Goal: Task Accomplishment & Management: Use online tool/utility

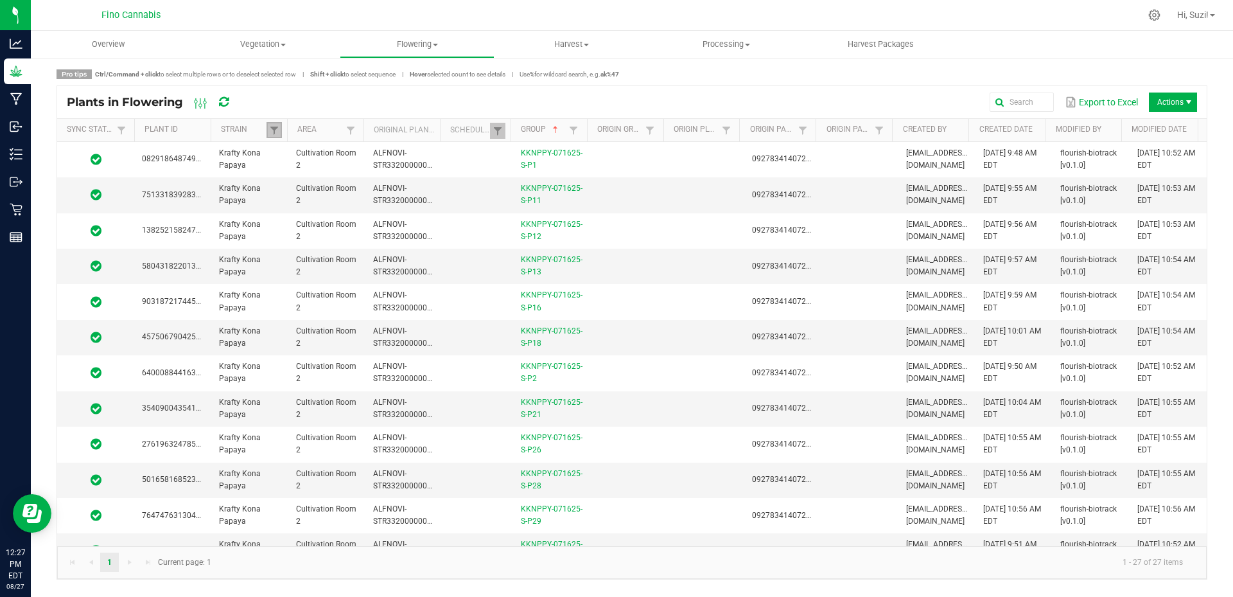
click at [274, 137] on link at bounding box center [274, 130] width 15 height 16
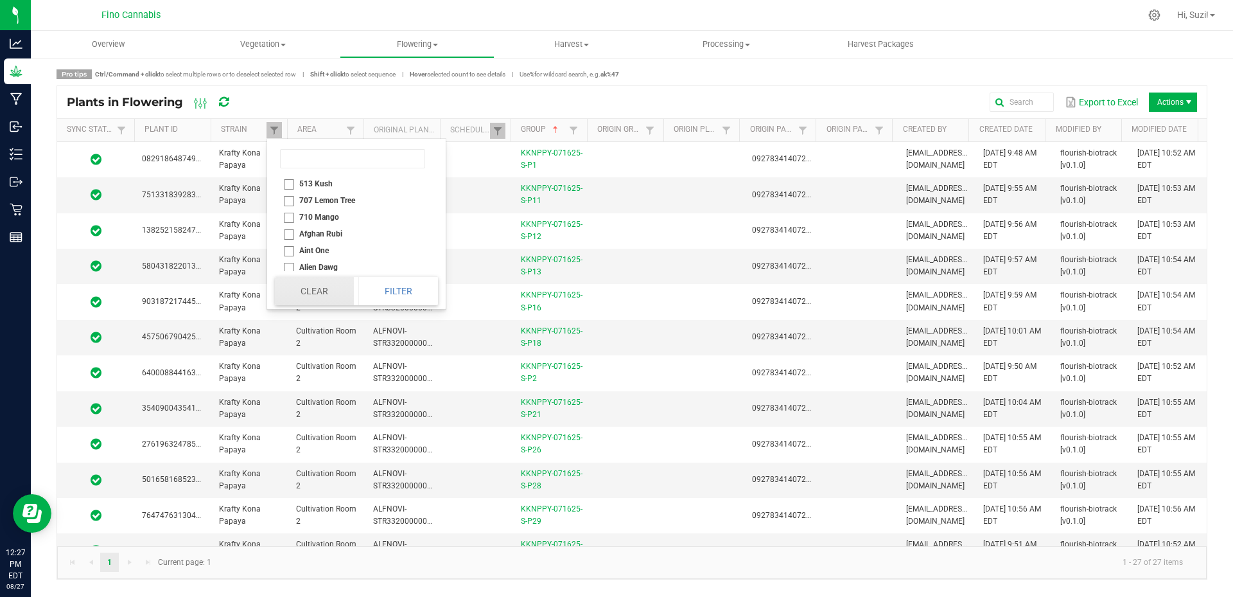
click at [321, 298] on button "Clear" at bounding box center [314, 291] width 79 height 28
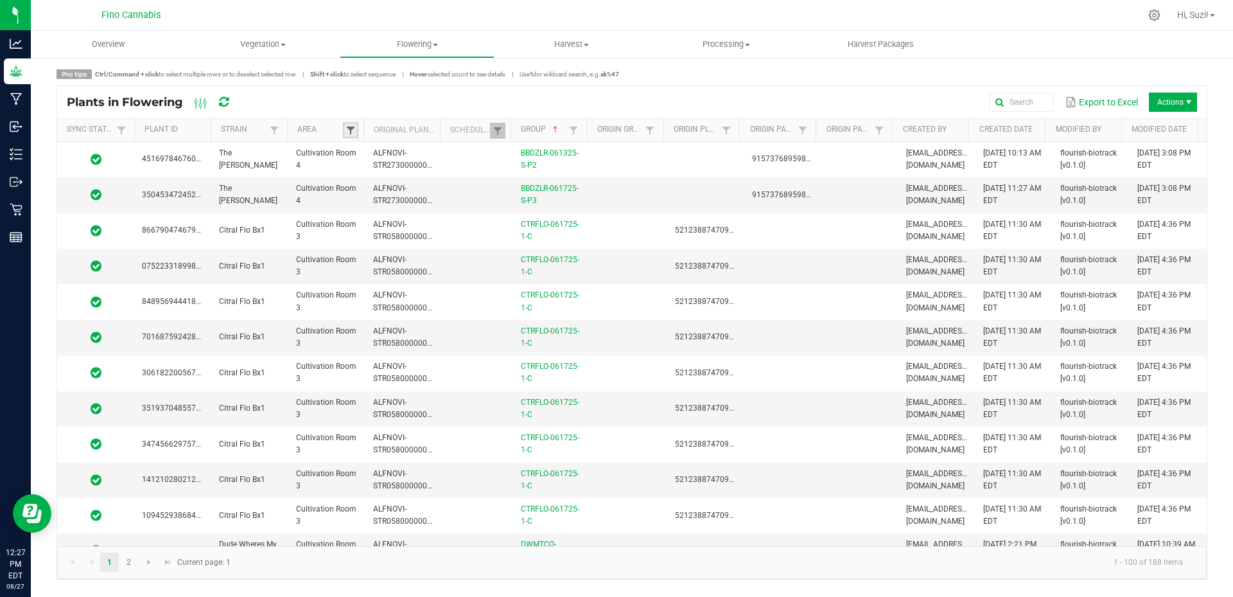
click at [347, 133] on span at bounding box center [351, 130] width 10 height 10
click at [365, 183] on li "Cultivation Room 1" at bounding box center [413, 183] width 125 height 17
checkbox 1 "true"
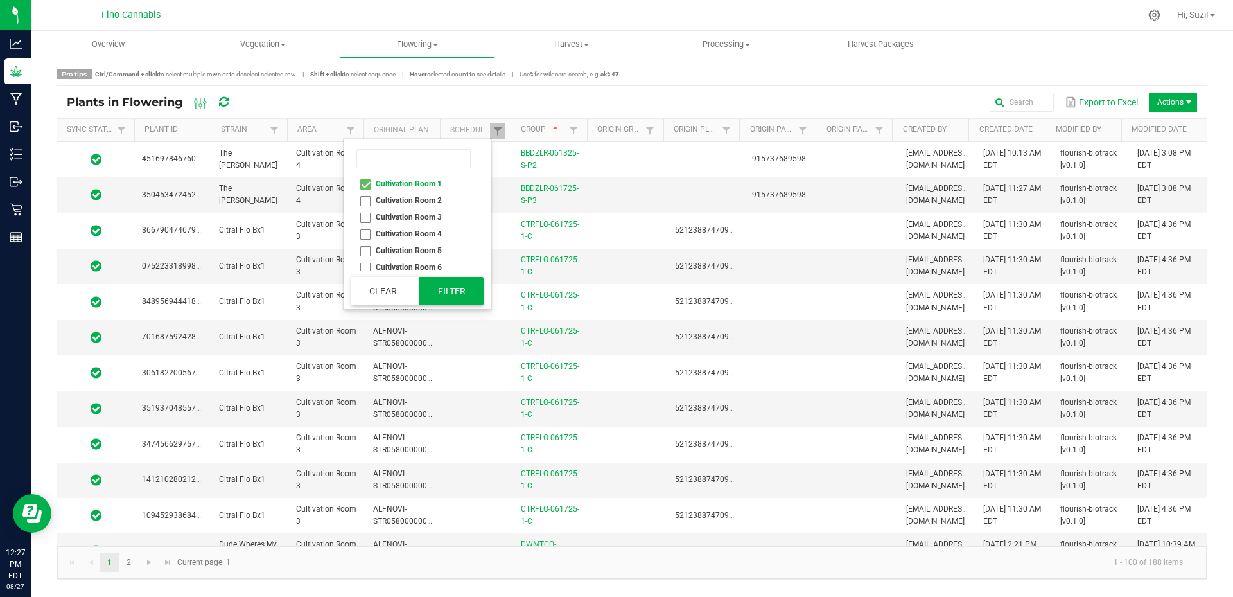
click at [446, 289] on button "Filter" at bounding box center [451, 291] width 64 height 28
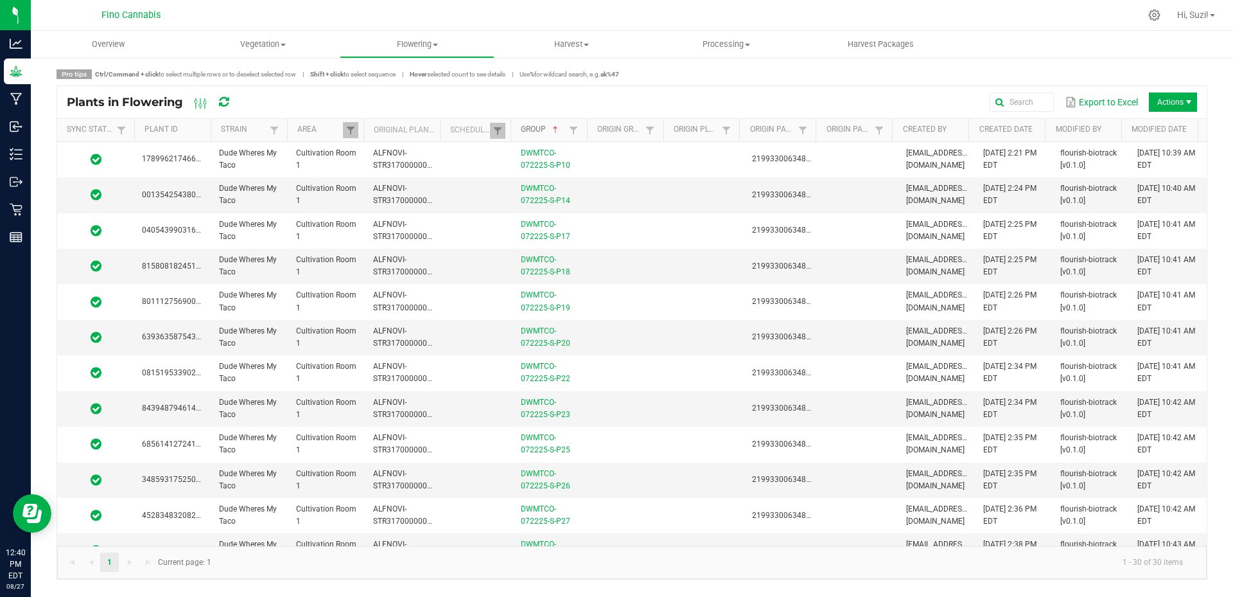
click at [542, 130] on link "Group" at bounding box center [543, 130] width 45 height 10
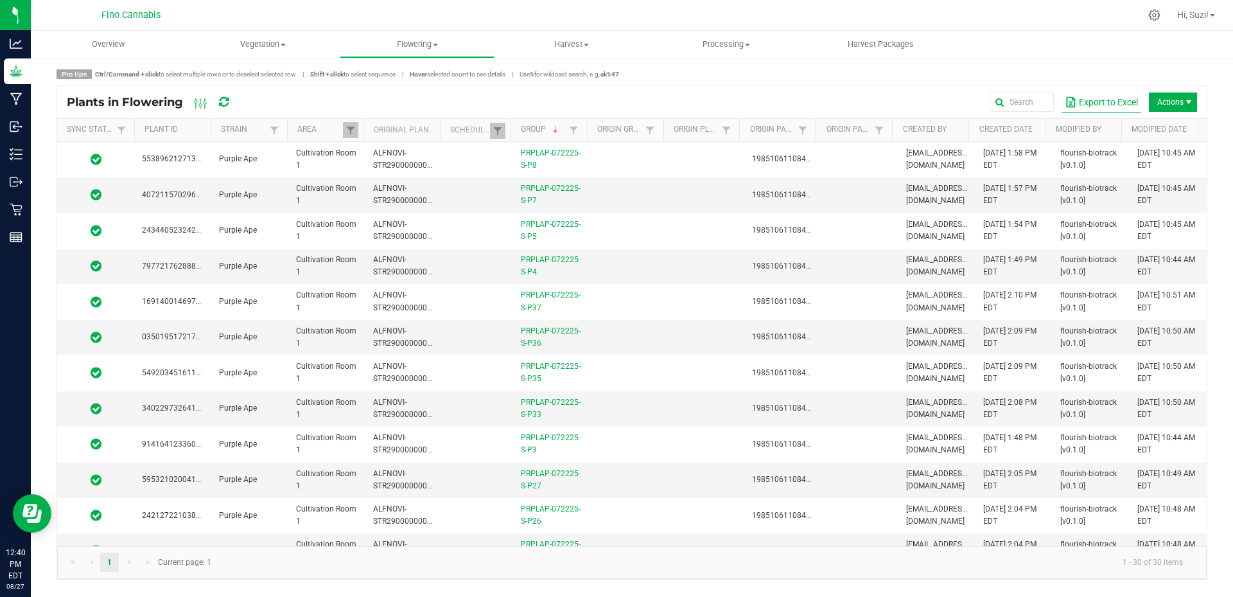
click at [1094, 103] on button "Export to Excel" at bounding box center [1102, 102] width 80 height 22
click at [688, 105] on div "Export to Excel Actions" at bounding box center [724, 102] width 946 height 22
click at [353, 135] on span at bounding box center [351, 130] width 10 height 10
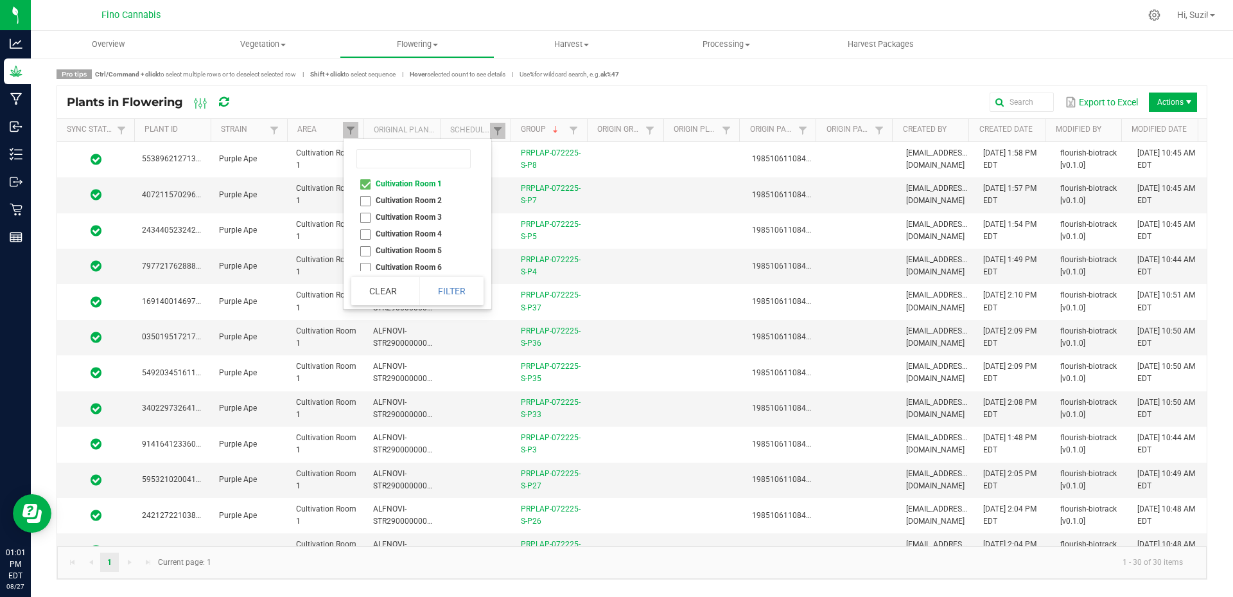
click at [367, 183] on li "Cultivation Room 1" at bounding box center [413, 183] width 125 height 17
checkbox 1 "false"
click at [368, 229] on li "Cultivation Room 7" at bounding box center [413, 229] width 125 height 17
checkbox 7 "true"
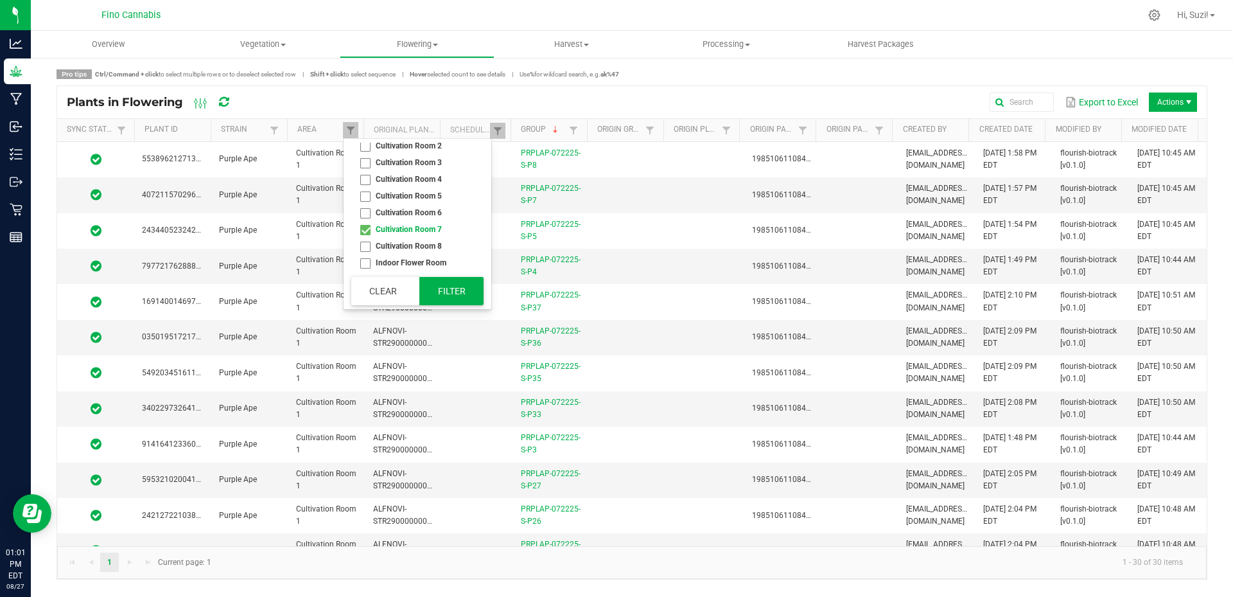
click at [452, 295] on button "Filter" at bounding box center [451, 291] width 64 height 28
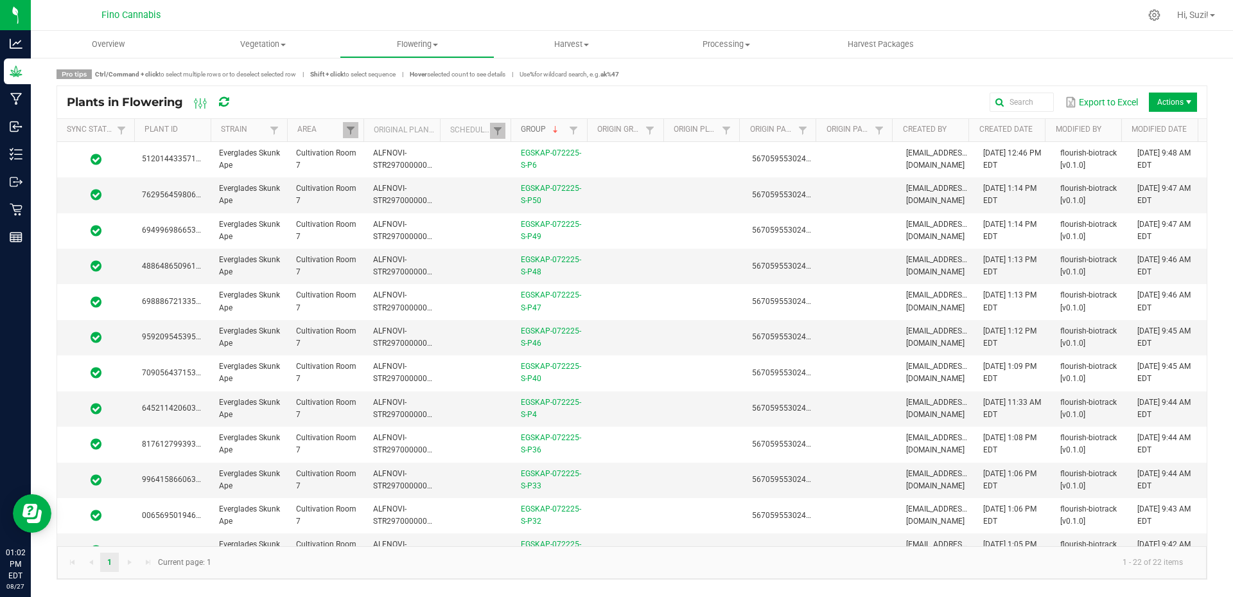
click at [532, 131] on link "Group" at bounding box center [543, 130] width 45 height 10
click at [1114, 108] on button "Export to Excel" at bounding box center [1102, 102] width 80 height 22
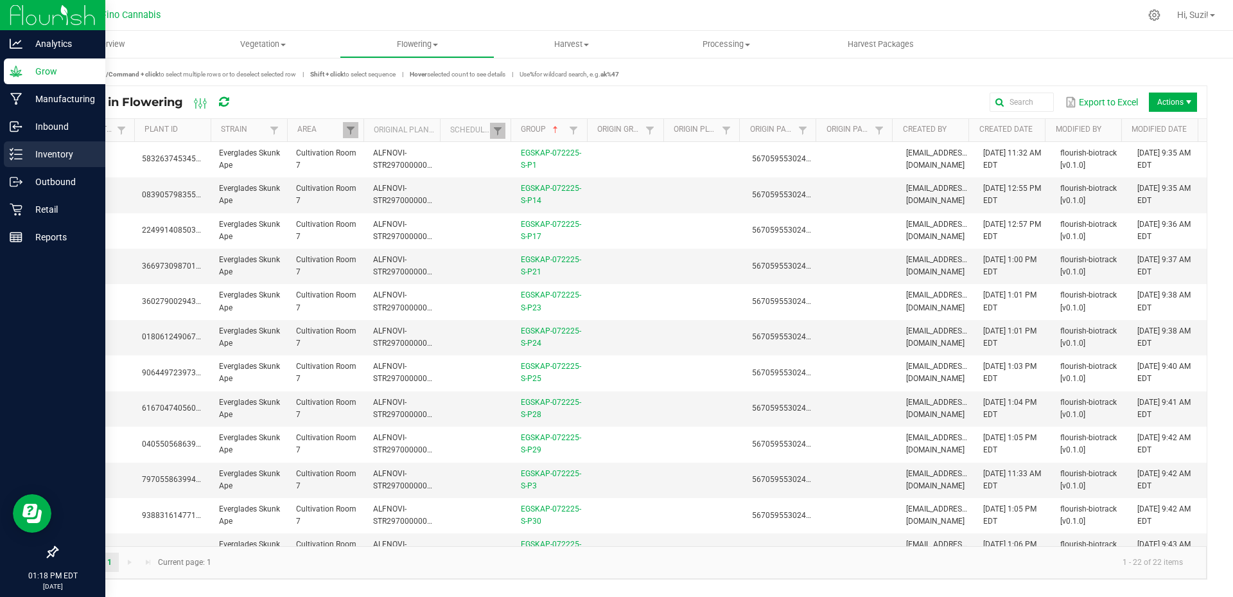
click at [34, 149] on p "Inventory" at bounding box center [60, 153] width 77 height 15
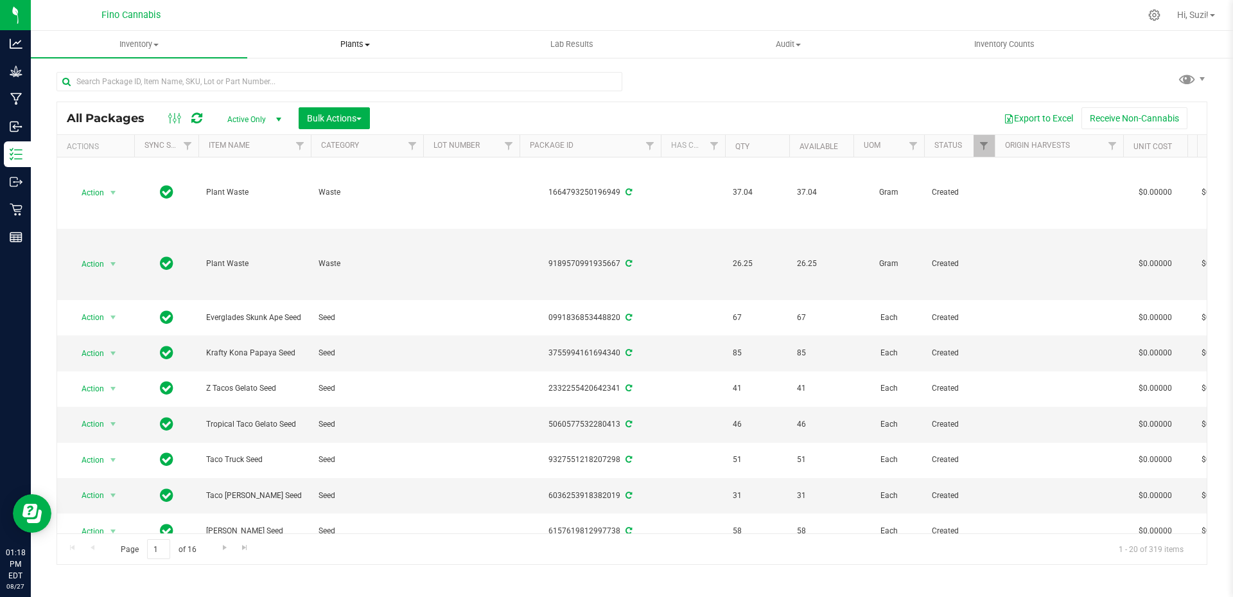
click at [371, 47] on span "Plants" at bounding box center [355, 45] width 215 height 12
click at [258, 21] on div at bounding box center [685, 15] width 910 height 25
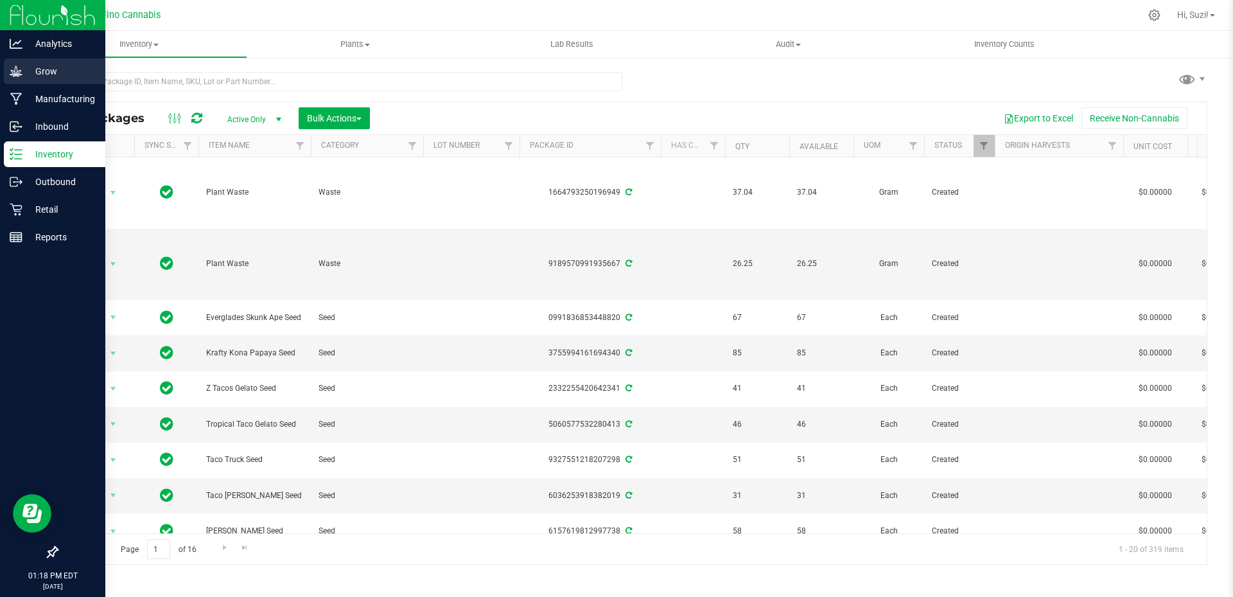
click at [8, 69] on div "Grow" at bounding box center [54, 71] width 101 height 26
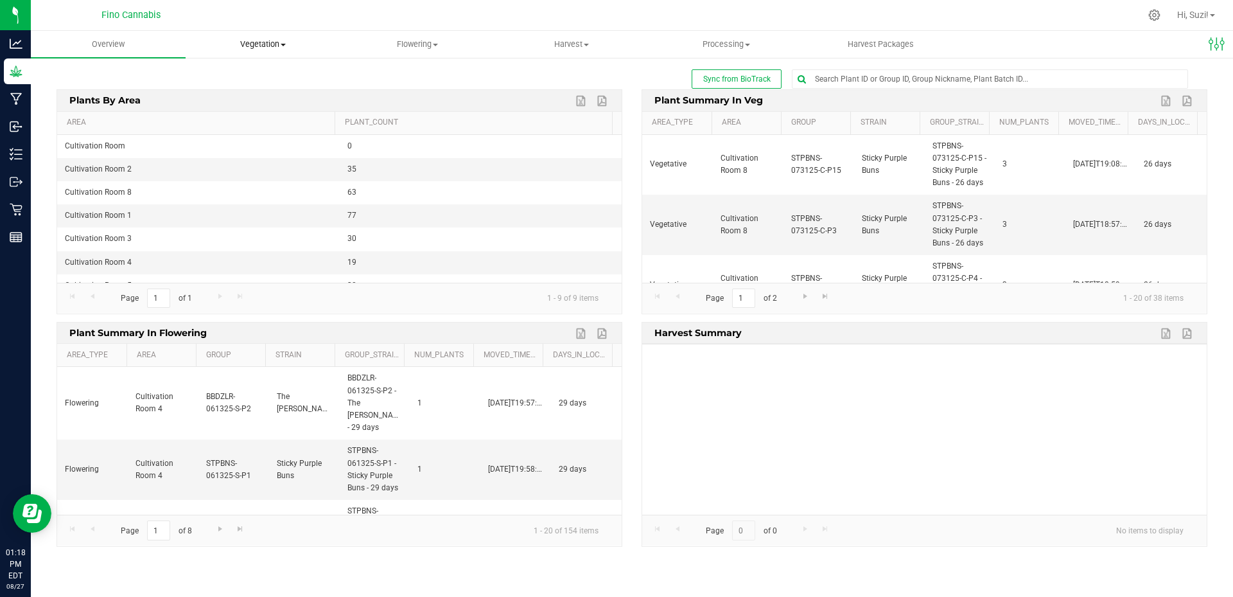
click at [282, 44] on span at bounding box center [283, 45] width 5 height 3
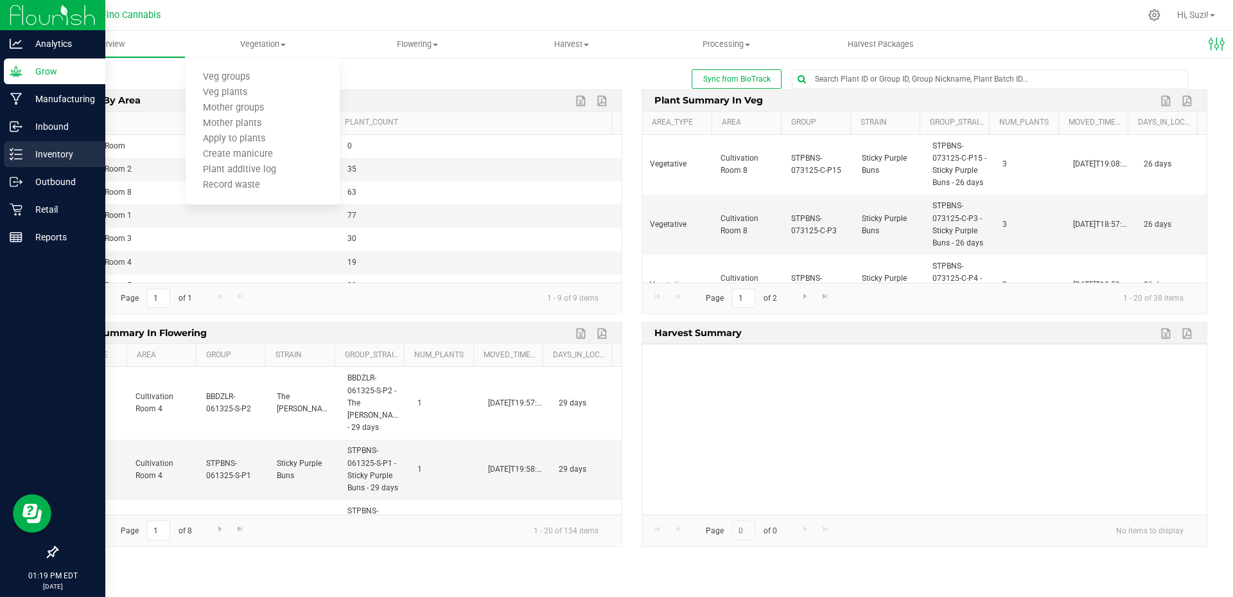
click at [31, 156] on p "Inventory" at bounding box center [60, 153] width 77 height 15
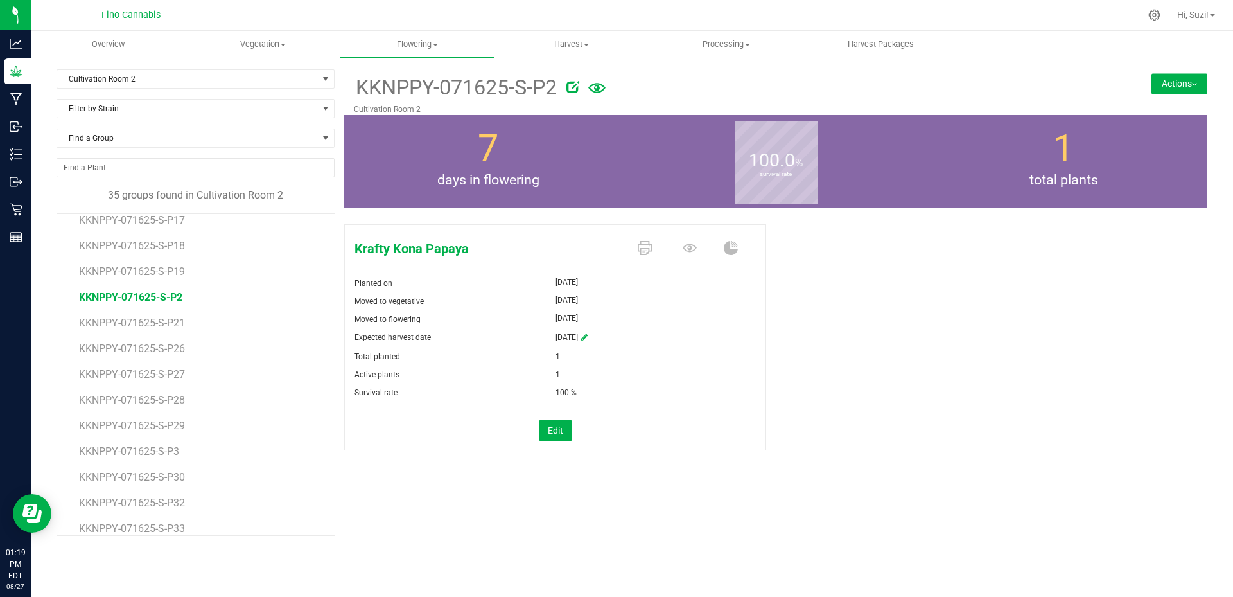
scroll to position [193, 0]
click at [168, 424] on span "KKNPPY-071625-S-P3" at bounding box center [130, 424] width 103 height 12
click at [1193, 89] on button "Actions" at bounding box center [1180, 83] width 56 height 21
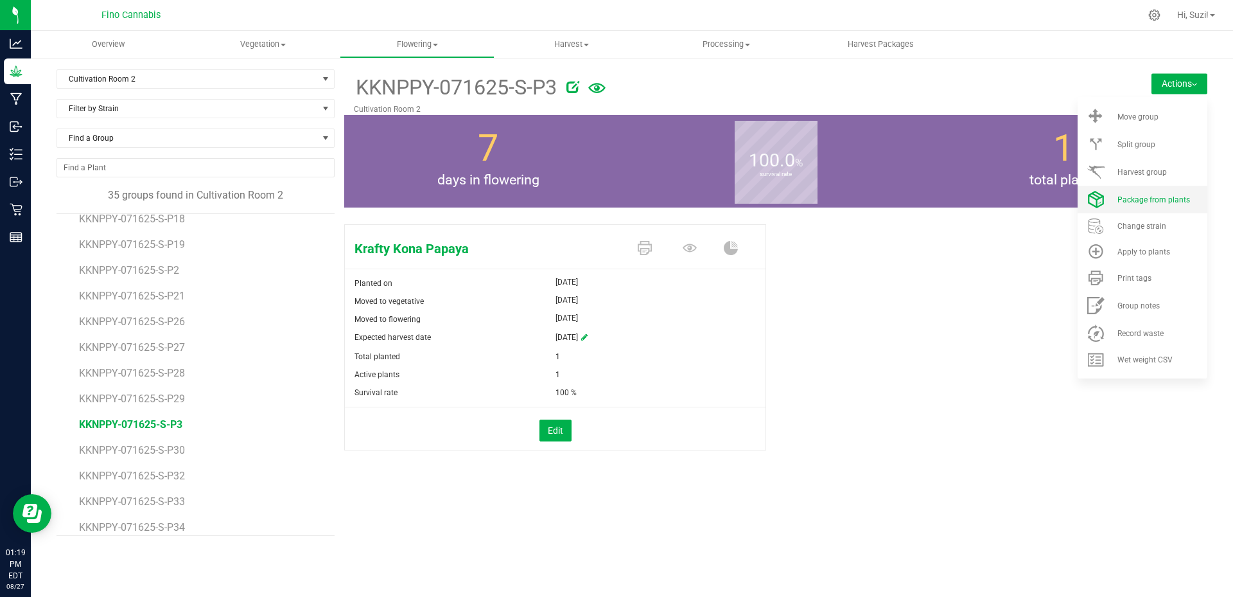
click at [1178, 202] on span "Package from plants" at bounding box center [1153, 199] width 73 height 9
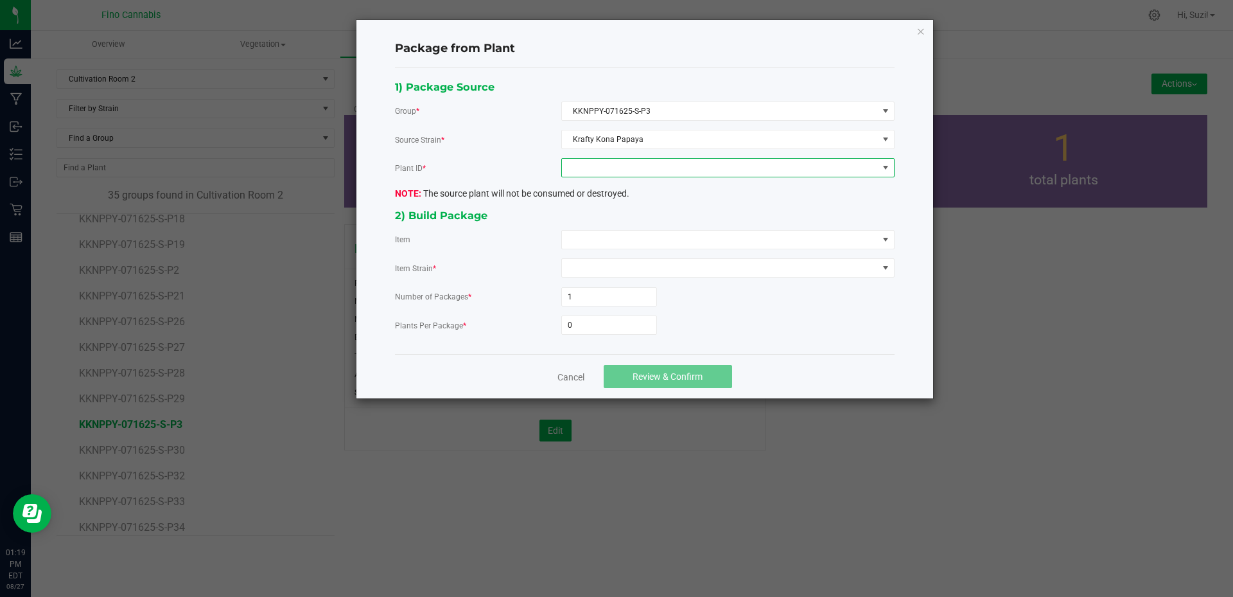
click at [719, 170] on span at bounding box center [720, 168] width 316 height 18
click at [676, 225] on li "6397123172228466" at bounding box center [728, 223] width 332 height 22
click at [674, 246] on span at bounding box center [720, 240] width 316 height 18
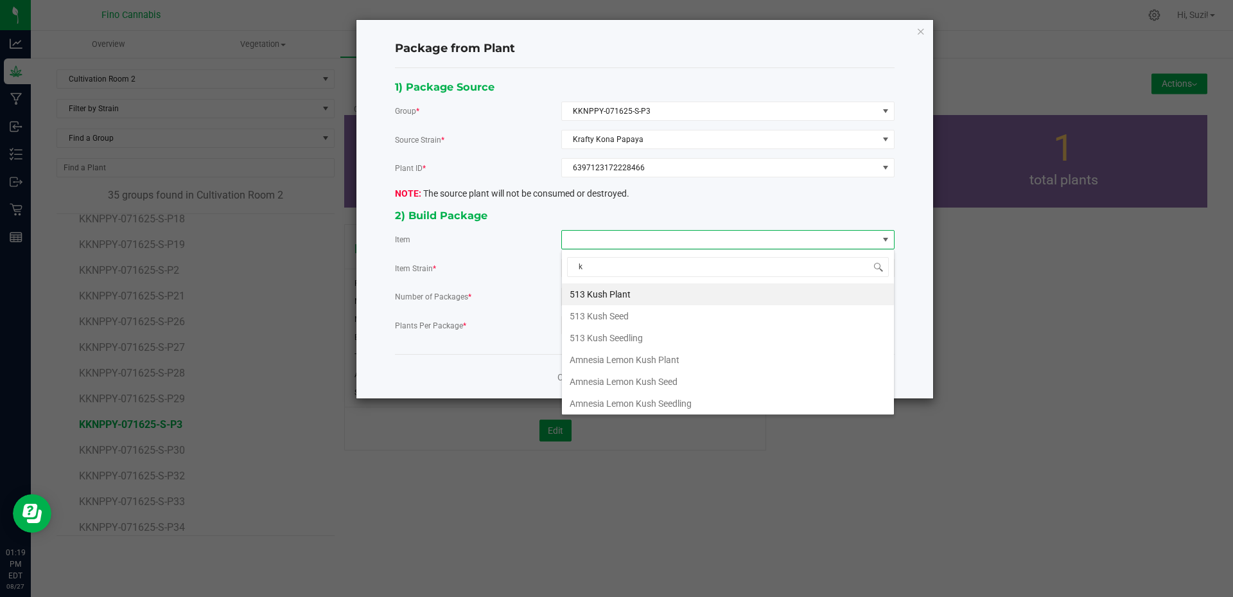
type input "kr"
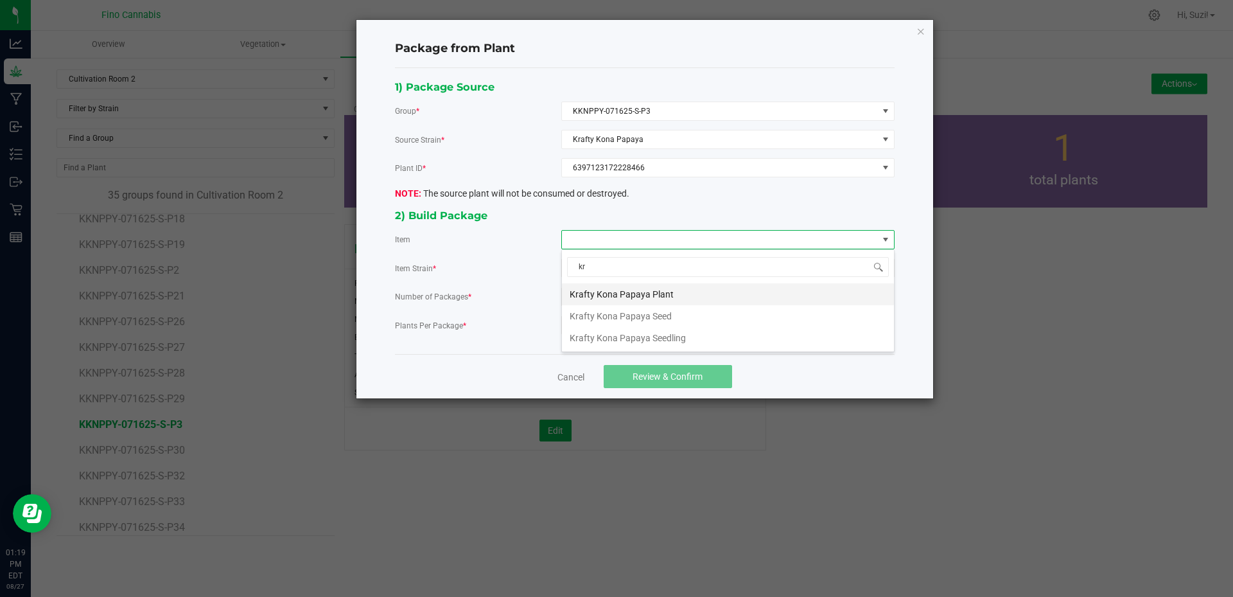
click at [669, 294] on Plant "Krafty Kona Papaya Plant" at bounding box center [728, 294] width 332 height 22
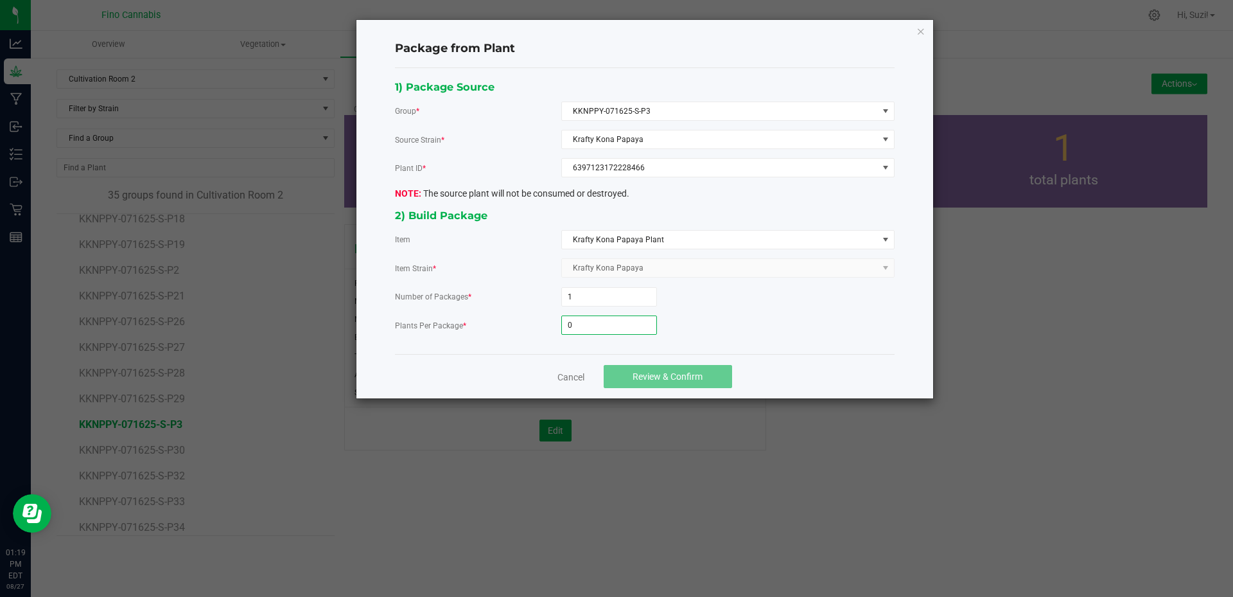
click at [602, 326] on input "0" at bounding box center [609, 325] width 94 height 18
type input "3"
click at [703, 376] on button "Review & Confirm" at bounding box center [668, 376] width 128 height 23
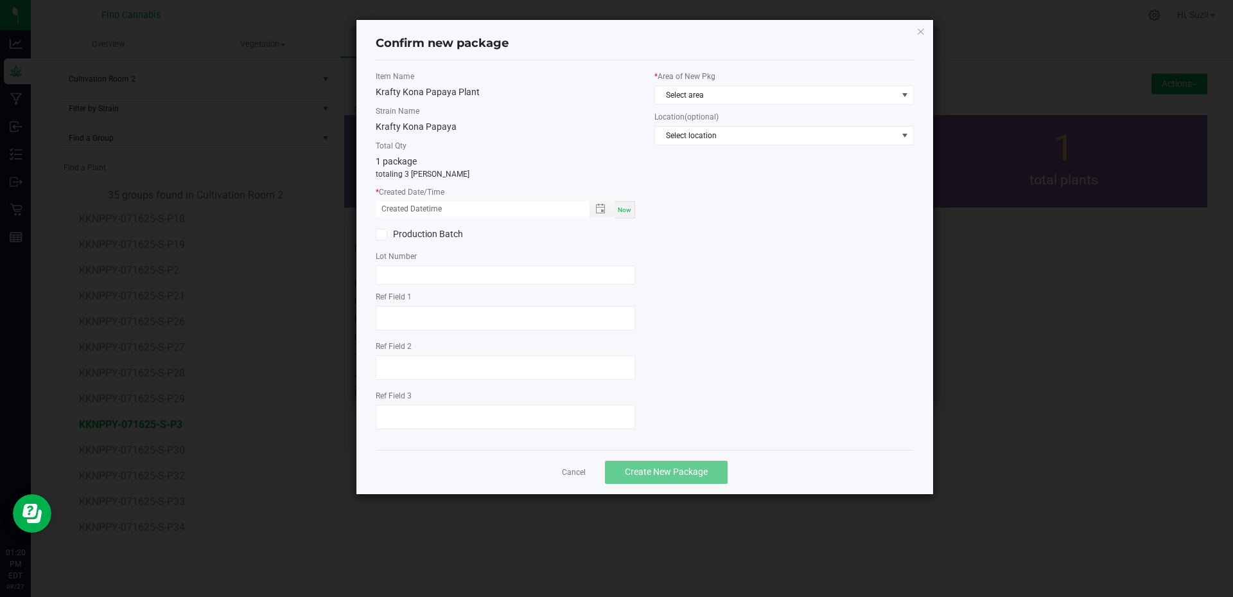
click at [624, 208] on span "Now" at bounding box center [624, 209] width 13 height 7
type input "08/27/2025 01:20 PM"
click at [705, 94] on span "Select area" at bounding box center [776, 95] width 242 height 18
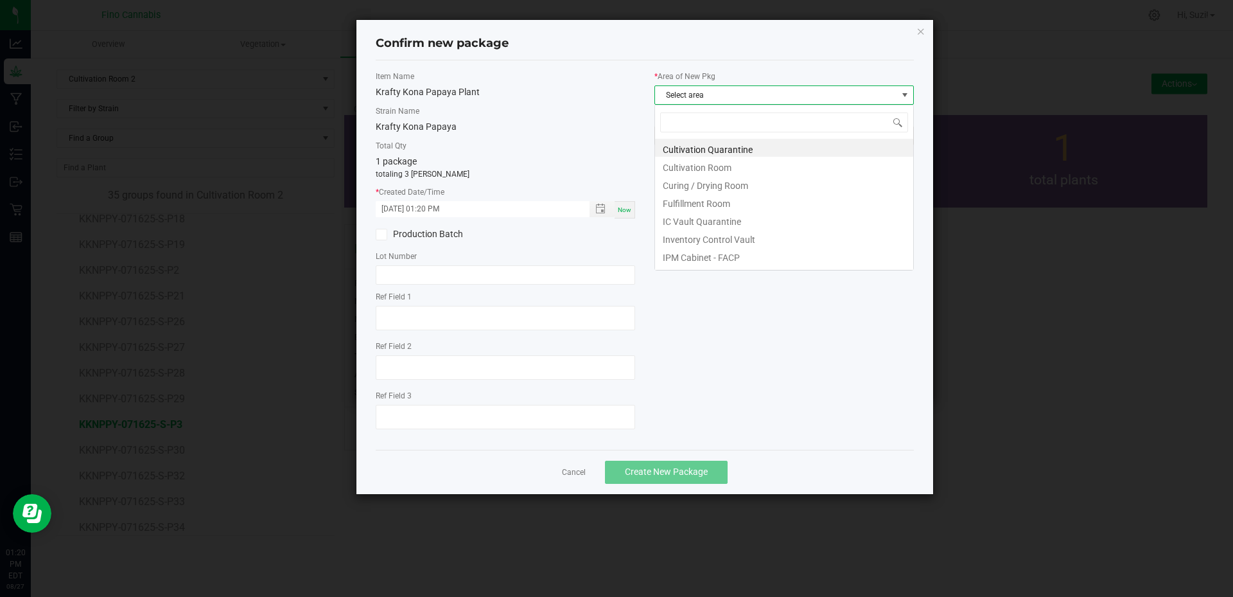
scroll to position [19, 259]
click at [701, 147] on li "Cultivation Quarantine" at bounding box center [784, 148] width 258 height 18
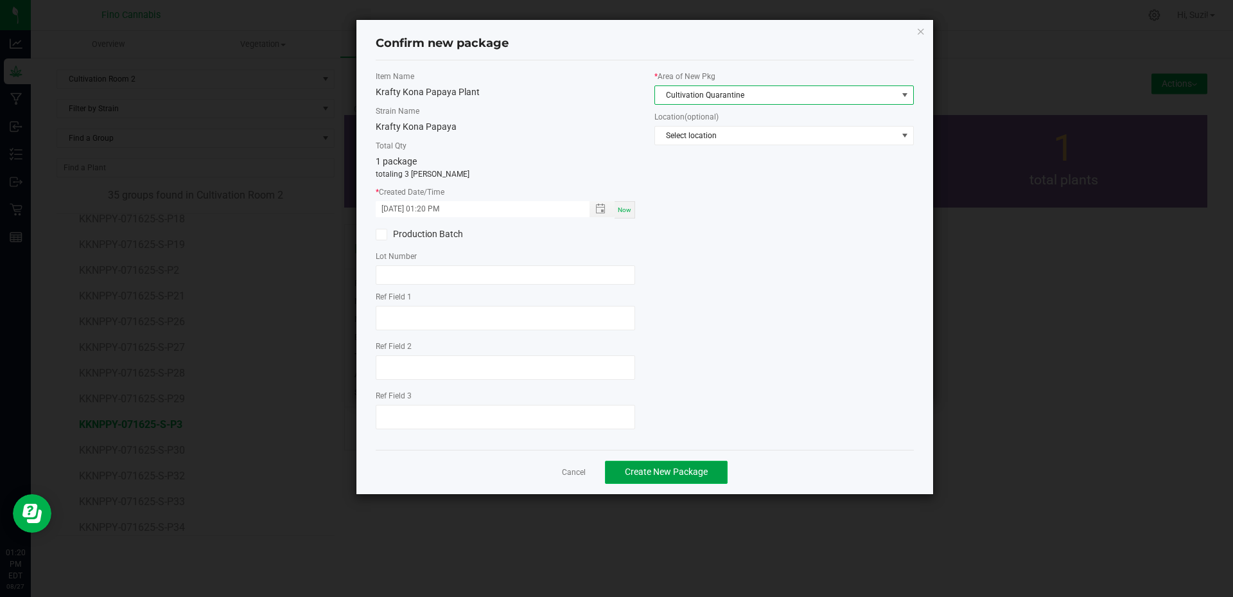
click at [707, 471] on span "Create New Package" at bounding box center [666, 471] width 83 height 10
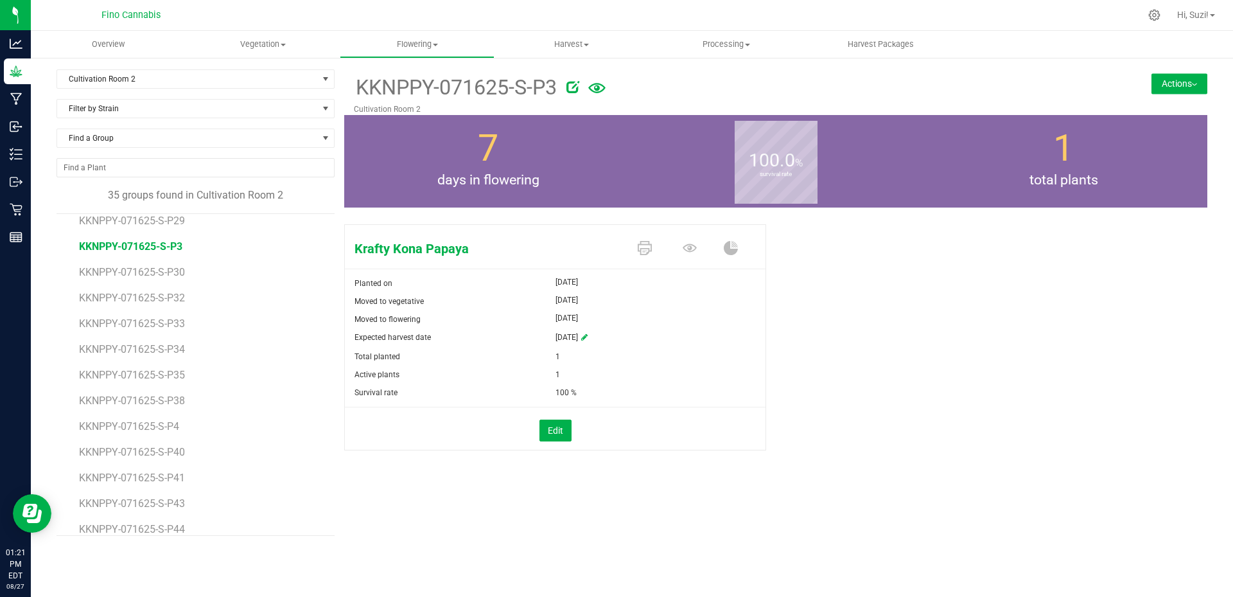
scroll to position [385, 0]
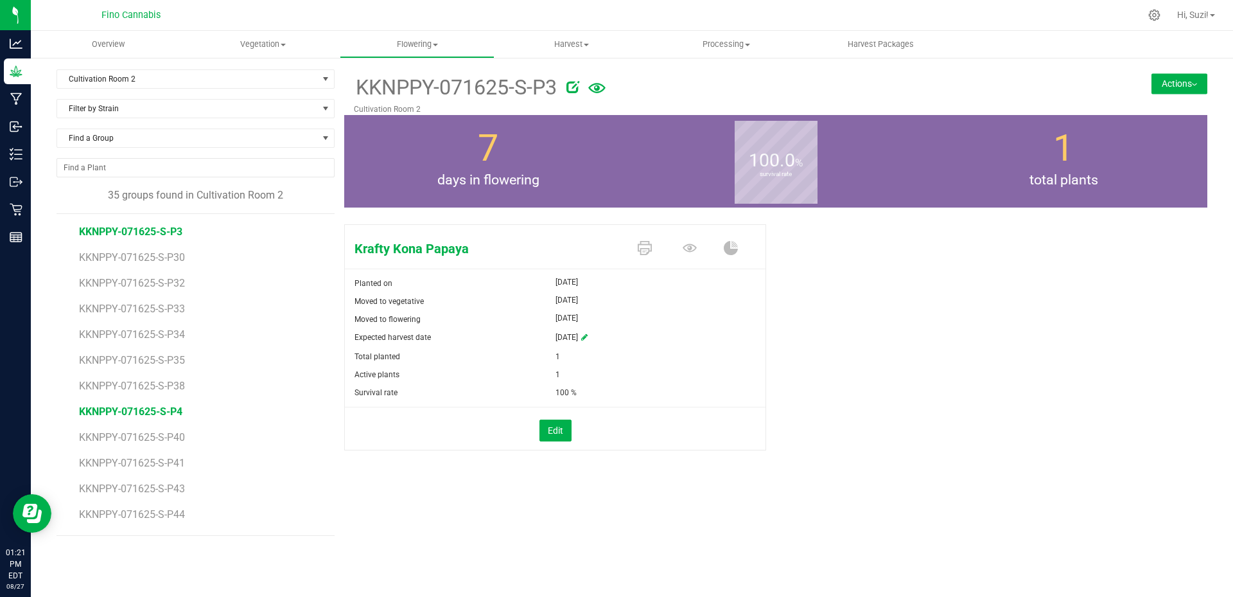
click at [168, 411] on span "KKNPPY-071625-S-P4" at bounding box center [130, 411] width 103 height 12
click at [1191, 81] on button "Actions" at bounding box center [1180, 83] width 56 height 21
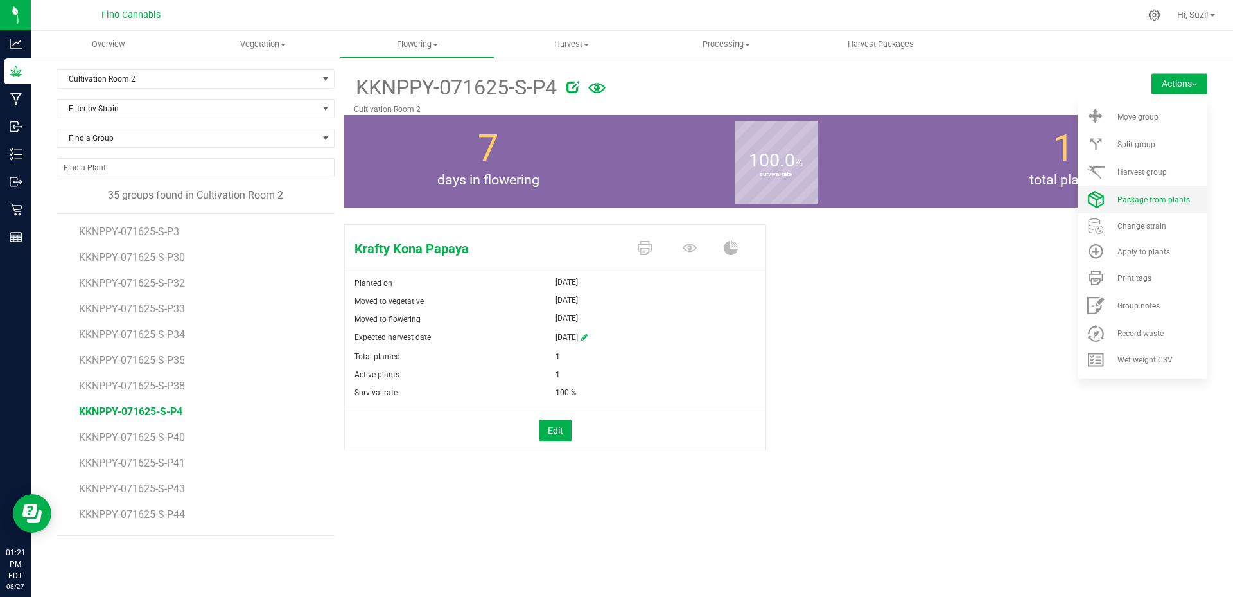
click at [1163, 207] on li "Package from plants" at bounding box center [1143, 200] width 130 height 28
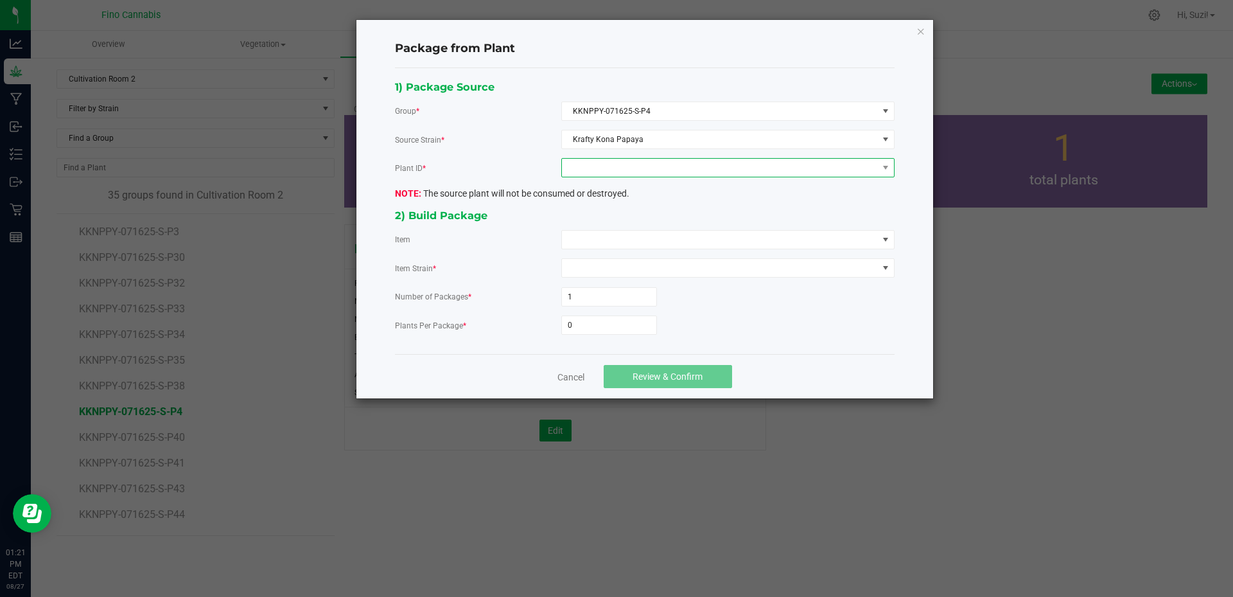
click at [621, 177] on span at bounding box center [720, 168] width 316 height 18
click at [639, 220] on li "2426263044003128" at bounding box center [728, 223] width 332 height 22
click at [641, 239] on span at bounding box center [720, 240] width 316 height 18
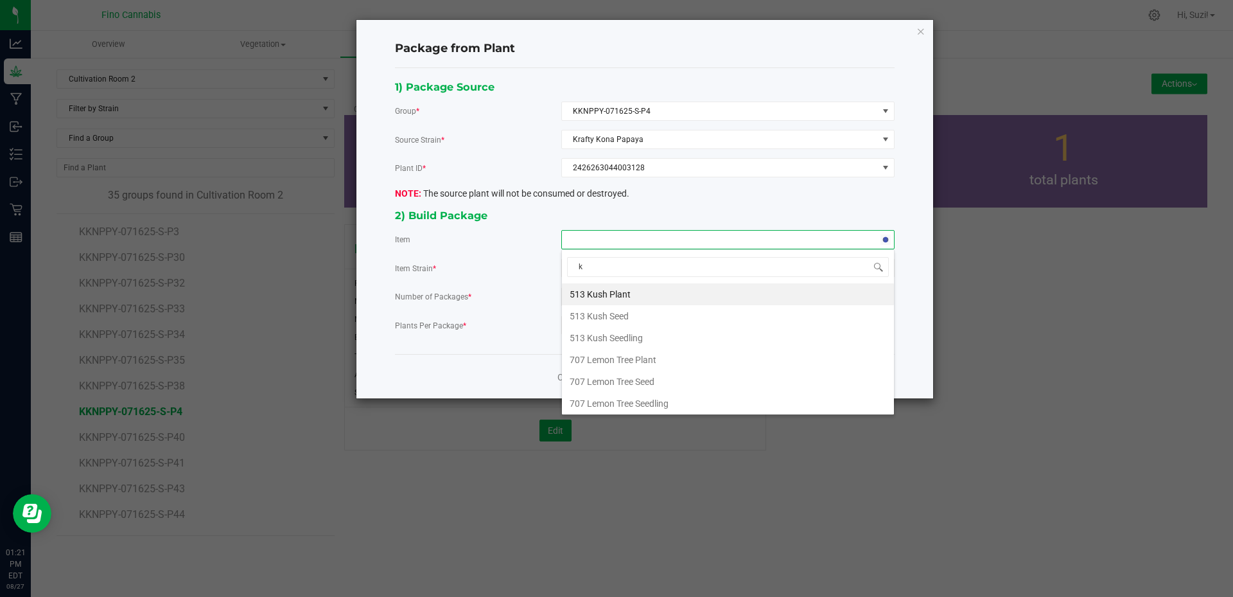
type input "kr"
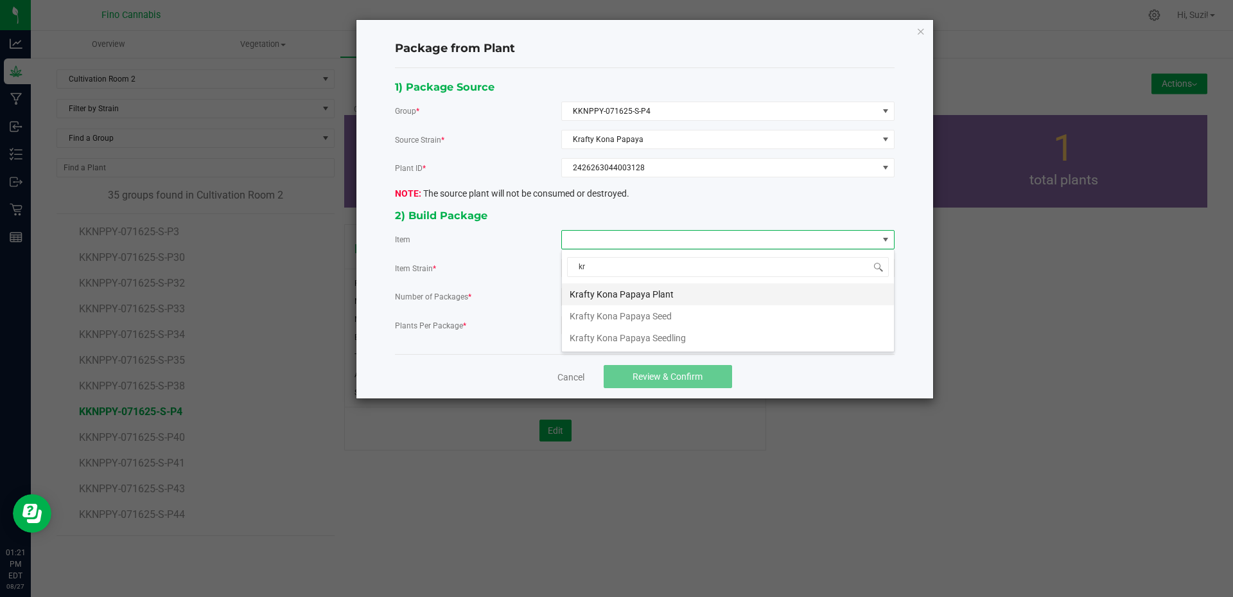
click at [653, 295] on Plant "Krafty Kona Papaya Plant" at bounding box center [728, 294] width 332 height 22
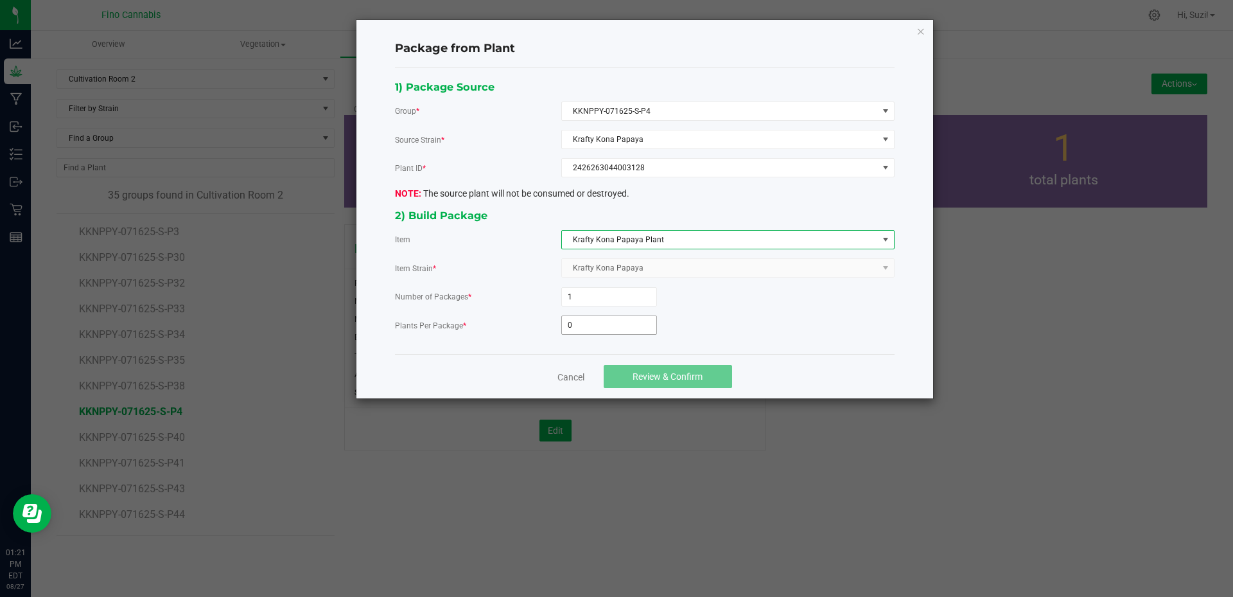
click at [628, 319] on input "0" at bounding box center [609, 325] width 94 height 18
type input "3"
click at [627, 374] on button "Review & Confirm" at bounding box center [668, 376] width 128 height 23
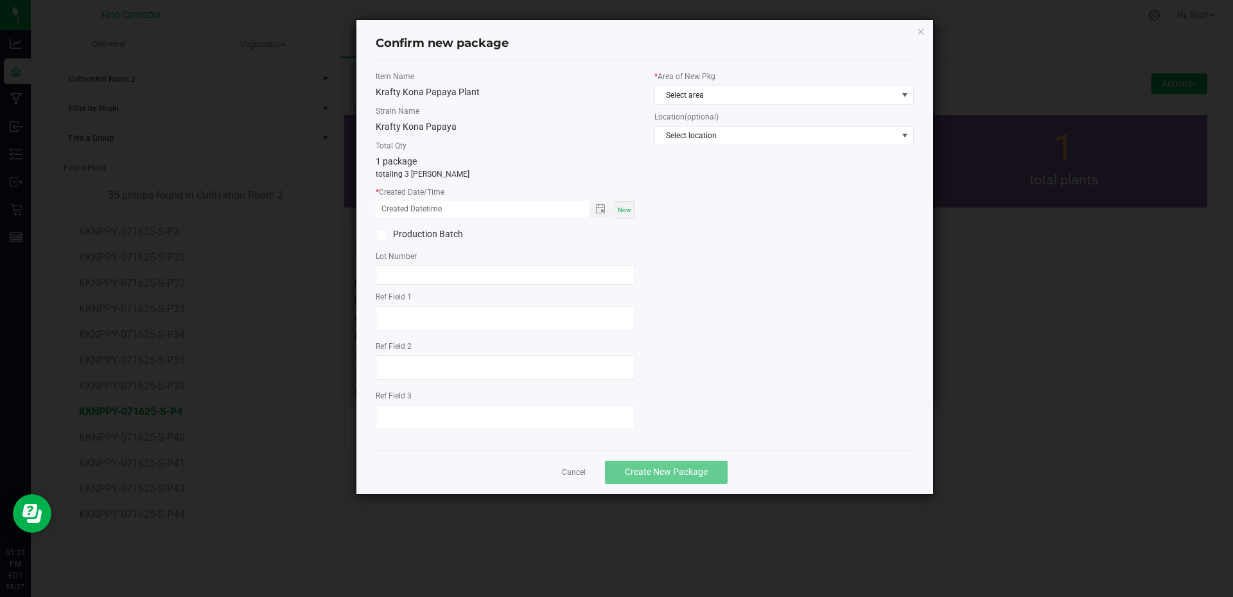
drag, startPoint x: 623, startPoint y: 213, endPoint x: 706, endPoint y: 108, distance: 133.5
click at [624, 211] on span "Now" at bounding box center [624, 209] width 13 height 7
type input "08/27/2025 01:21 PM"
click at [717, 95] on span "Select area" at bounding box center [776, 95] width 242 height 18
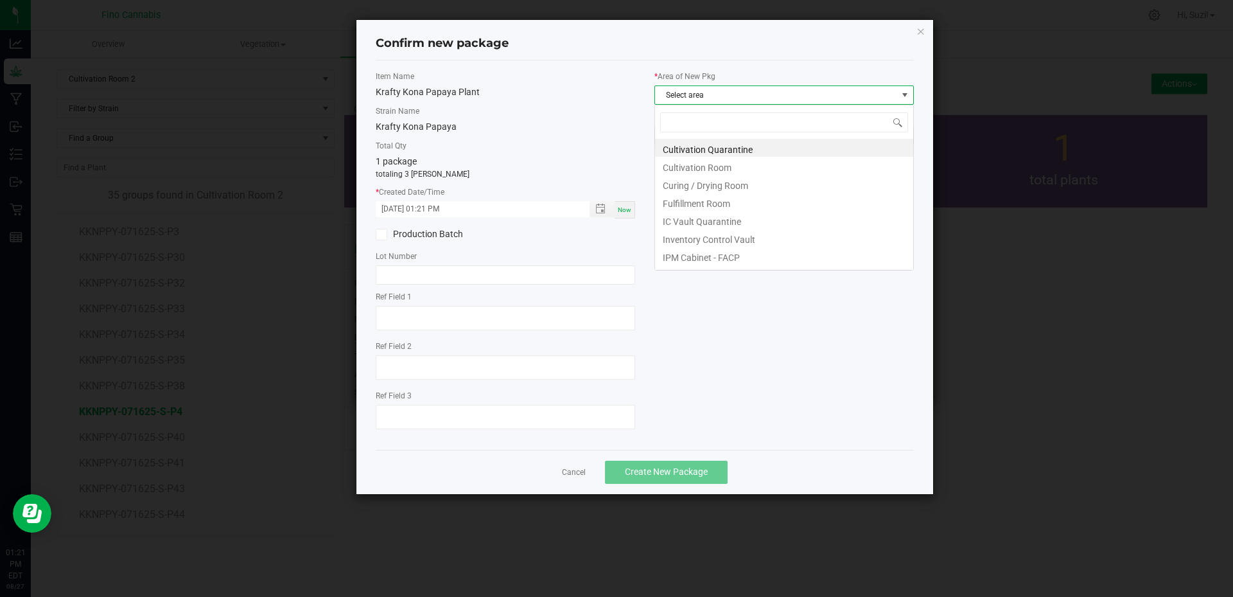
scroll to position [19, 259]
click at [730, 153] on li "Cultivation Quarantine" at bounding box center [784, 148] width 258 height 18
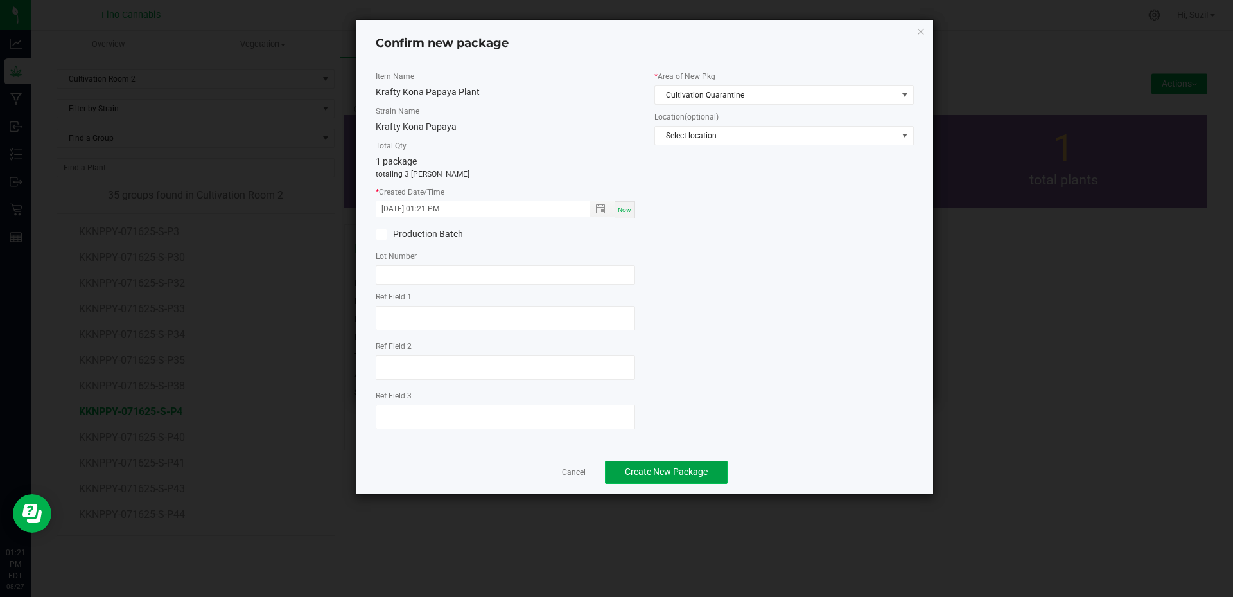
click at [688, 475] on span "Create New Package" at bounding box center [666, 471] width 83 height 10
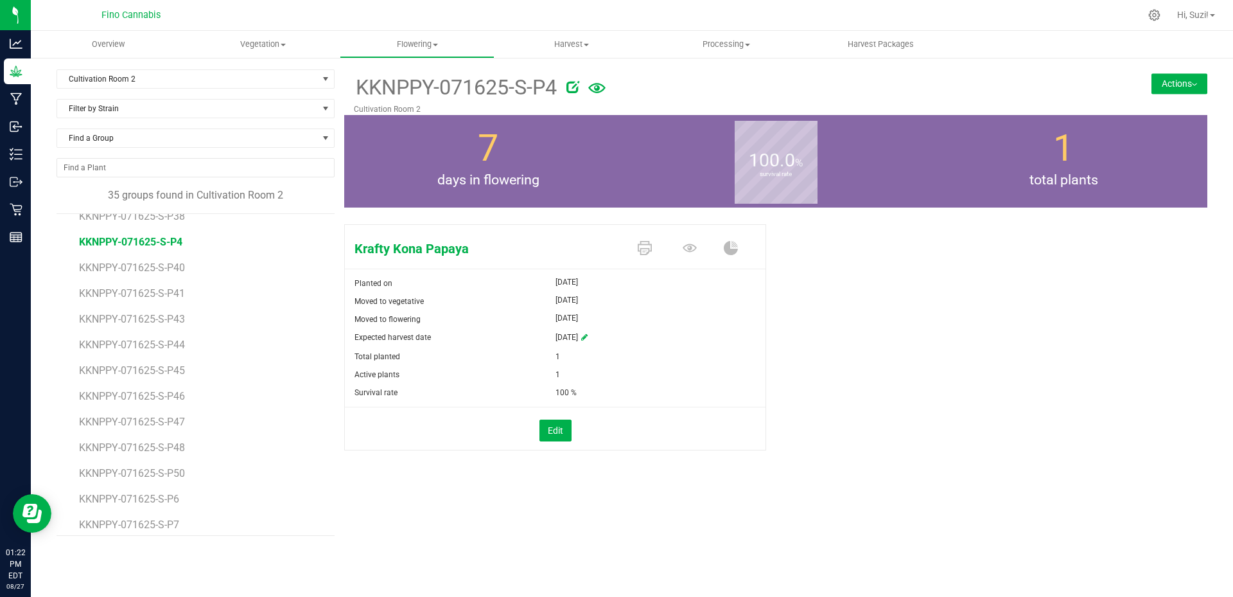
scroll to position [578, 0]
click at [177, 477] on span "KKNPPY-071625-S-P6" at bounding box center [130, 475] width 103 height 12
click at [1198, 88] on button "Actions" at bounding box center [1180, 83] width 56 height 21
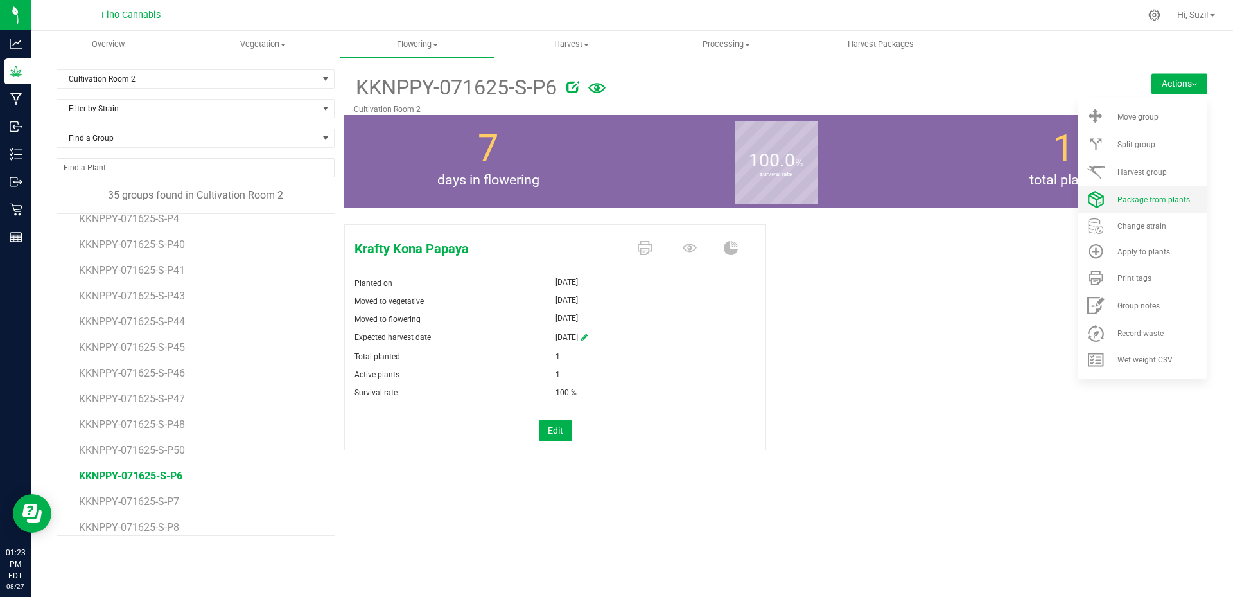
click at [1184, 203] on span "Package from plants" at bounding box center [1153, 199] width 73 height 9
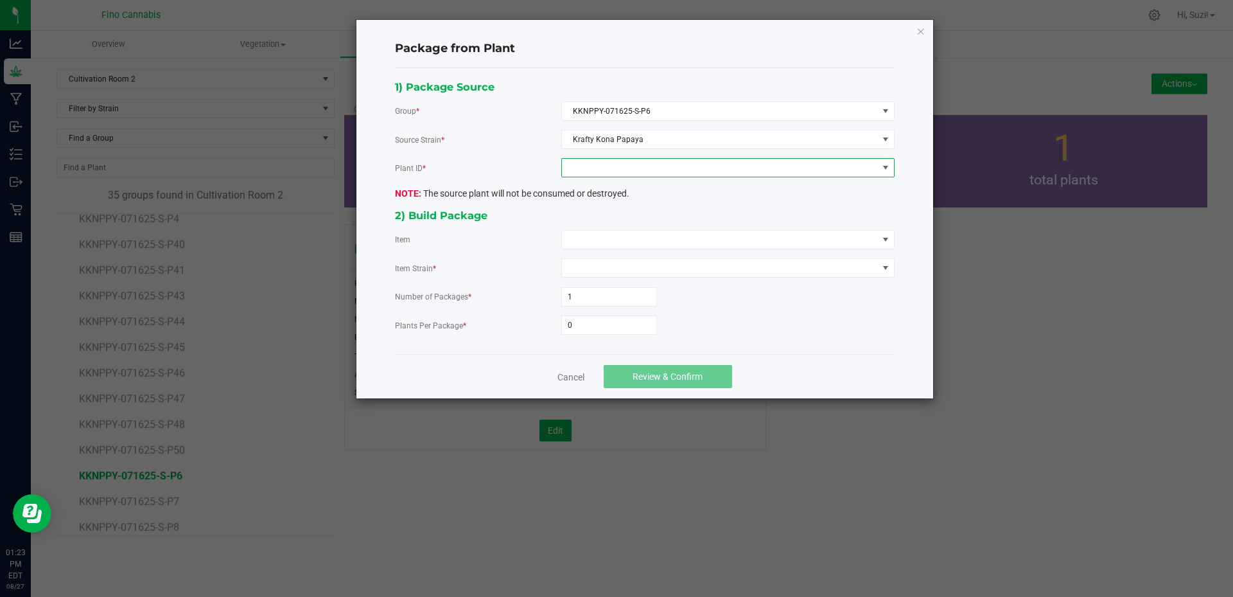
click at [573, 174] on span at bounding box center [720, 168] width 316 height 18
click at [587, 220] on li "5355954002525416" at bounding box center [728, 223] width 332 height 22
click at [593, 243] on span at bounding box center [720, 240] width 316 height 18
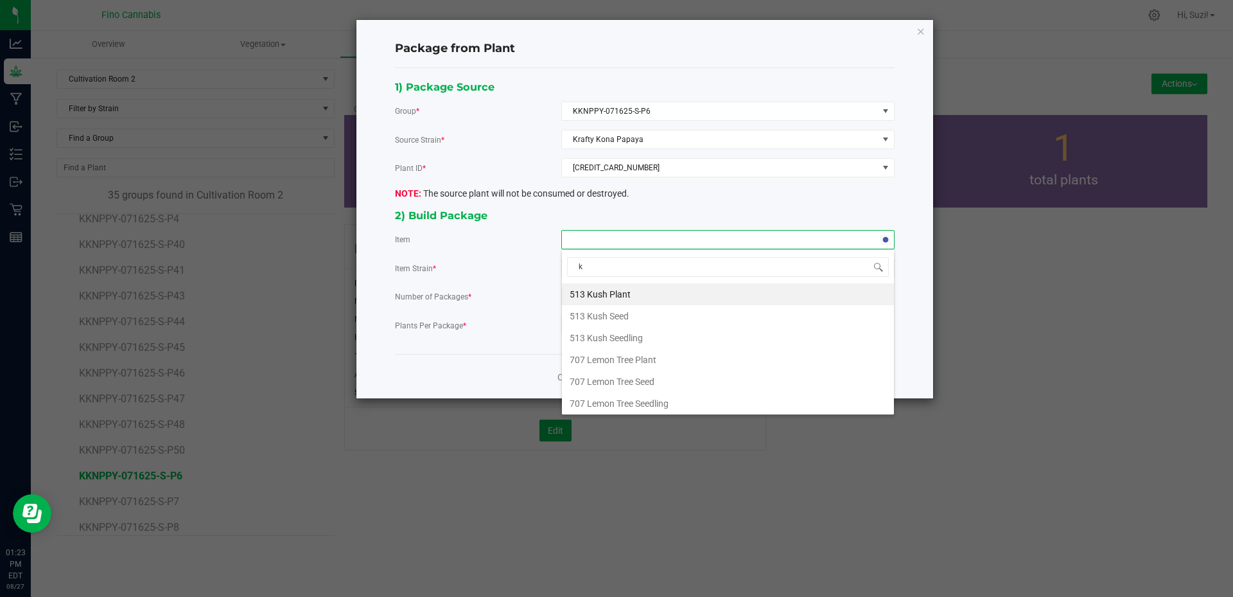
type input "kr"
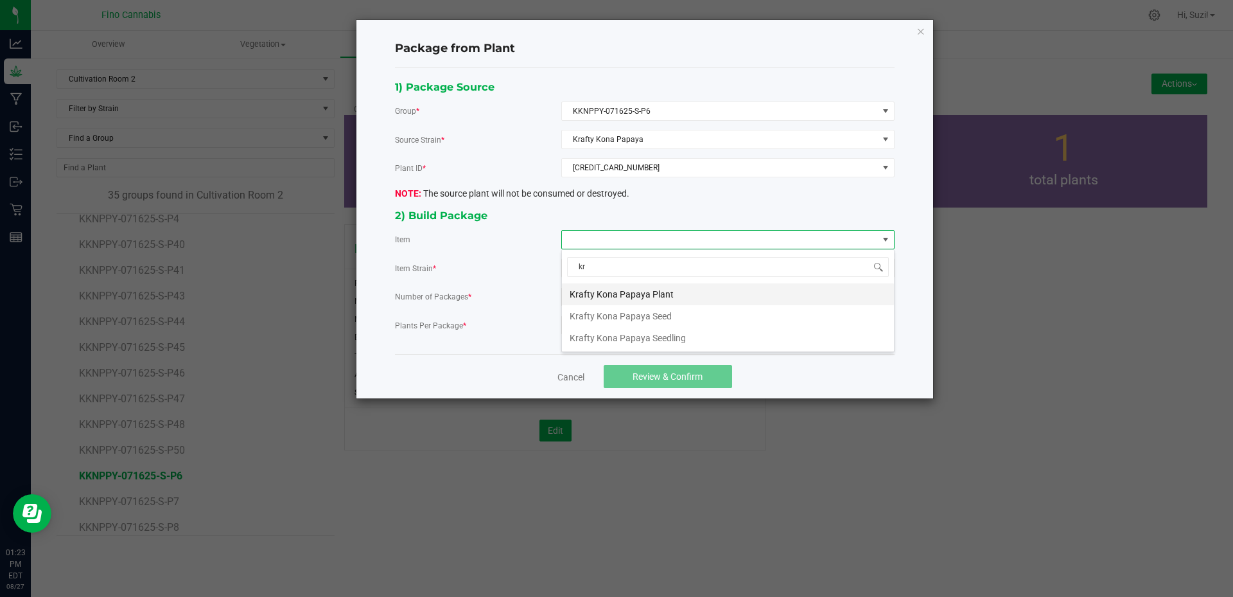
click at [617, 290] on Plant "Krafty Kona Papaya Plant" at bounding box center [728, 294] width 332 height 22
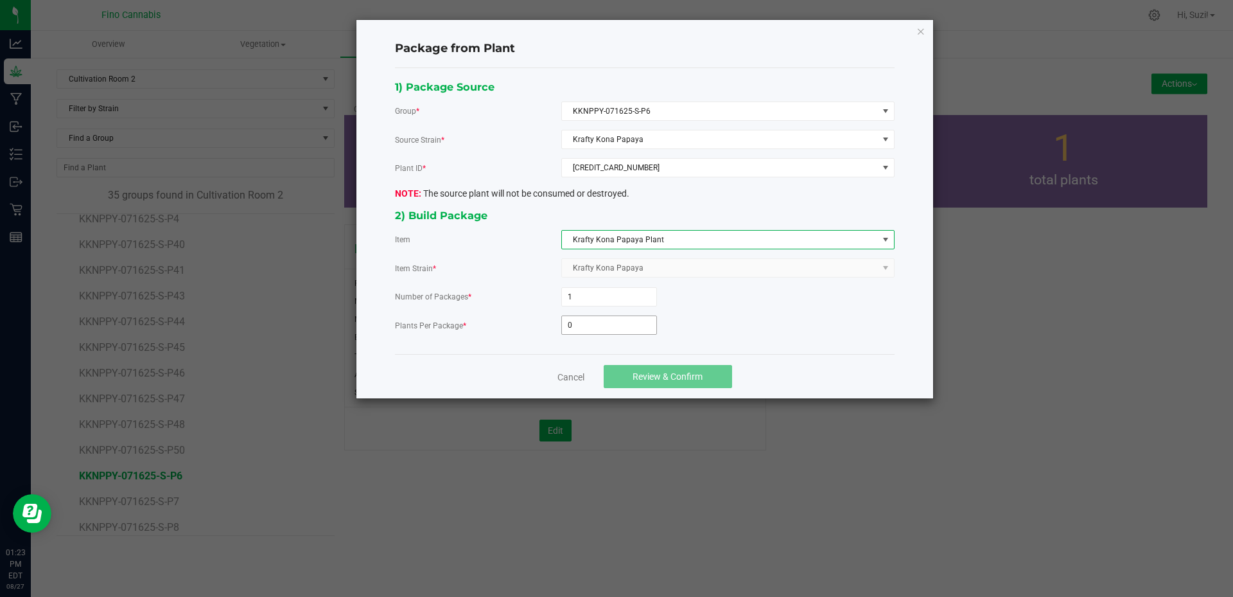
click at [598, 328] on input "0" at bounding box center [609, 325] width 94 height 18
type input "3"
click at [630, 380] on button "Review & Confirm" at bounding box center [668, 376] width 128 height 23
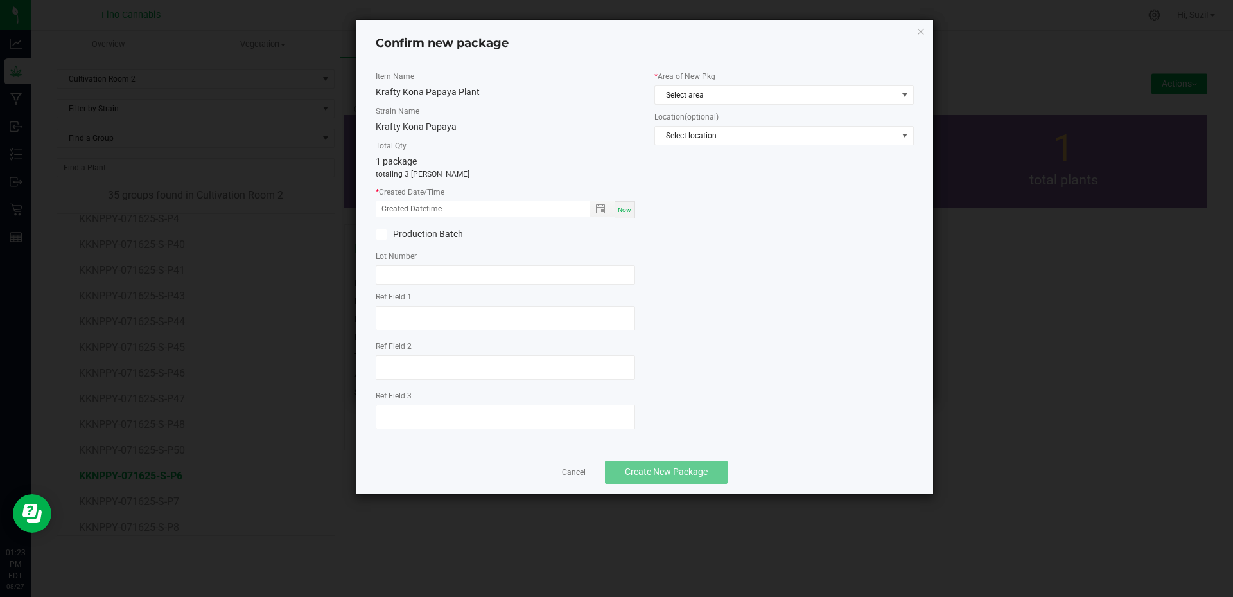
click at [628, 211] on span "Now" at bounding box center [624, 209] width 13 height 7
type input "08/27/2025 01:23 PM"
click at [691, 93] on span "Select area" at bounding box center [776, 95] width 242 height 18
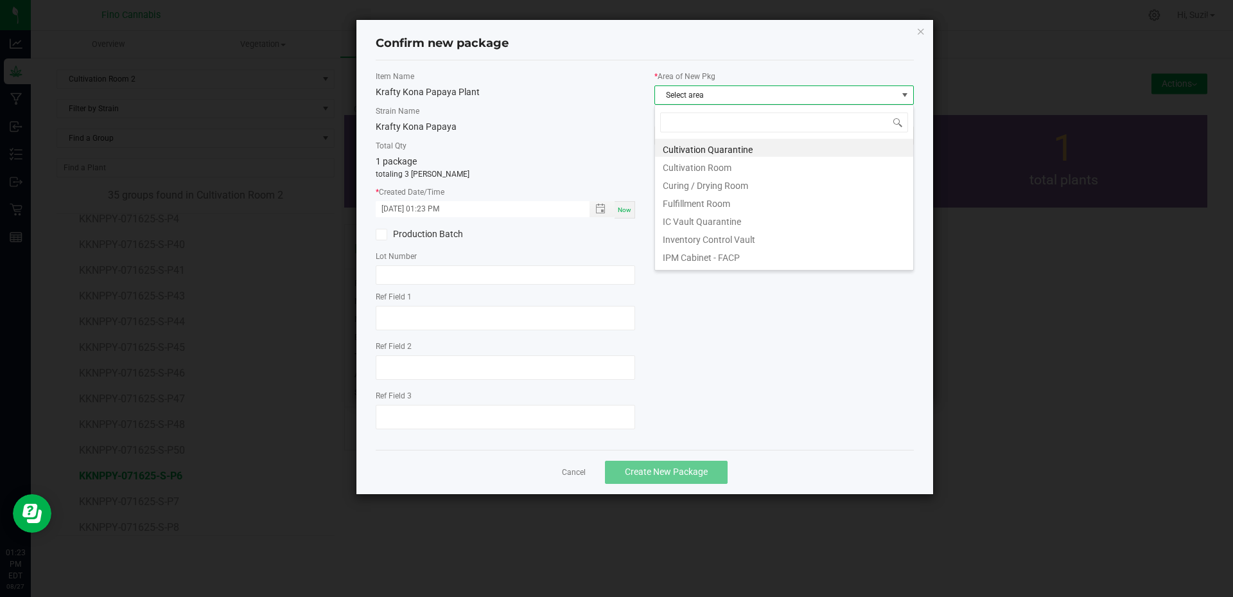
scroll to position [19, 259]
click at [701, 146] on li "Cultivation Quarantine" at bounding box center [784, 148] width 258 height 18
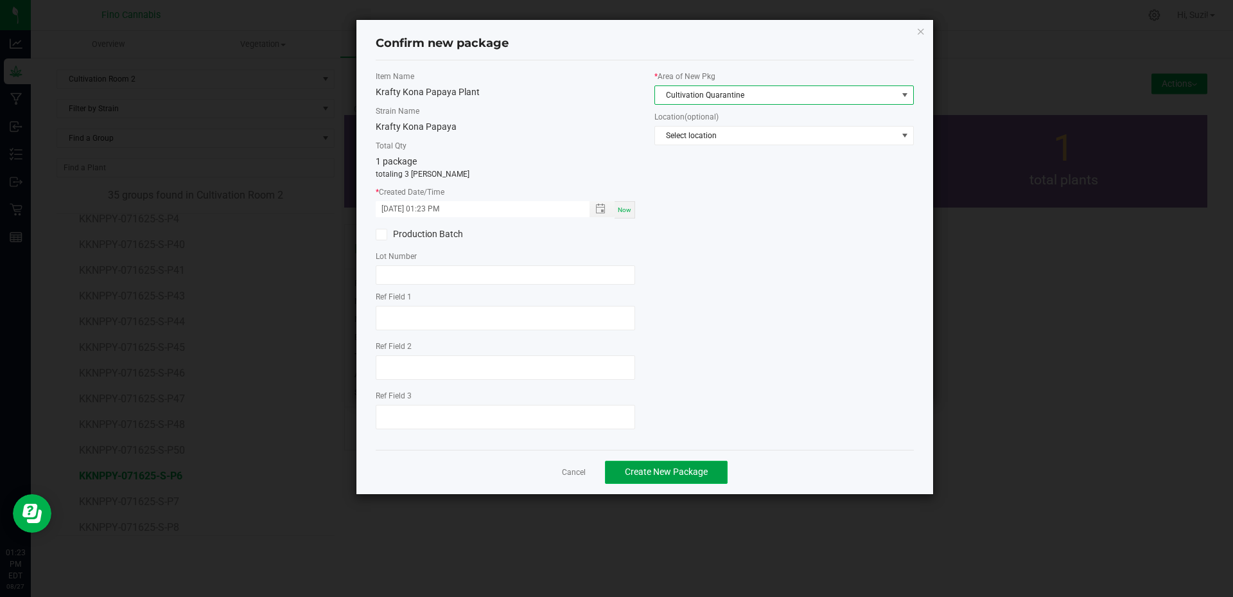
click at [678, 478] on button "Create New Package" at bounding box center [666, 471] width 123 height 23
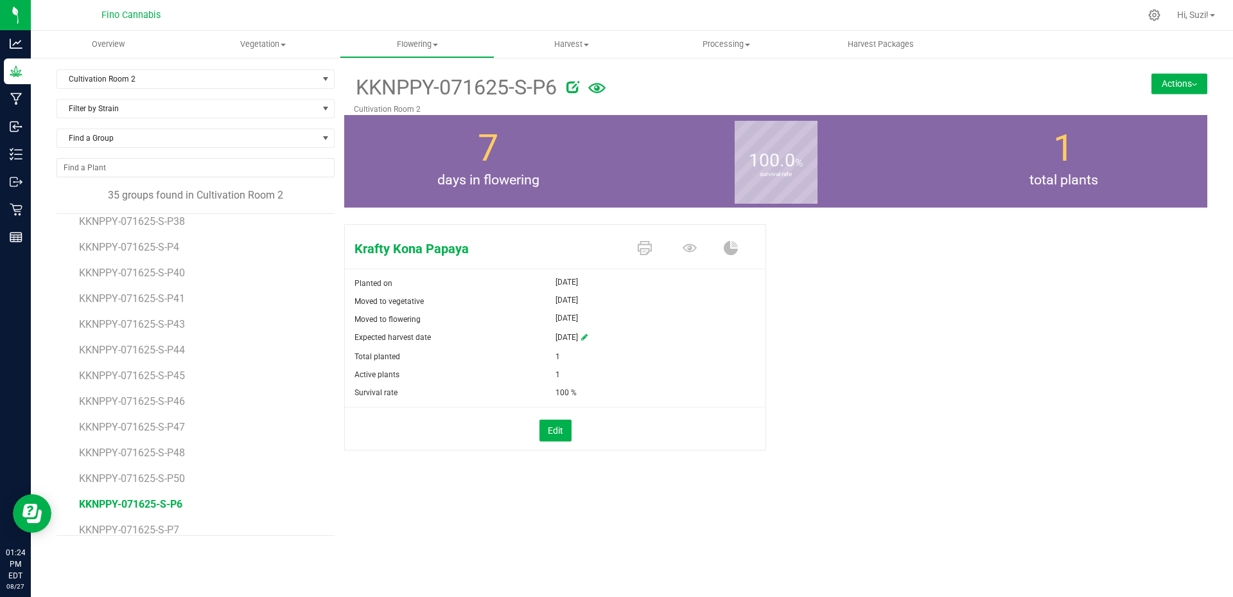
scroll to position [588, 0]
click at [147, 493] on span "KKNPPY-071625-S-P7" at bounding box center [130, 491] width 103 height 12
click at [1193, 88] on button "Actions" at bounding box center [1180, 83] width 56 height 21
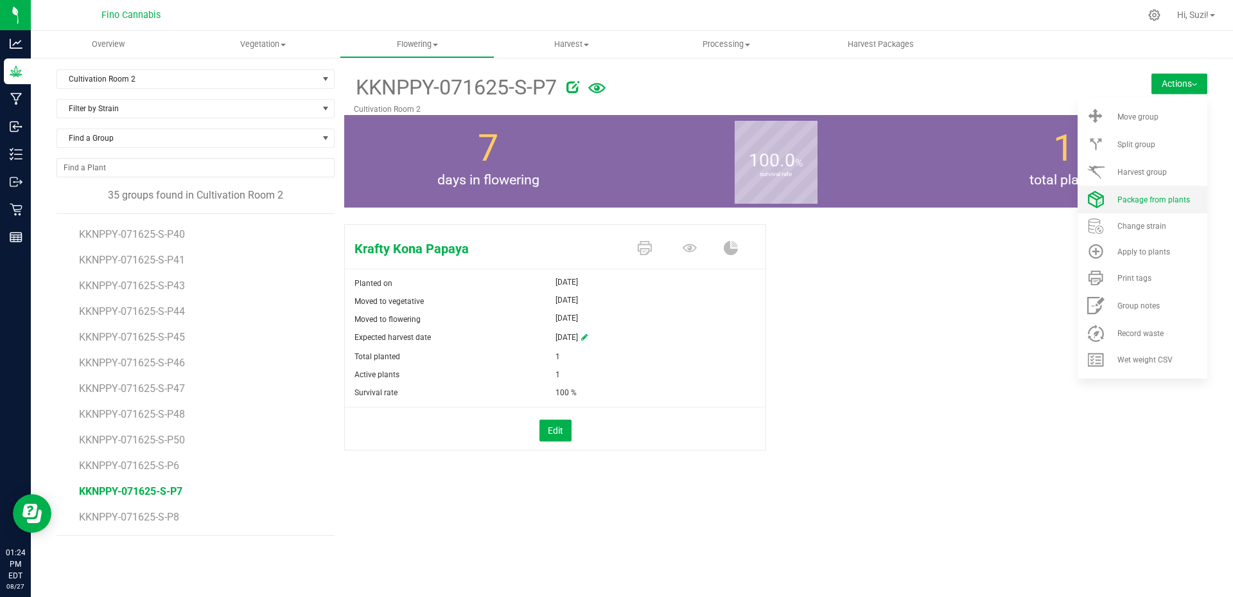
click at [1176, 201] on span "Package from plants" at bounding box center [1153, 199] width 73 height 9
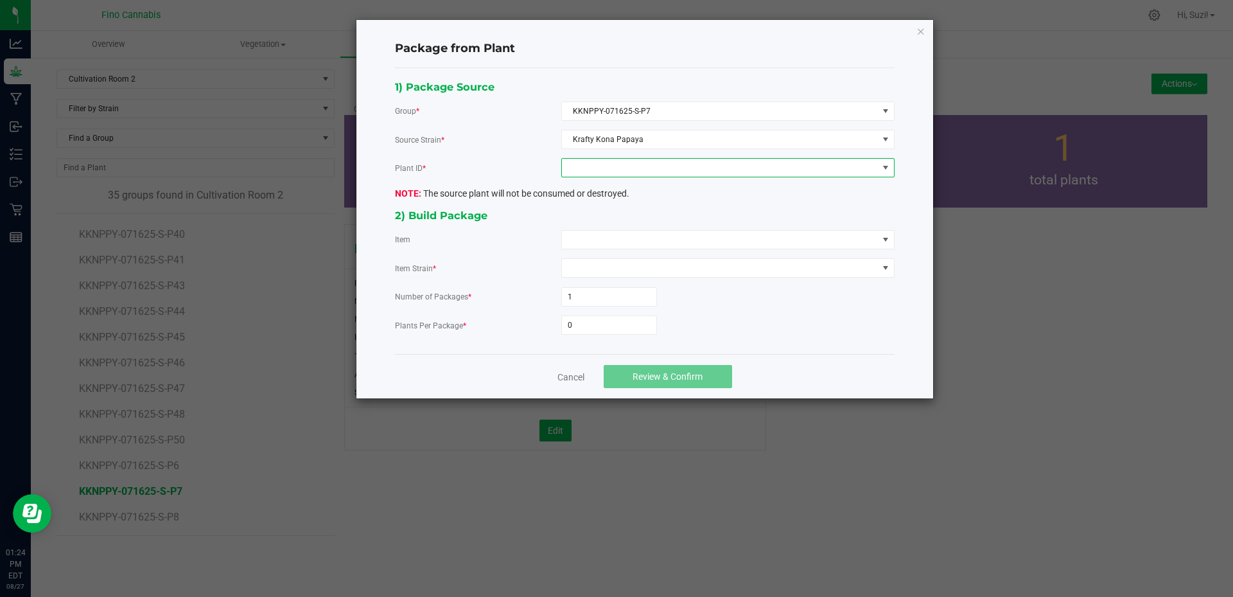
click at [682, 174] on span at bounding box center [720, 168] width 316 height 18
click at [653, 223] on li "7086230346250825" at bounding box center [728, 223] width 332 height 22
click at [647, 238] on span at bounding box center [720, 240] width 316 height 18
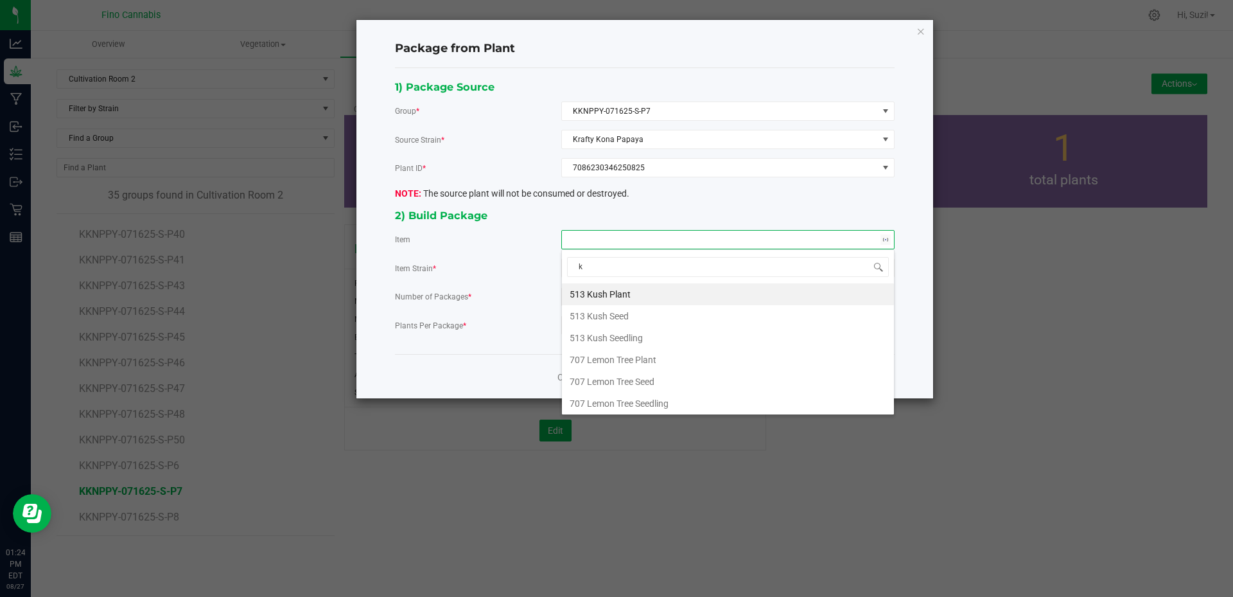
type input "kr"
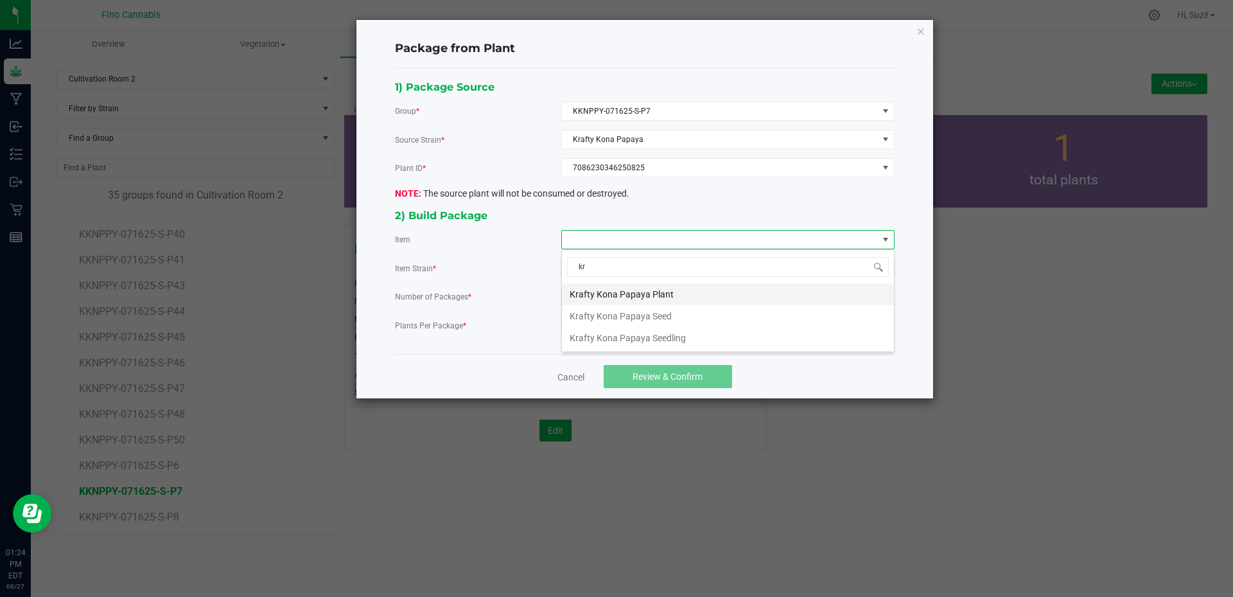
click at [650, 293] on Plant "Krafty Kona Papaya Plant" at bounding box center [728, 294] width 332 height 22
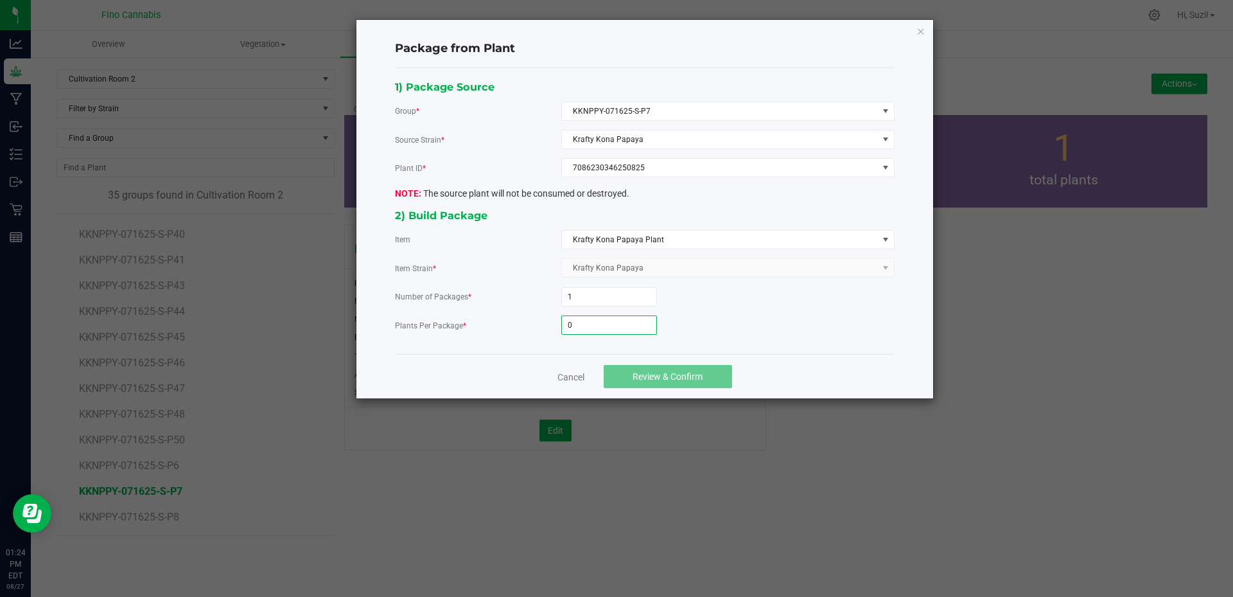
click at [611, 320] on input "0" at bounding box center [609, 325] width 94 height 18
type input "3"
click at [659, 380] on span "Review & Confirm" at bounding box center [668, 376] width 70 height 10
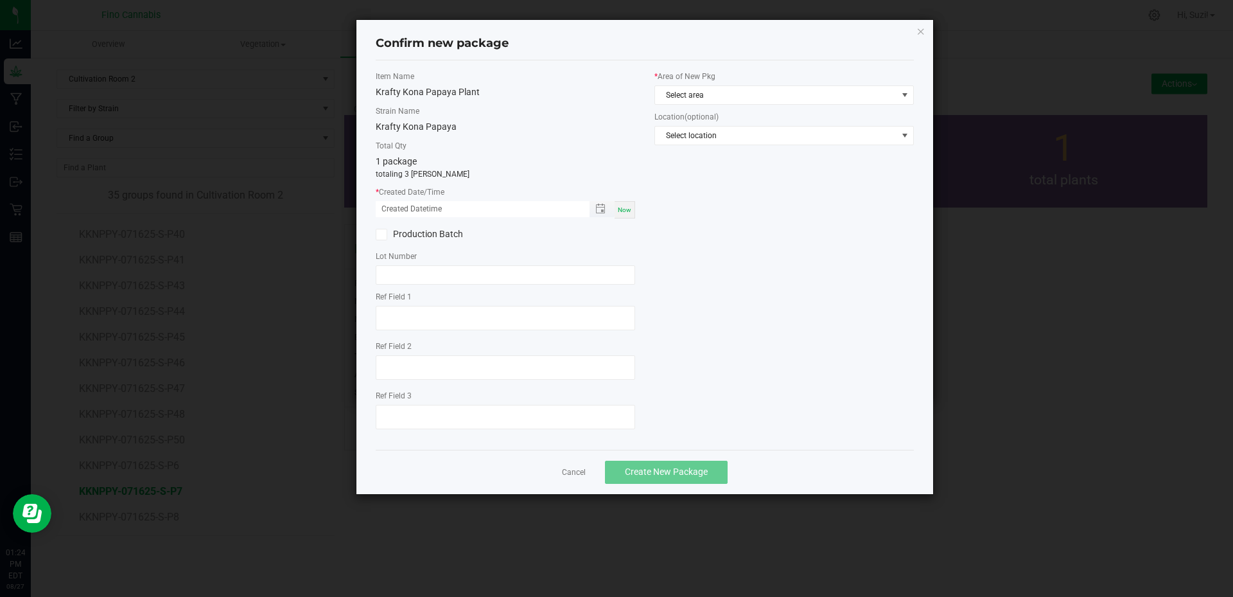
click at [615, 211] on span "Toggle popup" at bounding box center [602, 209] width 25 height 16
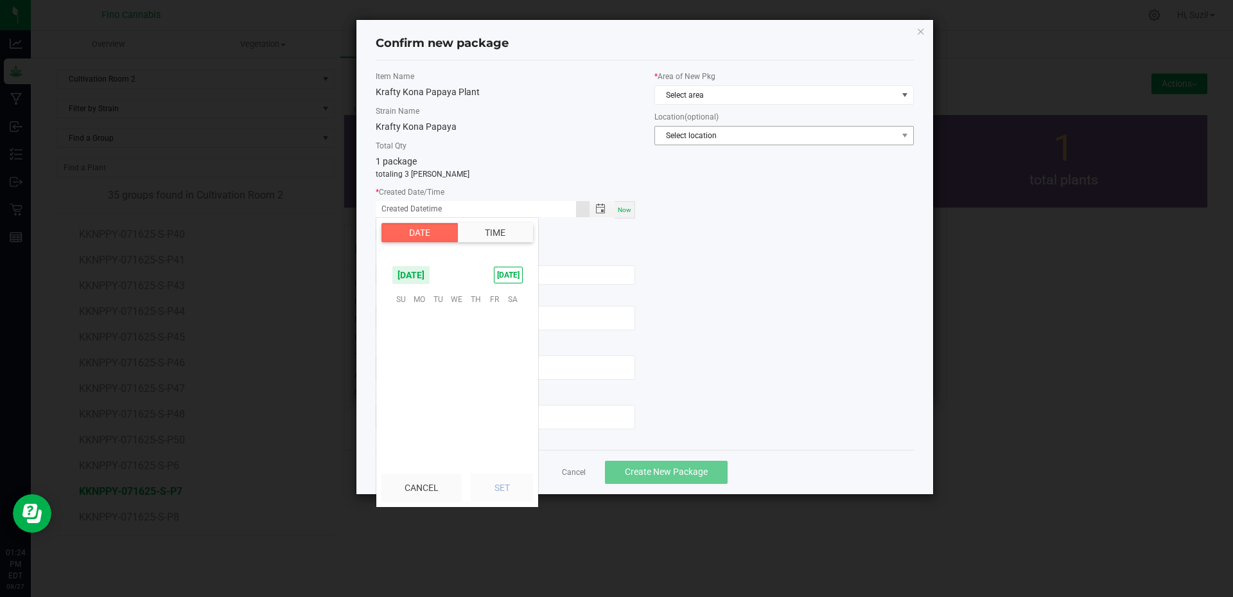
scroll to position [208145, 0]
click at [682, 266] on div "Item Name Krafty Kona Papaya Plant Strain Name Krafty Kona Papaya Total Qty 1 p…" at bounding box center [644, 255] width 557 height 369
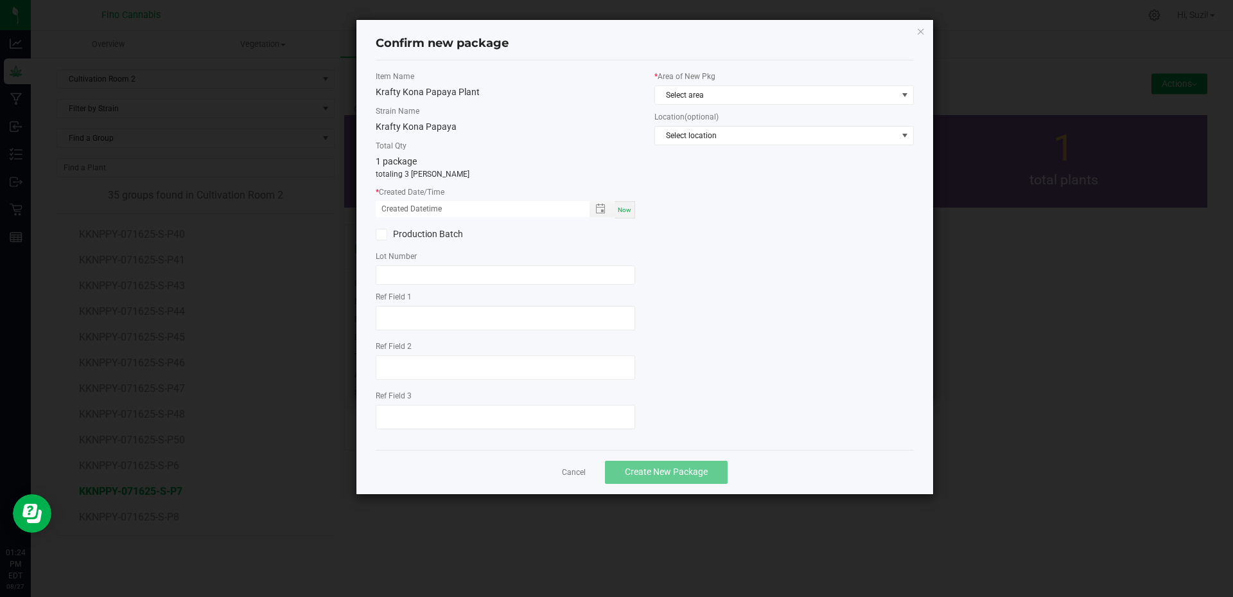
drag, startPoint x: 632, startPoint y: 215, endPoint x: 640, endPoint y: 211, distance: 8.6
click at [632, 215] on div "Now" at bounding box center [625, 209] width 21 height 17
type input "08/27/2025 01:24 PM"
click at [729, 97] on span "Select area" at bounding box center [776, 95] width 242 height 18
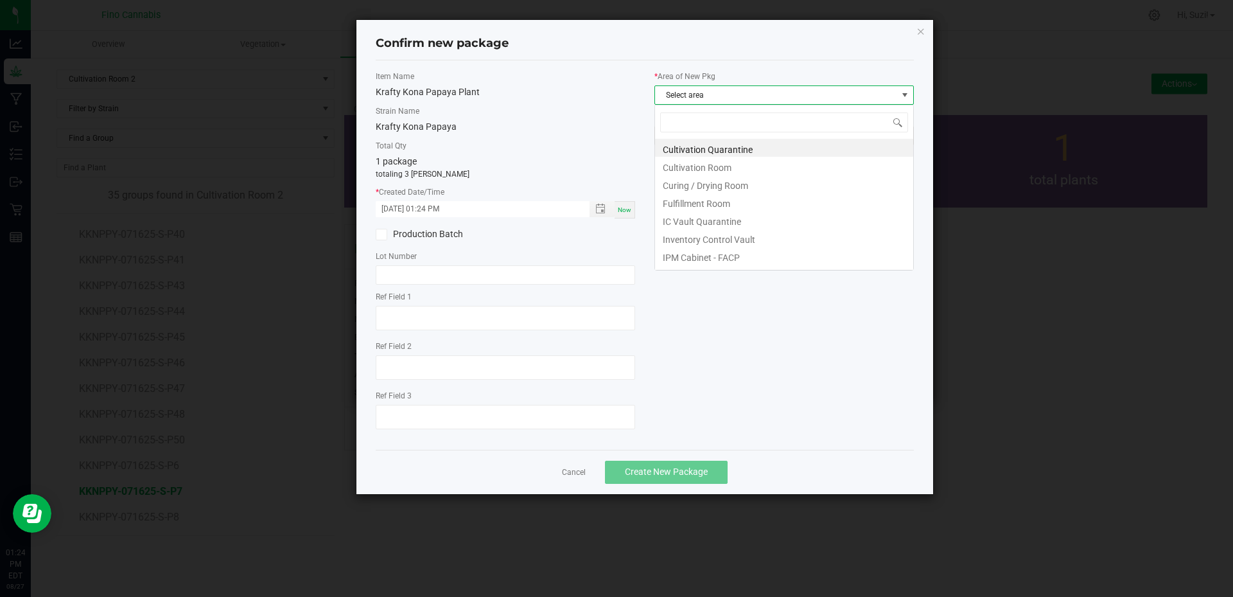
scroll to position [19, 259]
click at [760, 152] on li "Cultivation Quarantine" at bounding box center [784, 148] width 258 height 18
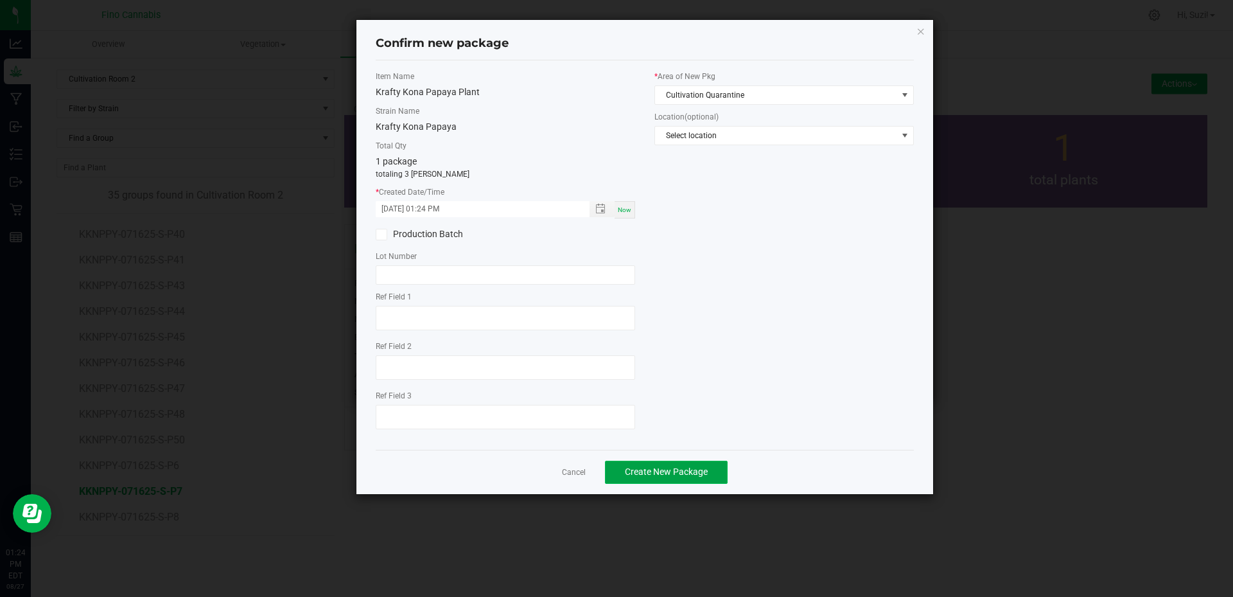
click at [676, 465] on button "Create New Package" at bounding box center [666, 471] width 123 height 23
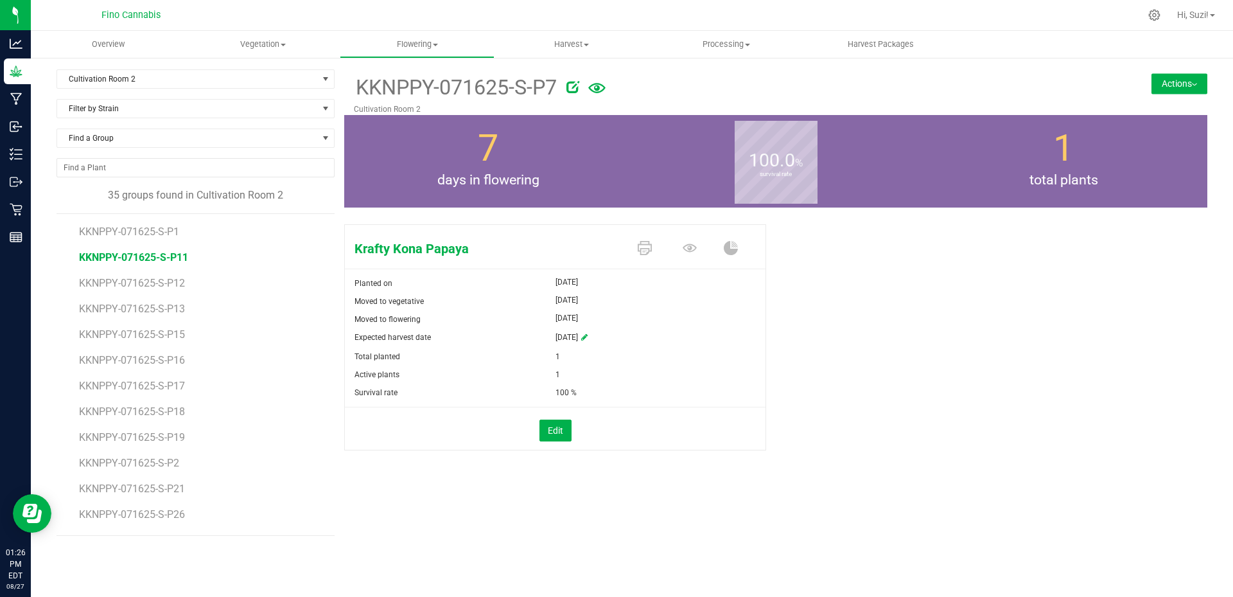
click at [175, 255] on span "KKNPPY-071625-S-P11" at bounding box center [133, 257] width 109 height 12
click at [1192, 85] on button "Actions" at bounding box center [1180, 83] width 56 height 21
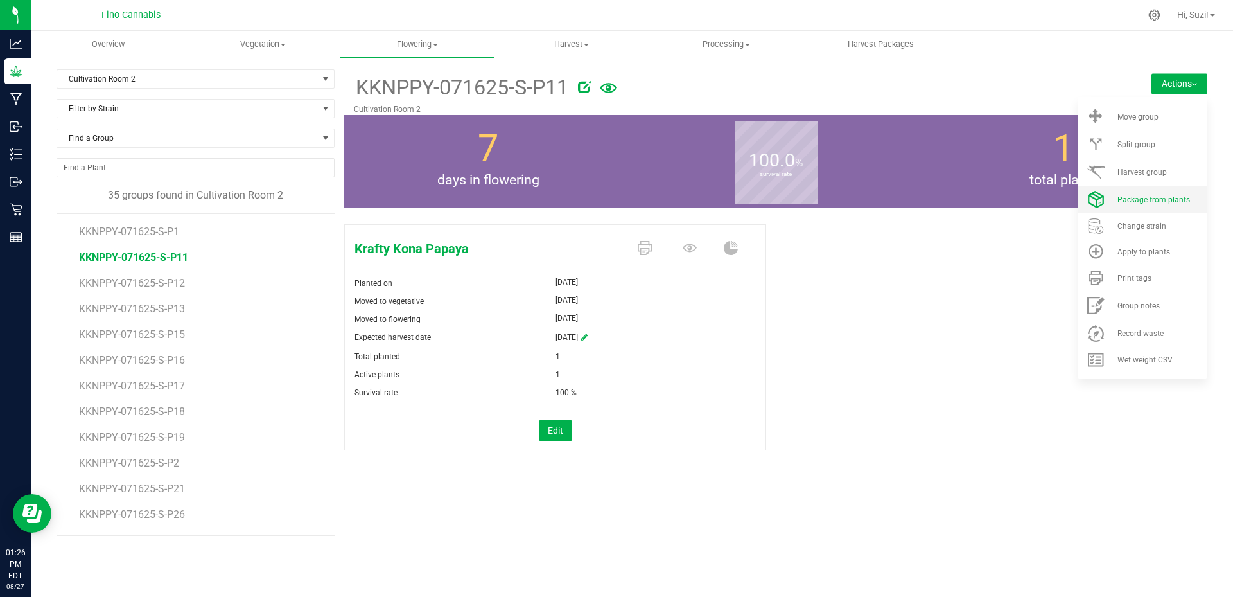
click at [1169, 206] on li "Package from plants" at bounding box center [1143, 200] width 130 height 28
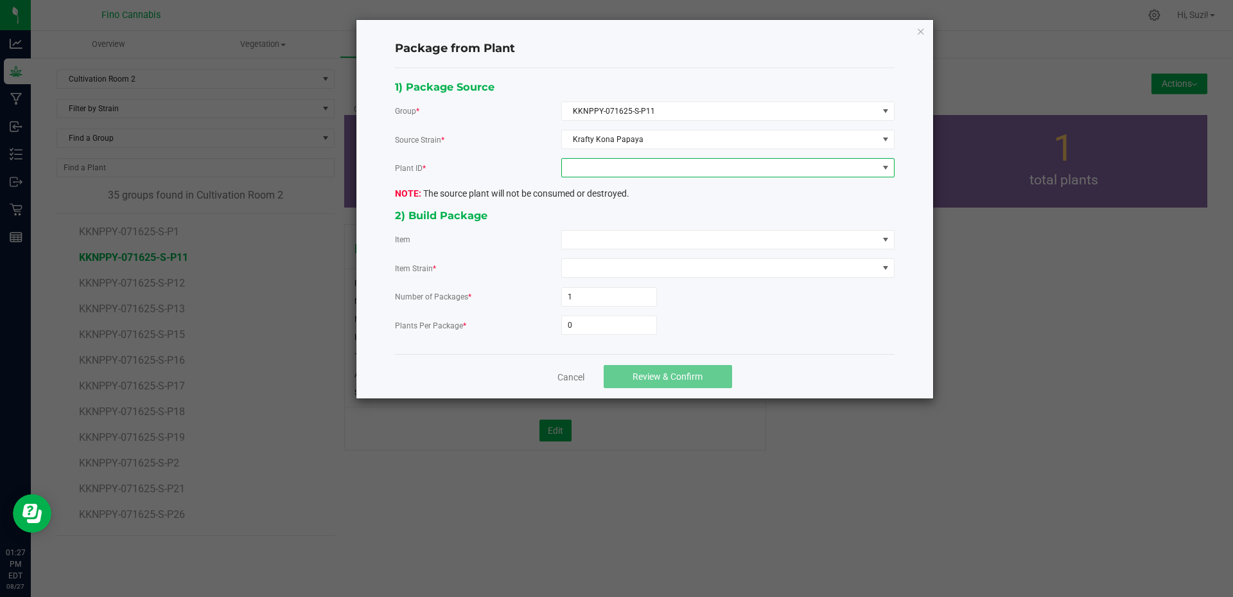
click at [686, 174] on span at bounding box center [720, 168] width 316 height 18
click at [661, 224] on li "7513318392831436" at bounding box center [728, 223] width 332 height 22
click at [662, 234] on span at bounding box center [720, 240] width 316 height 18
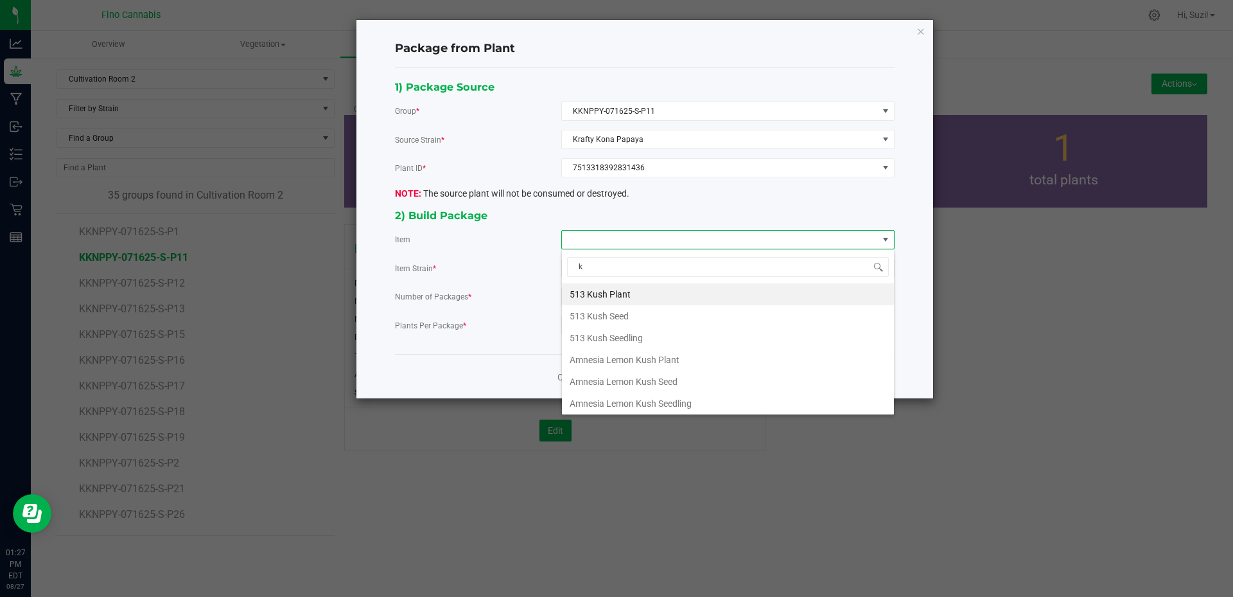
type input "kr"
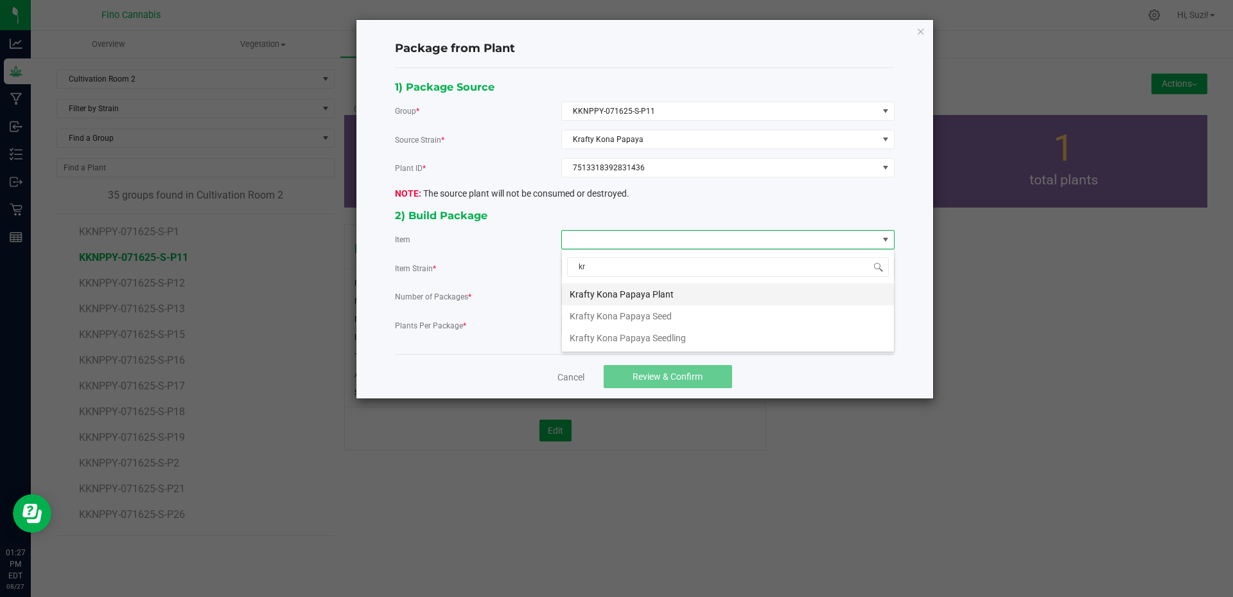
click at [657, 293] on Plant "Krafty Kona Papaya Plant" at bounding box center [728, 294] width 332 height 22
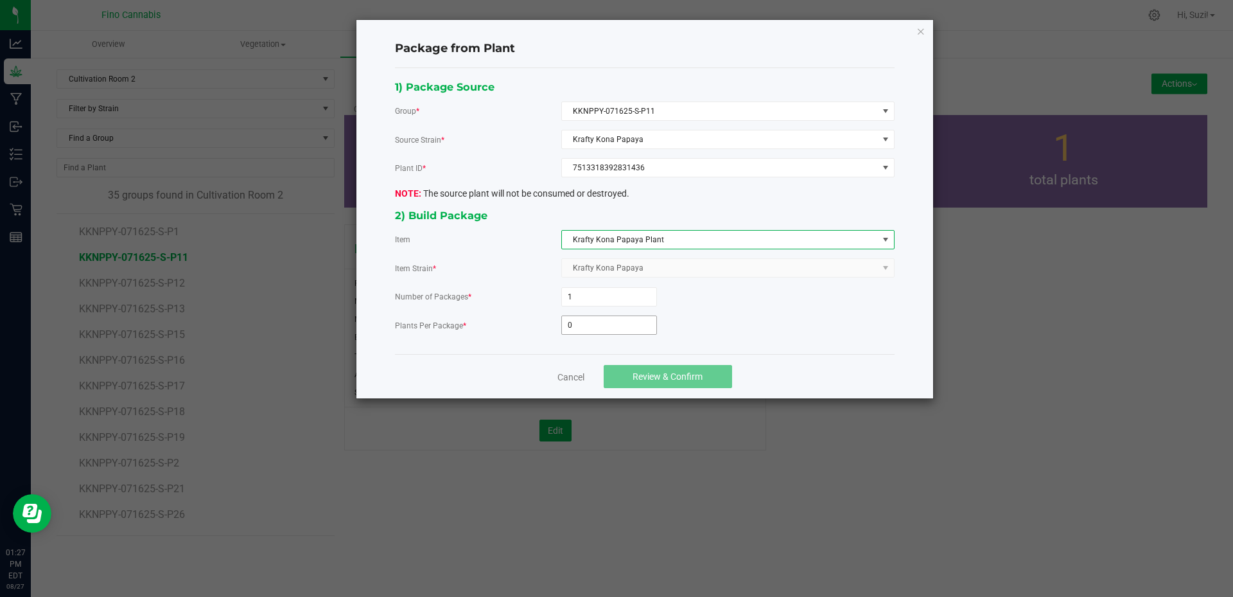
click at [604, 324] on input "0" at bounding box center [609, 325] width 94 height 18
type input "3"
click at [662, 378] on span "Review & Confirm" at bounding box center [668, 376] width 70 height 10
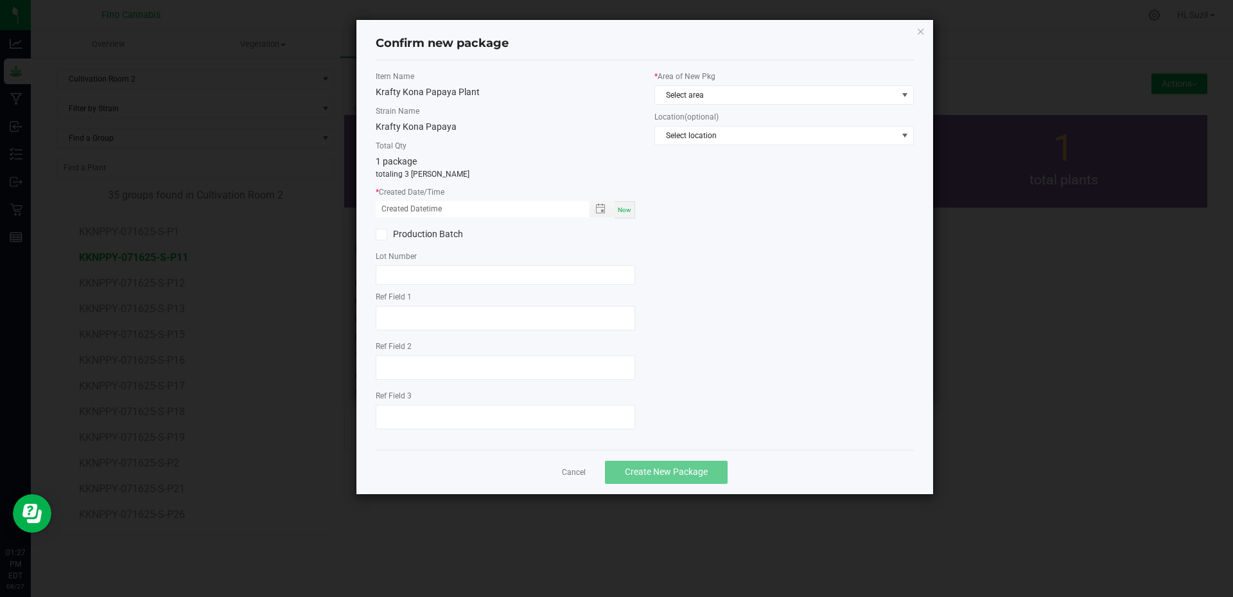
click at [625, 211] on span "Now" at bounding box center [624, 209] width 13 height 7
type input "08/27/2025 01:27 PM"
click at [721, 94] on span "Select area" at bounding box center [776, 95] width 242 height 18
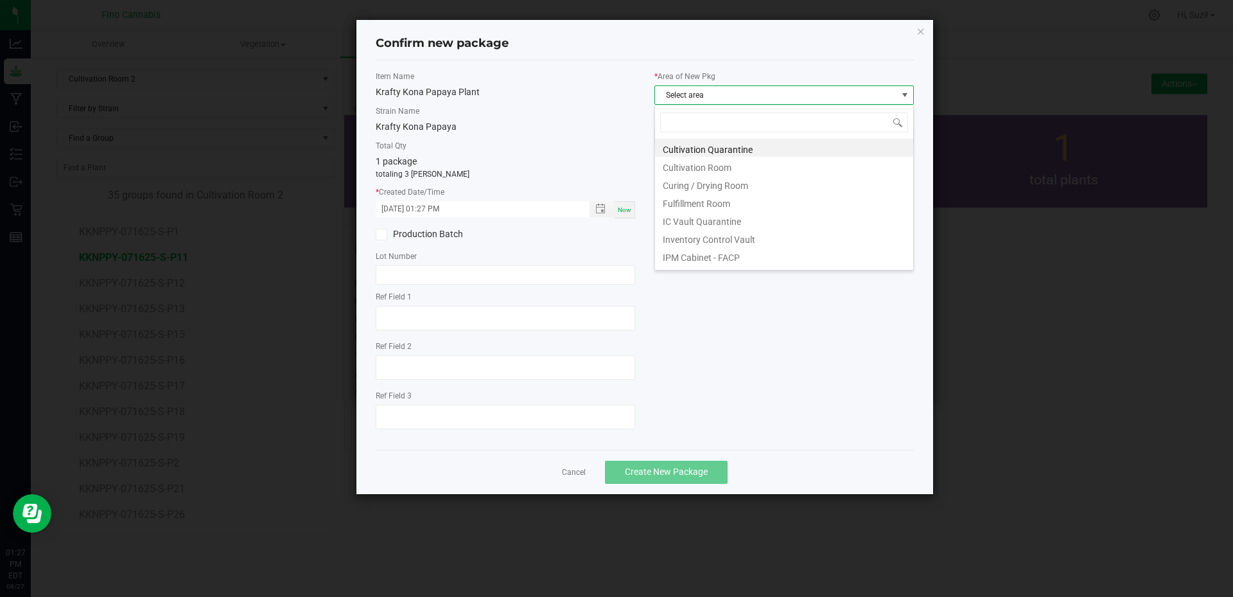
scroll to position [19, 259]
click at [744, 153] on li "Cultivation Quarantine" at bounding box center [784, 148] width 258 height 18
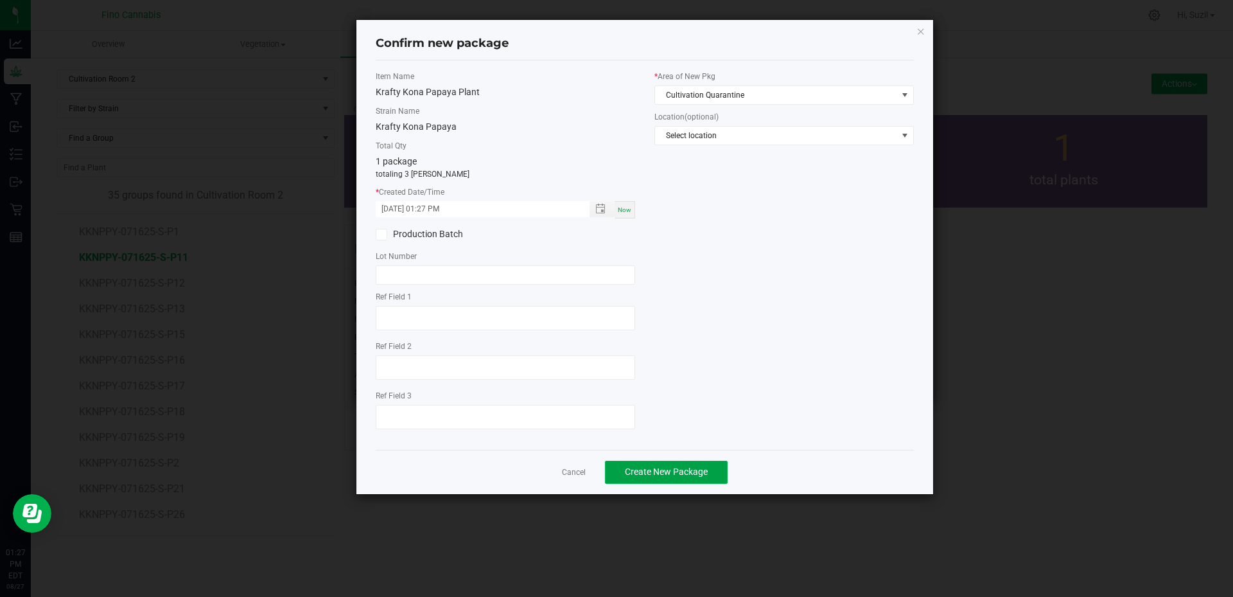
click at [677, 478] on button "Create New Package" at bounding box center [666, 471] width 123 height 23
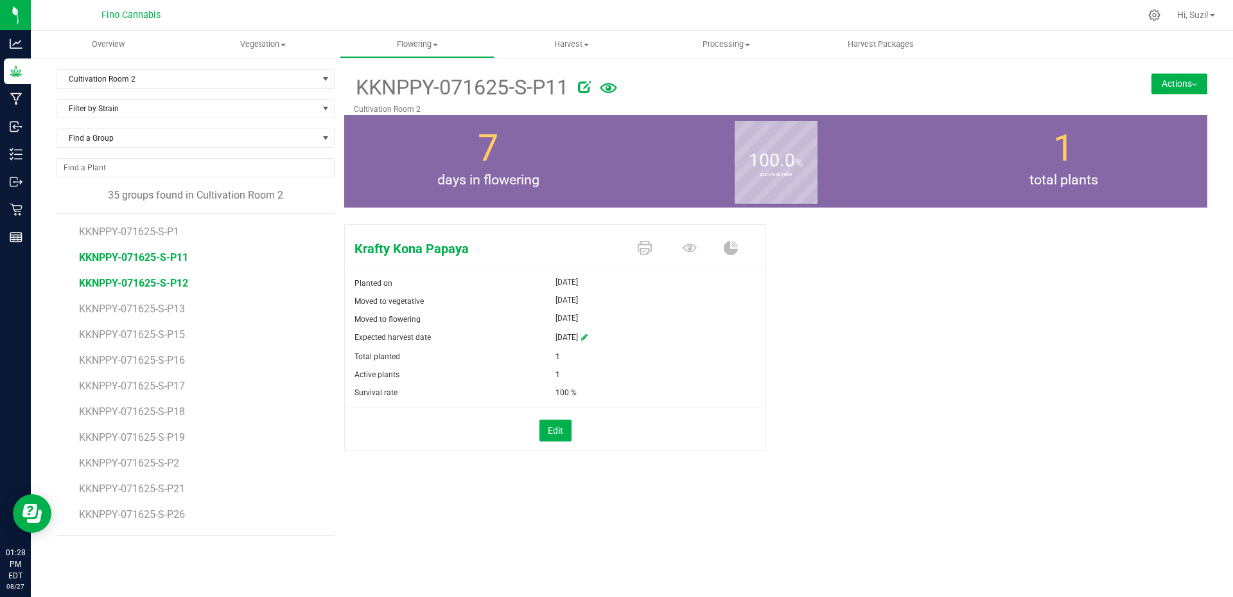
click at [175, 288] on span "KKNPPY-071625-S-P12" at bounding box center [133, 283] width 109 height 12
click at [1189, 85] on button "Actions" at bounding box center [1180, 83] width 56 height 21
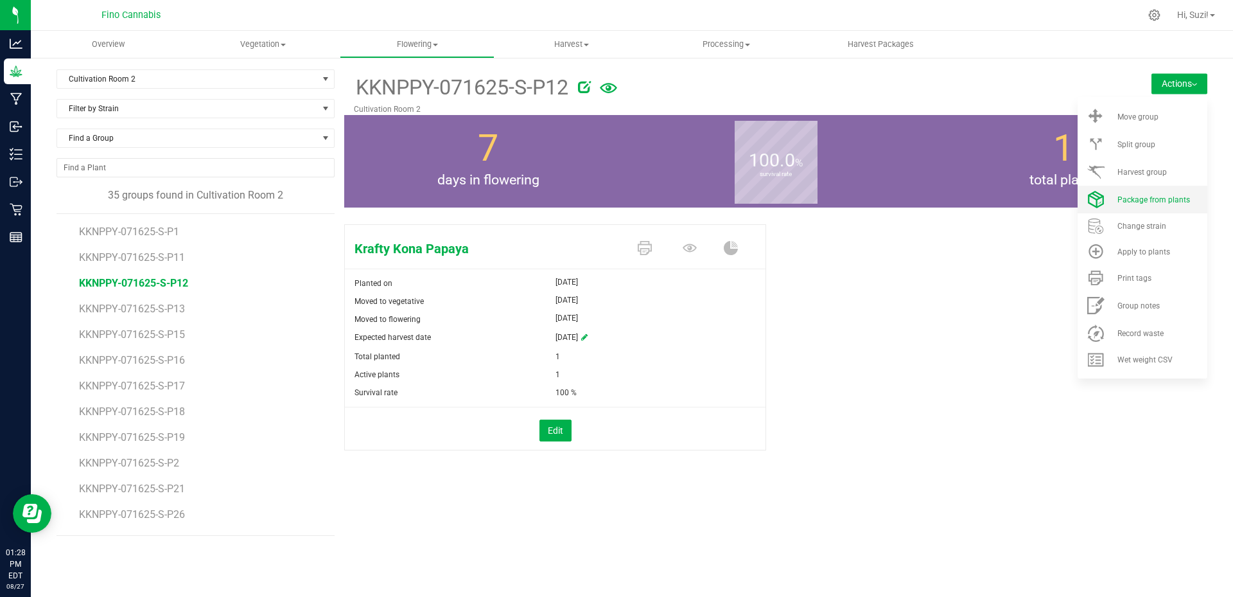
click at [1184, 190] on li "Package from plants" at bounding box center [1143, 200] width 130 height 28
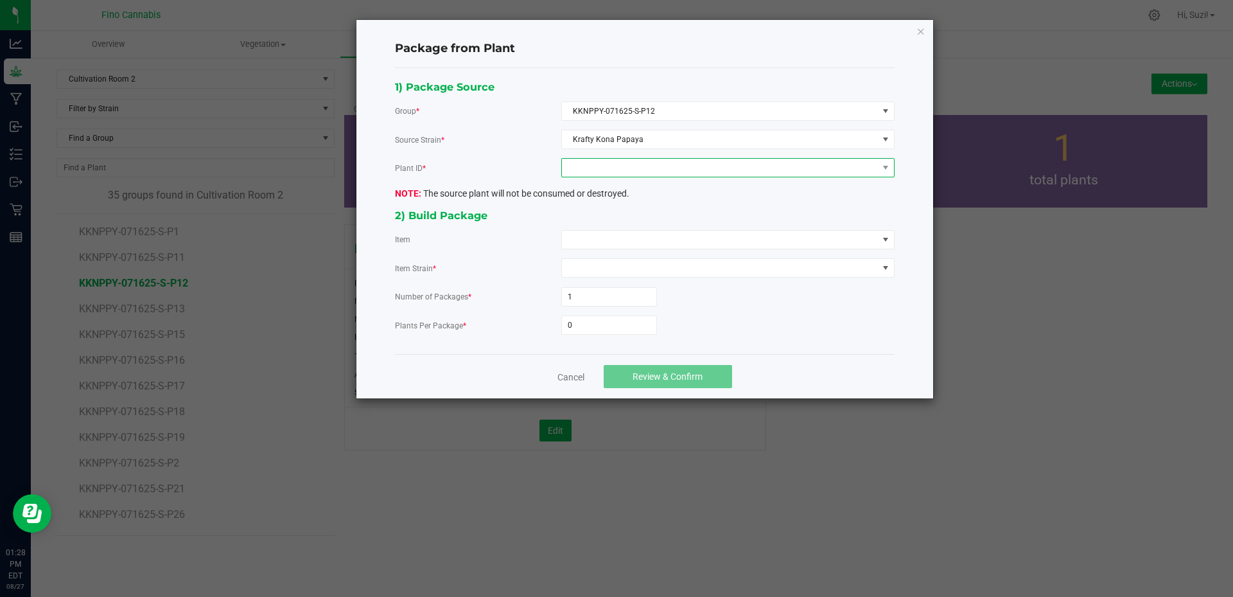
click at [696, 166] on span at bounding box center [720, 168] width 316 height 18
click at [657, 224] on li "1382521582470980" at bounding box center [728, 223] width 332 height 22
click at [658, 243] on span at bounding box center [720, 240] width 316 height 18
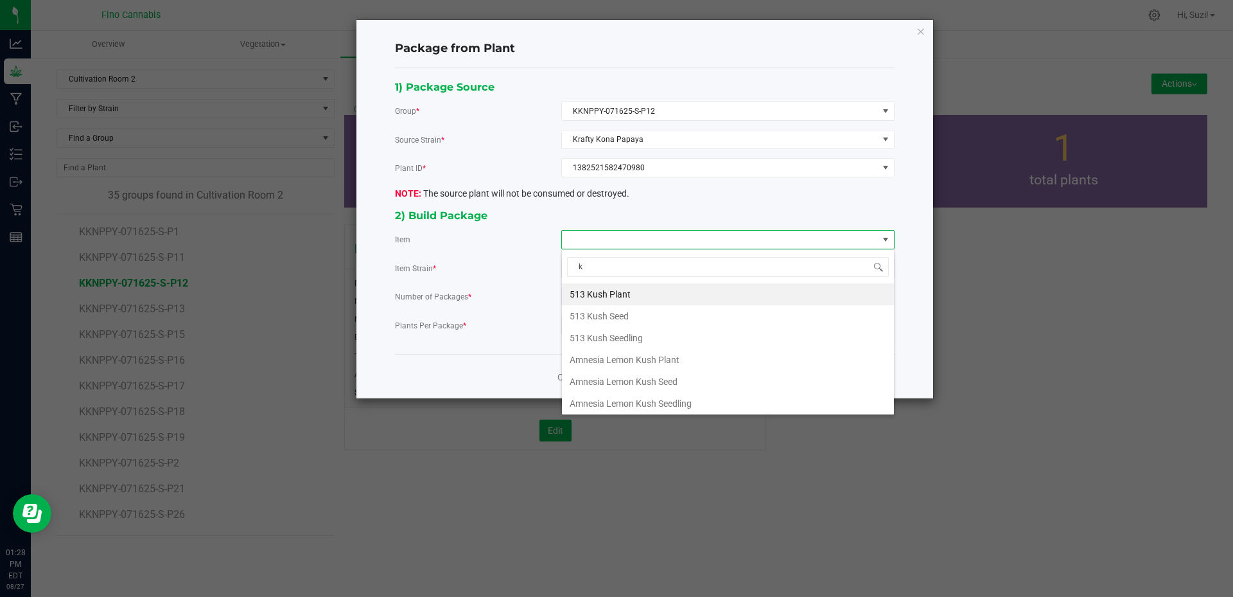
type input "kr"
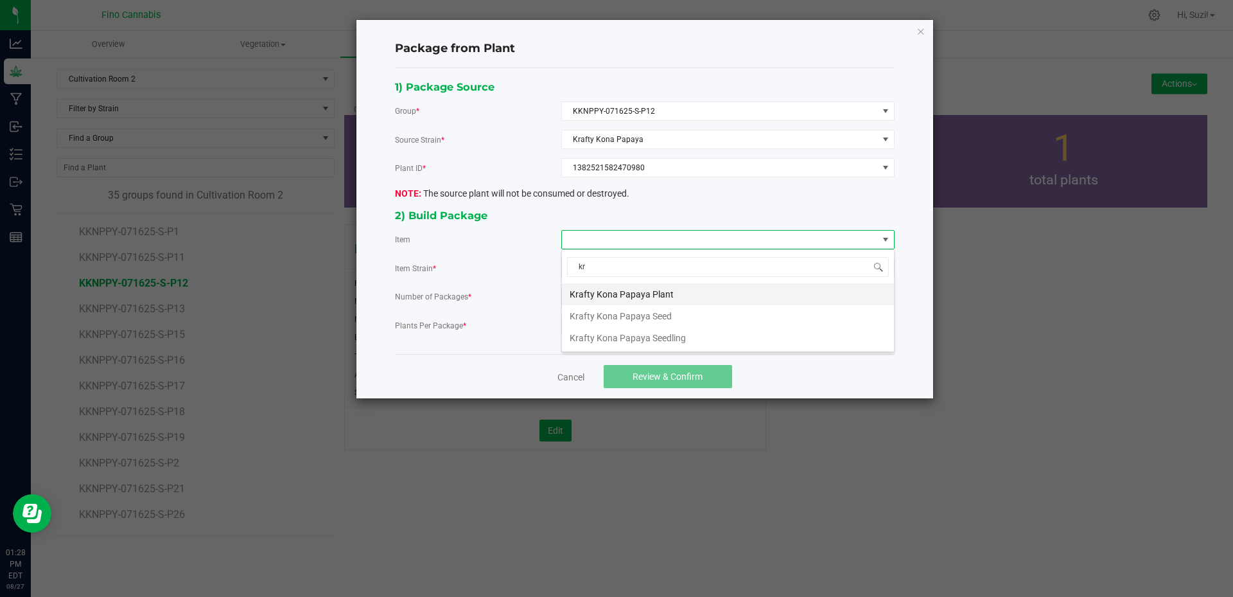
click at [651, 297] on Plant "Krafty Kona Papaya Plant" at bounding box center [728, 294] width 332 height 22
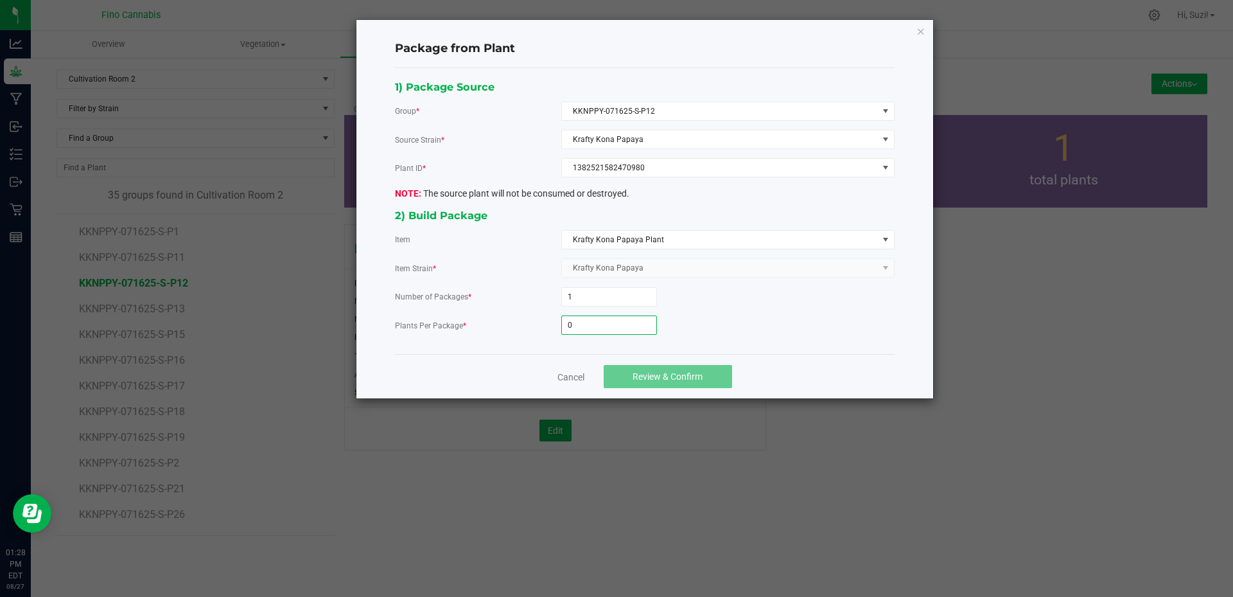
click at [615, 328] on input "0" at bounding box center [609, 325] width 94 height 18
type input "3"
click at [613, 373] on button "Review & Confirm" at bounding box center [668, 376] width 128 height 23
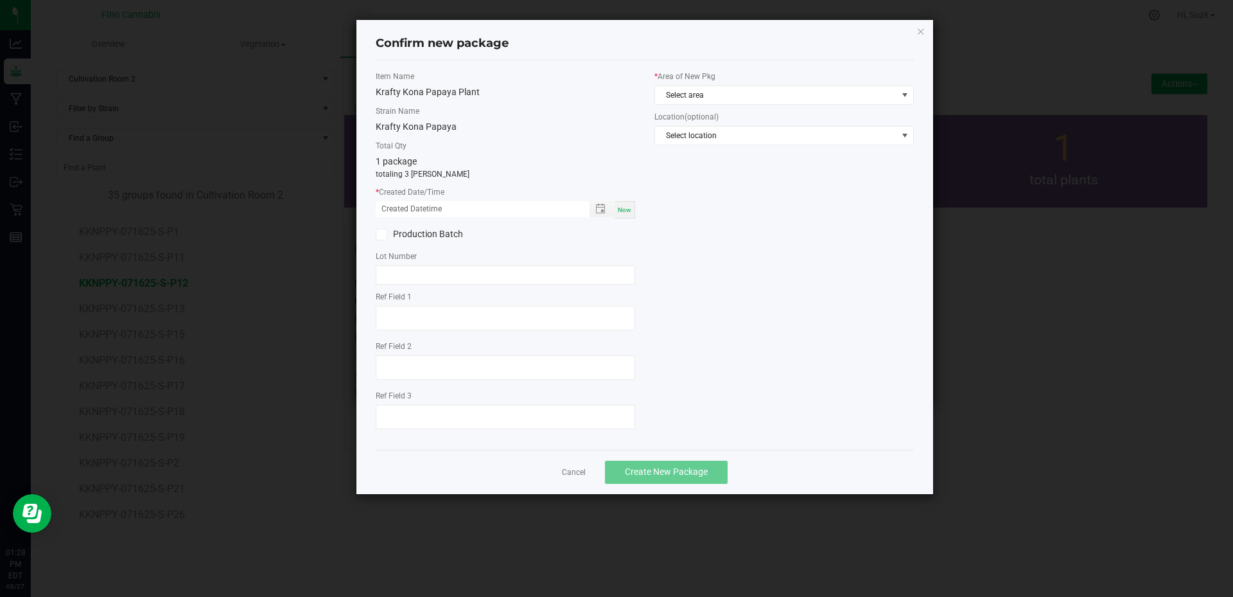
click at [628, 213] on span "Now" at bounding box center [624, 209] width 13 height 7
type input "08/27/2025 01:28 PM"
click at [750, 97] on span "Select area" at bounding box center [776, 95] width 242 height 18
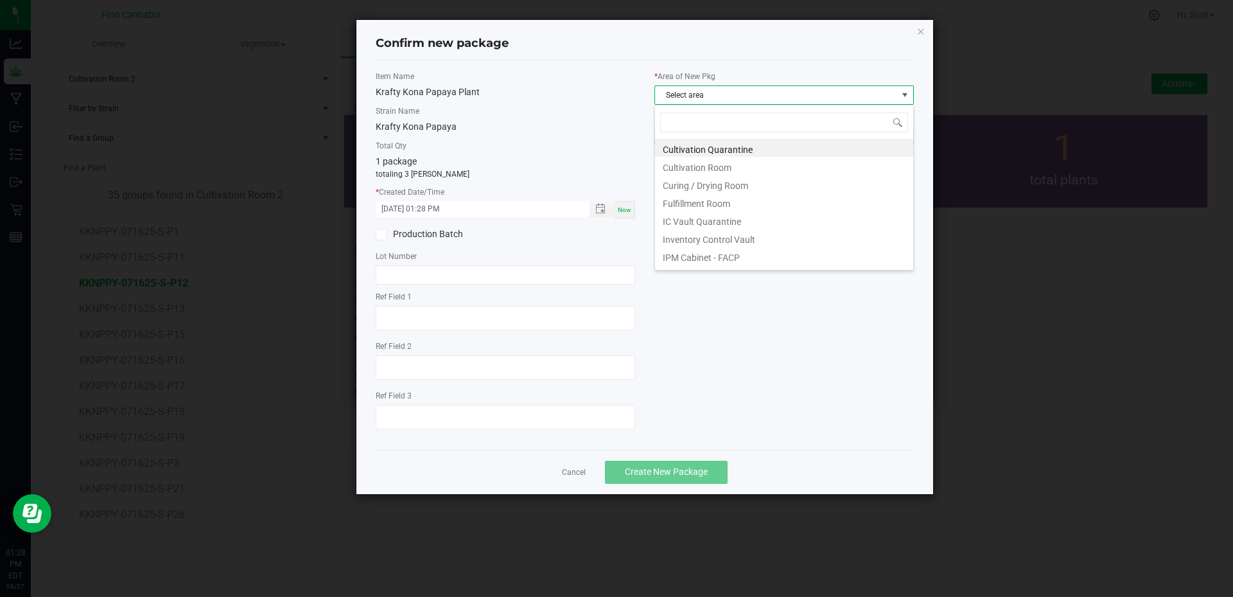
scroll to position [19, 259]
click at [742, 150] on li "Cultivation Quarantine" at bounding box center [784, 148] width 258 height 18
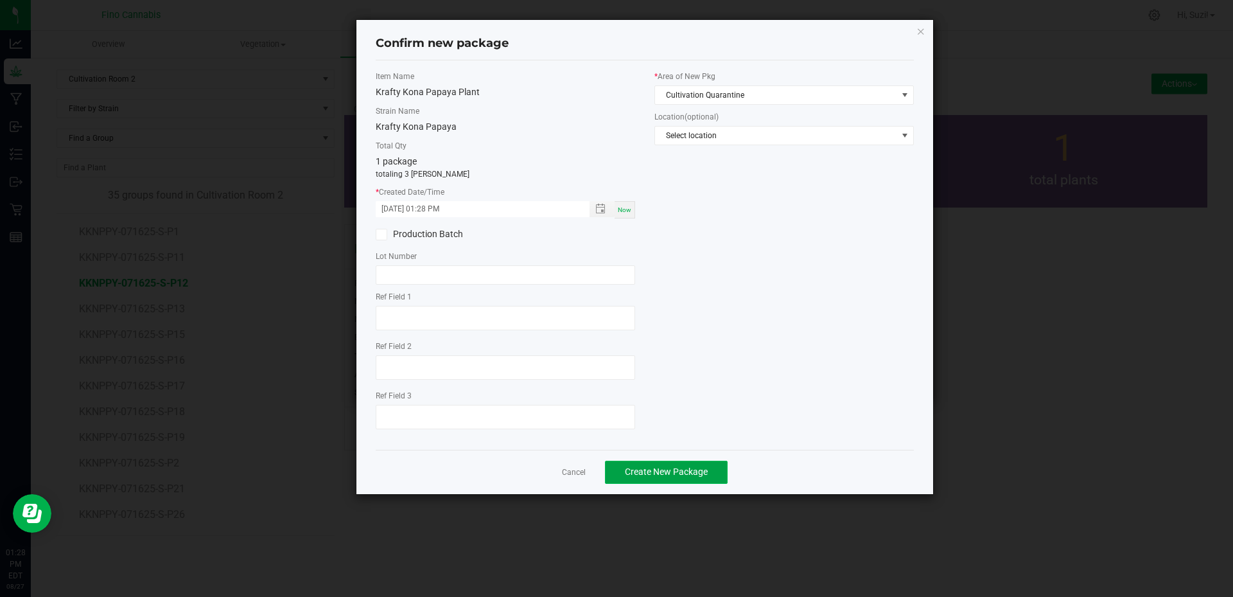
click at [661, 475] on span "Create New Package" at bounding box center [666, 471] width 83 height 10
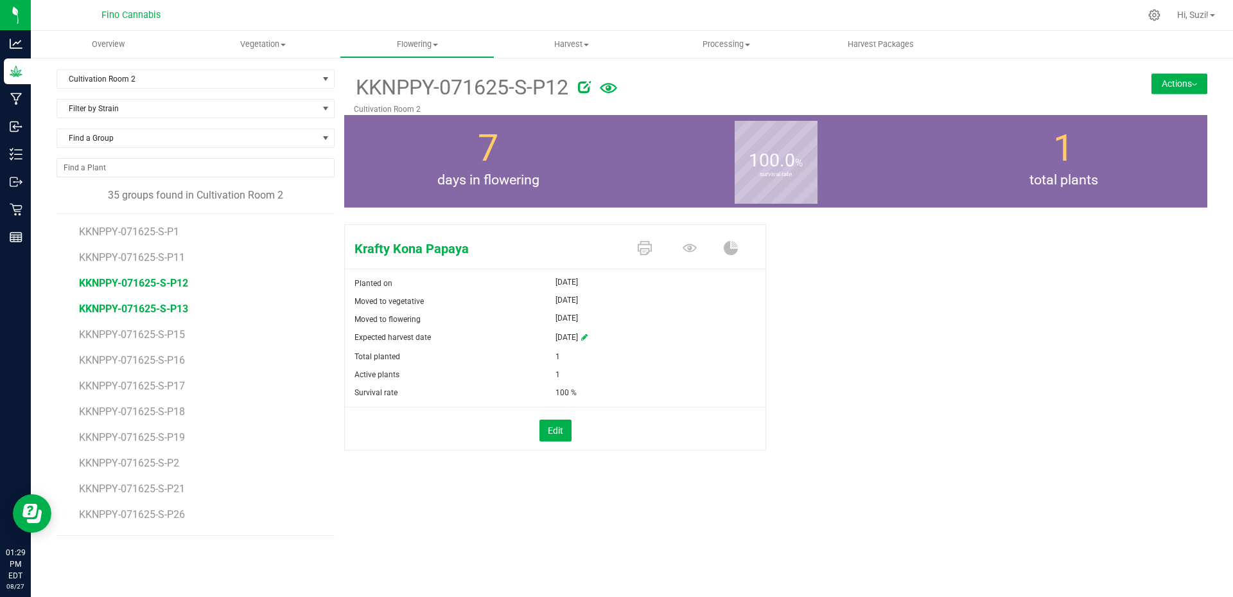
click at [135, 306] on span "KKNPPY-071625-S-P13" at bounding box center [133, 308] width 109 height 12
click at [1196, 83] on img at bounding box center [1194, 84] width 5 height 3
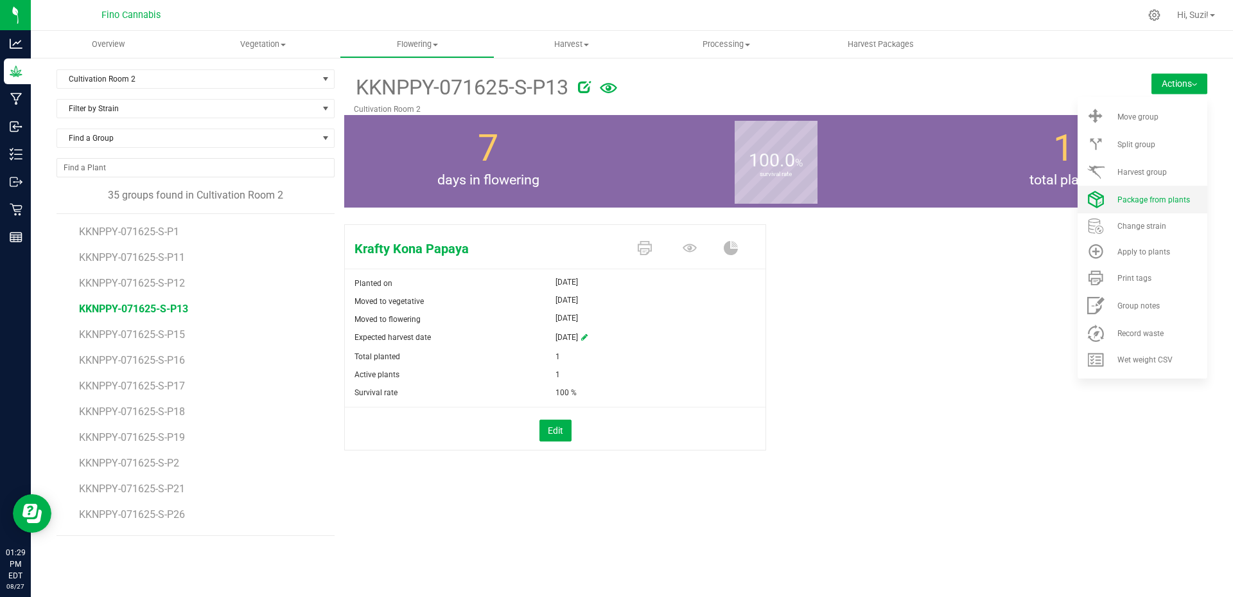
click at [1157, 200] on span "Package from plants" at bounding box center [1153, 199] width 73 height 9
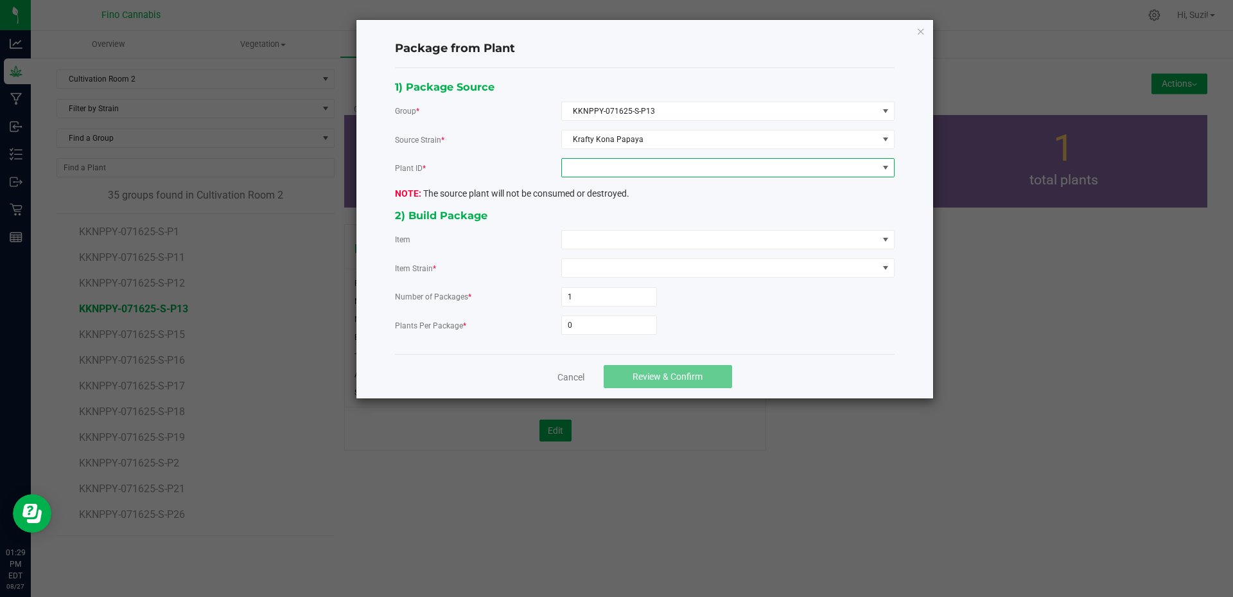
click at [629, 168] on span at bounding box center [720, 168] width 316 height 18
click at [633, 223] on li "5804318220134767" at bounding box center [728, 223] width 332 height 22
click at [634, 244] on span at bounding box center [720, 240] width 316 height 18
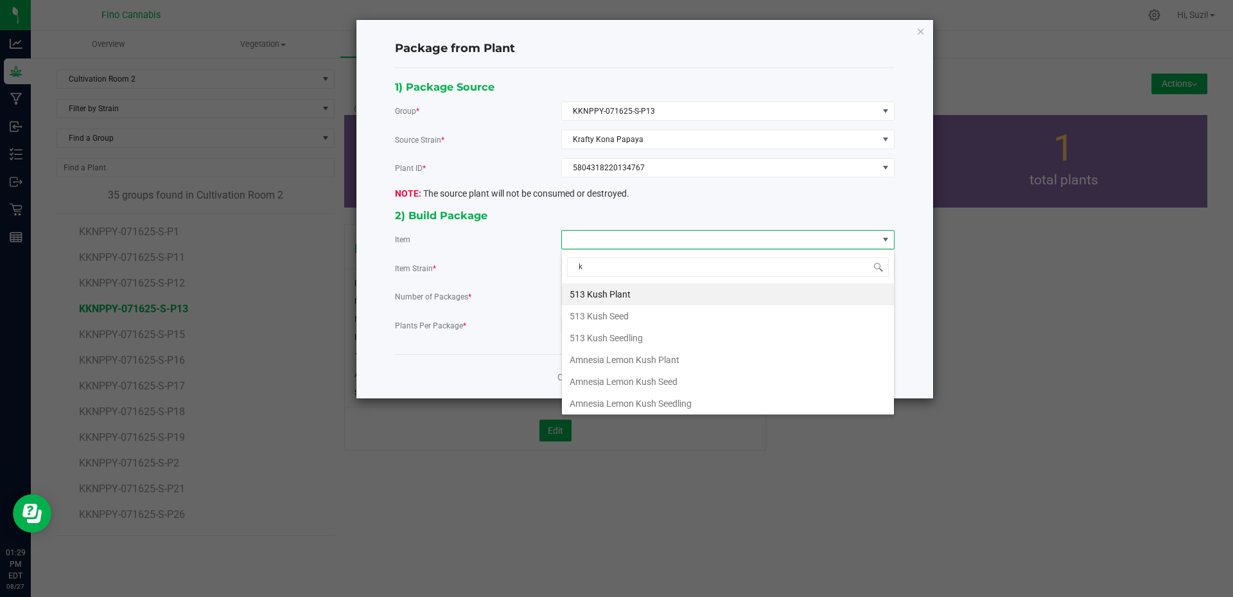
type input "kr"
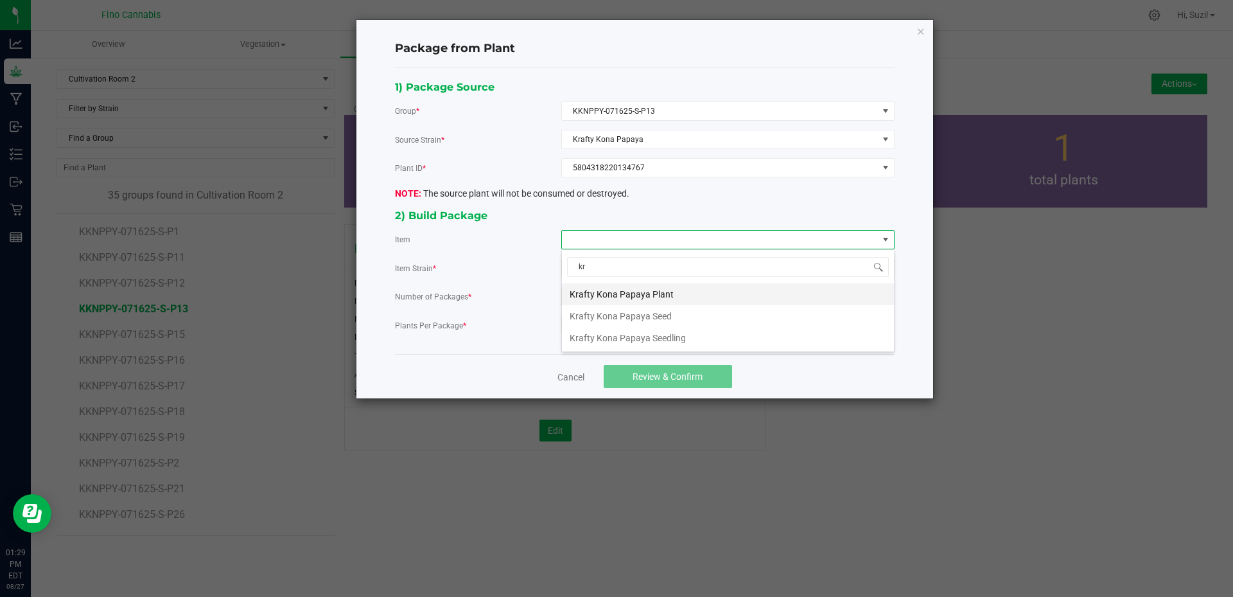
click at [638, 292] on Plant "Krafty Kona Papaya Plant" at bounding box center [728, 294] width 332 height 22
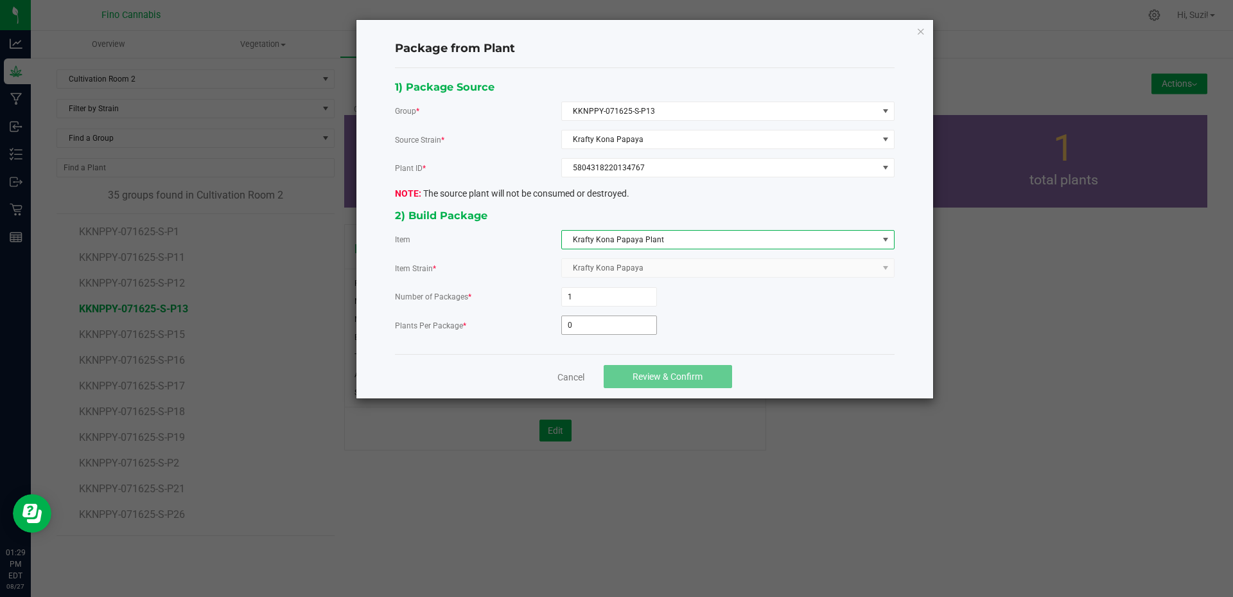
click at [603, 326] on input "0" at bounding box center [609, 325] width 94 height 18
type input "3"
click at [692, 379] on span "Review & Confirm" at bounding box center [668, 376] width 70 height 10
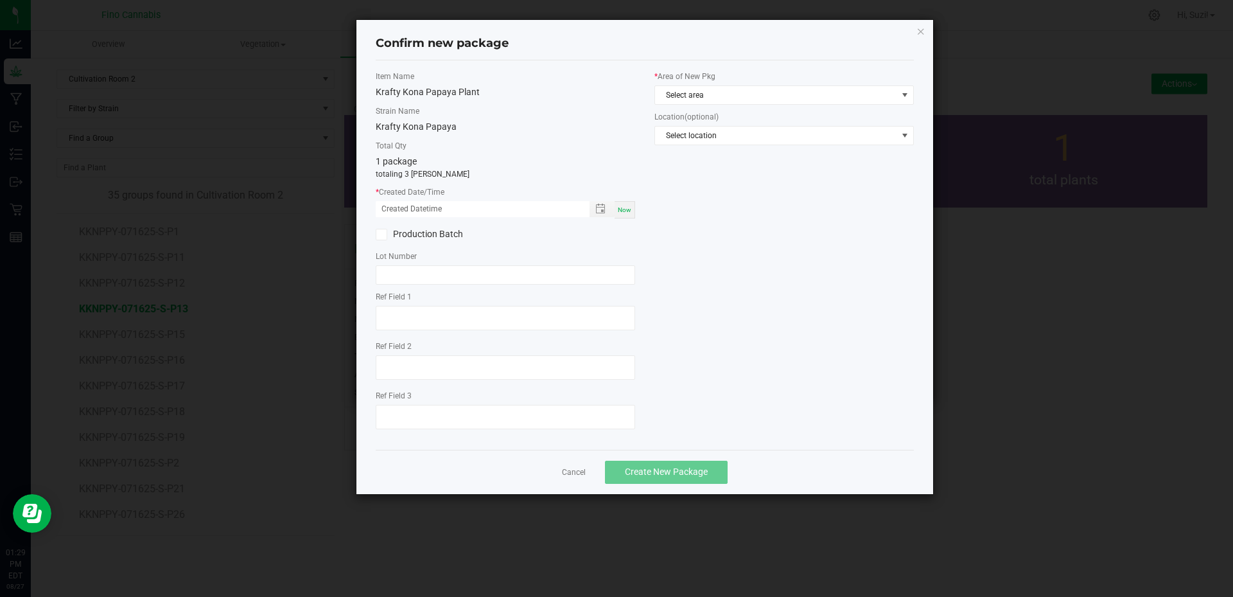
click at [629, 216] on div "Now" at bounding box center [625, 209] width 21 height 17
type input "08/27/2025 01:29 PM"
click at [762, 94] on span "Select area" at bounding box center [776, 95] width 242 height 18
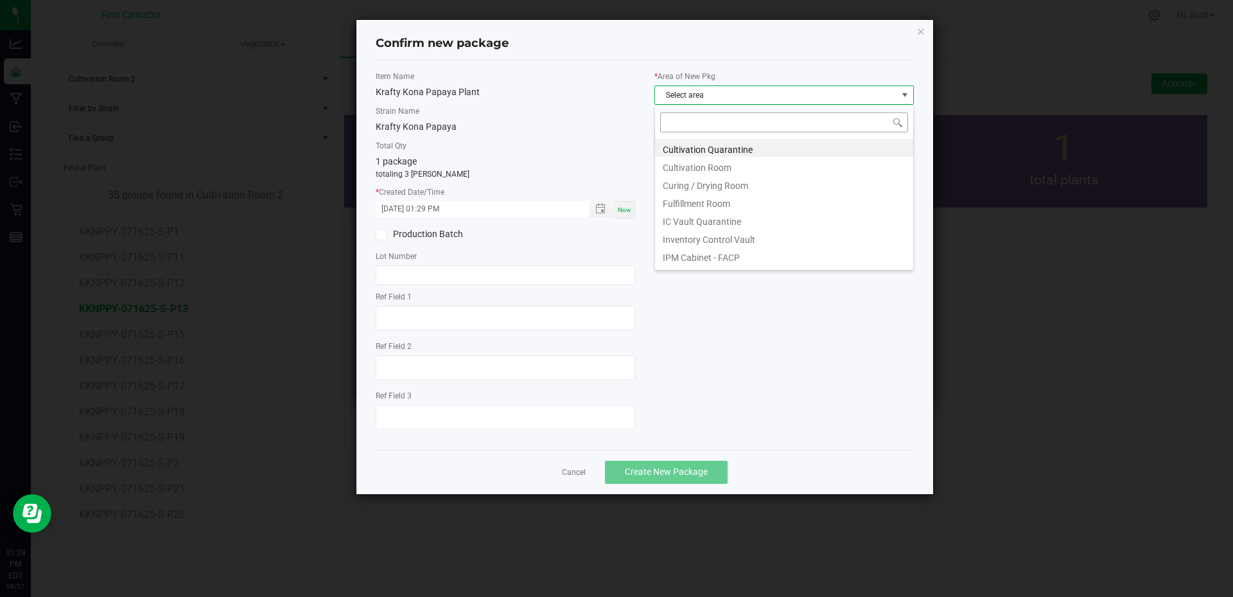
scroll to position [19, 259]
click at [744, 143] on li "Cultivation Quarantine" at bounding box center [784, 148] width 258 height 18
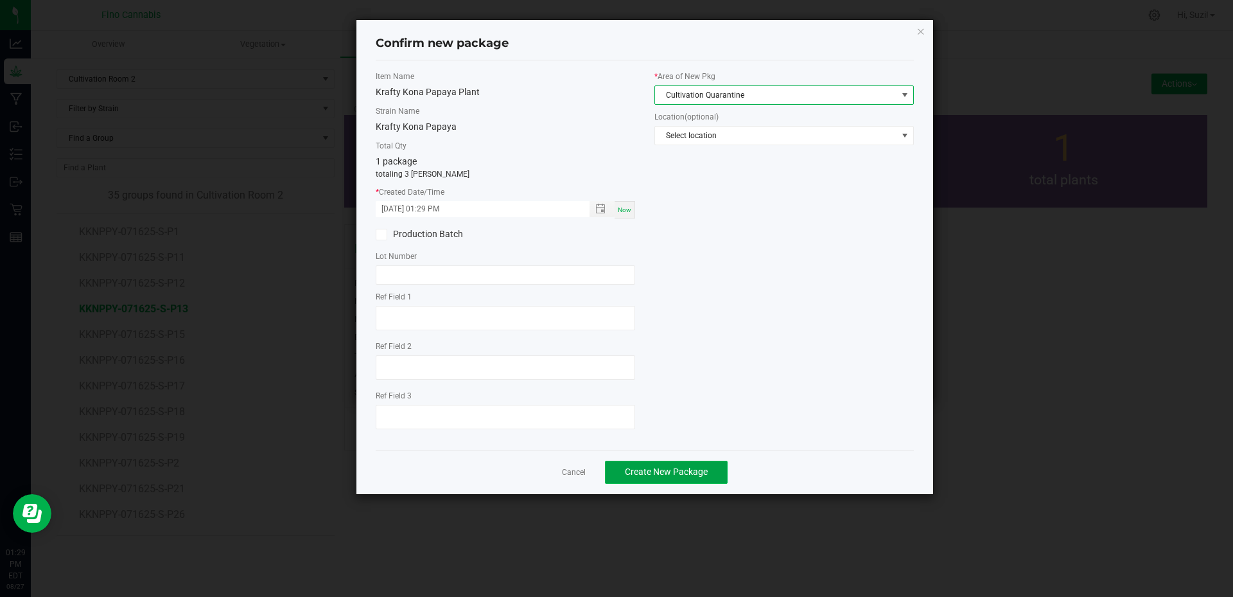
click at [699, 475] on span "Create New Package" at bounding box center [666, 471] width 83 height 10
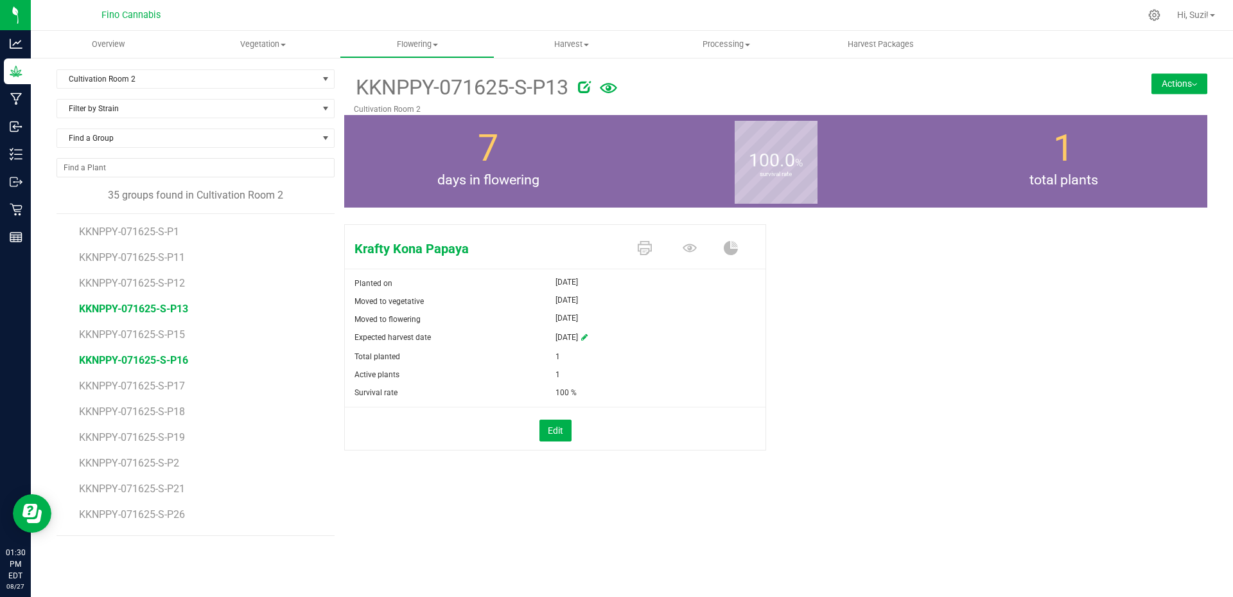
click at [165, 363] on span "KKNPPY-071625-S-P16" at bounding box center [133, 360] width 109 height 12
click at [1190, 89] on button "Actions" at bounding box center [1180, 83] width 56 height 21
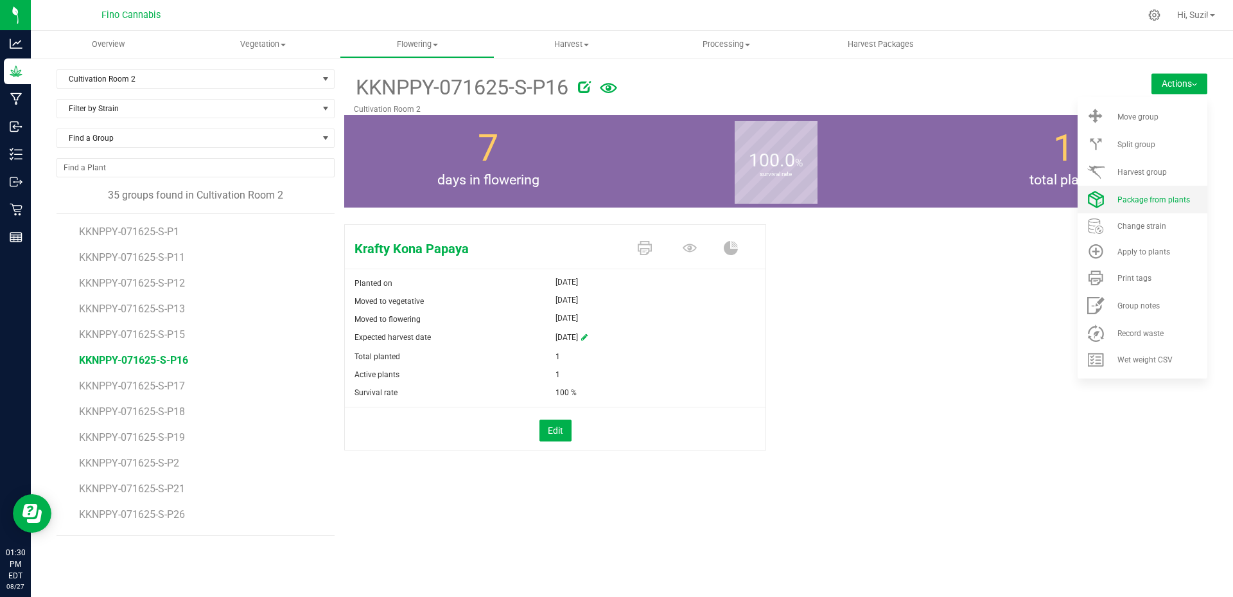
click at [1180, 200] on span "Package from plants" at bounding box center [1153, 199] width 73 height 9
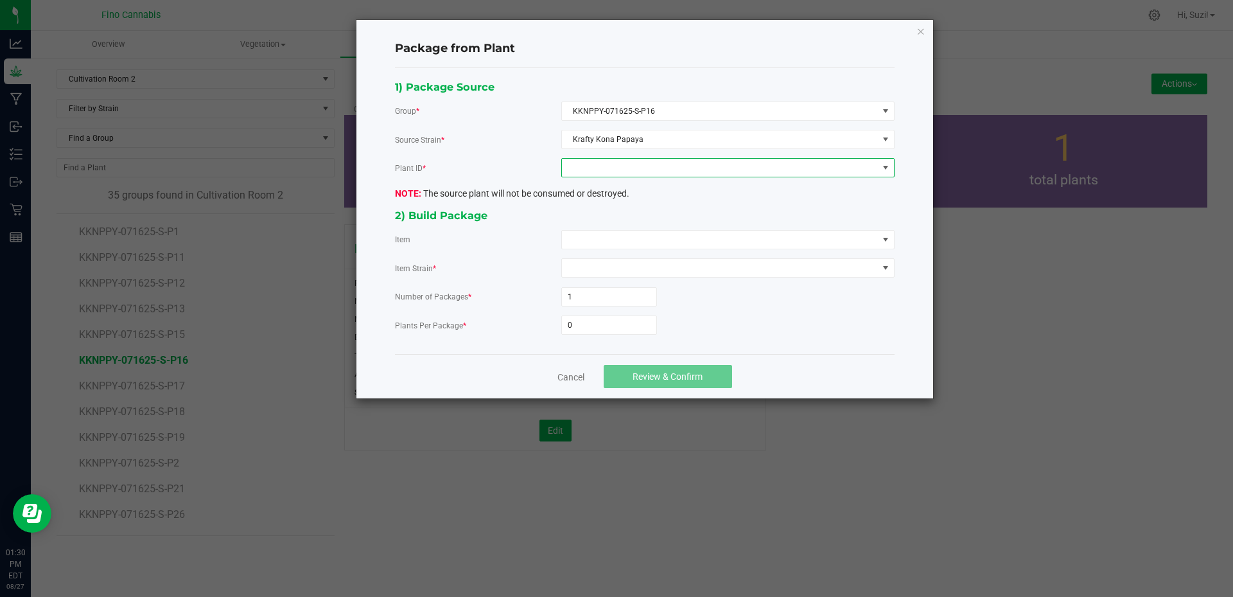
click at [603, 171] on span at bounding box center [720, 168] width 316 height 18
click at [608, 225] on li "9031872174451594" at bounding box center [728, 223] width 332 height 22
click at [622, 237] on span at bounding box center [720, 240] width 316 height 18
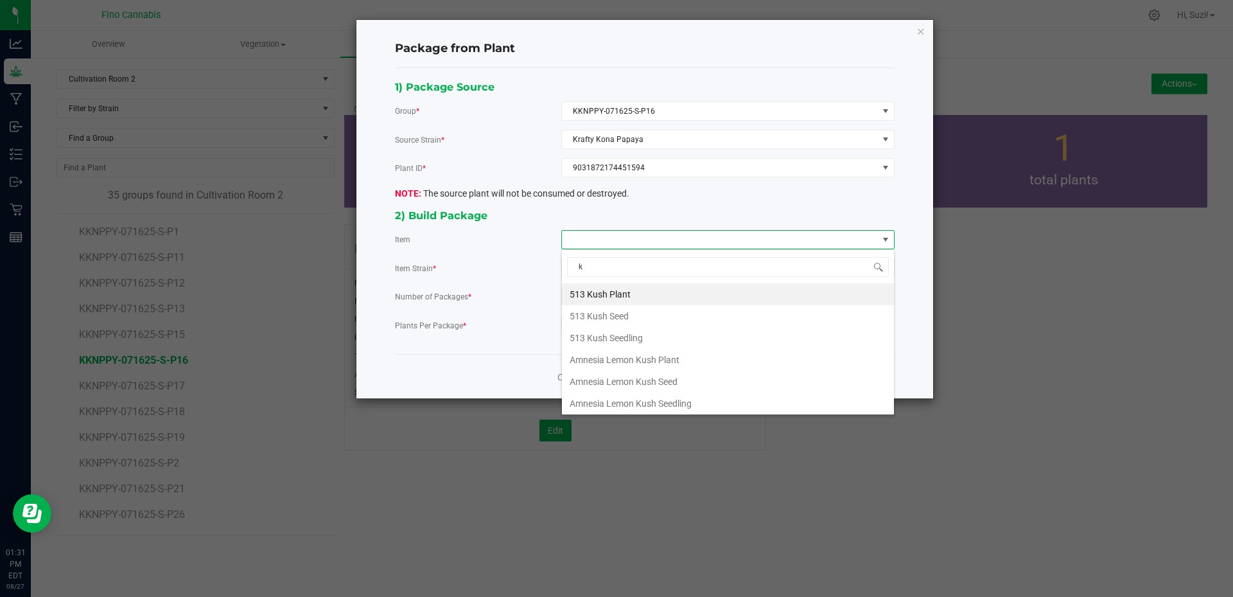
type input "kr"
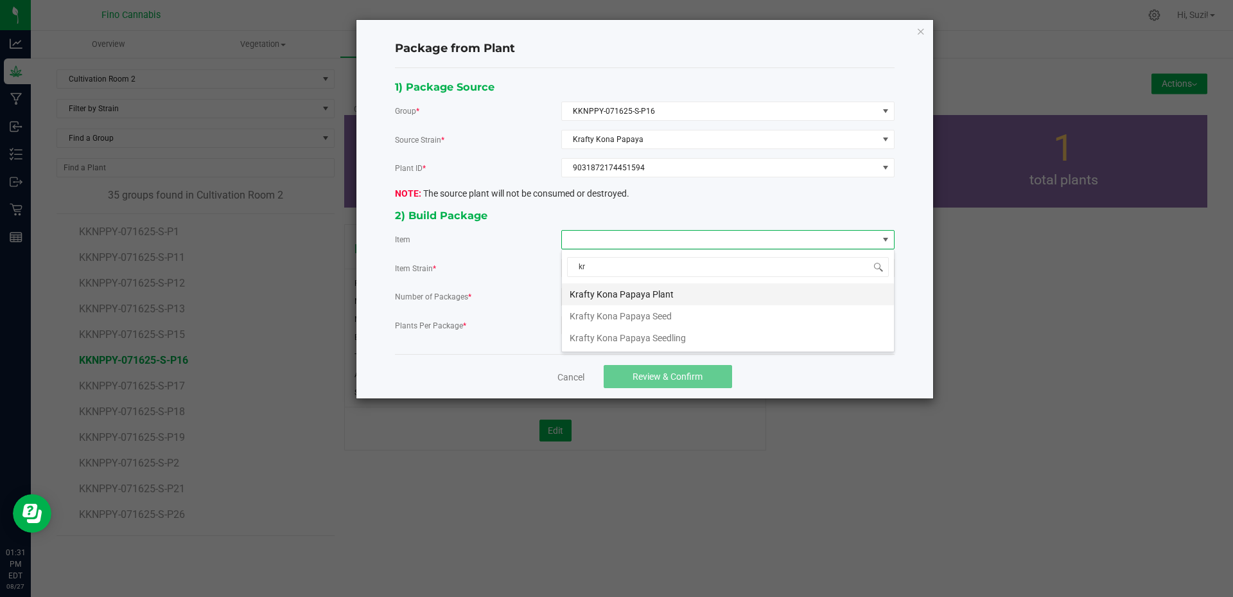
click at [624, 291] on Plant "Krafty Kona Papaya Plant" at bounding box center [728, 294] width 332 height 22
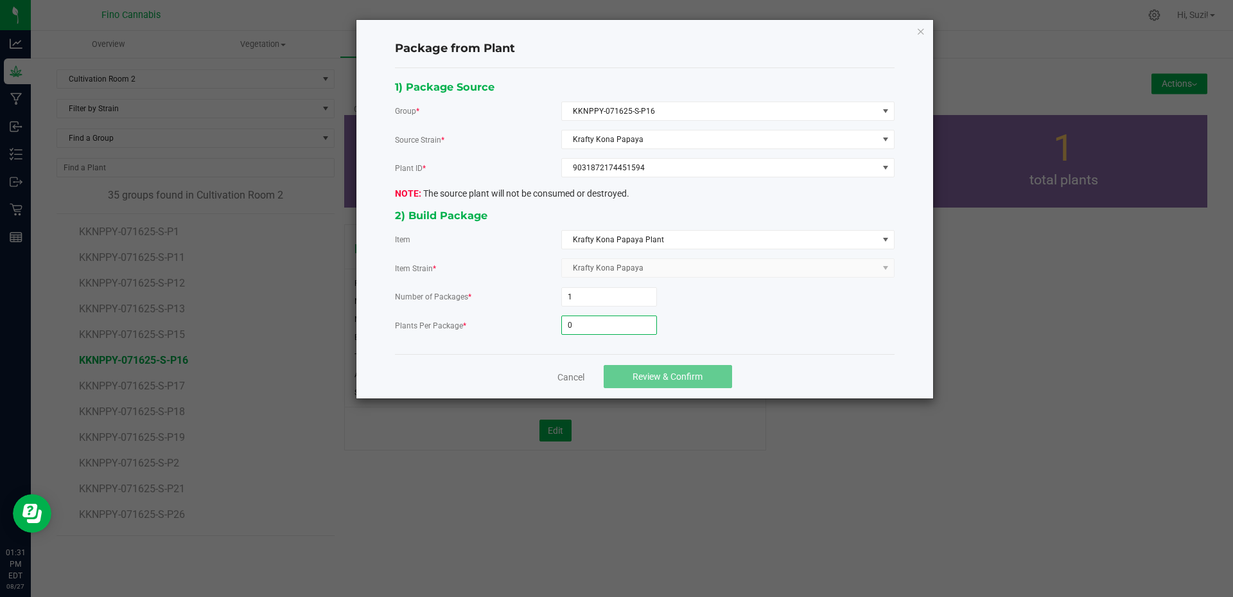
click at [609, 322] on input "0" at bounding box center [609, 325] width 94 height 18
type input "3"
click at [679, 376] on span "Review & Confirm" at bounding box center [668, 376] width 70 height 10
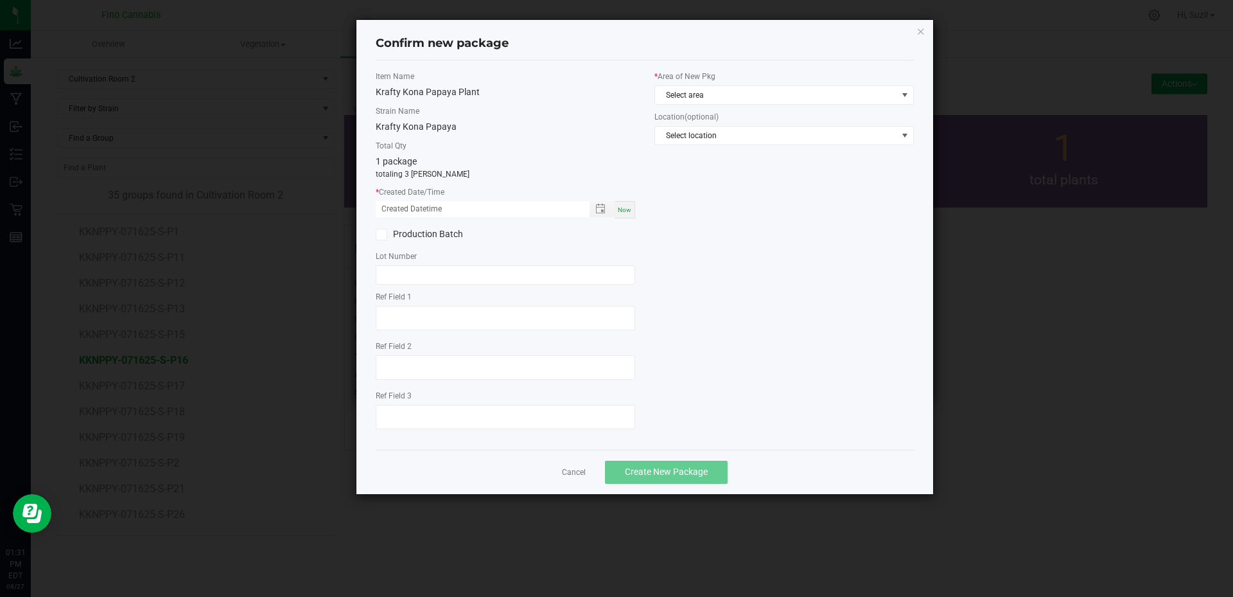
click at [626, 213] on span "Now" at bounding box center [624, 209] width 13 height 7
type input "08/27/2025 01:31 PM"
click at [856, 96] on span "Select area" at bounding box center [776, 95] width 242 height 18
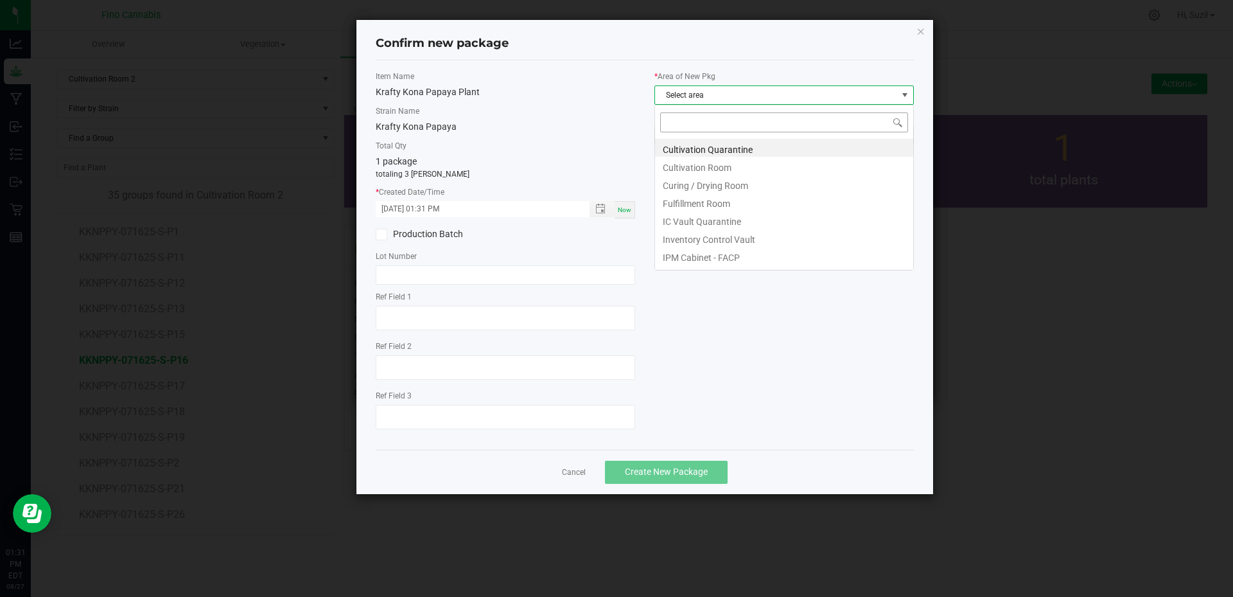
scroll to position [19, 259]
click at [735, 150] on li "Cultivation Quarantine" at bounding box center [784, 148] width 258 height 18
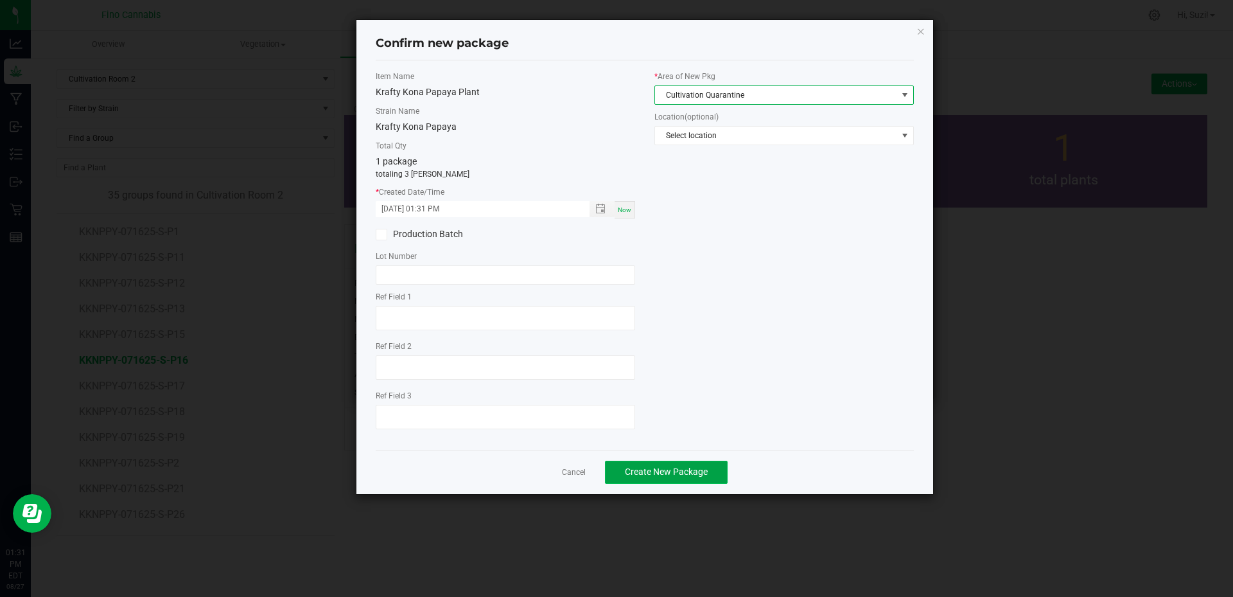
click at [705, 473] on span "Create New Package" at bounding box center [666, 471] width 83 height 10
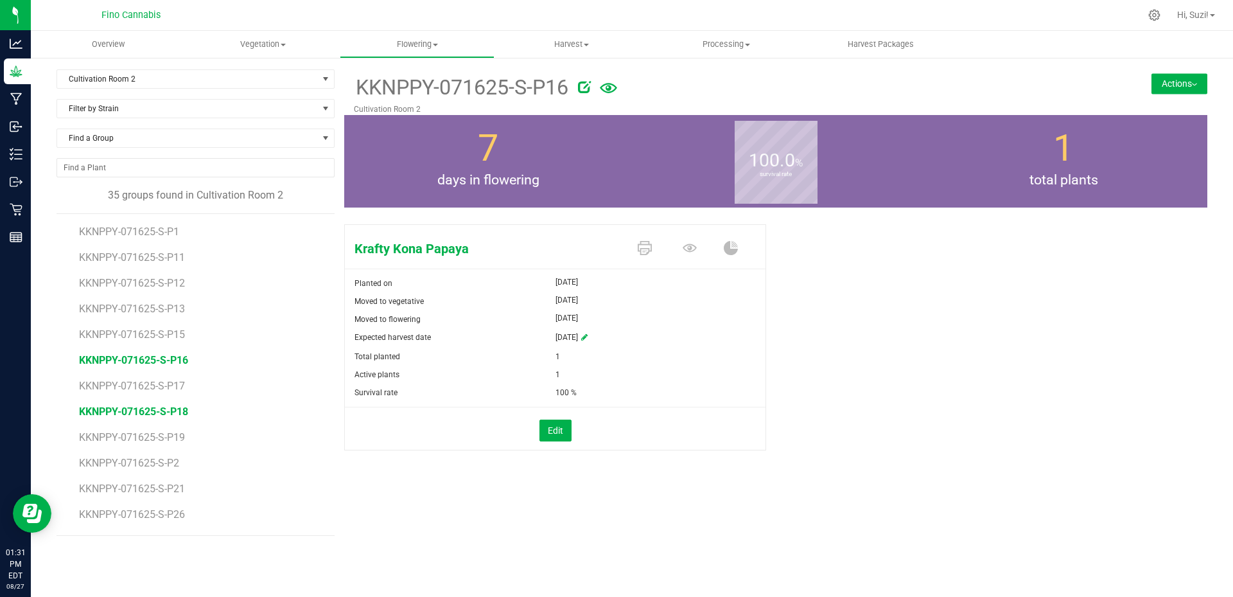
click at [175, 414] on span "KKNPPY-071625-S-P18" at bounding box center [133, 411] width 109 height 12
click at [1203, 86] on button "Actions" at bounding box center [1180, 83] width 56 height 21
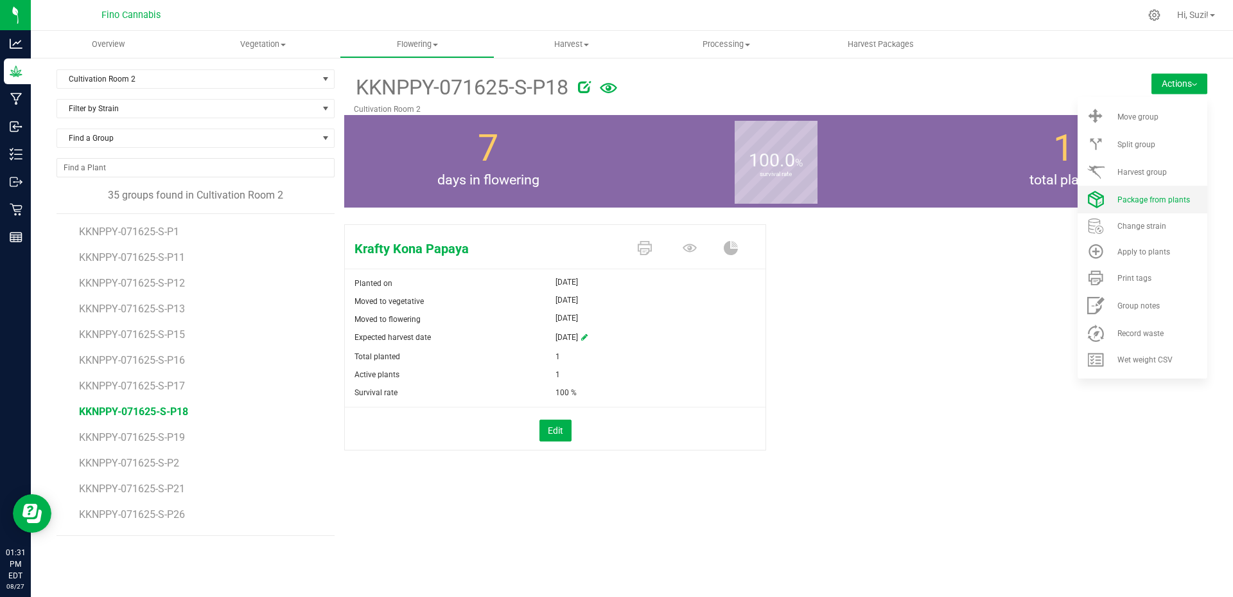
click at [1153, 207] on li "Package from plants" at bounding box center [1143, 200] width 130 height 28
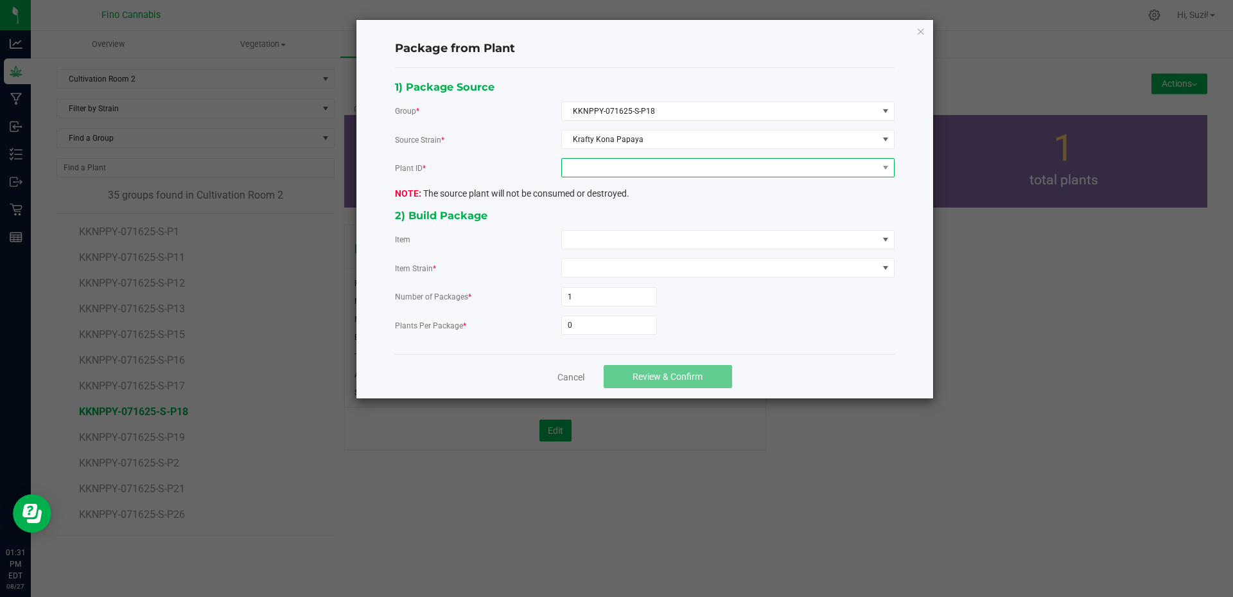
click at [681, 168] on span at bounding box center [720, 168] width 316 height 18
click at [670, 226] on li "4575067904255223" at bounding box center [728, 223] width 332 height 22
click at [654, 238] on span at bounding box center [720, 240] width 316 height 18
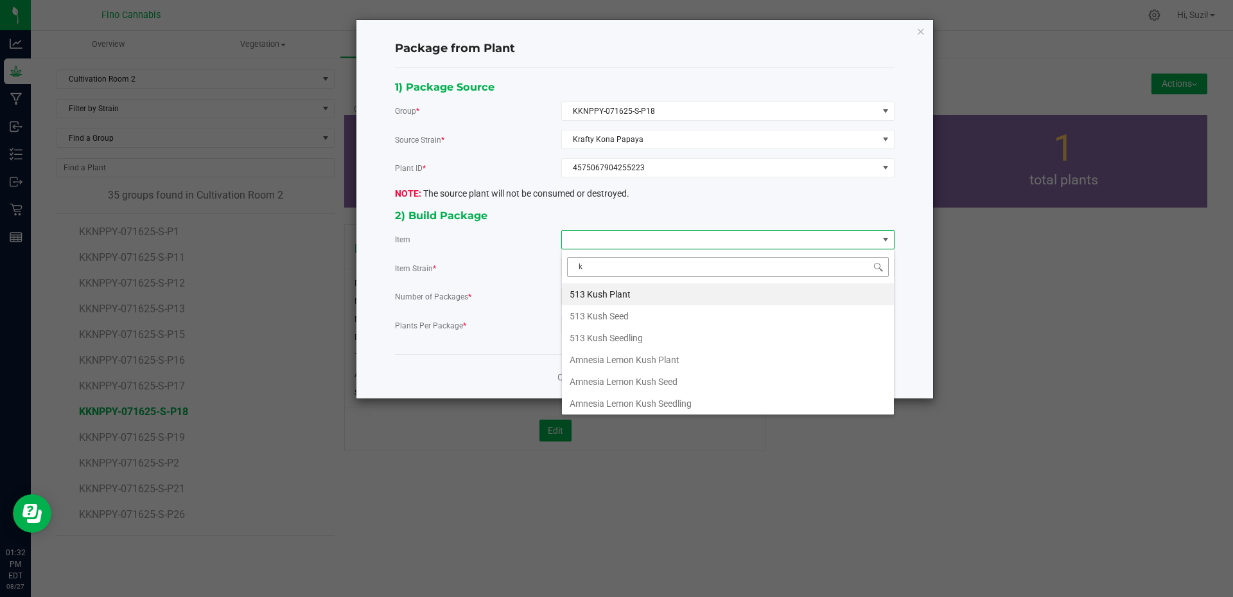
type input "kr"
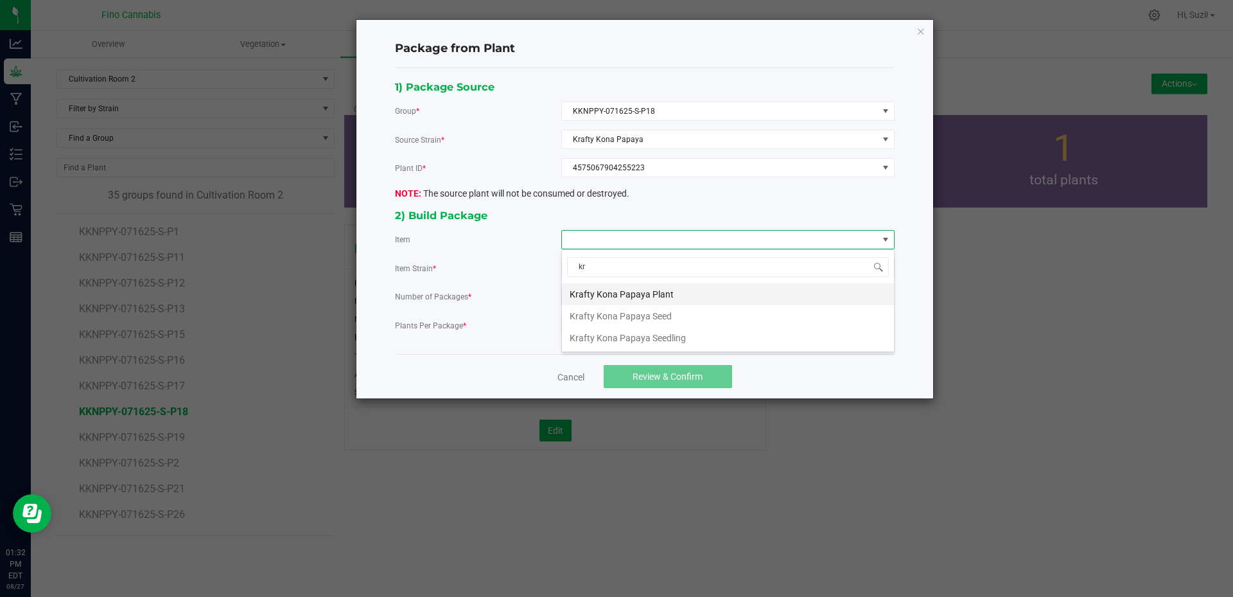
click at [660, 299] on Plant "Krafty Kona Papaya Plant" at bounding box center [728, 294] width 332 height 22
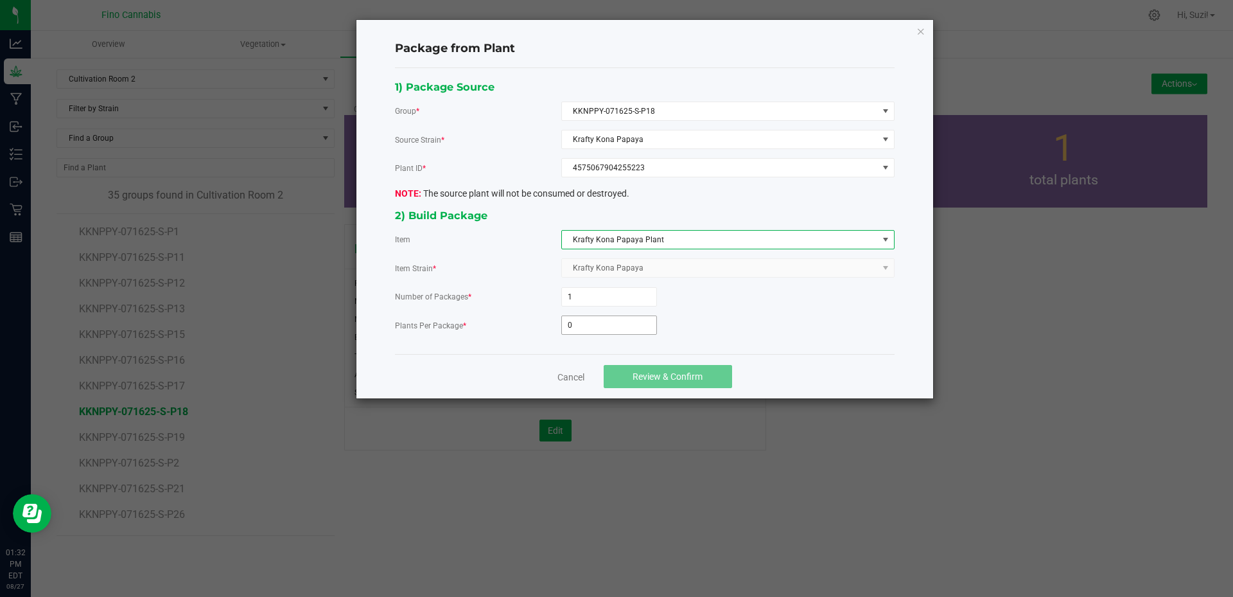
click at [606, 324] on input "0" at bounding box center [609, 325] width 94 height 18
type input "3"
click at [681, 374] on span "Review & Confirm" at bounding box center [668, 376] width 70 height 10
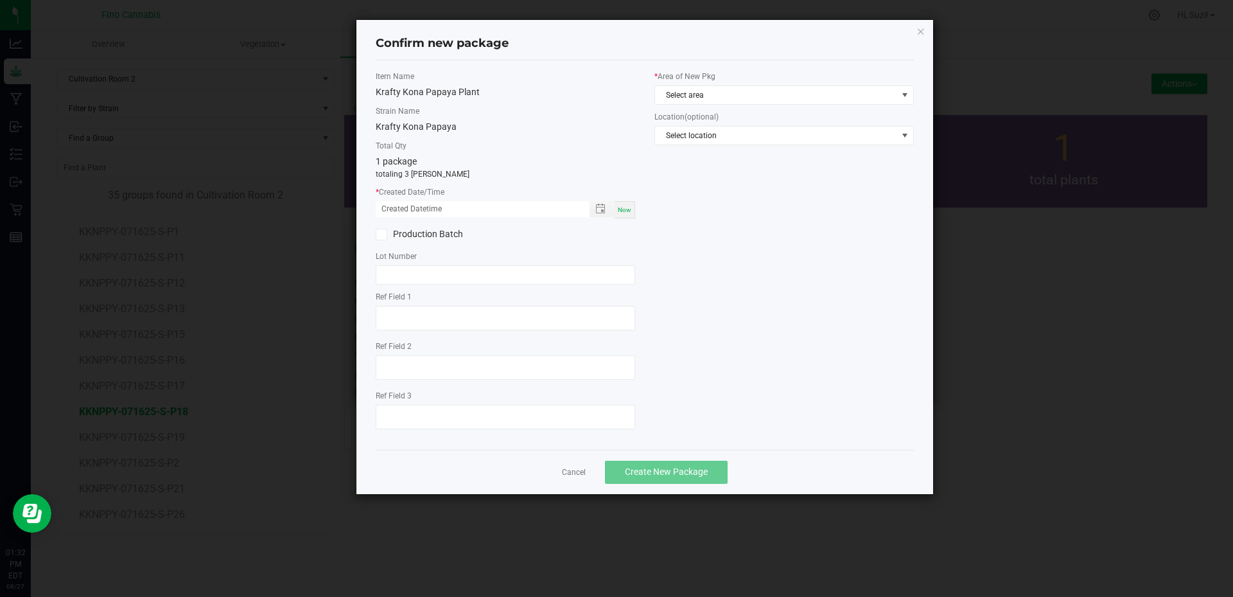
click at [631, 212] on div "Now" at bounding box center [625, 209] width 21 height 17
type input "08/27/2025 01:32 PM"
click at [715, 98] on span "Select area" at bounding box center [776, 95] width 242 height 18
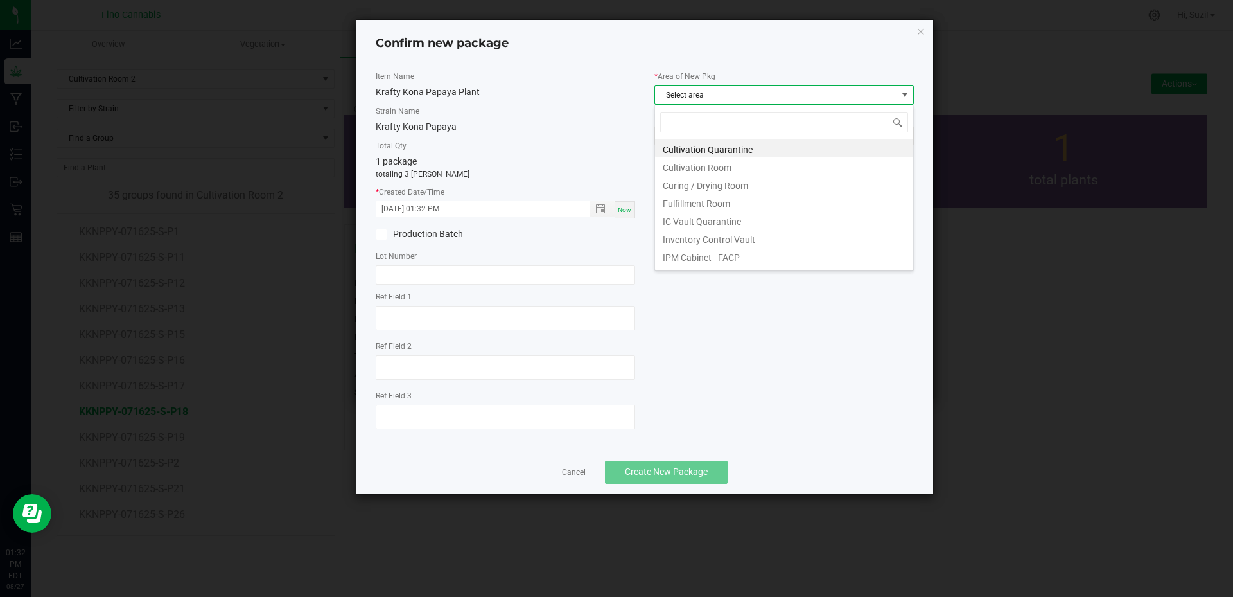
scroll to position [19, 259]
click at [719, 148] on li "Cultivation Quarantine" at bounding box center [784, 148] width 258 height 18
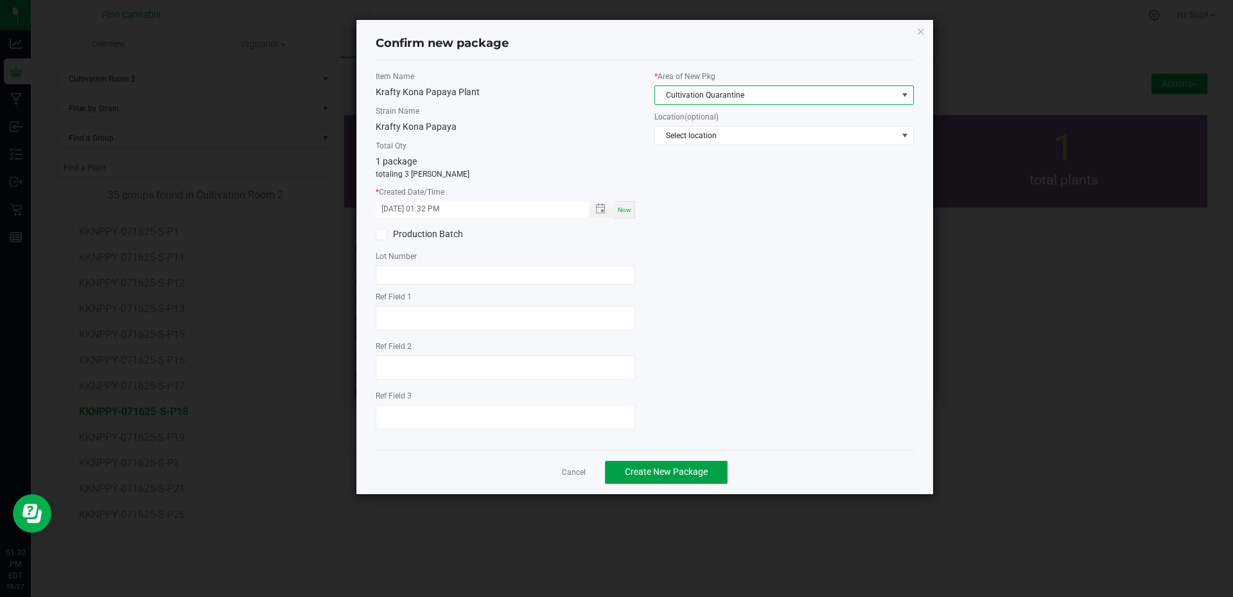
click at [701, 468] on span "Create New Package" at bounding box center [666, 471] width 83 height 10
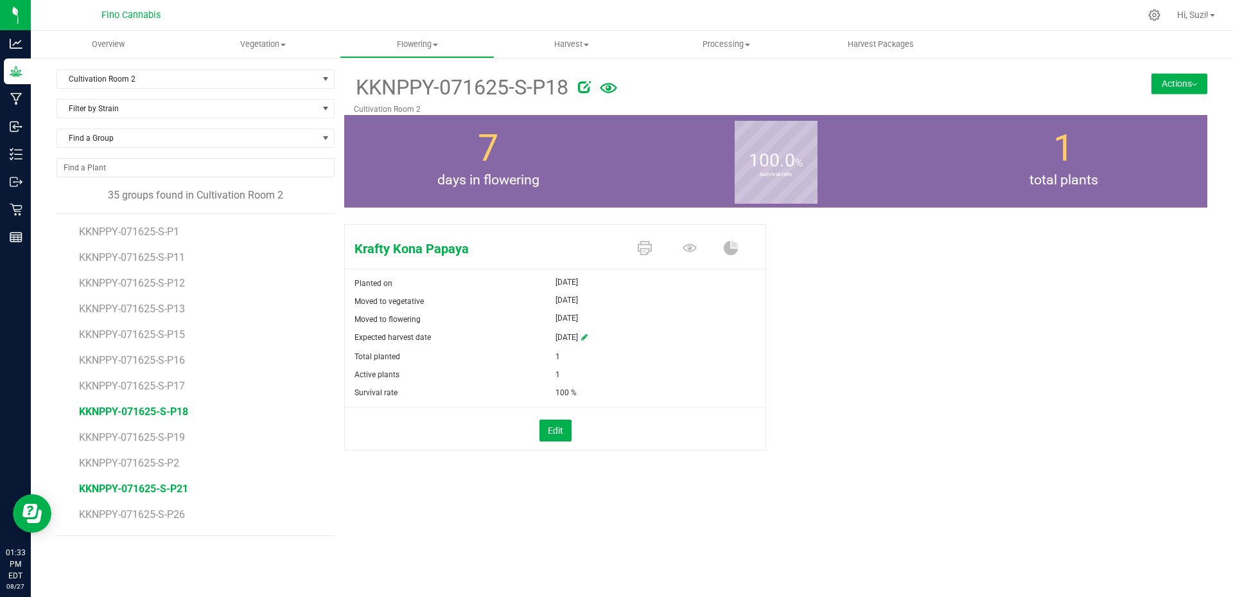
click at [175, 486] on span "KKNPPY-071625-S-P21" at bounding box center [133, 488] width 109 height 12
click at [1196, 85] on img at bounding box center [1194, 84] width 5 height 3
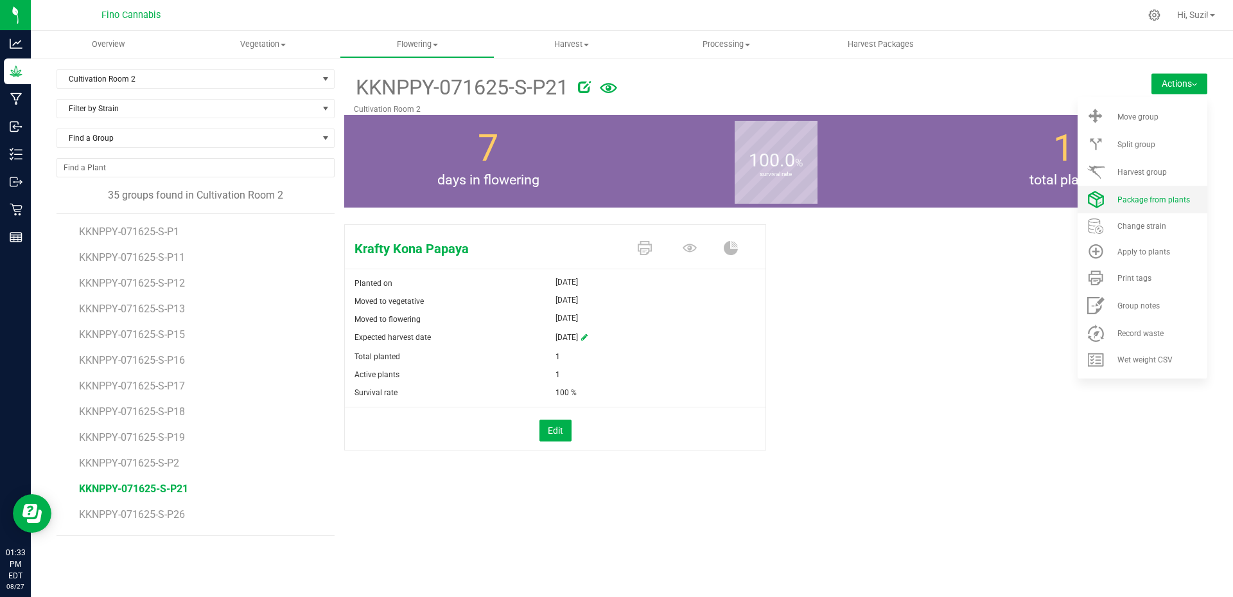
click at [1155, 197] on span "Package from plants" at bounding box center [1153, 199] width 73 height 9
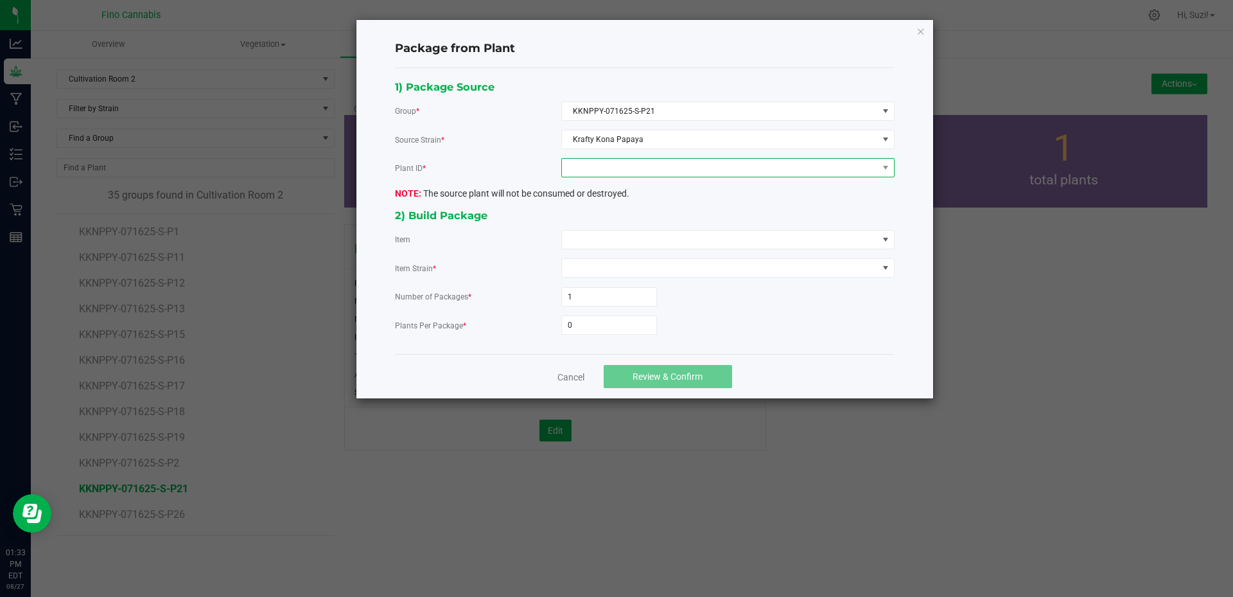
click at [645, 173] on span at bounding box center [720, 168] width 316 height 18
click at [620, 223] on li "3540900435412296" at bounding box center [728, 223] width 332 height 22
click at [628, 241] on span at bounding box center [720, 240] width 316 height 18
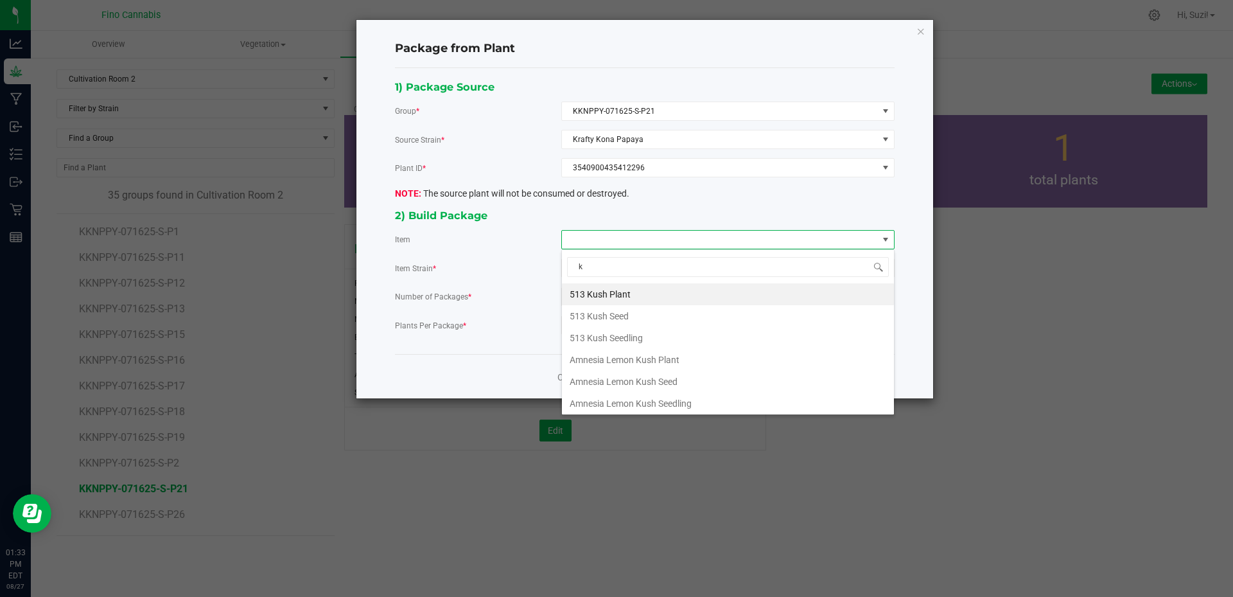
type input "kr"
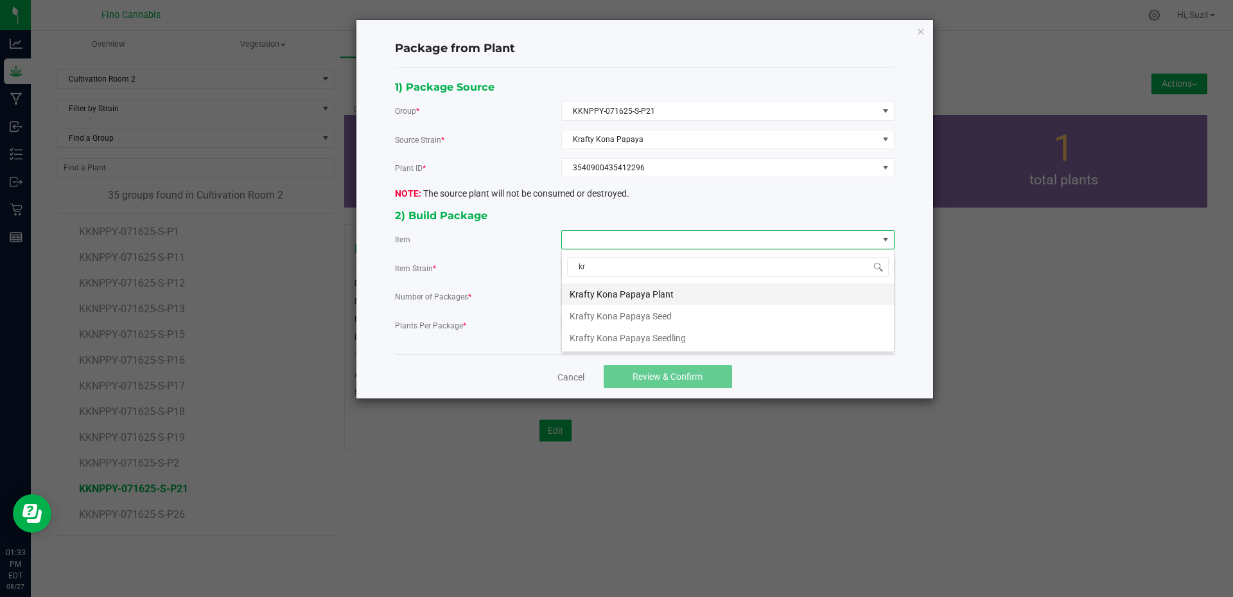
click at [635, 297] on Plant "Krafty Kona Papaya Plant" at bounding box center [728, 294] width 332 height 22
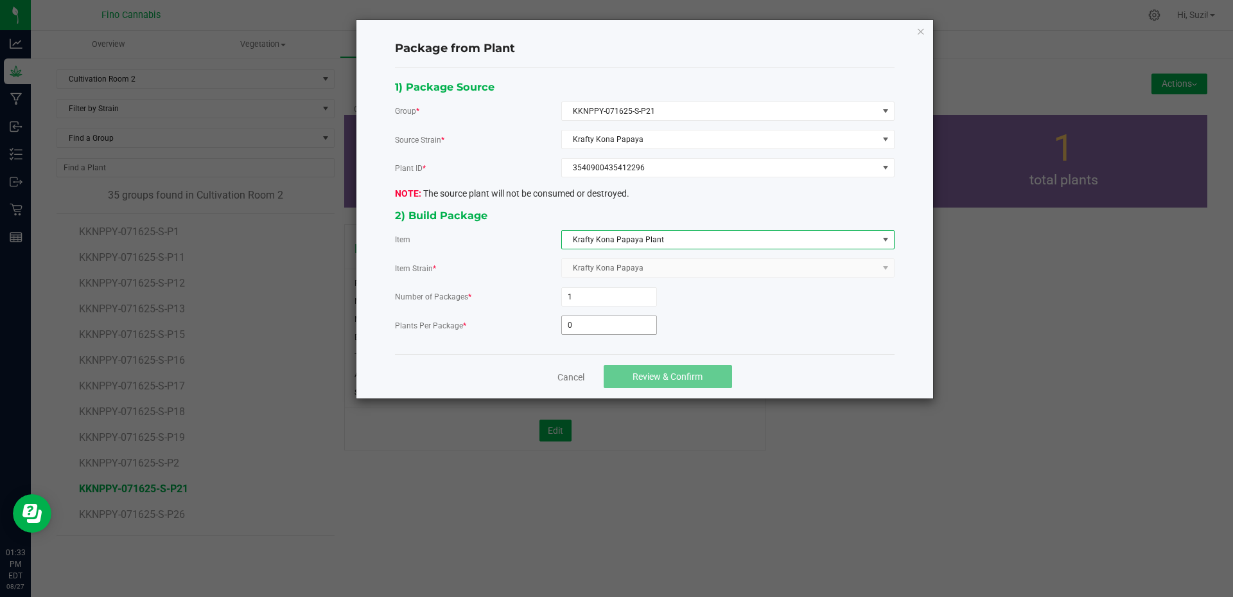
click at [621, 316] on input "0" at bounding box center [609, 325] width 94 height 18
type input "3"
click at [704, 377] on button "Review & Confirm" at bounding box center [668, 376] width 128 height 23
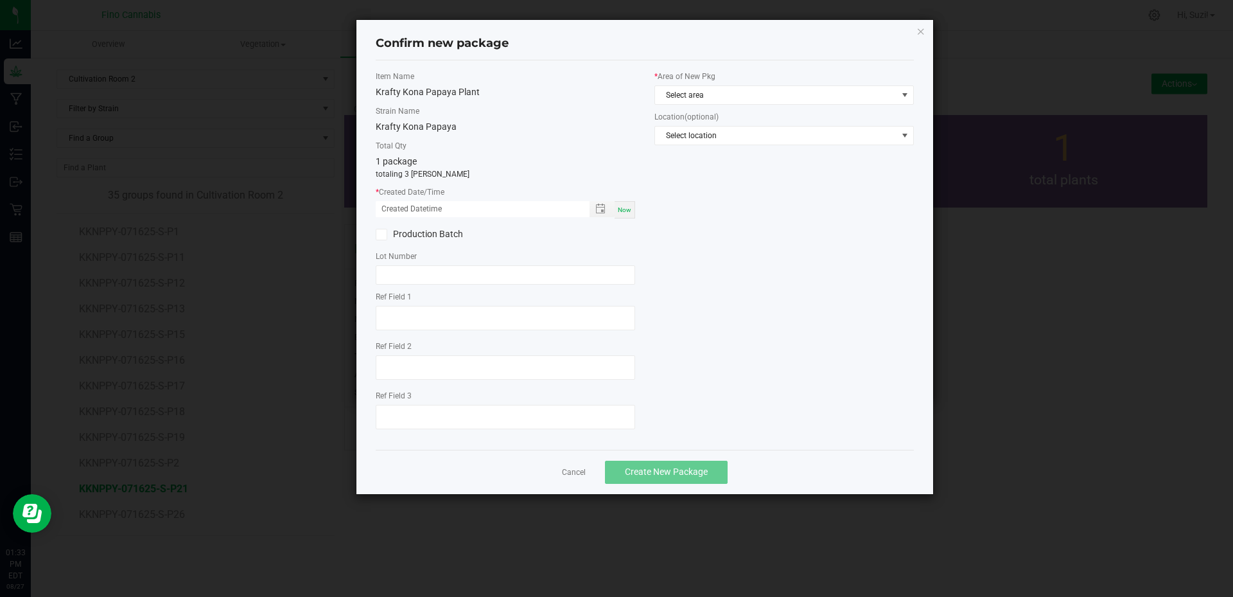
click at [627, 213] on span "Now" at bounding box center [624, 209] width 13 height 7
type input "08/27/2025 01:33 PM"
click at [708, 90] on span "Select area" at bounding box center [776, 95] width 242 height 18
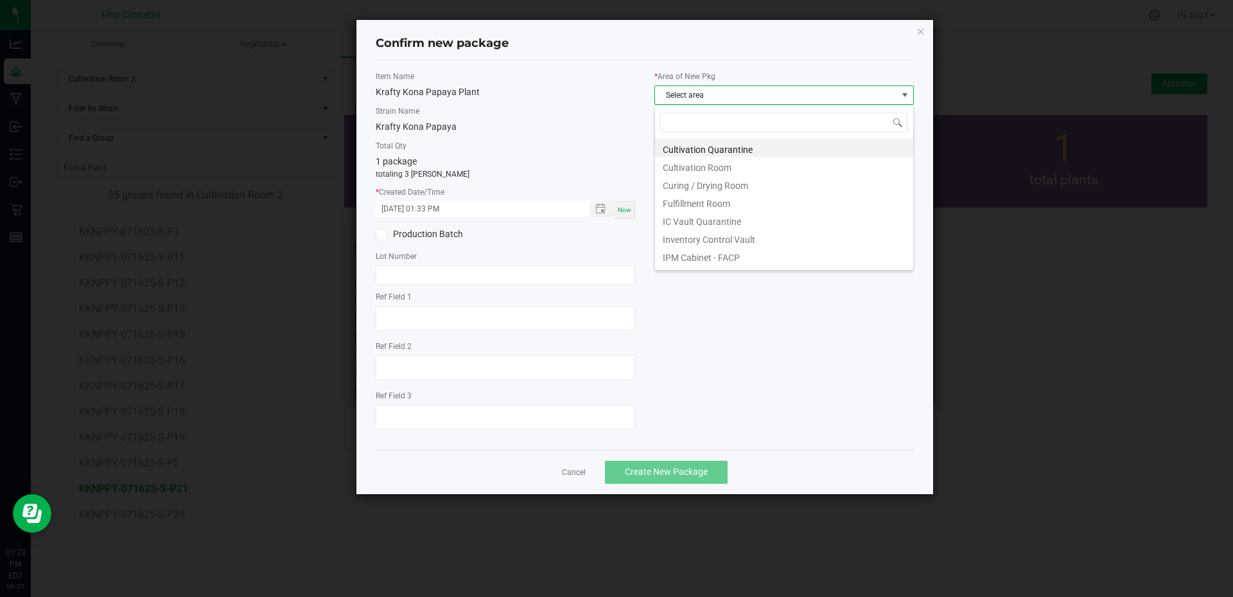
scroll to position [19, 259]
click at [772, 153] on li "Cultivation Quarantine" at bounding box center [784, 148] width 258 height 18
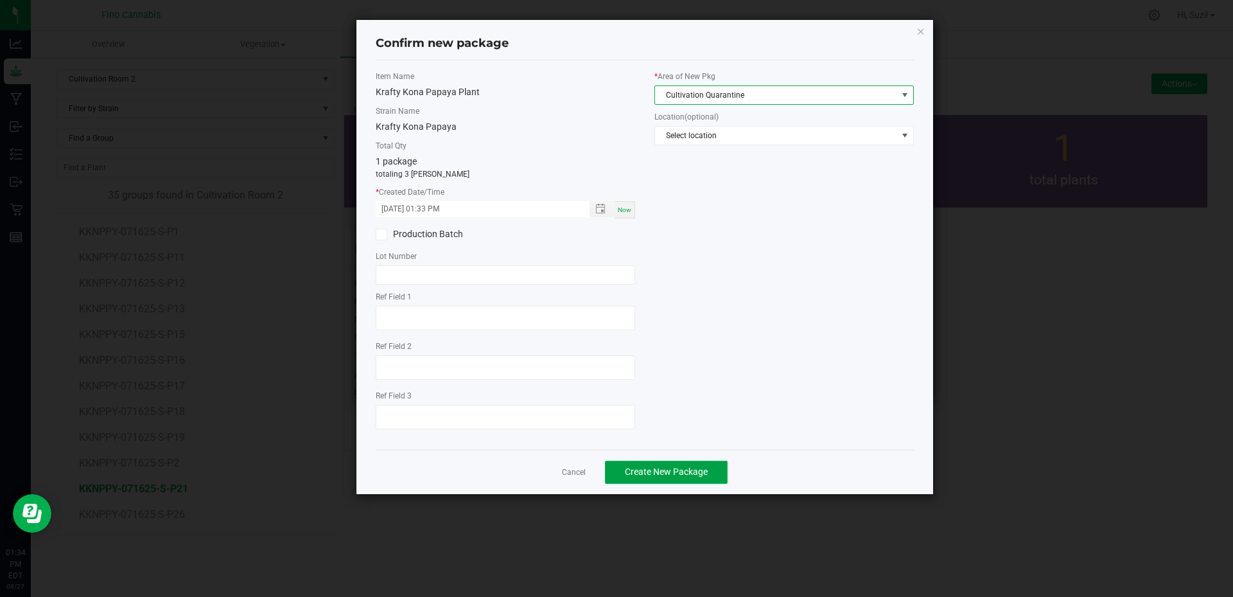
click at [696, 470] on span "Create New Package" at bounding box center [666, 471] width 83 height 10
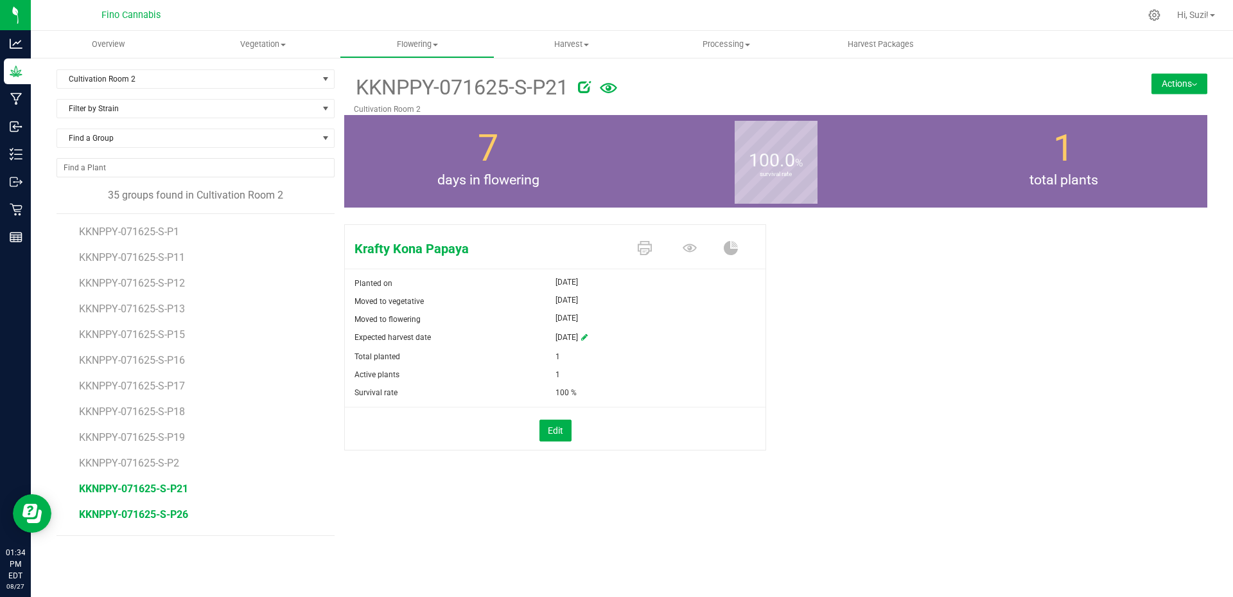
click at [167, 514] on span "KKNPPY-071625-S-P26" at bounding box center [133, 514] width 109 height 12
click at [1178, 85] on button "Actions" at bounding box center [1180, 83] width 56 height 21
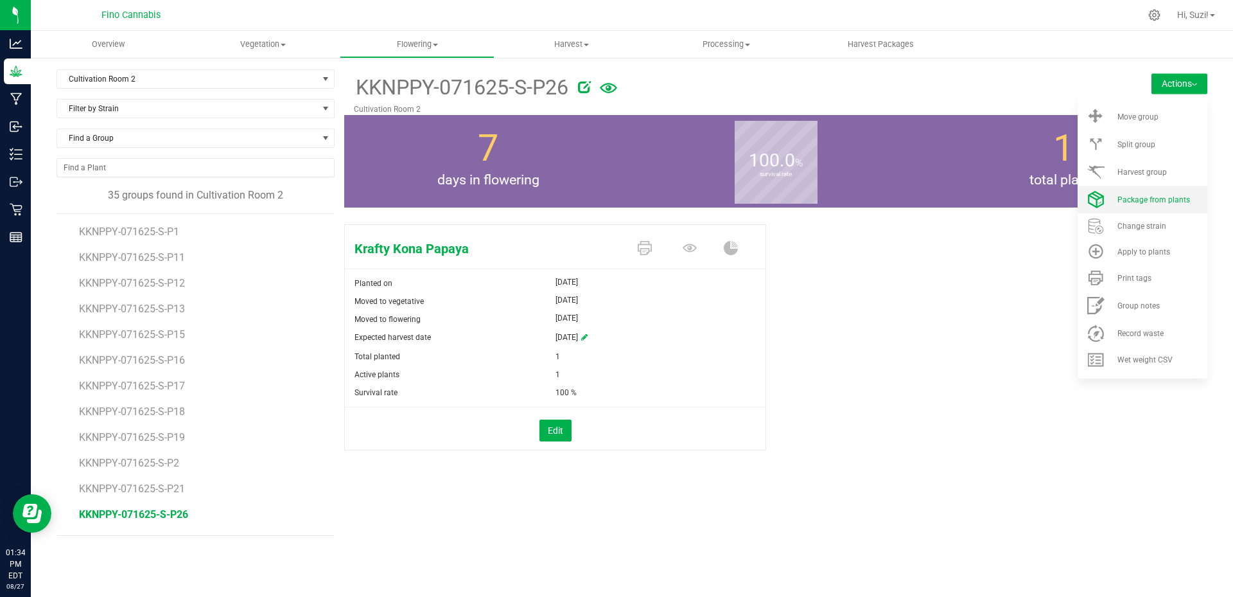
click at [1153, 205] on li "Package from plants" at bounding box center [1143, 200] width 130 height 28
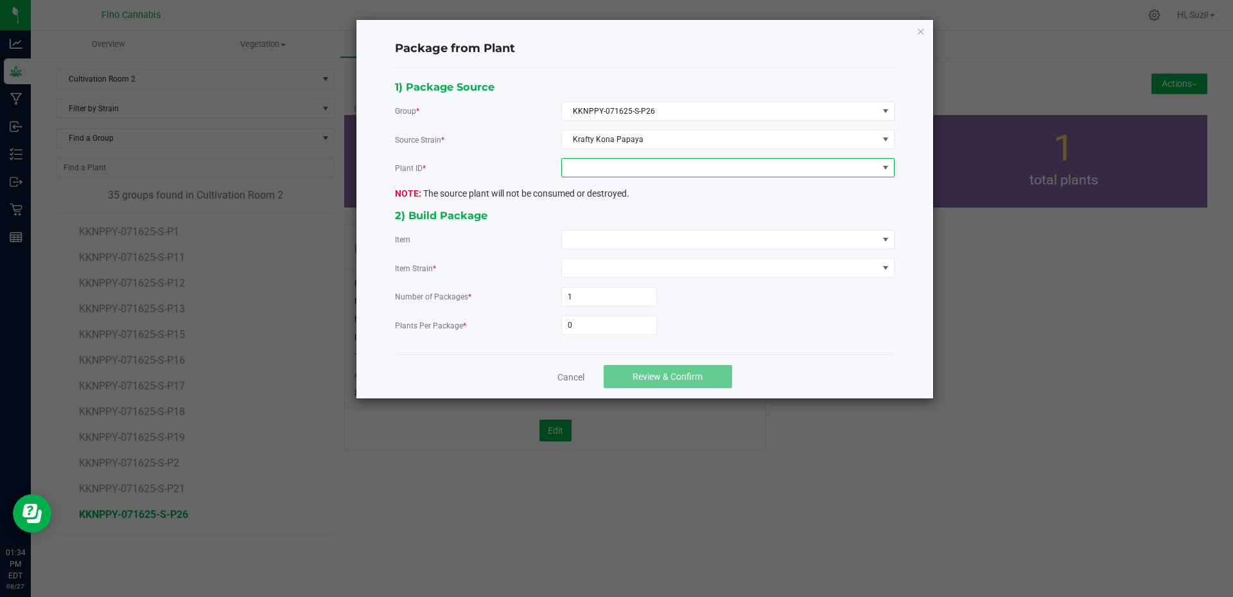
click at [687, 165] on span at bounding box center [720, 168] width 316 height 18
click at [658, 227] on li "2761963247853582" at bounding box center [728, 223] width 332 height 22
click at [640, 243] on span at bounding box center [720, 240] width 316 height 18
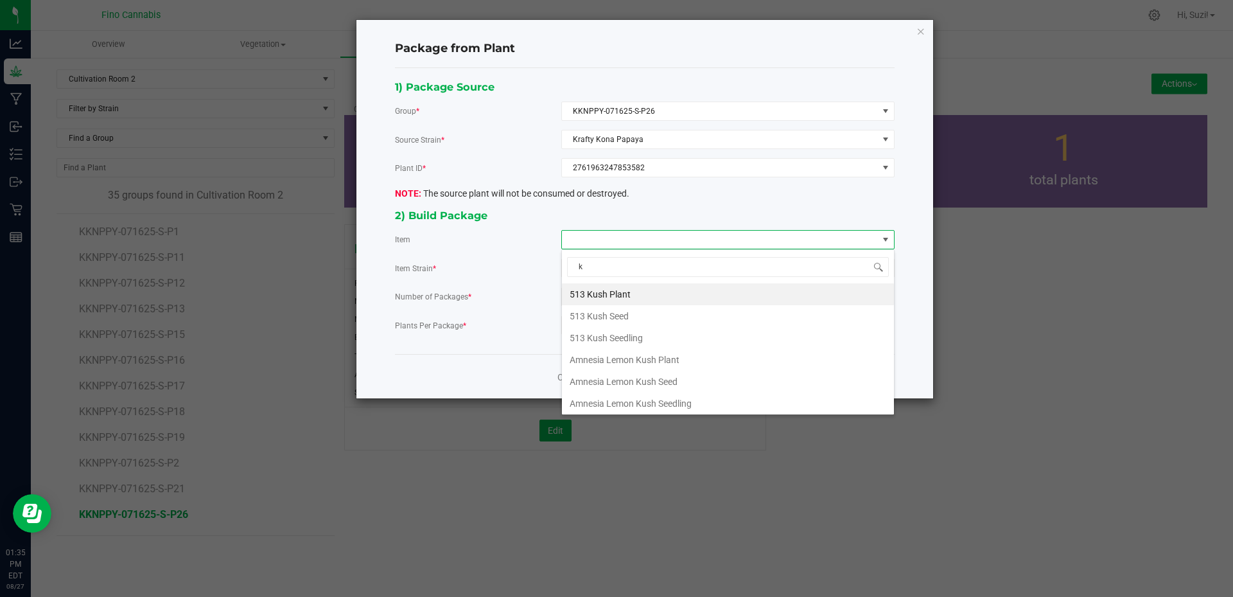
type input "kr"
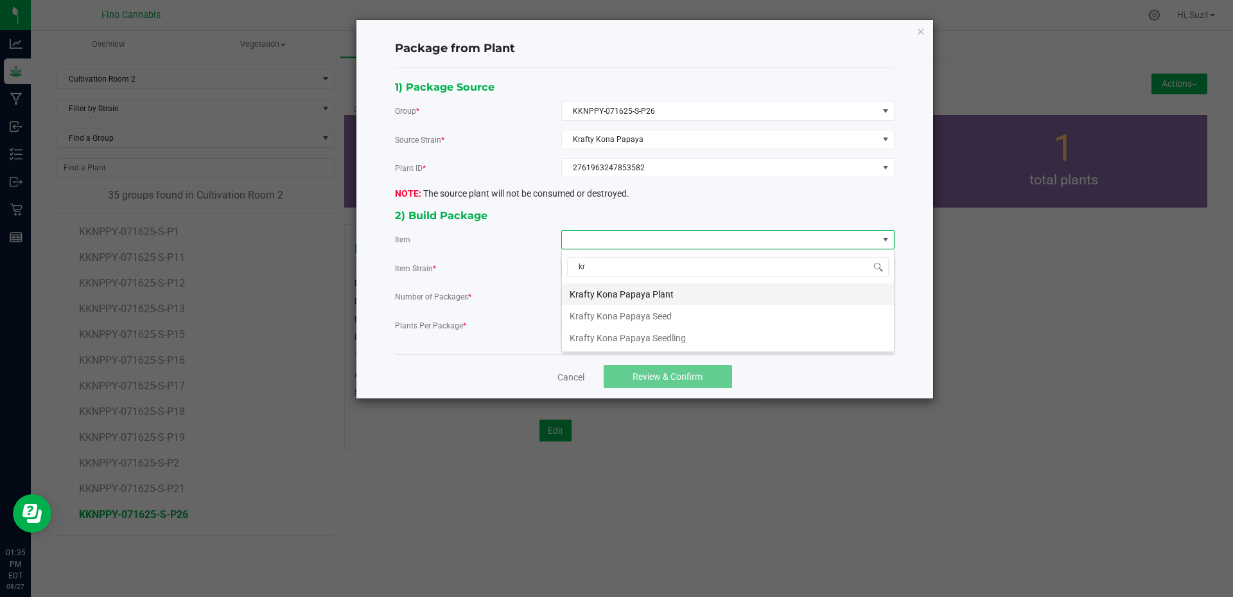
click at [627, 295] on Plant "Krafty Kona Papaya Plant" at bounding box center [728, 294] width 332 height 22
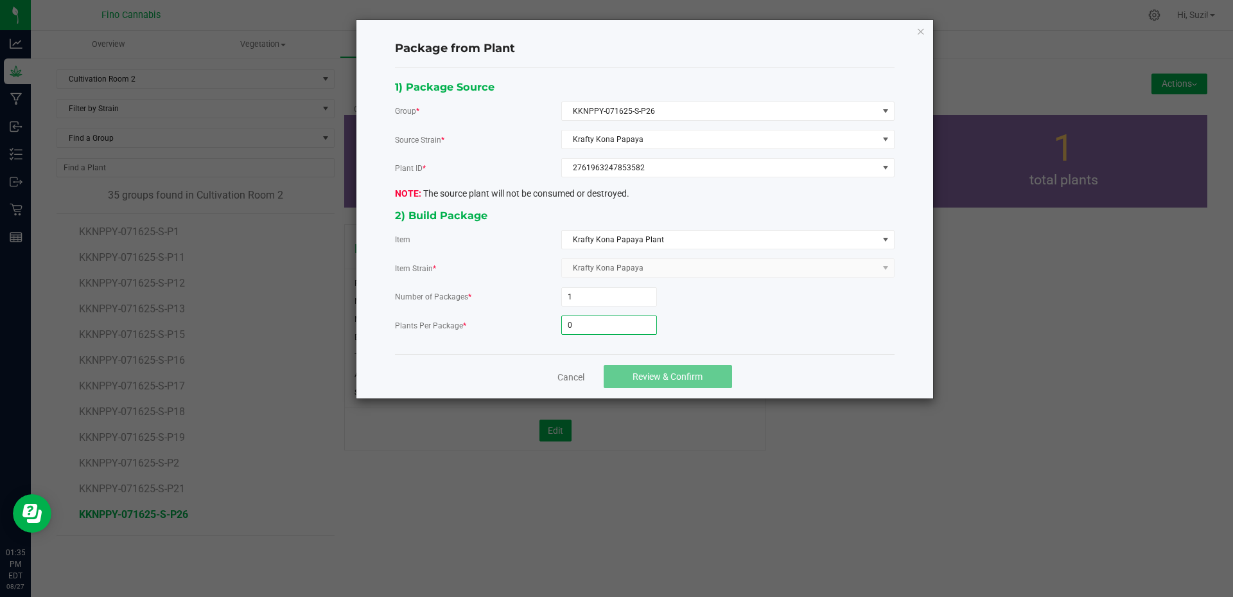
click at [606, 333] on input "0" at bounding box center [609, 325] width 94 height 18
type input "3"
click at [646, 369] on button "Review & Confirm" at bounding box center [668, 376] width 128 height 23
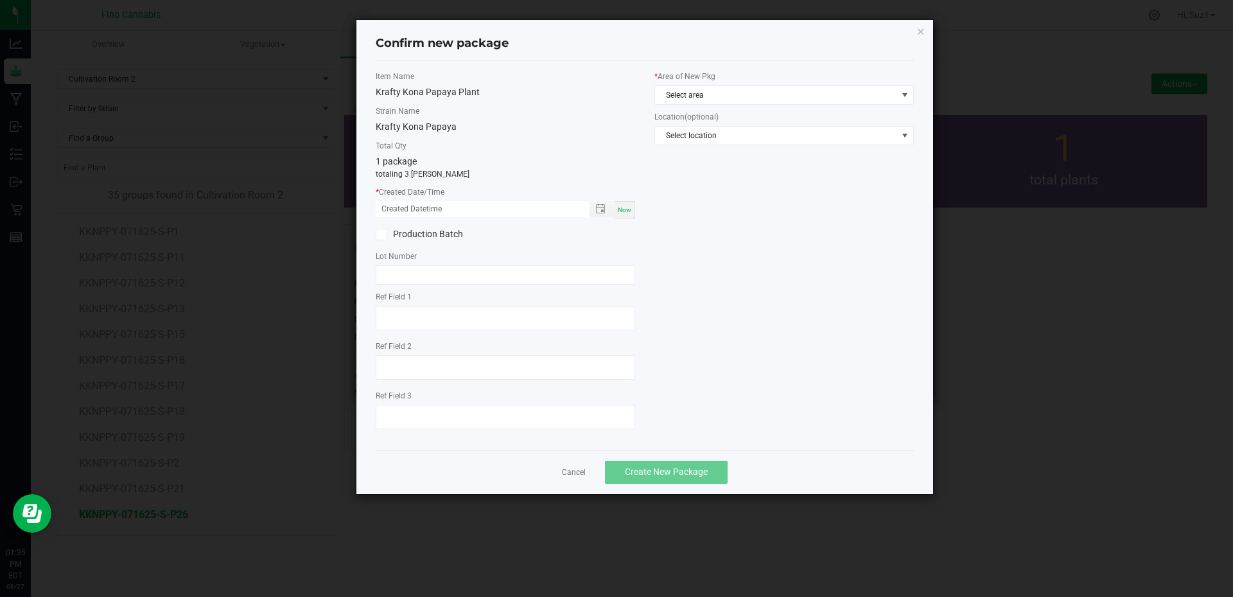
click at [624, 209] on span "Now" at bounding box center [624, 209] width 13 height 7
type input "08/27/2025 01:35 PM"
click at [741, 98] on span "Select area" at bounding box center [776, 95] width 242 height 18
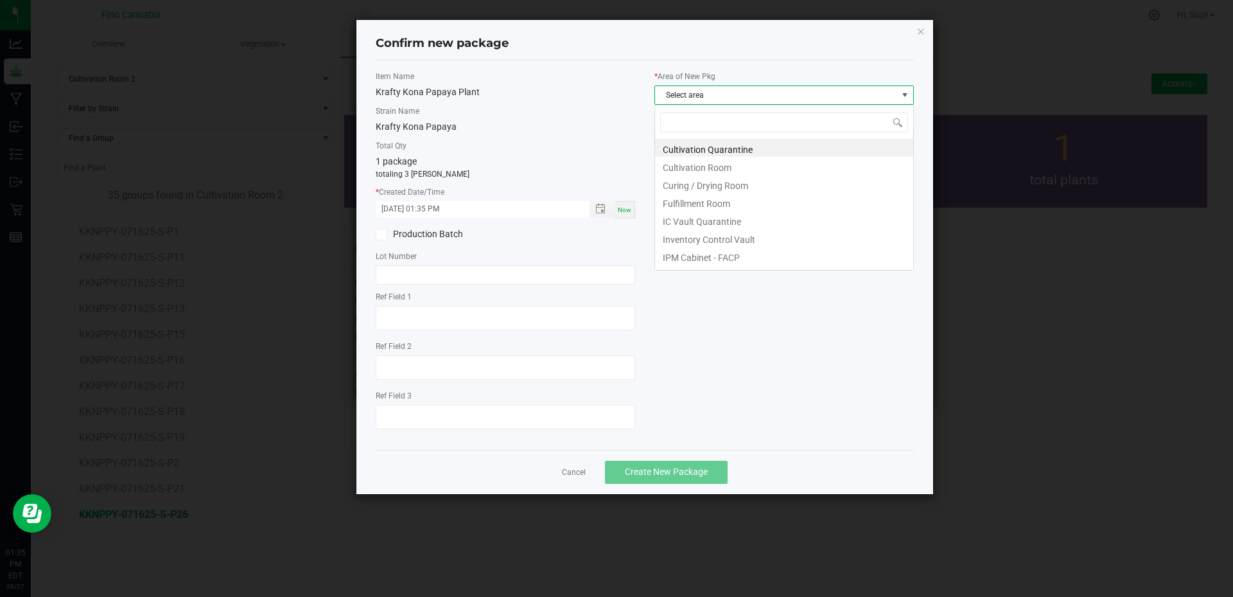
scroll to position [19, 259]
click at [741, 146] on li "Cultivation Quarantine" at bounding box center [784, 148] width 258 height 18
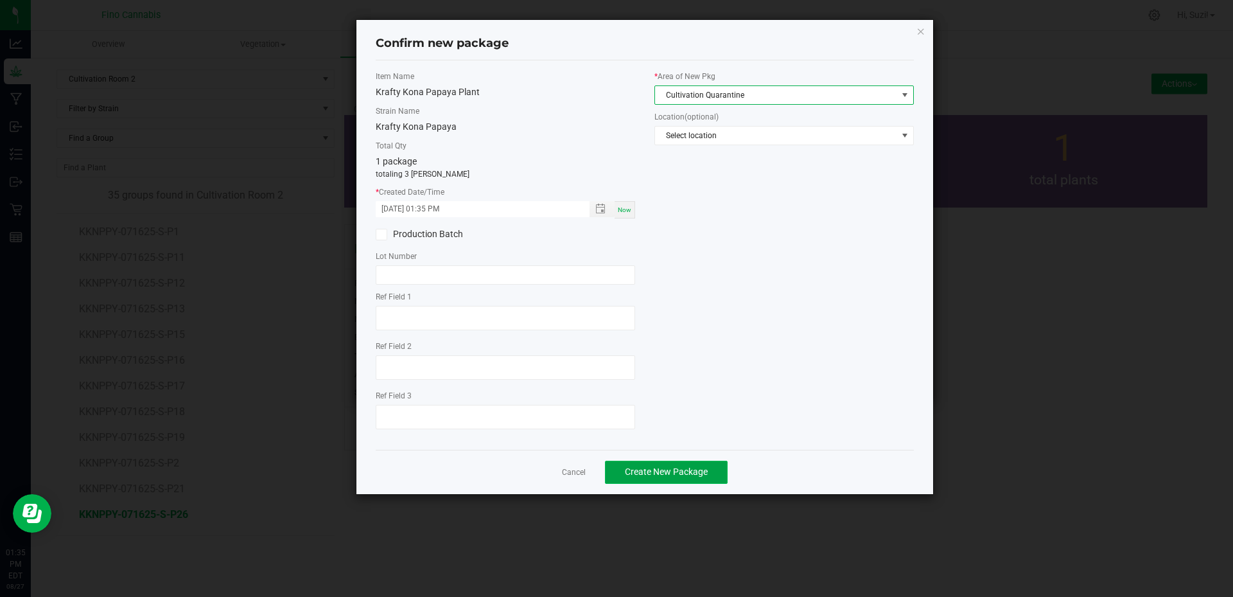
click at [683, 476] on span "Create New Package" at bounding box center [666, 471] width 83 height 10
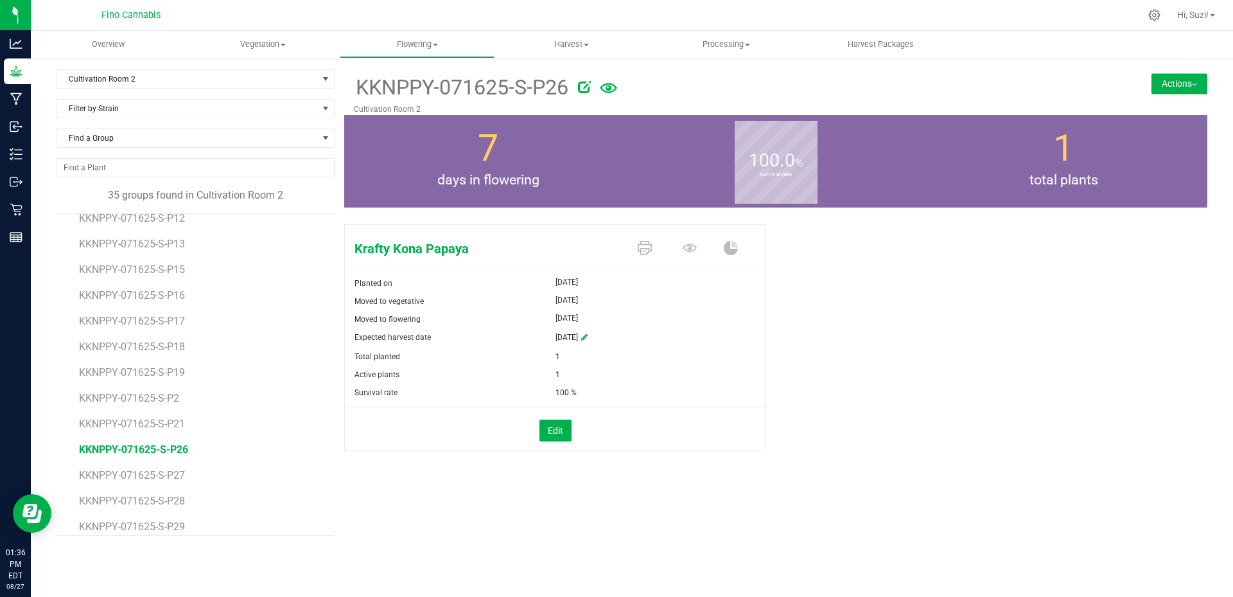
scroll to position [128, 0]
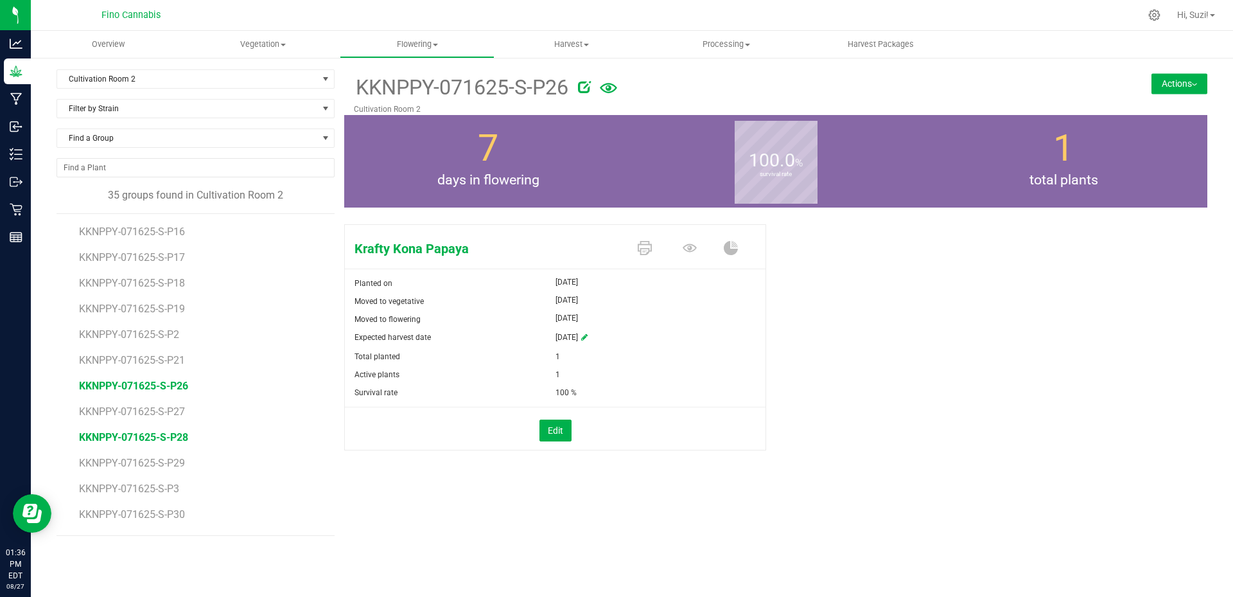
click at [180, 442] on span "KKNPPY-071625-S-P28" at bounding box center [133, 437] width 109 height 12
click at [1189, 81] on button "Actions" at bounding box center [1180, 83] width 56 height 21
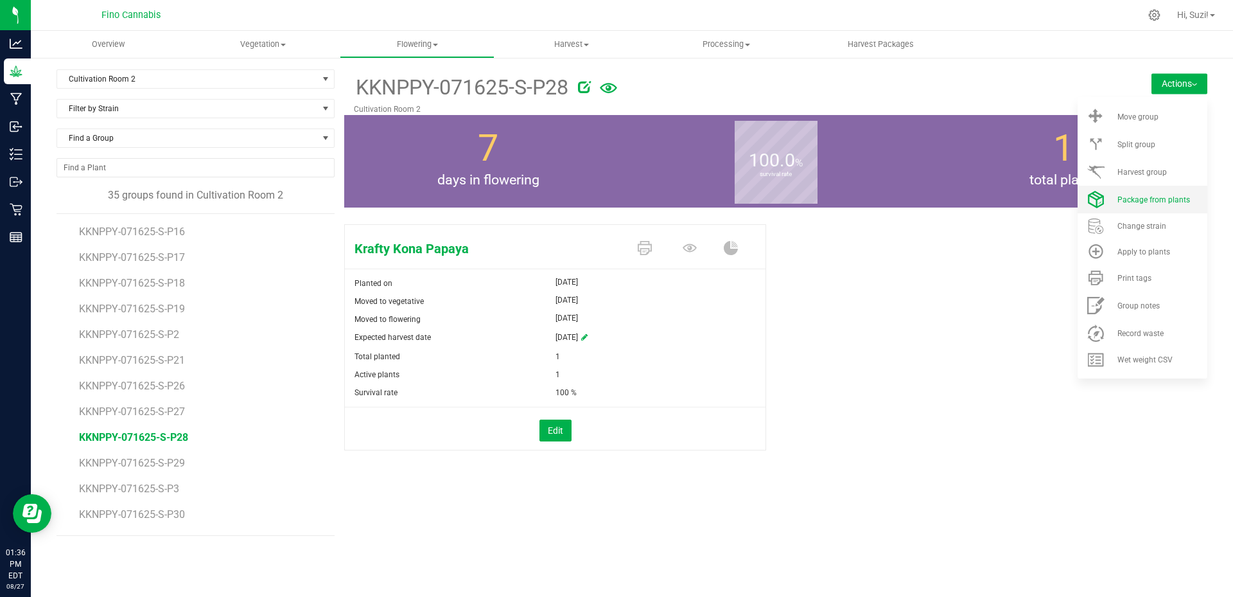
click at [1178, 197] on span "Package from plants" at bounding box center [1153, 199] width 73 height 9
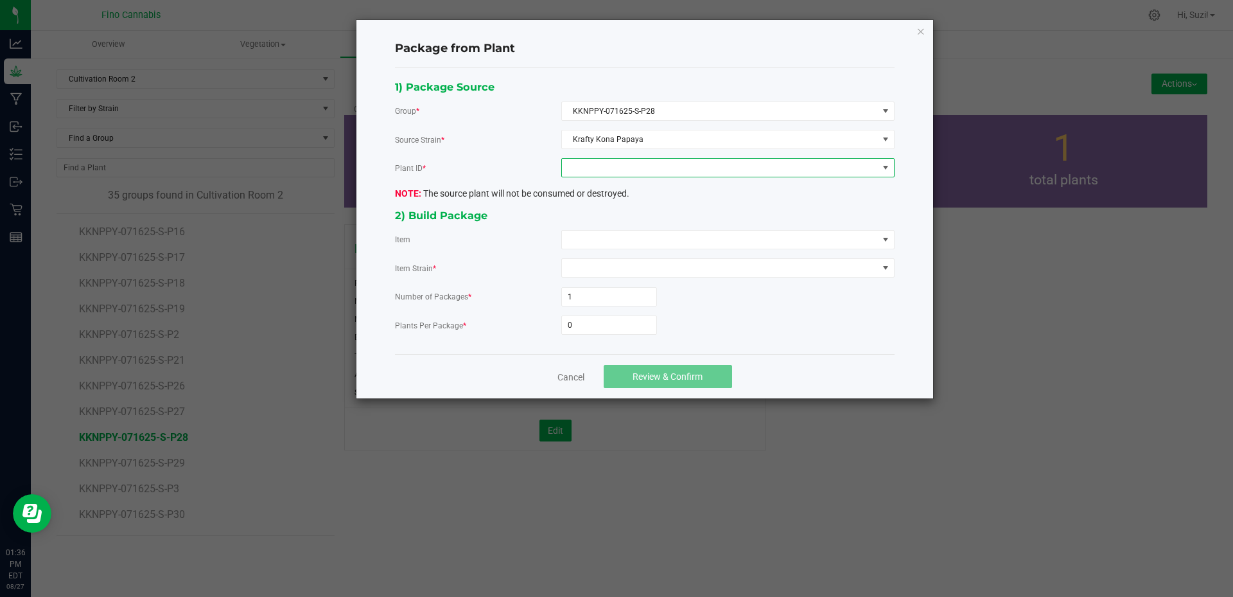
click at [714, 171] on span at bounding box center [720, 168] width 316 height 18
click at [690, 221] on li "5016581685233103" at bounding box center [728, 223] width 332 height 22
click at [678, 241] on span at bounding box center [720, 240] width 316 height 18
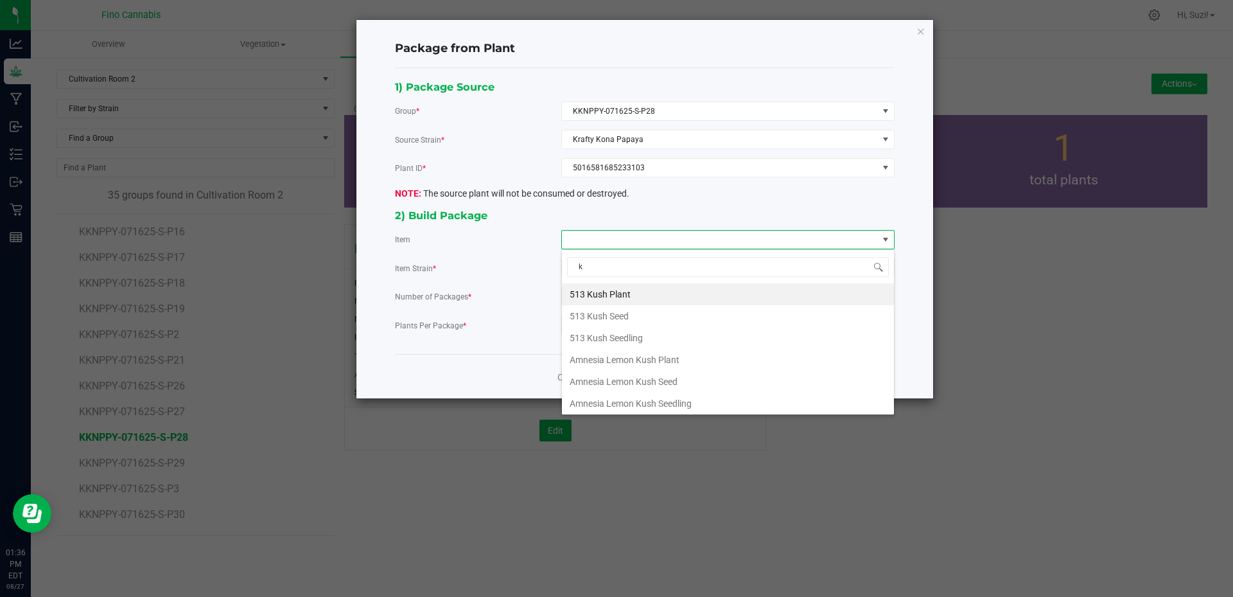
type input "kr"
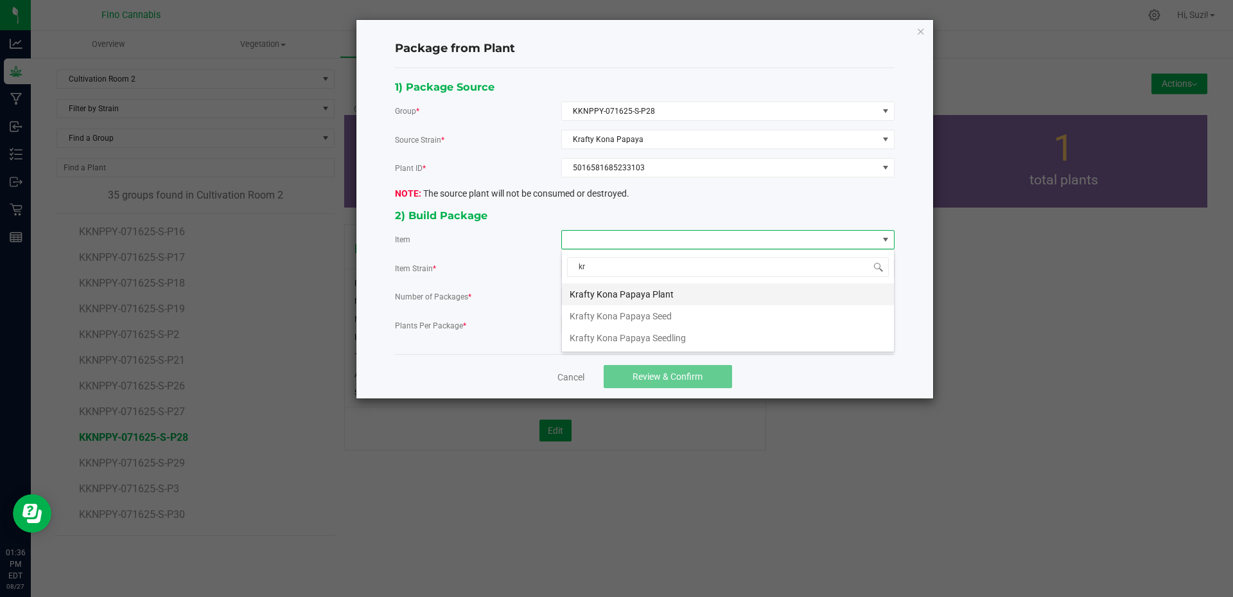
click at [654, 294] on Plant "Krafty Kona Papaya Plant" at bounding box center [728, 294] width 332 height 22
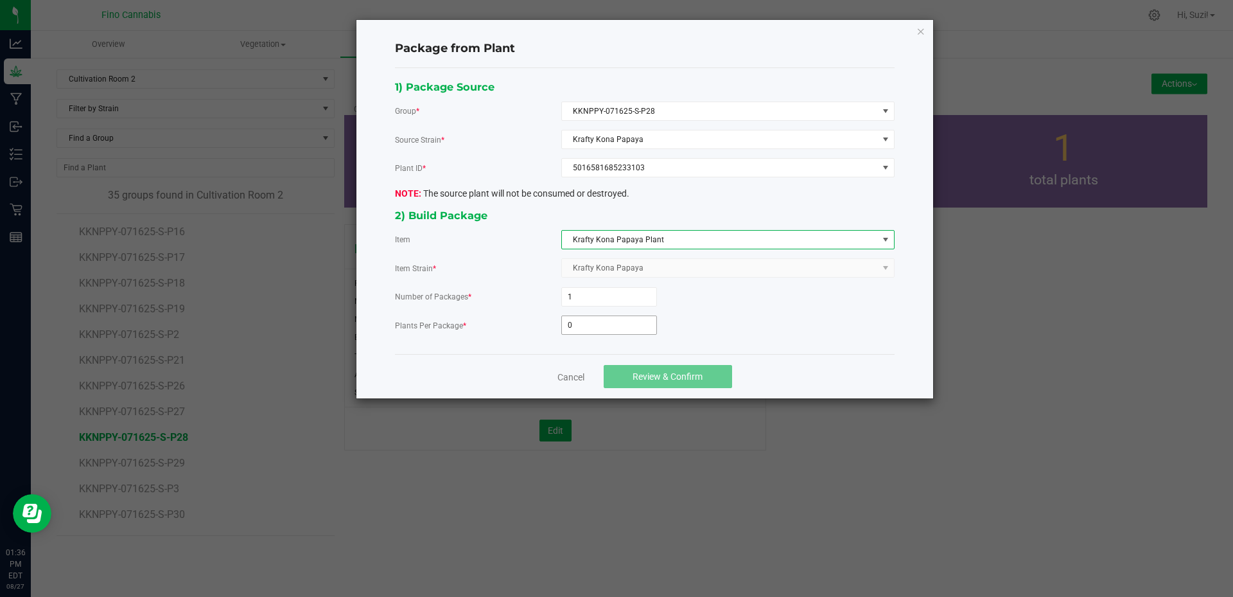
click at [615, 328] on input "0" at bounding box center [609, 325] width 94 height 18
type input "3"
click at [636, 372] on span "Review & Confirm" at bounding box center [668, 376] width 70 height 10
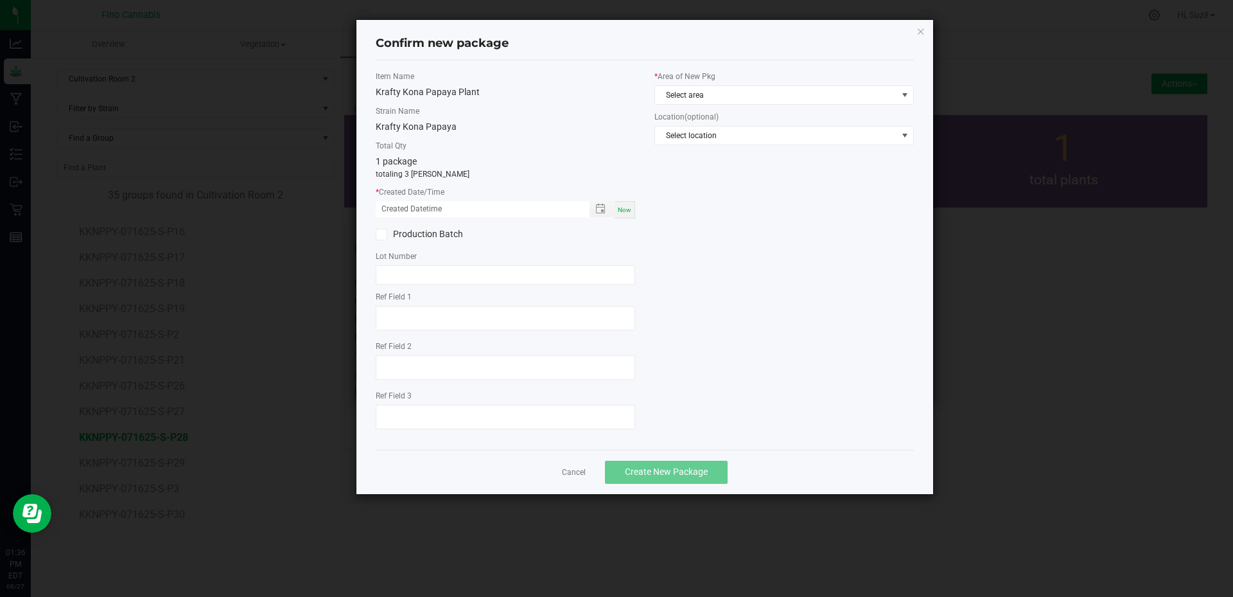
click at [619, 209] on span "Now" at bounding box center [624, 209] width 13 height 7
type input "08/27/2025 01:36 PM"
click at [743, 100] on span "Select area" at bounding box center [776, 95] width 242 height 18
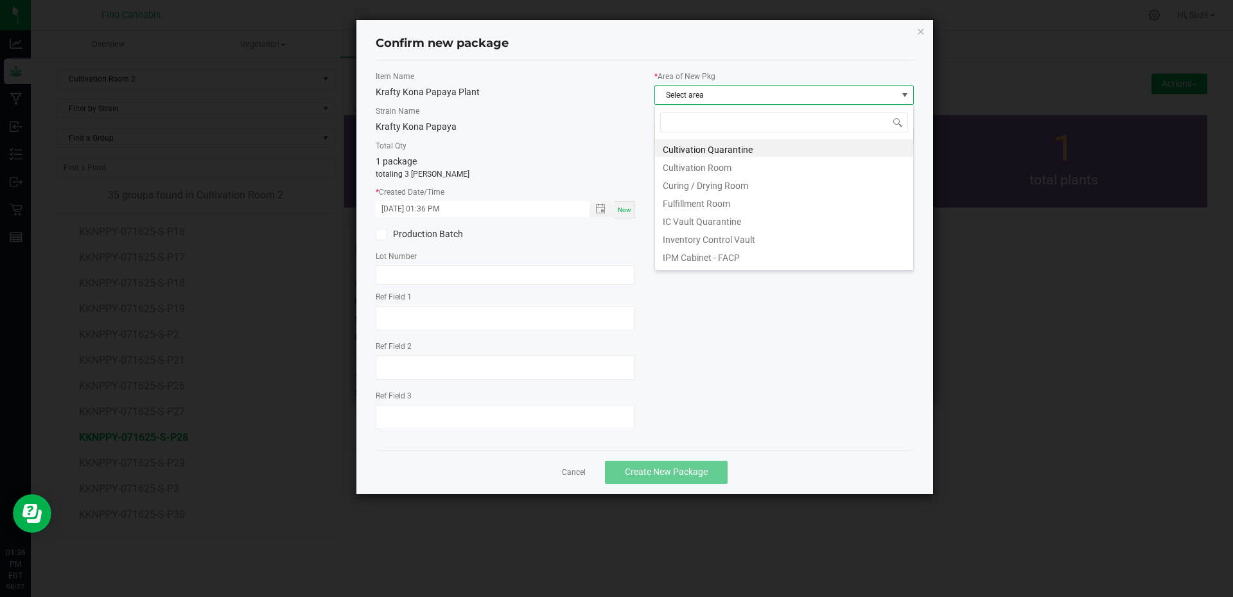
scroll to position [19, 259]
click at [732, 144] on li "Cultivation Quarantine" at bounding box center [784, 148] width 258 height 18
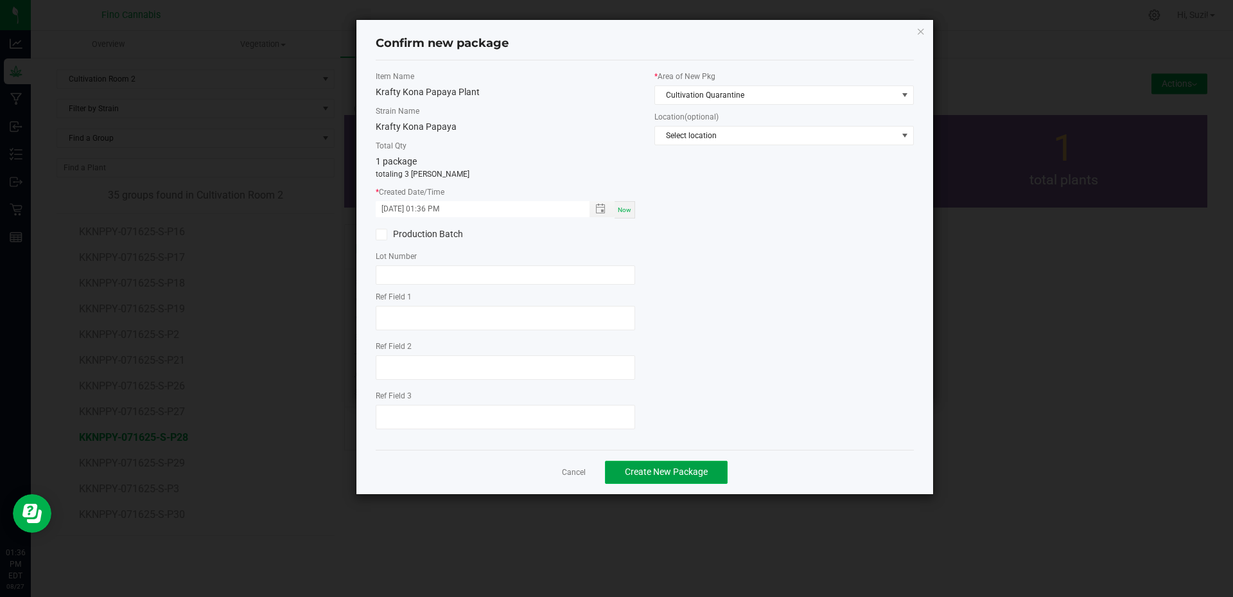
click at [690, 473] on span "Create New Package" at bounding box center [666, 471] width 83 height 10
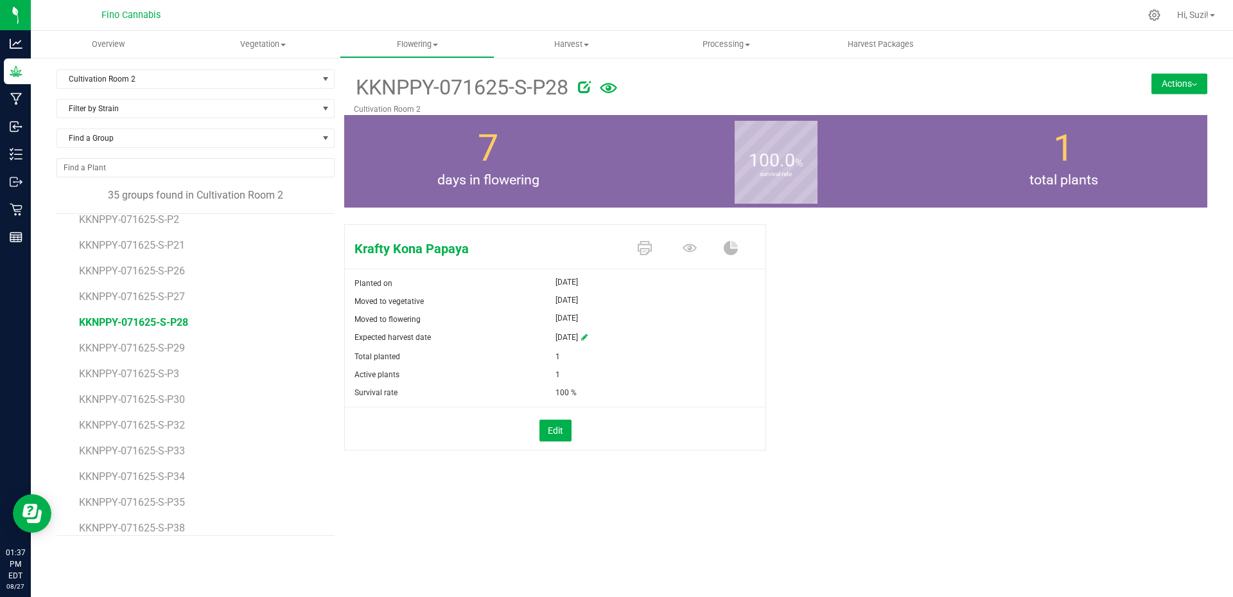
scroll to position [257, 0]
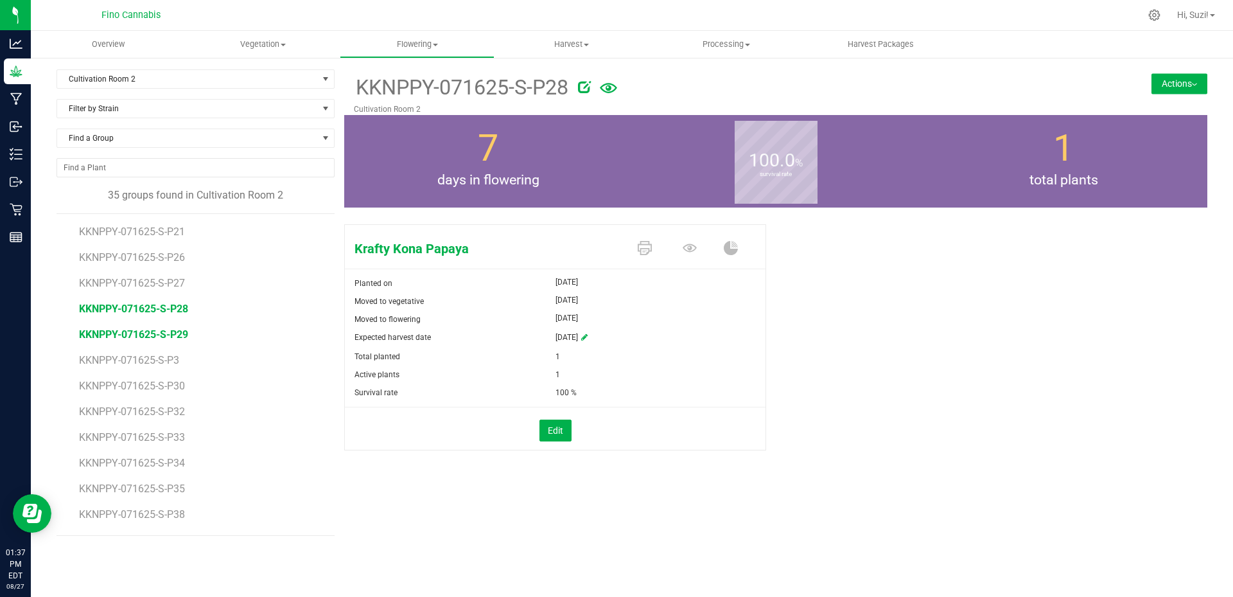
click at [182, 338] on span "KKNPPY-071625-S-P29" at bounding box center [133, 334] width 109 height 12
click at [1186, 84] on button "Actions" at bounding box center [1180, 83] width 56 height 21
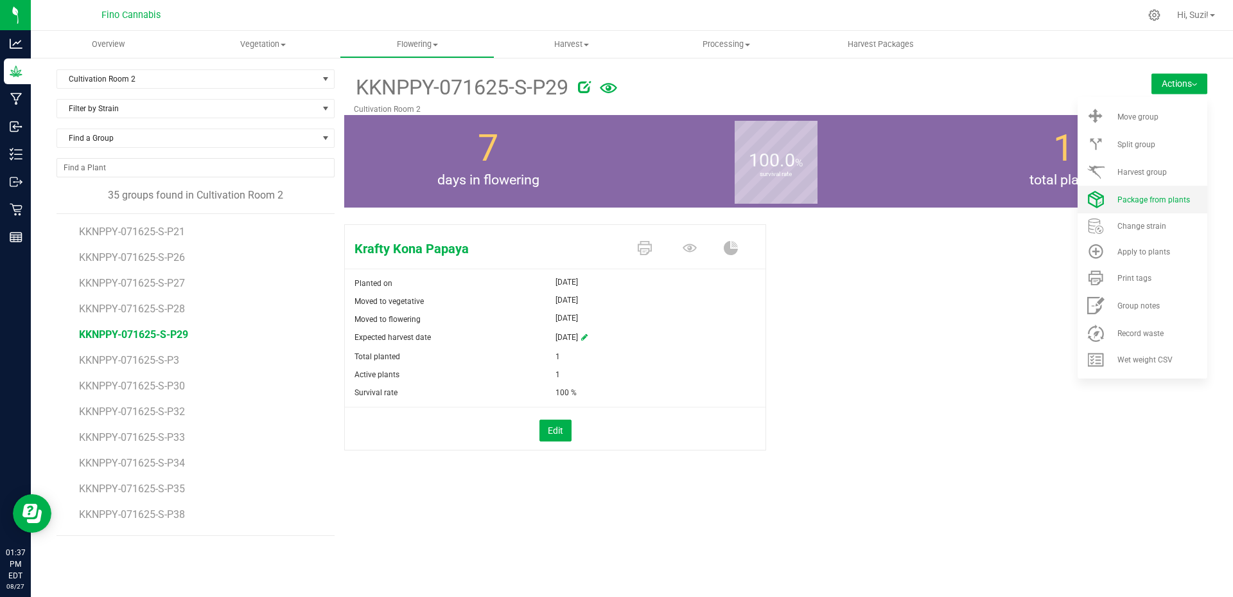
click at [1166, 201] on span "Package from plants" at bounding box center [1153, 199] width 73 height 9
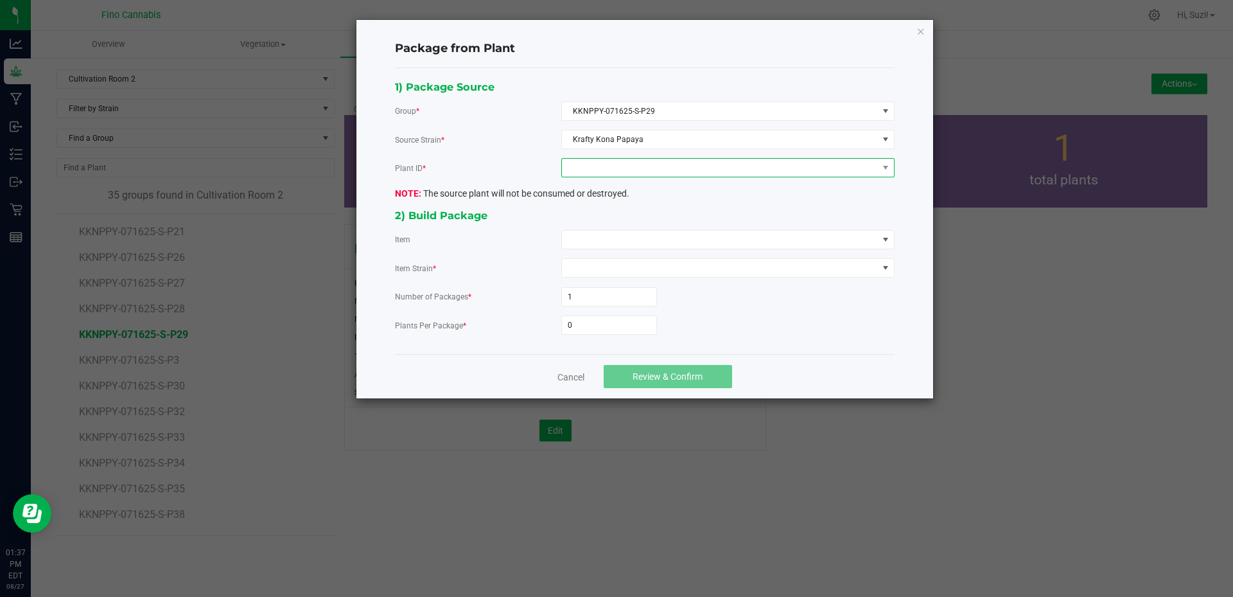
click at [614, 171] on span at bounding box center [720, 168] width 316 height 18
click at [625, 219] on li "7647476313045010" at bounding box center [728, 223] width 332 height 22
click at [647, 241] on span at bounding box center [720, 240] width 316 height 18
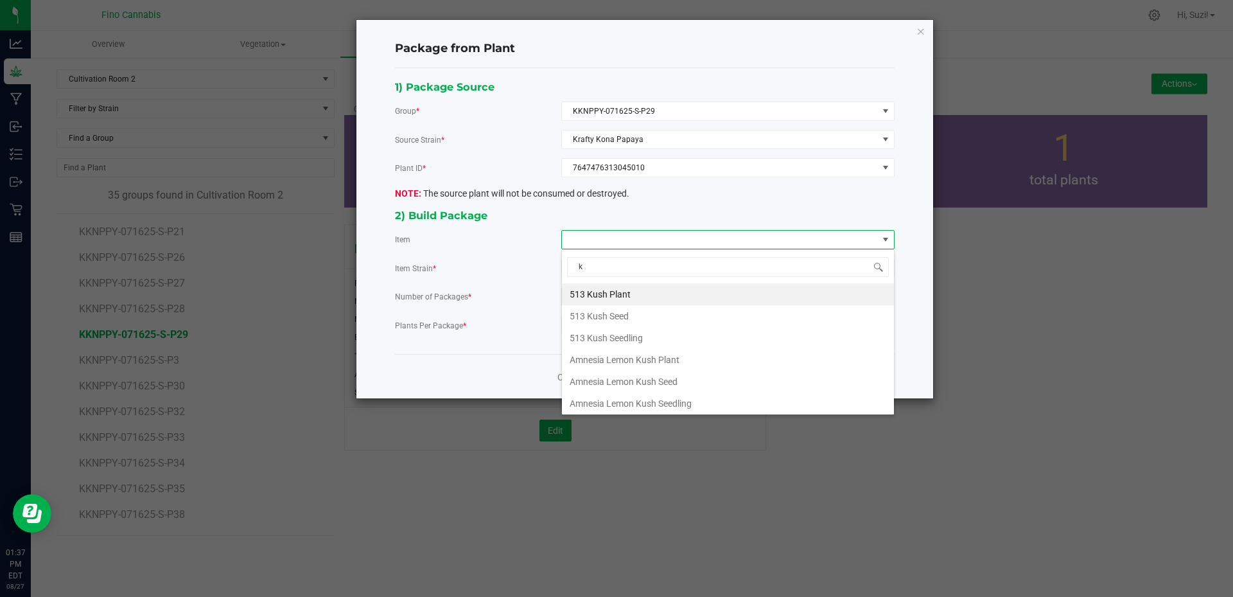
type input "kr"
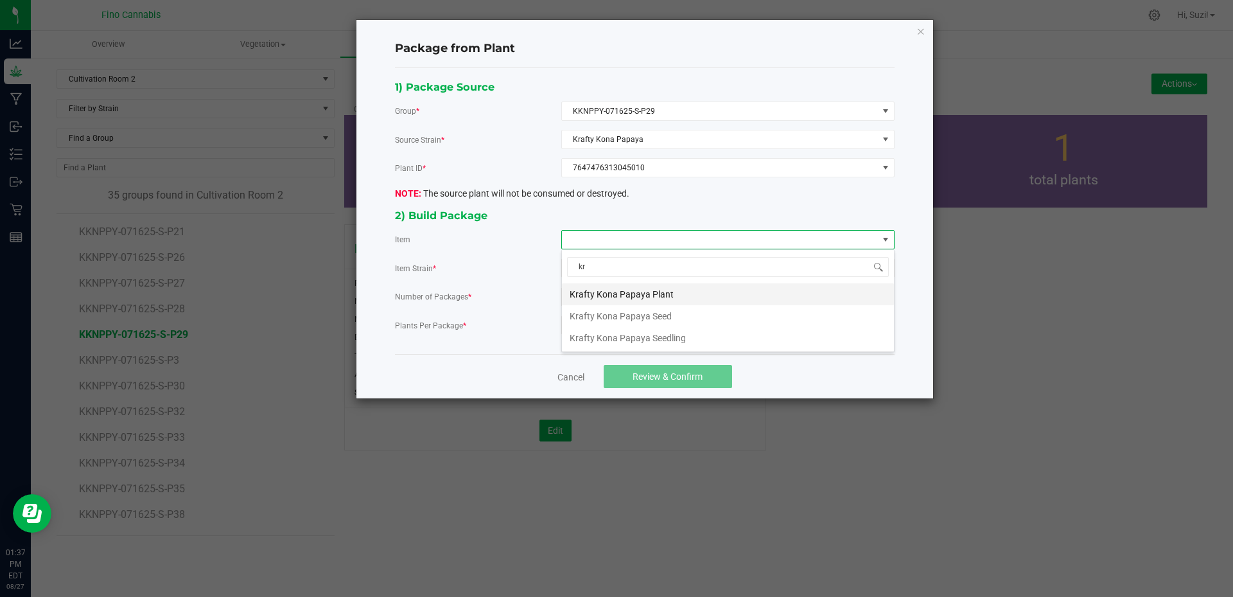
click at [651, 295] on Plant "Krafty Kona Papaya Plant" at bounding box center [728, 294] width 332 height 22
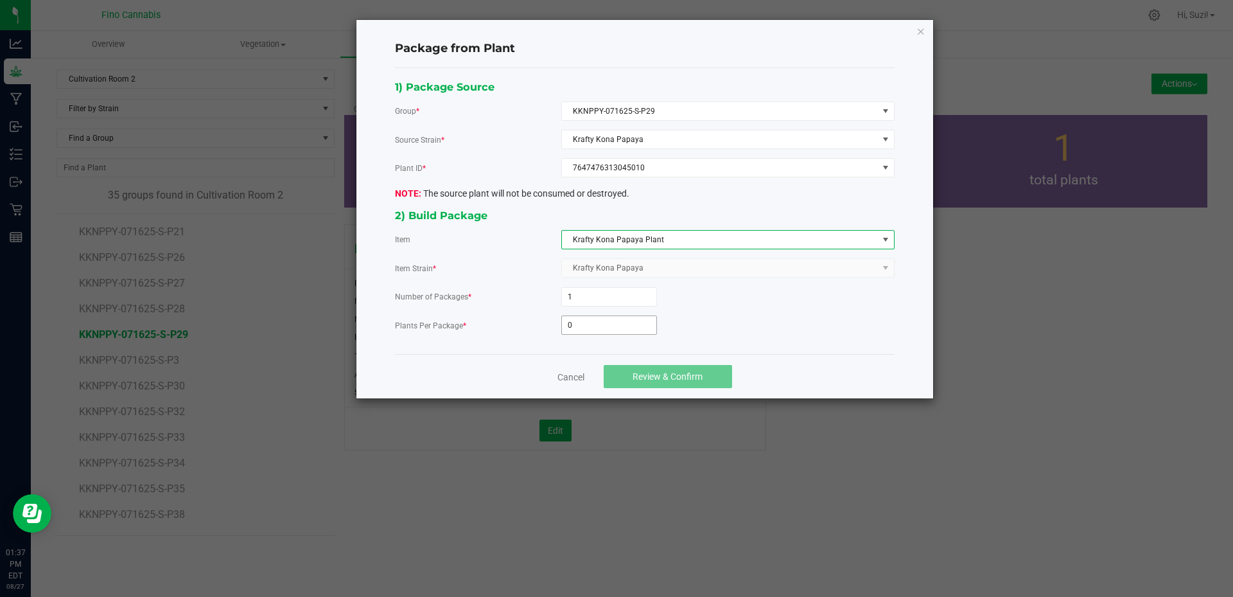
click at [604, 323] on input "0" at bounding box center [609, 325] width 94 height 18
type input "3"
click at [697, 378] on span "Review & Confirm" at bounding box center [668, 376] width 70 height 10
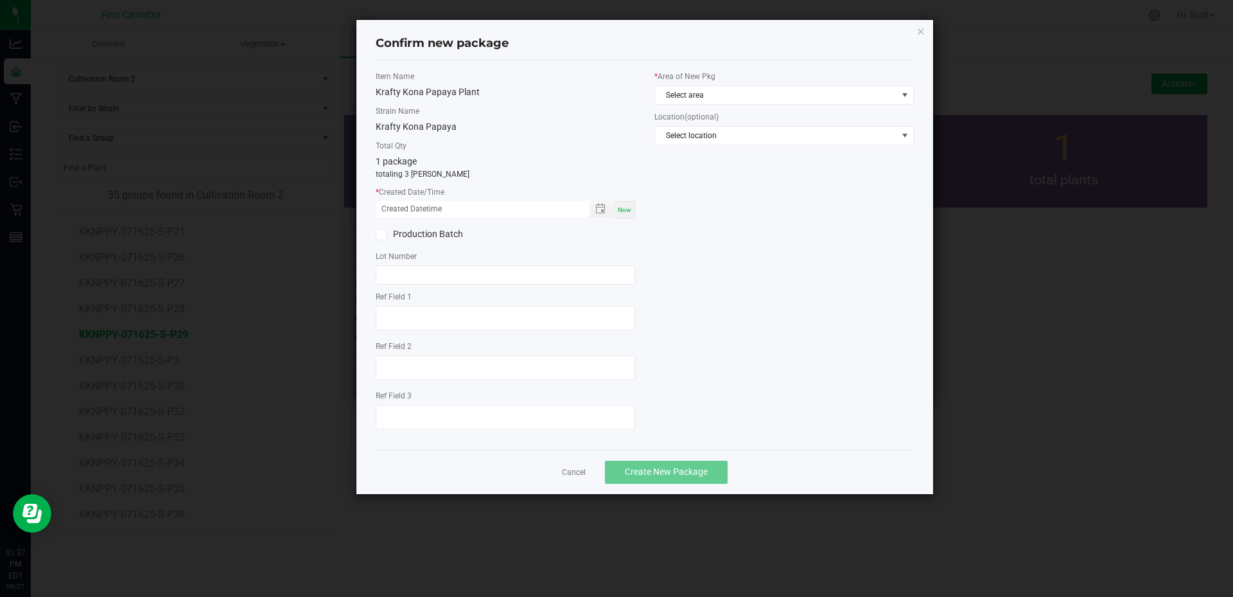
click at [623, 211] on span "Now" at bounding box center [624, 209] width 13 height 7
type input "08/27/2025 01:37 PM"
click at [704, 97] on span "Select area" at bounding box center [776, 95] width 242 height 18
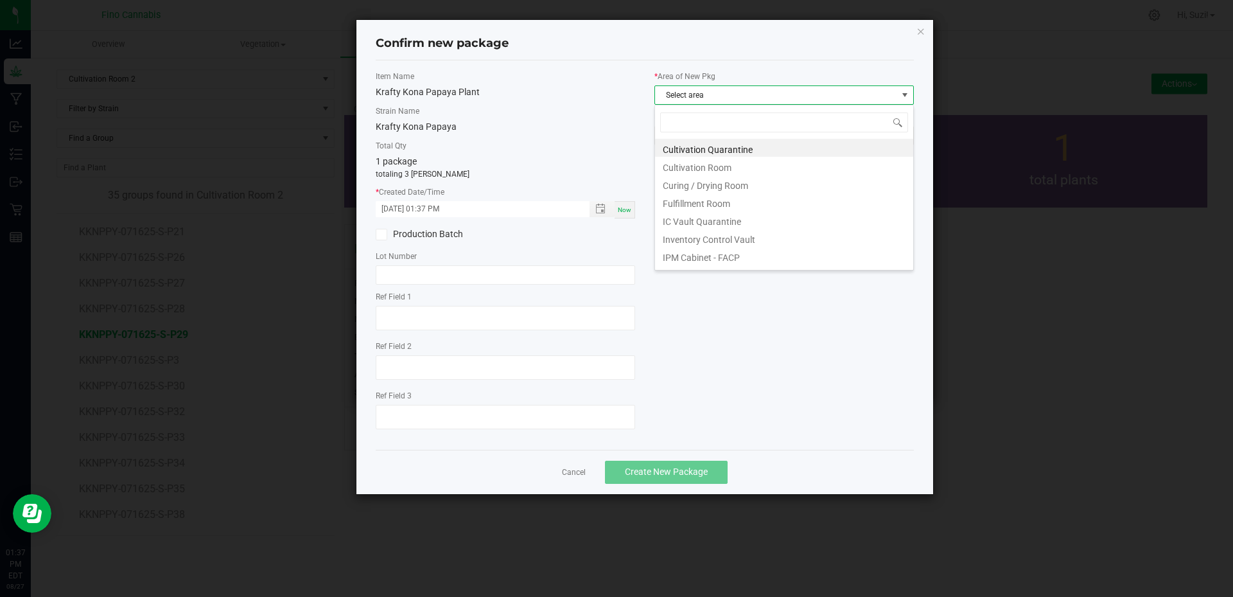
scroll to position [19, 259]
click at [736, 151] on li "Cultivation Quarantine" at bounding box center [784, 148] width 258 height 18
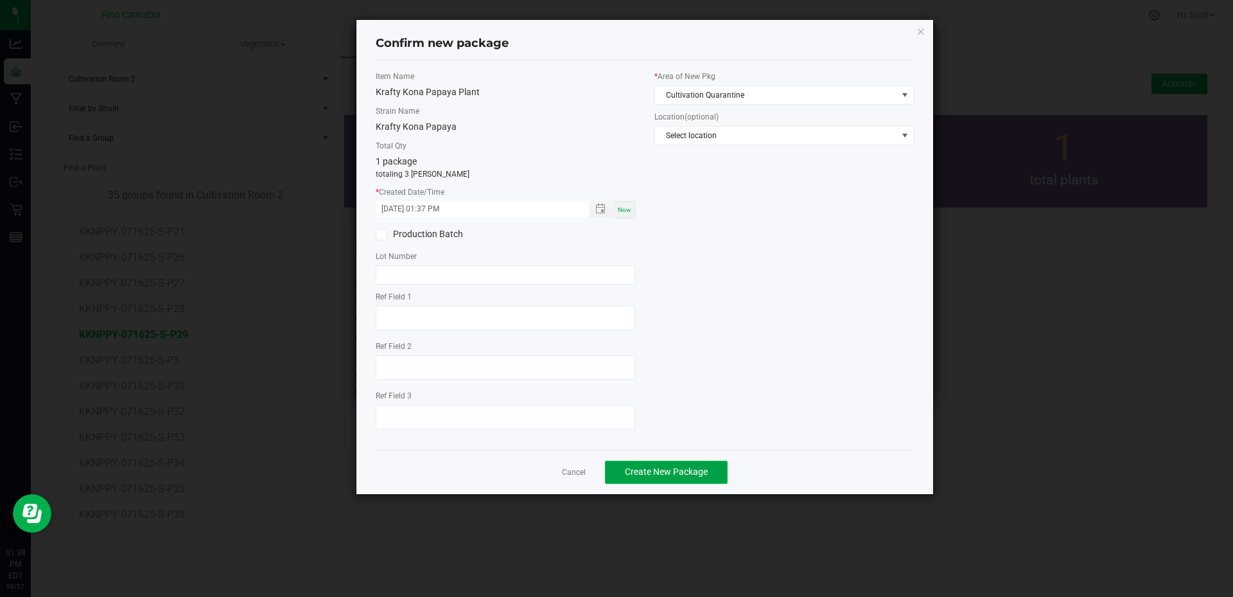
click at [708, 474] on button "Create New Package" at bounding box center [666, 471] width 123 height 23
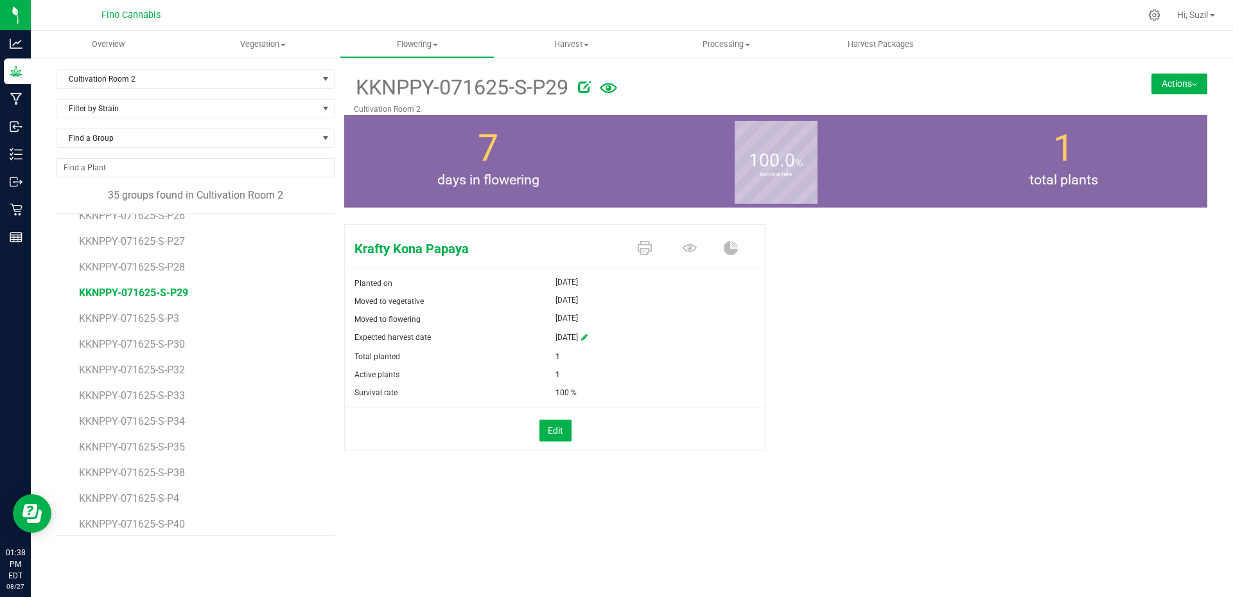
scroll to position [321, 0]
click at [175, 319] on span "KKNPPY-071625-S-P30" at bounding box center [133, 321] width 109 height 12
click at [1196, 83] on img at bounding box center [1194, 84] width 5 height 3
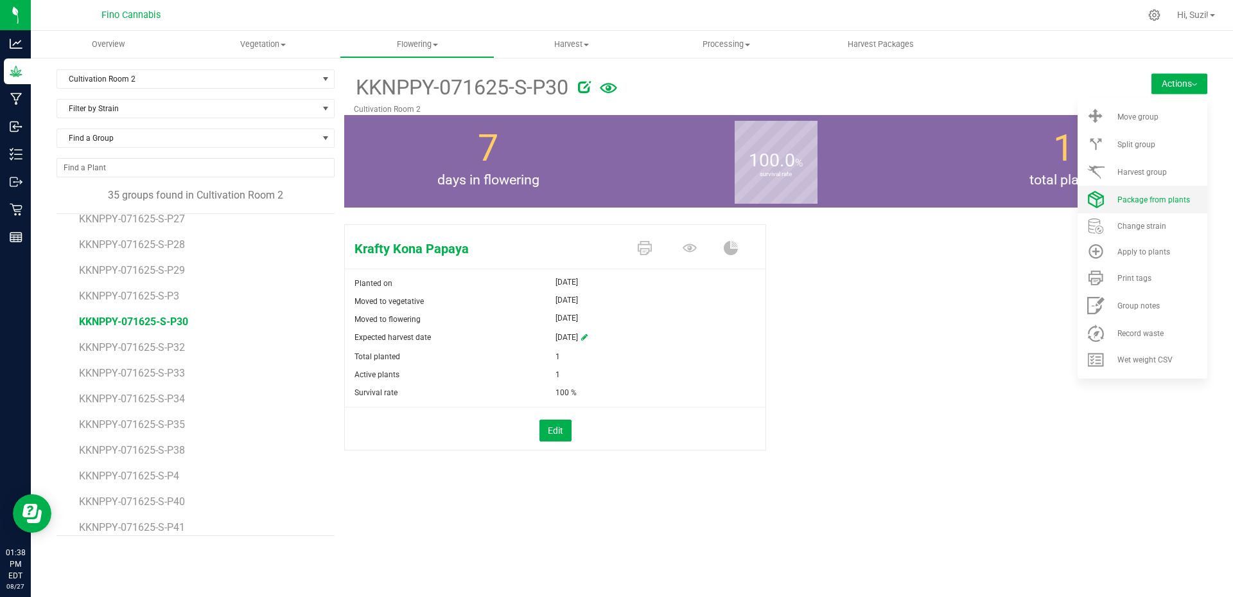
click at [1152, 196] on span "Package from plants" at bounding box center [1153, 199] width 73 height 9
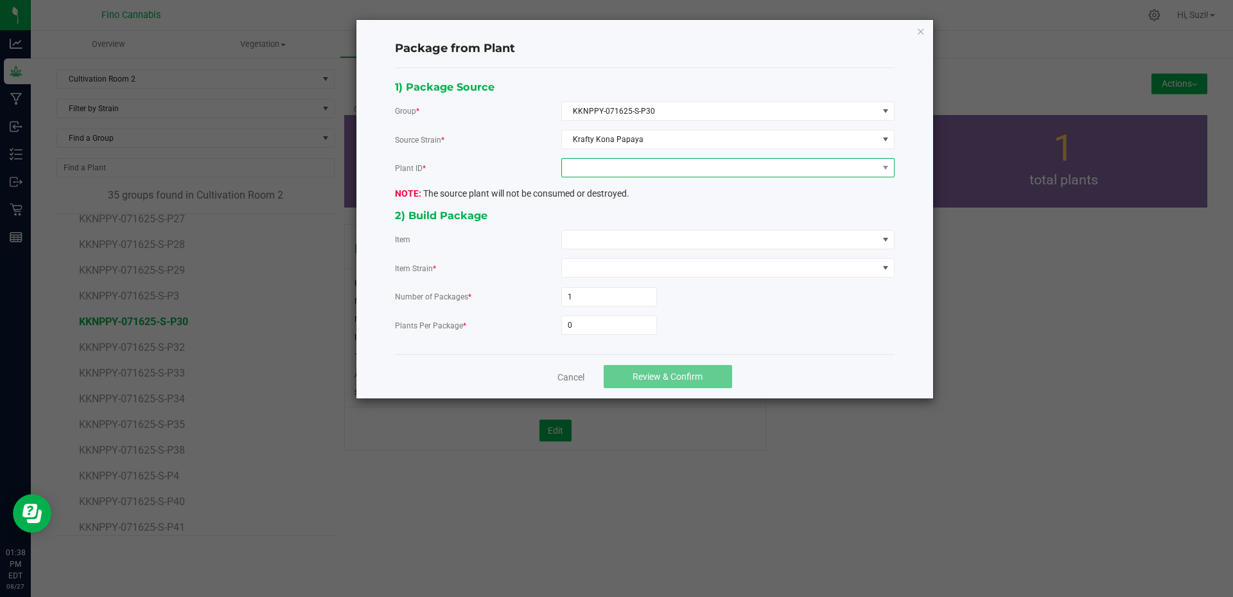
click at [602, 172] on span at bounding box center [720, 168] width 316 height 18
click at [600, 218] on li "4887488783206380" at bounding box center [728, 223] width 332 height 22
click at [613, 239] on span at bounding box center [720, 240] width 316 height 18
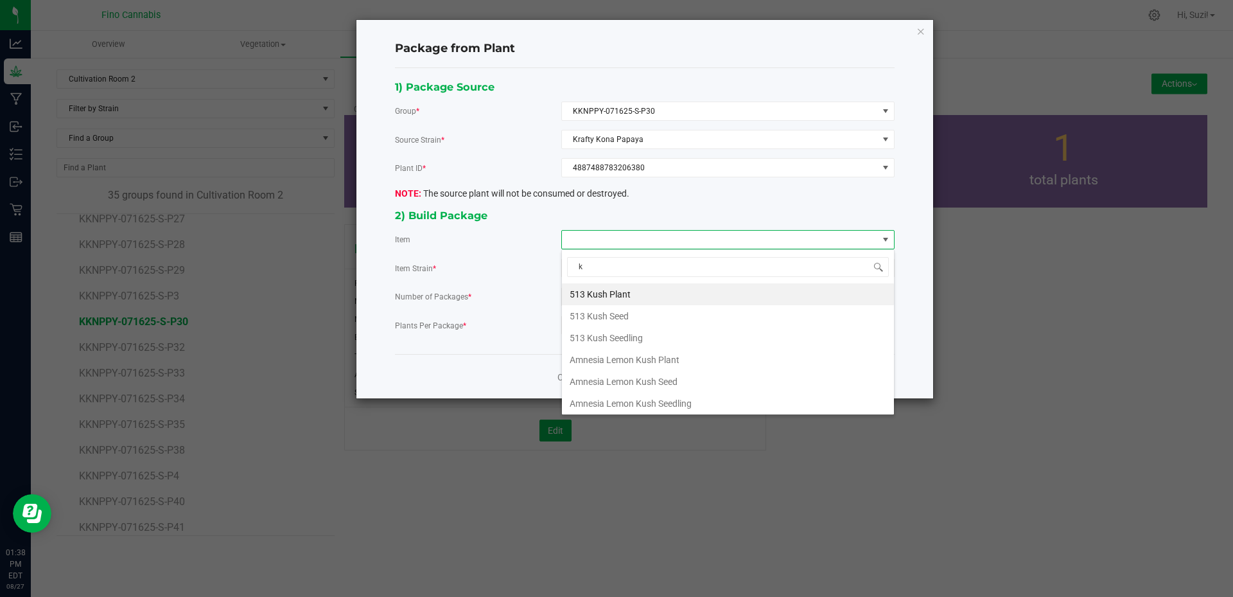
type input "kr"
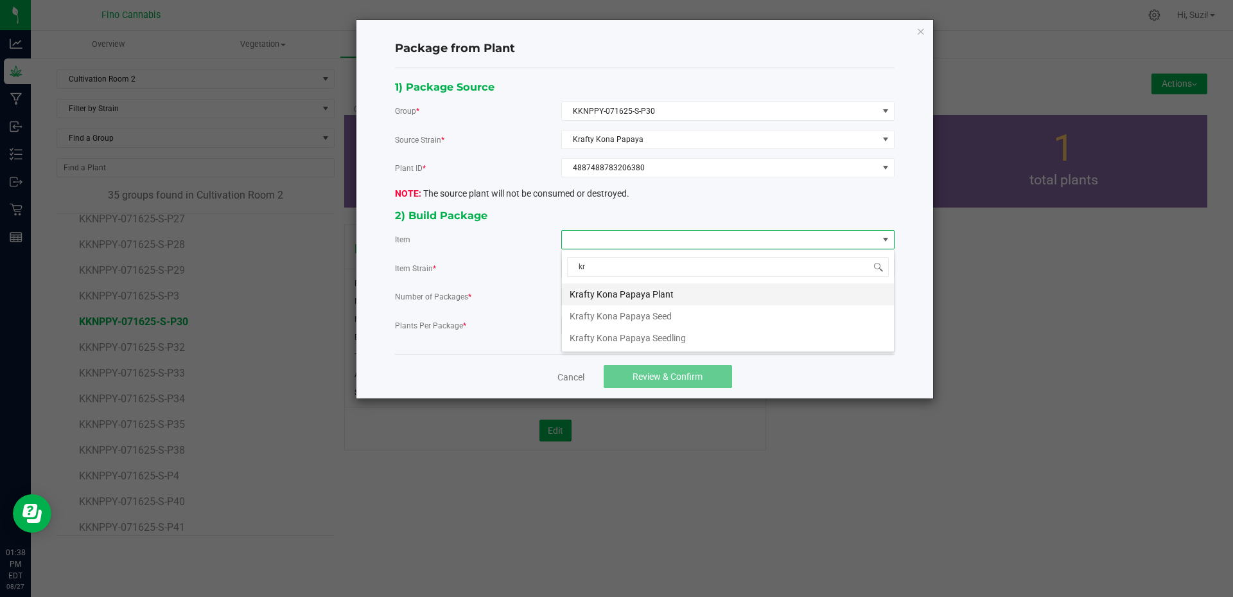
click at [613, 294] on Plant "Krafty Kona Papaya Plant" at bounding box center [728, 294] width 332 height 22
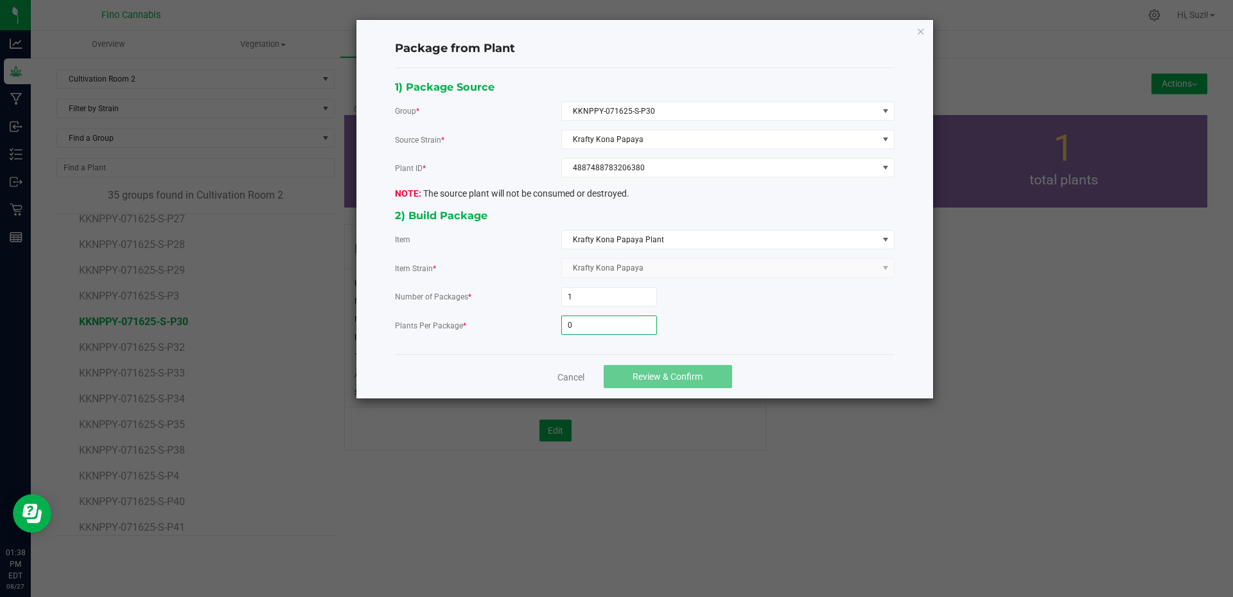
click at [609, 327] on input "0" at bounding box center [609, 325] width 94 height 18
type input "3"
click at [658, 378] on span "Review & Confirm" at bounding box center [668, 376] width 70 height 10
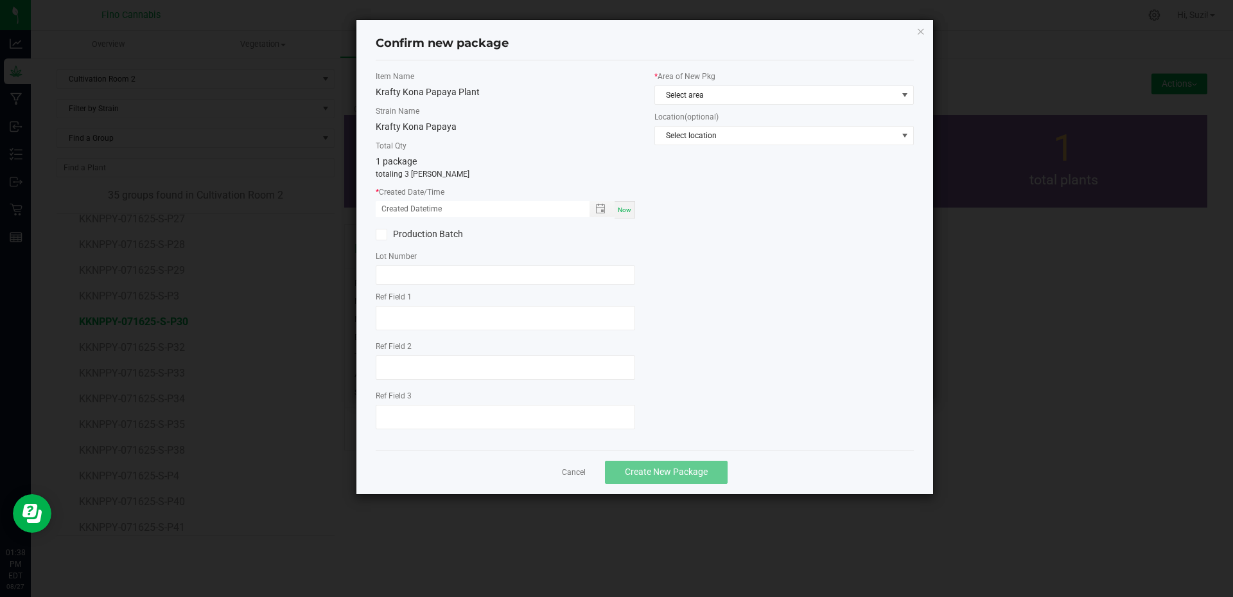
click at [620, 209] on span "Now" at bounding box center [624, 209] width 13 height 7
type input "08/27/2025 01:38 PM"
click at [739, 98] on span "Select area" at bounding box center [776, 95] width 242 height 18
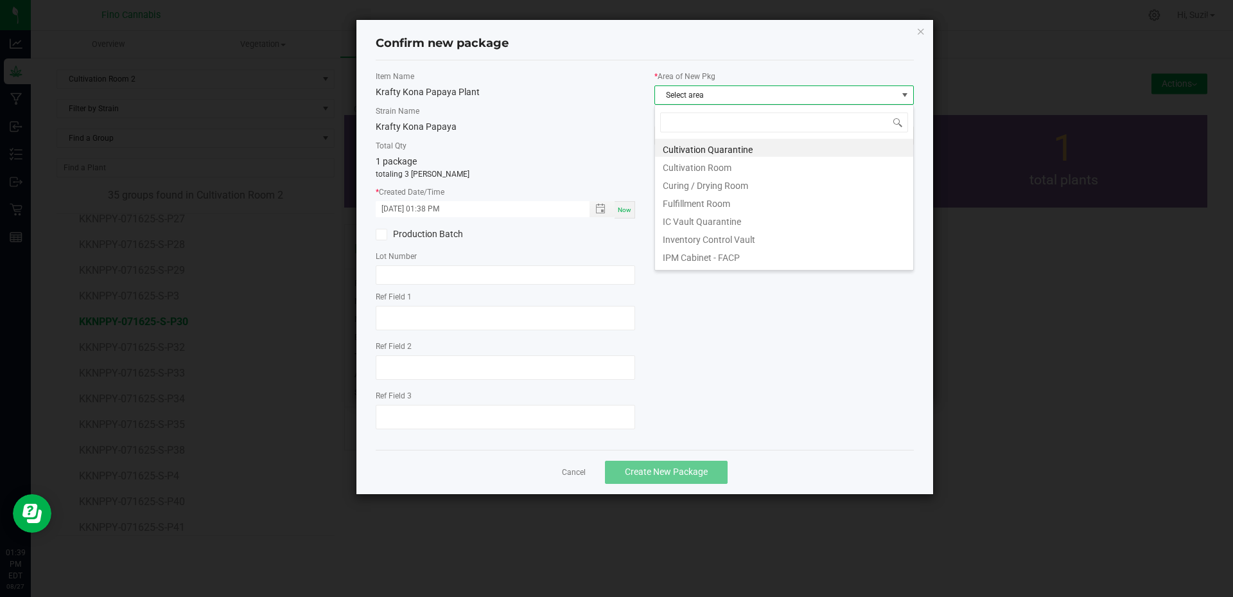
scroll to position [19, 259]
click at [739, 152] on li "Cultivation Quarantine" at bounding box center [784, 148] width 258 height 18
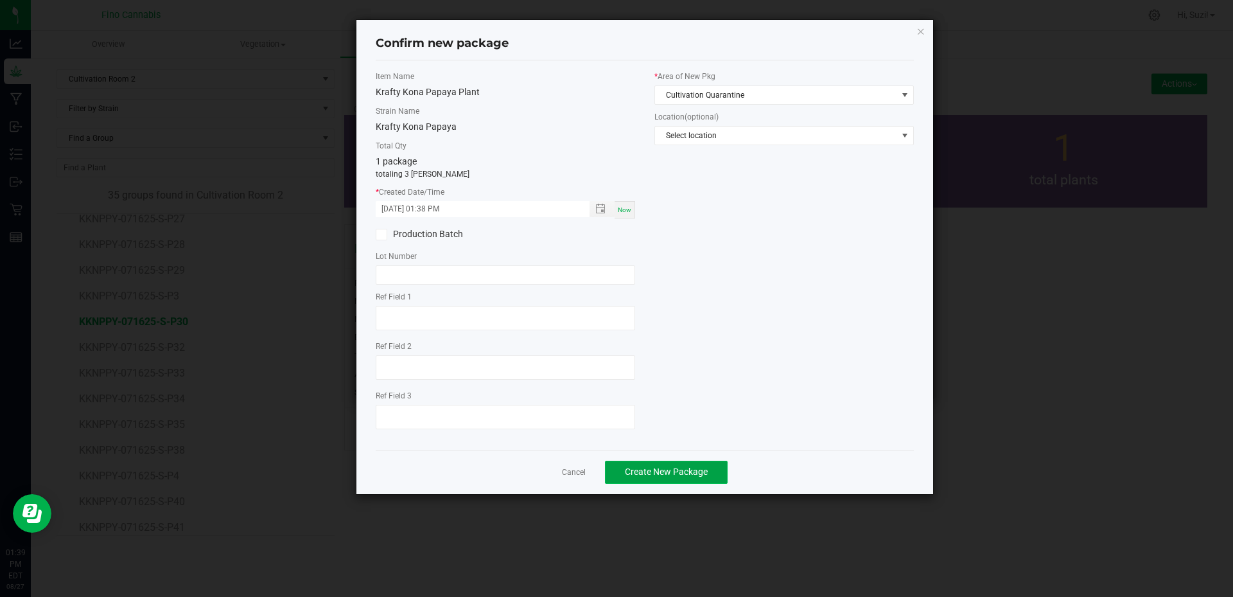
click at [696, 473] on span "Create New Package" at bounding box center [666, 471] width 83 height 10
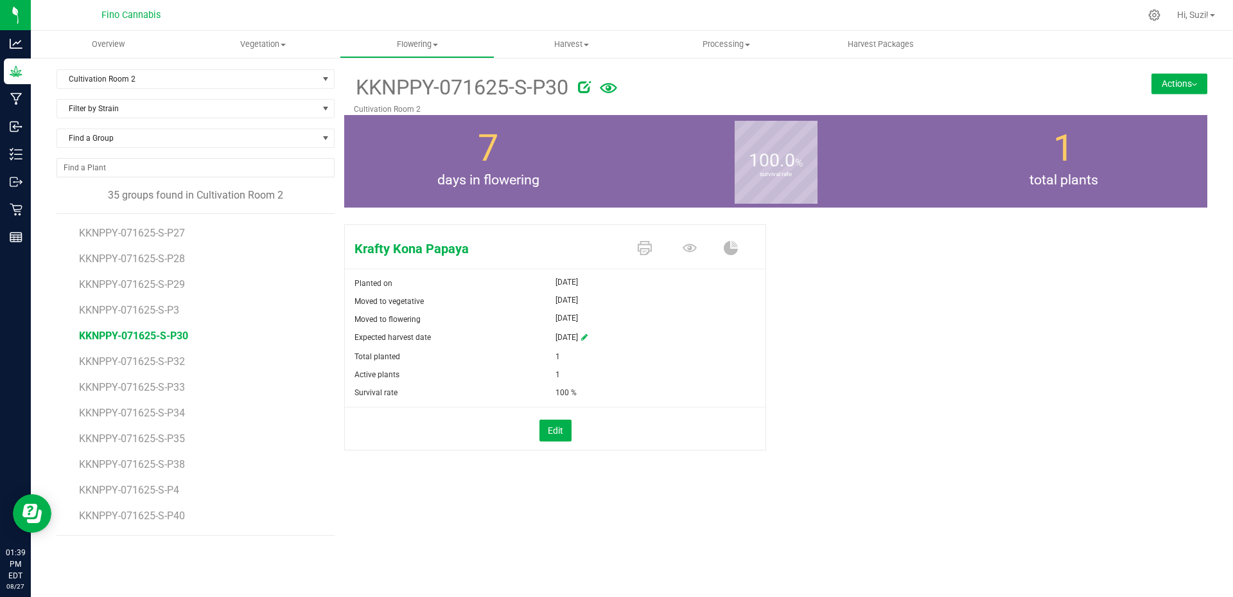
scroll to position [321, 0]
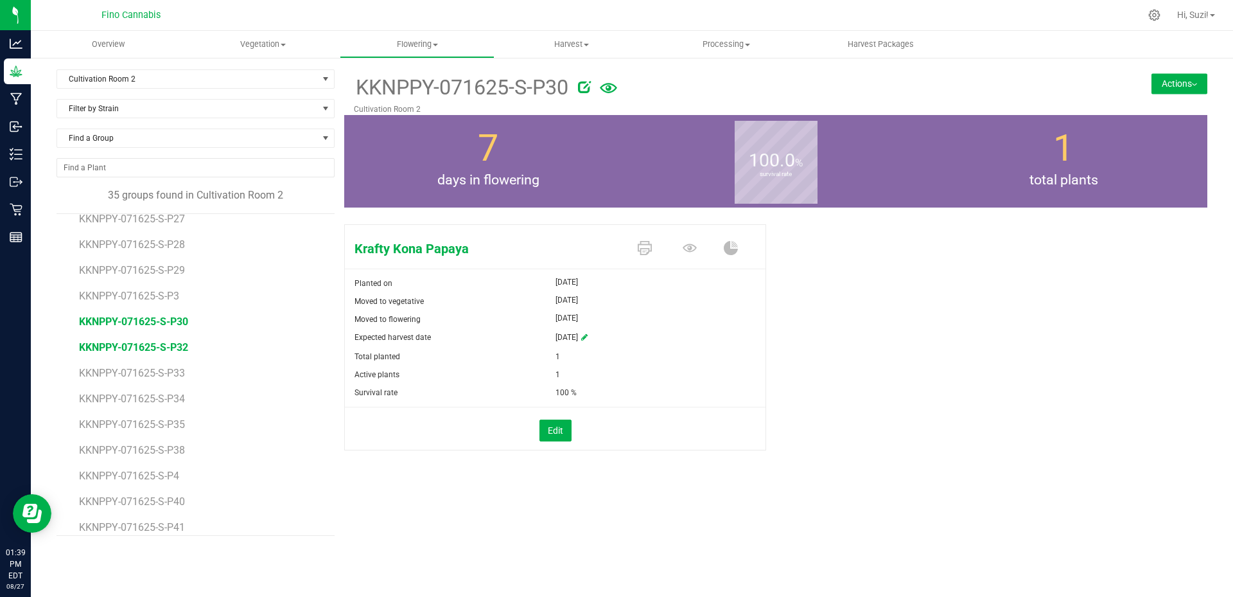
click at [167, 344] on span "KKNPPY-071625-S-P32" at bounding box center [133, 347] width 109 height 12
click at [1195, 87] on button "Actions" at bounding box center [1180, 83] width 56 height 21
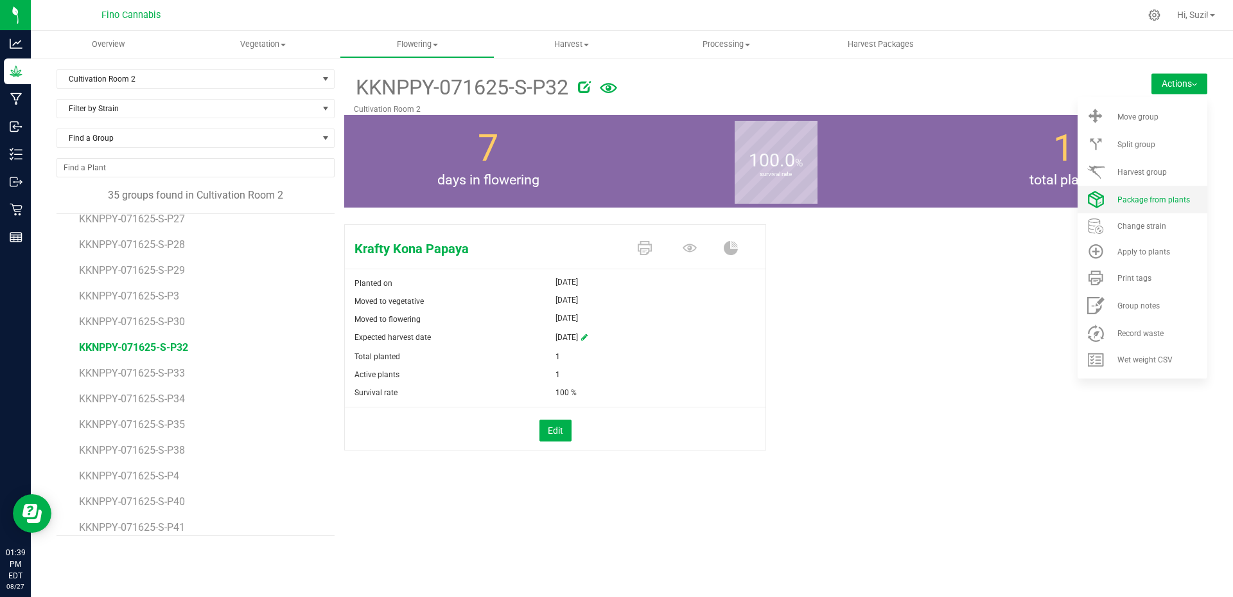
click at [1164, 198] on span "Package from plants" at bounding box center [1153, 199] width 73 height 9
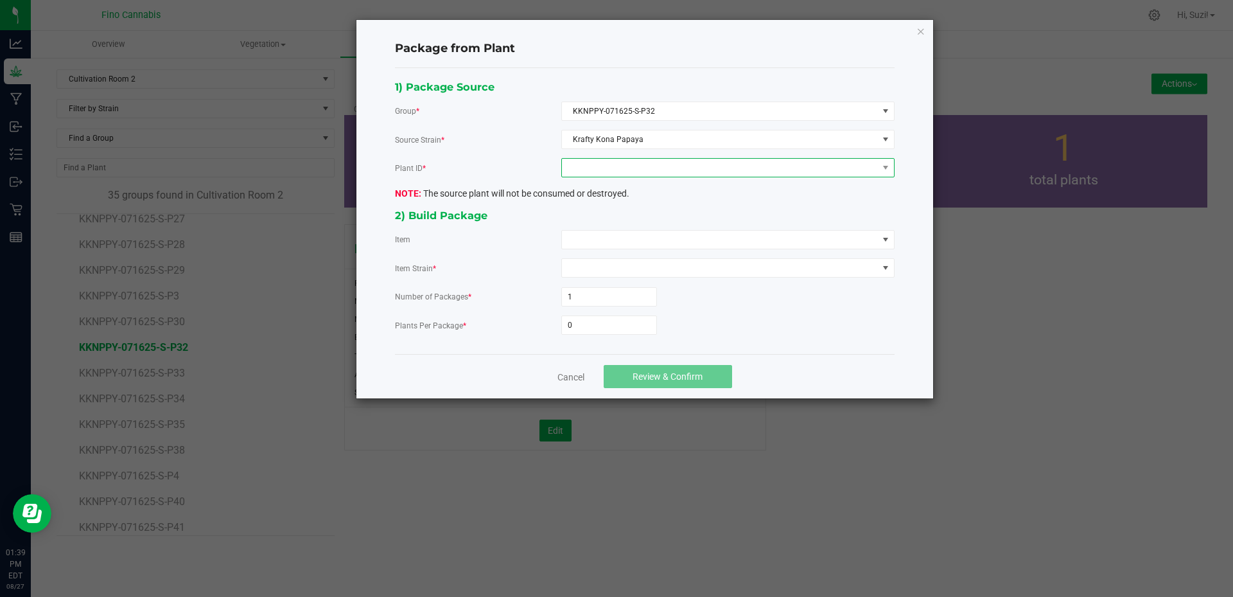
click at [667, 173] on span at bounding box center [720, 168] width 316 height 18
click at [636, 224] on li "8398162175348289" at bounding box center [728, 223] width 332 height 22
click at [637, 243] on span at bounding box center [720, 240] width 316 height 18
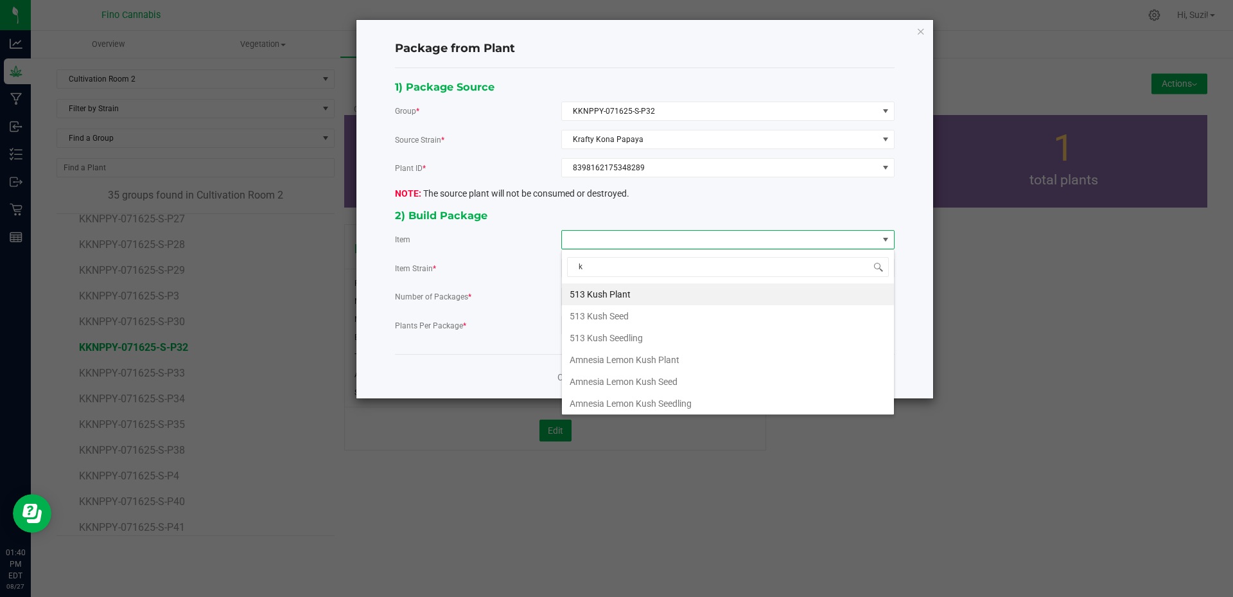
type input "kr"
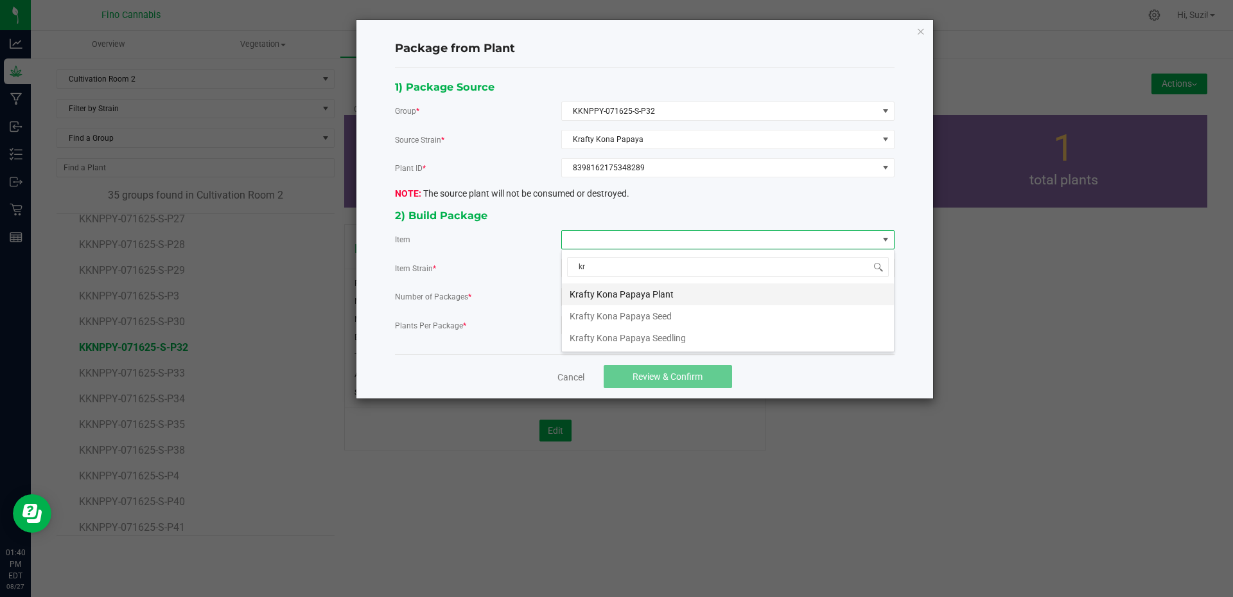
click at [633, 297] on Plant "Krafty Kona Papaya Plant" at bounding box center [728, 294] width 332 height 22
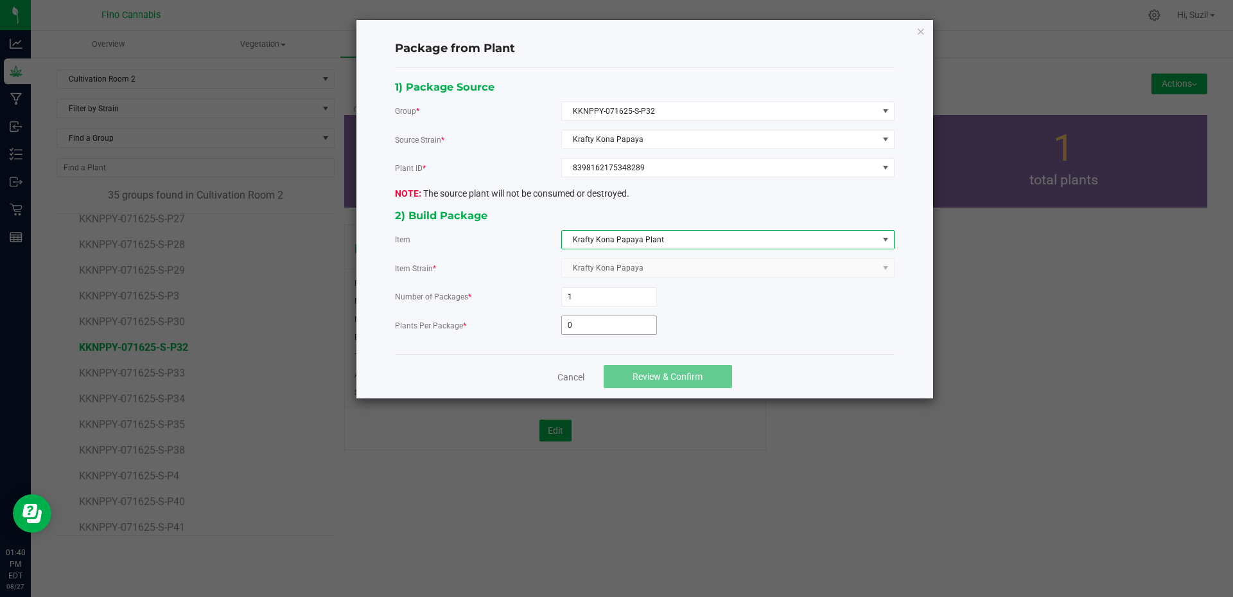
click at [604, 328] on input "0" at bounding box center [609, 325] width 94 height 18
type input "3"
click at [645, 371] on span "Review & Confirm" at bounding box center [668, 376] width 70 height 10
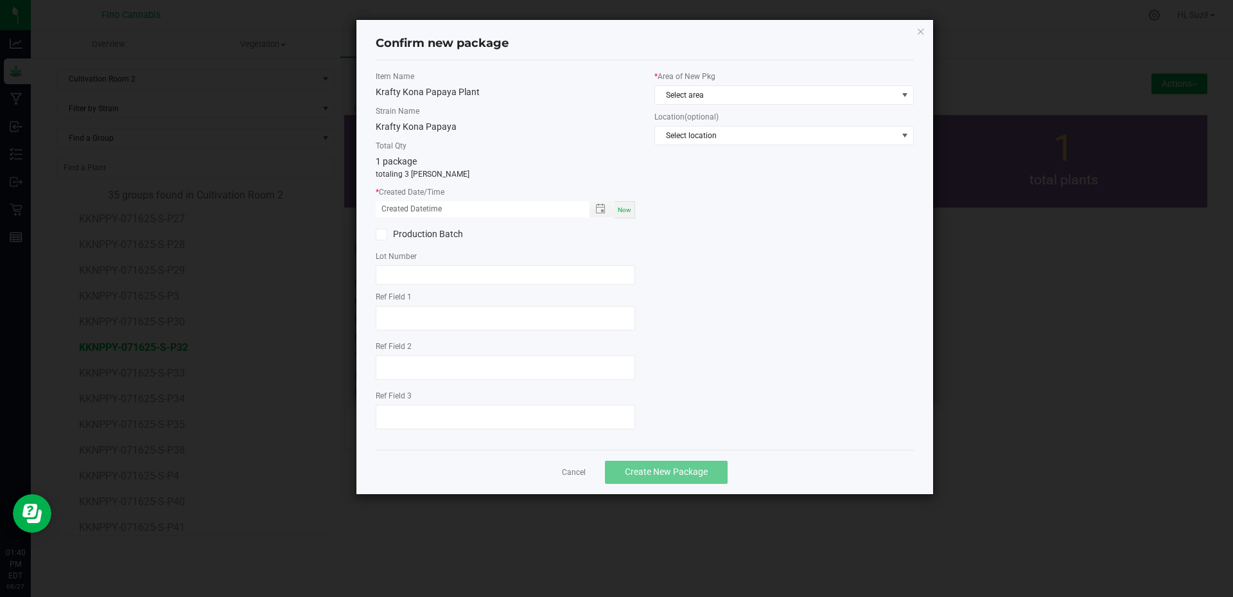
click at [631, 213] on div "Now" at bounding box center [625, 209] width 21 height 17
type input "08/27/2025 01:40 PM"
click at [726, 96] on span "Select area" at bounding box center [776, 95] width 242 height 18
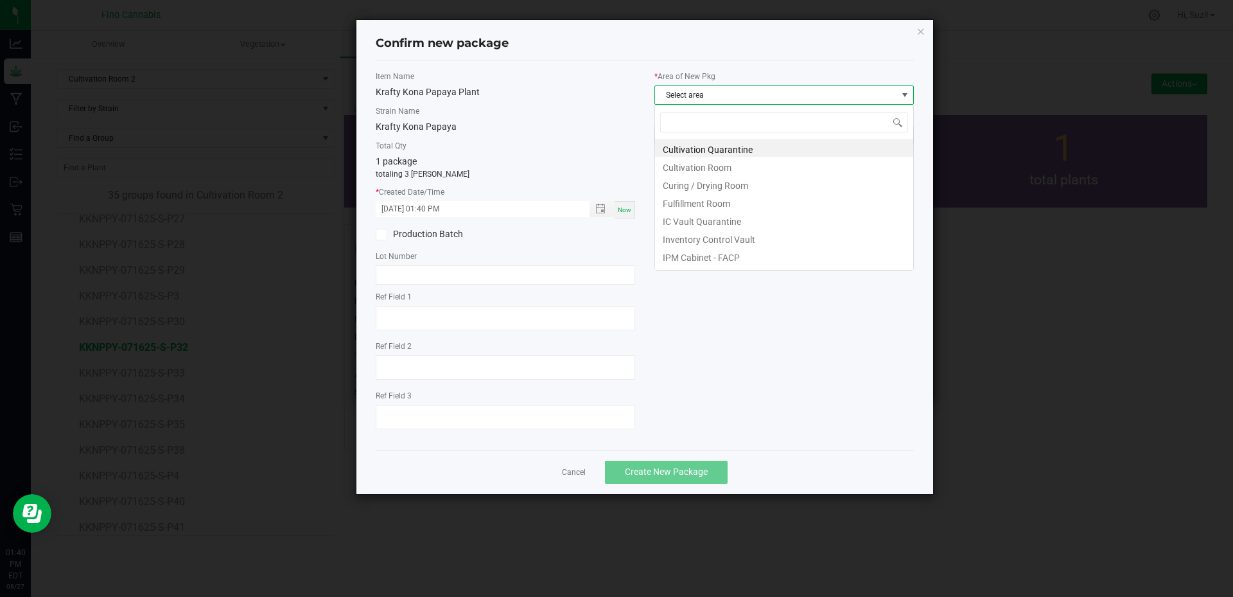
scroll to position [19, 259]
click at [726, 152] on li "Cultivation Quarantine" at bounding box center [784, 148] width 258 height 18
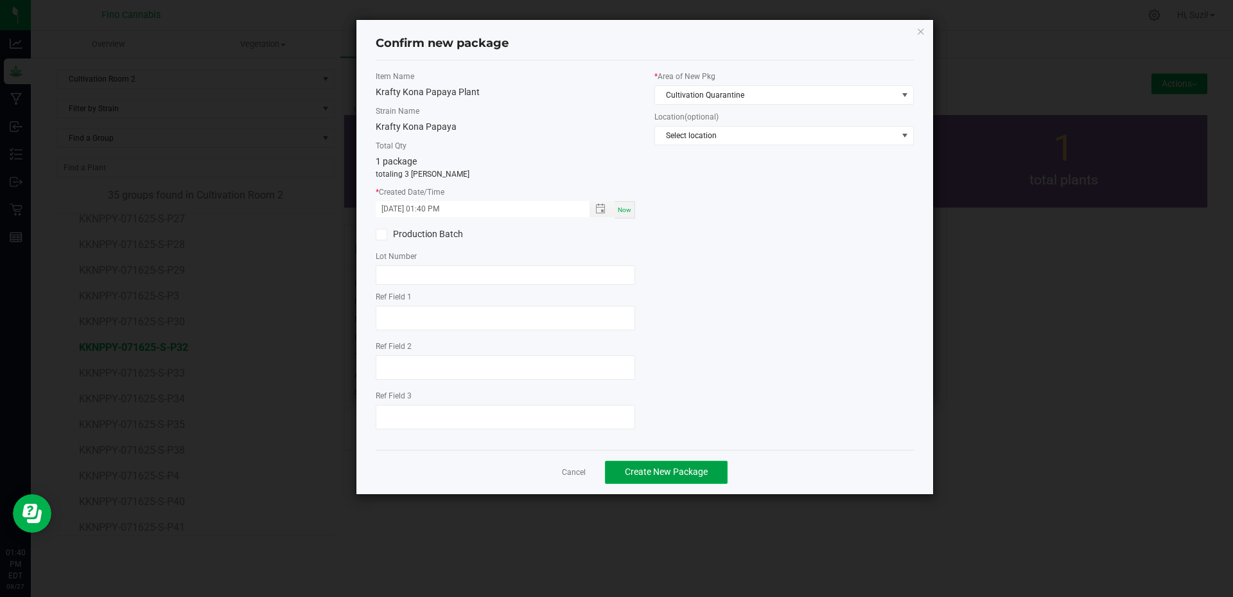
click at [701, 469] on span "Create New Package" at bounding box center [666, 471] width 83 height 10
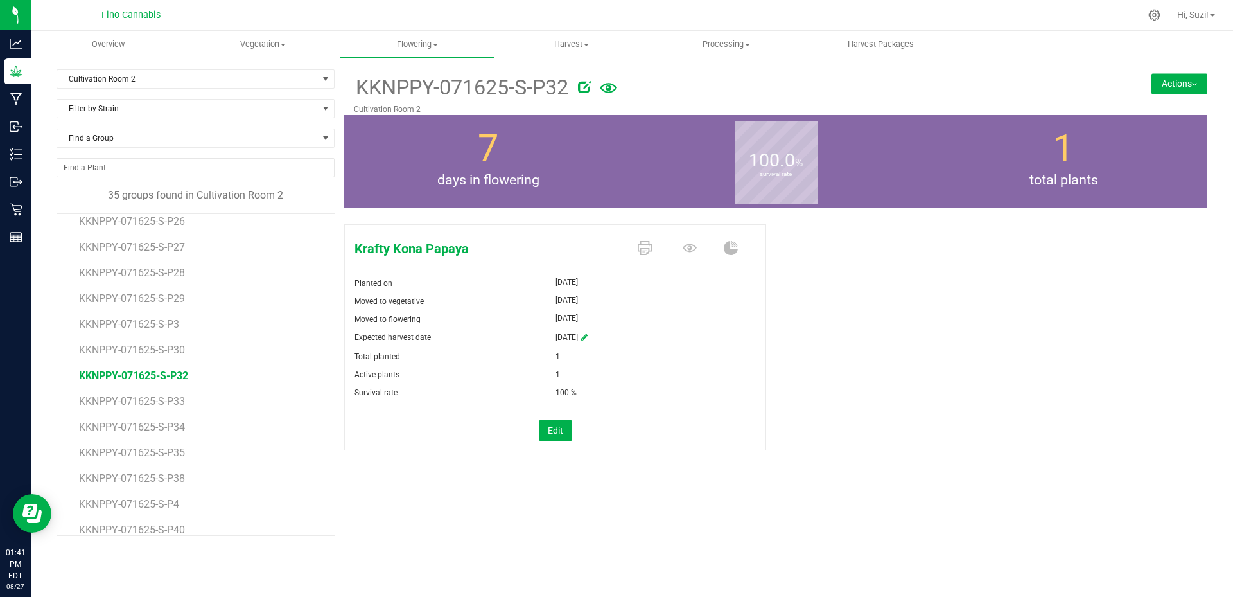
scroll to position [321, 0]
click at [172, 374] on span "KKNPPY-071625-S-P33" at bounding box center [133, 373] width 109 height 12
click at [1168, 79] on button "Actions" at bounding box center [1180, 83] width 56 height 21
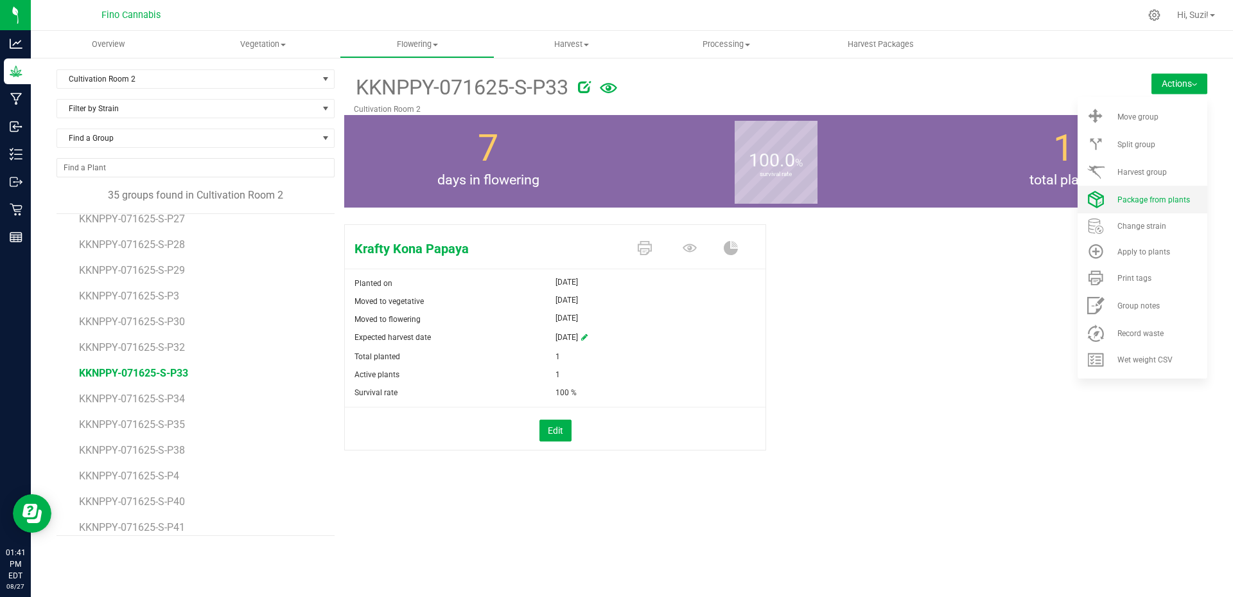
click at [1155, 202] on span "Package from plants" at bounding box center [1153, 199] width 73 height 9
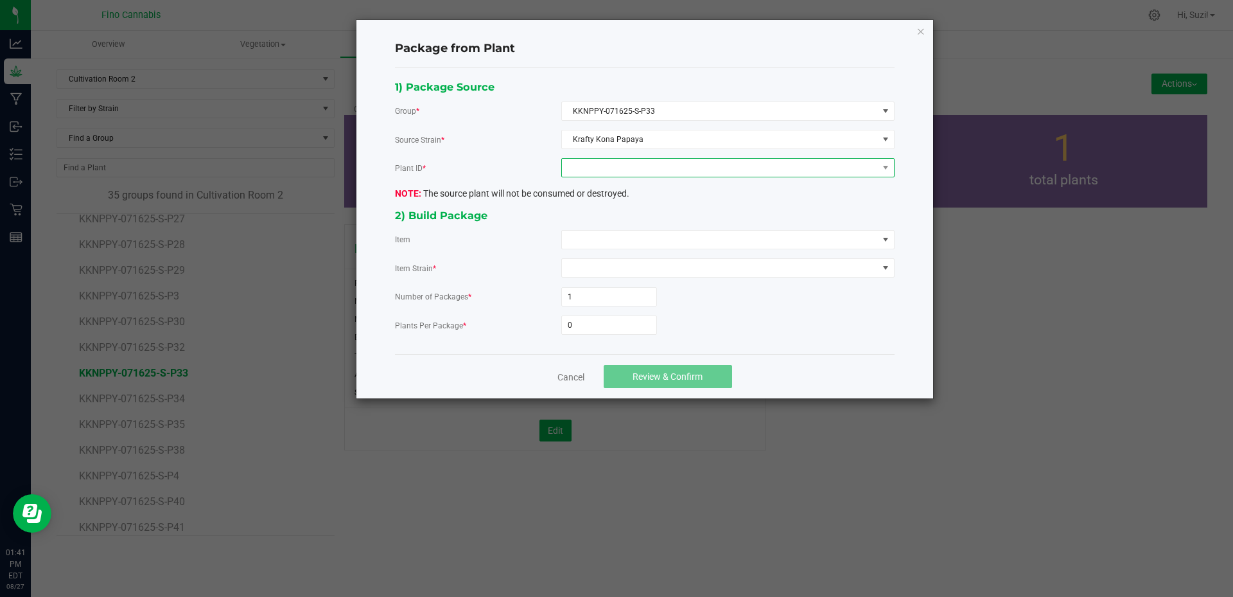
click at [600, 170] on span at bounding box center [720, 168] width 316 height 18
click at [599, 227] on li "3356092031037689" at bounding box center [728, 223] width 332 height 22
click at [601, 245] on span at bounding box center [720, 240] width 316 height 18
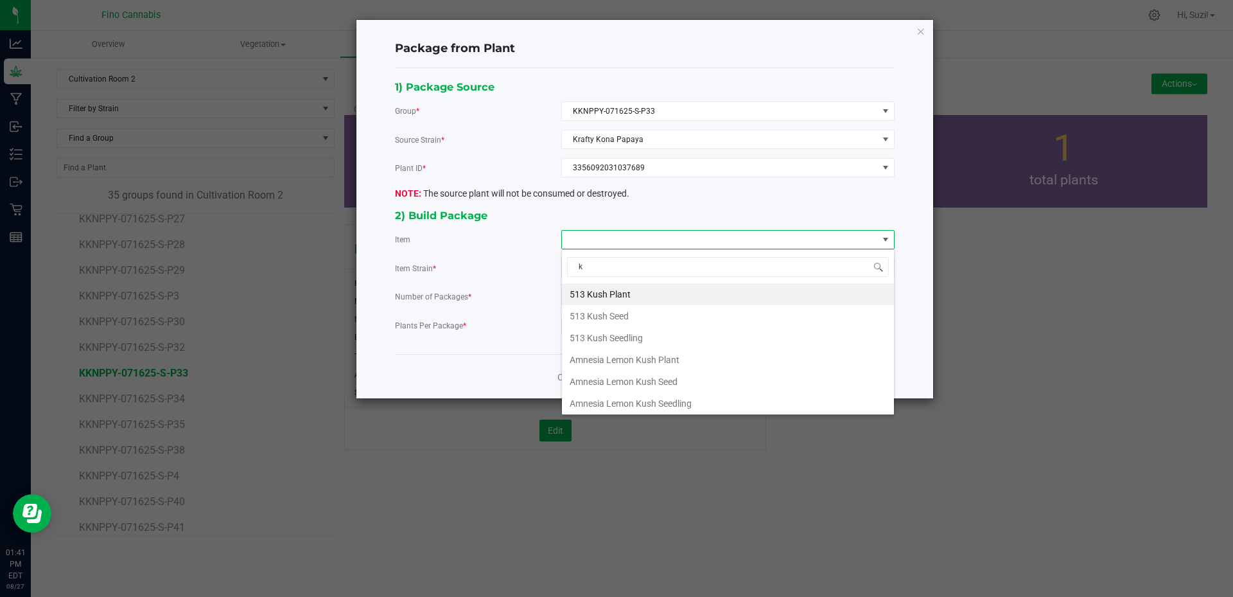
type input "kr"
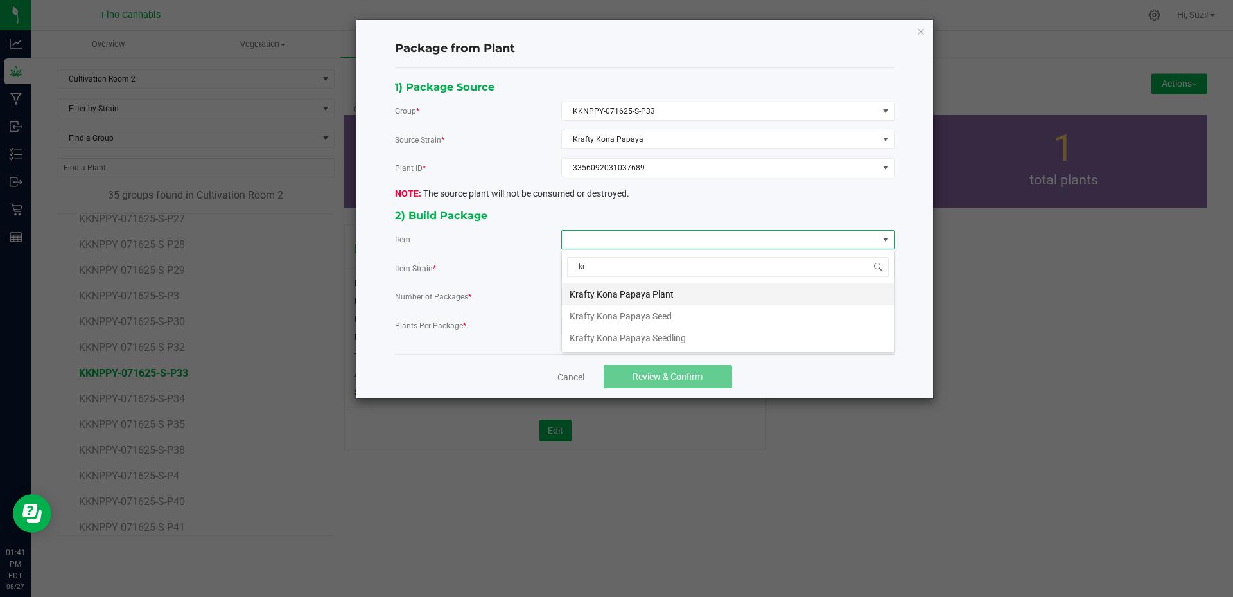
click at [622, 289] on Plant "Krafty Kona Papaya Plant" at bounding box center [728, 294] width 332 height 22
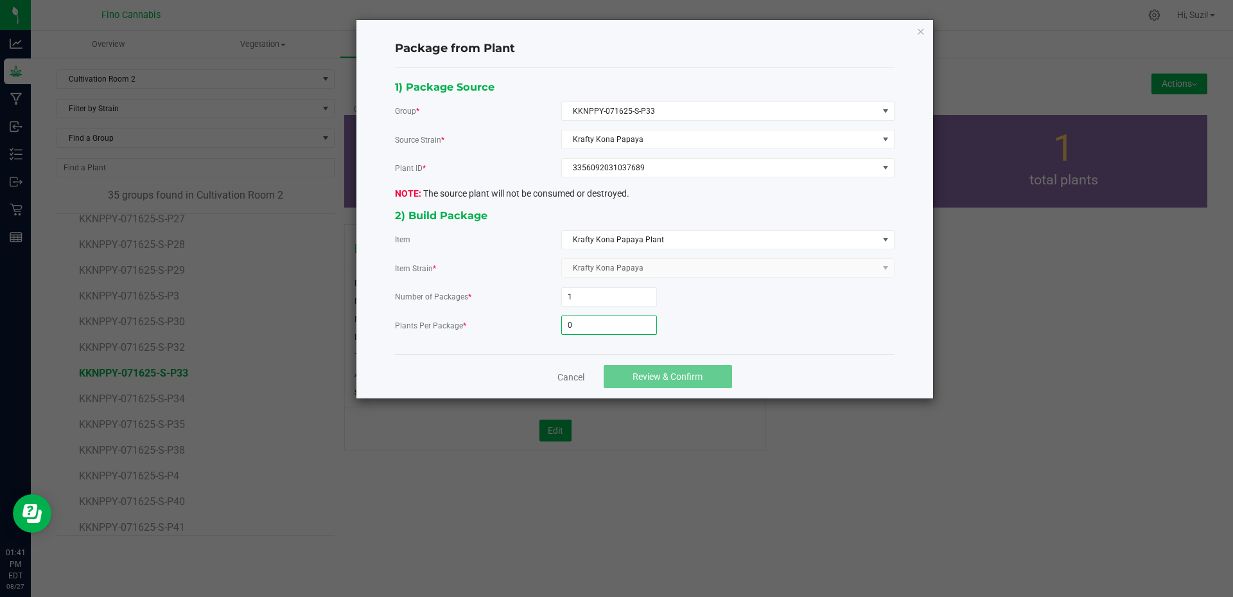
click at [610, 322] on input "0" at bounding box center [609, 325] width 94 height 18
type input "3"
click at [636, 370] on button "Review & Confirm" at bounding box center [668, 376] width 128 height 23
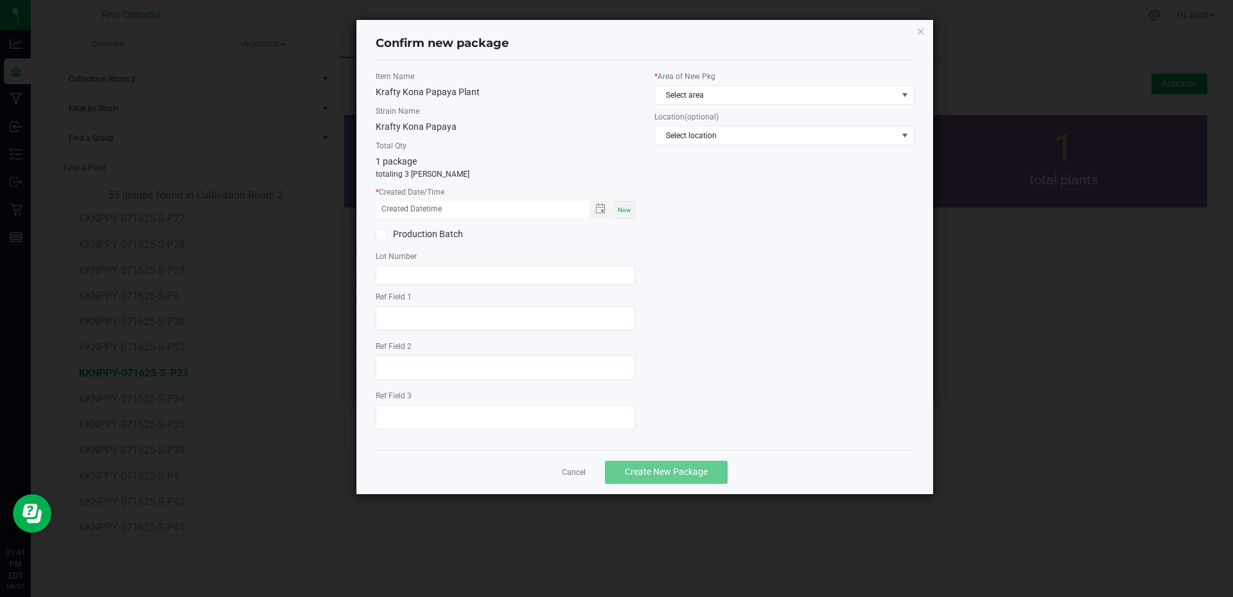
click at [631, 209] on span "Now" at bounding box center [624, 209] width 13 height 7
type input "08/27/2025 01:41 PM"
click at [726, 92] on span "Select area" at bounding box center [776, 95] width 242 height 18
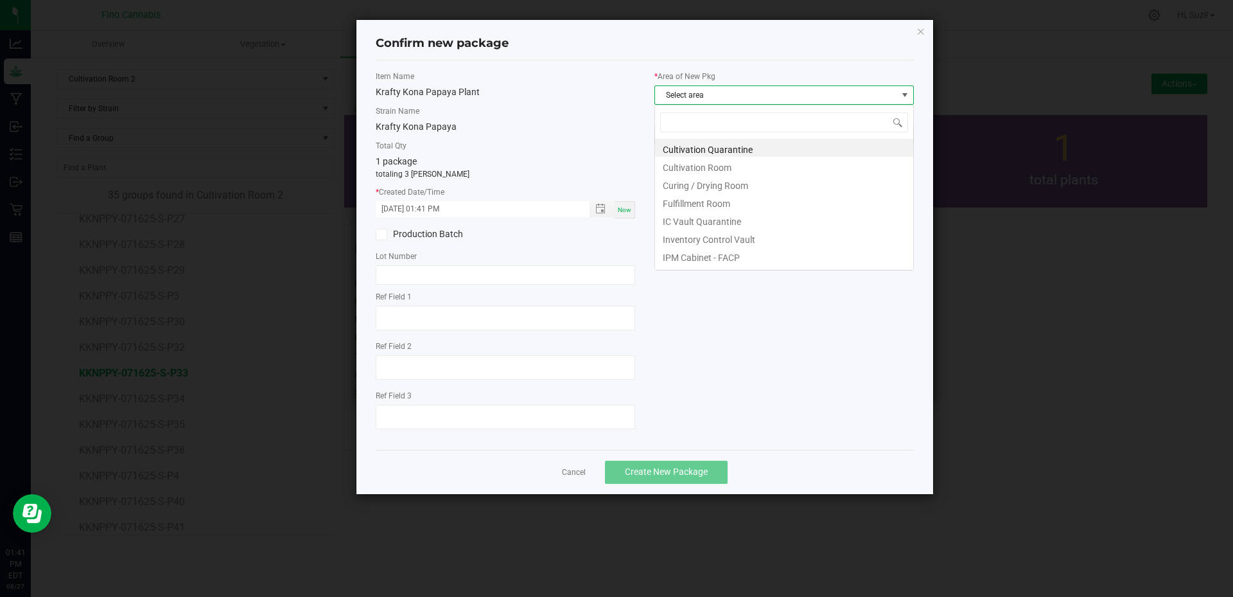
scroll to position [19, 259]
click at [726, 147] on li "Cultivation Quarantine" at bounding box center [784, 148] width 258 height 18
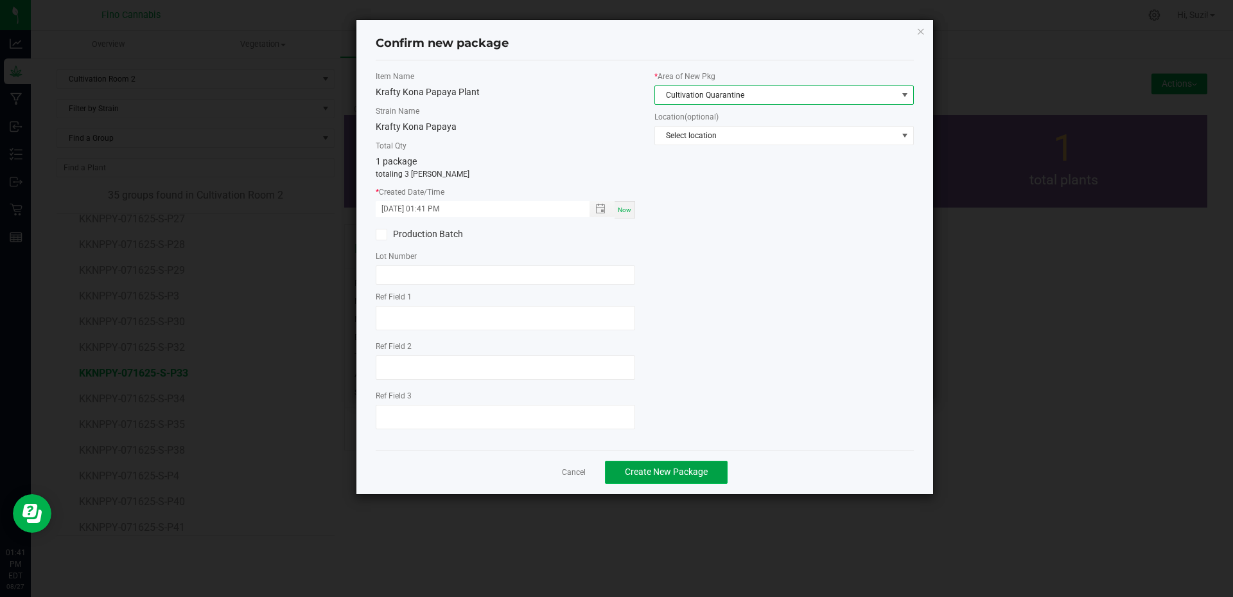
click at [710, 476] on button "Create New Package" at bounding box center [666, 471] width 123 height 23
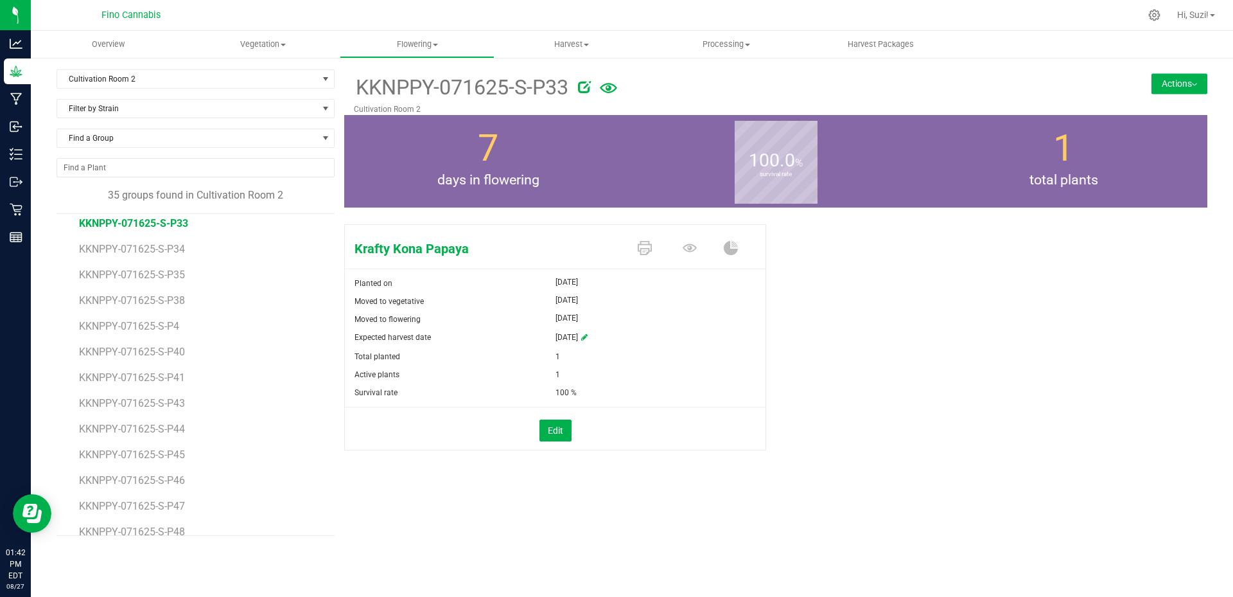
scroll to position [450, 0]
click at [156, 265] on span "KKNPPY-071625-S-P34" at bounding box center [133, 270] width 109 height 12
click at [1193, 90] on button "Actions" at bounding box center [1180, 83] width 56 height 21
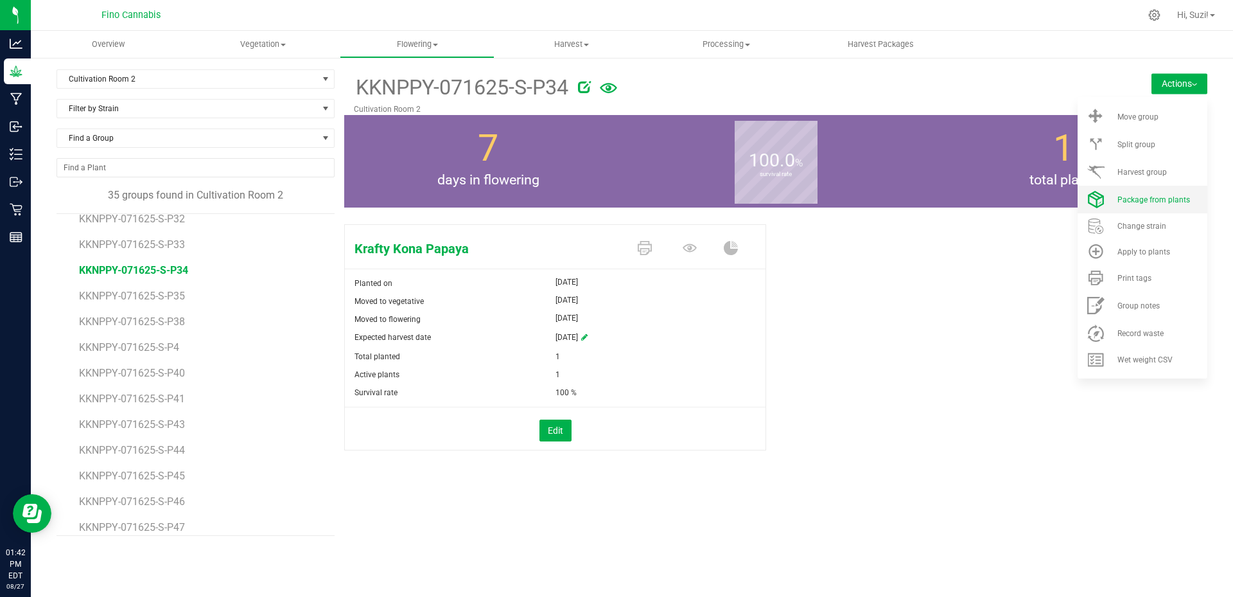
click at [1169, 198] on span "Package from plants" at bounding box center [1153, 199] width 73 height 9
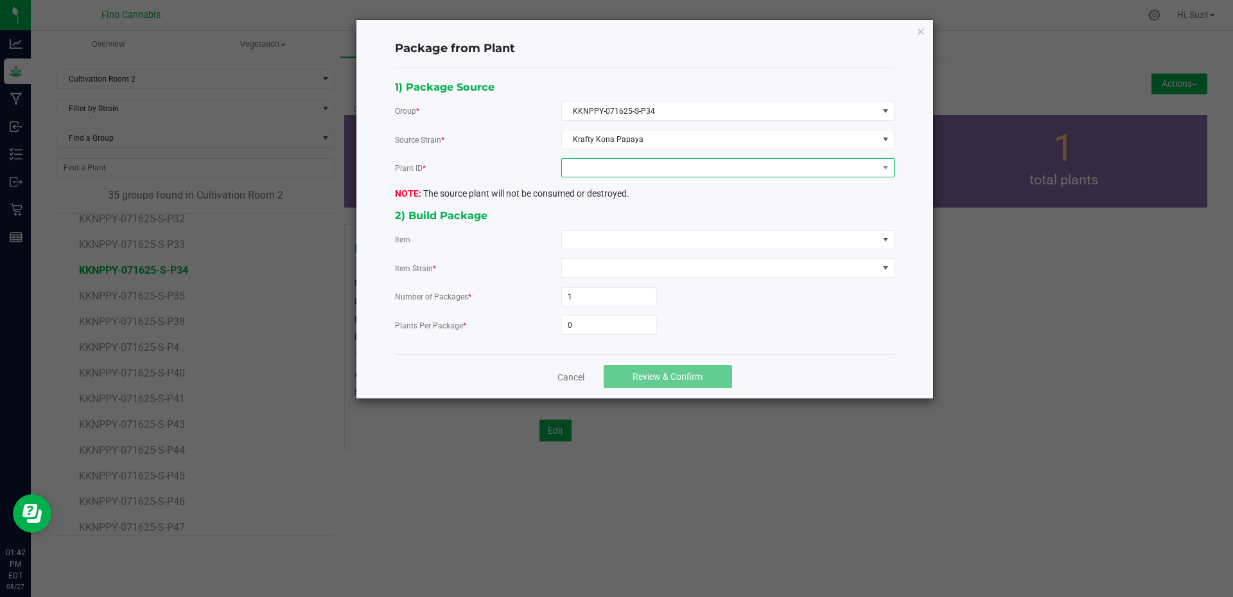
click at [626, 171] on span at bounding box center [720, 168] width 316 height 18
click at [620, 223] on li "6514913394512539" at bounding box center [728, 223] width 332 height 22
click at [611, 244] on span at bounding box center [720, 240] width 316 height 18
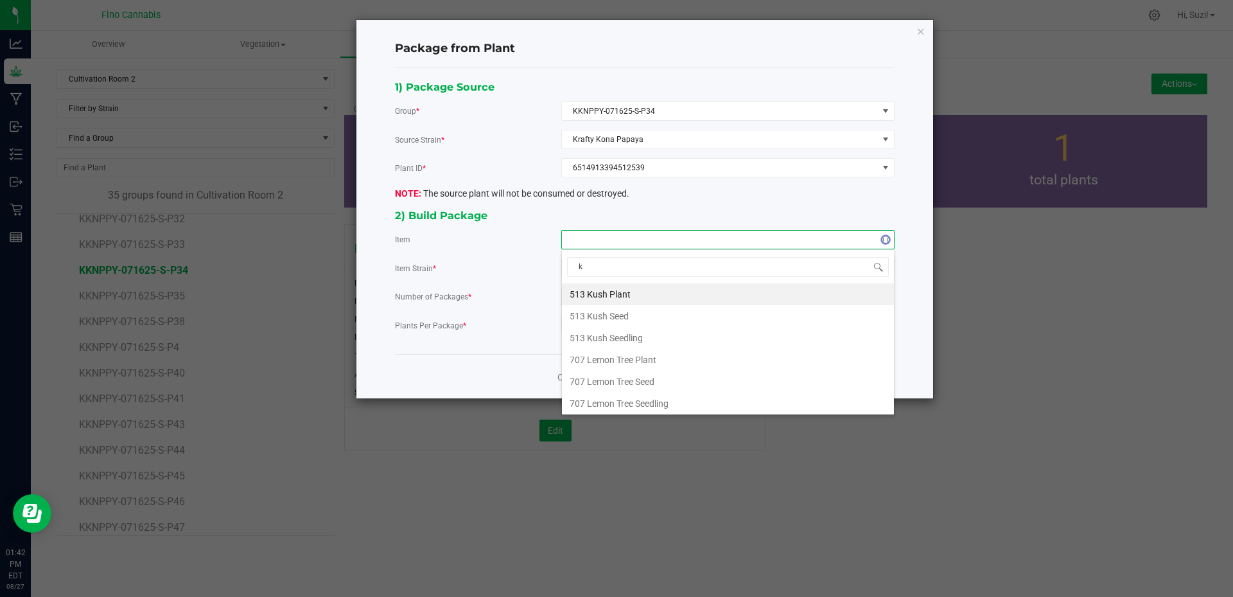
type input "kr"
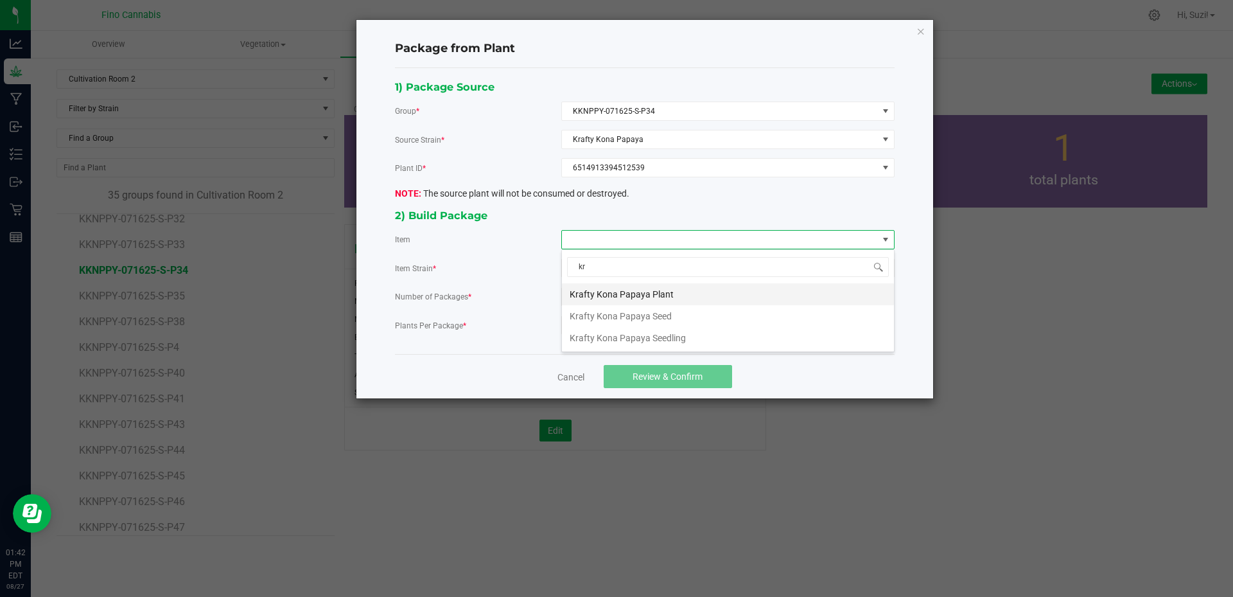
click at [617, 292] on Plant "Krafty Kona Papaya Plant" at bounding box center [728, 294] width 332 height 22
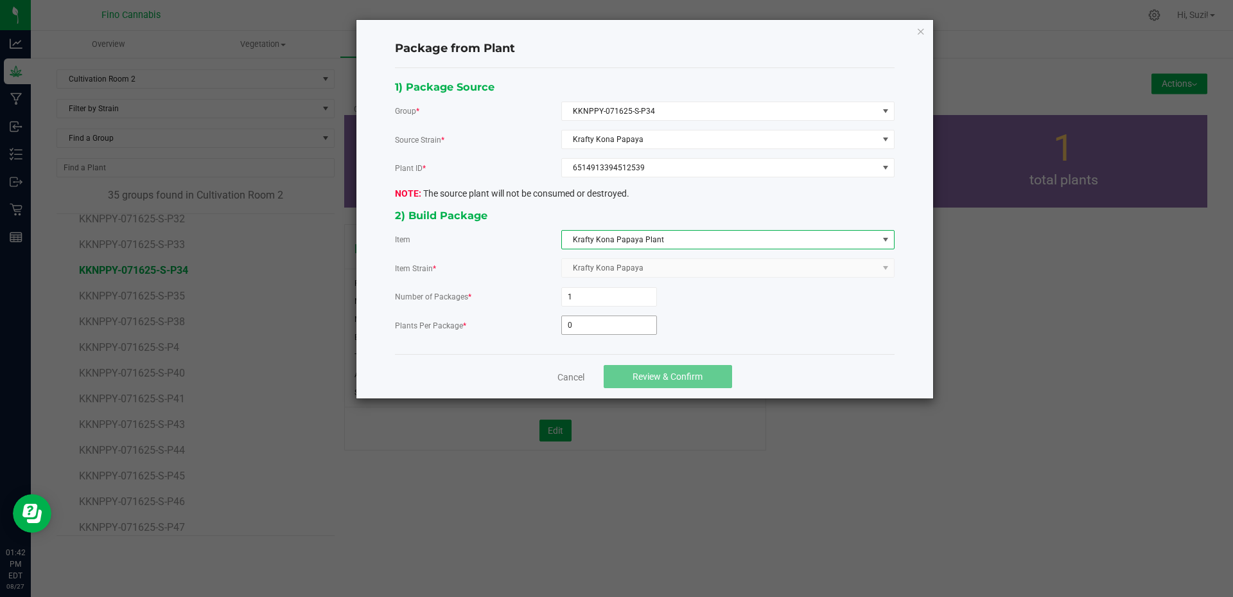
click at [599, 328] on input "0" at bounding box center [609, 325] width 94 height 18
type input "3"
click at [687, 368] on button "Review & Confirm" at bounding box center [668, 376] width 128 height 23
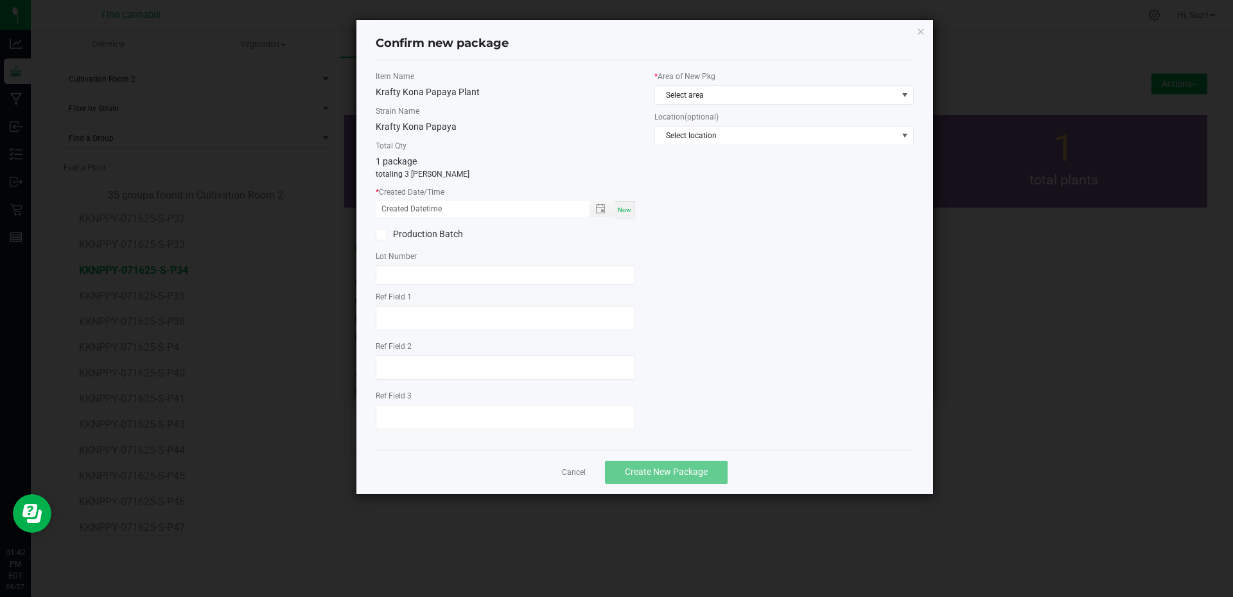
click at [627, 211] on span "Now" at bounding box center [624, 209] width 13 height 7
type input "08/27/2025 01:42 PM"
click at [744, 94] on span "Select area" at bounding box center [776, 95] width 242 height 18
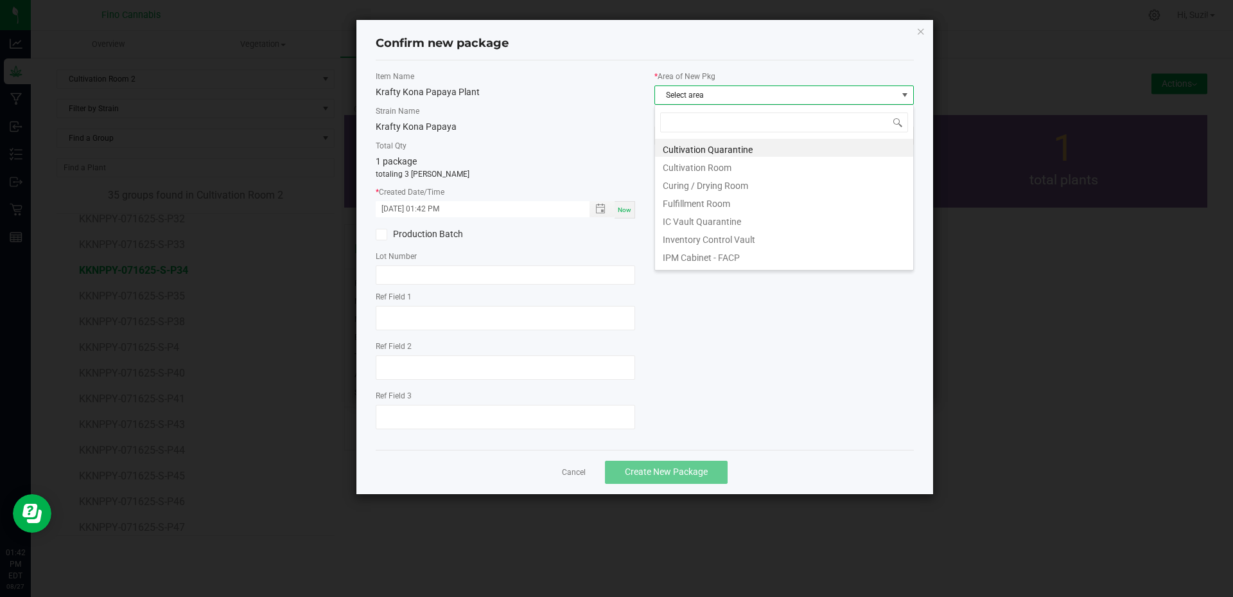
scroll to position [19, 259]
click at [742, 150] on li "Cultivation Quarantine" at bounding box center [784, 148] width 258 height 18
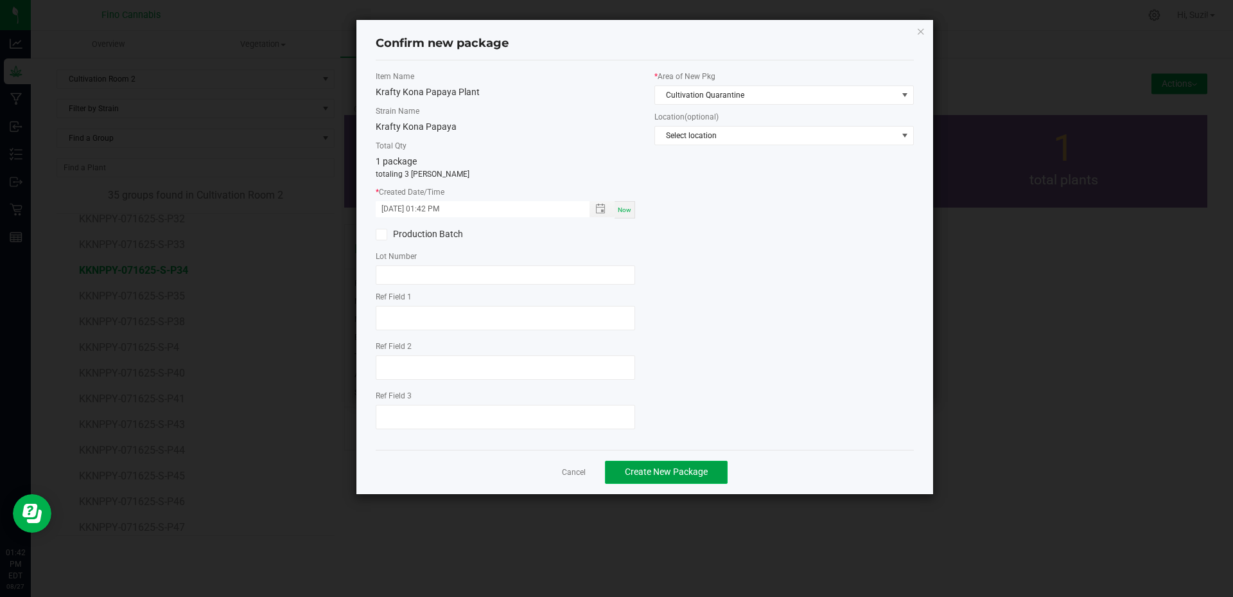
click at [678, 468] on span "Create New Package" at bounding box center [666, 471] width 83 height 10
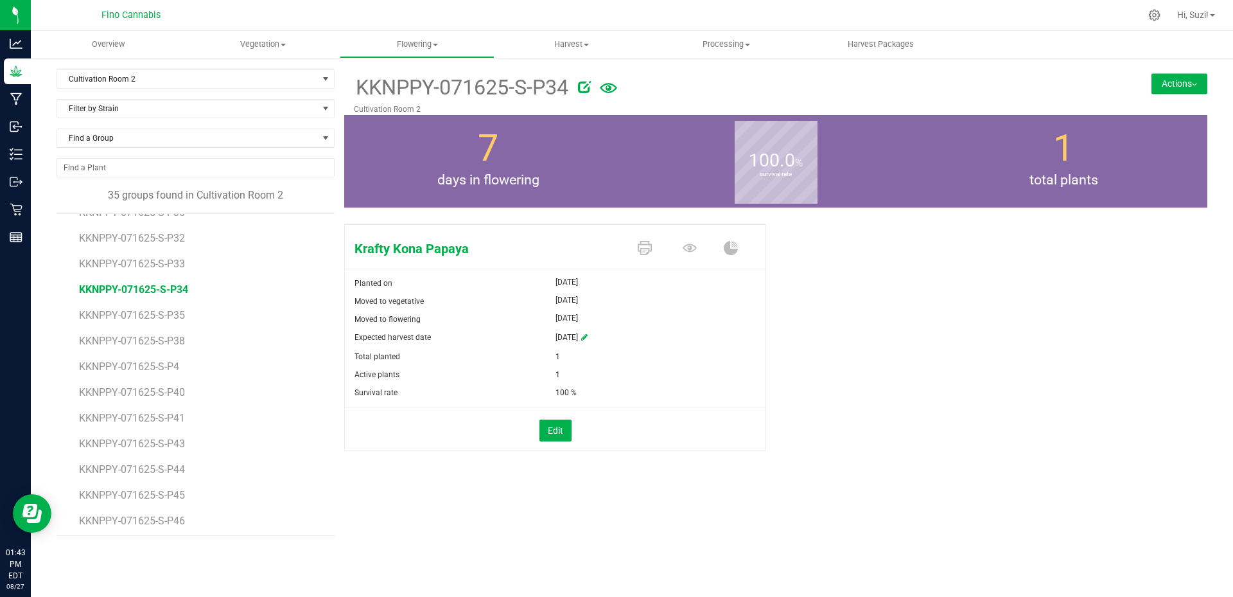
scroll to position [514, 0]
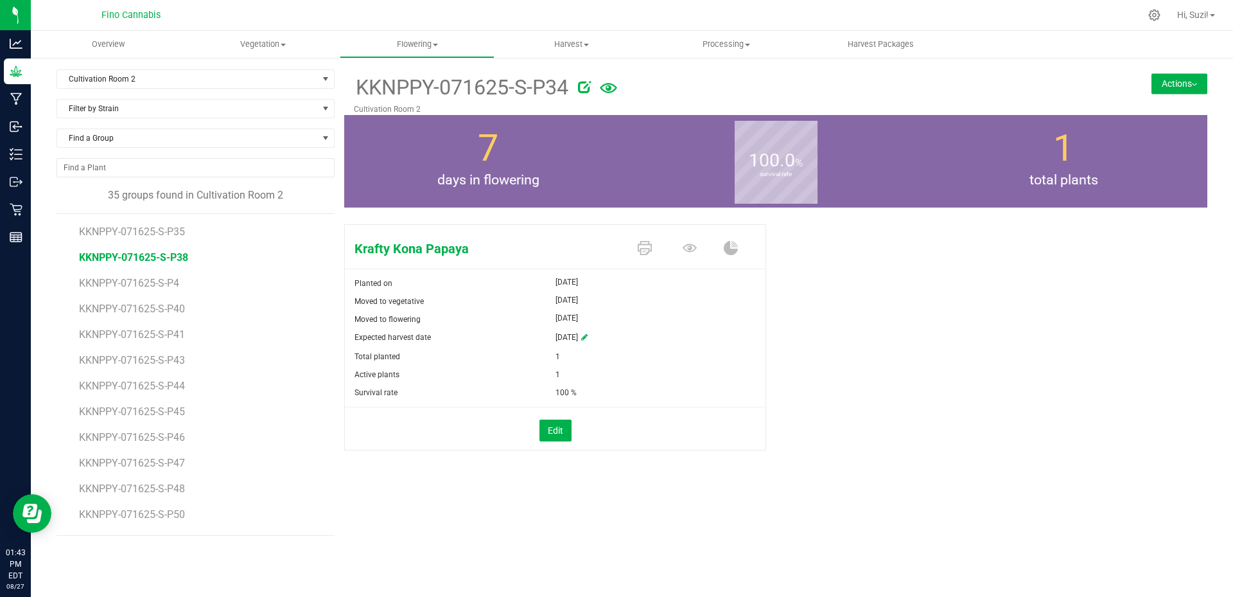
click at [173, 258] on span "KKNPPY-071625-S-P38" at bounding box center [133, 257] width 109 height 12
click at [1179, 86] on button "Actions" at bounding box center [1180, 83] width 56 height 21
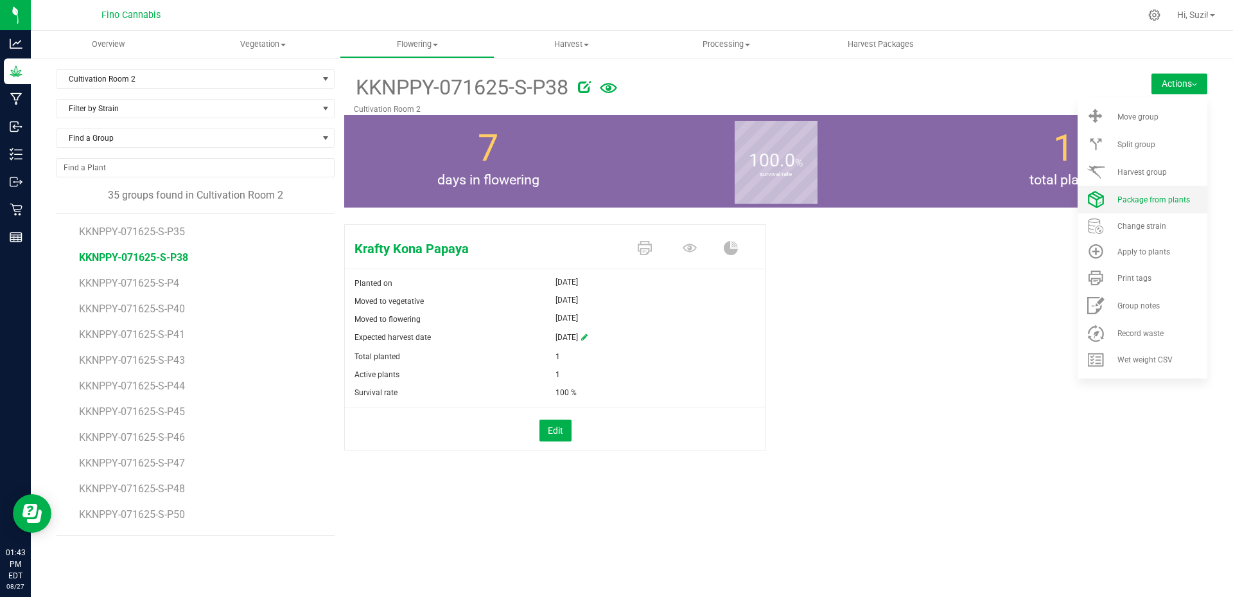
click at [1175, 198] on span "Package from plants" at bounding box center [1153, 199] width 73 height 9
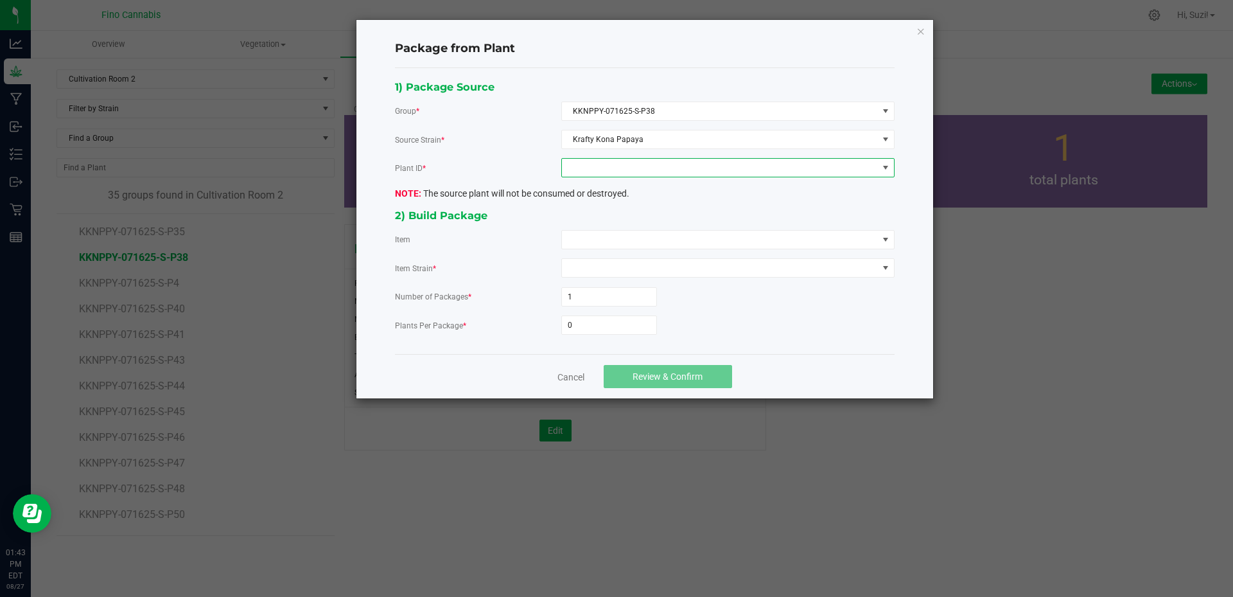
click at [626, 161] on span at bounding box center [720, 168] width 316 height 18
click at [623, 220] on li "0772708642515092" at bounding box center [728, 223] width 332 height 22
click at [623, 241] on span at bounding box center [720, 240] width 316 height 18
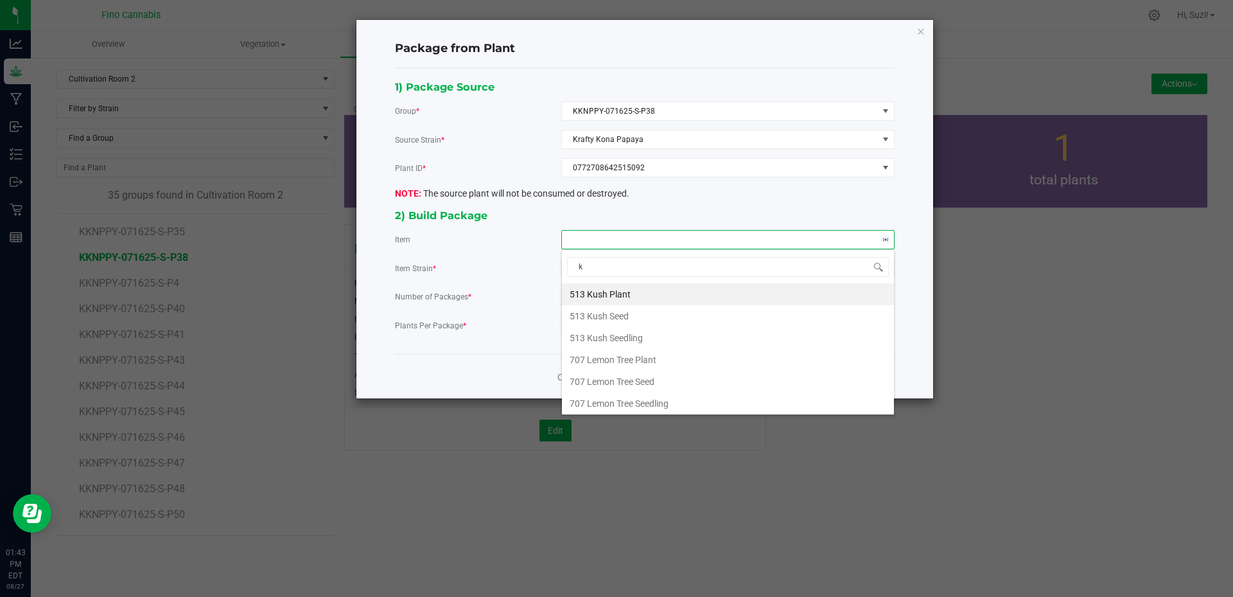
type input "kr"
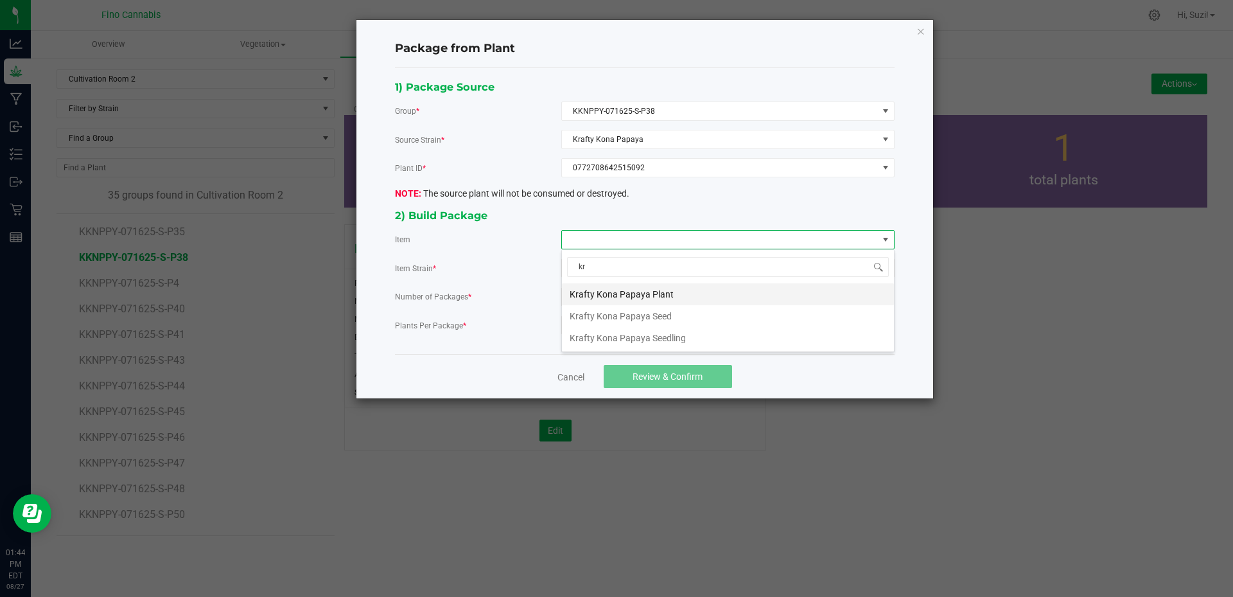
click at [639, 299] on Plant "Krafty Kona Papaya Plant" at bounding box center [728, 294] width 332 height 22
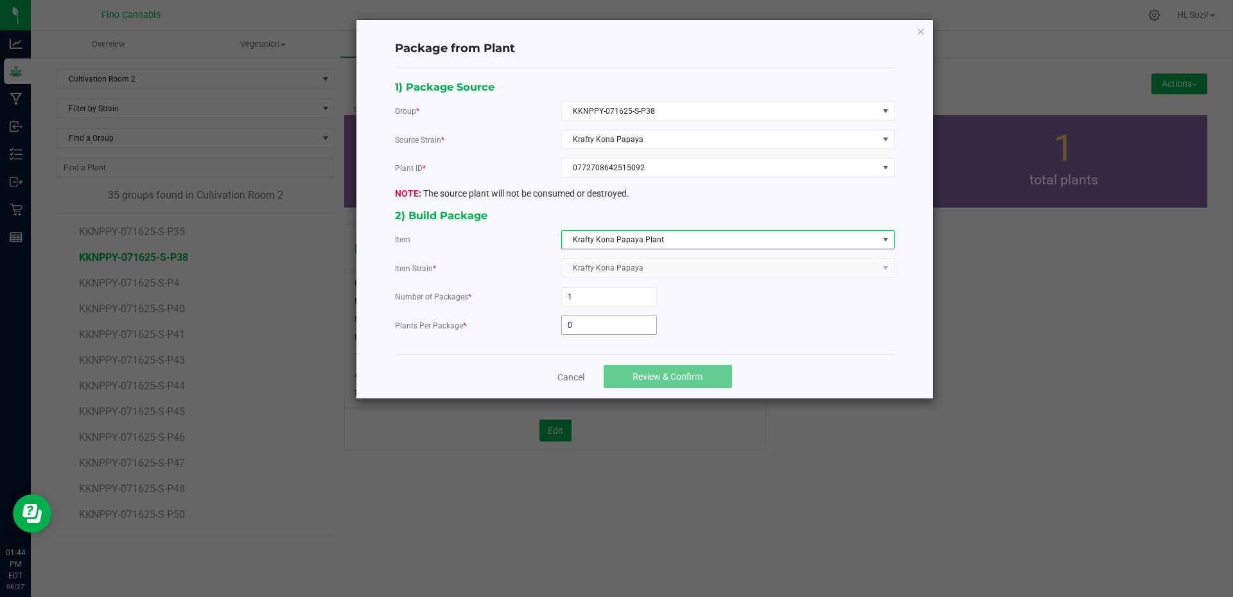
click at [615, 323] on input "0" at bounding box center [609, 325] width 94 height 18
type input "3"
click at [680, 382] on button "Review & Confirm" at bounding box center [668, 376] width 128 height 23
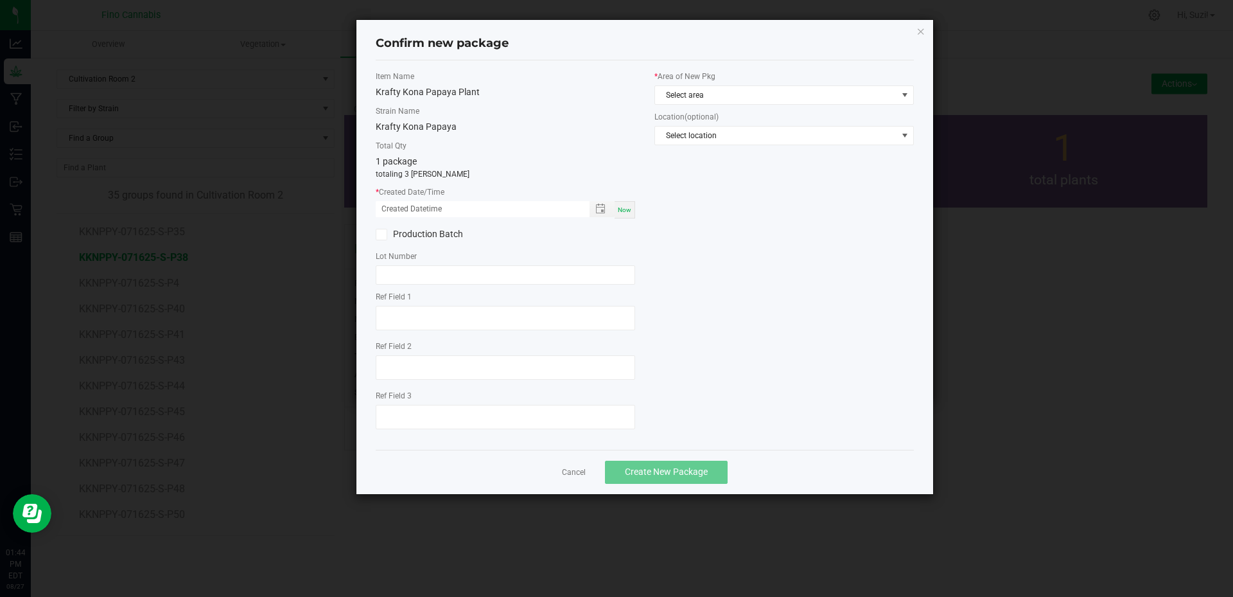
click at [620, 216] on div "Now" at bounding box center [625, 209] width 21 height 17
type input "08/27/2025 01:44 PM"
click at [739, 99] on span "Select area" at bounding box center [776, 95] width 242 height 18
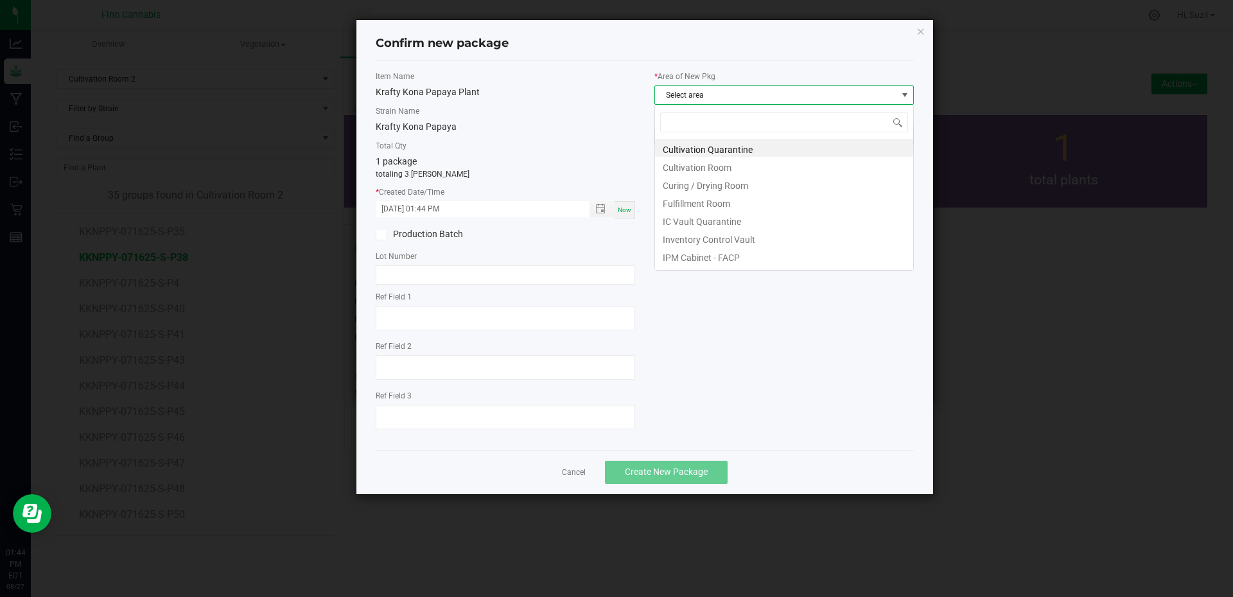
scroll to position [19, 259]
click at [735, 145] on li "Cultivation Quarantine" at bounding box center [784, 148] width 258 height 18
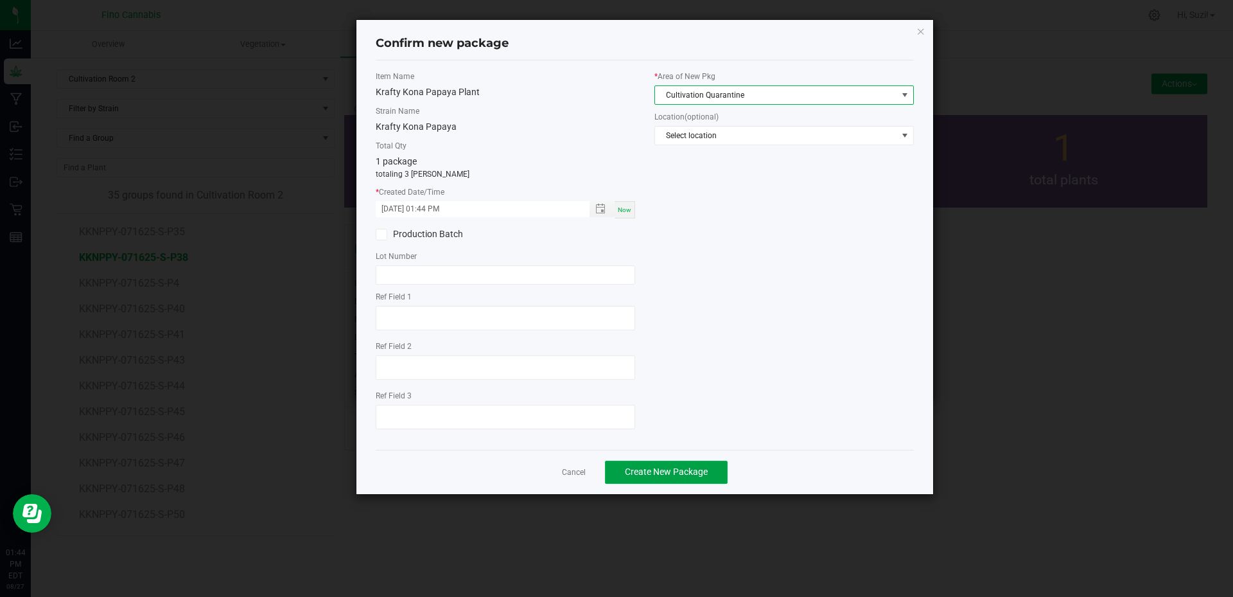
click at [691, 470] on span "Create New Package" at bounding box center [666, 471] width 83 height 10
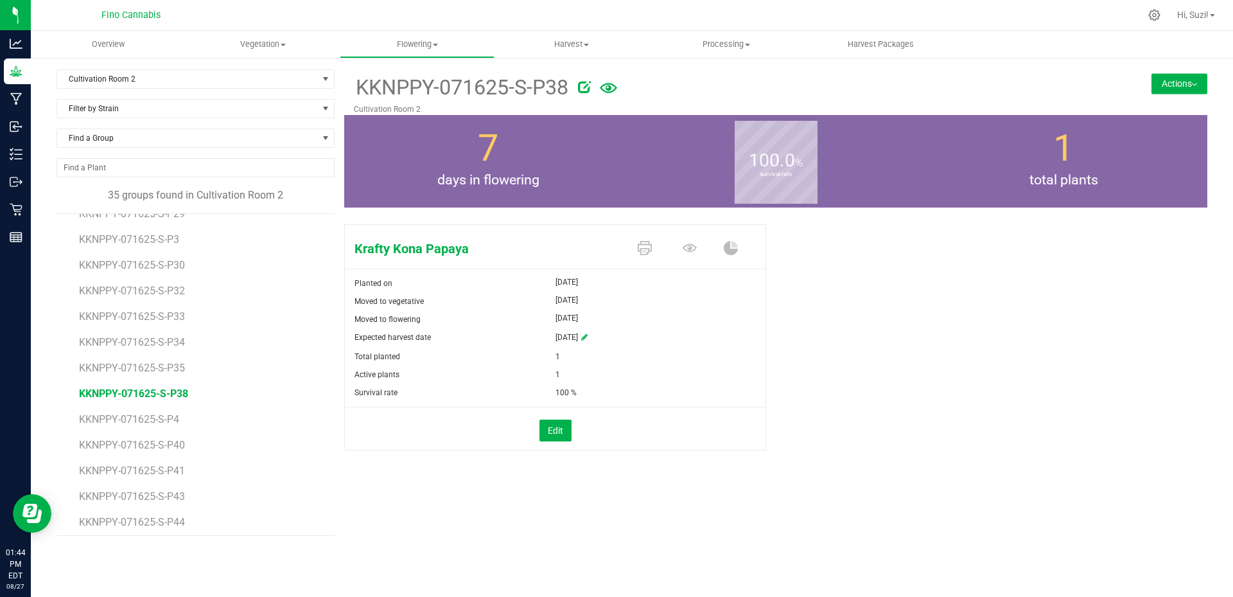
scroll to position [450, 0]
click at [180, 373] on span "KKNPPY-071625-S-P40" at bounding box center [133, 373] width 109 height 12
click at [1186, 86] on button "Actions" at bounding box center [1180, 83] width 56 height 21
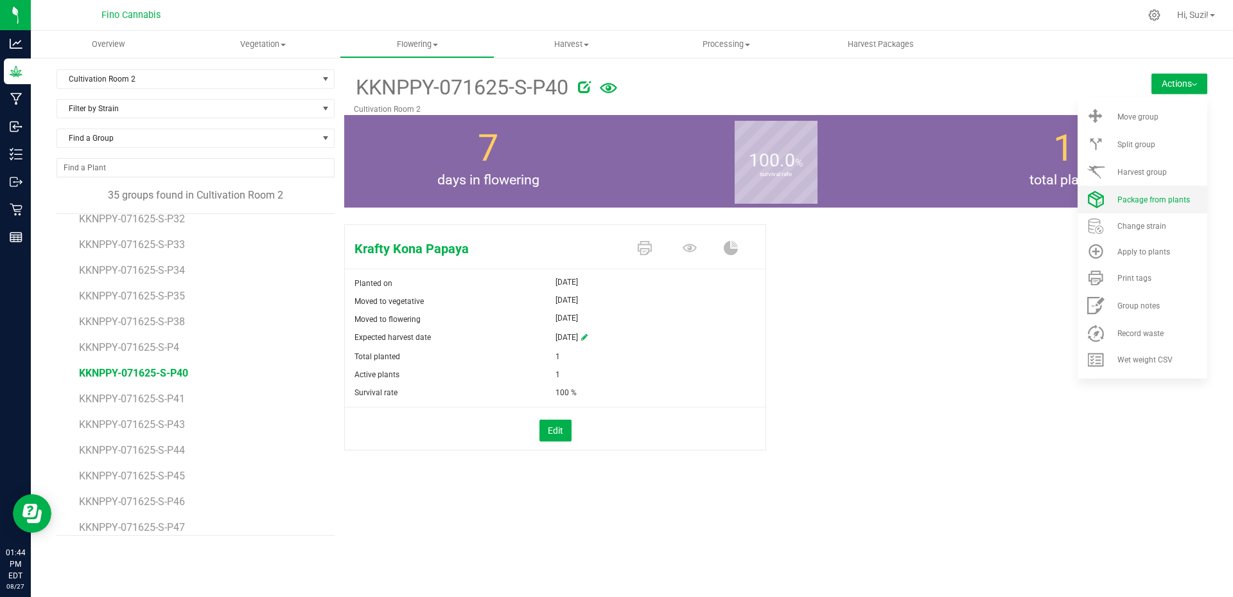
click at [1166, 197] on span "Package from plants" at bounding box center [1153, 199] width 73 height 9
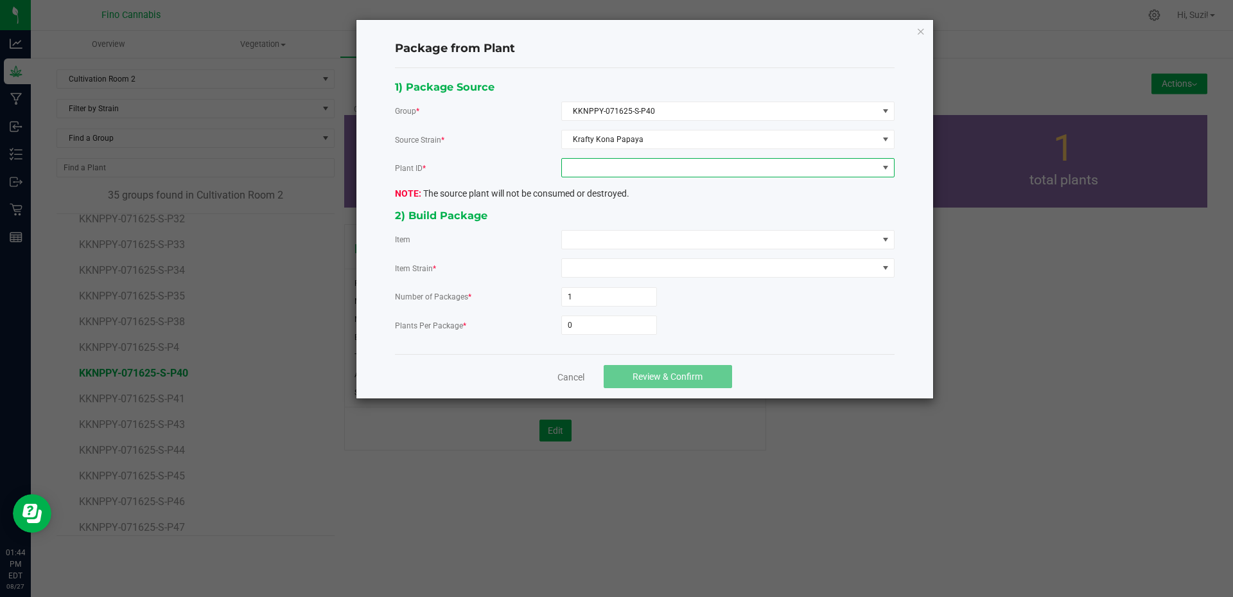
click at [658, 168] on span at bounding box center [720, 168] width 316 height 18
click at [637, 225] on li "6840301337158473" at bounding box center [728, 223] width 332 height 22
click at [630, 243] on span at bounding box center [720, 240] width 316 height 18
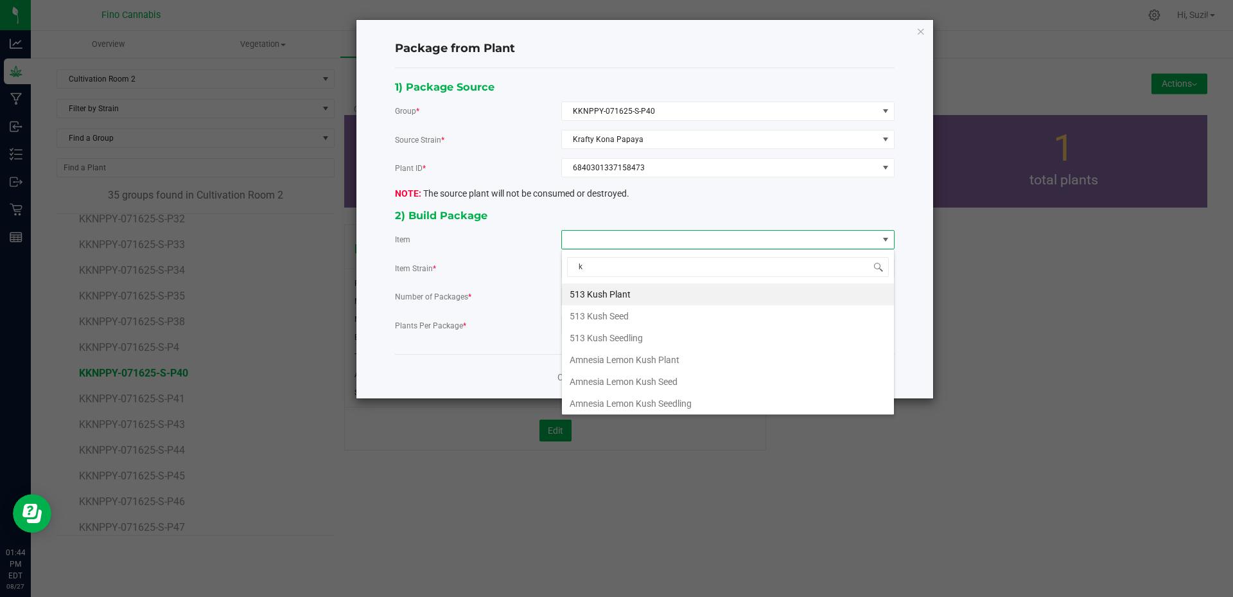
type input "kr"
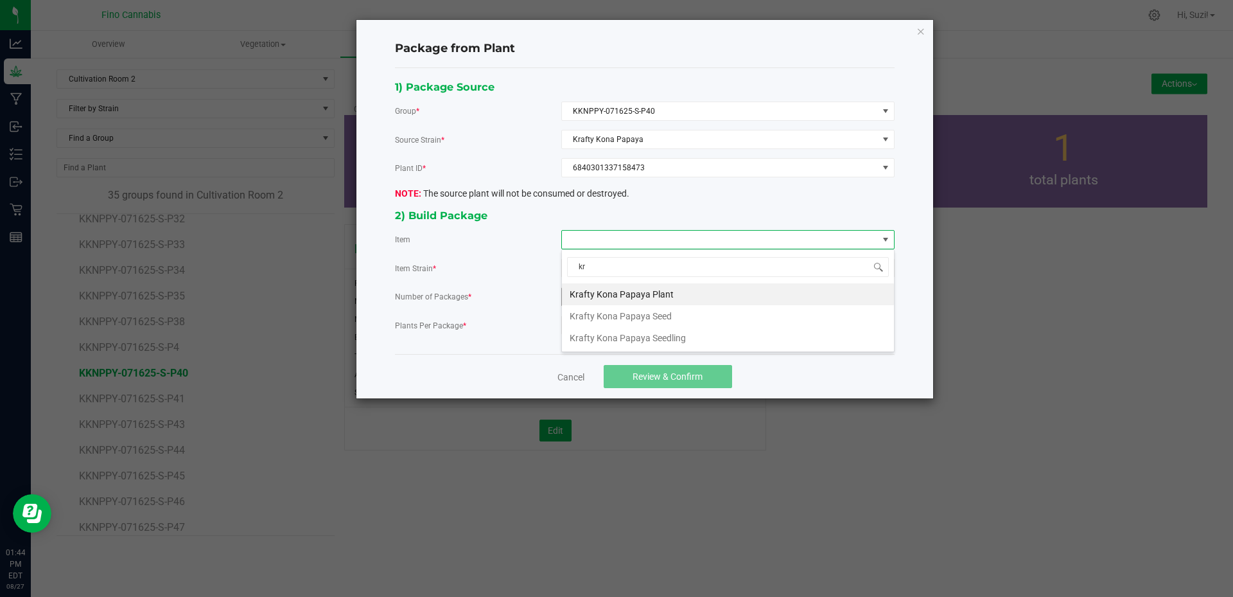
click at [626, 290] on Plant "Krafty Kona Papaya Plant" at bounding box center [728, 294] width 332 height 22
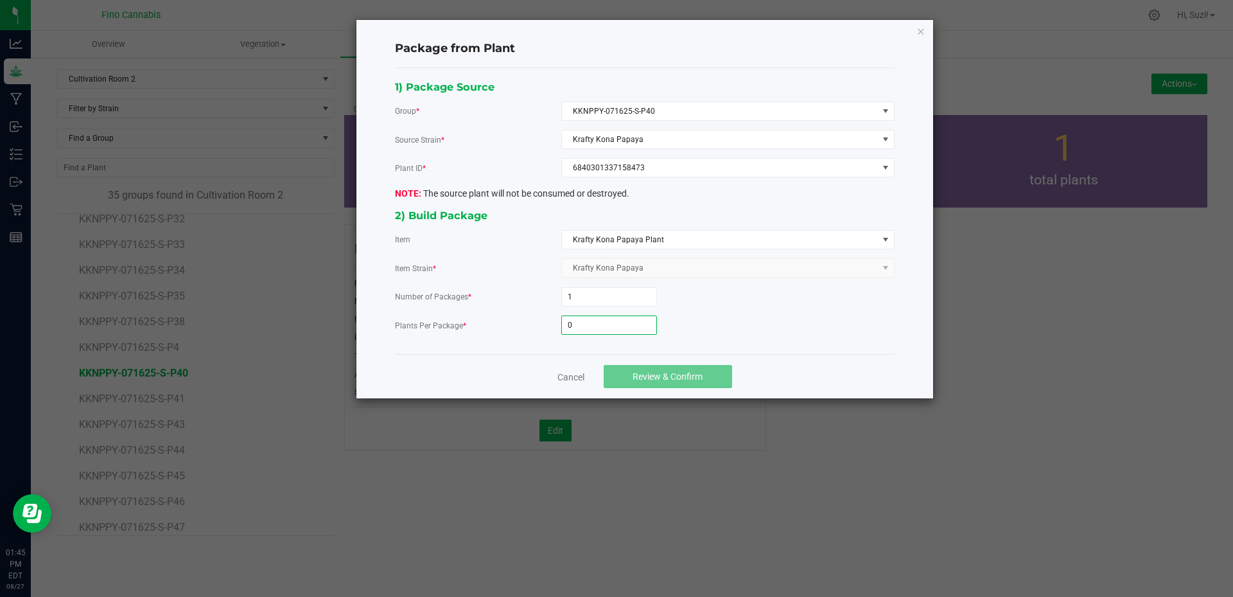
click at [606, 326] on input "0" at bounding box center [609, 325] width 94 height 18
type input "3"
click at [670, 372] on span "Review & Confirm" at bounding box center [668, 376] width 70 height 10
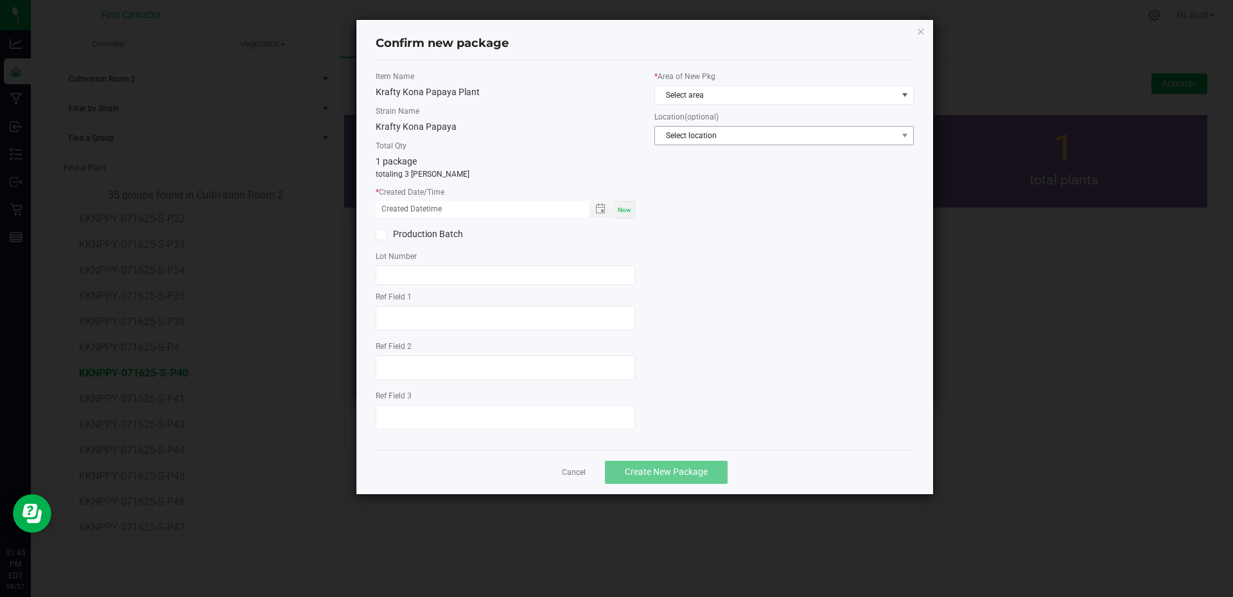
drag, startPoint x: 626, startPoint y: 209, endPoint x: 672, endPoint y: 127, distance: 94.6
click at [626, 208] on span "Now" at bounding box center [624, 209] width 13 height 7
type input "08/27/2025 01:45 PM"
click at [698, 90] on span "Select area" at bounding box center [776, 95] width 242 height 18
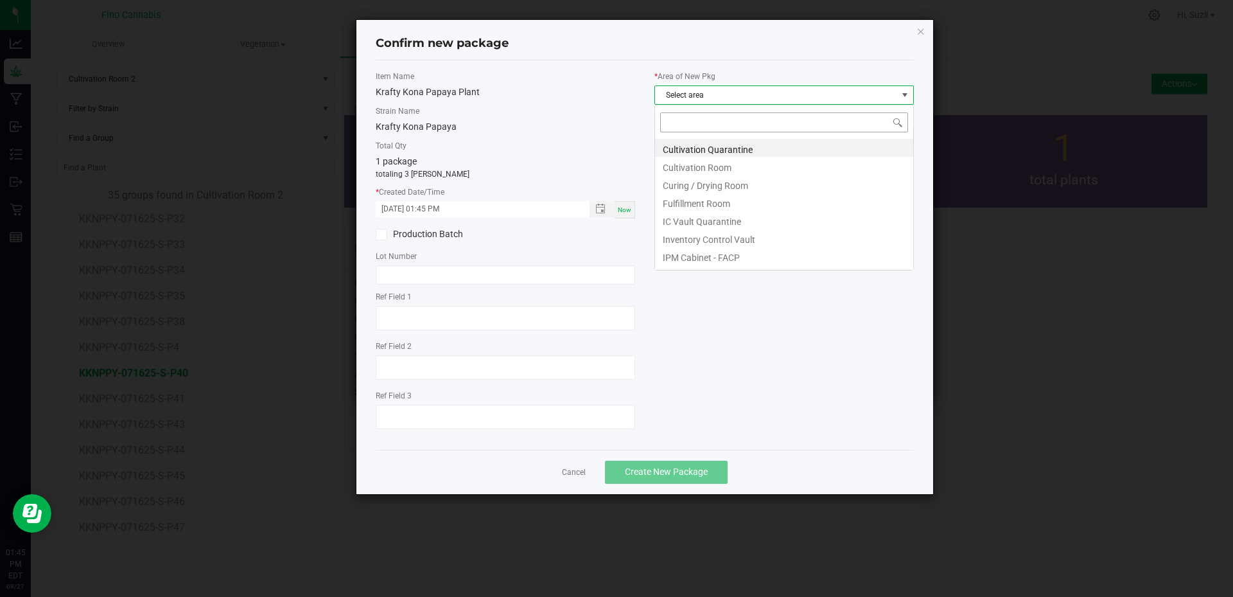
scroll to position [19, 259]
click at [689, 145] on li "Cultivation Quarantine" at bounding box center [784, 148] width 258 height 18
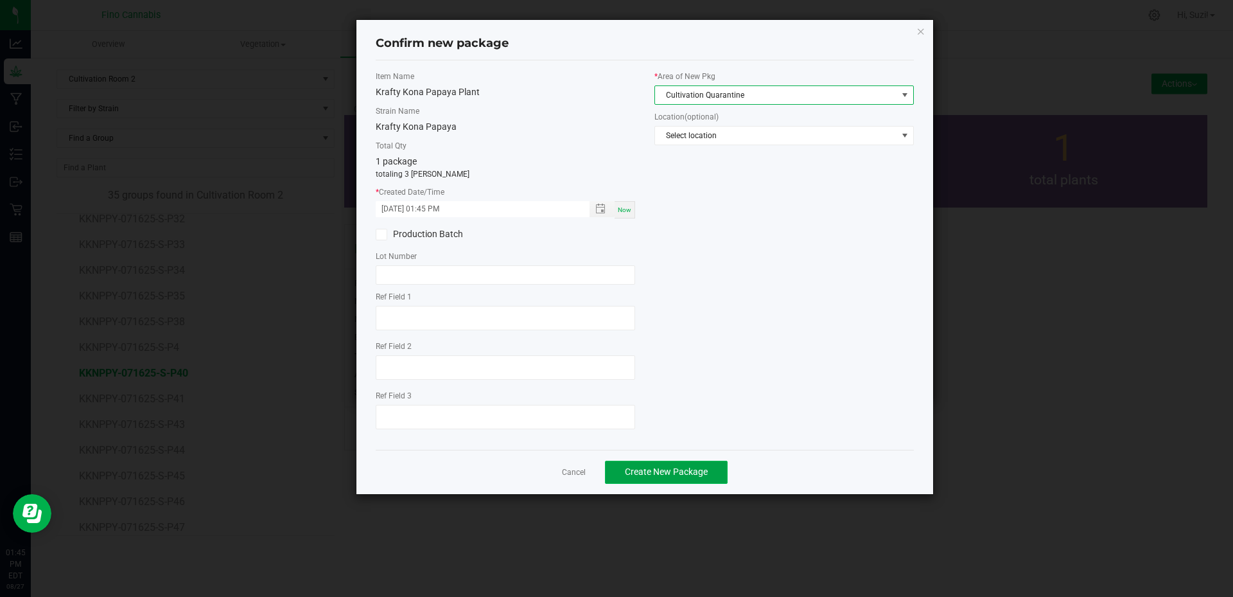
click at [680, 476] on span "Create New Package" at bounding box center [666, 471] width 83 height 10
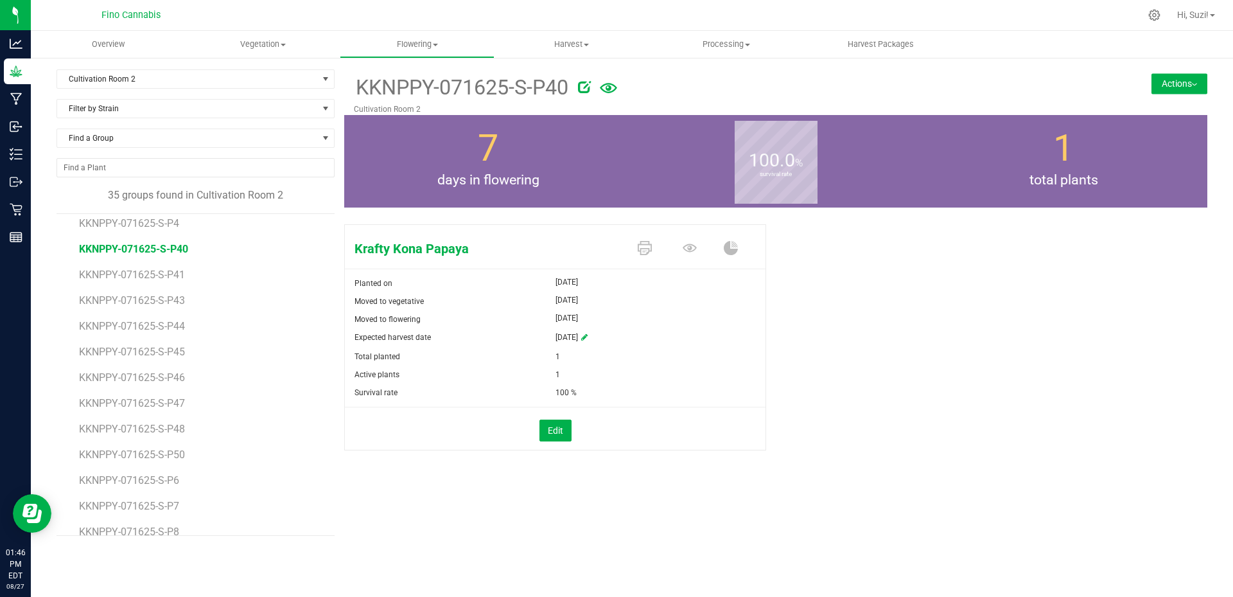
scroll to position [578, 0]
click at [180, 275] on span "KKNPPY-071625-S-P41" at bounding box center [133, 270] width 109 height 12
click at [1184, 92] on button "Actions" at bounding box center [1180, 83] width 56 height 21
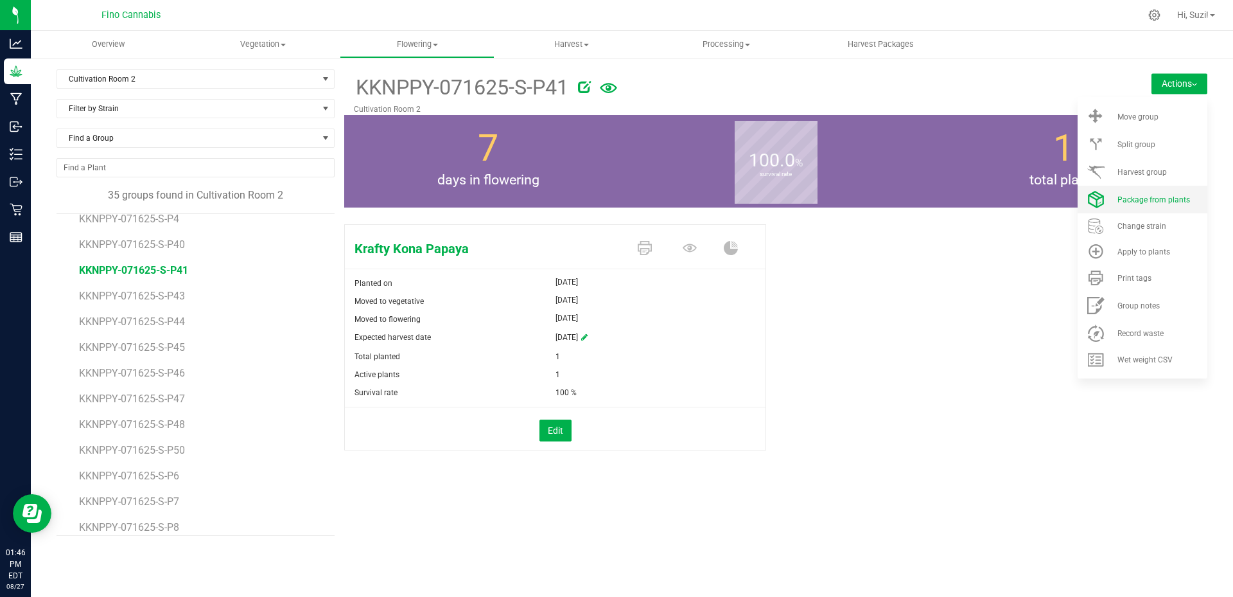
click at [1151, 209] on li "Package from plants" at bounding box center [1143, 200] width 130 height 28
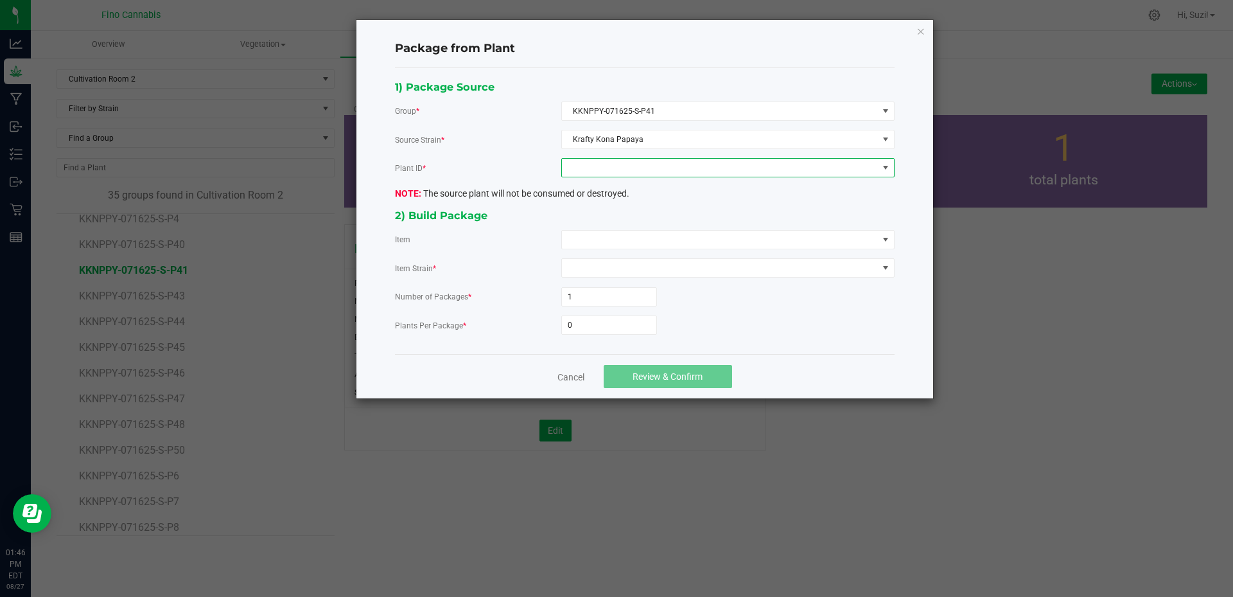
click at [663, 168] on span at bounding box center [720, 168] width 316 height 18
click at [645, 222] on li "3379094342608077" at bounding box center [728, 223] width 332 height 22
click at [645, 243] on span at bounding box center [720, 240] width 316 height 18
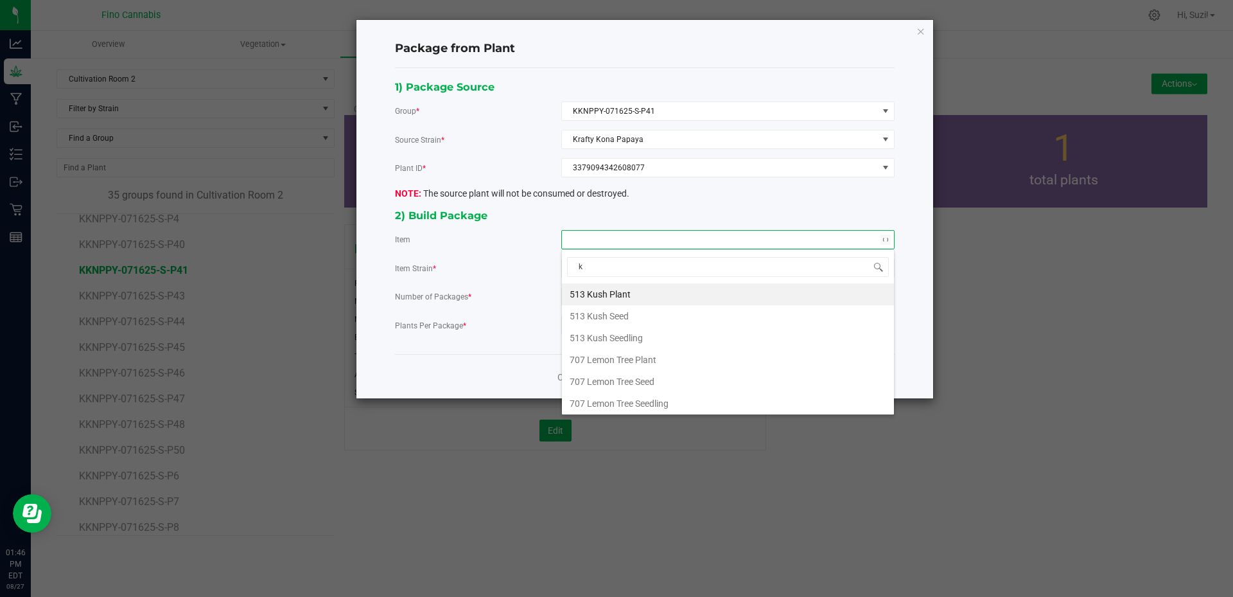
type input "kr"
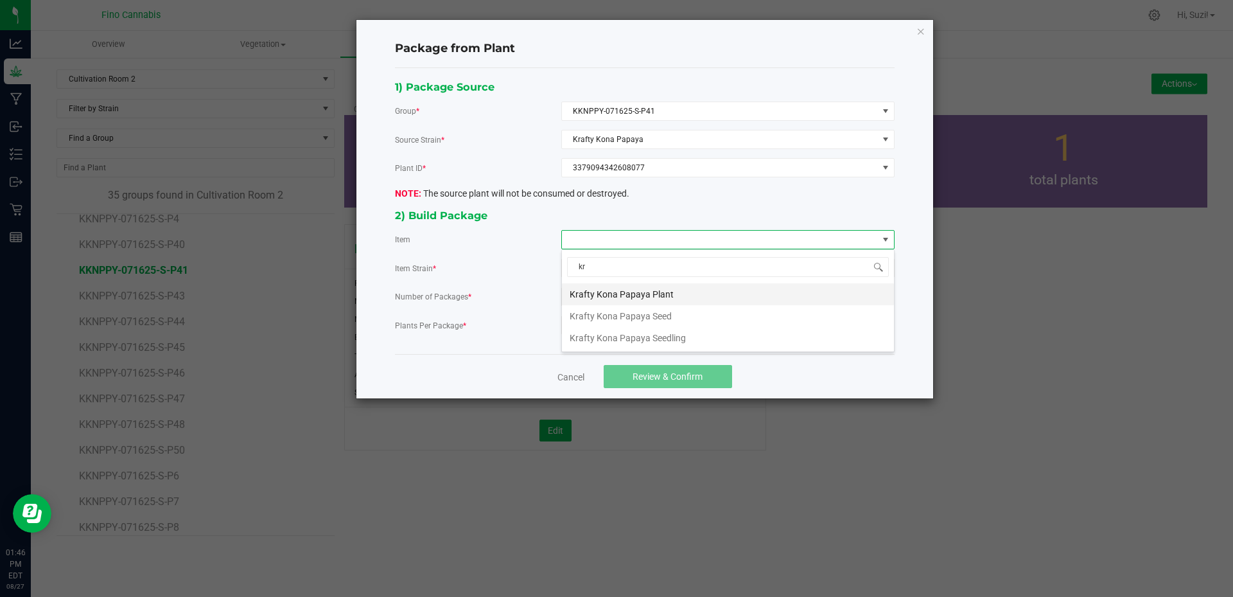
click at [631, 297] on Plant "Krafty Kona Papaya Plant" at bounding box center [728, 294] width 332 height 22
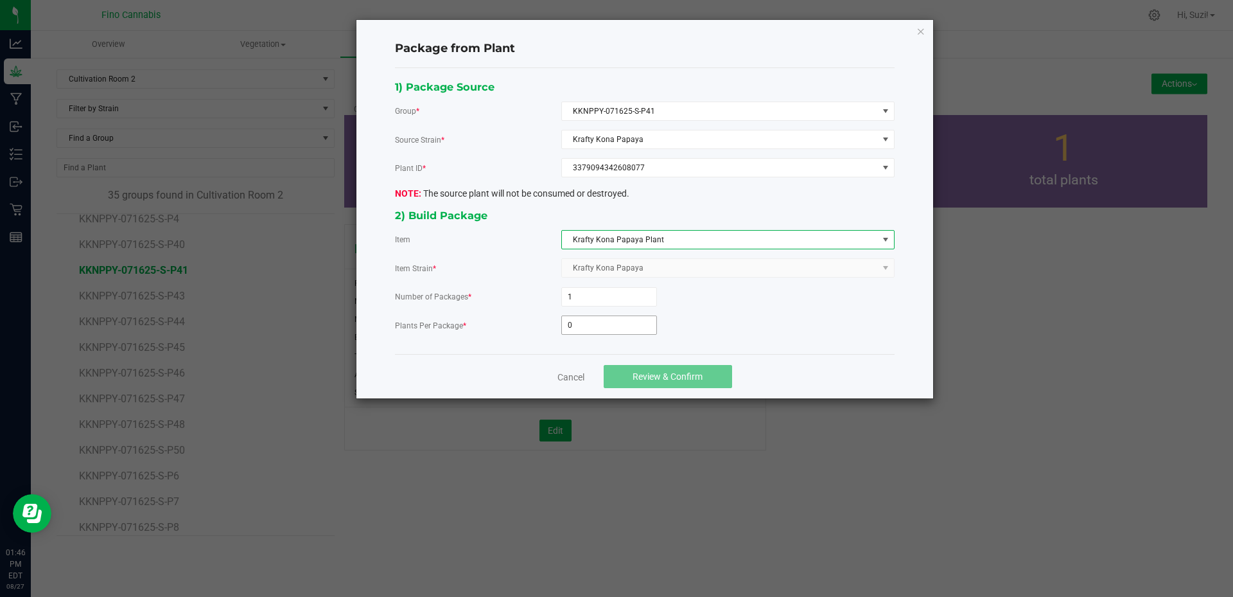
click at [612, 330] on input "0" at bounding box center [609, 325] width 94 height 18
type input "3"
click at [644, 371] on span "Review & Confirm" at bounding box center [668, 376] width 70 height 10
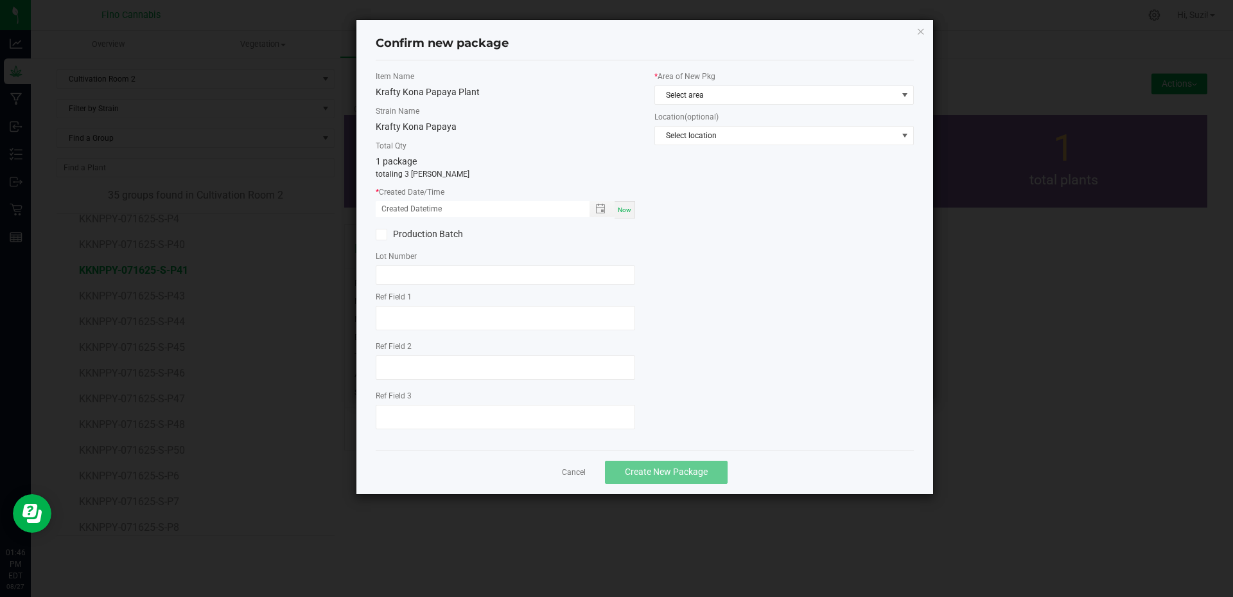
click at [624, 211] on span "Now" at bounding box center [624, 209] width 13 height 7
type input "08/27/2025 01:46 PM"
click at [719, 101] on span "Select area" at bounding box center [776, 95] width 242 height 18
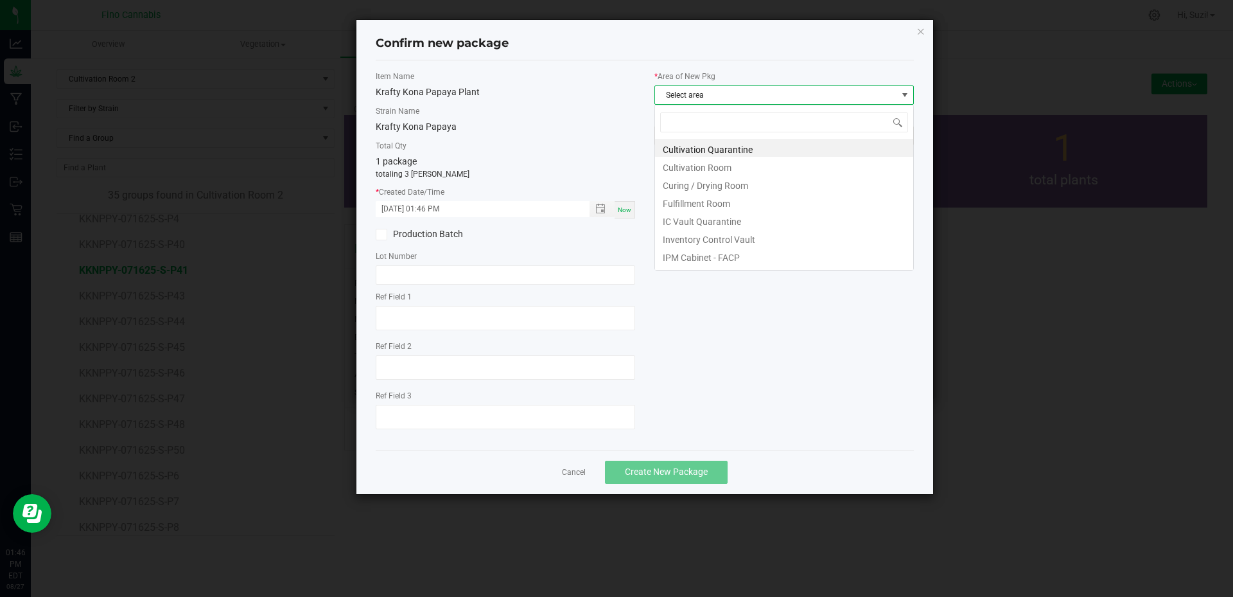
scroll to position [19, 259]
click at [740, 152] on li "Cultivation Quarantine" at bounding box center [784, 148] width 258 height 18
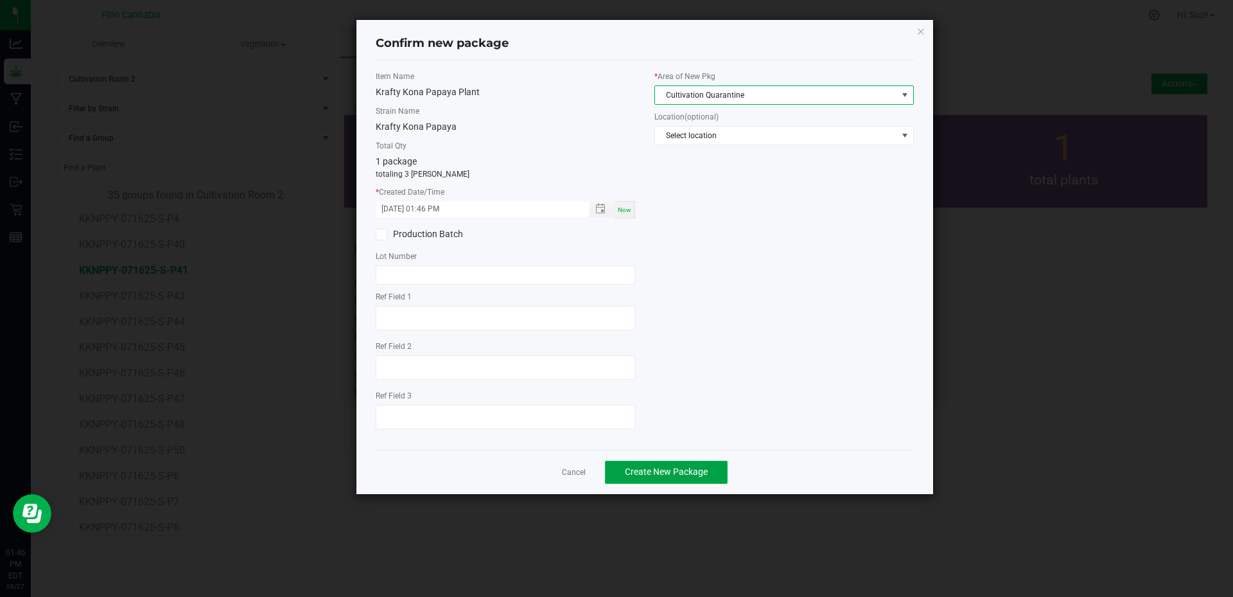
click at [694, 466] on span "Create New Package" at bounding box center [666, 471] width 83 height 10
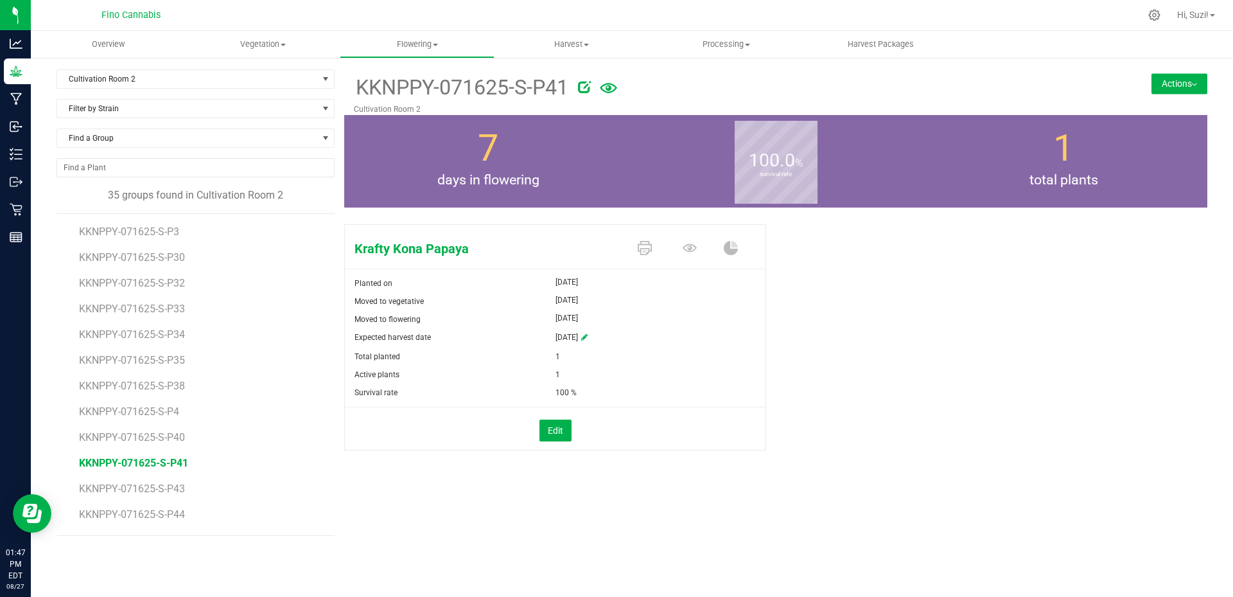
scroll to position [588, 0]
click at [183, 283] on span "KKNPPY-071625-S-P43" at bounding box center [133, 285] width 109 height 12
click at [1179, 81] on button "Actions" at bounding box center [1180, 83] width 56 height 21
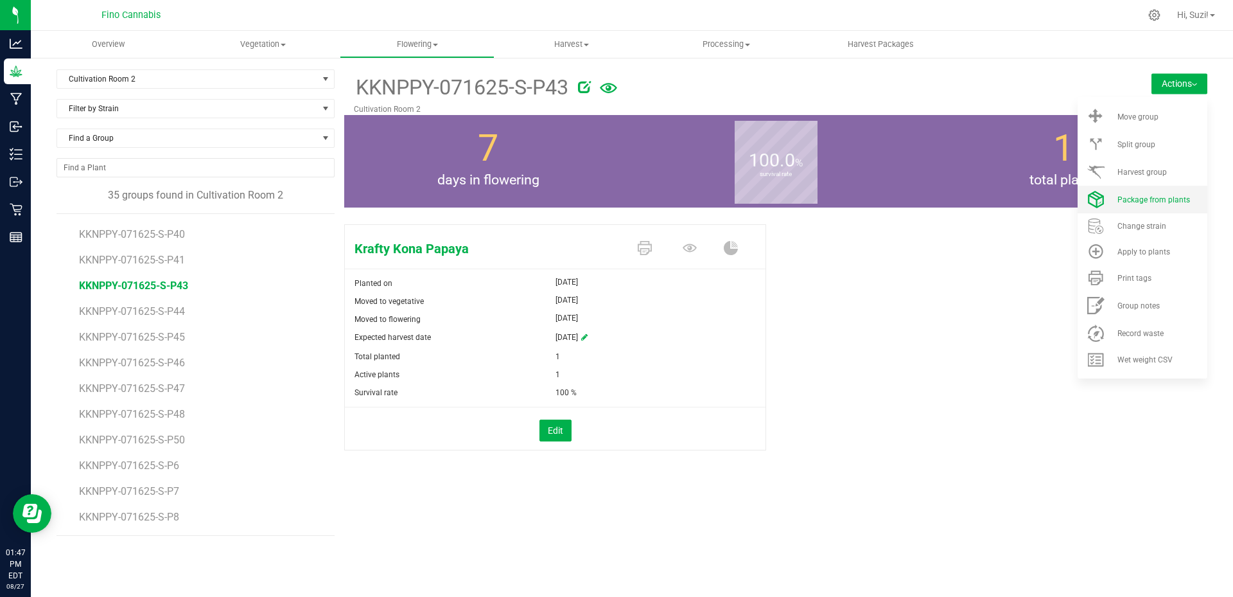
click at [1155, 195] on span "Package from plants" at bounding box center [1153, 199] width 73 height 9
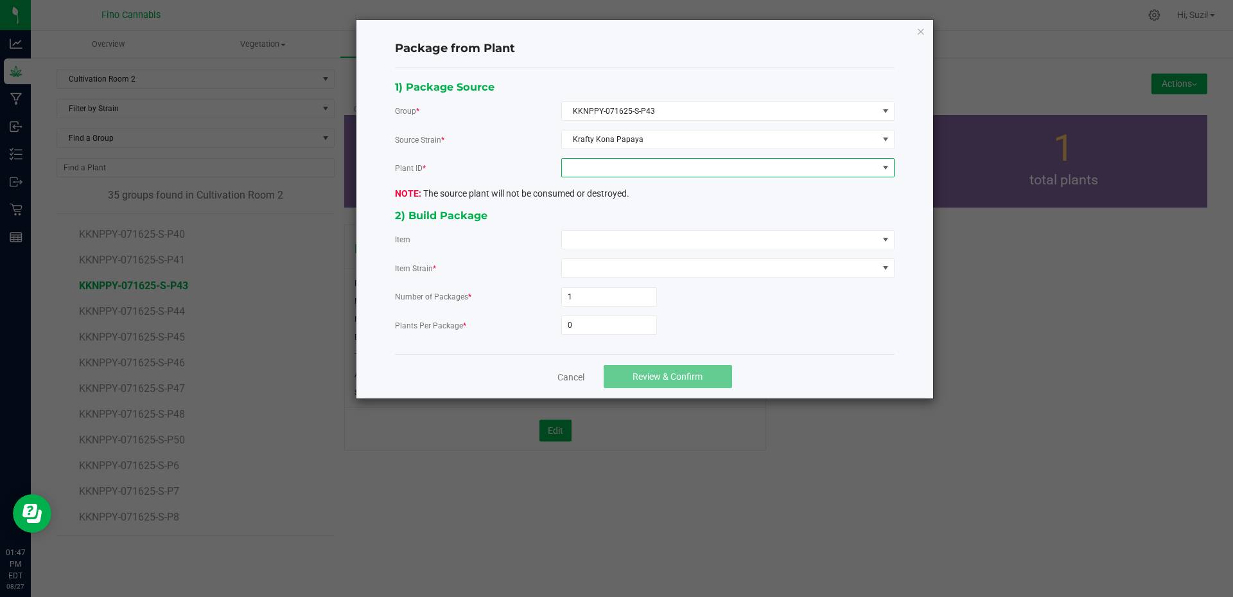
click at [640, 166] on span at bounding box center [720, 168] width 316 height 18
click at [623, 227] on li "4935079414671854" at bounding box center [728, 223] width 332 height 22
click at [624, 238] on span at bounding box center [720, 240] width 316 height 18
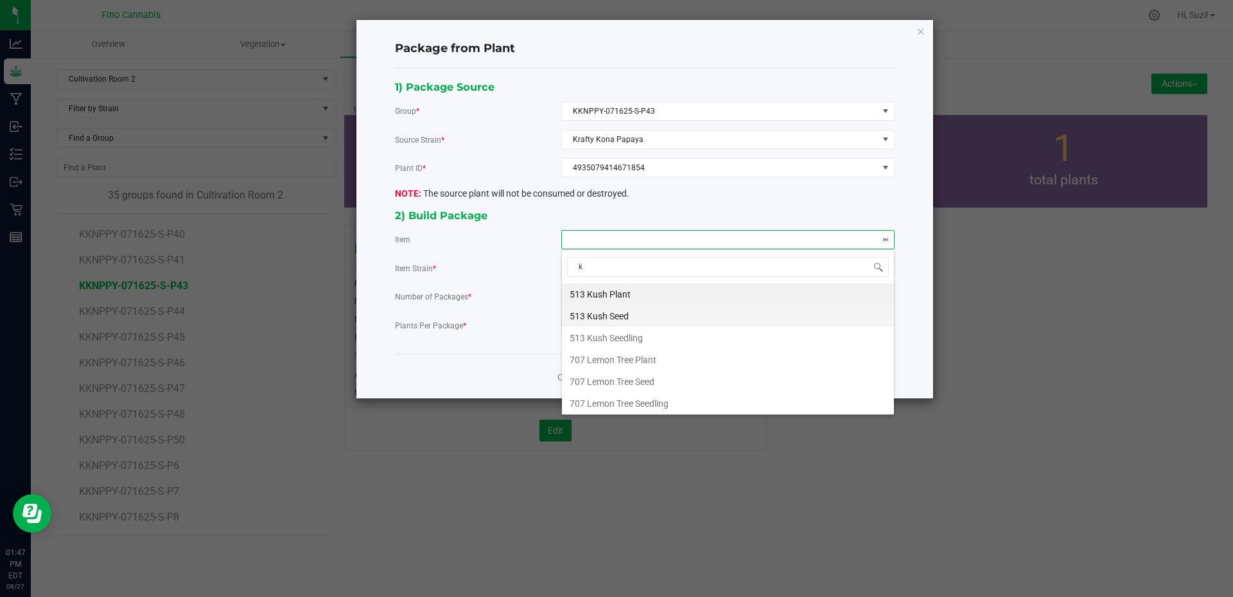
type input "kr"
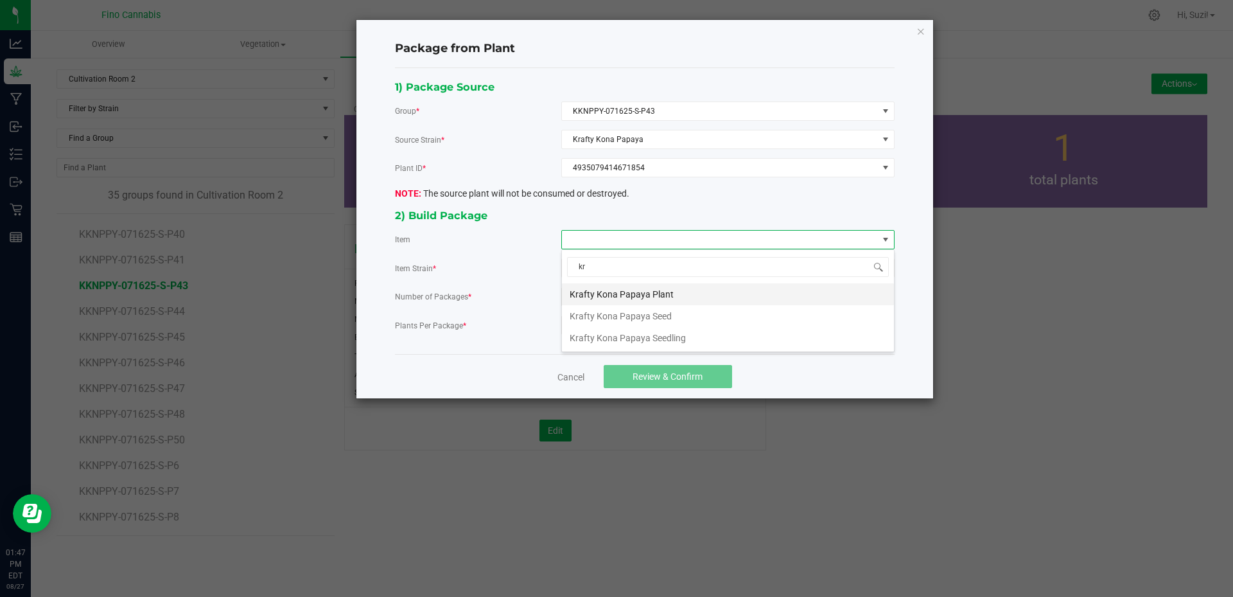
click at [630, 291] on Plant "Krafty Kona Papaya Plant" at bounding box center [728, 294] width 332 height 22
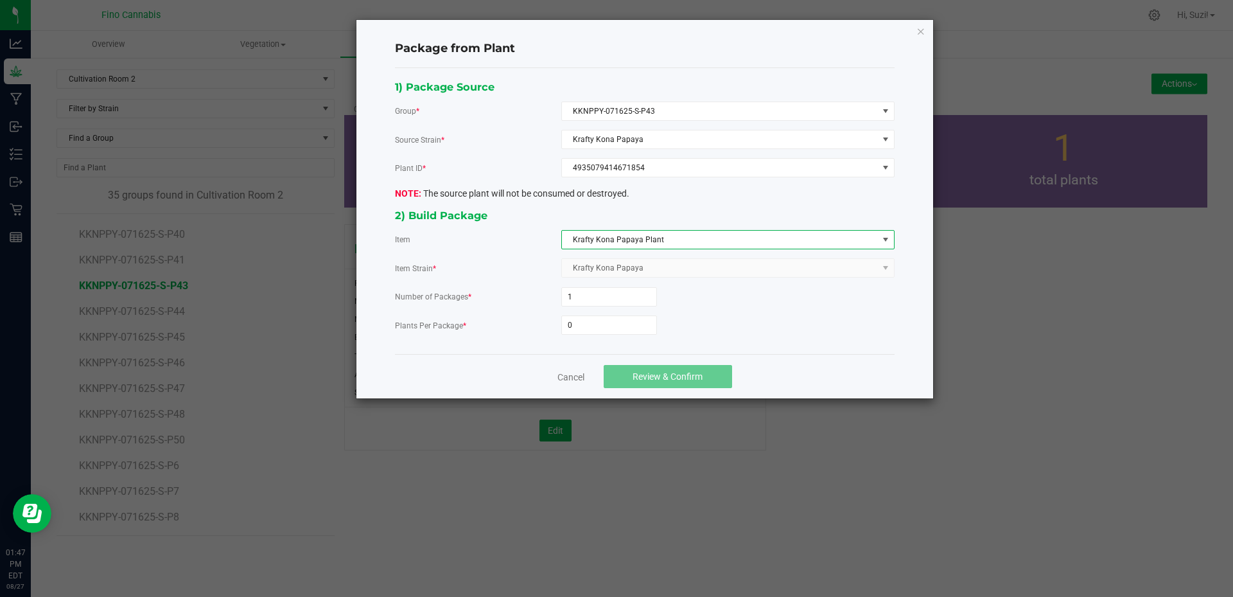
click at [611, 338] on div "1) Package Source Group * KKNPPY-071625-S-P43 Source Strain * Krafty Kona Papay…" at bounding box center [644, 211] width 519 height 266
click at [612, 317] on input "0" at bounding box center [609, 325] width 94 height 18
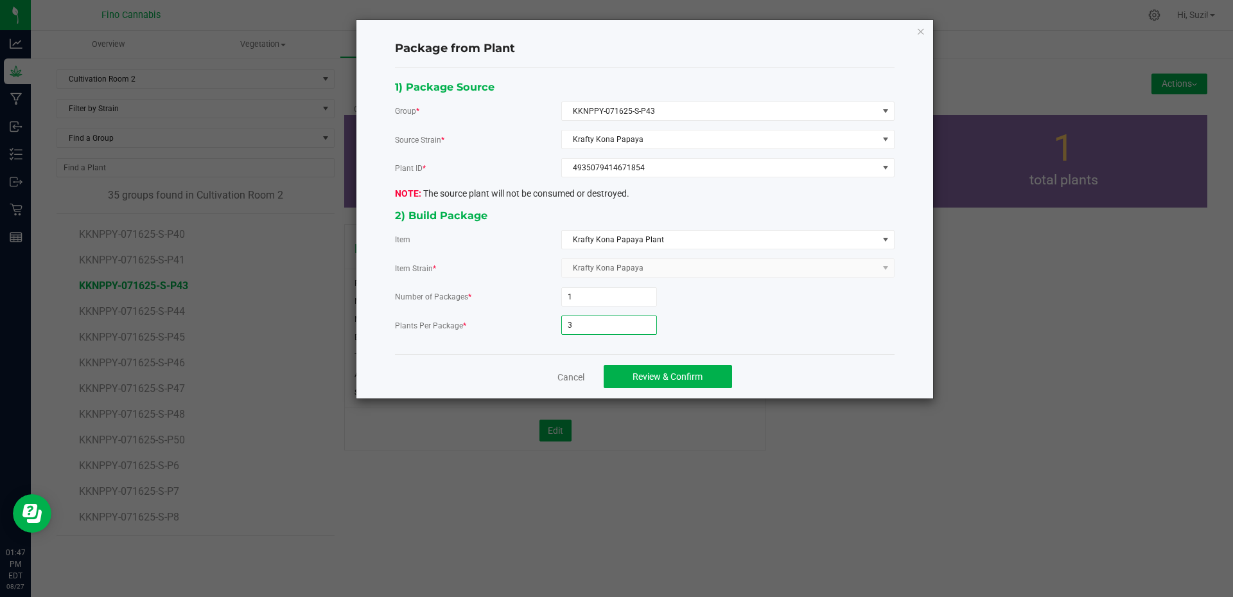
type input "3"
click at [792, 326] on div "3" at bounding box center [727, 324] width 333 height 19
click at [700, 381] on span "Review & Confirm" at bounding box center [668, 376] width 70 height 10
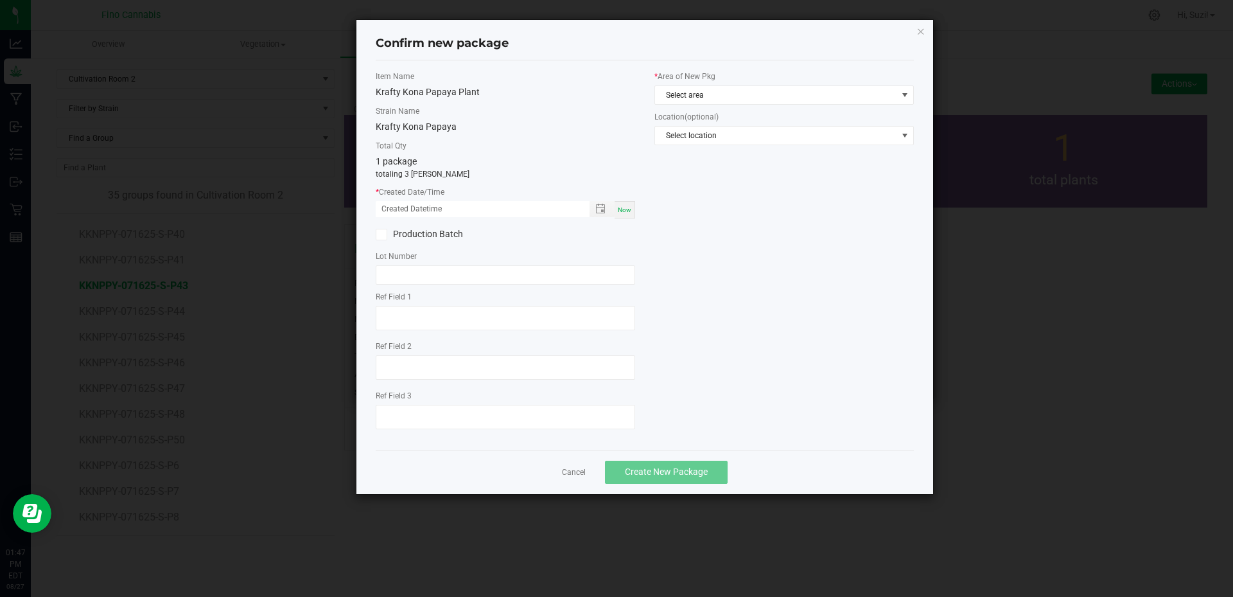
click at [622, 208] on span "Now" at bounding box center [624, 209] width 13 height 7
type input "08/27/2025 01:47 PM"
click at [715, 99] on span "Select area" at bounding box center [776, 95] width 242 height 18
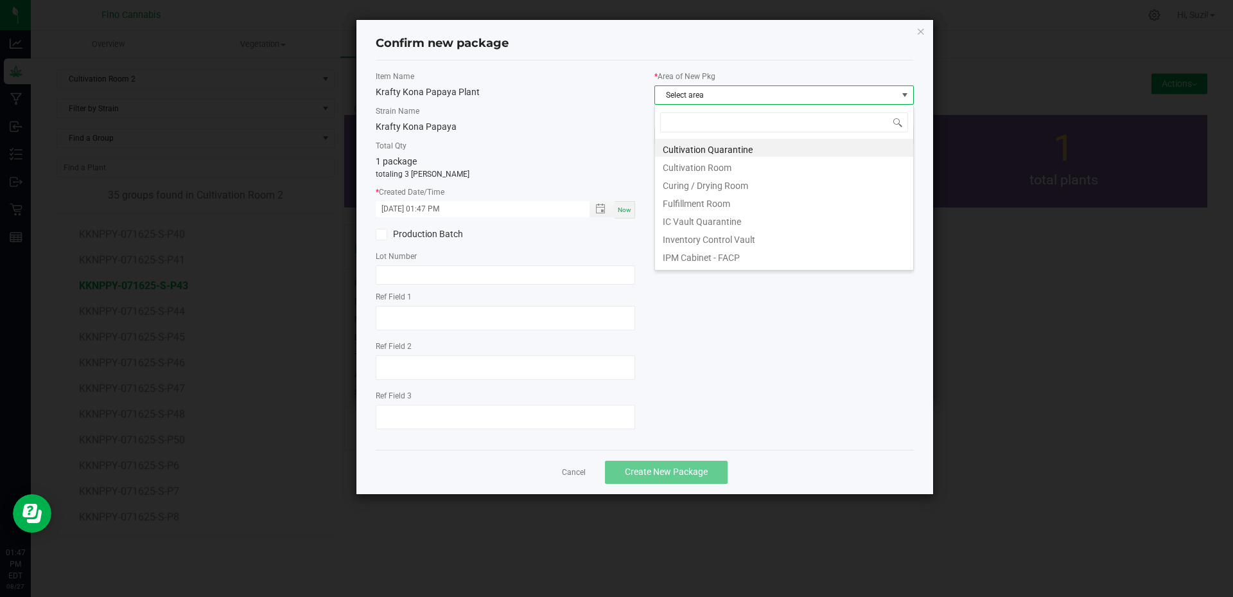
scroll to position [19, 259]
click at [701, 152] on li "Cultivation Quarantine" at bounding box center [784, 148] width 258 height 18
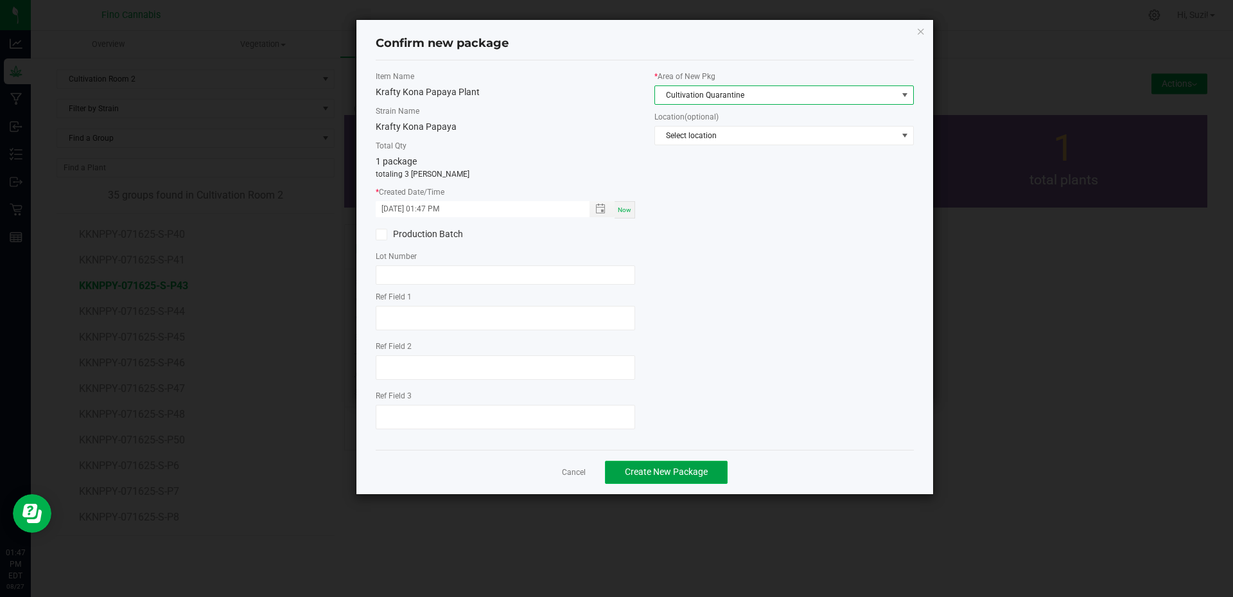
click at [711, 473] on button "Create New Package" at bounding box center [666, 471] width 123 height 23
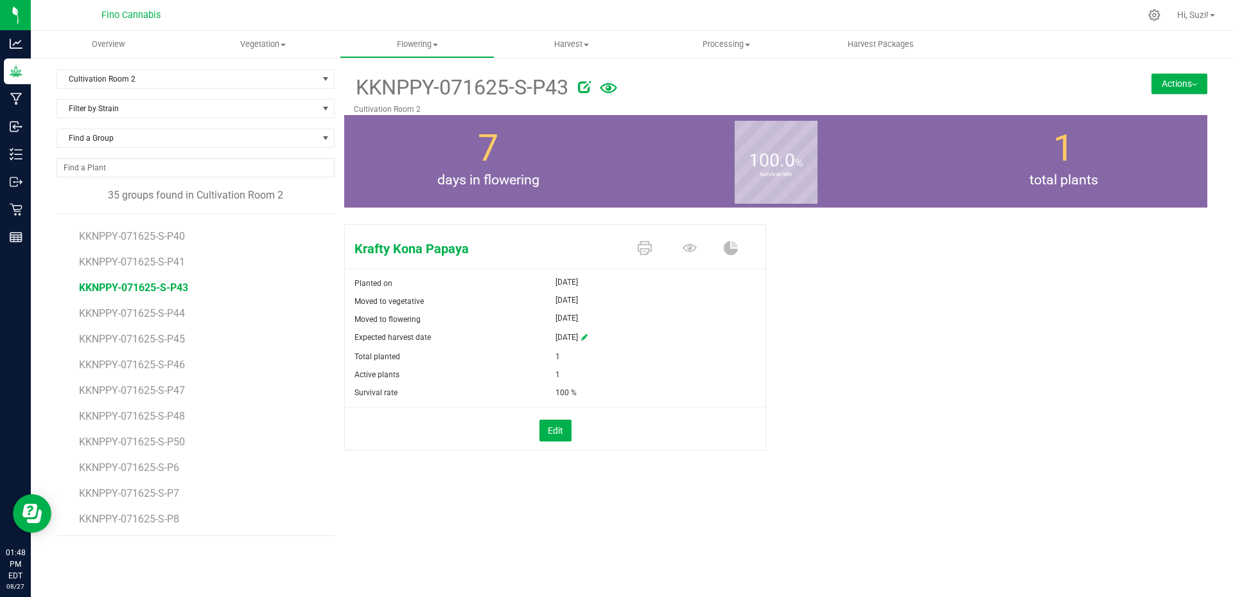
scroll to position [588, 0]
click at [162, 335] on span "KKNPPY-071625-S-P45" at bounding box center [133, 337] width 109 height 12
click at [1168, 82] on button "Actions" at bounding box center [1180, 83] width 56 height 21
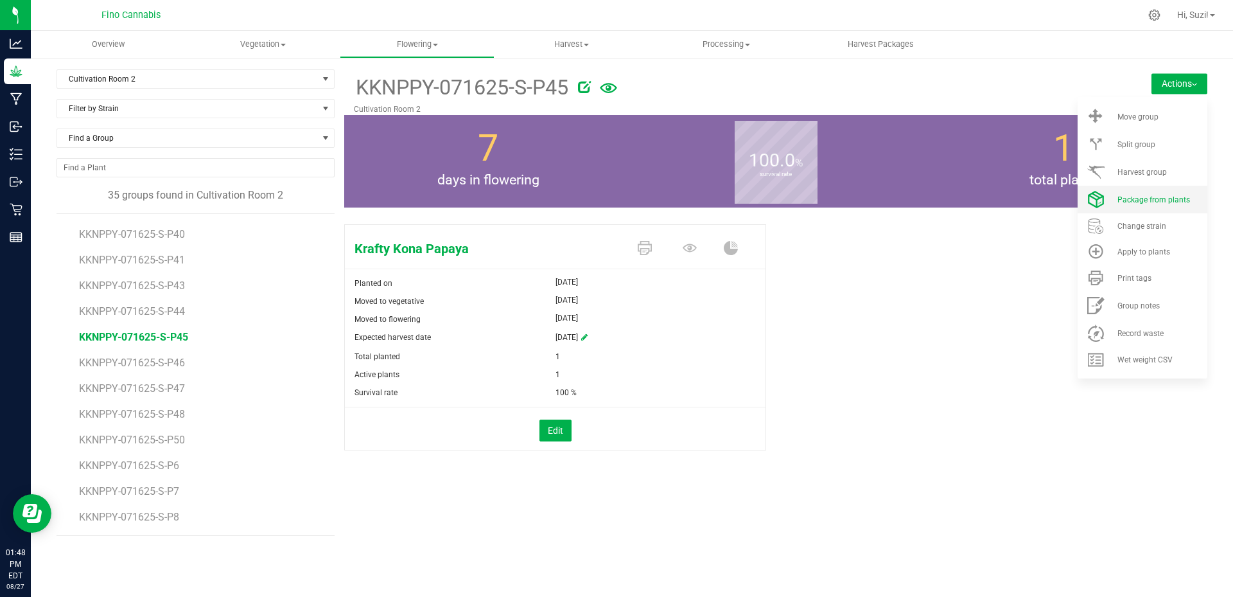
click at [1158, 197] on span "Package from plants" at bounding box center [1153, 199] width 73 height 9
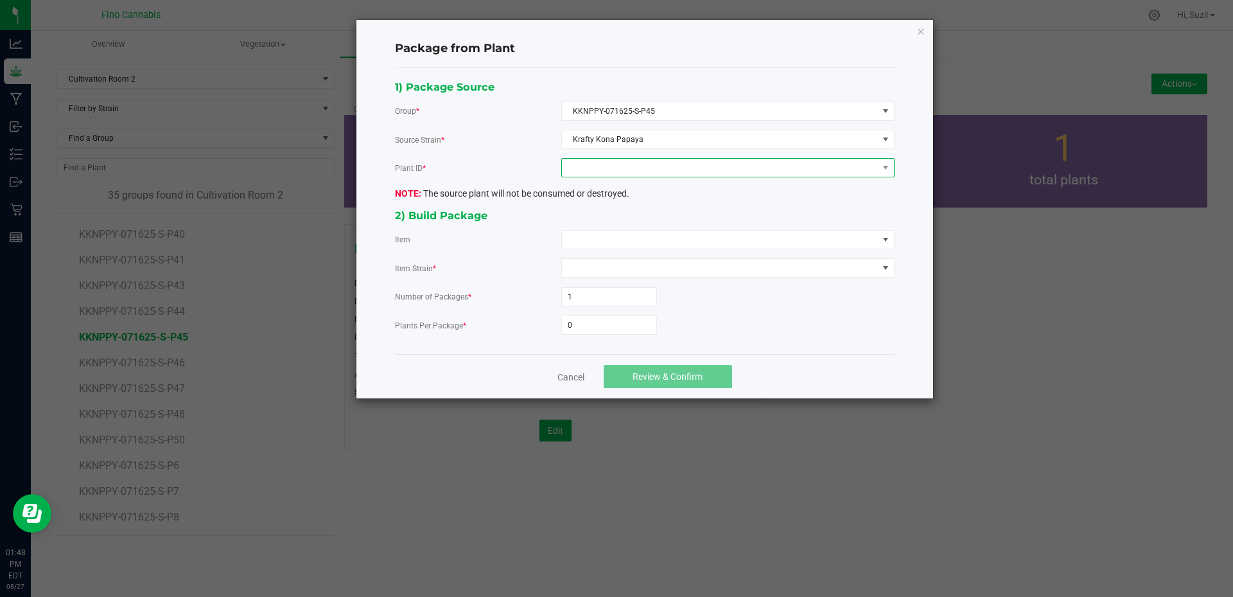
click at [654, 162] on span at bounding box center [720, 168] width 316 height 18
click at [585, 227] on li "9677428887334884" at bounding box center [728, 223] width 332 height 22
click at [604, 231] on span at bounding box center [720, 240] width 316 height 18
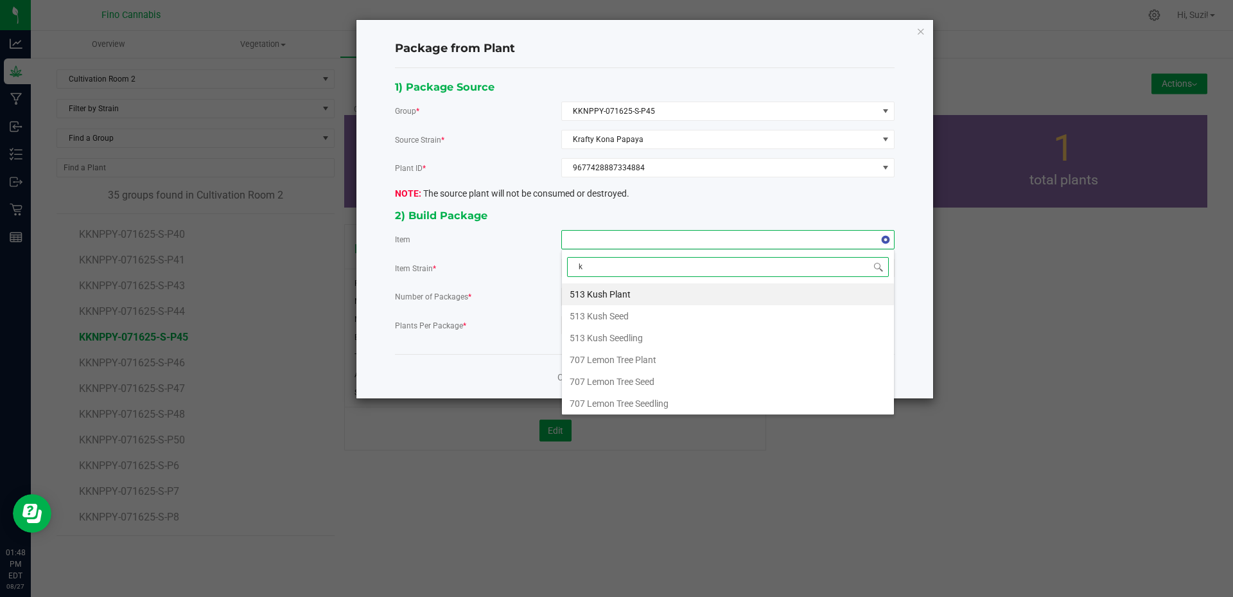
type input "kr"
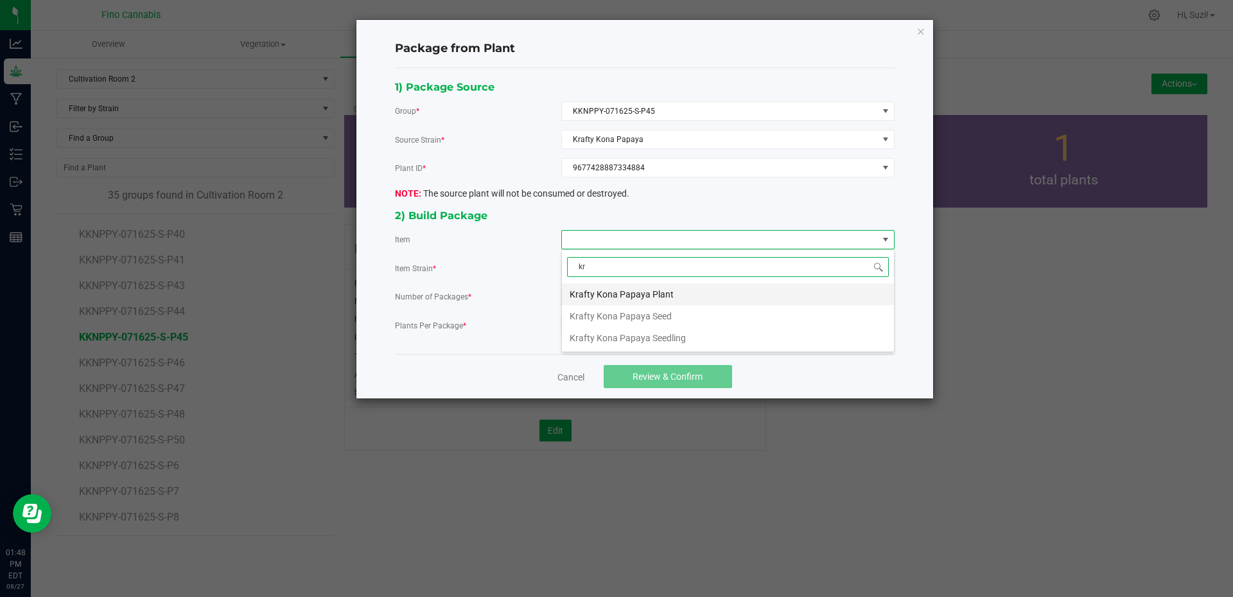
click at [688, 290] on Plant "Krafty Kona Papaya Plant" at bounding box center [728, 294] width 332 height 22
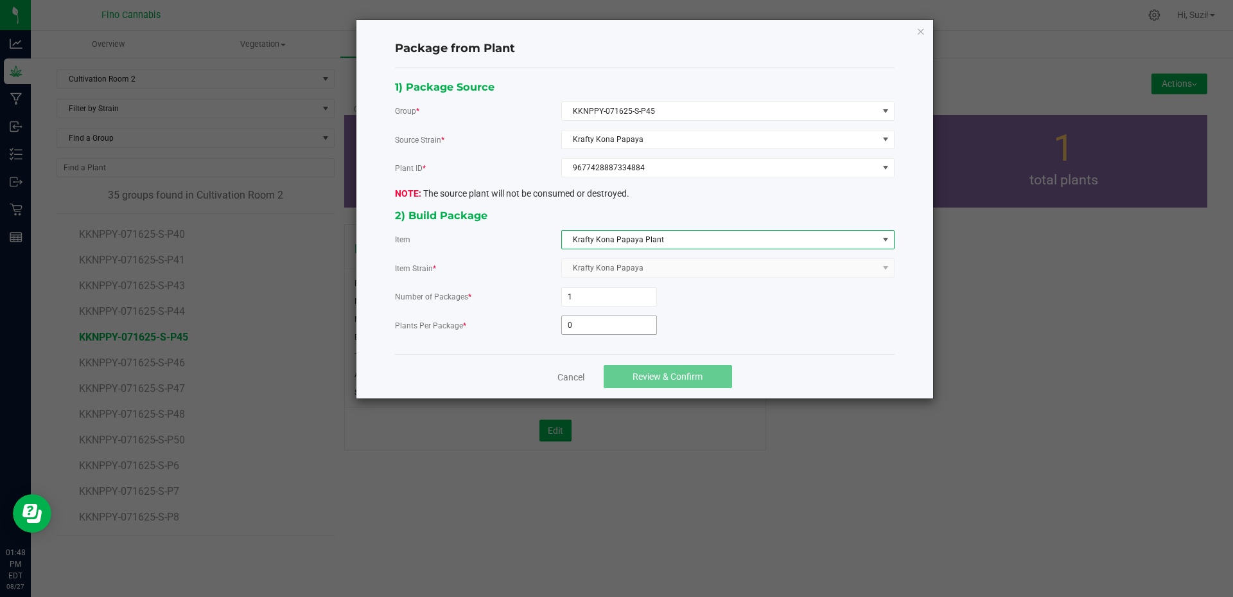
click at [601, 322] on input "0" at bounding box center [609, 325] width 94 height 18
type input "3"
click at [635, 376] on span "Review & Confirm" at bounding box center [668, 376] width 70 height 10
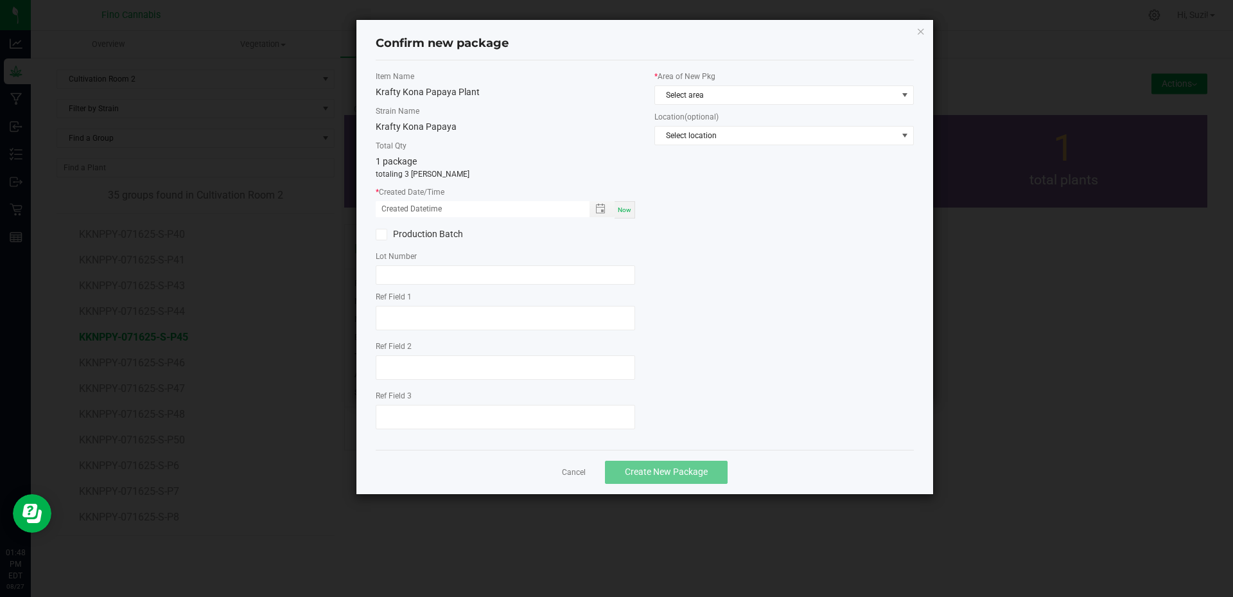
click at [626, 211] on span "Now" at bounding box center [624, 209] width 13 height 7
type input "08/27/2025 01:48 PM"
click at [726, 94] on span "Select area" at bounding box center [776, 95] width 242 height 18
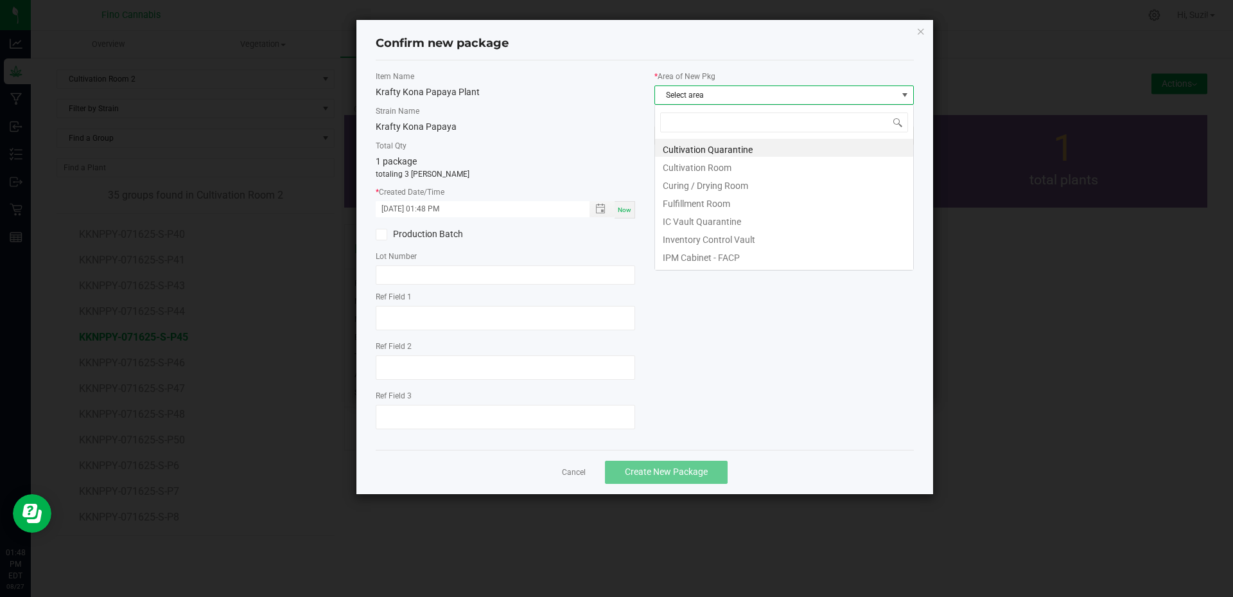
scroll to position [19, 259]
click at [741, 148] on li "Cultivation Quarantine" at bounding box center [784, 148] width 258 height 18
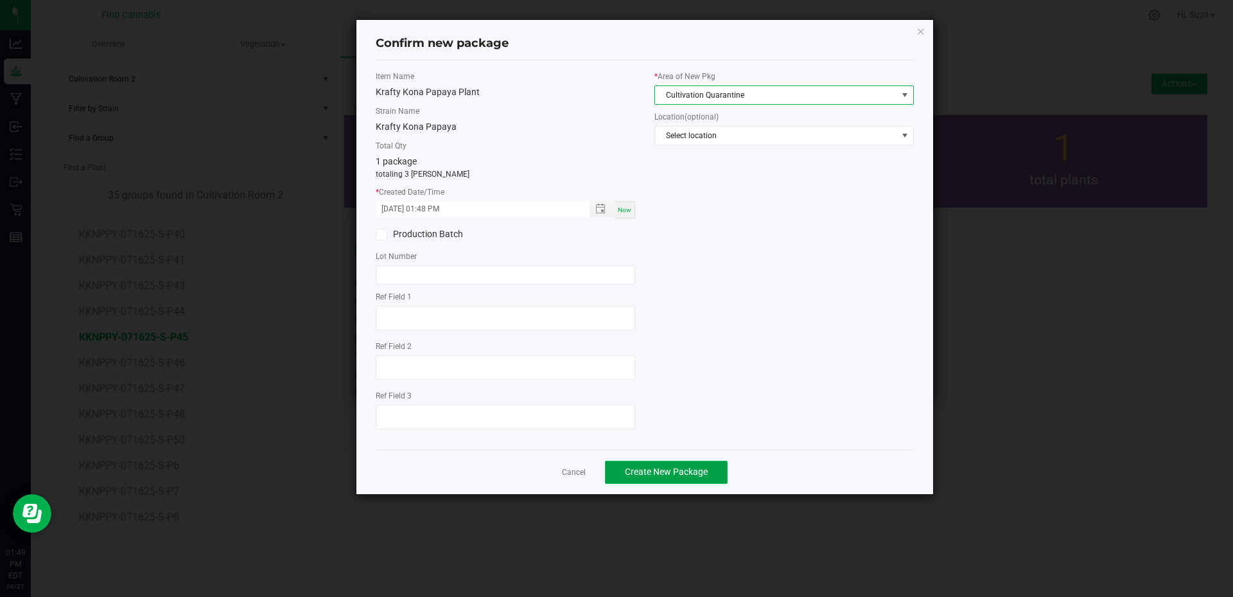
click at [676, 474] on span "Create New Package" at bounding box center [666, 471] width 83 height 10
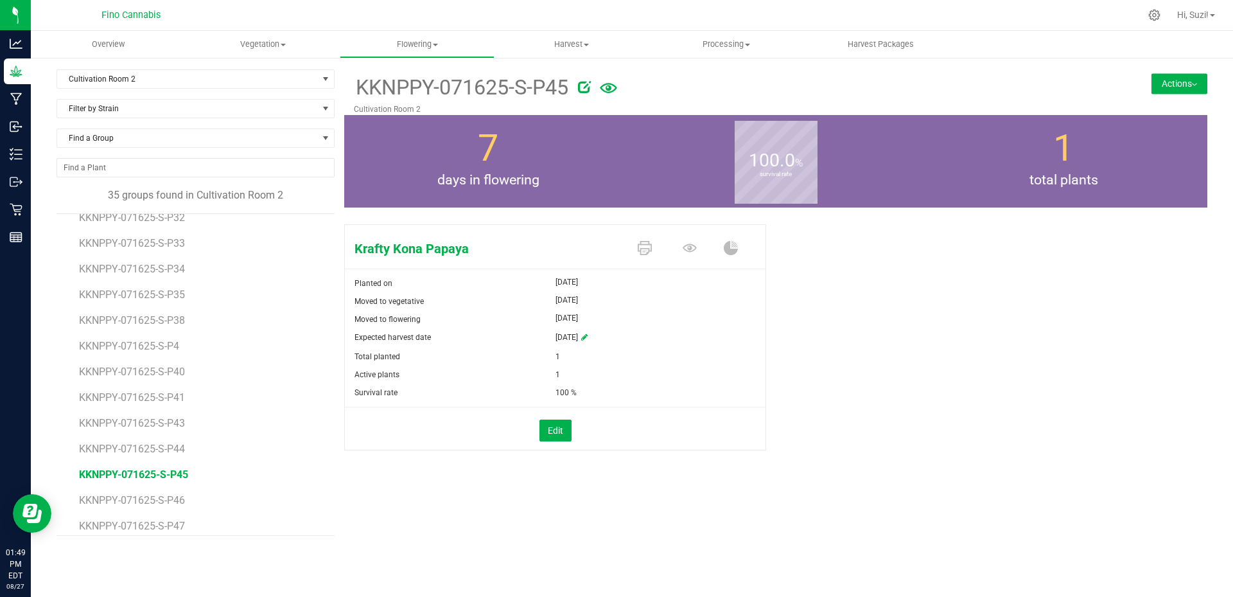
scroll to position [588, 0]
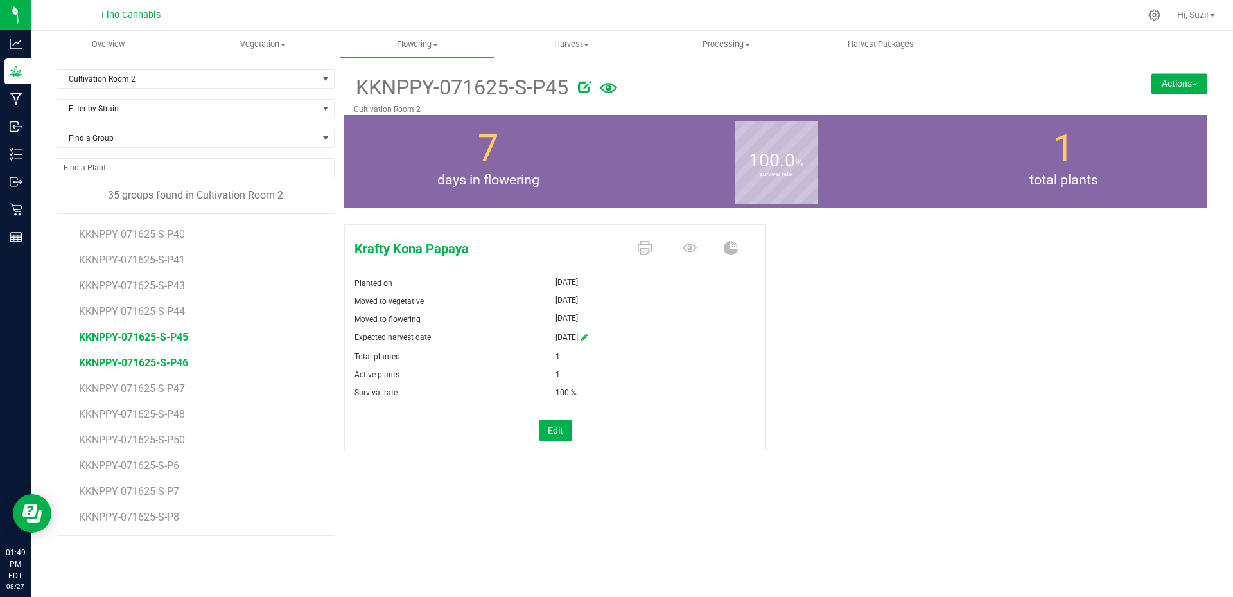
click at [155, 363] on span "KKNPPY-071625-S-P46" at bounding box center [133, 362] width 109 height 12
click at [1195, 85] on button "Actions" at bounding box center [1180, 83] width 56 height 21
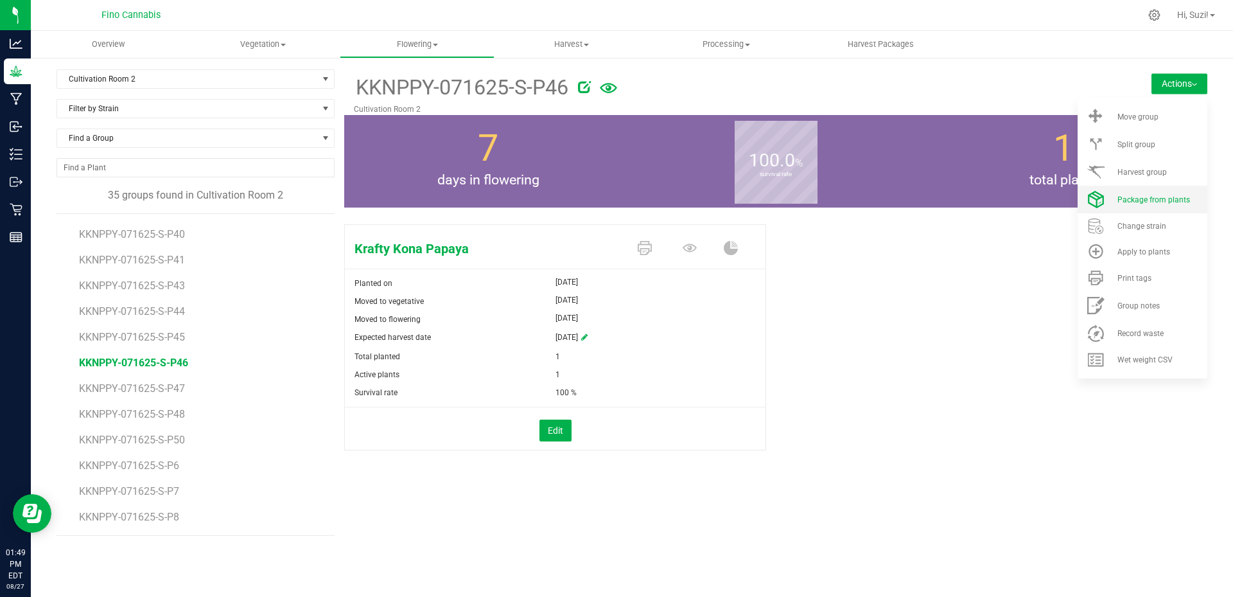
click at [1178, 201] on span "Package from plants" at bounding box center [1153, 199] width 73 height 9
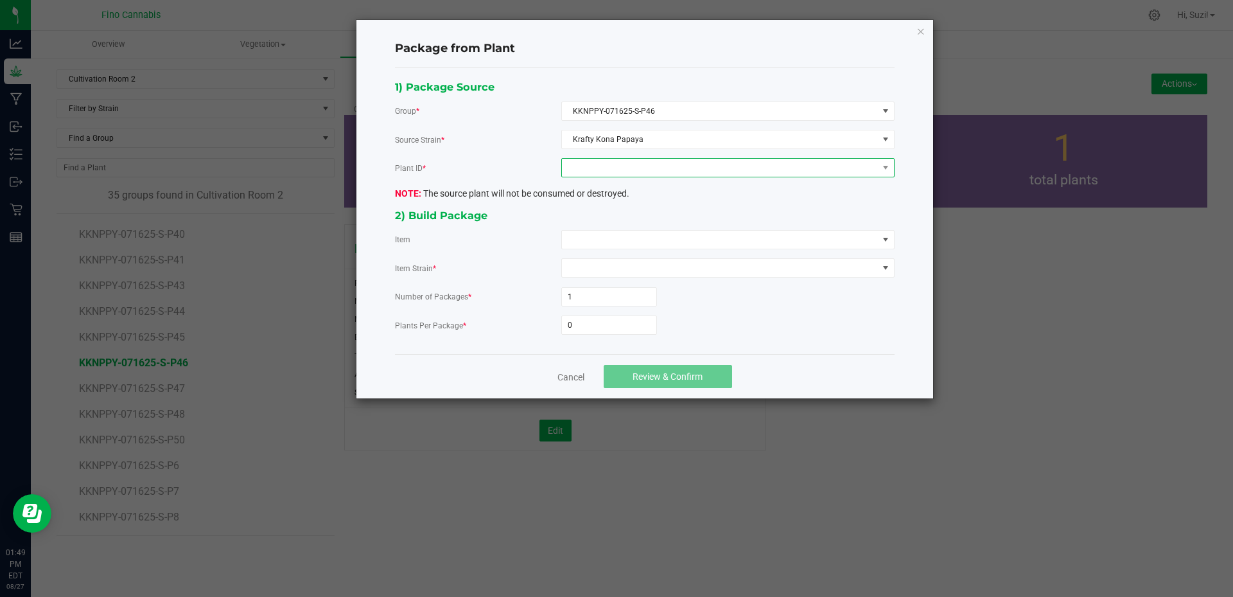
click at [606, 168] on span at bounding box center [720, 168] width 316 height 18
click at [605, 229] on li "2212220289907554" at bounding box center [728, 223] width 332 height 22
click at [600, 240] on span at bounding box center [720, 240] width 316 height 18
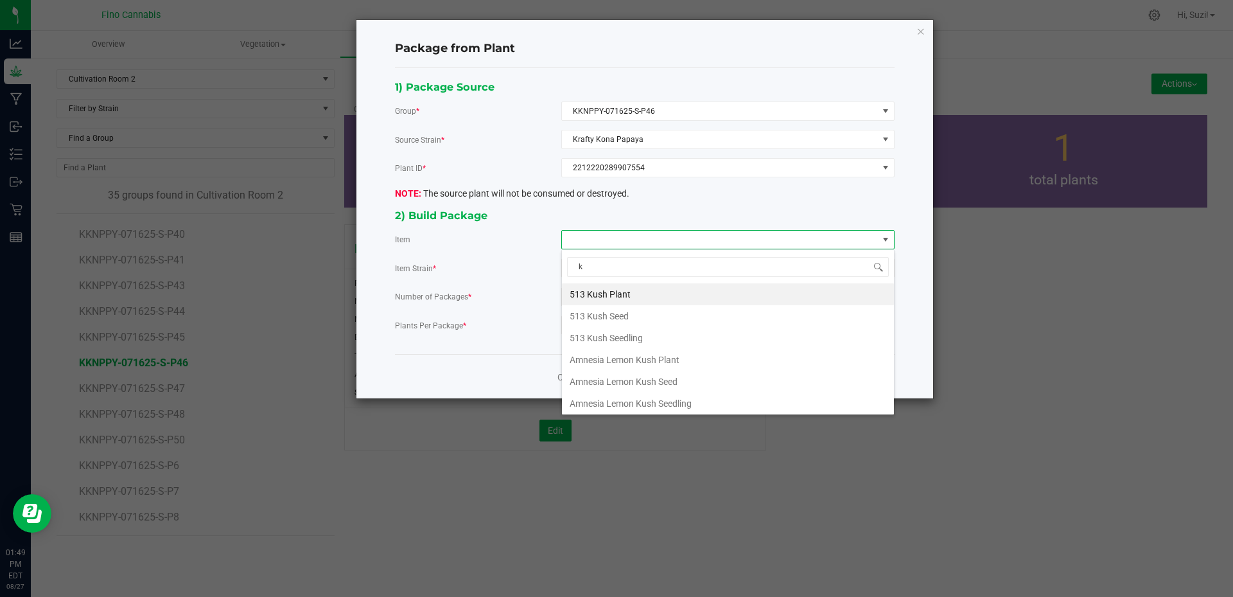
type input "kr"
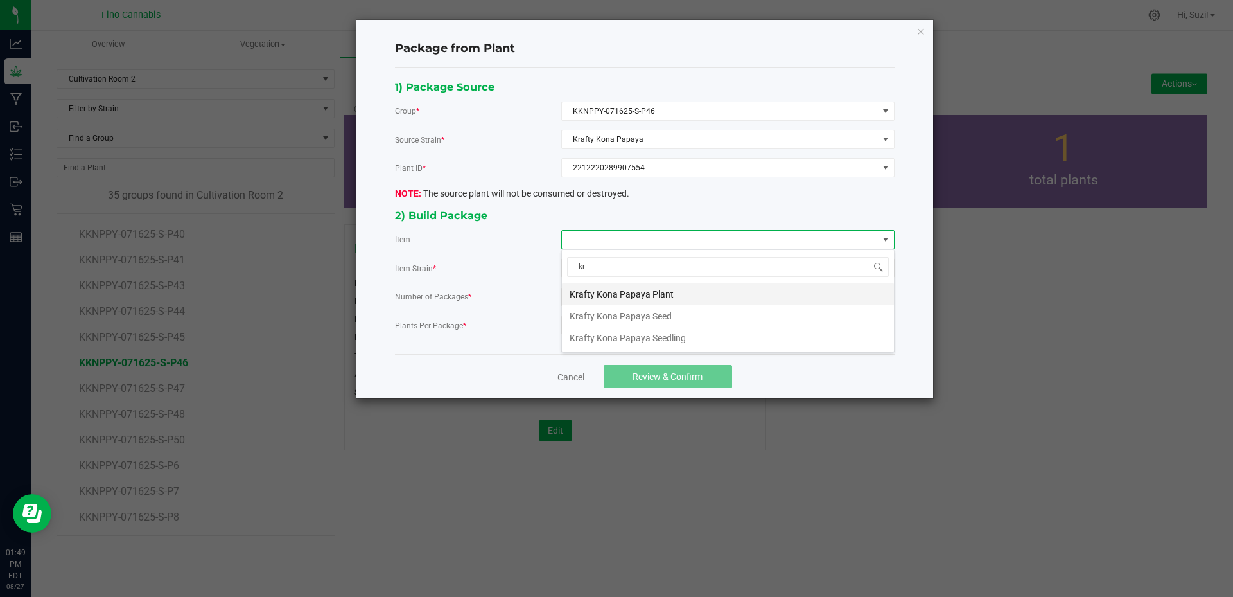
click at [620, 293] on Plant "Krafty Kona Papaya Plant" at bounding box center [728, 294] width 332 height 22
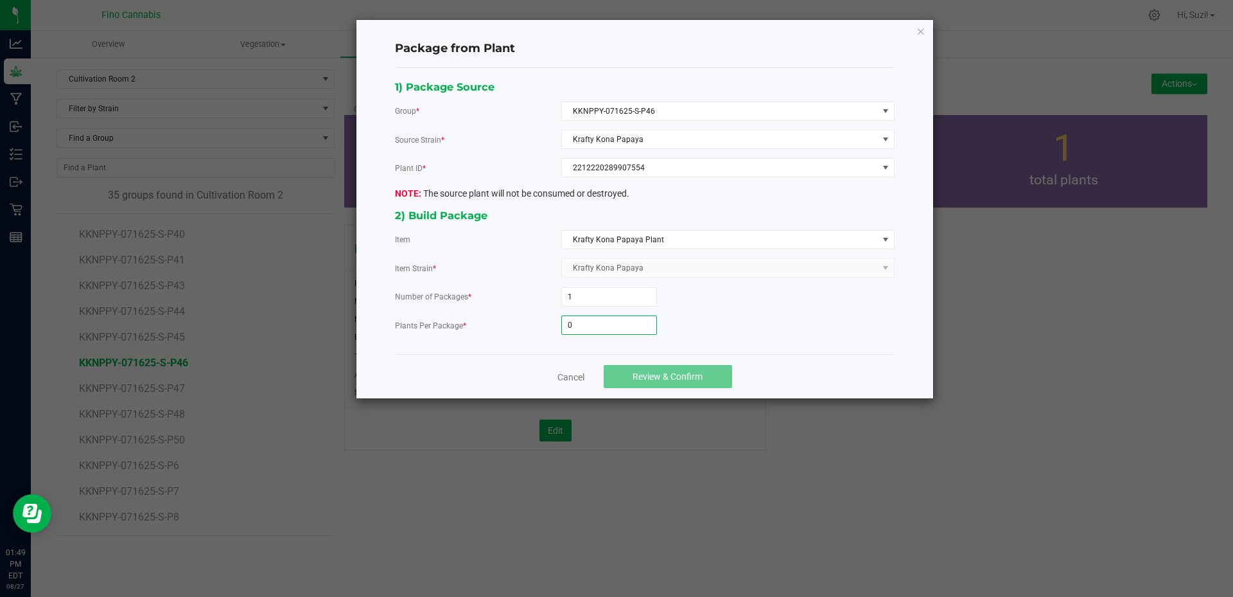
click at [618, 325] on input "0" at bounding box center [609, 325] width 94 height 18
type input "3"
click at [680, 376] on span "Review & Confirm" at bounding box center [668, 376] width 70 height 10
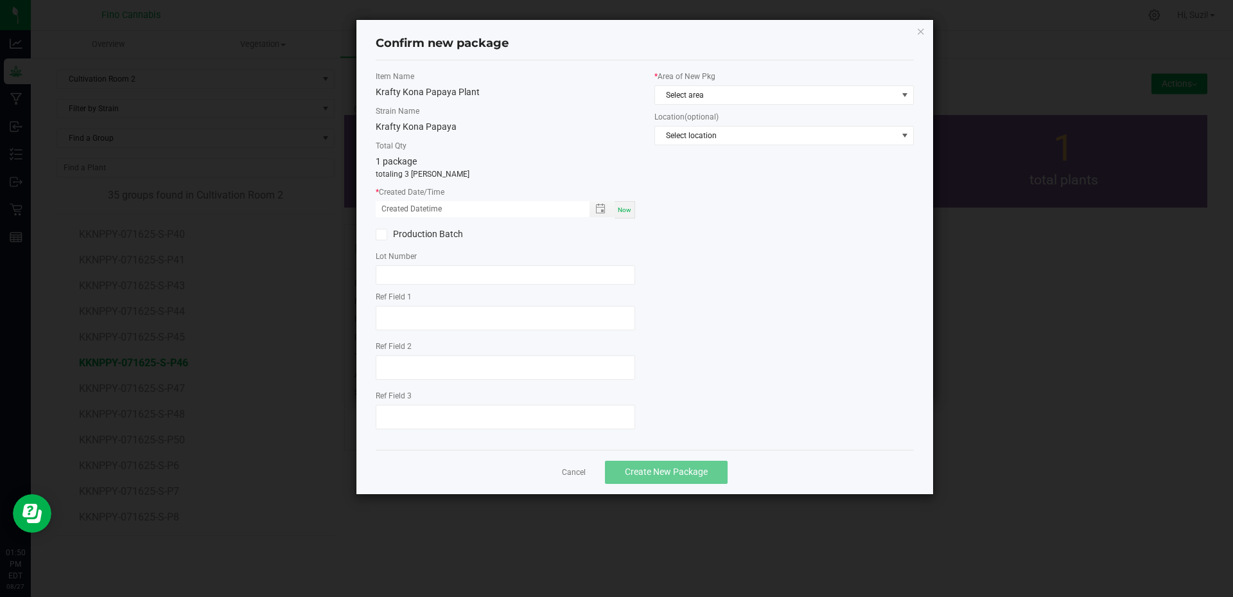
click at [621, 211] on span "Now" at bounding box center [624, 209] width 13 height 7
type input "08/27/2025 01:50 PM"
click at [738, 97] on span "Select area" at bounding box center [776, 95] width 242 height 18
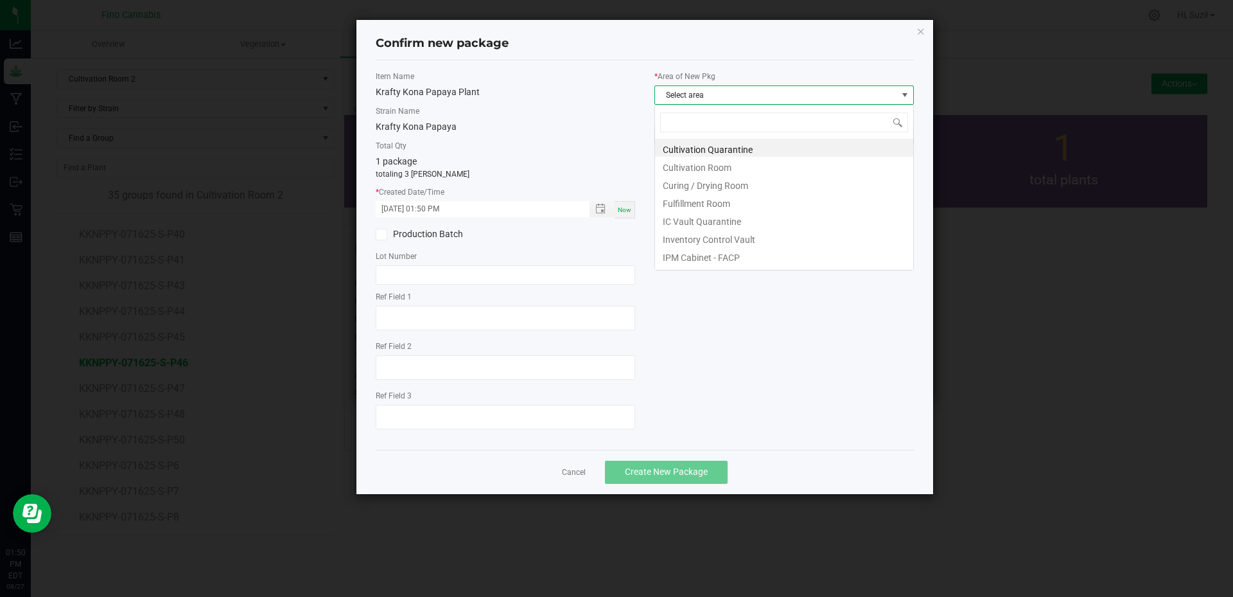
scroll to position [19, 259]
click at [738, 150] on li "Cultivation Quarantine" at bounding box center [784, 148] width 258 height 18
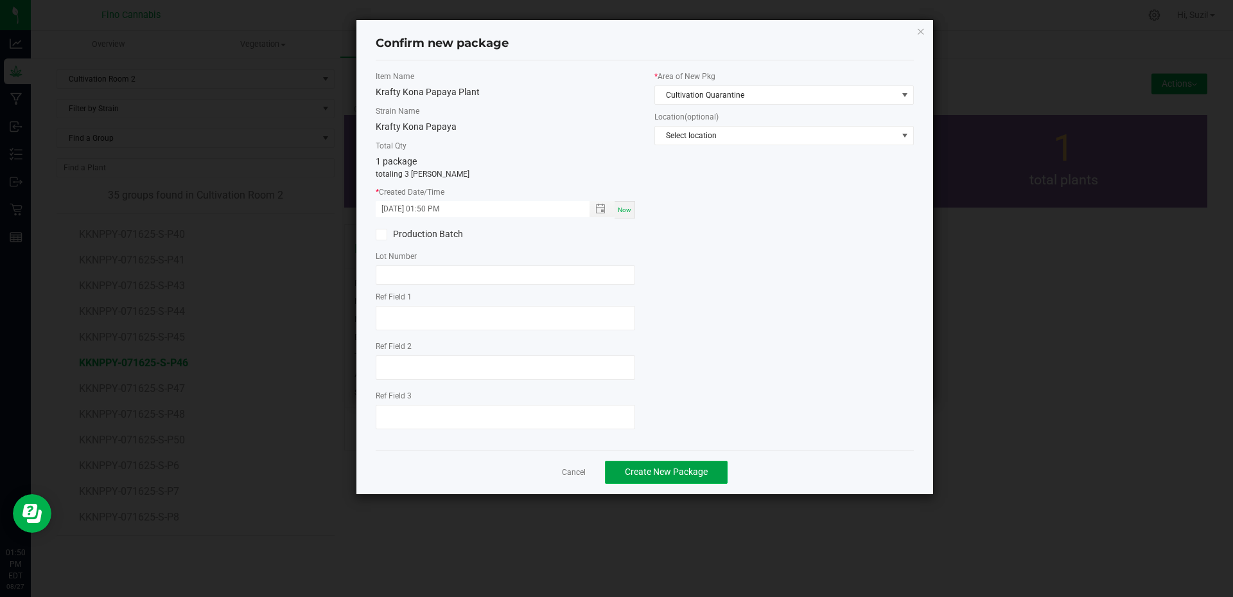
click at [690, 472] on span "Create New Package" at bounding box center [666, 471] width 83 height 10
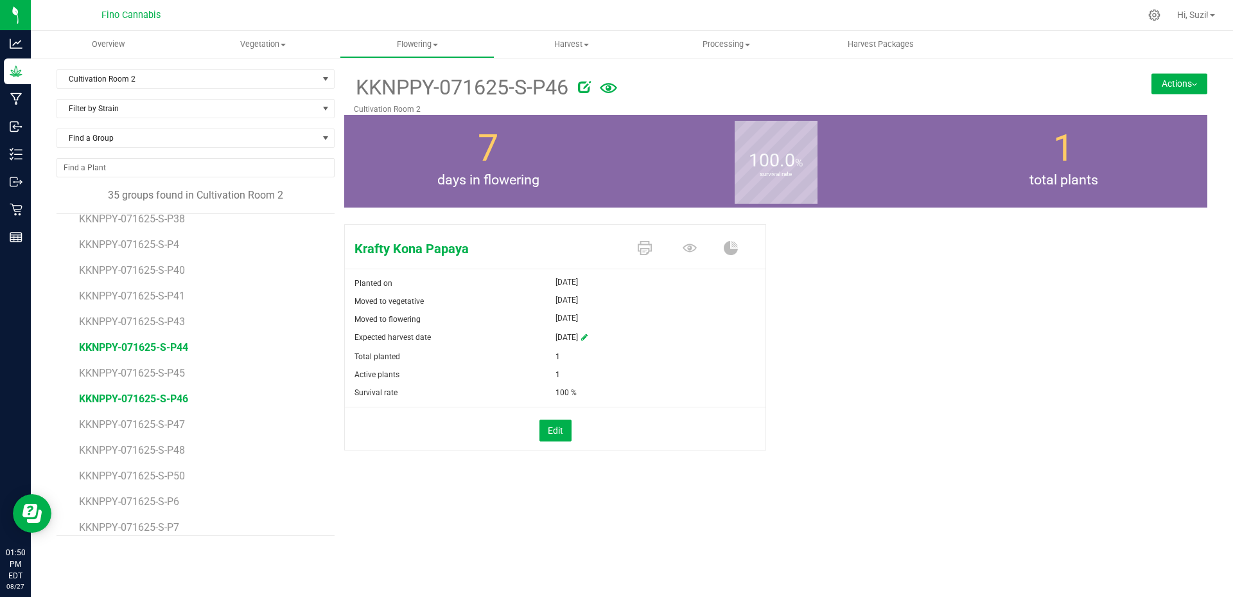
scroll to position [588, 0]
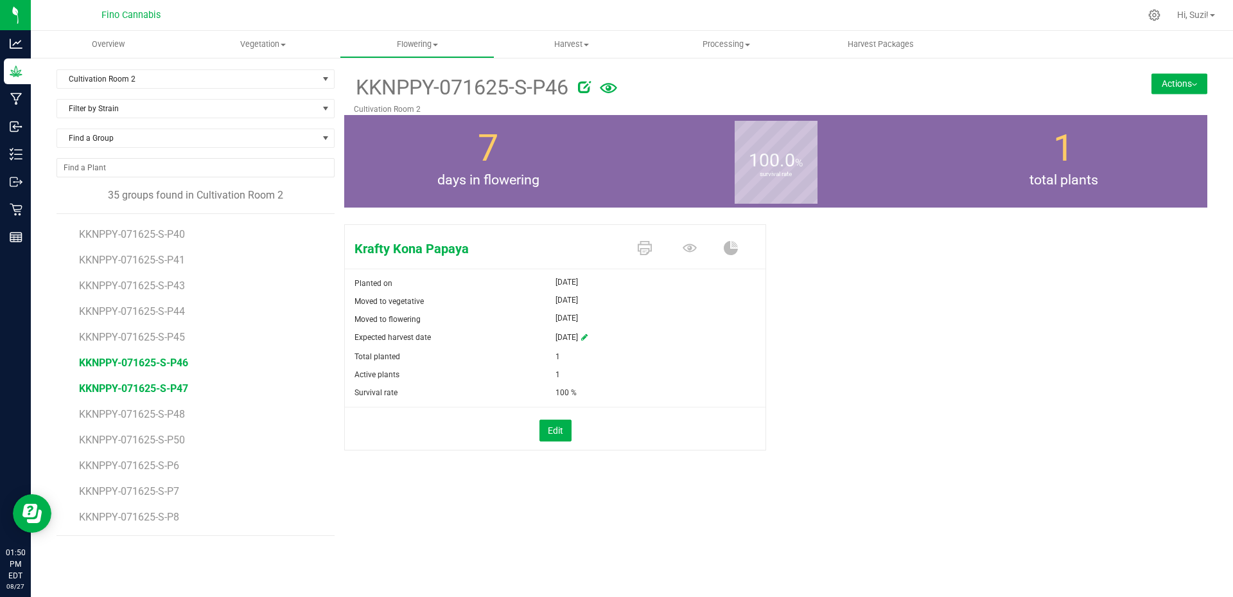
click at [169, 383] on span "KKNPPY-071625-S-P47" at bounding box center [133, 388] width 109 height 12
click at [1162, 85] on button "Actions" at bounding box center [1180, 83] width 56 height 21
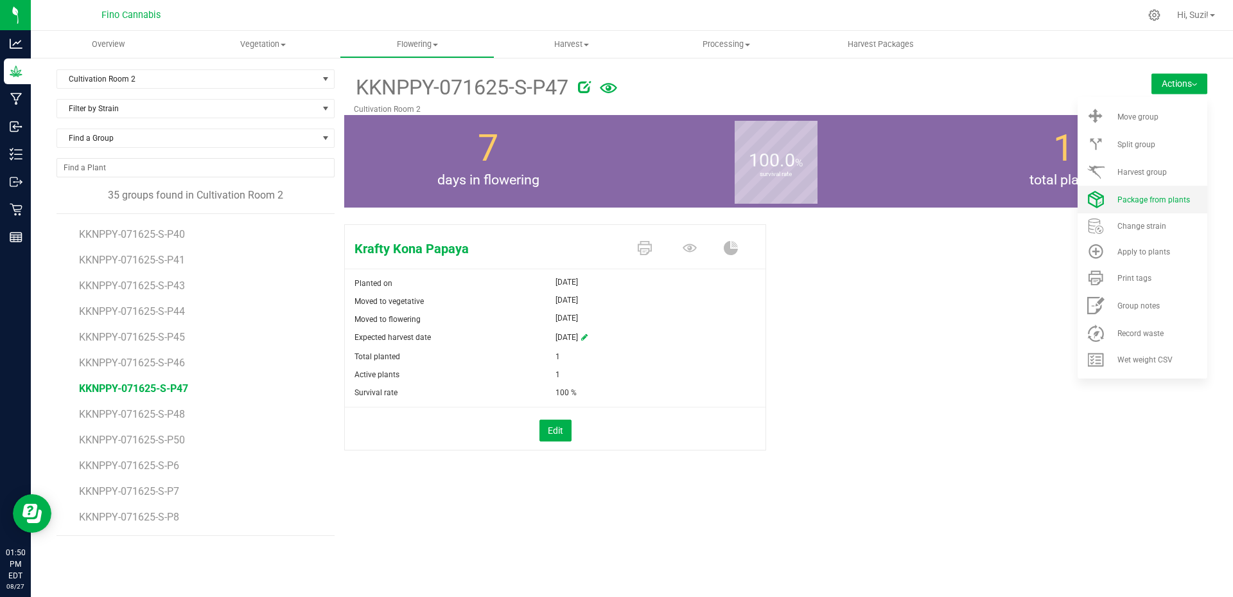
click at [1157, 200] on span "Package from plants" at bounding box center [1153, 199] width 73 height 9
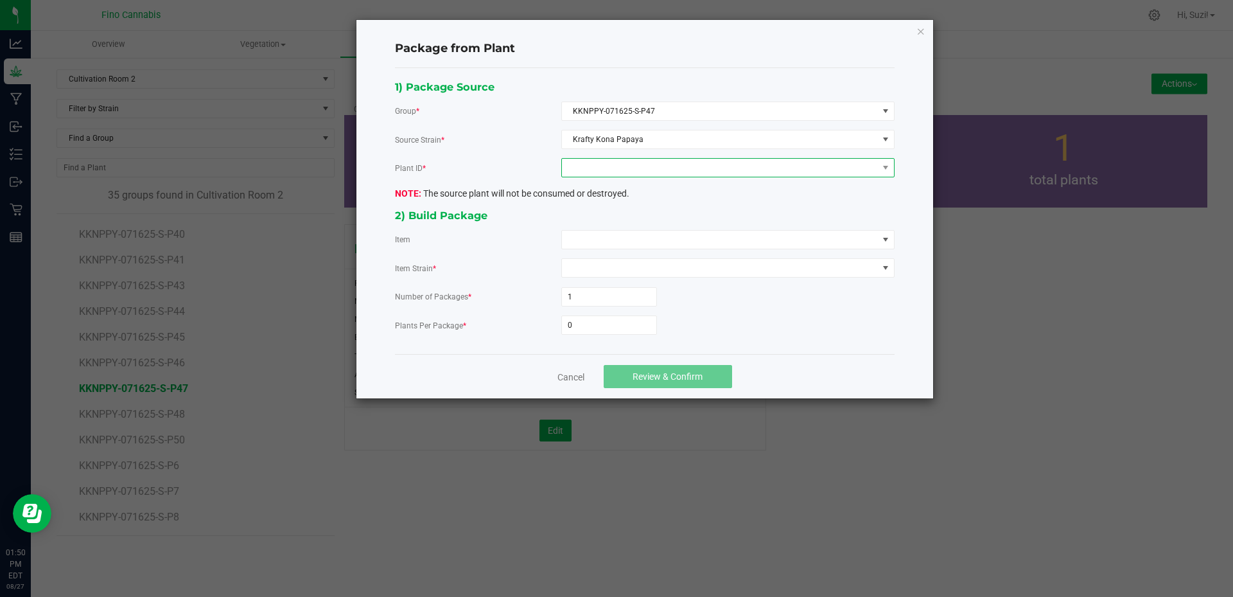
click at [625, 171] on span at bounding box center [720, 168] width 316 height 18
click at [629, 227] on li "4738281069319218" at bounding box center [728, 223] width 332 height 22
click at [630, 243] on span at bounding box center [720, 240] width 316 height 18
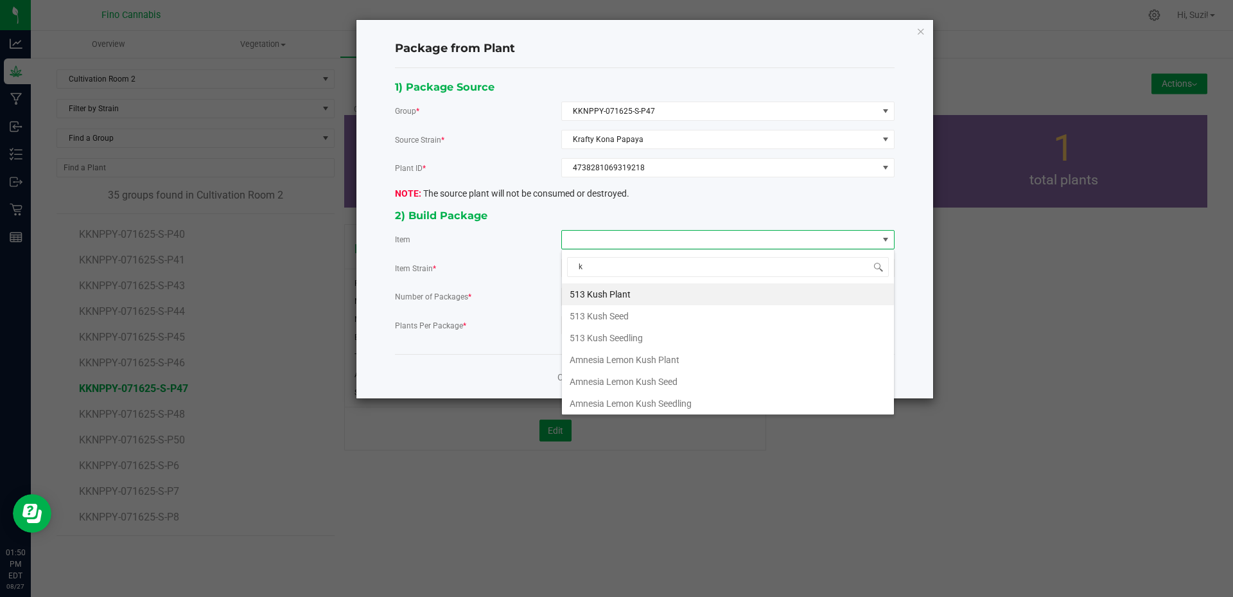
type input "kr"
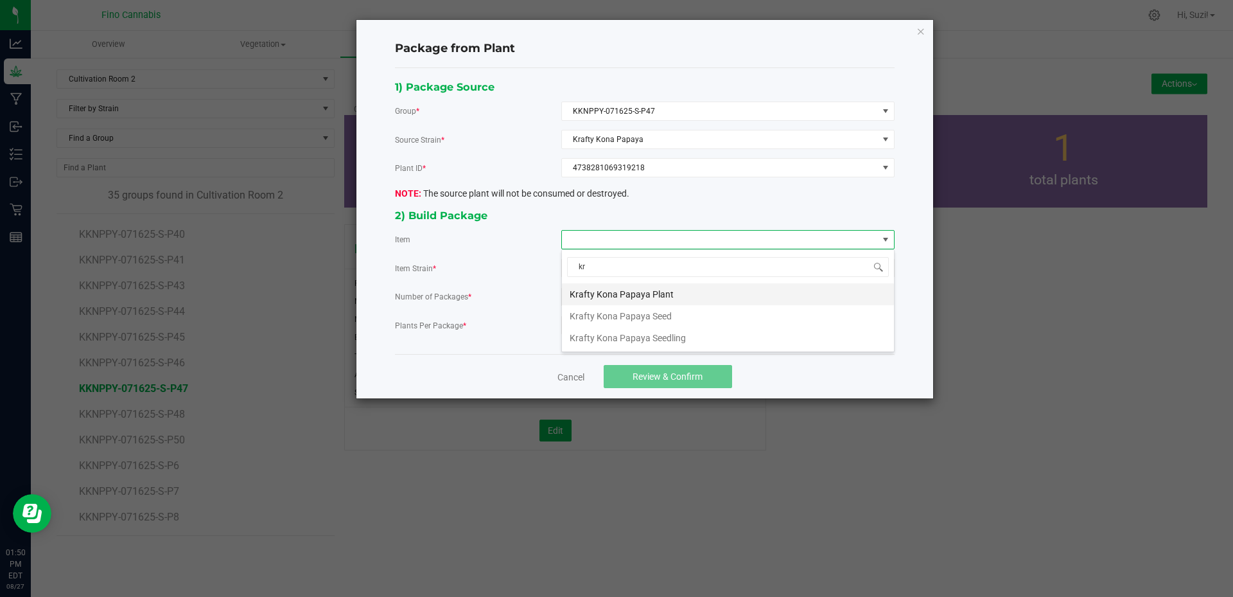
click at [636, 290] on Plant "Krafty Kona Papaya Plant" at bounding box center [728, 294] width 332 height 22
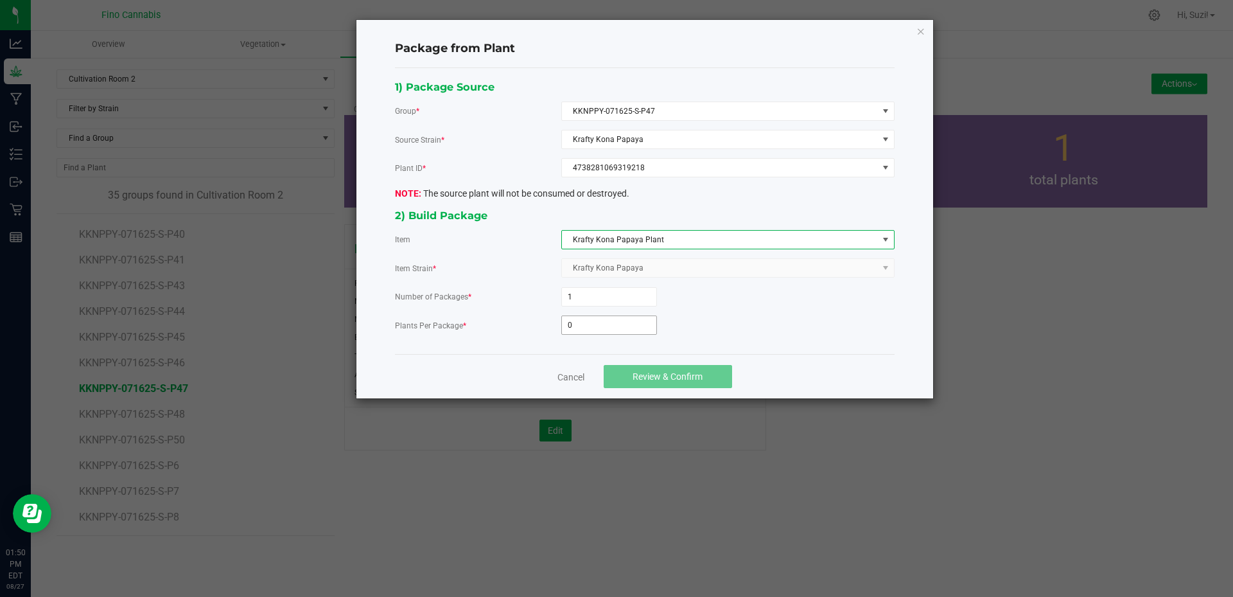
click at [624, 321] on input "0" at bounding box center [609, 325] width 94 height 18
type input "3"
click at [635, 369] on button "Review & Confirm" at bounding box center [668, 376] width 128 height 23
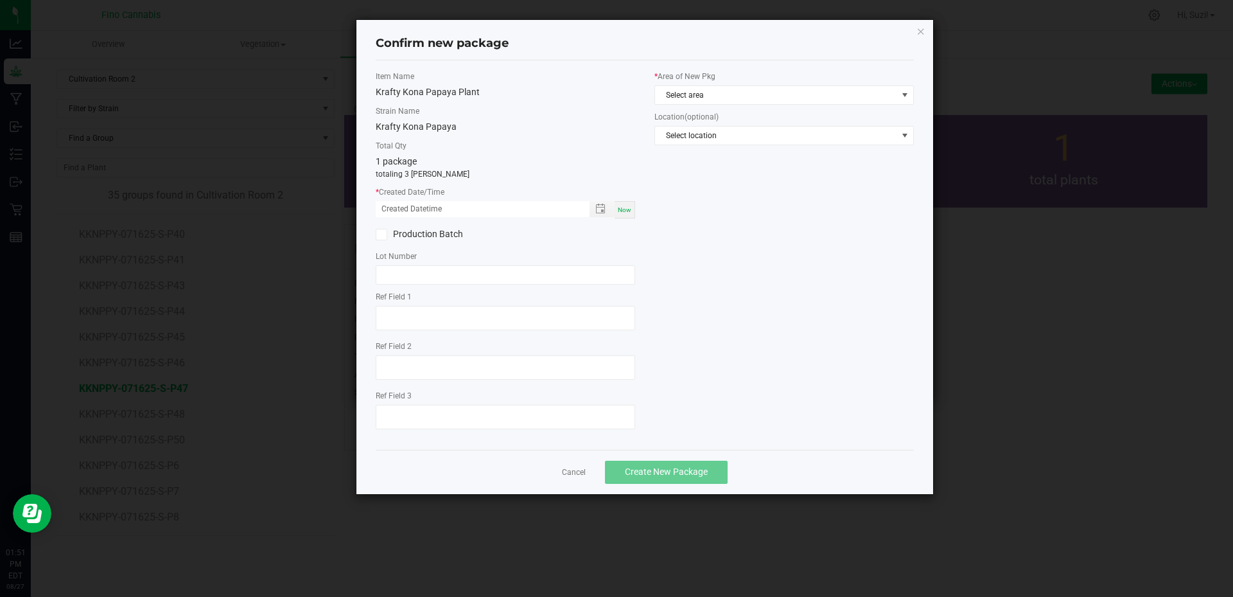
click at [627, 206] on span "Now" at bounding box center [624, 209] width 13 height 7
type input "08/27/2025 01:51 PM"
click at [697, 96] on span "Select area" at bounding box center [776, 95] width 242 height 18
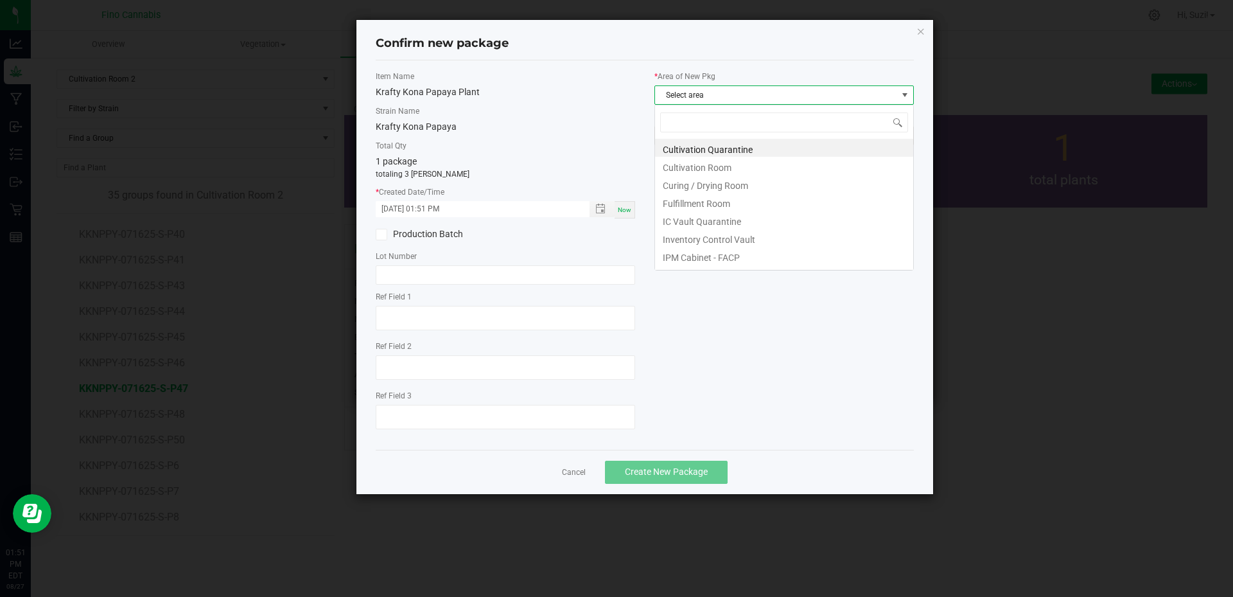
scroll to position [19, 259]
click at [686, 146] on li "Cultivation Quarantine" at bounding box center [784, 148] width 258 height 18
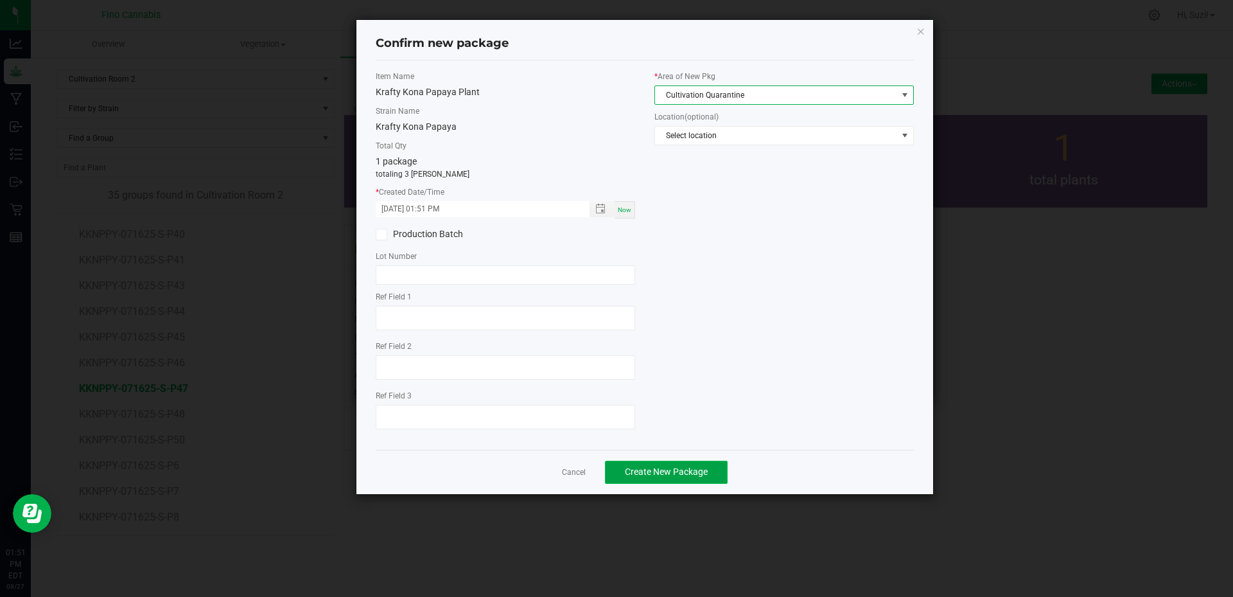
click at [663, 476] on span "Create New Package" at bounding box center [666, 471] width 83 height 10
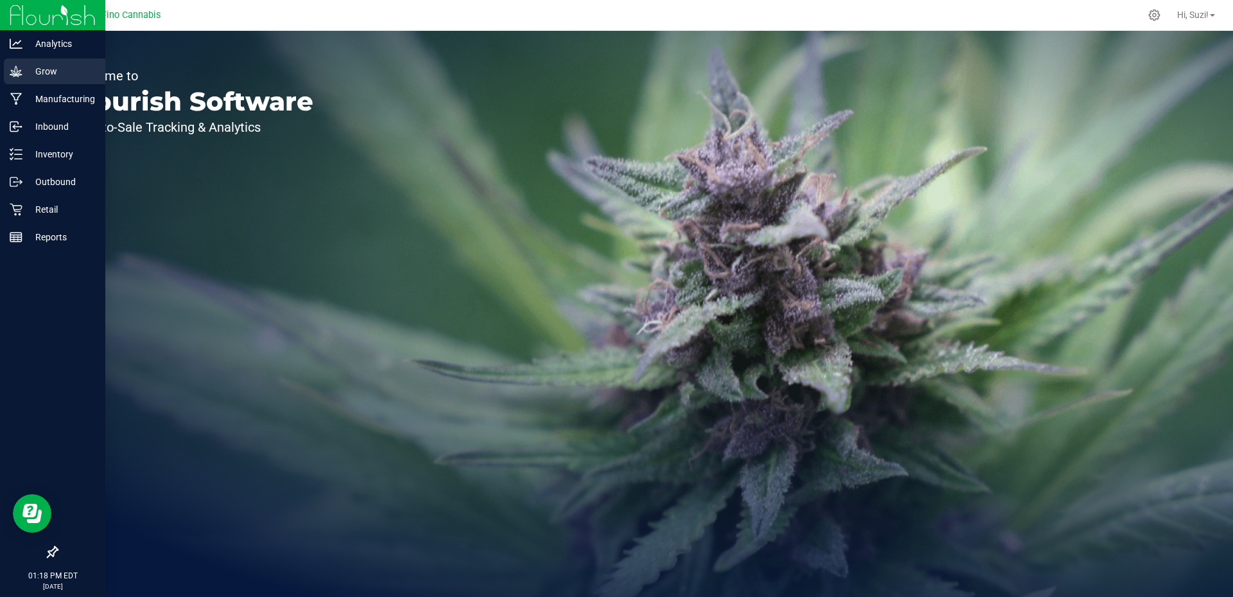
click at [41, 71] on p "Grow" at bounding box center [60, 71] width 77 height 15
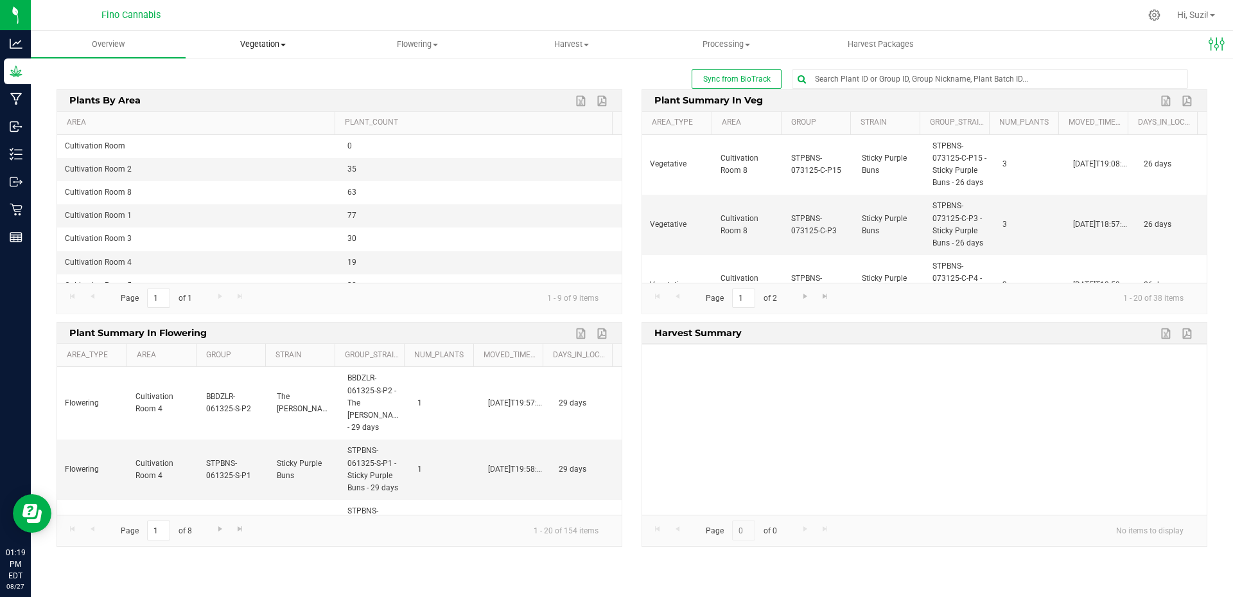
click at [285, 42] on span "Vegetation" at bounding box center [262, 45] width 153 height 12
click at [258, 77] on span "Veg groups" at bounding box center [227, 77] width 82 height 11
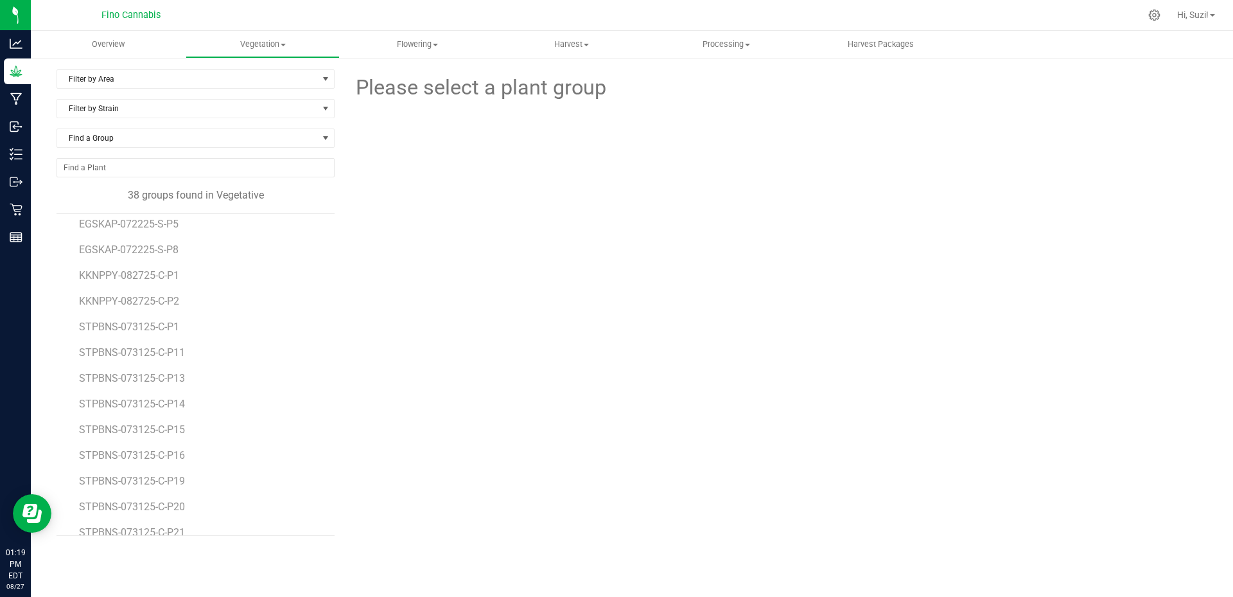
scroll to position [450, 0]
drag, startPoint x: 191, startPoint y: 300, endPoint x: 77, endPoint y: 298, distance: 114.3
click at [77, 298] on div "BBDZLR-073125-C-P2 BBDZLR-073125-C-P3 EGSKAP-072225-S-P10 EGSKAP-072225-S-P11 E…" at bounding box center [196, 374] width 278 height 322
copy span "KKNPPY-082725-C-P2"
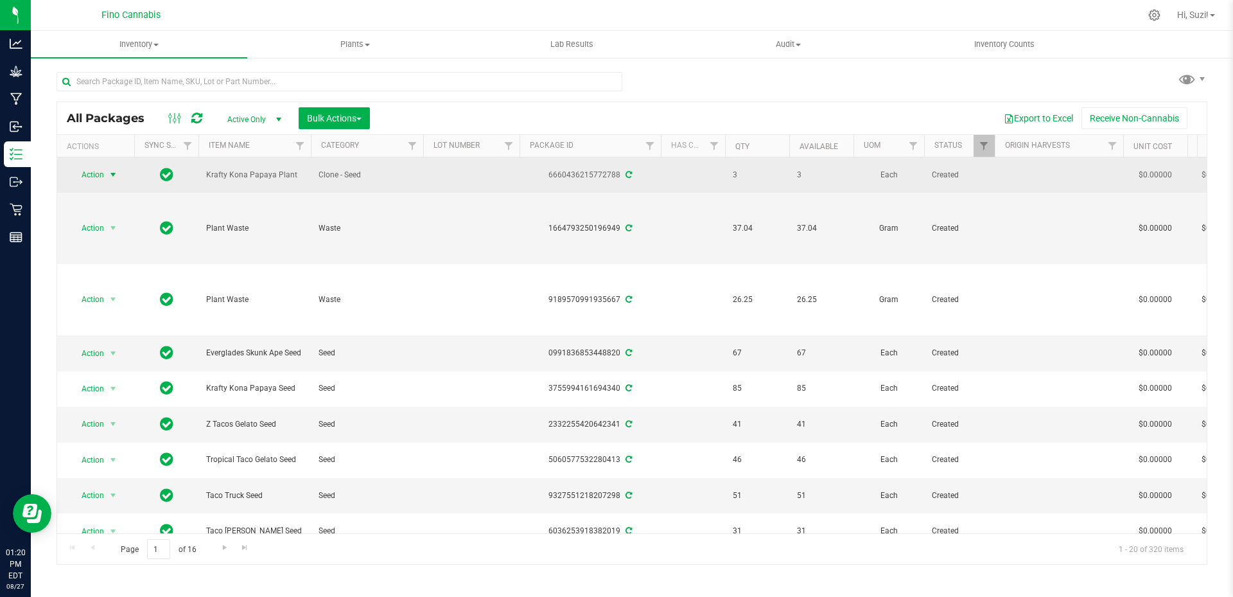
click at [117, 171] on span "select" at bounding box center [113, 175] width 10 height 10
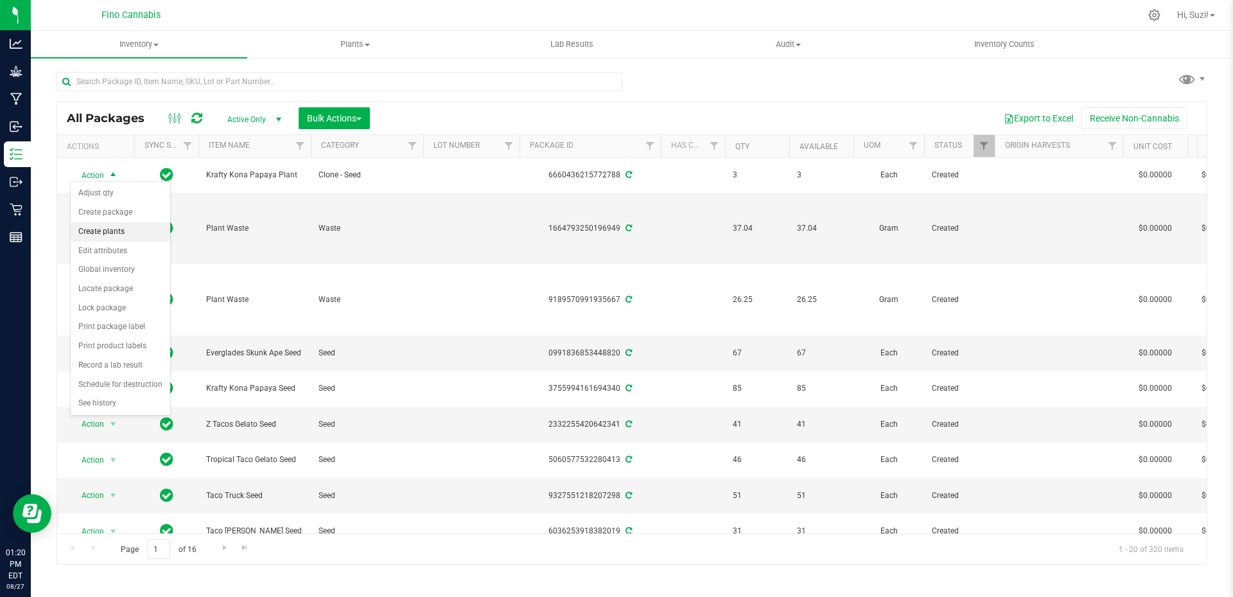
drag, startPoint x: 121, startPoint y: 236, endPoint x: 170, endPoint y: 228, distance: 48.8
click at [121, 235] on li "Create plants" at bounding box center [121, 231] width 100 height 19
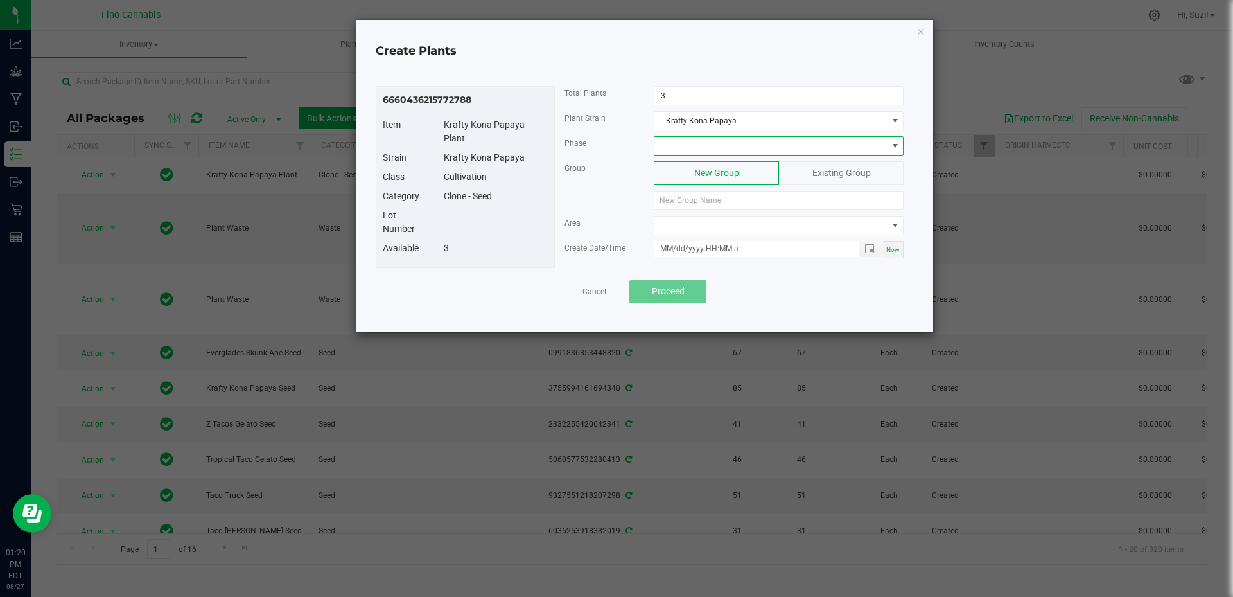
click at [891, 143] on span at bounding box center [895, 146] width 10 height 10
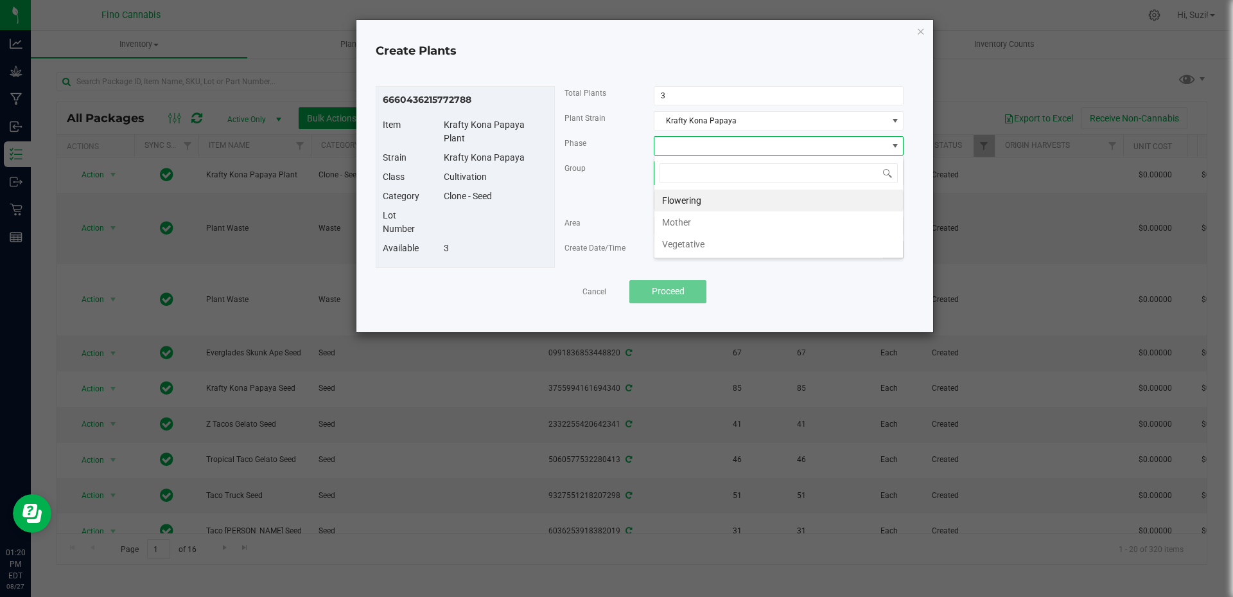
scroll to position [19, 250]
click at [694, 239] on li "Vegetative" at bounding box center [778, 244] width 249 height 22
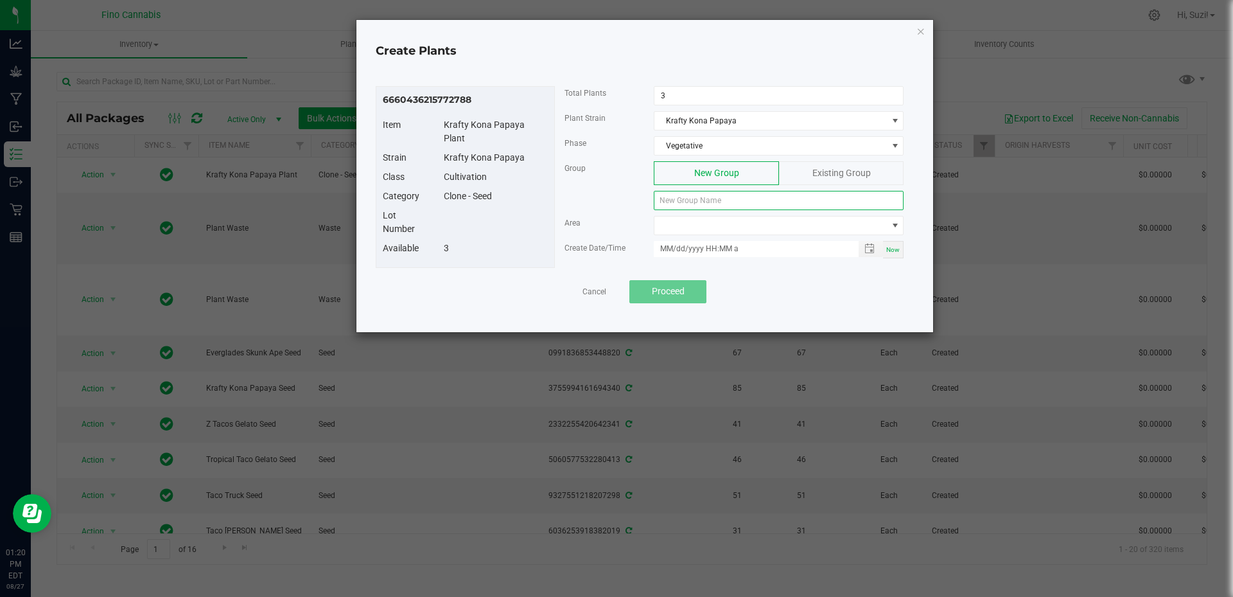
click at [701, 200] on input at bounding box center [779, 200] width 250 height 19
paste input "KKNPPY-082725-C-P2"
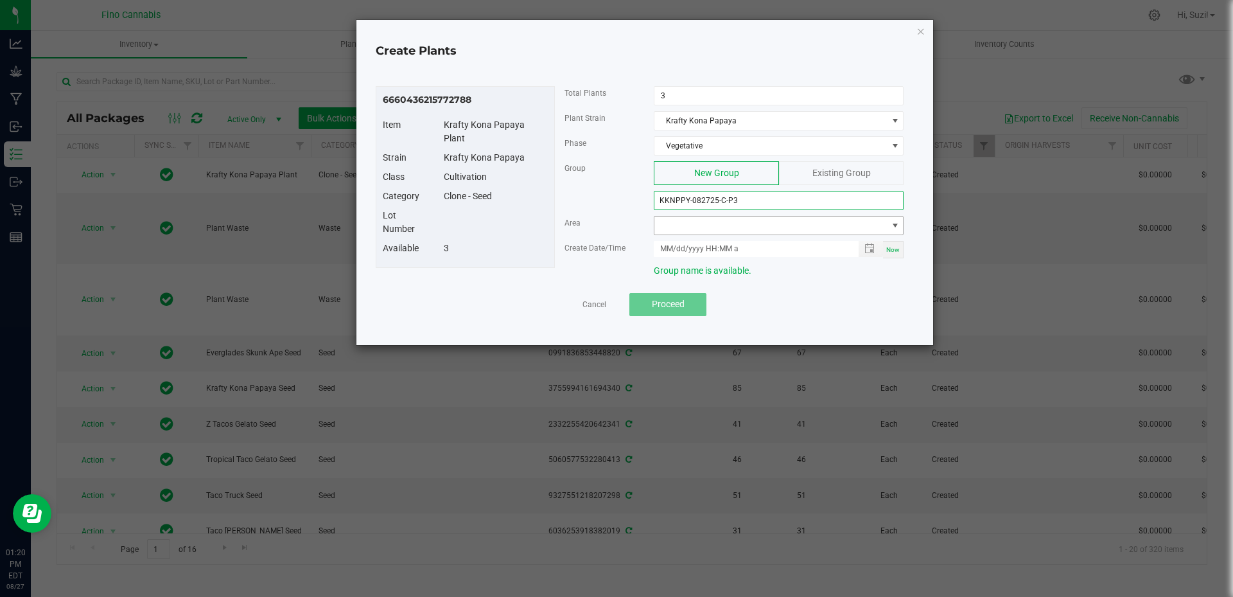
type input "KKNPPY-082725-C-P3"
click at [897, 225] on span at bounding box center [895, 225] width 10 height 10
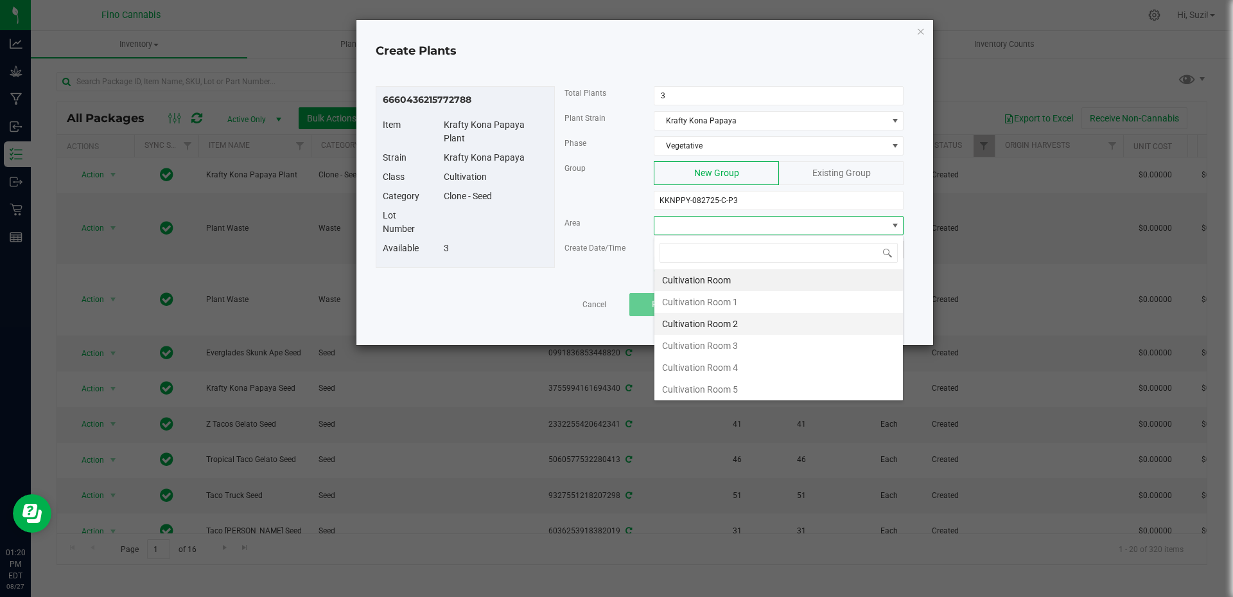
scroll to position [68, 0]
click at [739, 387] on li "Cultivation Room 8" at bounding box center [778, 387] width 249 height 22
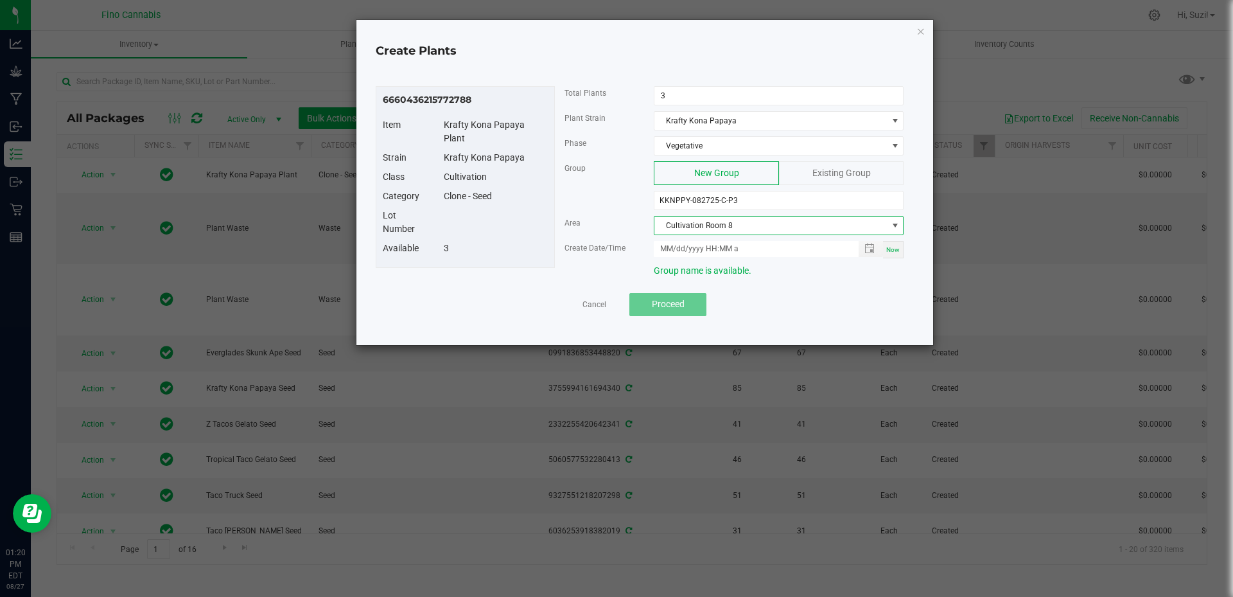
click at [892, 252] on span "Now" at bounding box center [892, 249] width 13 height 7
type input "08/27/2025 1:20 PM"
click at [669, 303] on span "Proceed" at bounding box center [668, 304] width 33 height 10
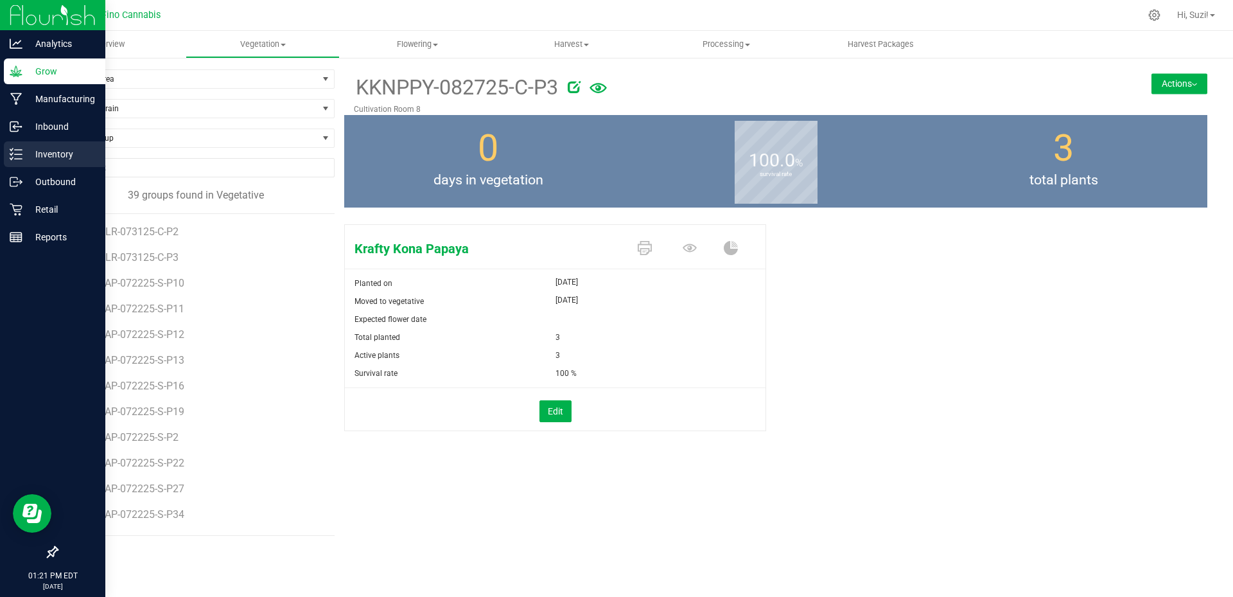
click at [25, 154] on p "Inventory" at bounding box center [60, 153] width 77 height 15
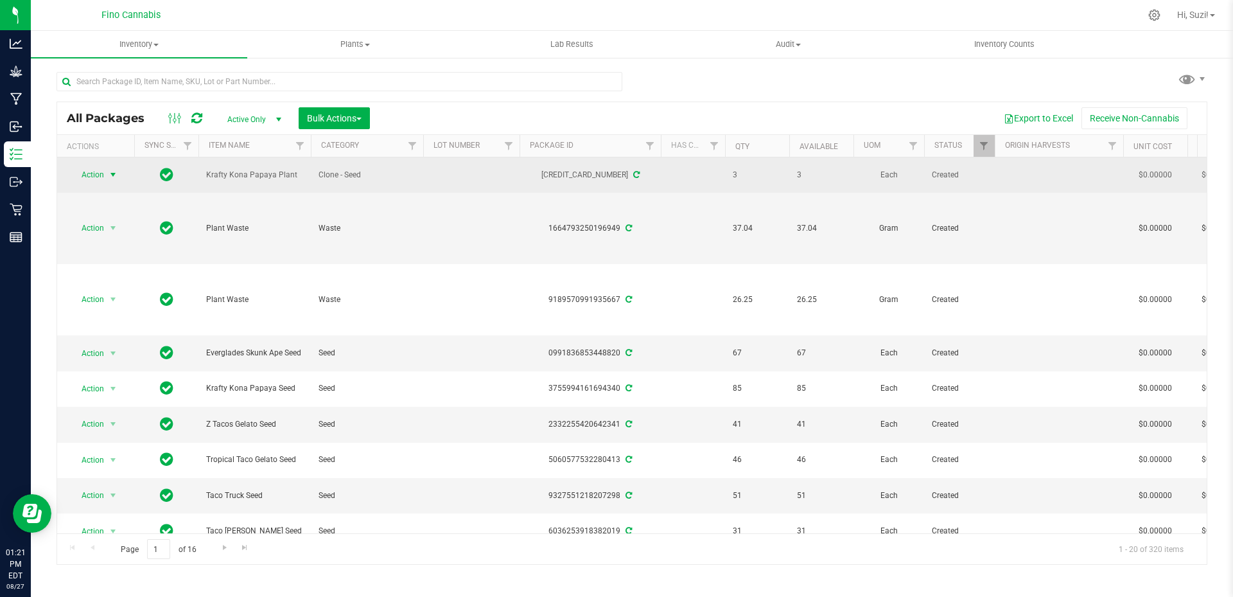
click at [113, 170] on span "select" at bounding box center [113, 175] width 10 height 10
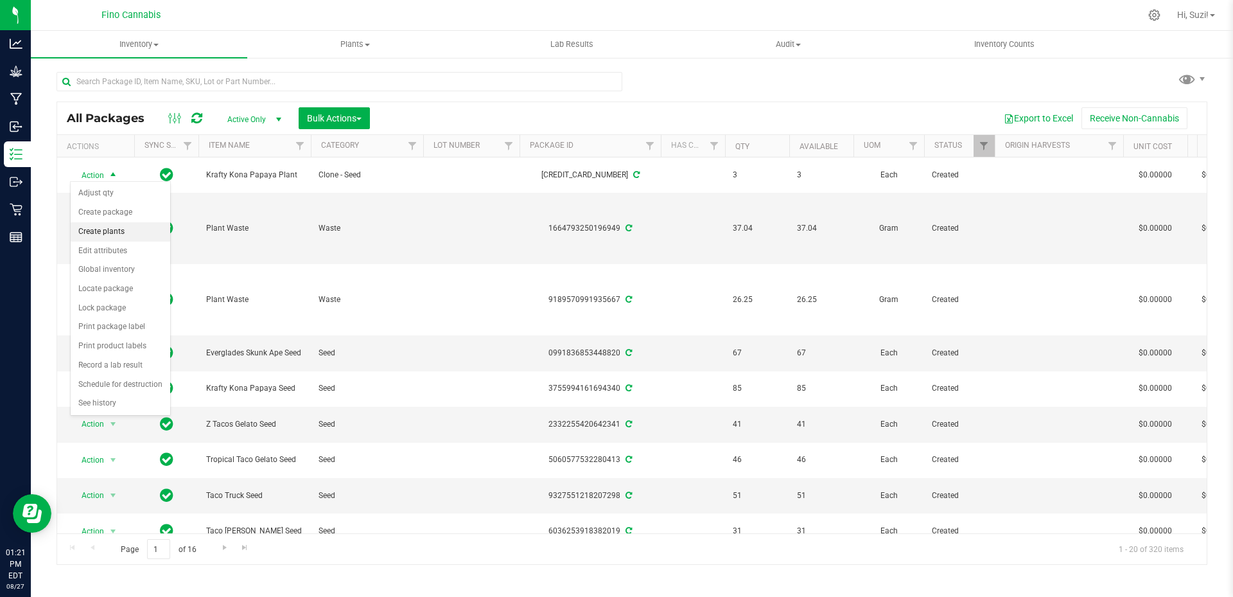
click at [121, 231] on li "Create plants" at bounding box center [121, 231] width 100 height 19
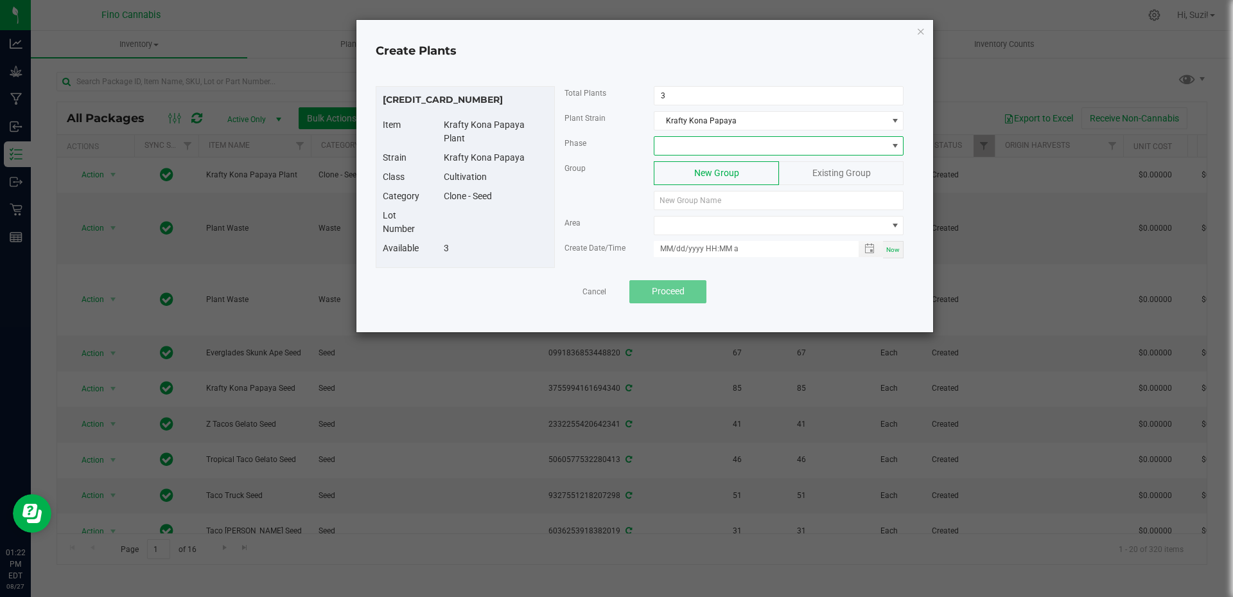
click at [896, 146] on span at bounding box center [895, 146] width 10 height 10
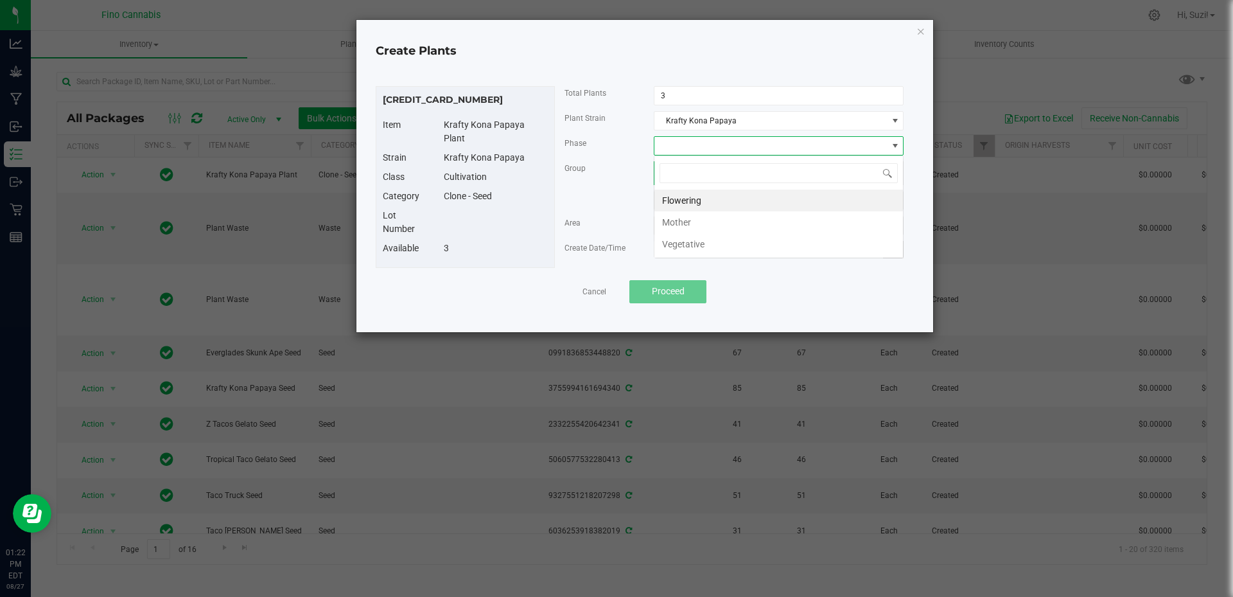
scroll to position [19, 250]
click at [722, 245] on li "Vegetative" at bounding box center [778, 244] width 249 height 22
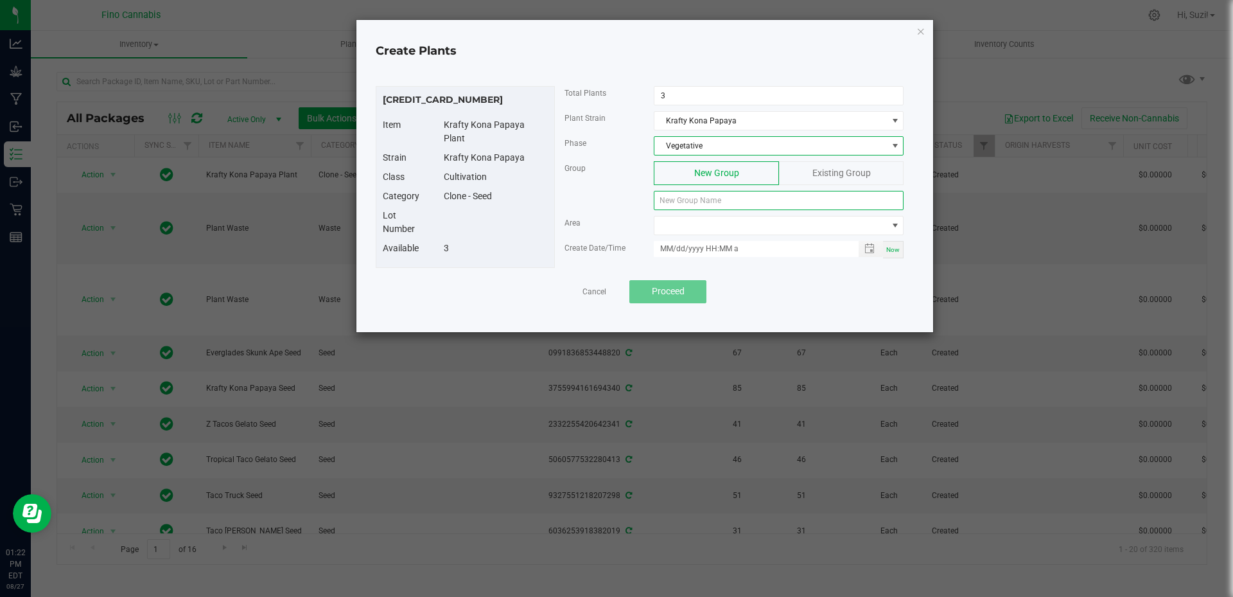
click at [723, 198] on input at bounding box center [779, 200] width 250 height 19
paste input "KKNPPY-082725-C-P3"
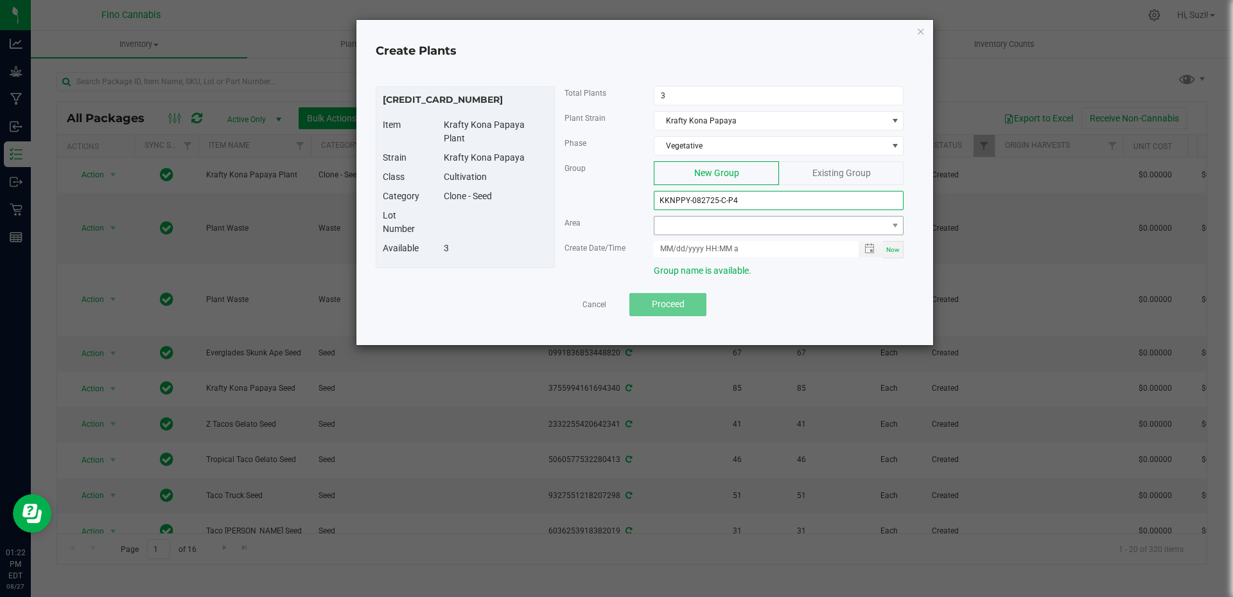
type input "KKNPPY-082725-C-P4"
click at [809, 224] on span at bounding box center [770, 225] width 232 height 18
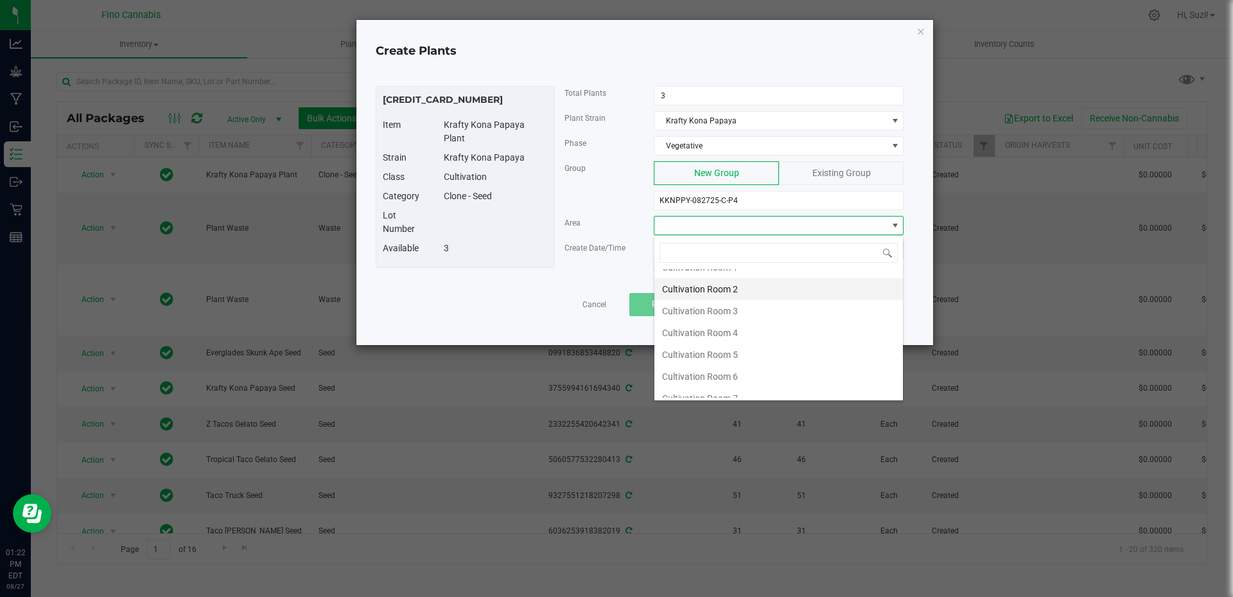
scroll to position [68, 0]
click at [735, 387] on li "Cultivation Room 8" at bounding box center [778, 387] width 249 height 22
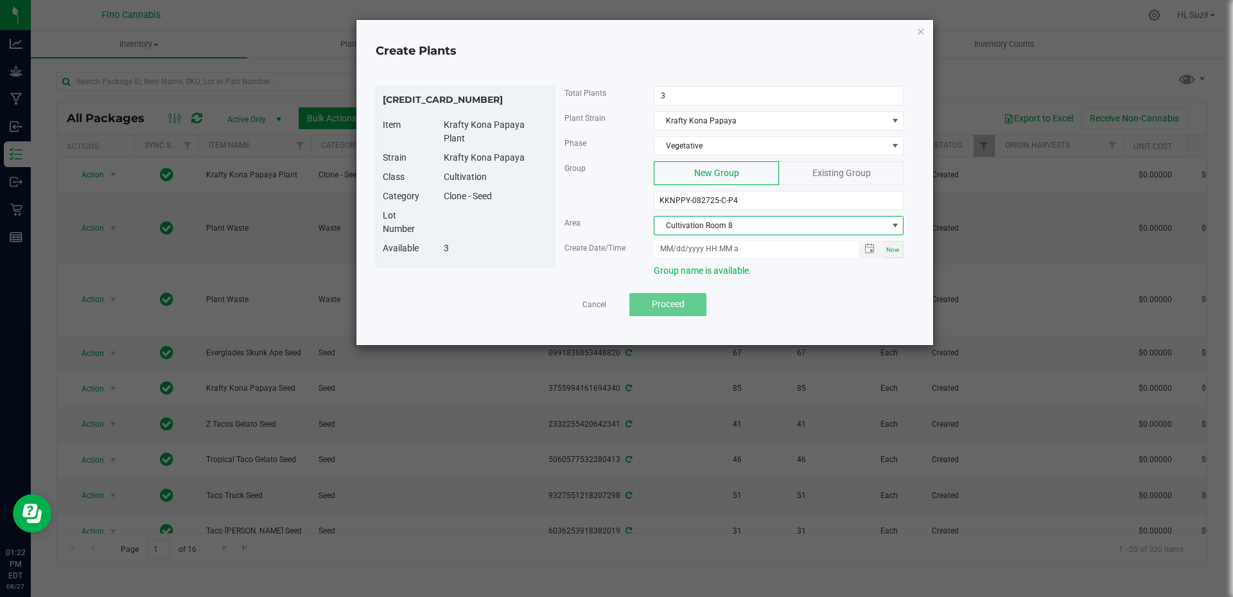
click at [891, 250] on span "Now" at bounding box center [892, 249] width 13 height 7
type input "08/27/2025 1:22 PM"
click at [692, 306] on button "Proceed" at bounding box center [667, 304] width 77 height 23
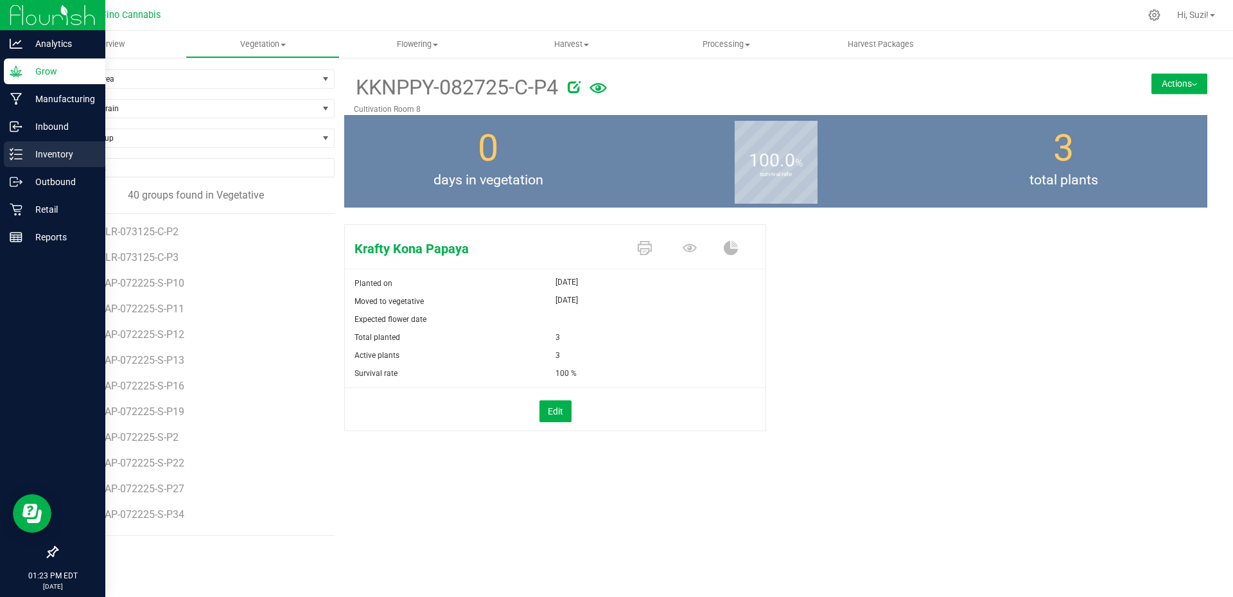
click at [4, 153] on div "Inventory" at bounding box center [54, 154] width 101 height 26
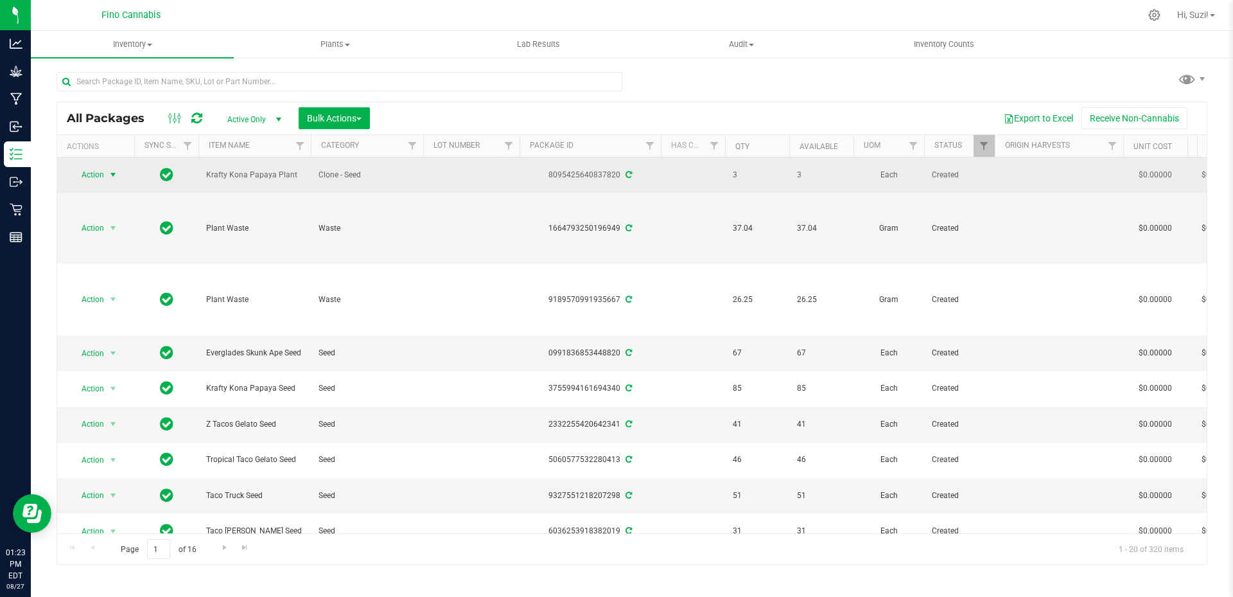
click at [113, 173] on span "select" at bounding box center [113, 175] width 10 height 10
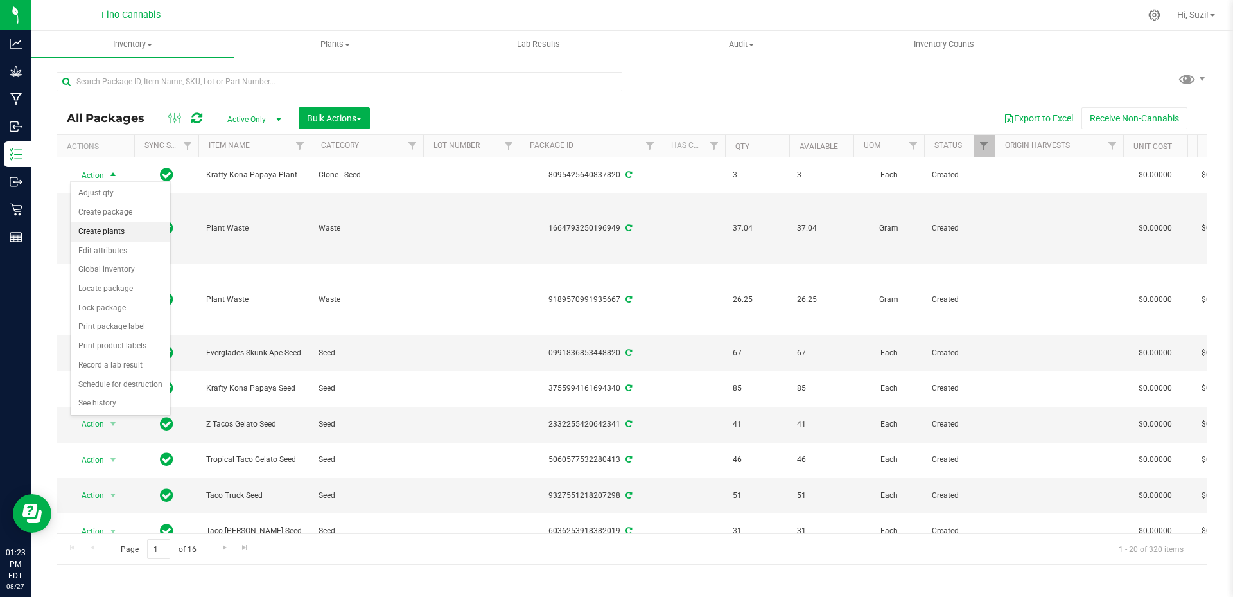
click at [107, 236] on li "Create plants" at bounding box center [121, 231] width 100 height 19
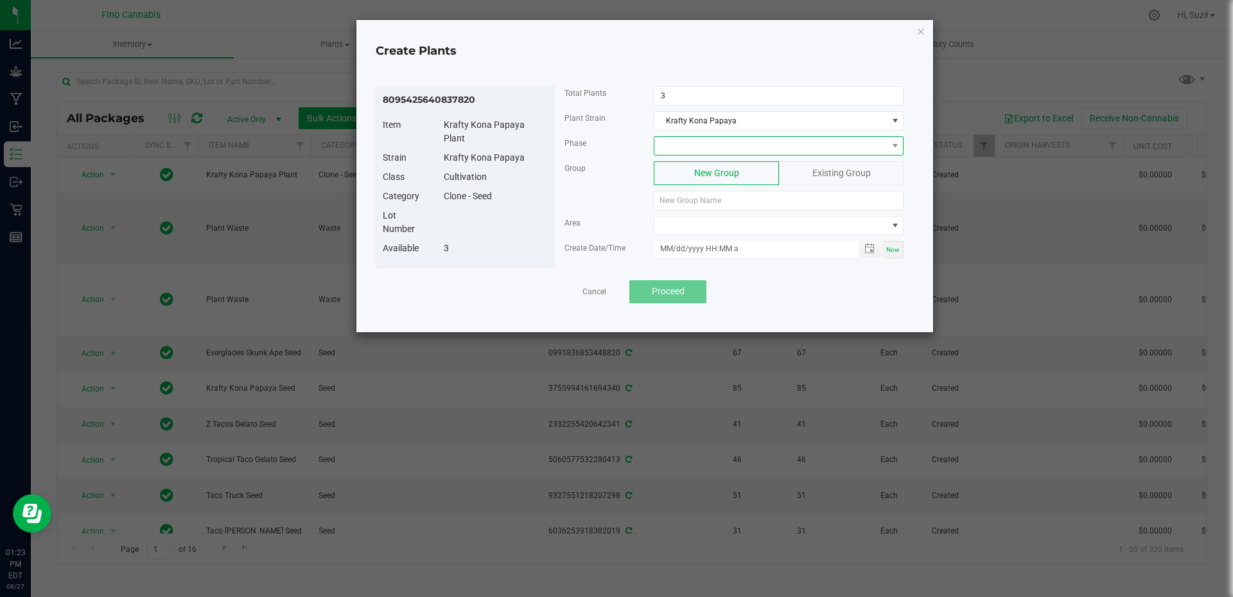
click at [740, 141] on span at bounding box center [770, 146] width 232 height 18
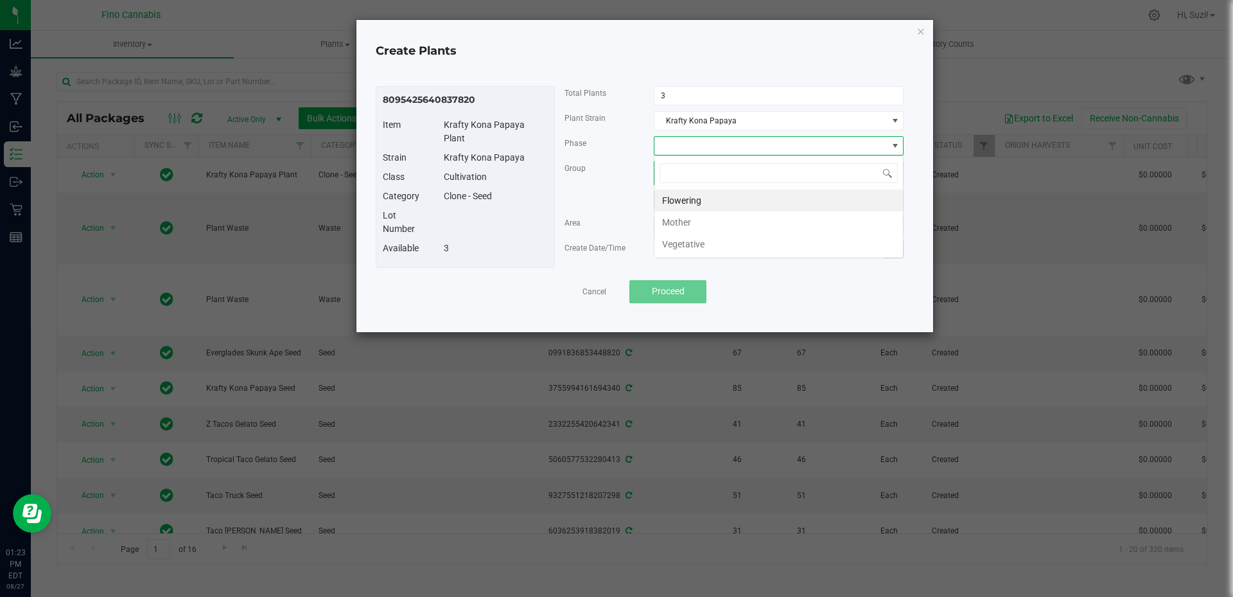
scroll to position [19, 250]
click at [701, 241] on li "Vegetative" at bounding box center [778, 244] width 249 height 22
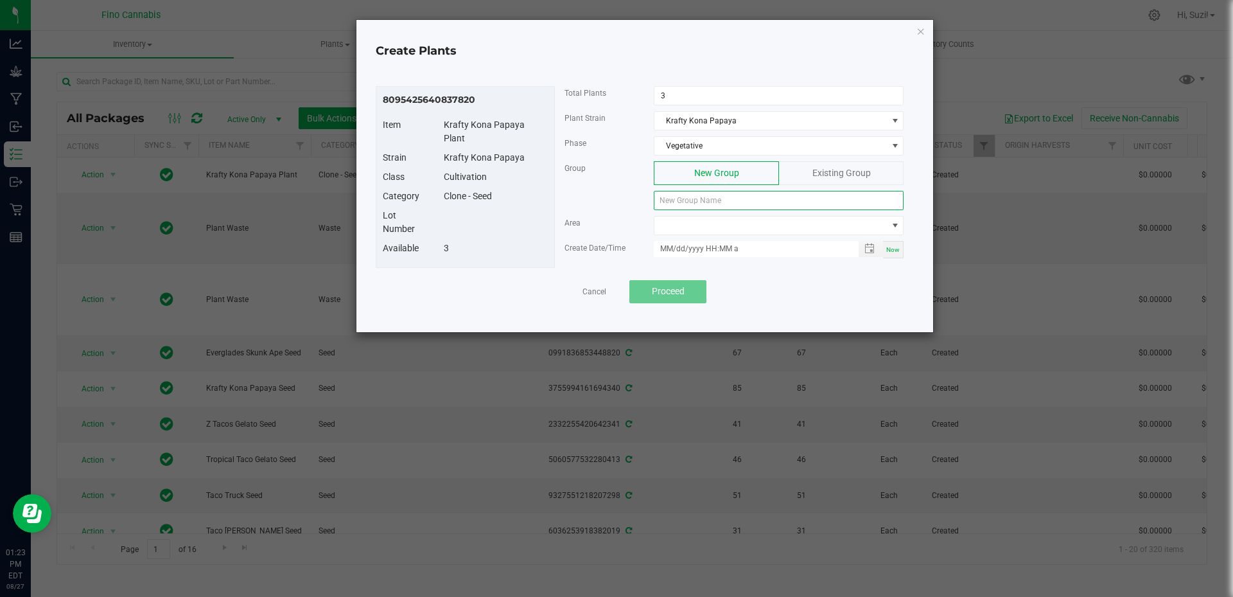
click at [701, 203] on input at bounding box center [779, 200] width 250 height 19
paste input "KKNPPY-082725-C-P4"
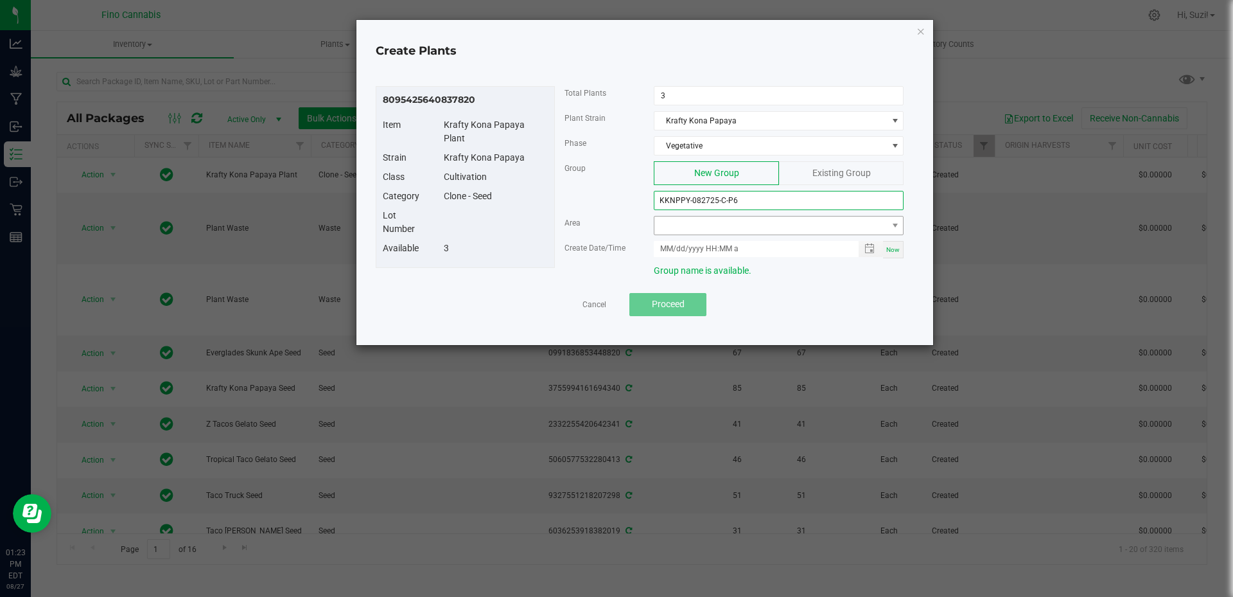
type input "KKNPPY-082725-C-P6"
click at [734, 227] on span at bounding box center [770, 225] width 232 height 18
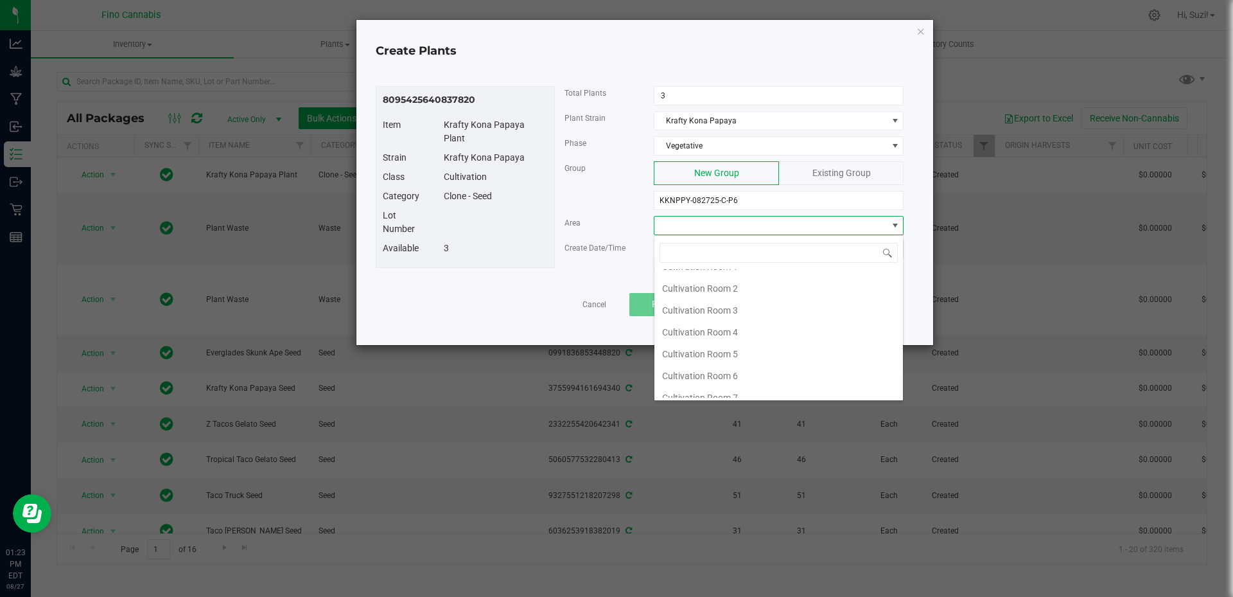
scroll to position [68, 0]
click at [728, 388] on li "Cultivation Room 8" at bounding box center [778, 387] width 249 height 22
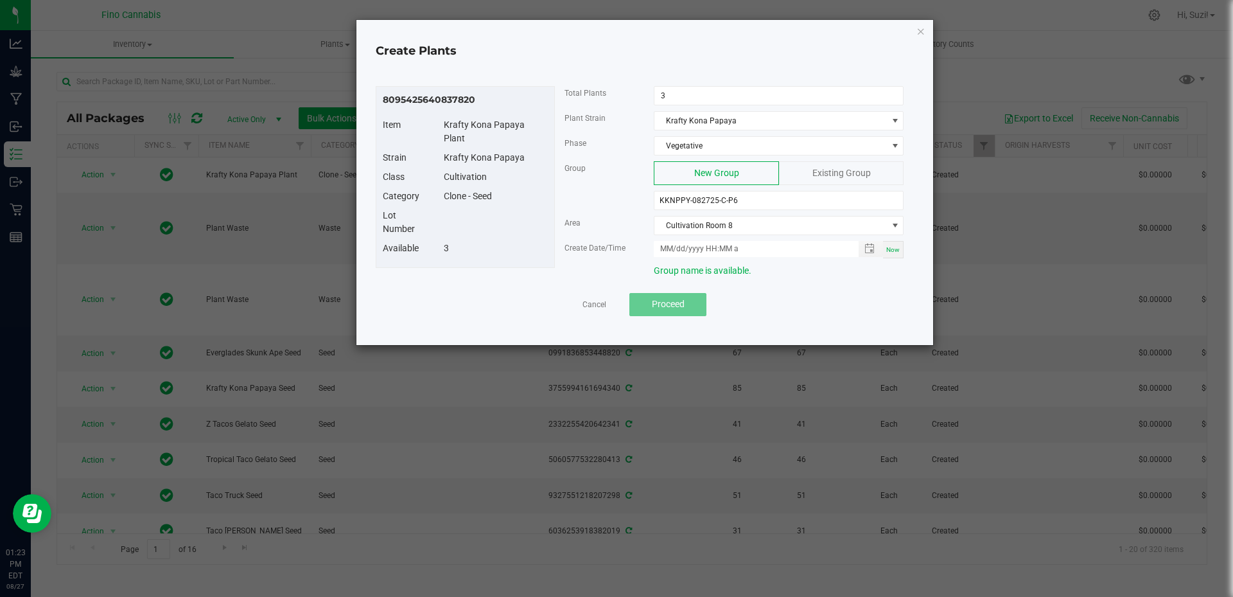
click at [897, 253] on span "Now" at bounding box center [892, 249] width 13 height 7
type input "08/27/2025 1:23 PM"
drag, startPoint x: 746, startPoint y: 200, endPoint x: 615, endPoint y: 207, distance: 131.2
click at [615, 207] on div "Group New Group Existing Group KKNPPY-082725-C-P6" at bounding box center [734, 188] width 359 height 55
click at [802, 304] on div "Cancel Proceed" at bounding box center [644, 304] width 519 height 23
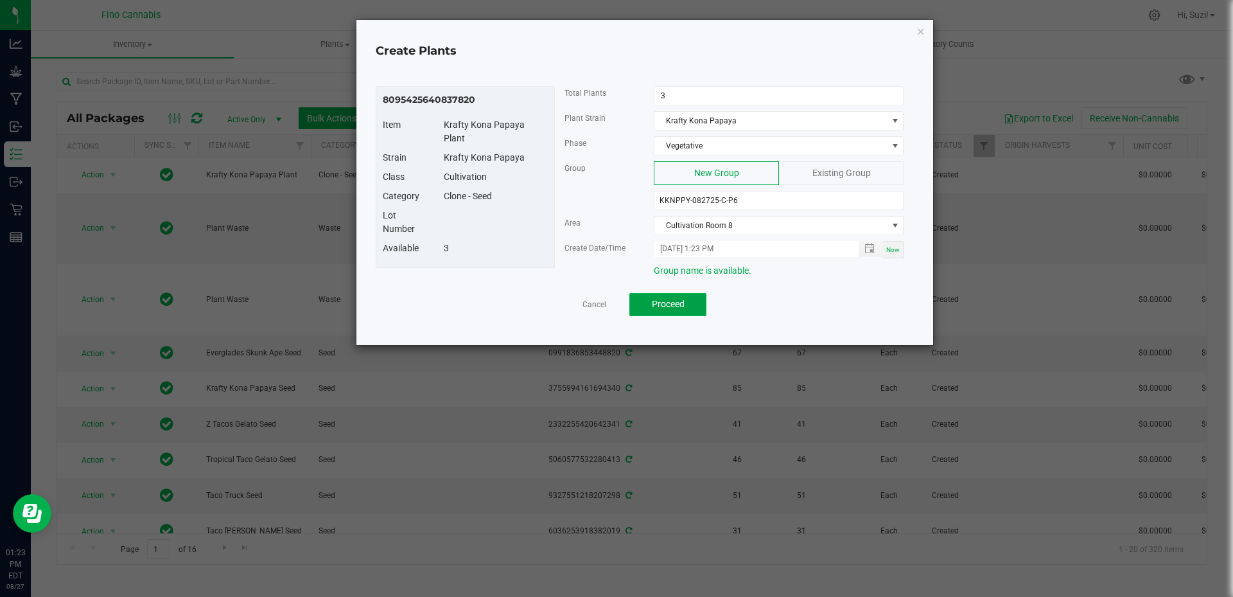
click at [661, 308] on span "Proceed" at bounding box center [668, 304] width 33 height 10
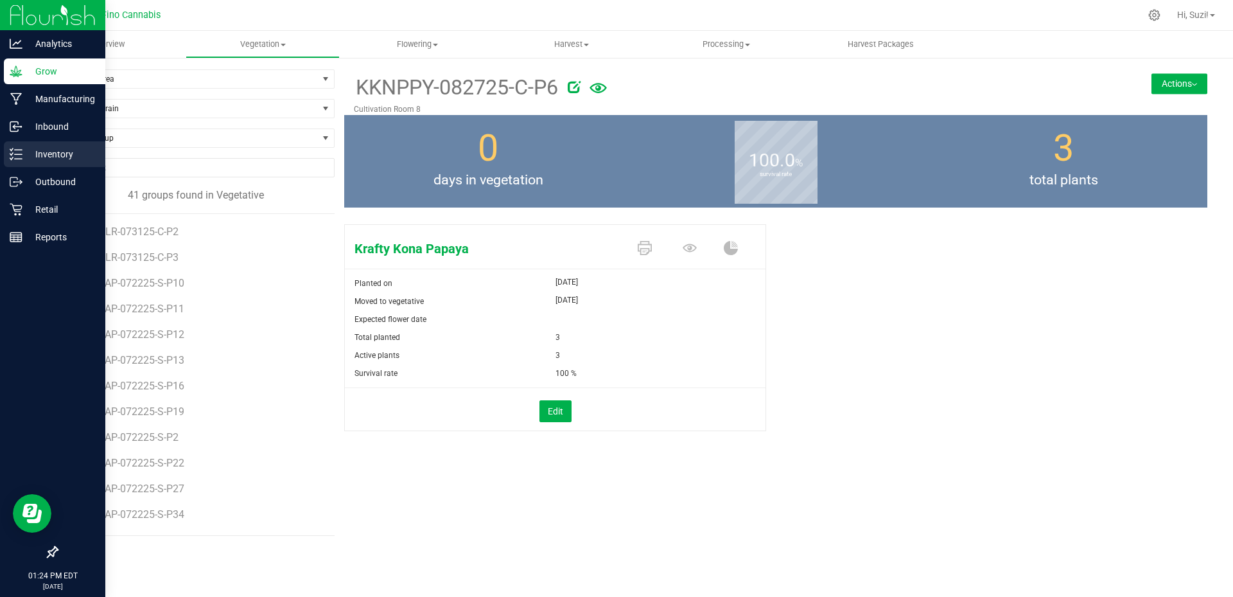
click at [32, 159] on p "Inventory" at bounding box center [60, 153] width 77 height 15
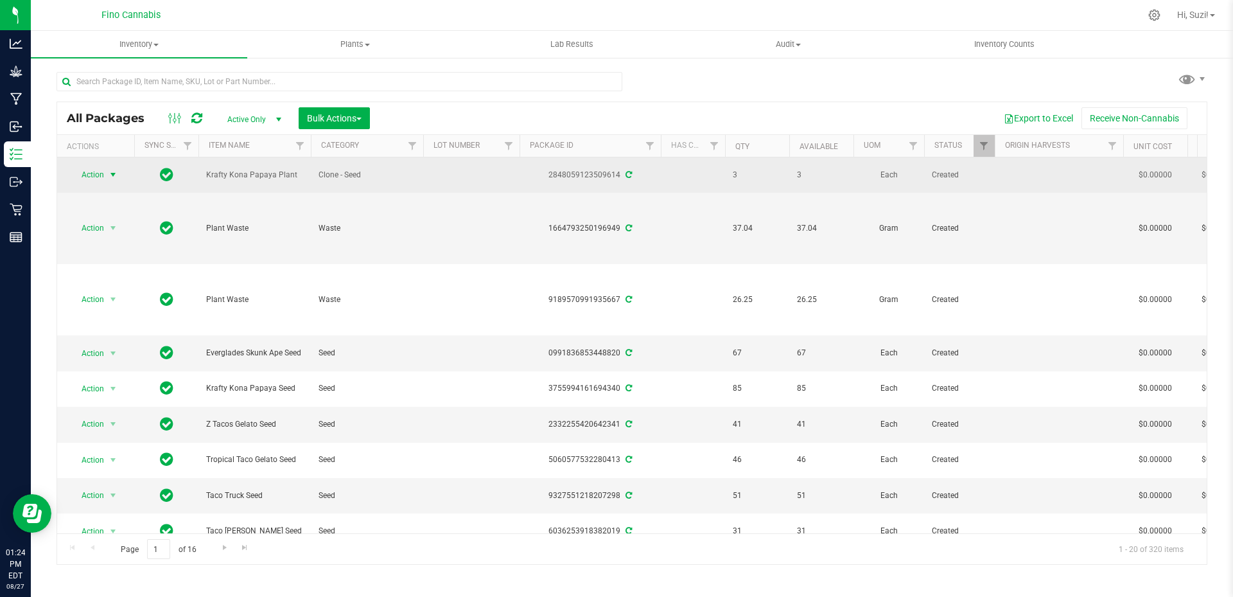
click at [114, 173] on span "select" at bounding box center [113, 175] width 10 height 10
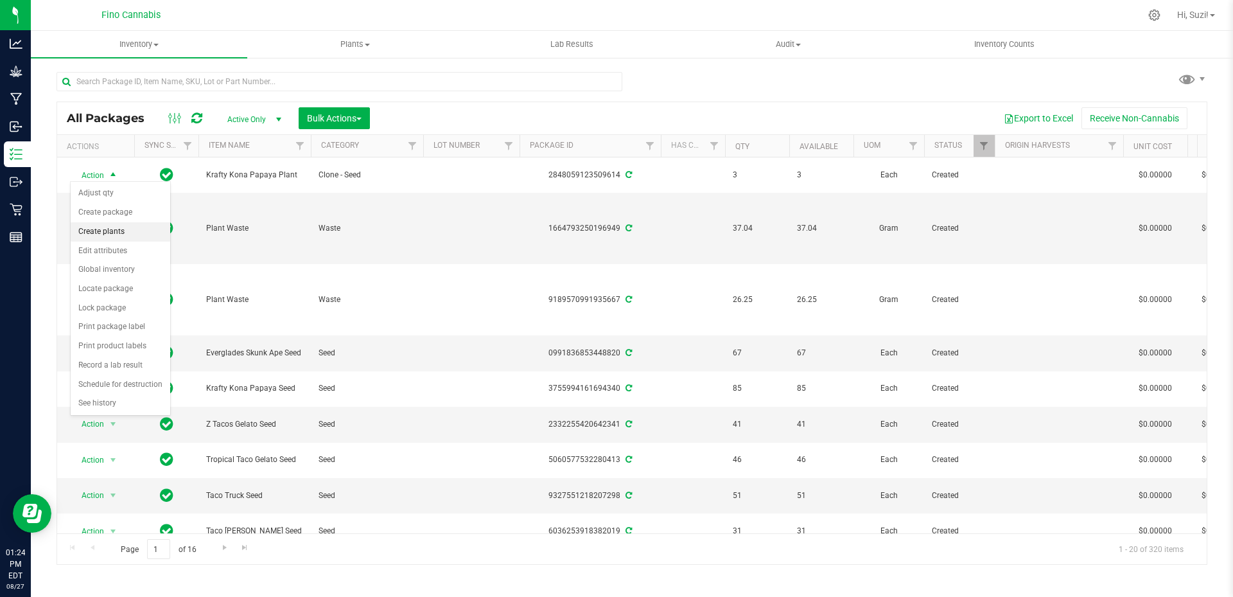
click at [116, 231] on li "Create plants" at bounding box center [121, 231] width 100 height 19
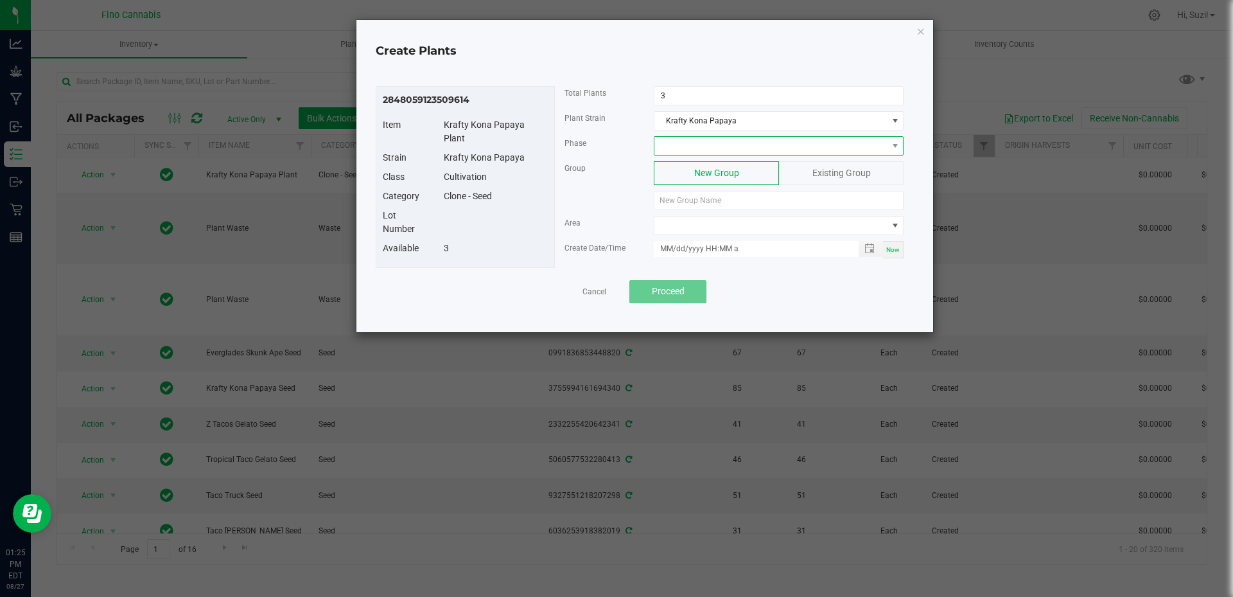
click at [843, 150] on span at bounding box center [770, 146] width 232 height 18
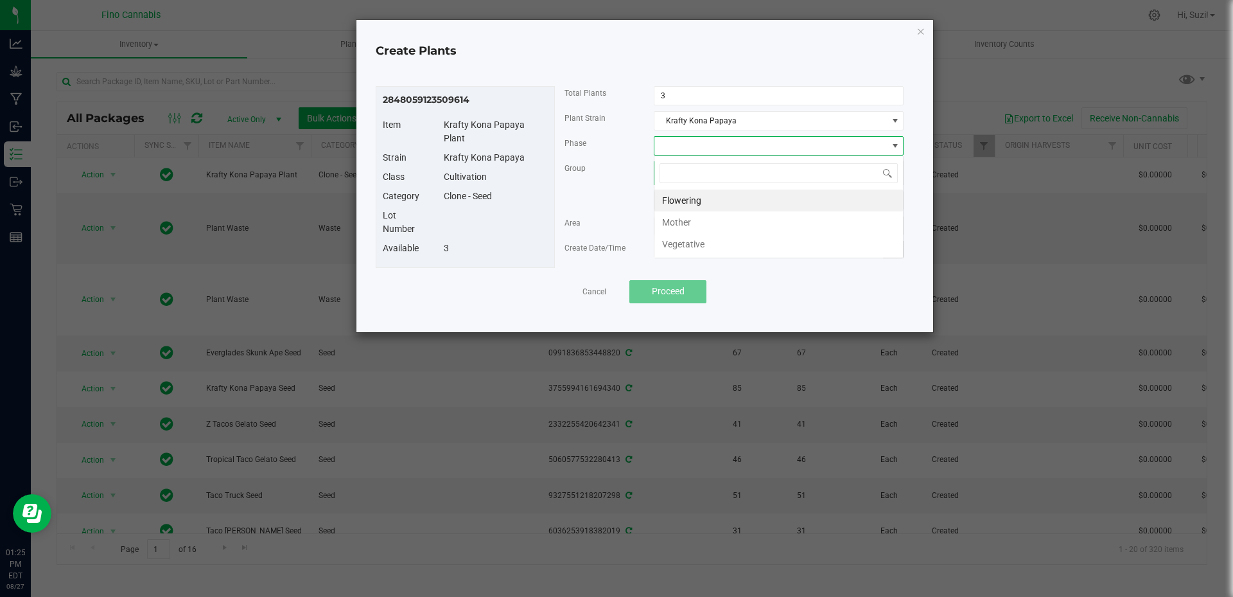
scroll to position [19, 250]
click at [723, 244] on li "Vegetative" at bounding box center [778, 244] width 249 height 22
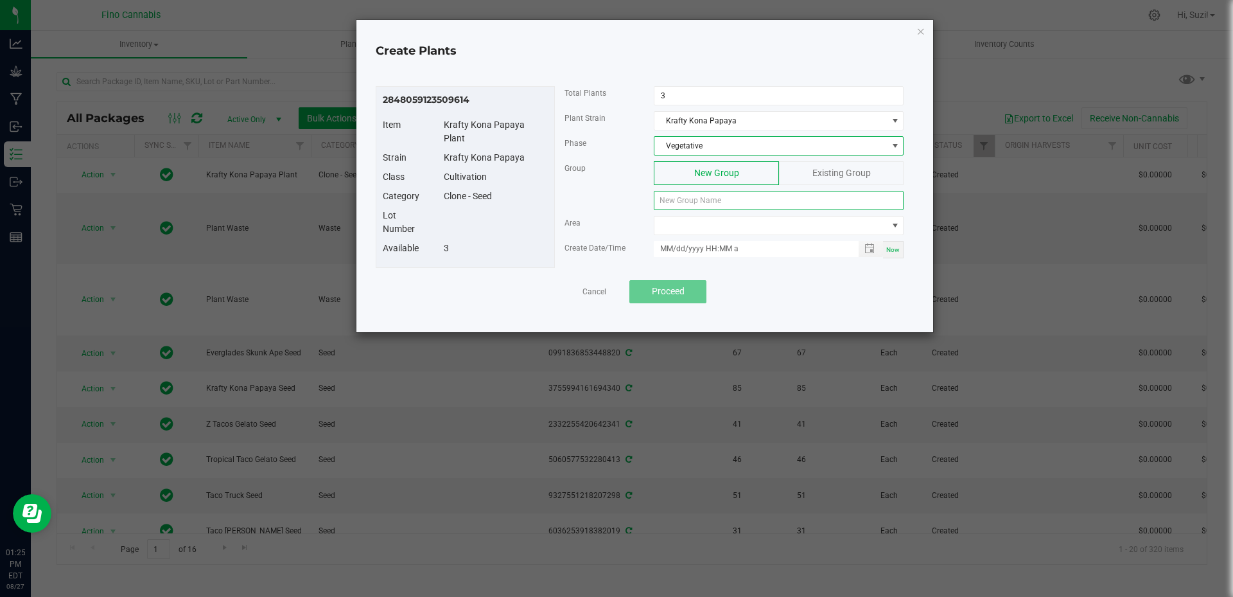
click at [725, 206] on input at bounding box center [779, 200] width 250 height 19
paste input "KKNPPY-082725-C-P6"
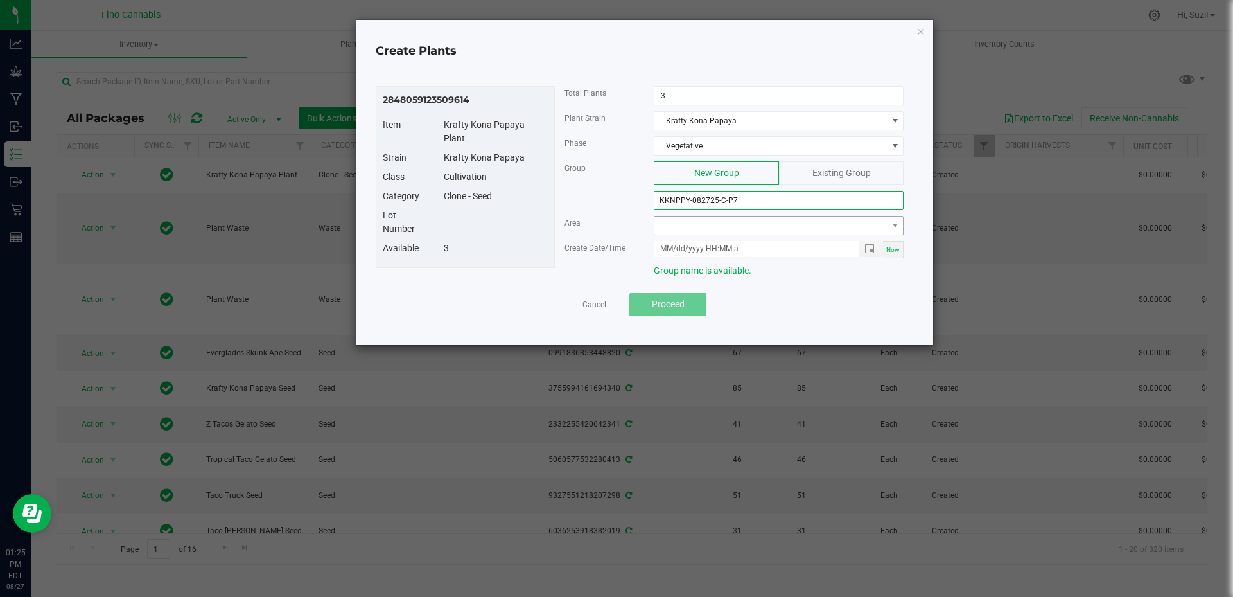
type input "KKNPPY-082725-C-P7"
click at [787, 228] on span at bounding box center [770, 225] width 232 height 18
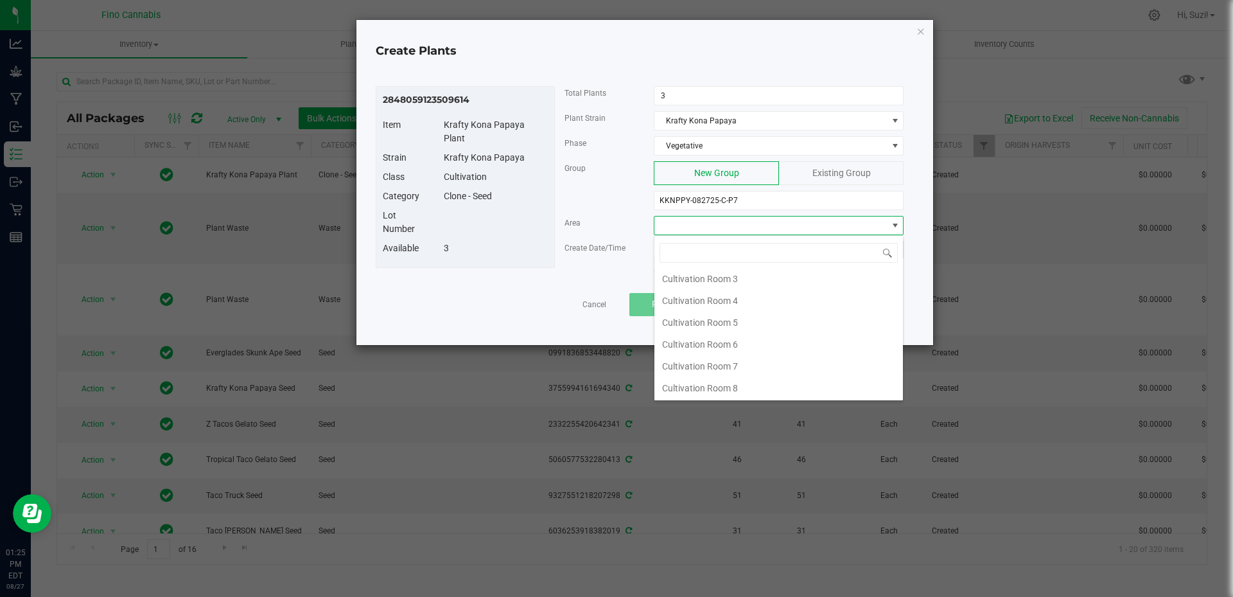
scroll to position [68, 0]
click at [734, 386] on li "Cultivation Room 8" at bounding box center [778, 387] width 249 height 22
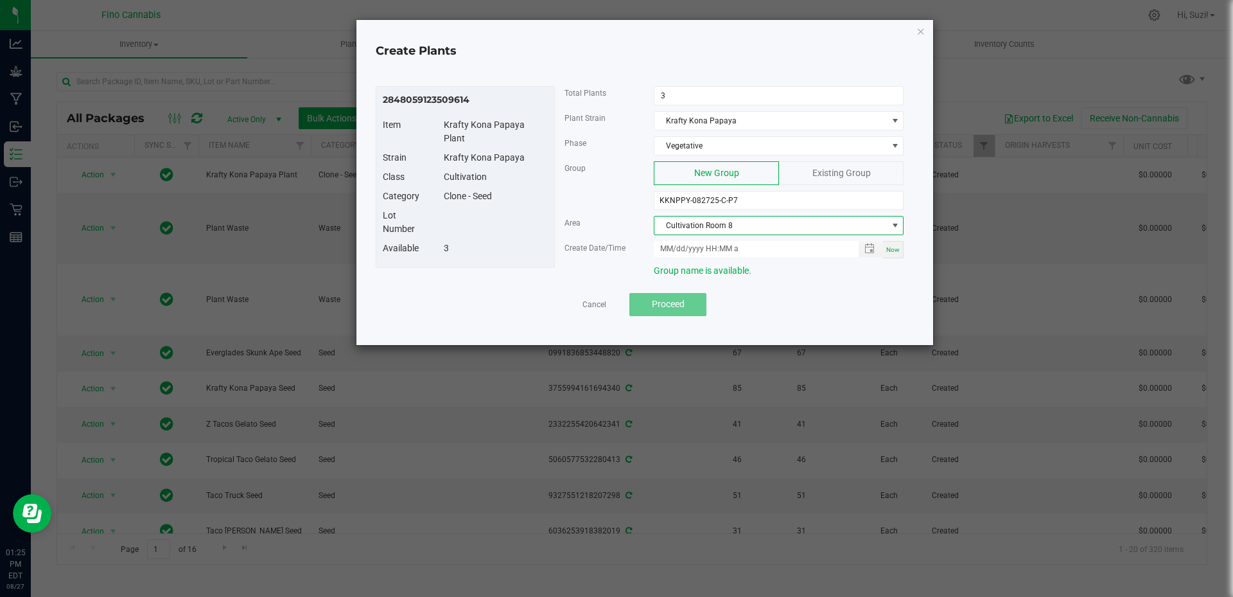
click at [892, 254] on div "Now" at bounding box center [893, 249] width 21 height 17
type input "08/27/2025 1:25 PM"
click at [671, 309] on span "Proceed" at bounding box center [668, 304] width 33 height 10
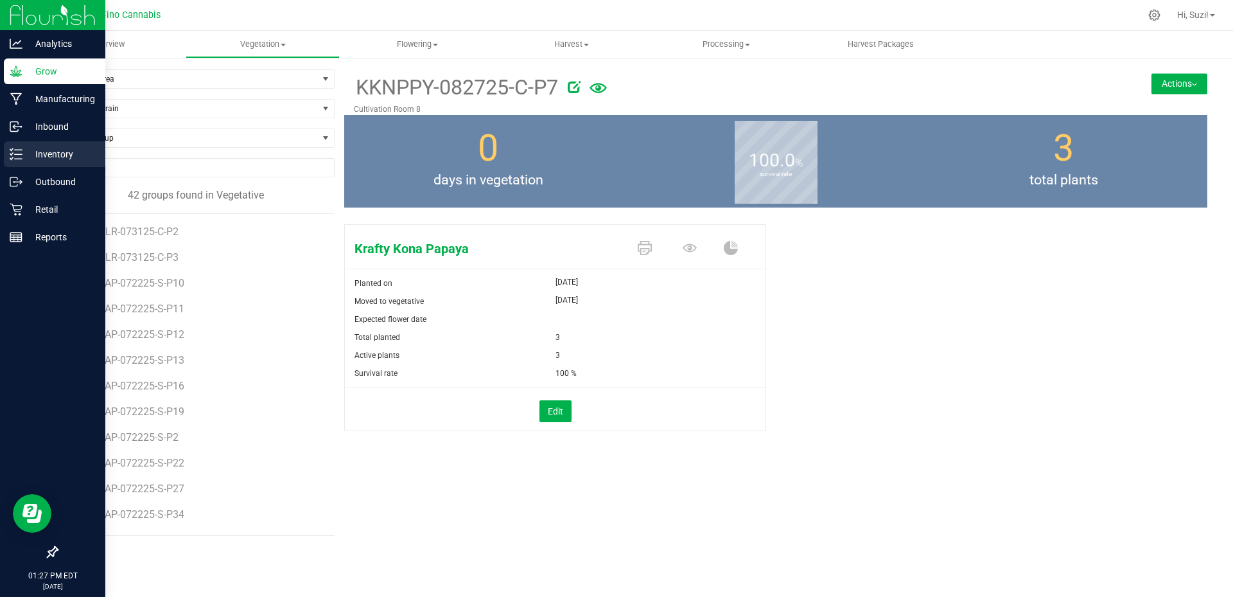
click at [22, 163] on div "Inventory" at bounding box center [54, 154] width 101 height 26
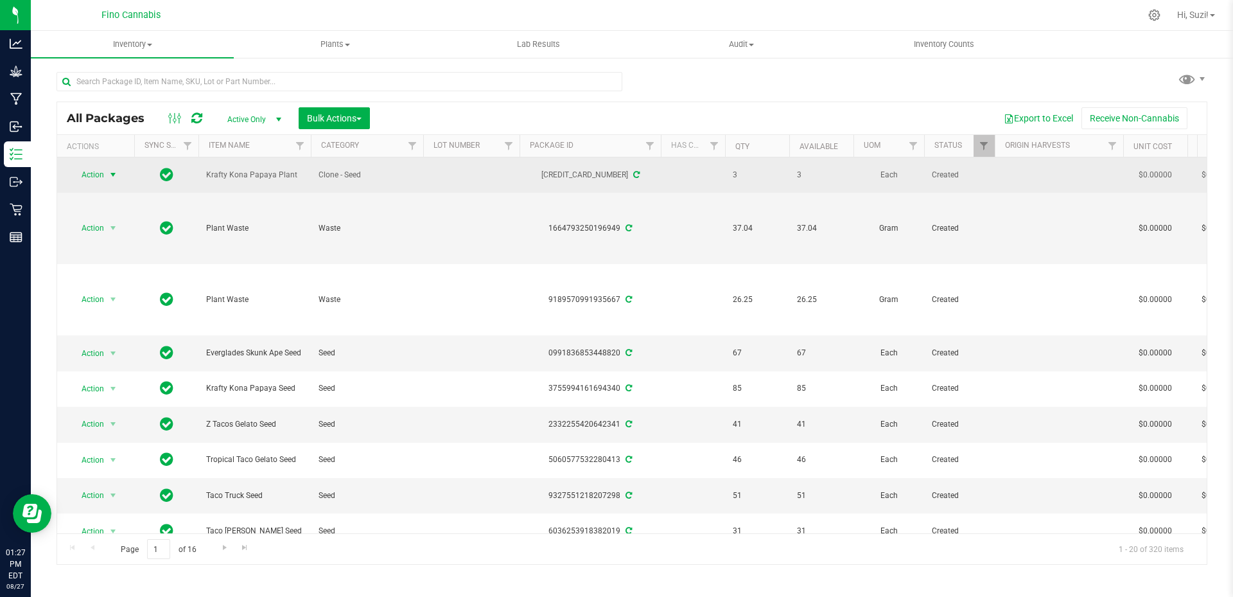
click at [111, 175] on span "select" at bounding box center [113, 175] width 10 height 10
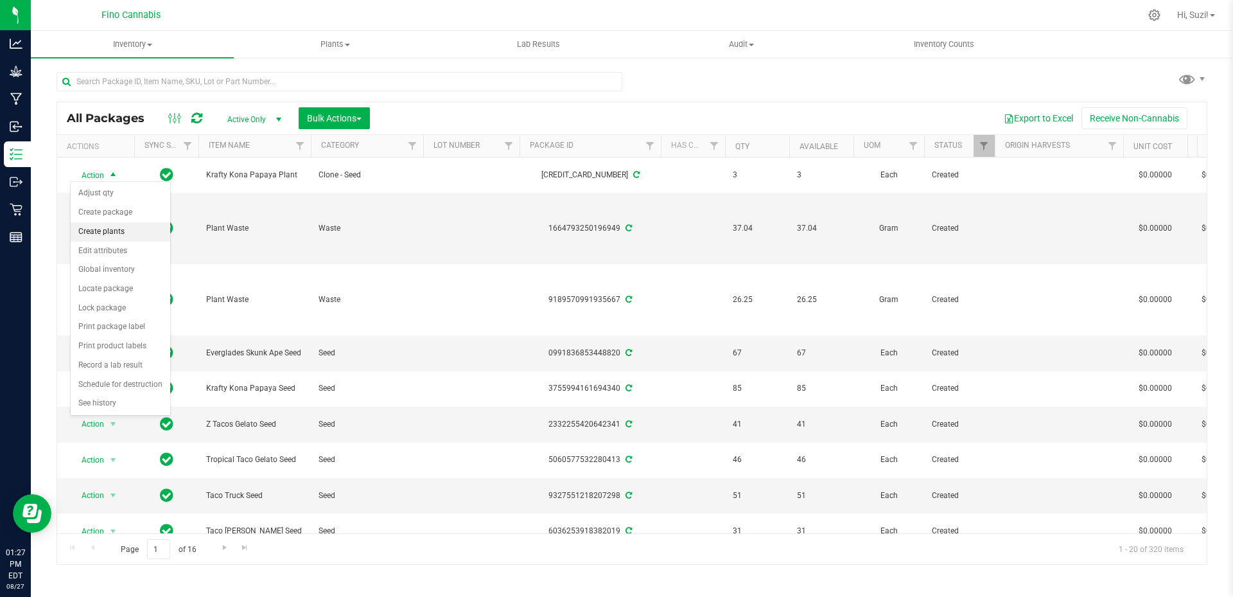
click at [118, 234] on li "Create plants" at bounding box center [121, 231] width 100 height 19
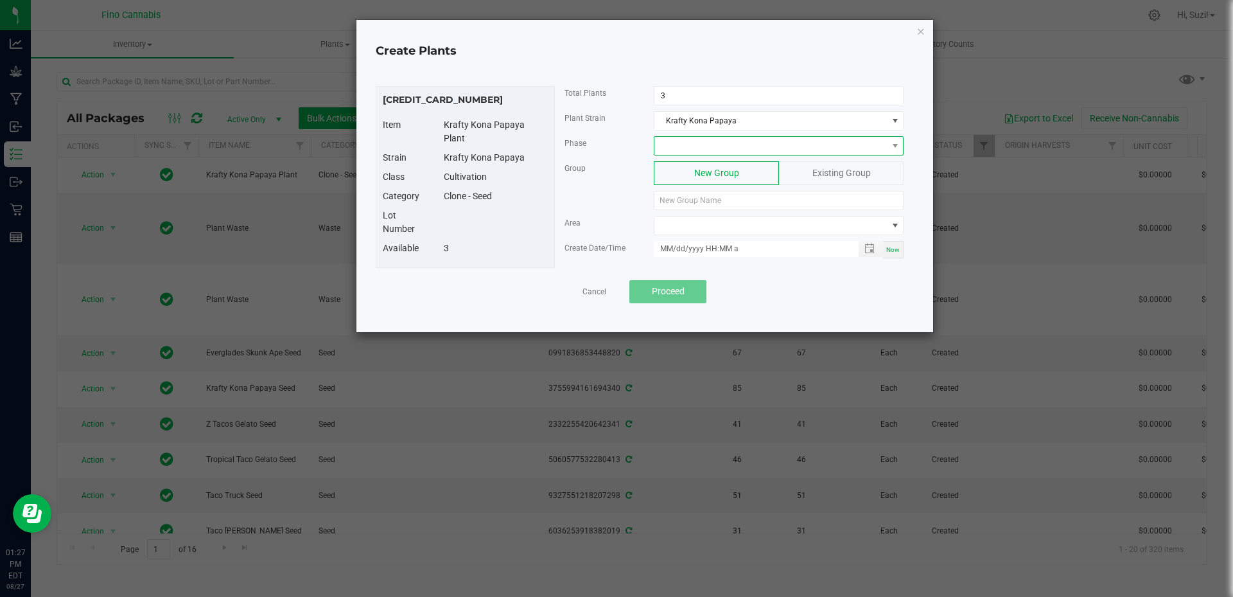
click at [735, 142] on span at bounding box center [770, 146] width 232 height 18
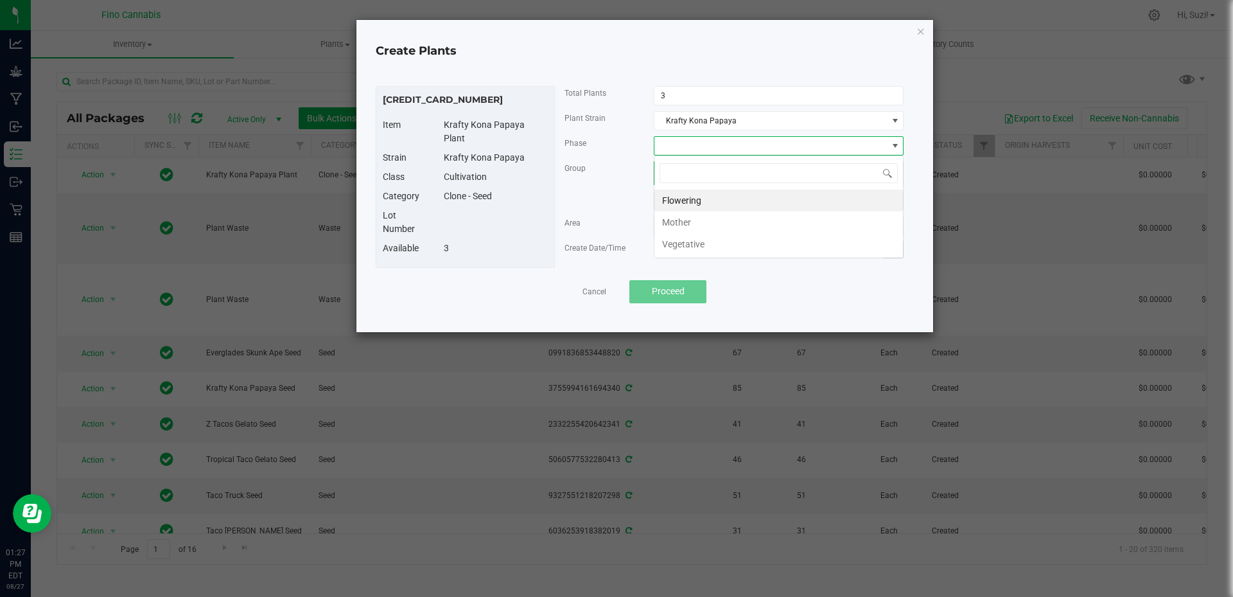
scroll to position [19, 250]
click at [702, 251] on li "Vegetative" at bounding box center [778, 244] width 249 height 22
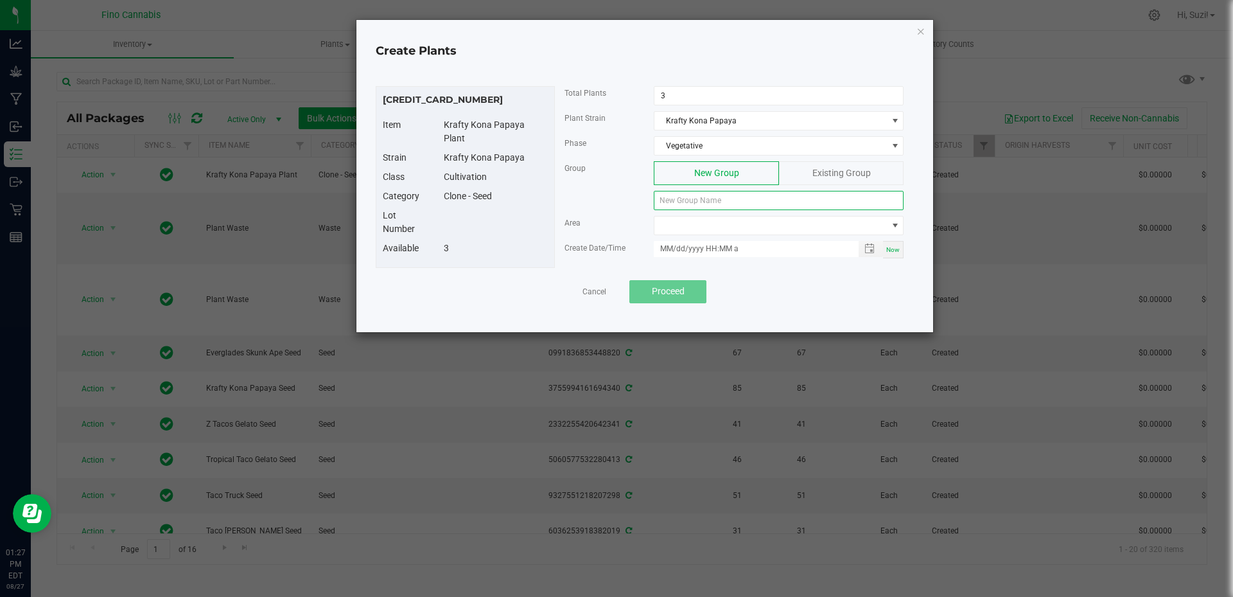
click at [712, 201] on input at bounding box center [779, 200] width 250 height 19
paste input "KKNPPY-082725-C-P7"
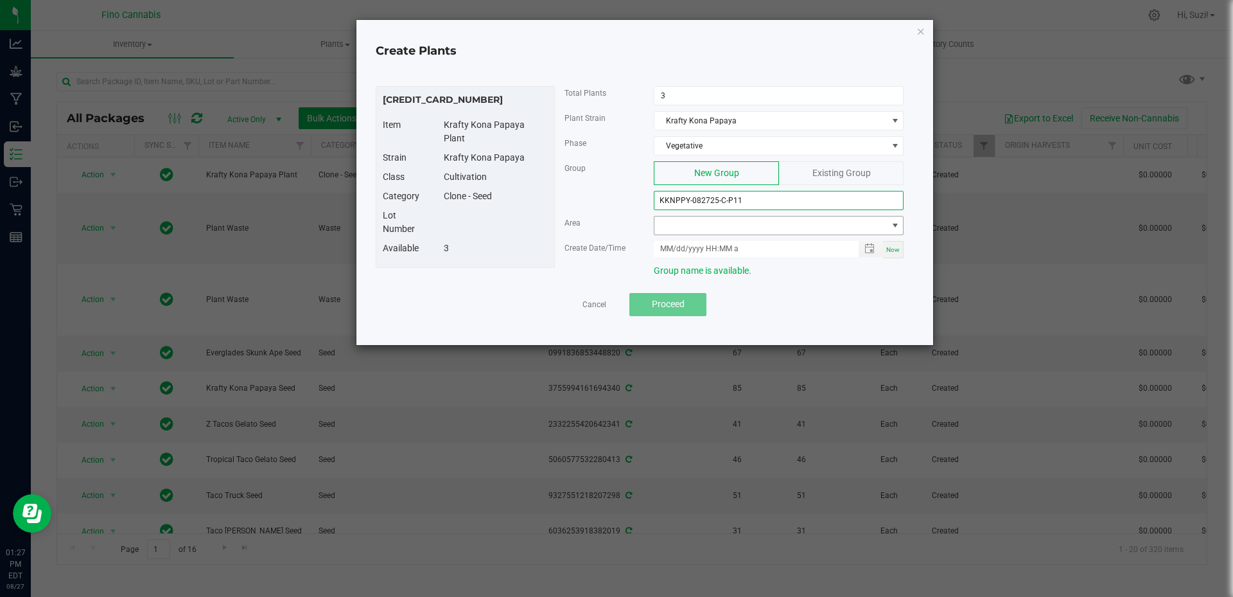
type input "KKNPPY-082725-C-P11"
click at [891, 227] on span at bounding box center [895, 225] width 10 height 10
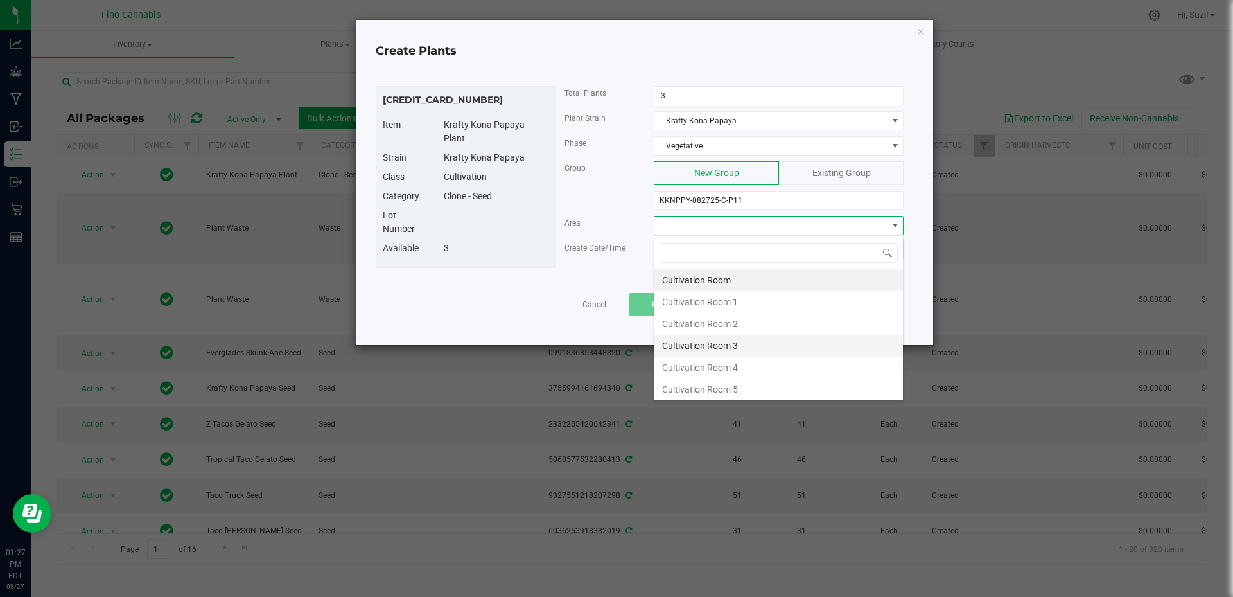
scroll to position [68, 0]
click at [741, 384] on li "Cultivation Room 8" at bounding box center [778, 387] width 249 height 22
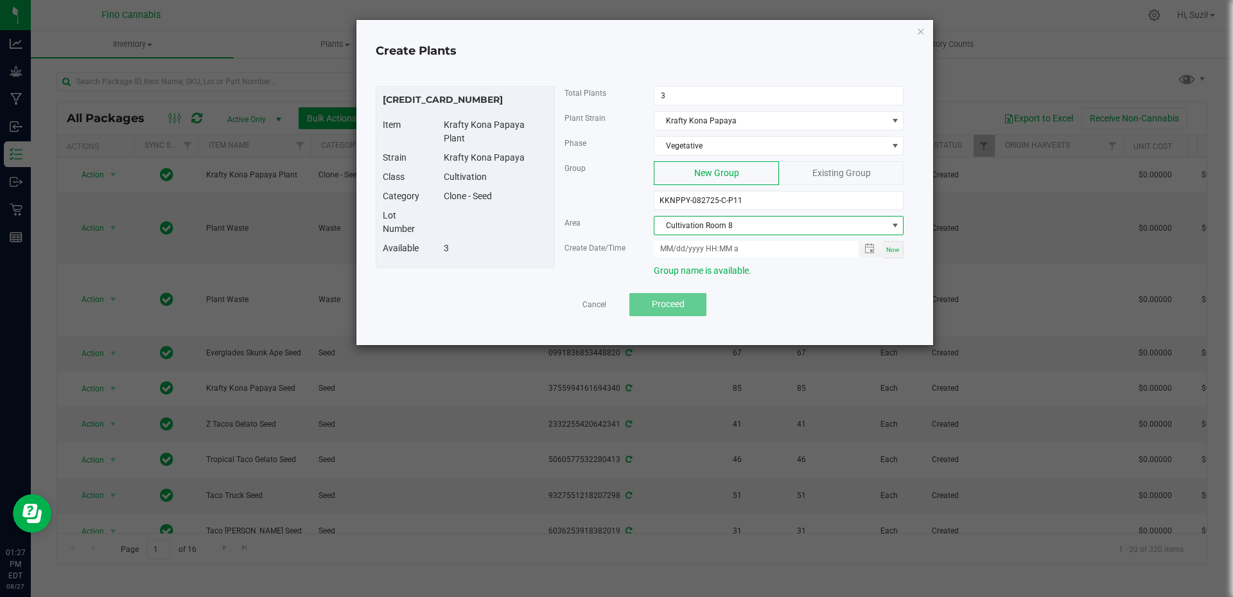
click at [890, 249] on span "Now" at bounding box center [892, 249] width 13 height 7
type input "08/27/2025 1:27 PM"
drag, startPoint x: 762, startPoint y: 198, endPoint x: 626, endPoint y: 200, distance: 135.5
click at [626, 200] on div "Group New Group Existing Group KKNPPY-082725-C-P11" at bounding box center [734, 188] width 359 height 55
click at [674, 302] on span "Proceed" at bounding box center [668, 304] width 33 height 10
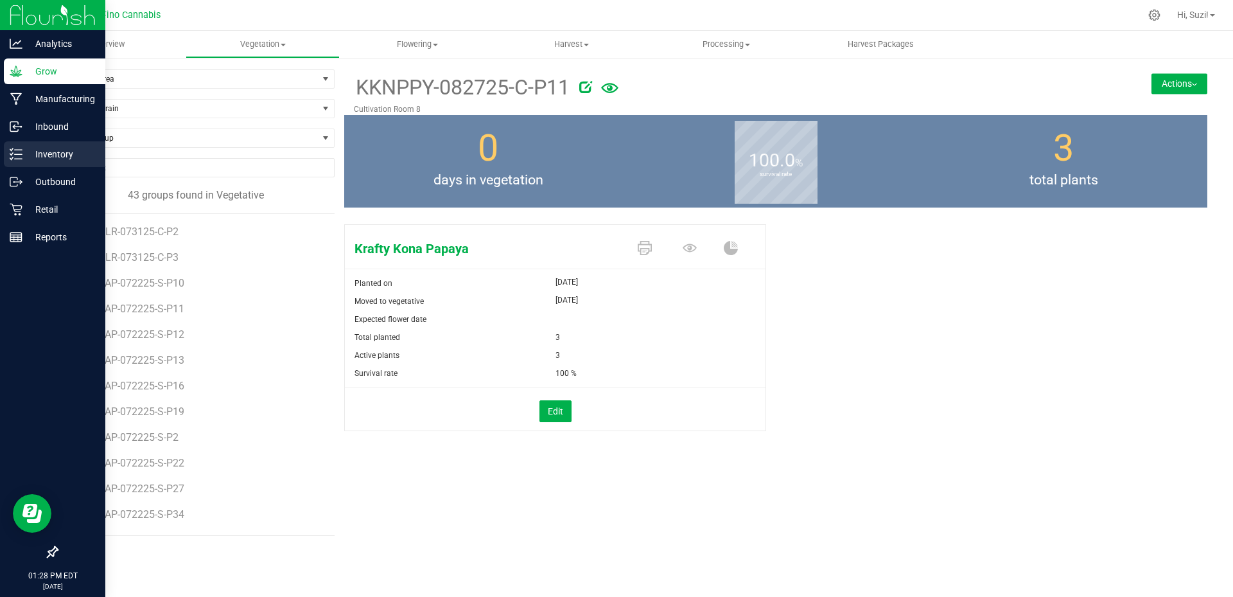
click at [15, 154] on line at bounding box center [18, 154] width 7 height 0
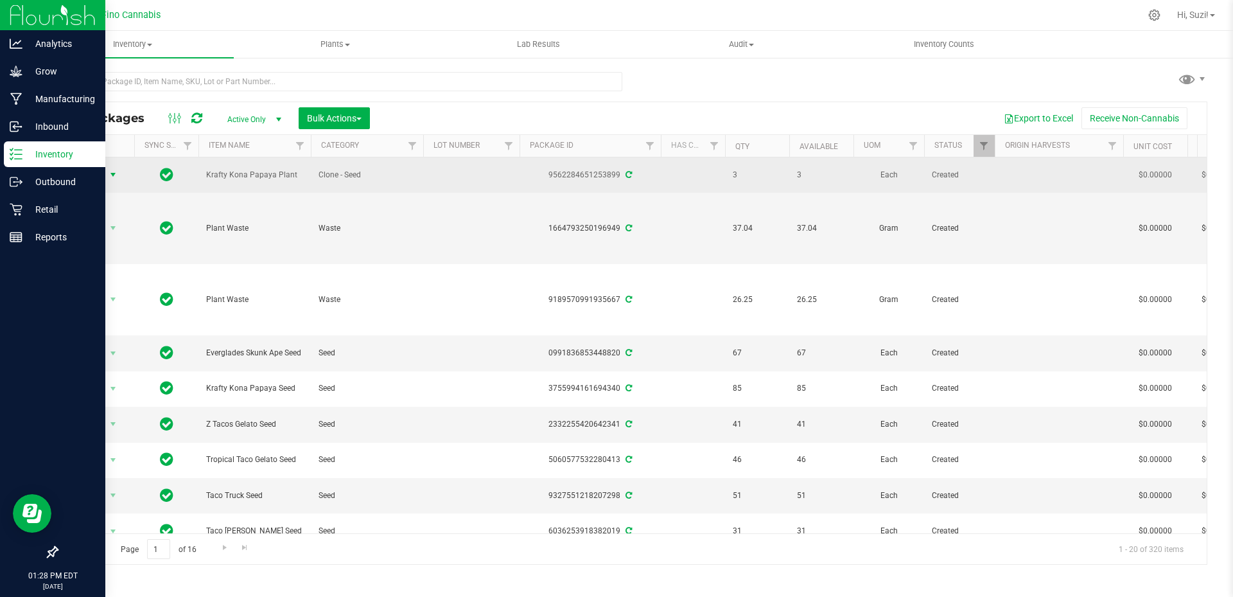
click at [116, 172] on span "select" at bounding box center [113, 175] width 10 height 10
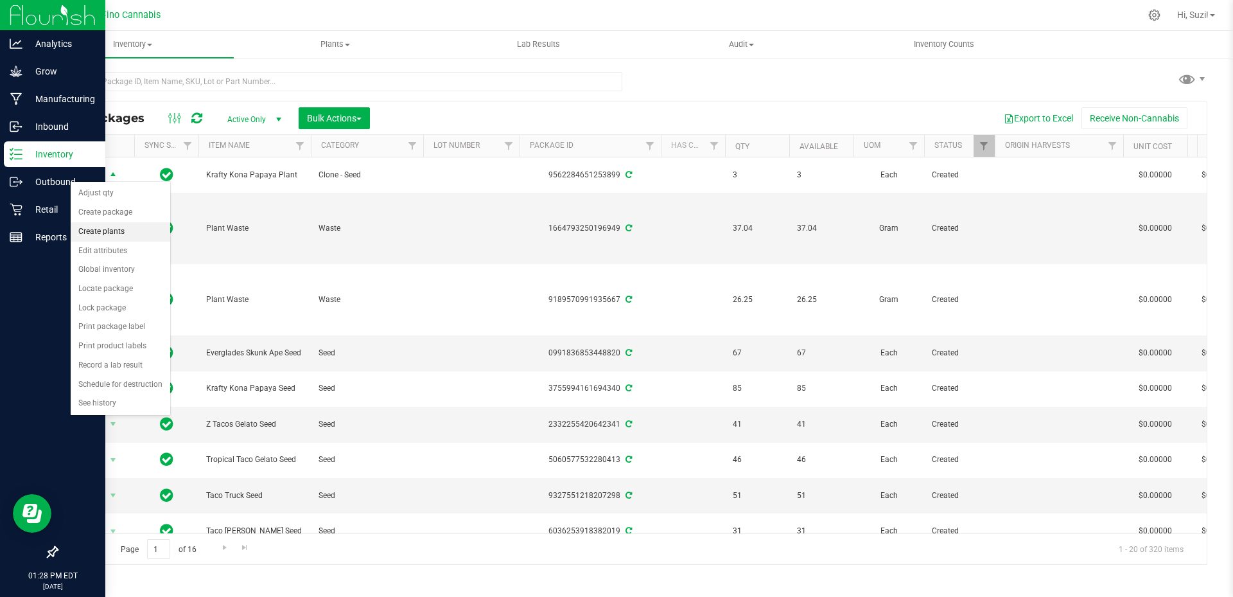
click at [118, 231] on li "Create plants" at bounding box center [121, 231] width 100 height 19
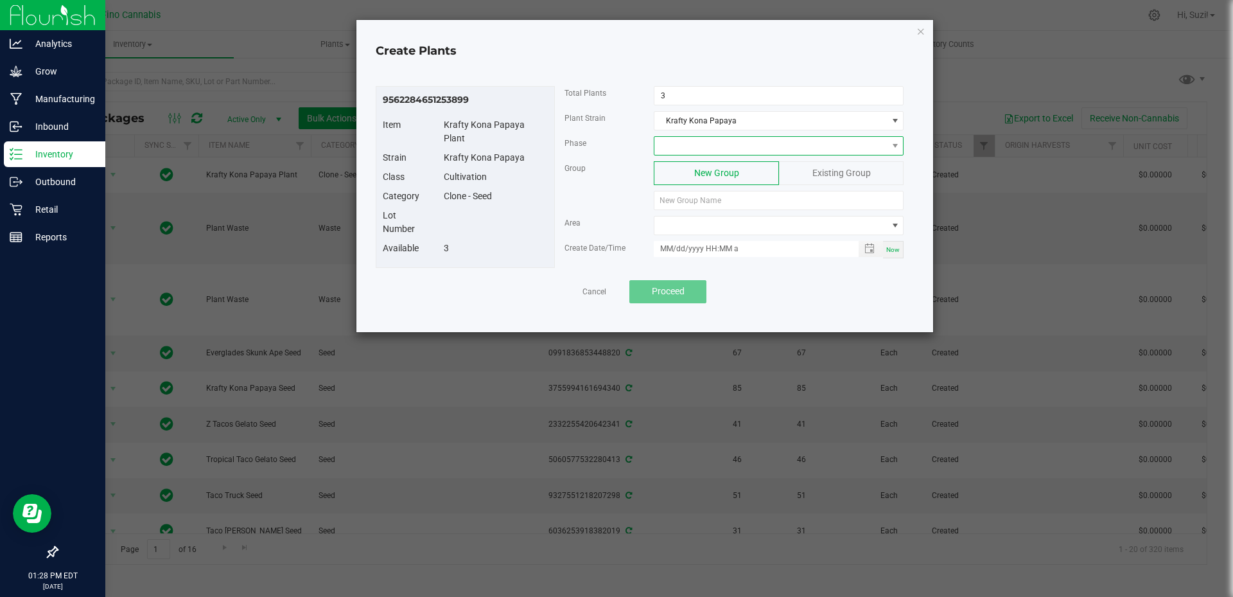
click at [729, 144] on span at bounding box center [770, 146] width 232 height 18
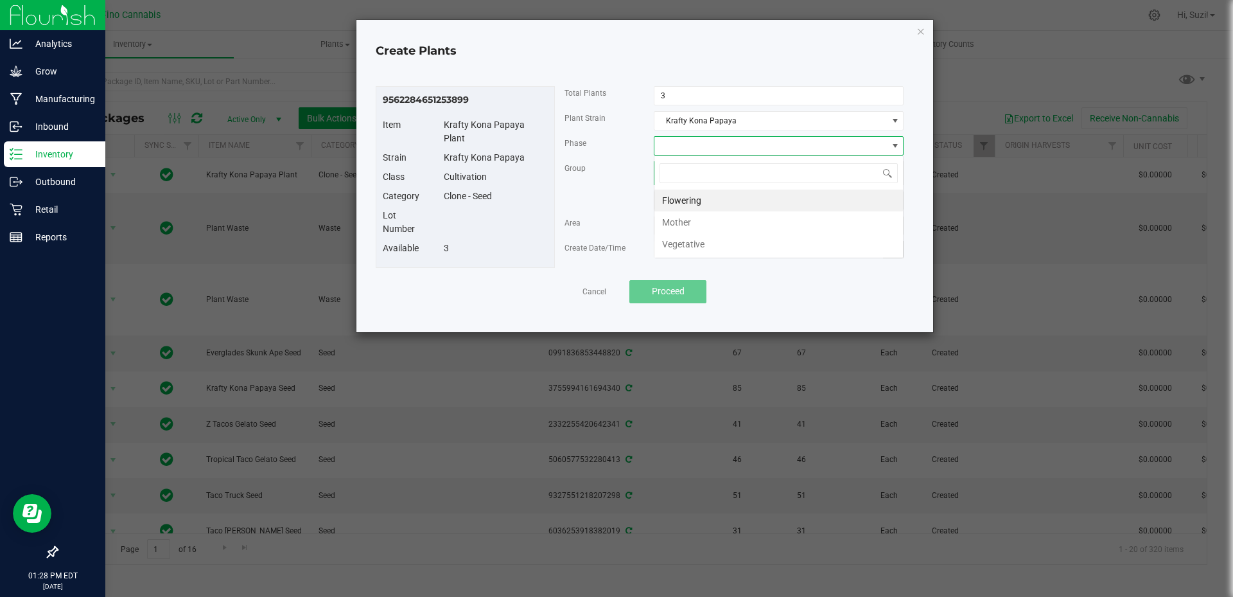
scroll to position [19, 250]
click at [704, 246] on li "Vegetative" at bounding box center [778, 244] width 249 height 22
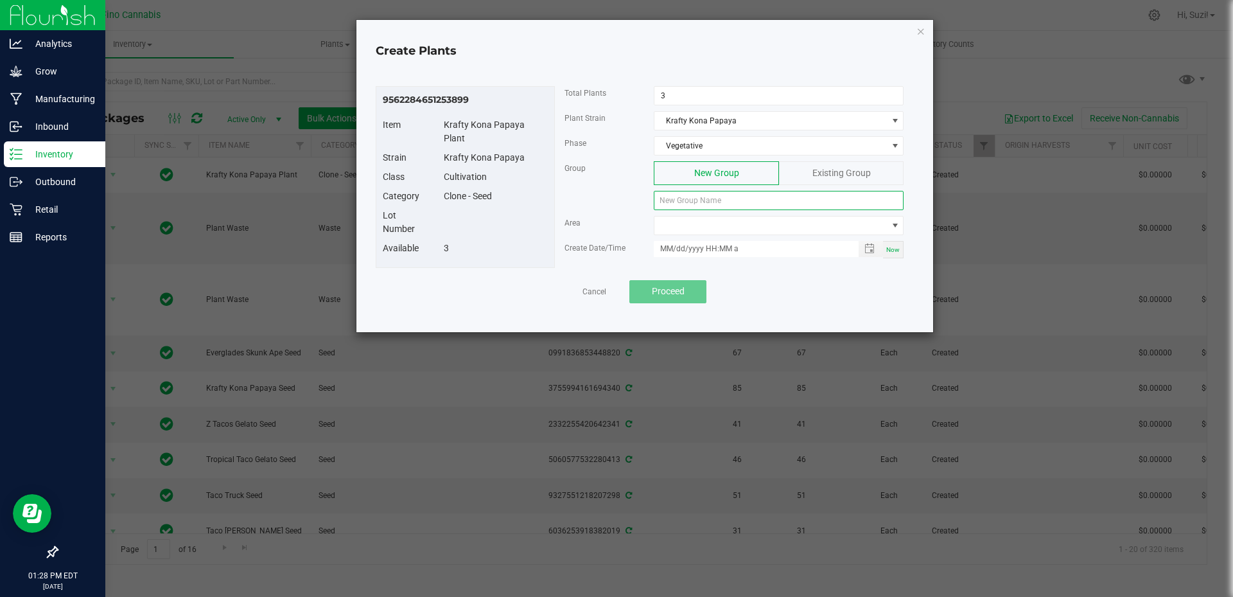
click at [713, 202] on input at bounding box center [779, 200] width 250 height 19
paste input "KKNPPY-082725-C-P11"
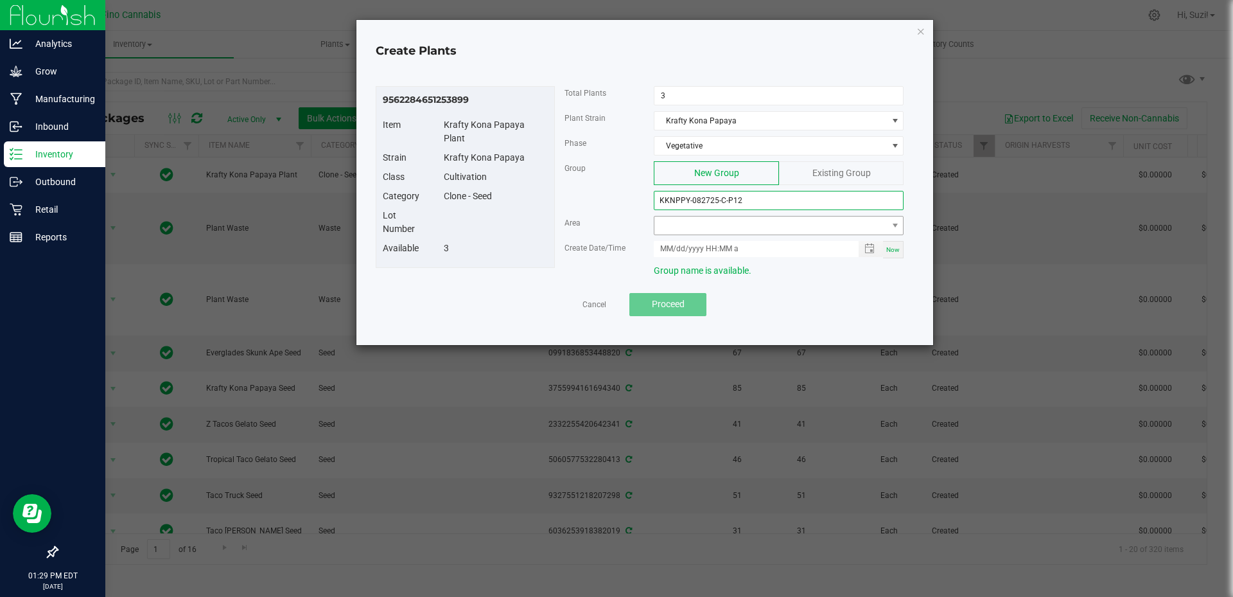
type input "KKNPPY-082725-C-P12"
click at [751, 228] on span at bounding box center [770, 225] width 232 height 18
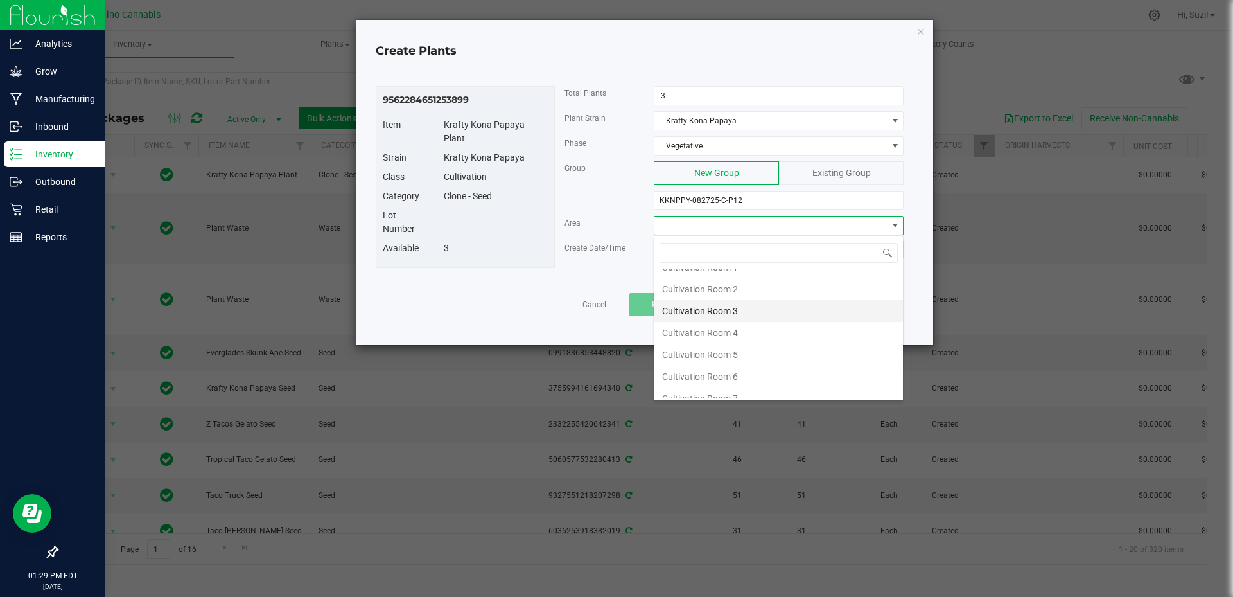
scroll to position [68, 0]
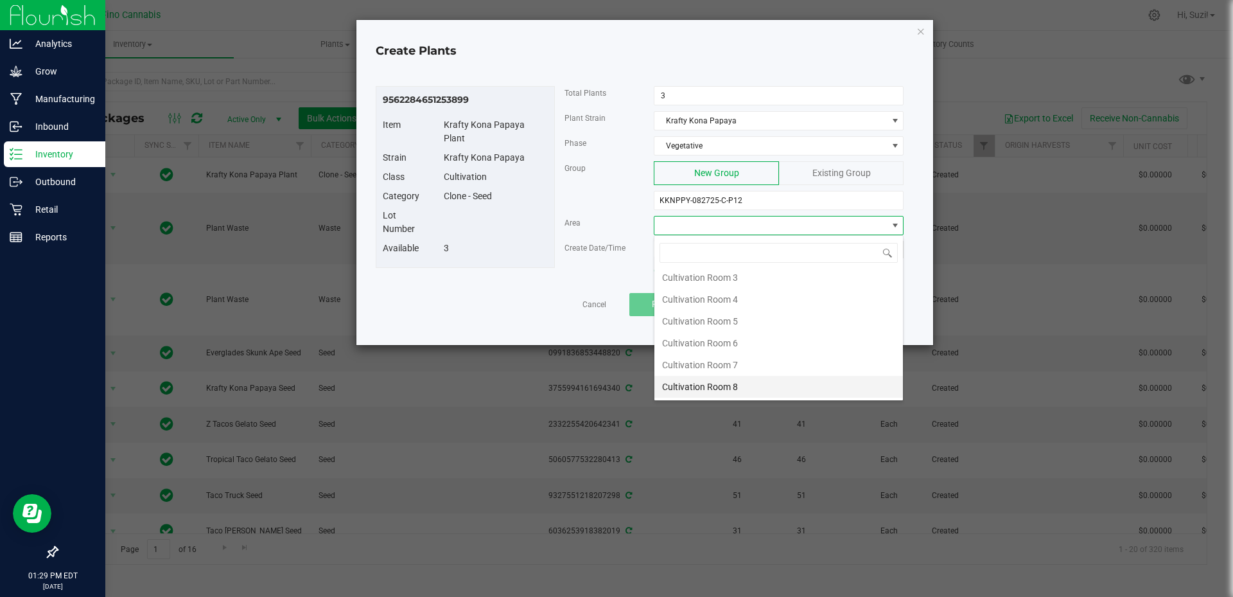
click at [729, 390] on li "Cultivation Room 8" at bounding box center [778, 387] width 249 height 22
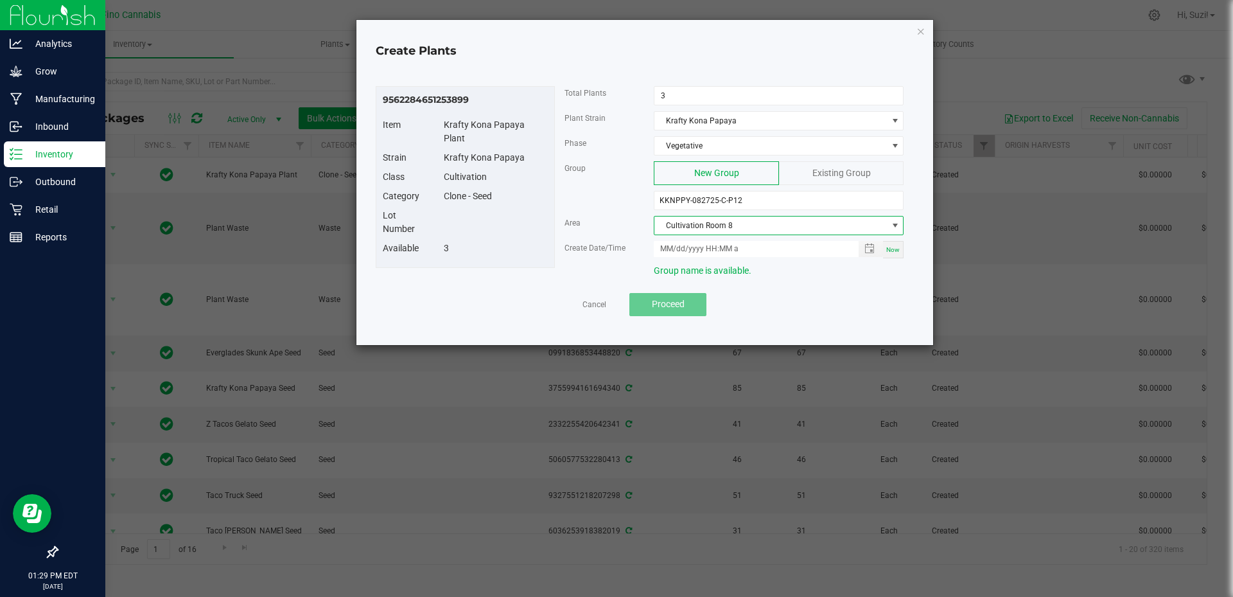
click at [886, 250] on div "Now" at bounding box center [893, 249] width 21 height 17
type input "08/27/2025 1:29 PM"
click at [681, 307] on span "Proceed" at bounding box center [668, 304] width 33 height 10
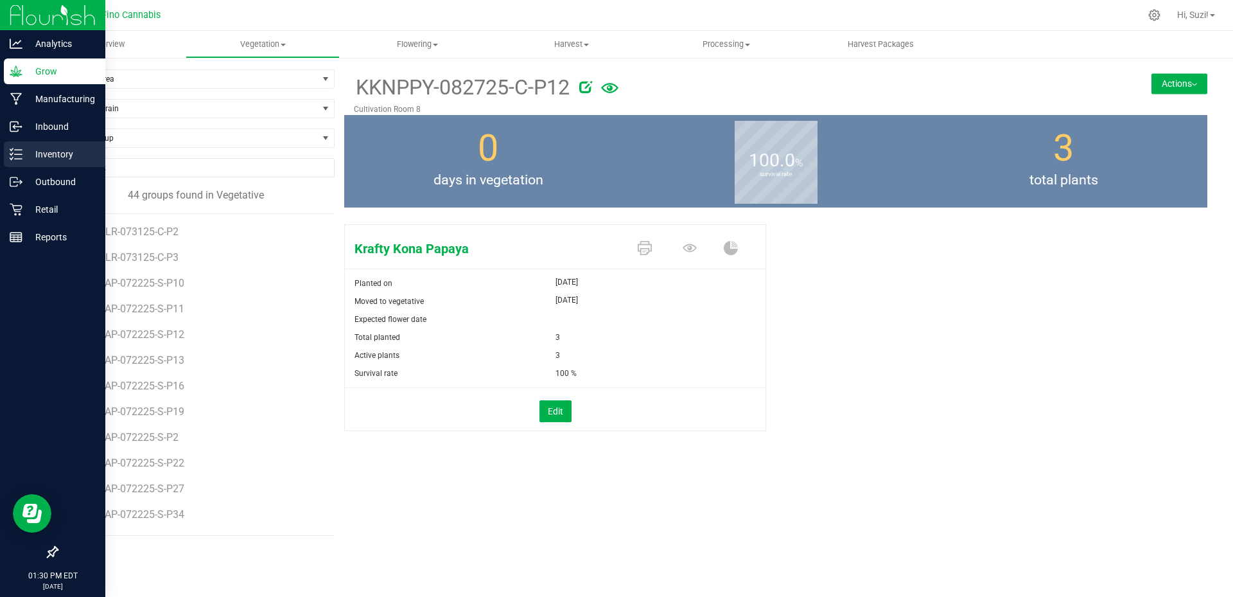
click at [24, 157] on p "Inventory" at bounding box center [60, 153] width 77 height 15
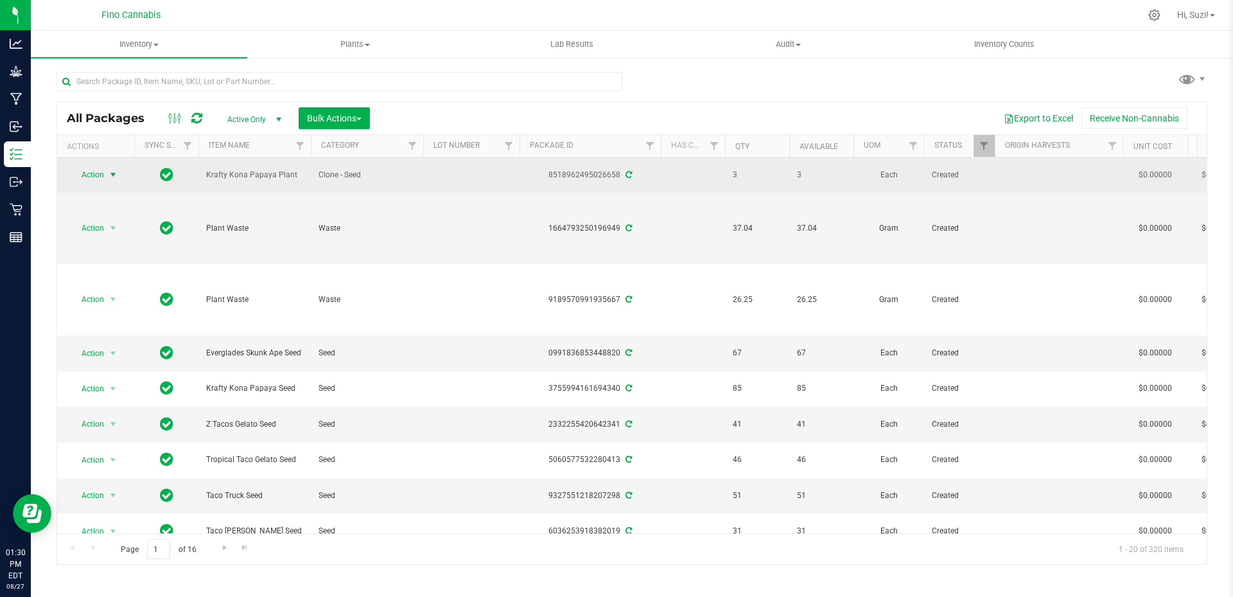
click at [116, 176] on span "select" at bounding box center [113, 175] width 10 height 10
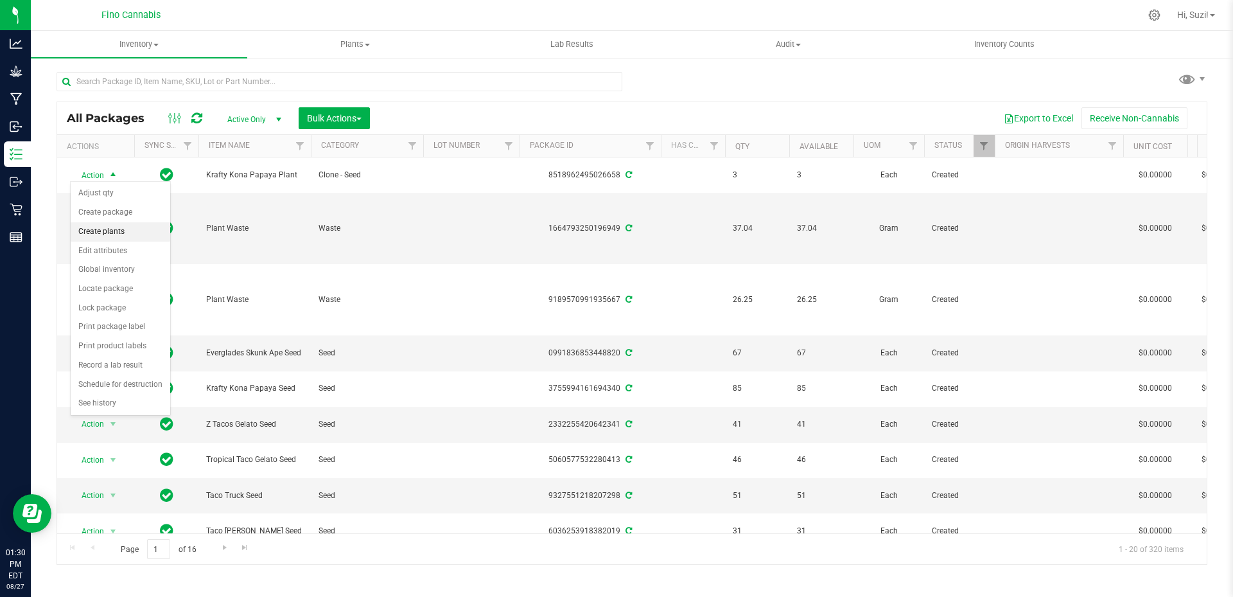
click at [113, 235] on li "Create plants" at bounding box center [121, 231] width 100 height 19
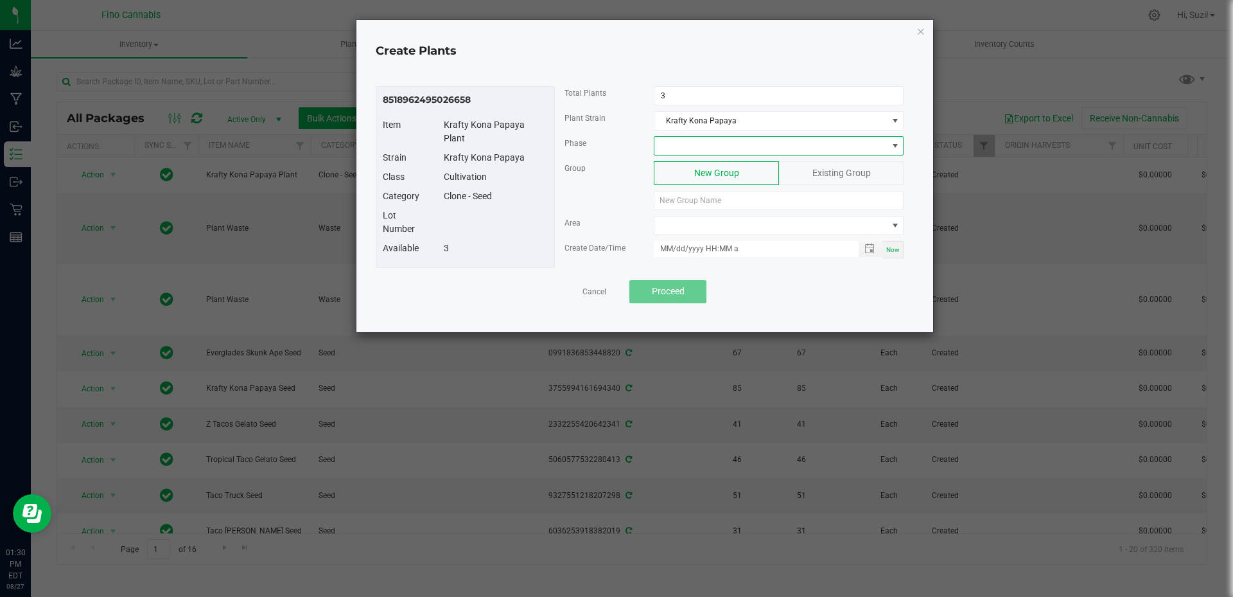
click at [683, 142] on span at bounding box center [770, 146] width 232 height 18
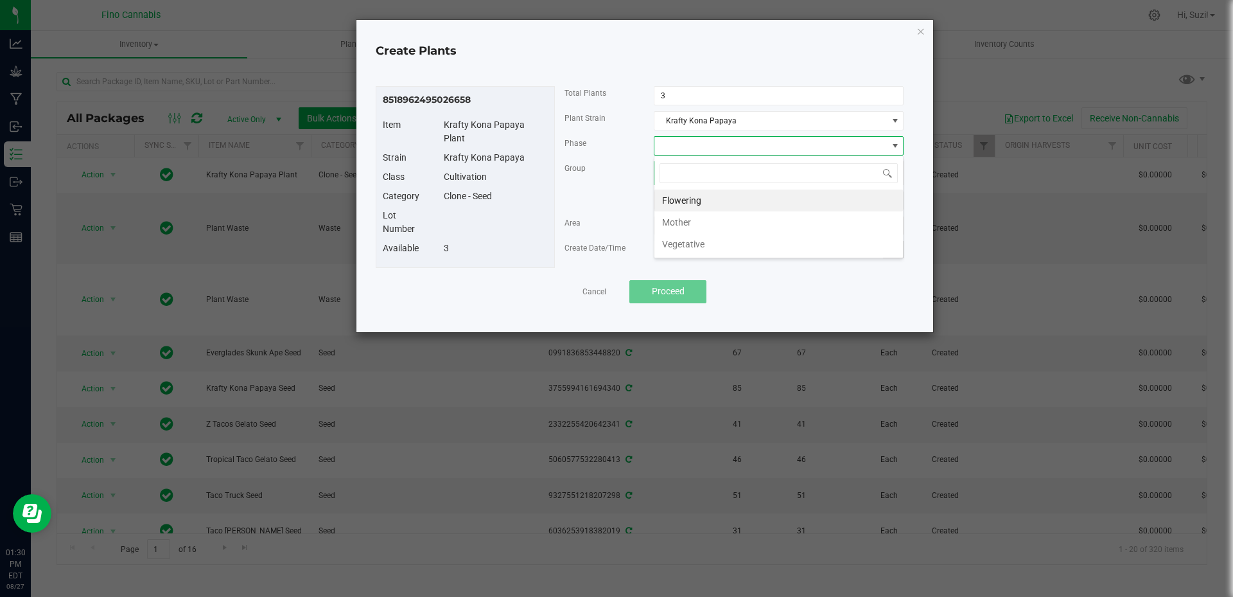
scroll to position [19, 250]
click at [692, 244] on li "Vegetative" at bounding box center [778, 244] width 249 height 22
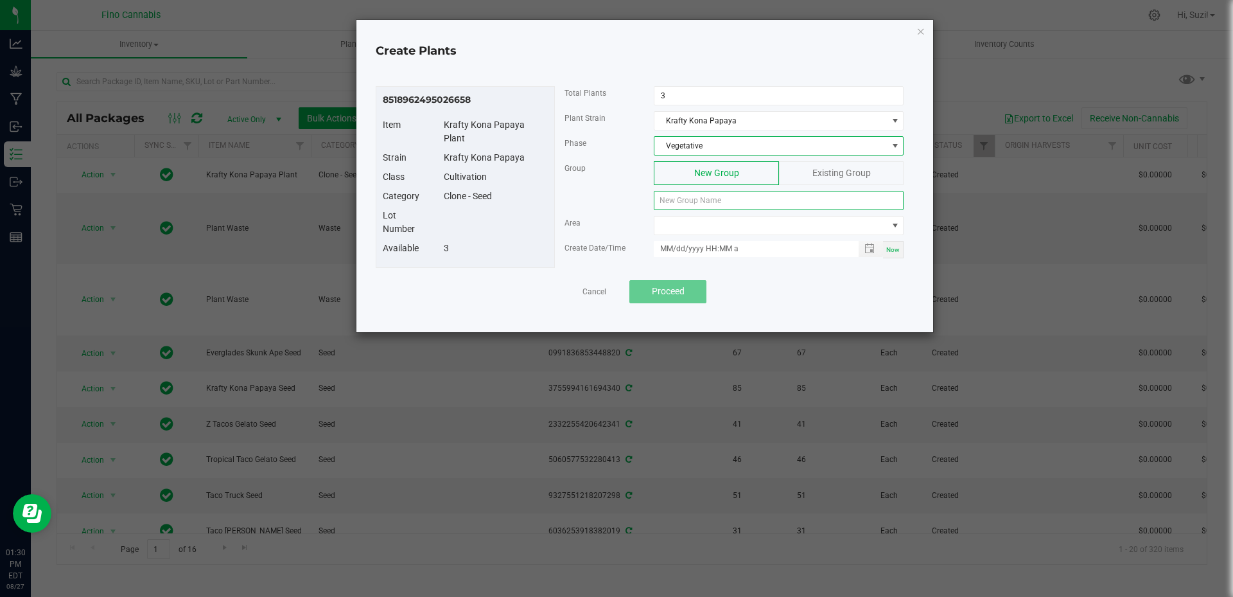
click at [700, 198] on input at bounding box center [779, 200] width 250 height 19
paste input "KKNPPY-082725-C-P12"
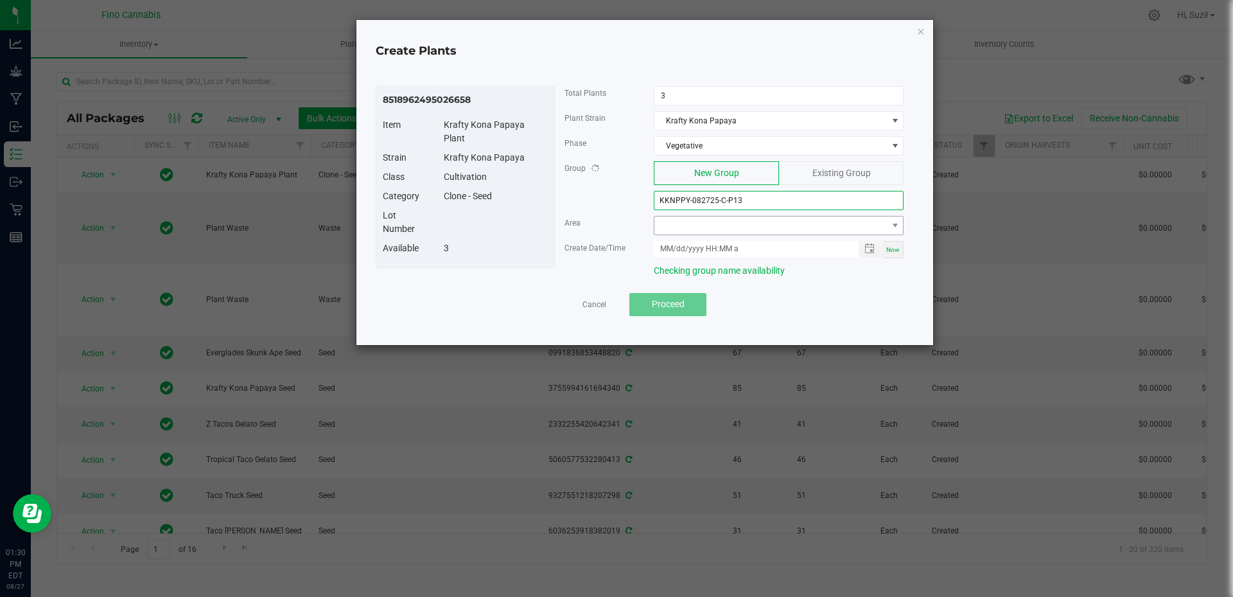
type input "KKNPPY-082725-C-P13"
click at [730, 229] on span at bounding box center [770, 225] width 232 height 18
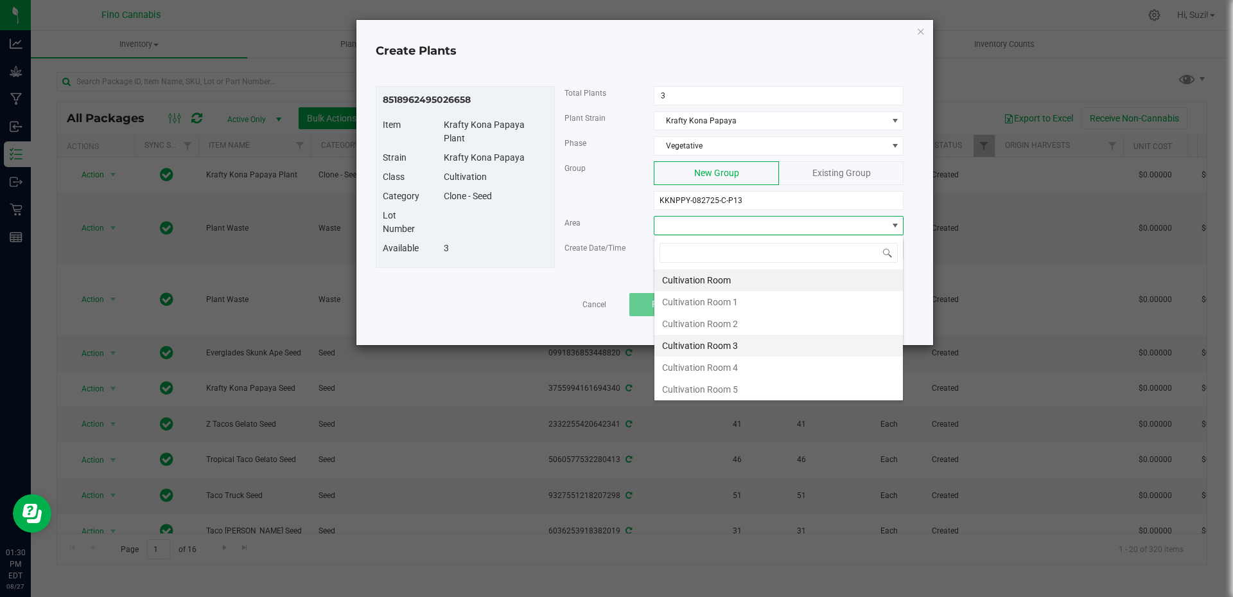
scroll to position [68, 0]
click at [740, 388] on li "Cultivation Room 8" at bounding box center [778, 387] width 249 height 22
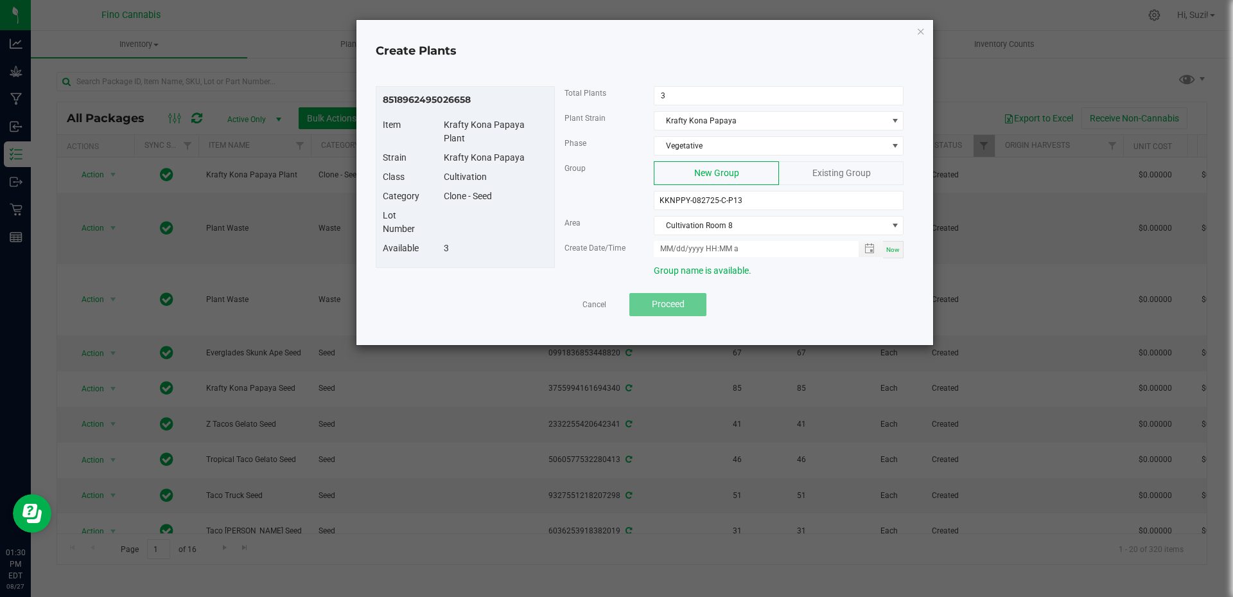
click at [889, 250] on span "Now" at bounding box center [892, 249] width 13 height 7
type input "08/27/2025 1:30 PM"
drag, startPoint x: 758, startPoint y: 203, endPoint x: 580, endPoint y: 194, distance: 178.8
click at [580, 194] on div "Group New Group Existing Group KKNPPY-082725-C-P13" at bounding box center [734, 188] width 359 height 55
click at [661, 308] on span "Proceed" at bounding box center [668, 304] width 33 height 10
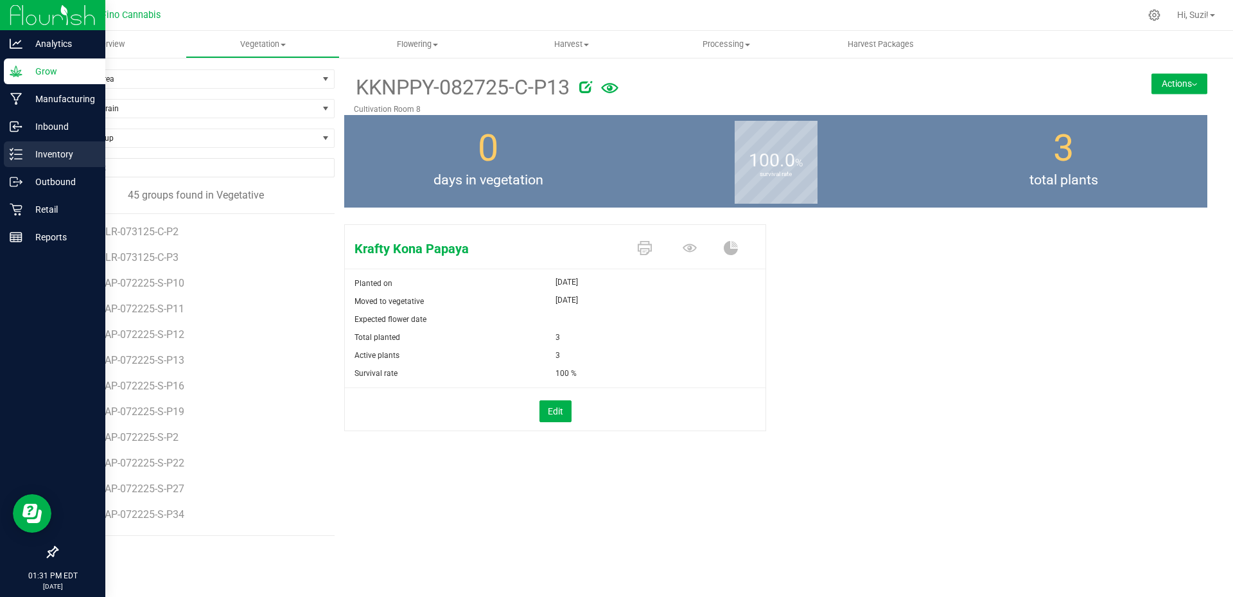
click at [24, 153] on p "Inventory" at bounding box center [60, 153] width 77 height 15
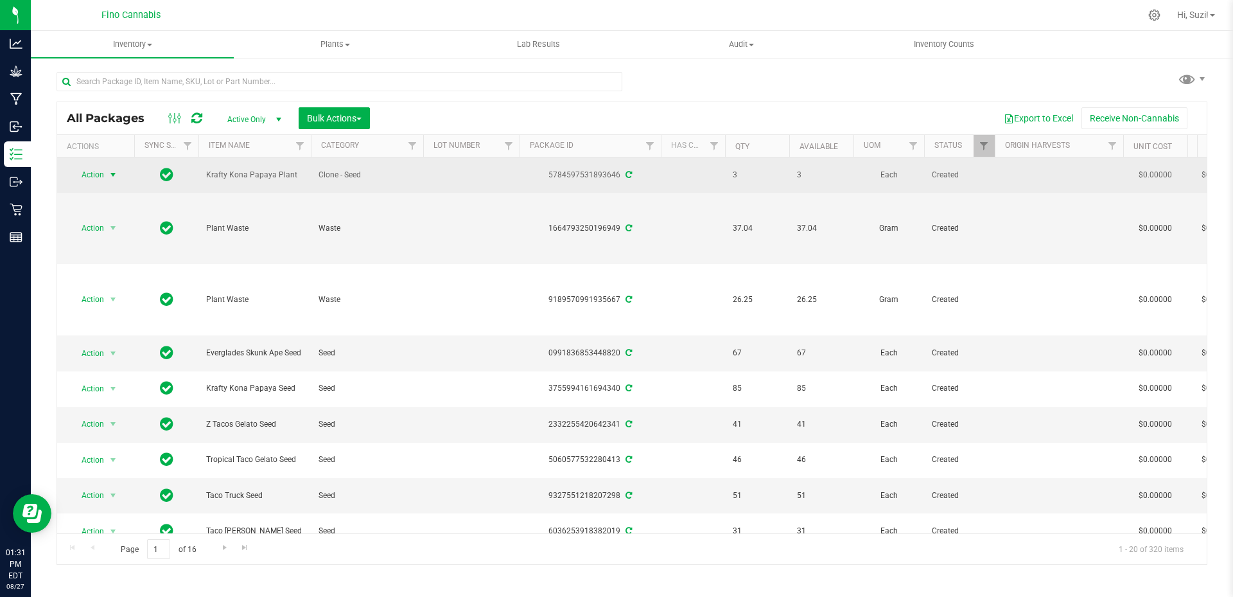
click at [112, 171] on span "select" at bounding box center [113, 175] width 10 height 10
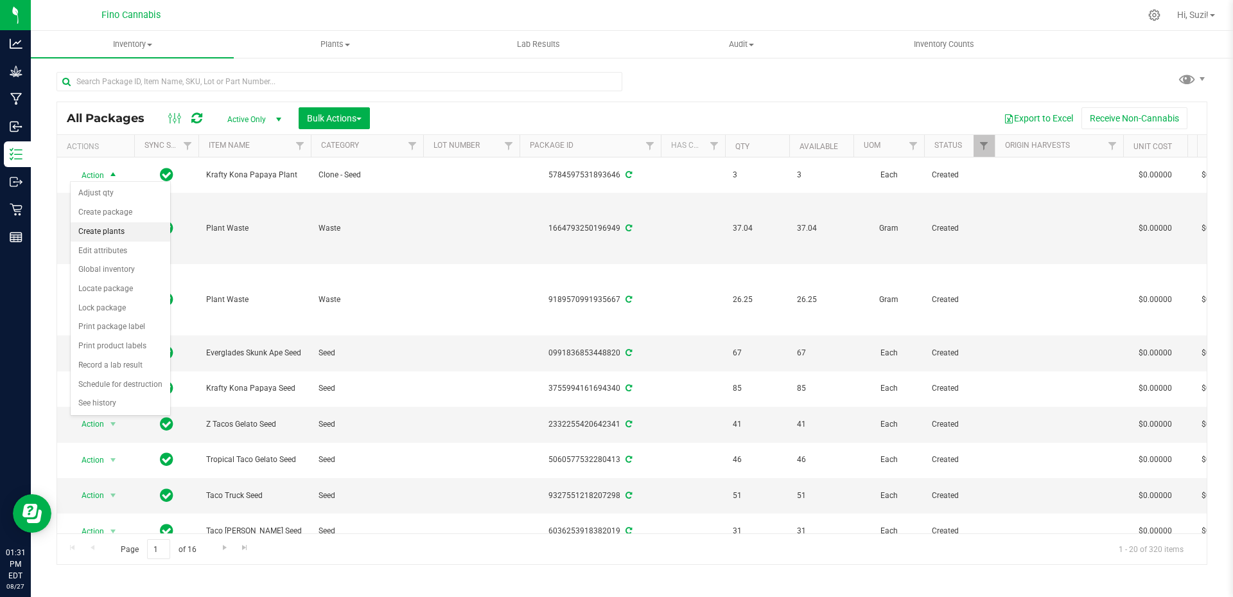
click at [118, 230] on li "Create plants" at bounding box center [121, 231] width 100 height 19
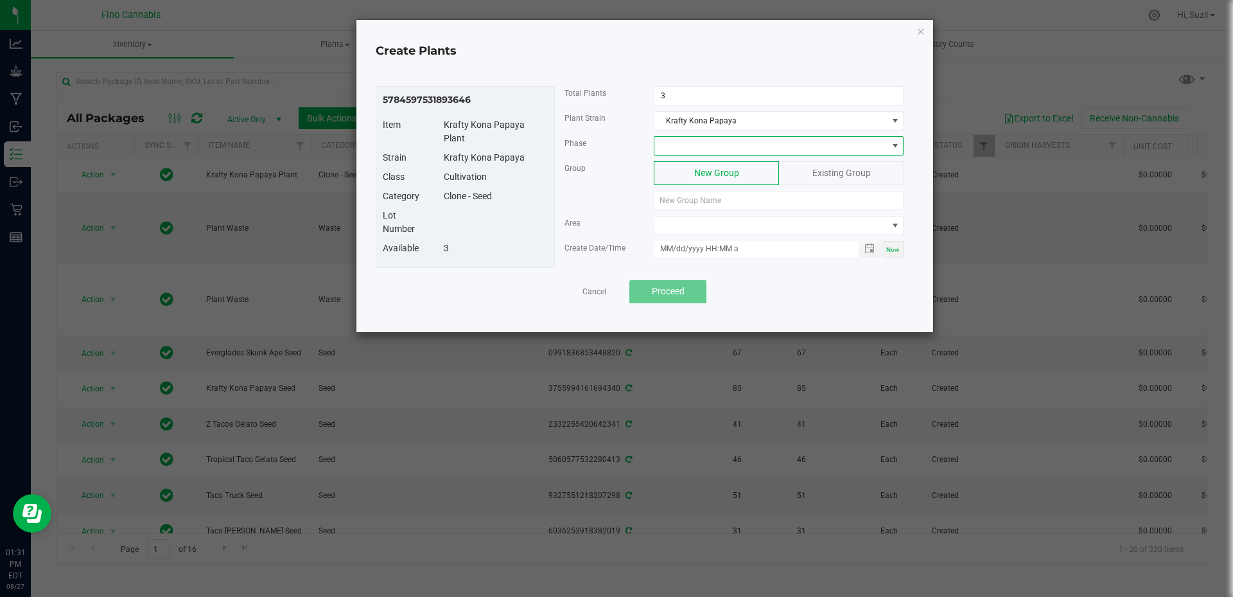
click at [705, 143] on span at bounding box center [770, 146] width 232 height 18
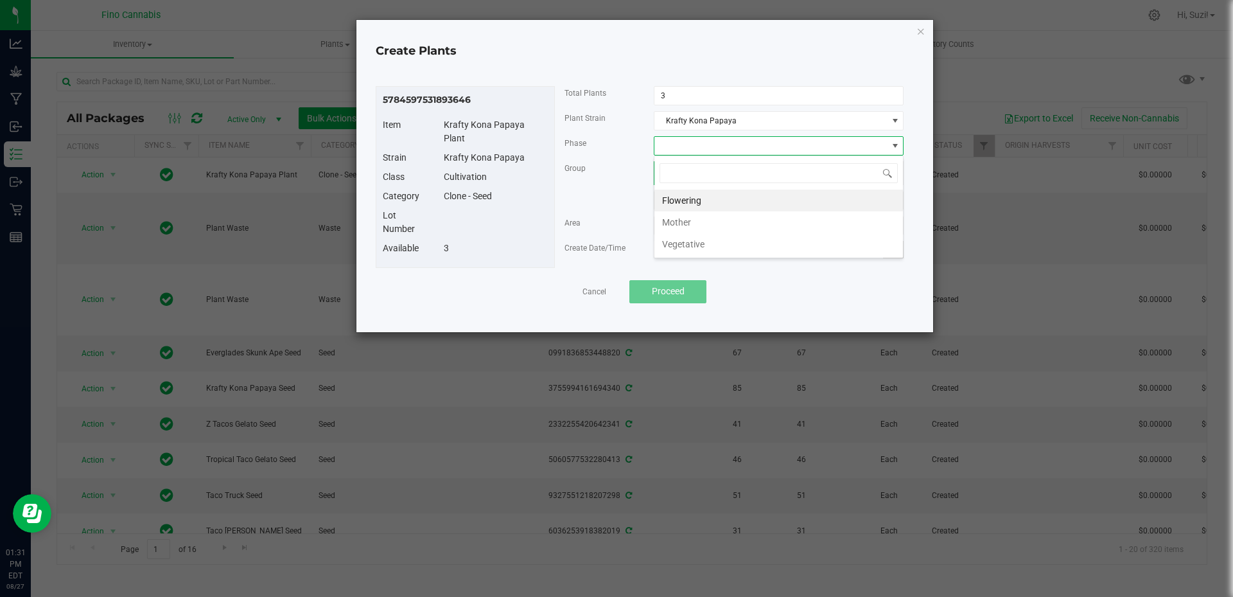
scroll to position [19, 250]
click at [688, 241] on li "Vegetative" at bounding box center [778, 244] width 249 height 22
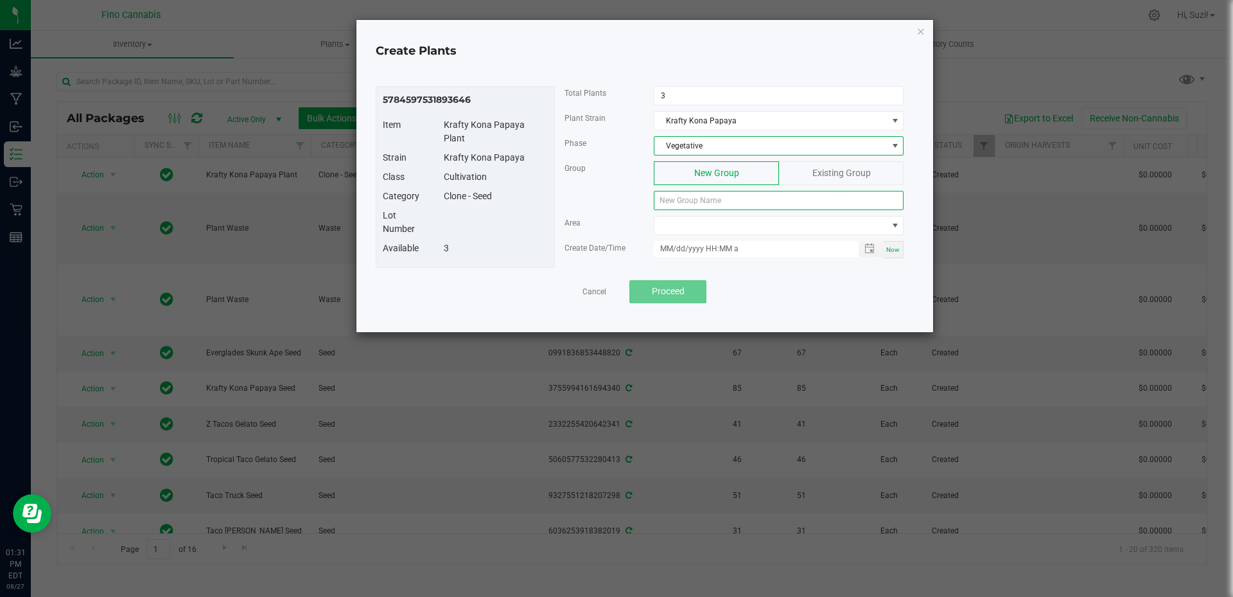
click at [695, 198] on input at bounding box center [779, 200] width 250 height 19
paste input "KKNPPY-082725-C-P13"
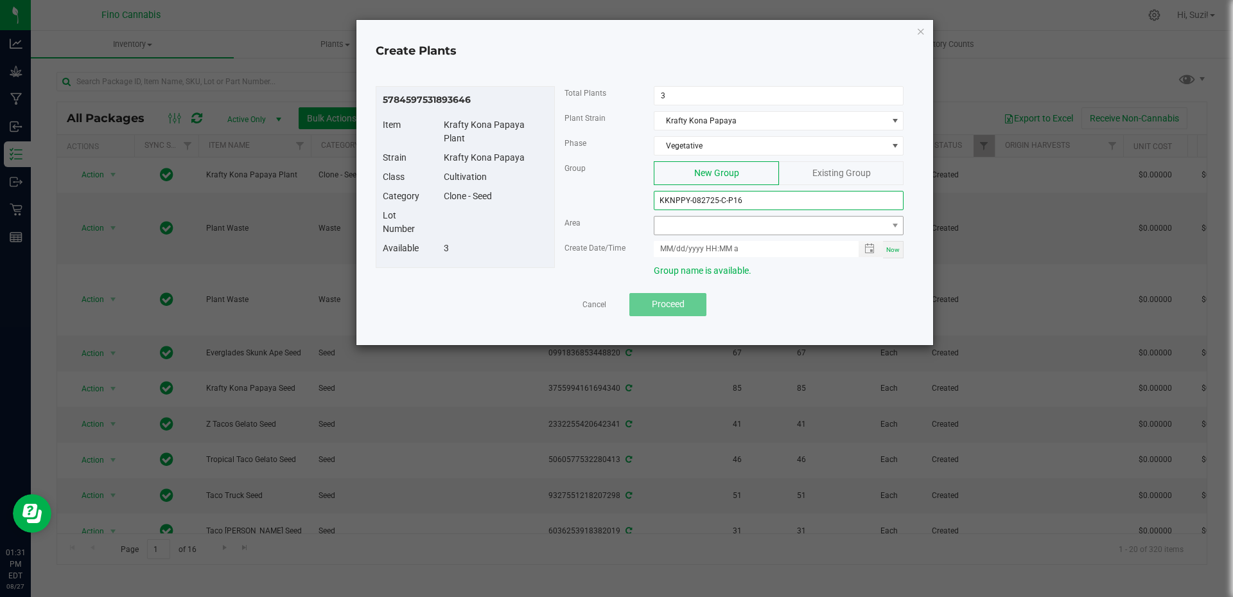
type input "KKNPPY-082725-C-P16"
click at [784, 224] on span at bounding box center [770, 225] width 232 height 18
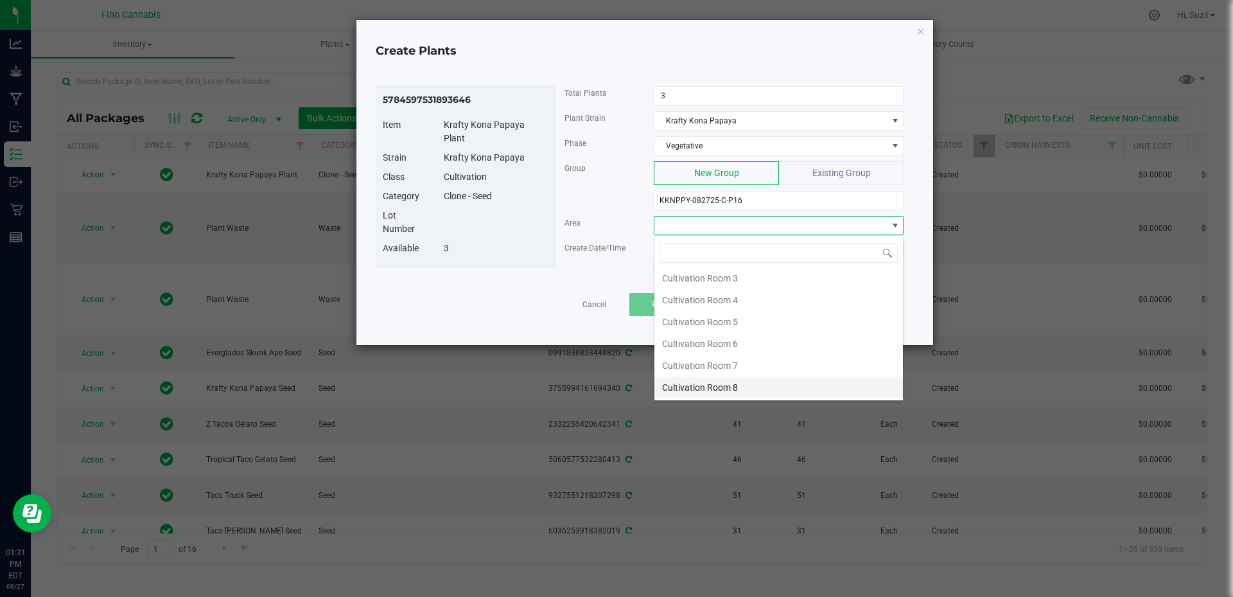
scroll to position [68, 0]
click at [750, 384] on li "Cultivation Room 8" at bounding box center [778, 387] width 249 height 22
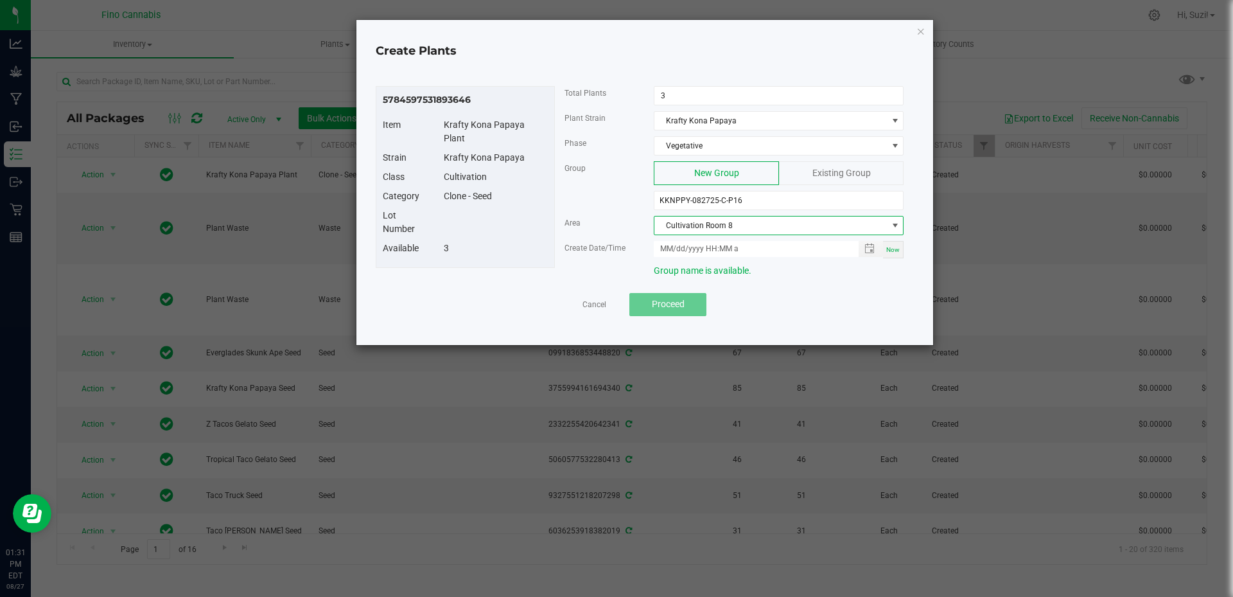
click at [889, 247] on span "Now" at bounding box center [892, 249] width 13 height 7
type input "08/27/2025 1:31 PM"
click at [684, 308] on span "Proceed" at bounding box center [668, 304] width 33 height 10
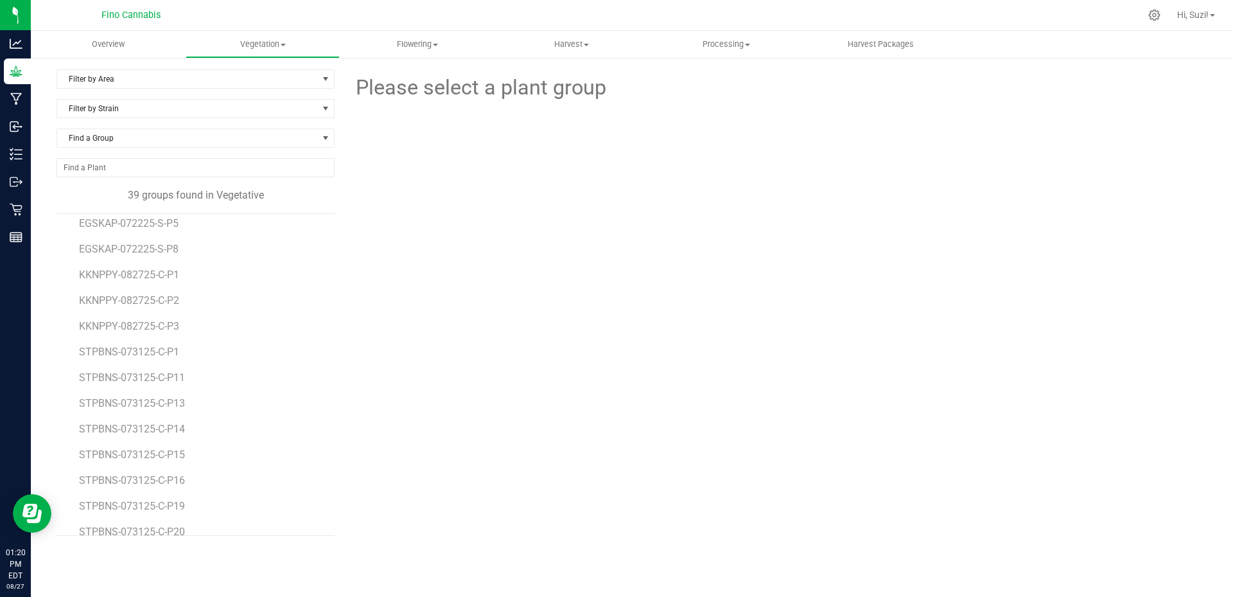
scroll to position [450, 0]
click at [216, 107] on span "Filter by Strain" at bounding box center [187, 109] width 261 height 18
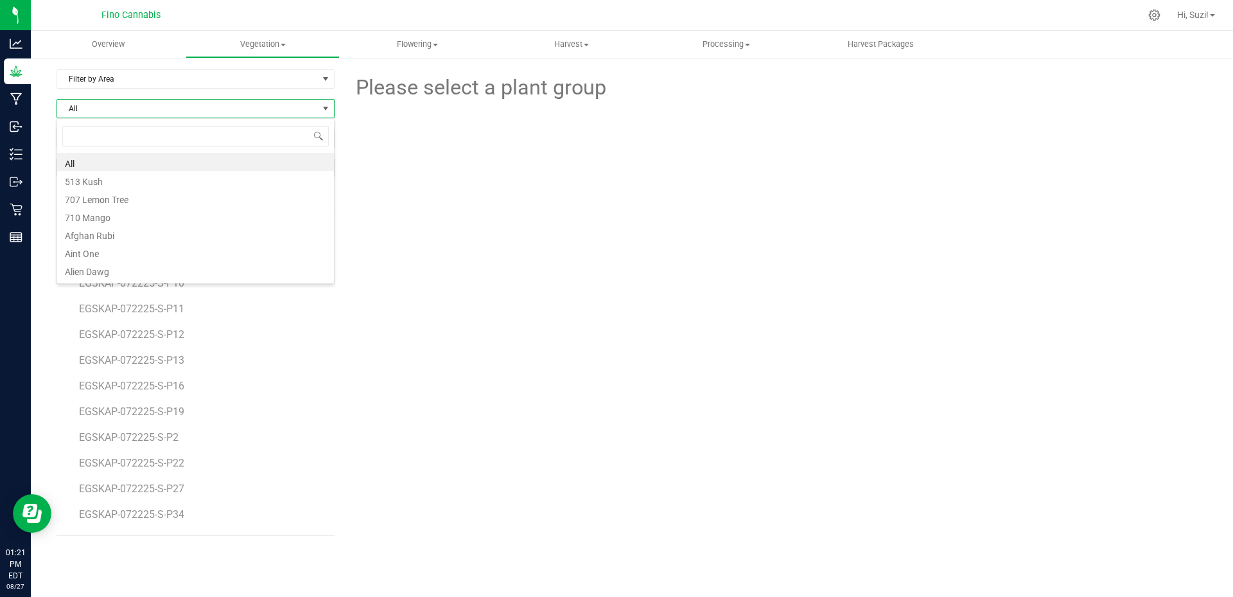
scroll to position [19, 278]
type input "kr"
click at [197, 162] on li "Krafty Kona Papaya" at bounding box center [195, 162] width 277 height 18
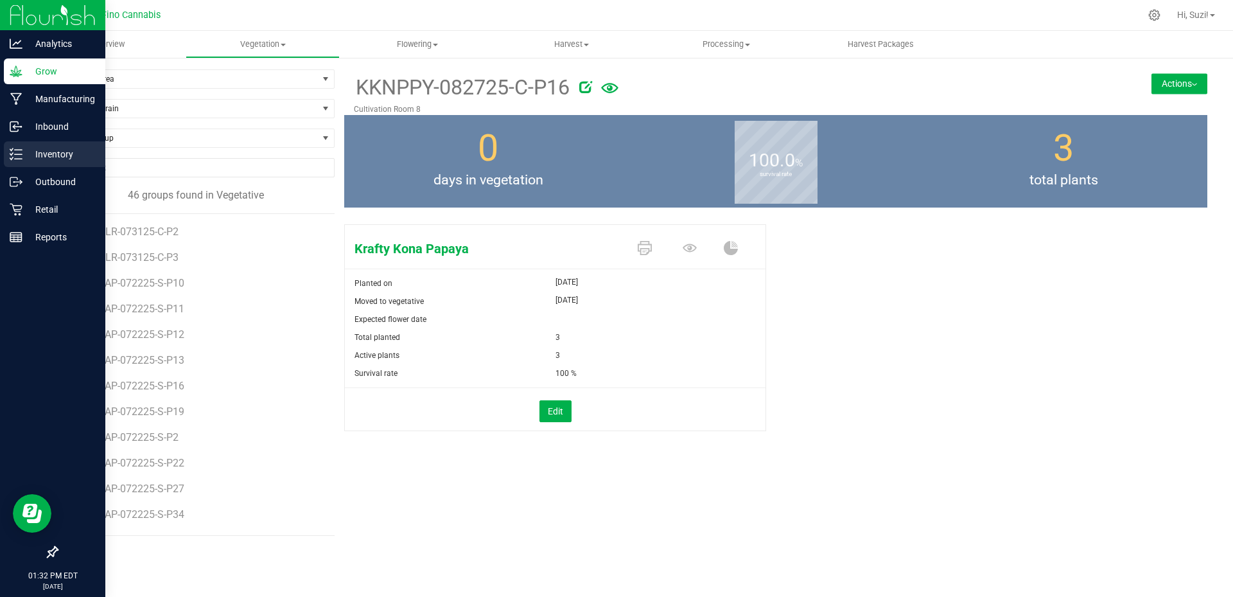
click at [23, 150] on p "Inventory" at bounding box center [60, 153] width 77 height 15
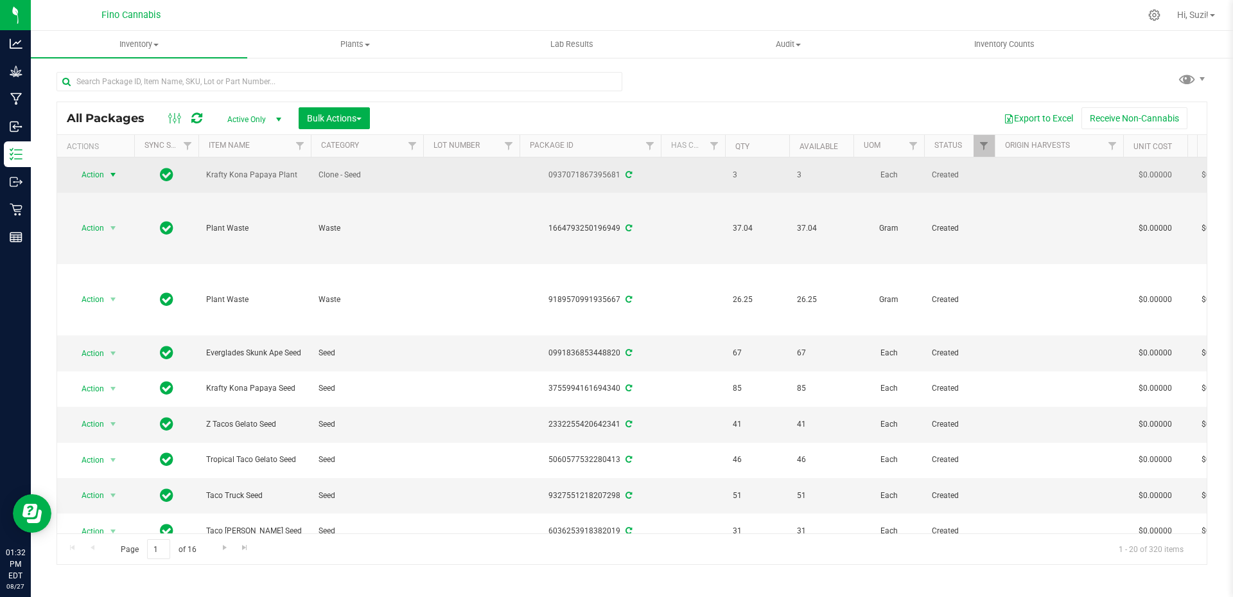
click at [114, 171] on span "select" at bounding box center [113, 175] width 10 height 10
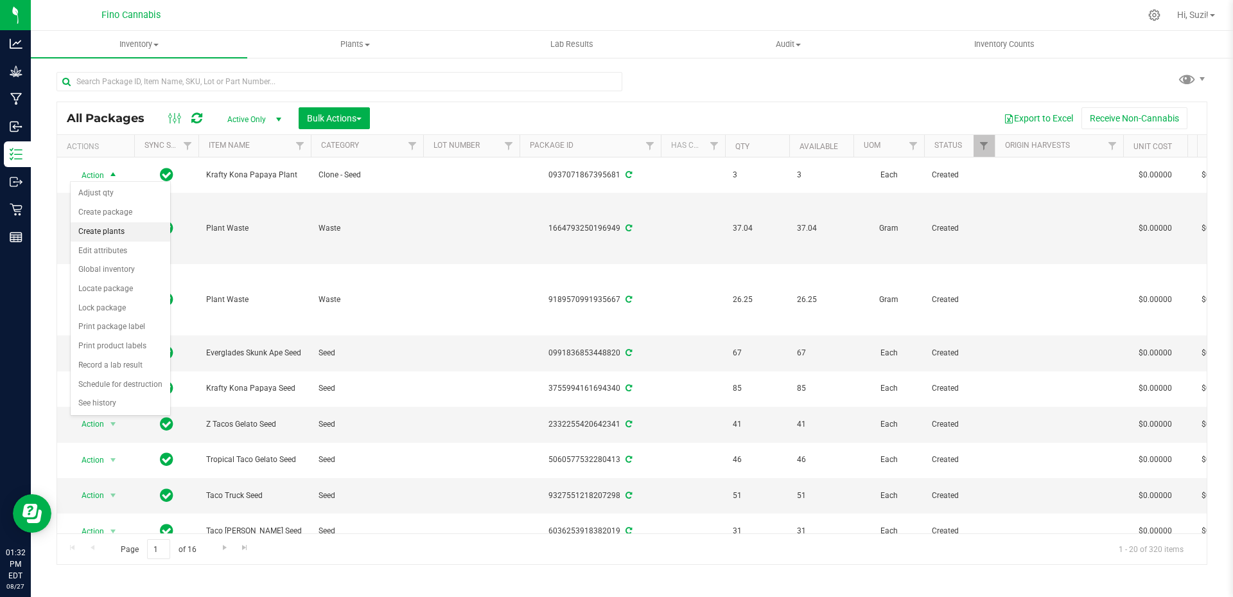
click at [100, 231] on li "Create plants" at bounding box center [121, 231] width 100 height 19
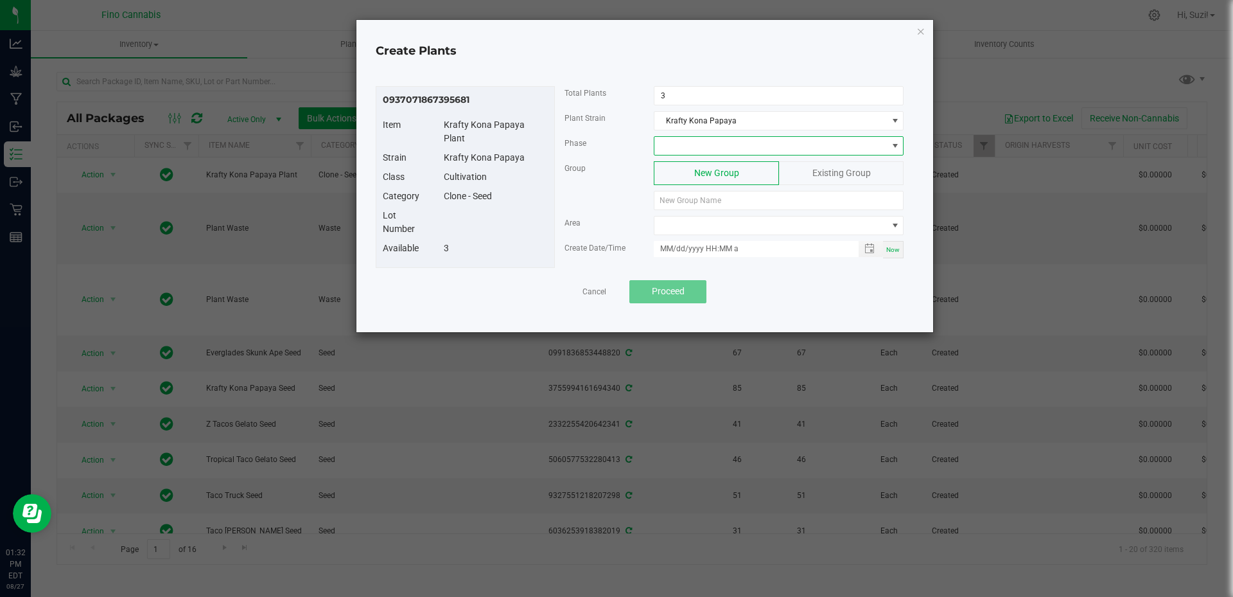
click at [680, 143] on span at bounding box center [770, 146] width 232 height 18
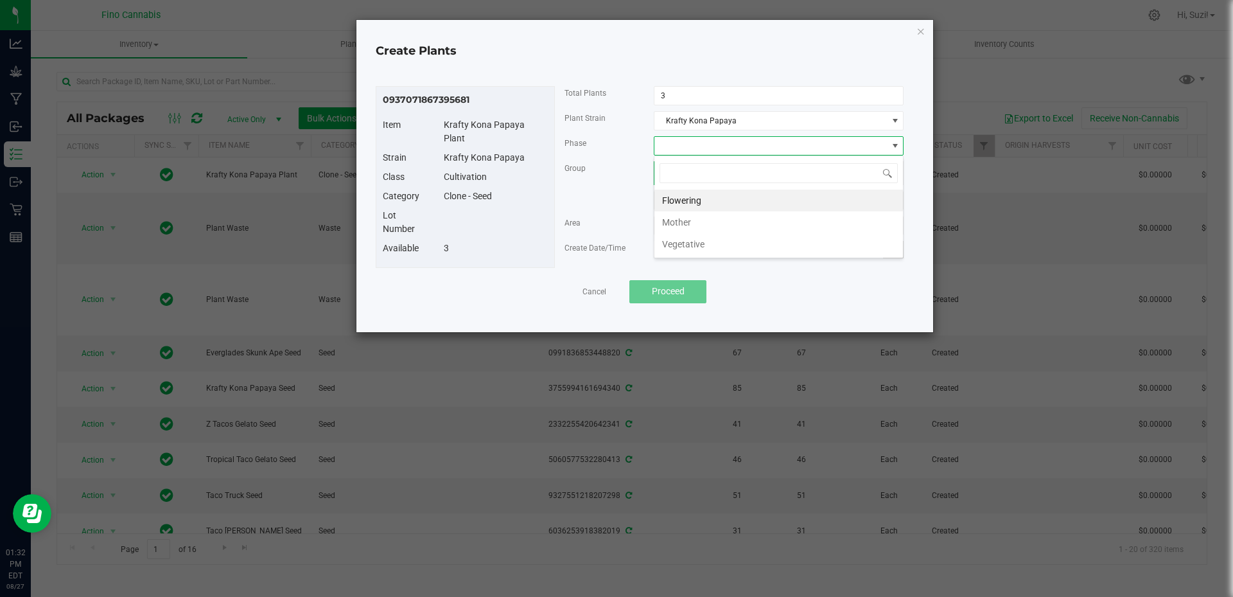
scroll to position [19, 250]
click at [701, 246] on li "Vegetative" at bounding box center [778, 244] width 249 height 22
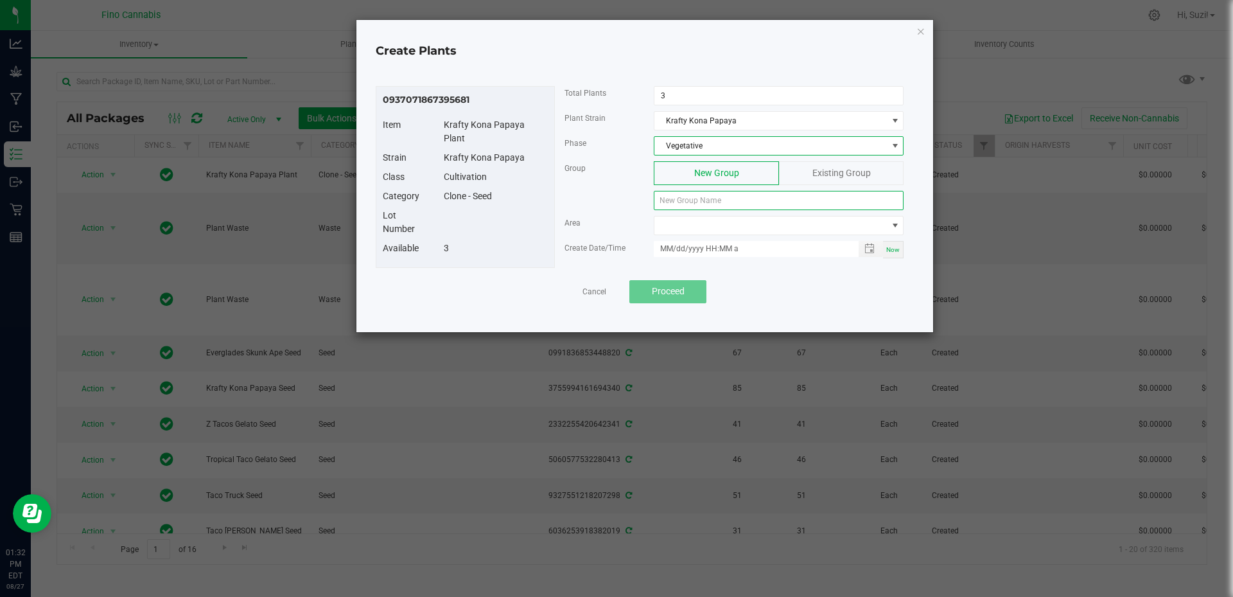
click at [693, 199] on input at bounding box center [779, 200] width 250 height 19
paste input "KKNPPY-082725-C-P13"
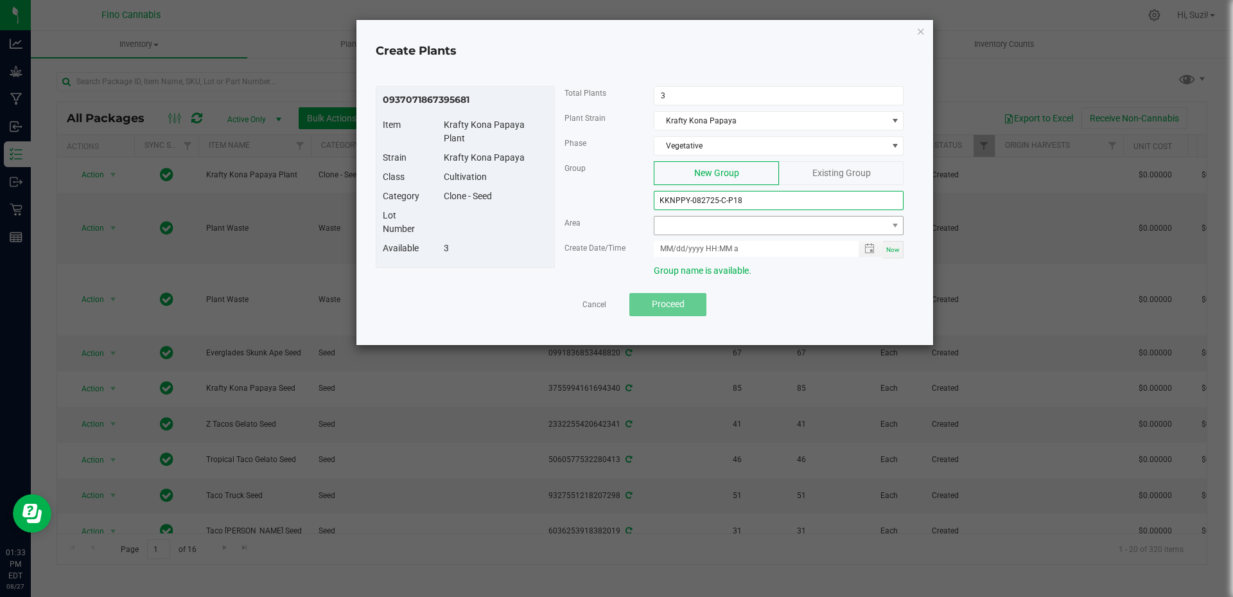
type input "KKNPPY-082725-C-P18"
click at [792, 227] on span at bounding box center [770, 225] width 232 height 18
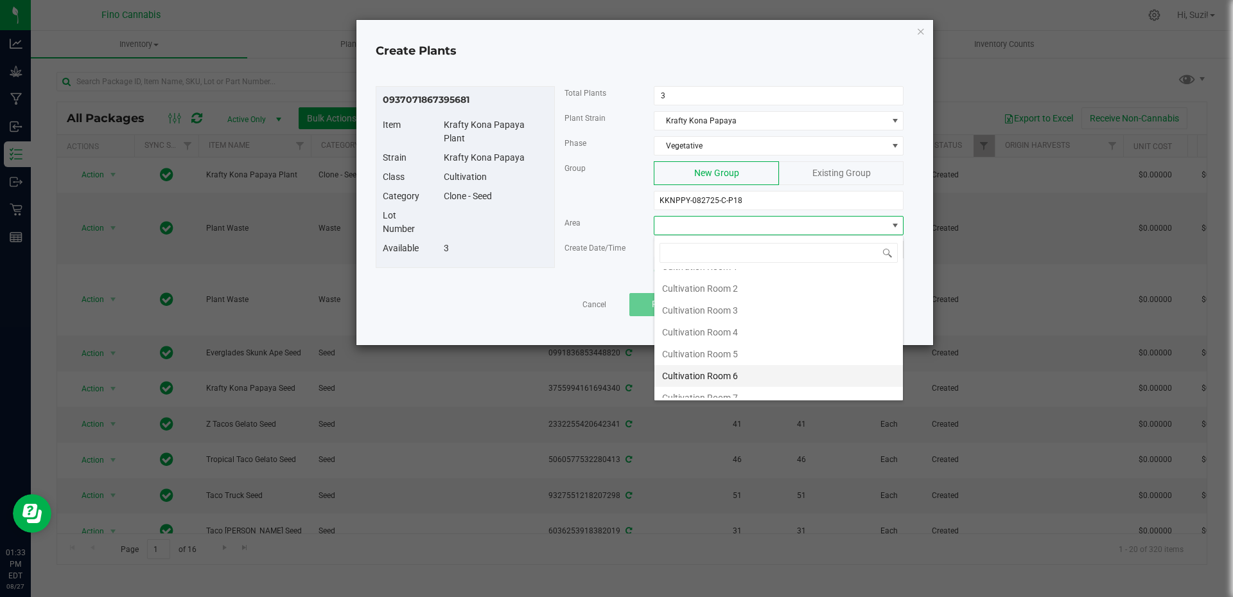
scroll to position [68, 0]
click at [753, 384] on li "Cultivation Room 8" at bounding box center [778, 387] width 249 height 22
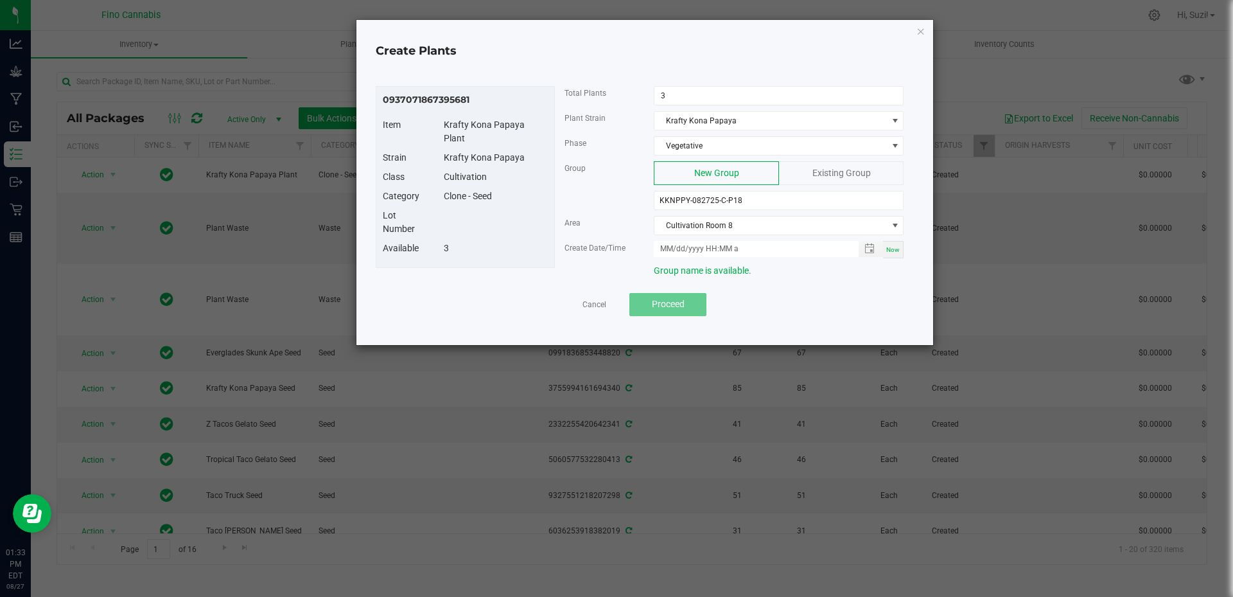
click at [892, 249] on span "Now" at bounding box center [892, 249] width 13 height 7
type input "08/27/2025 1:33 PM"
click at [663, 307] on span "Proceed" at bounding box center [668, 304] width 33 height 10
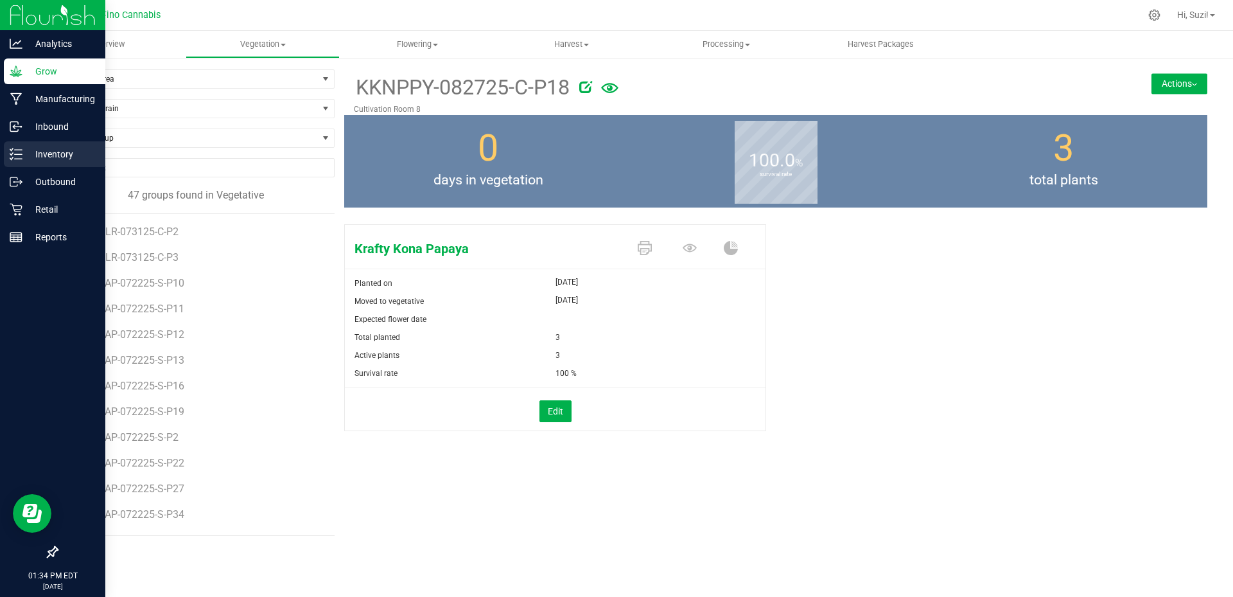
click at [21, 150] on line at bounding box center [18, 150] width 7 height 0
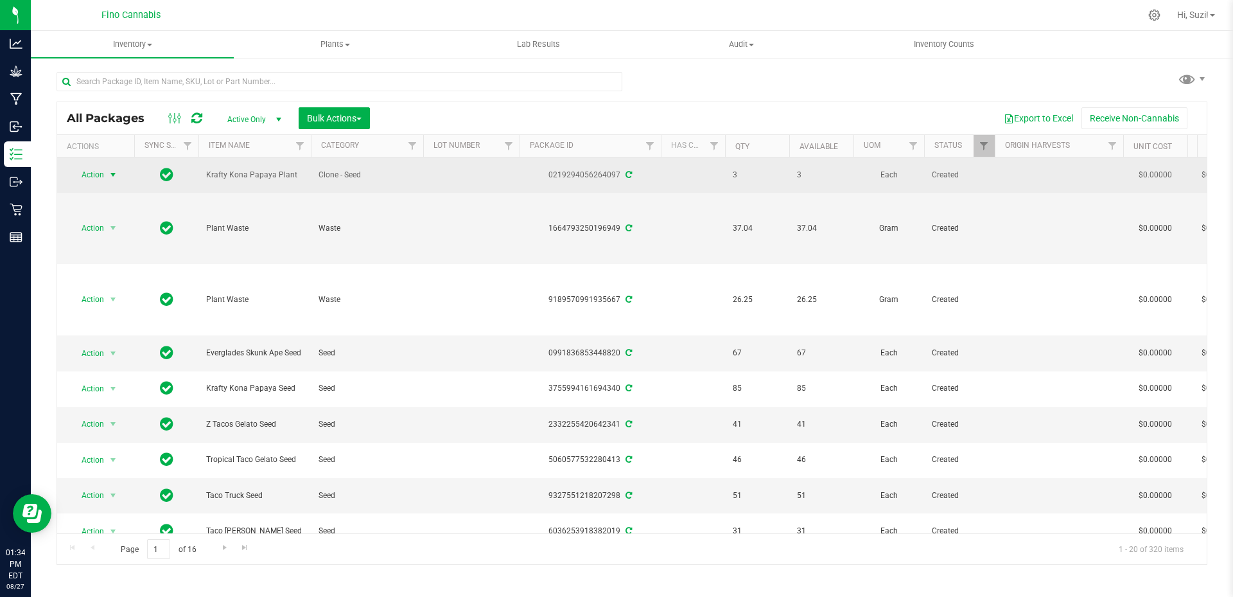
click at [116, 175] on span "select" at bounding box center [113, 175] width 10 height 10
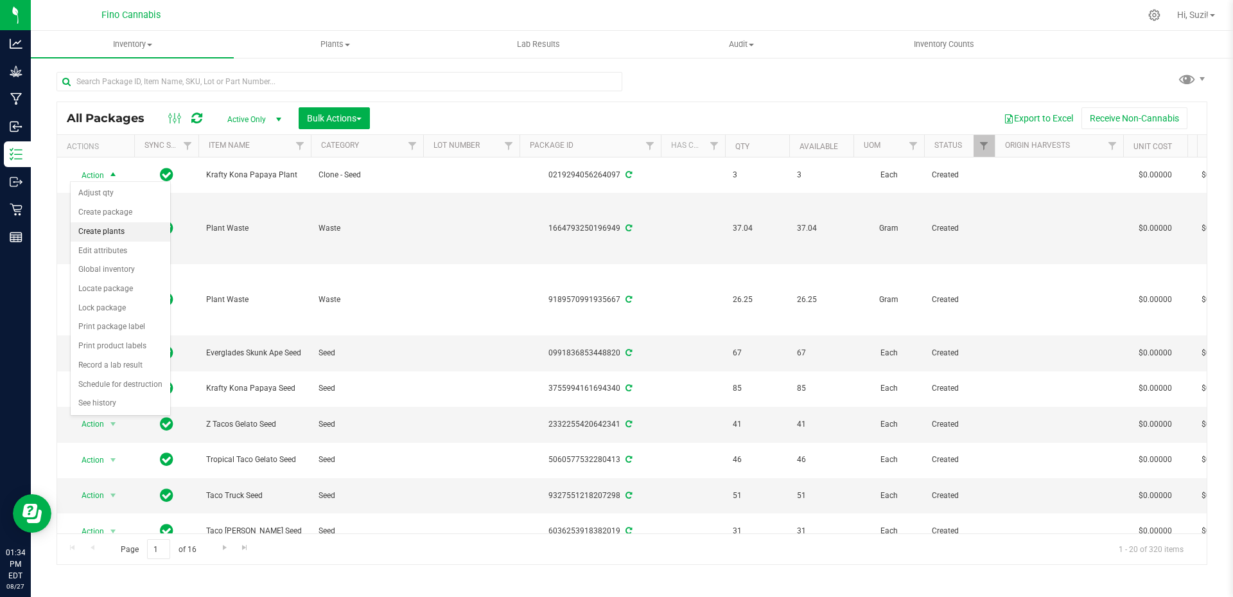
click at [102, 237] on li "Create plants" at bounding box center [121, 231] width 100 height 19
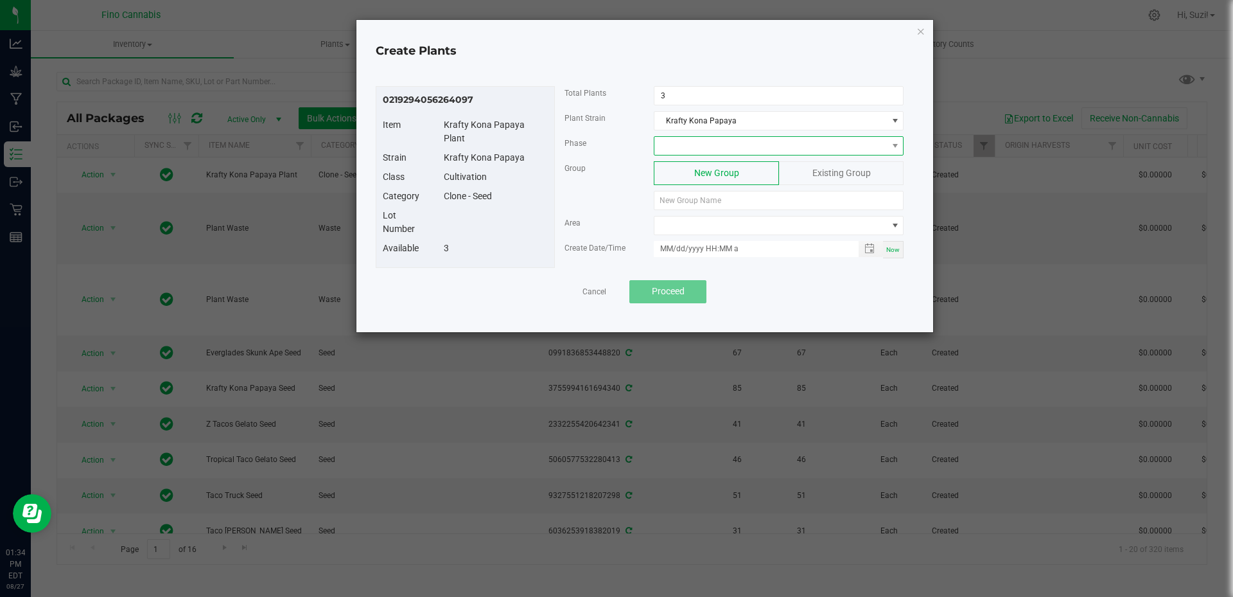
click at [719, 148] on span at bounding box center [770, 146] width 232 height 18
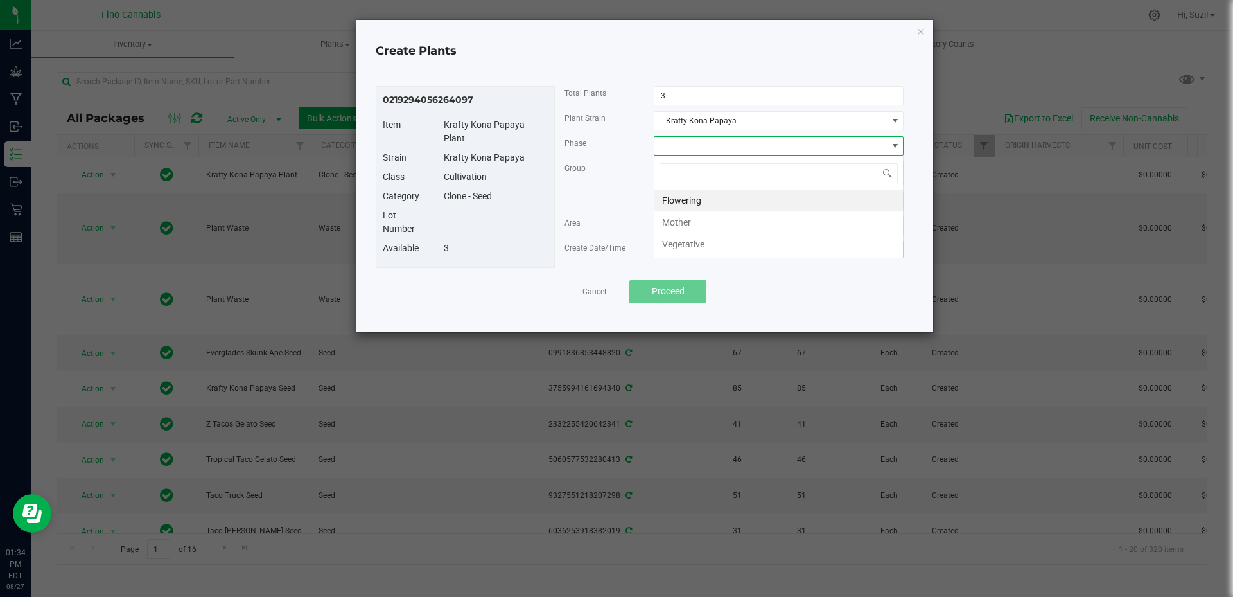
scroll to position [19, 250]
click at [696, 247] on li "Vegetative" at bounding box center [778, 244] width 249 height 22
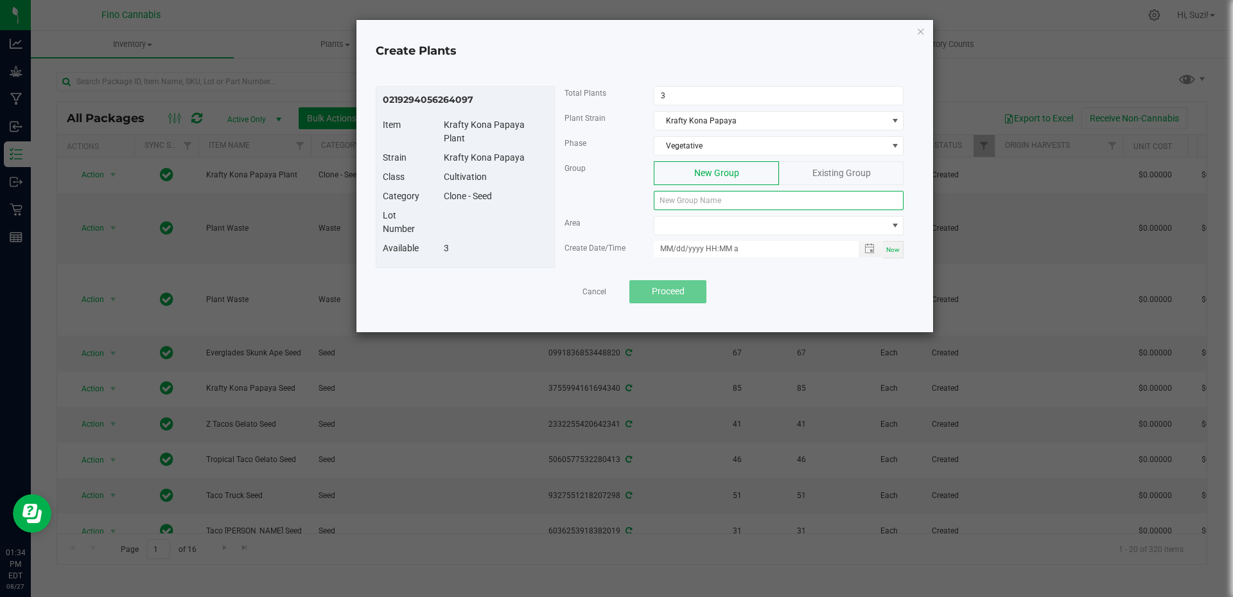
click at [705, 202] on input at bounding box center [779, 200] width 250 height 19
paste input "KKNPPY-082725-C-P18"
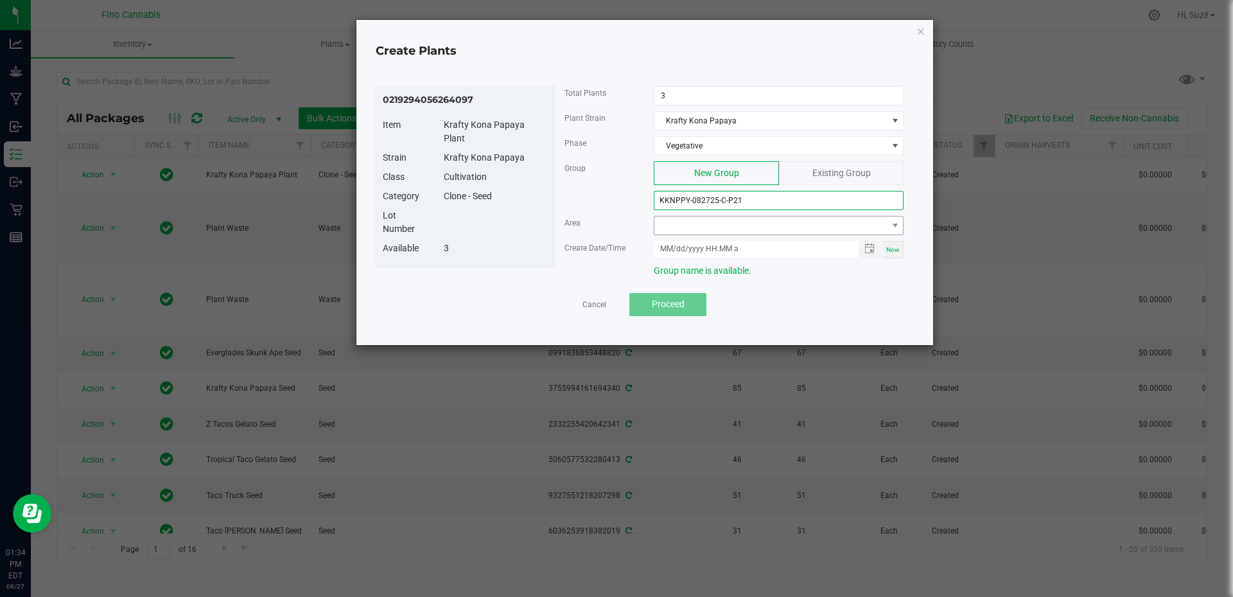
type input "KKNPPY-082725-C-P21"
click at [760, 229] on span at bounding box center [770, 225] width 232 height 18
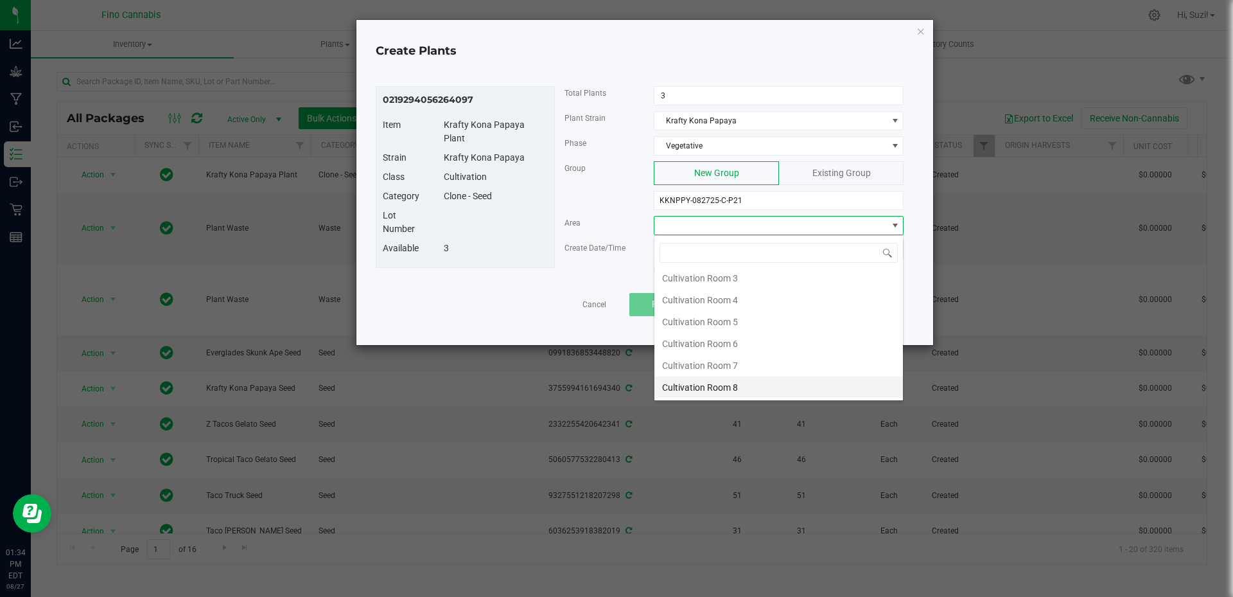
scroll to position [68, 0]
drag, startPoint x: 788, startPoint y: 390, endPoint x: 796, endPoint y: 338, distance: 53.2
click at [788, 389] on li "Cultivation Room 8" at bounding box center [778, 387] width 249 height 22
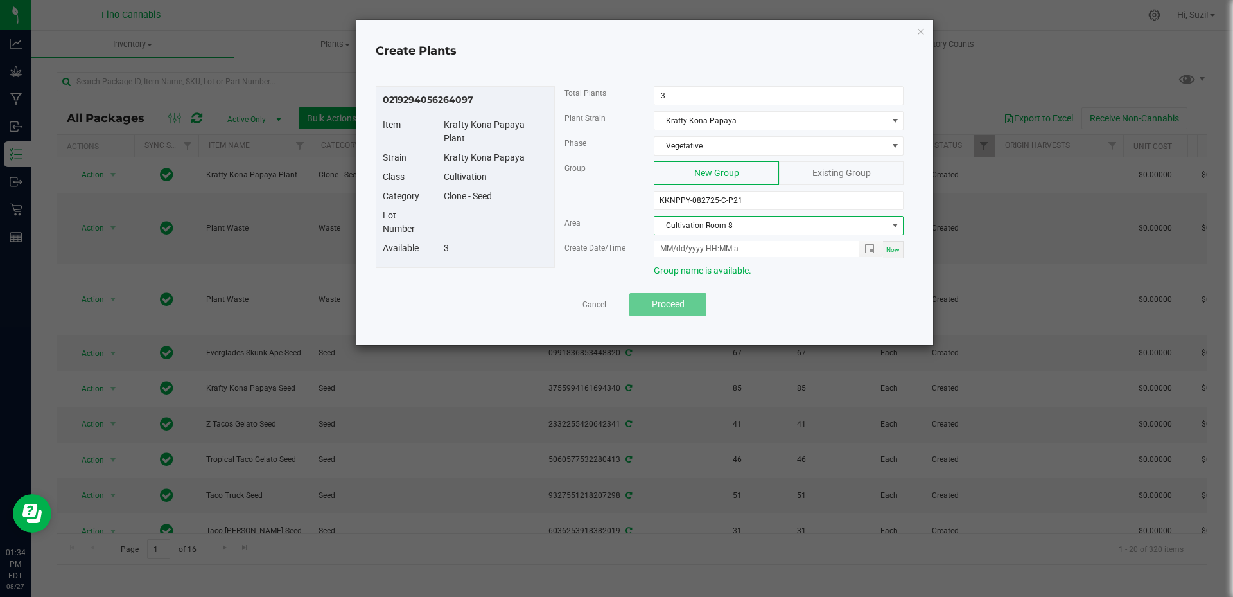
click at [888, 249] on span "Now" at bounding box center [892, 249] width 13 height 7
type input "08/27/2025 1:34 PM"
click at [676, 304] on span "Proceed" at bounding box center [668, 304] width 33 height 10
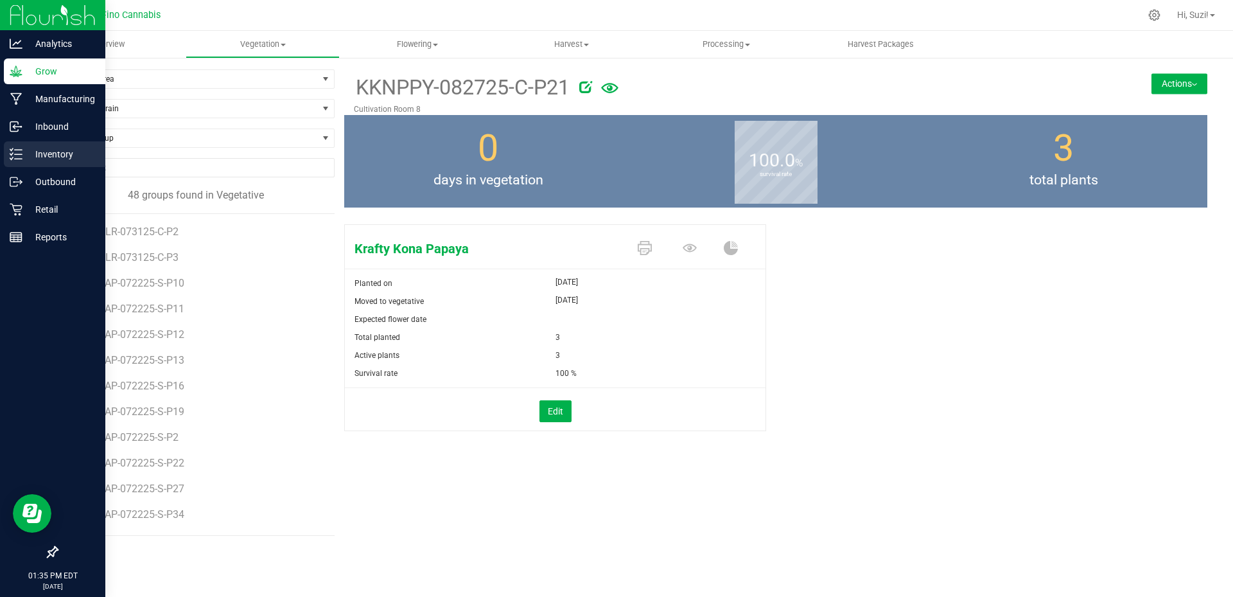
click at [28, 155] on p "Inventory" at bounding box center [60, 153] width 77 height 15
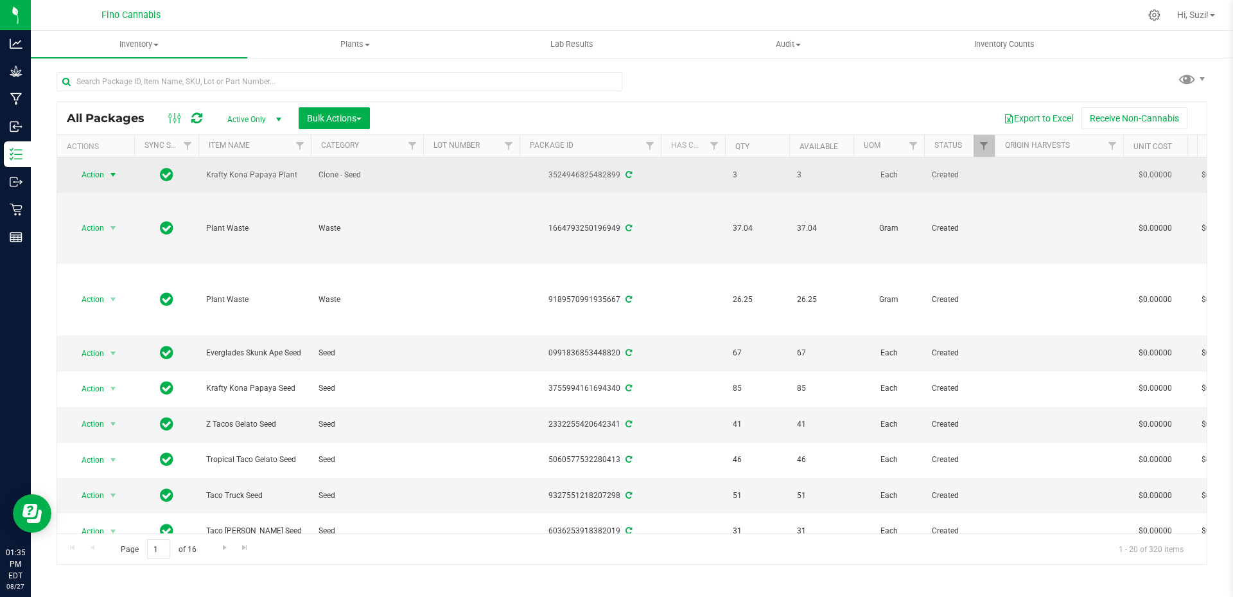
click at [114, 173] on span "select" at bounding box center [113, 175] width 10 height 10
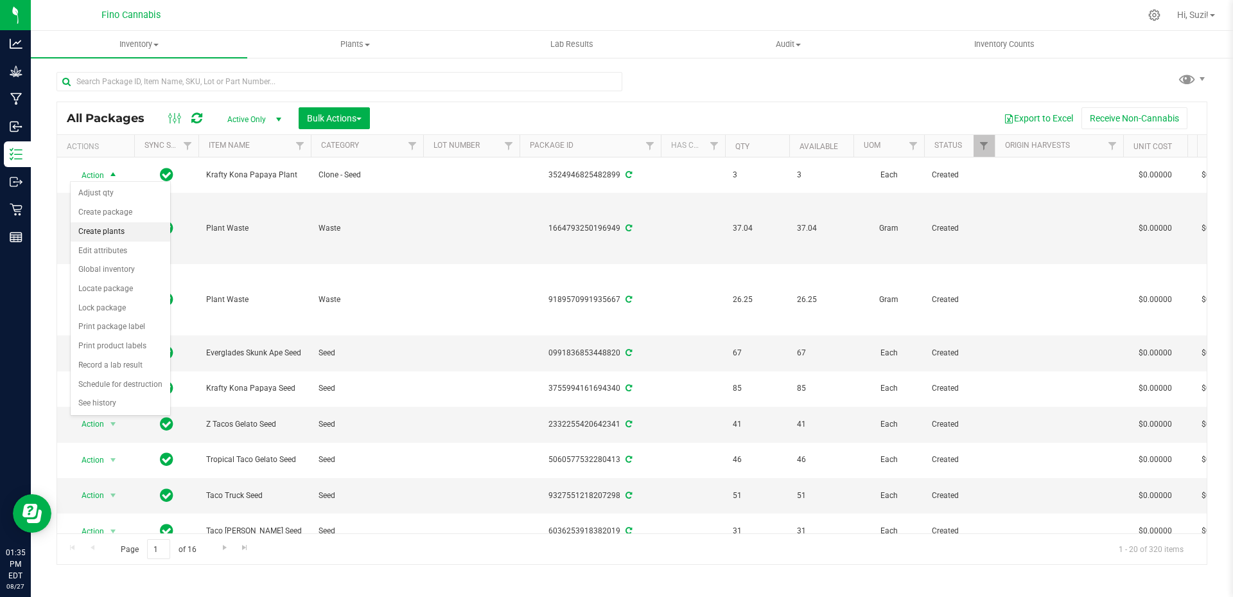
click at [122, 231] on li "Create plants" at bounding box center [121, 231] width 100 height 19
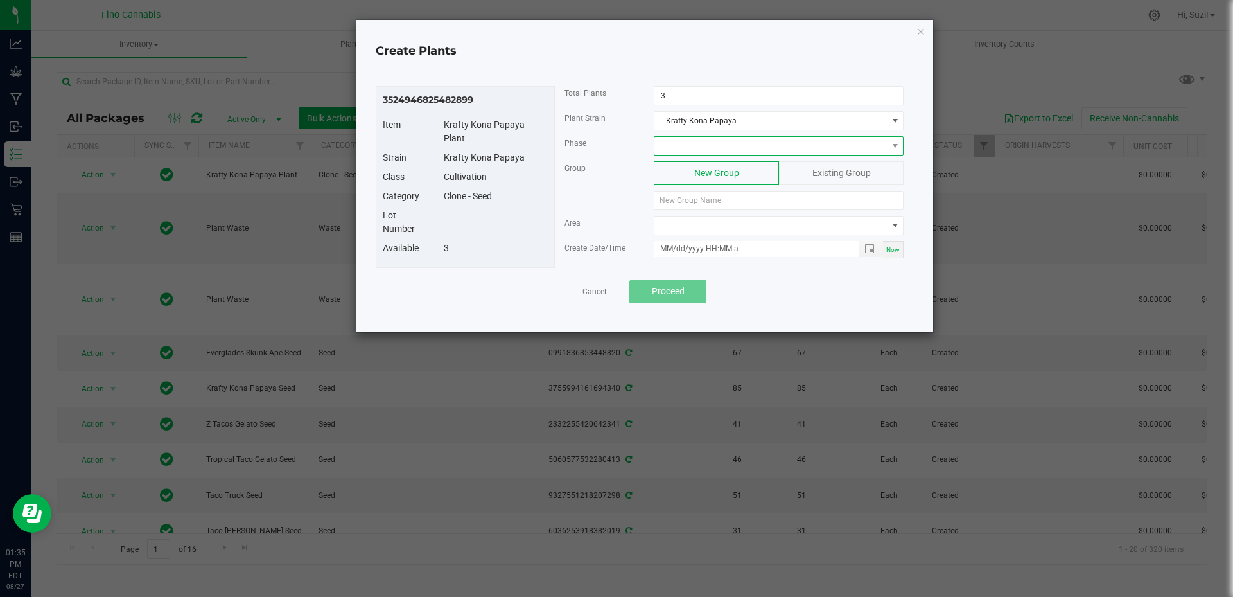
click at [744, 153] on span at bounding box center [770, 146] width 232 height 18
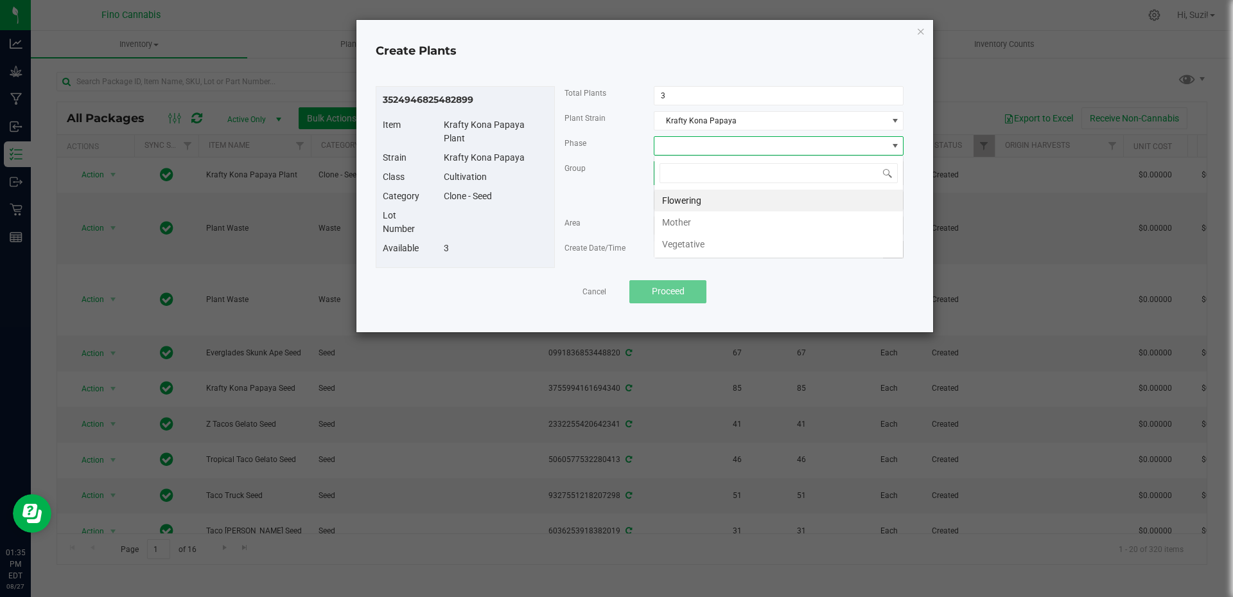
scroll to position [19, 250]
click at [702, 243] on li "Vegetative" at bounding box center [778, 244] width 249 height 22
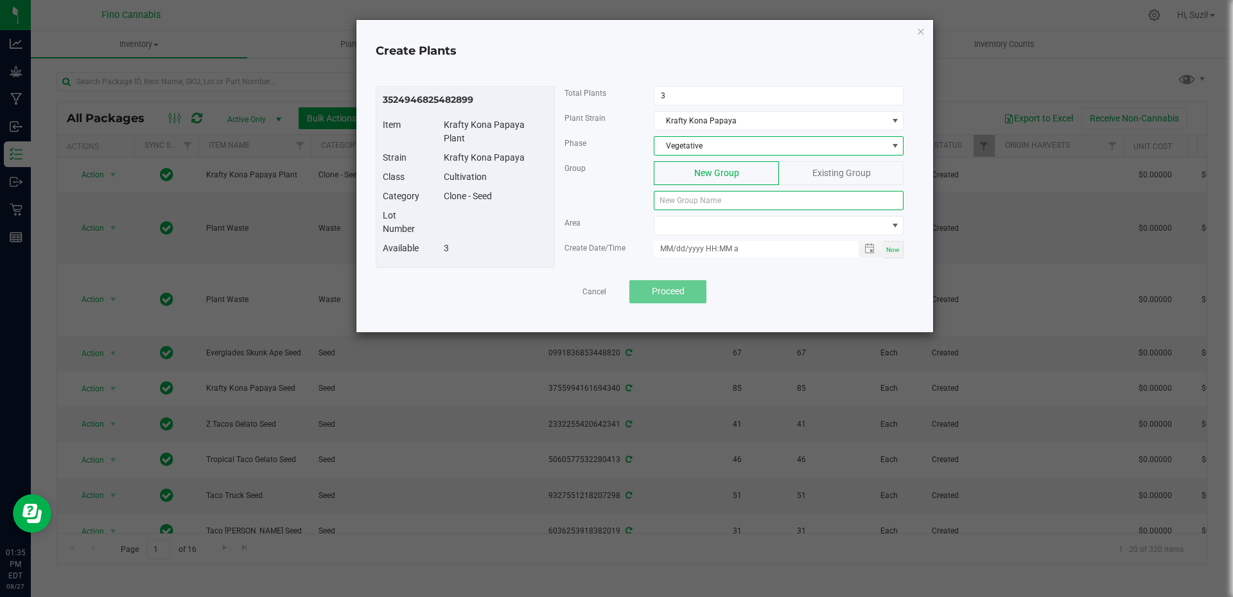
click at [706, 205] on input at bounding box center [779, 200] width 250 height 19
paste input "KKNPPY-082725-C-P21"
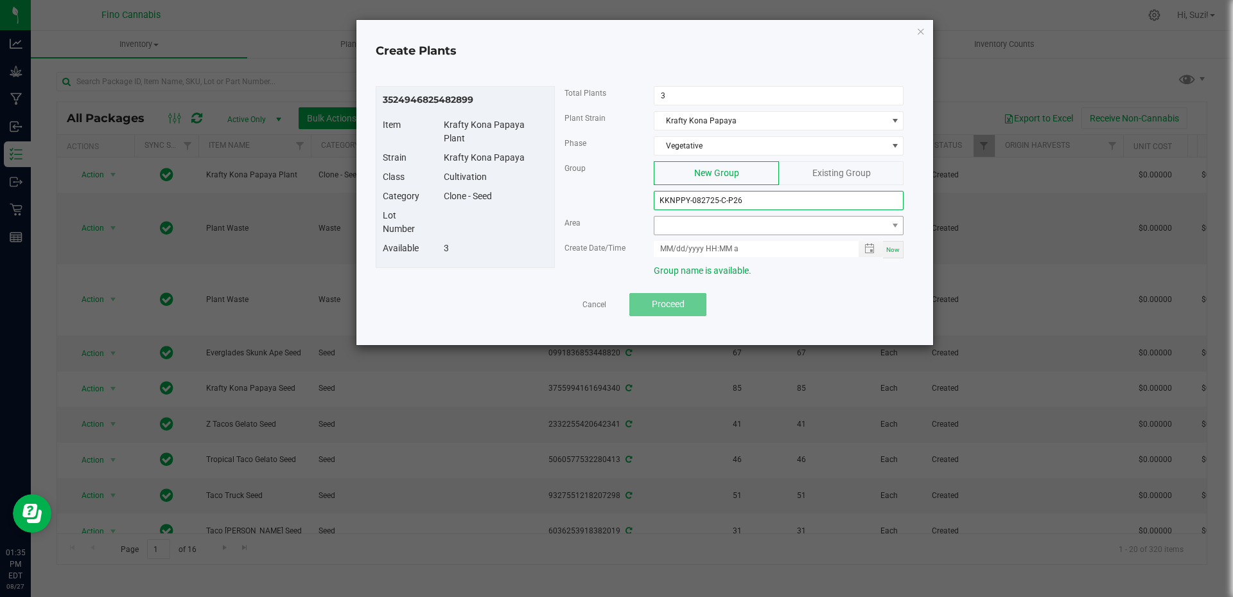
type input "KKNPPY-082725-C-P26"
click at [754, 227] on span at bounding box center [770, 225] width 232 height 18
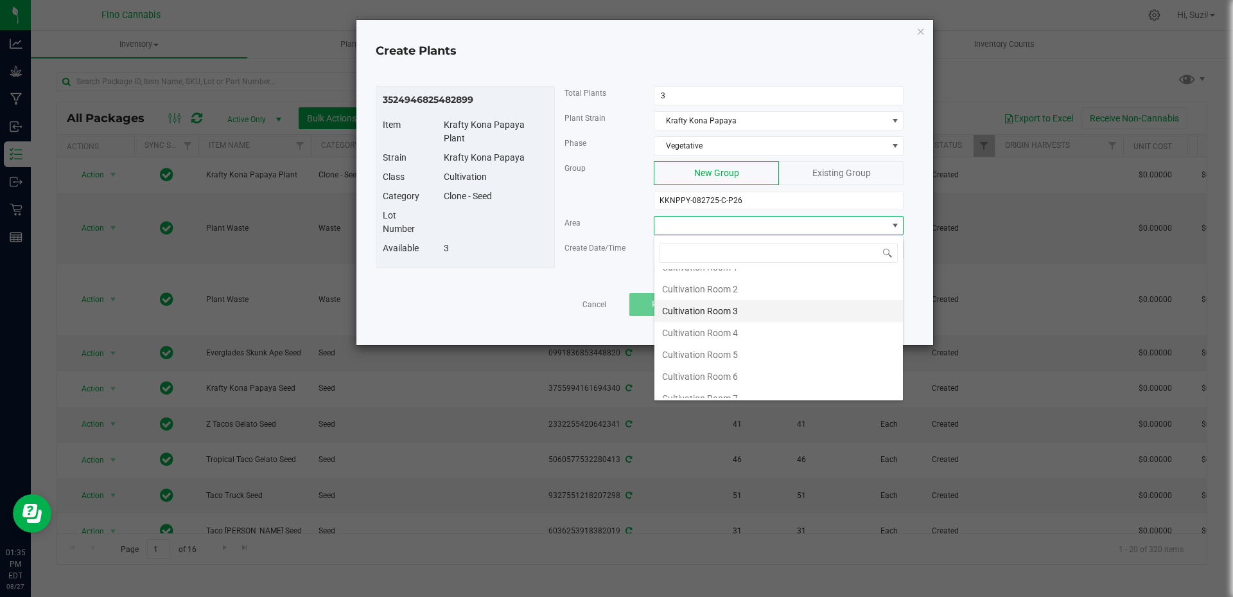
scroll to position [68, 0]
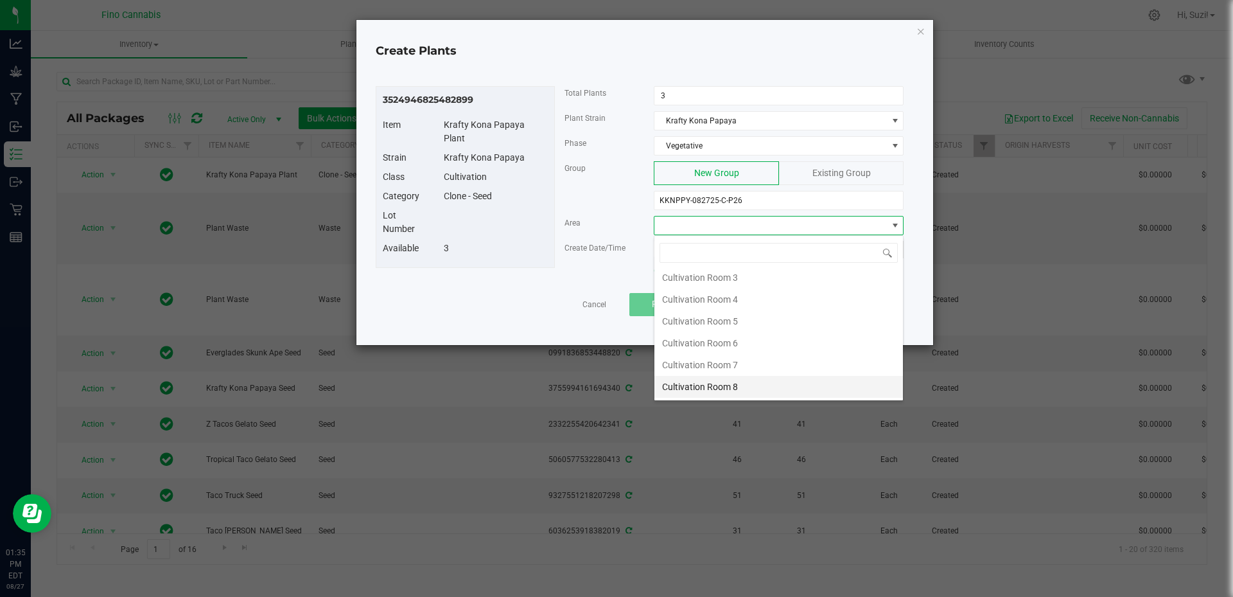
click at [778, 390] on li "Cultivation Room 8" at bounding box center [778, 387] width 249 height 22
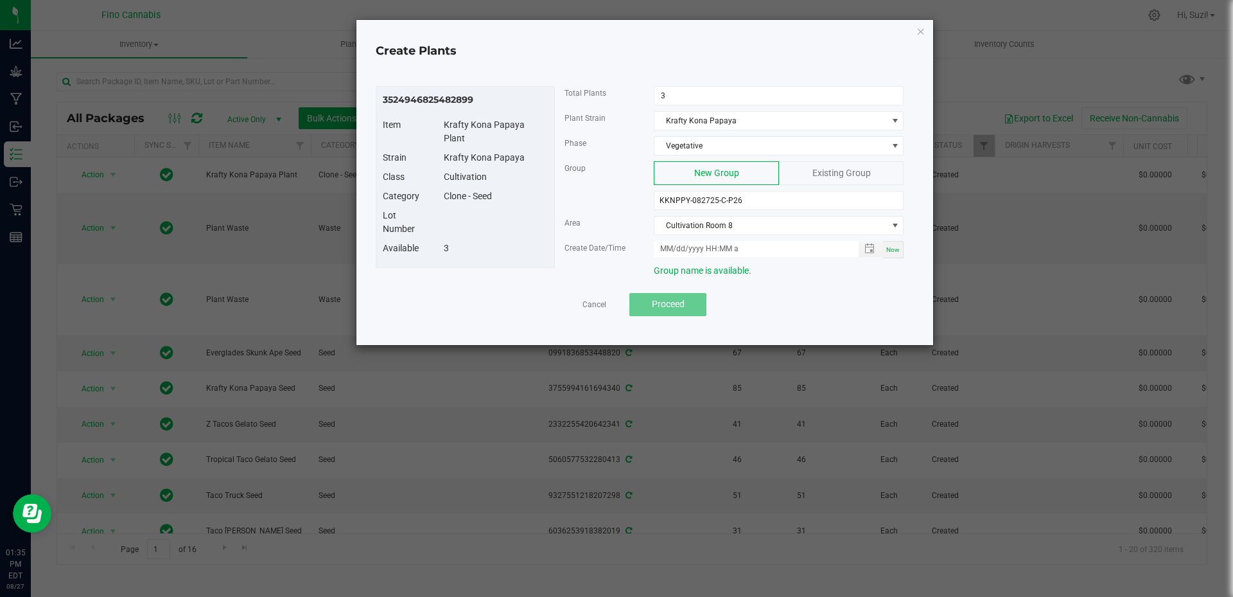
click at [895, 247] on span "Now" at bounding box center [892, 249] width 13 height 7
type input "08/27/2025 1:35 PM"
click at [658, 301] on span "Proceed" at bounding box center [668, 304] width 33 height 10
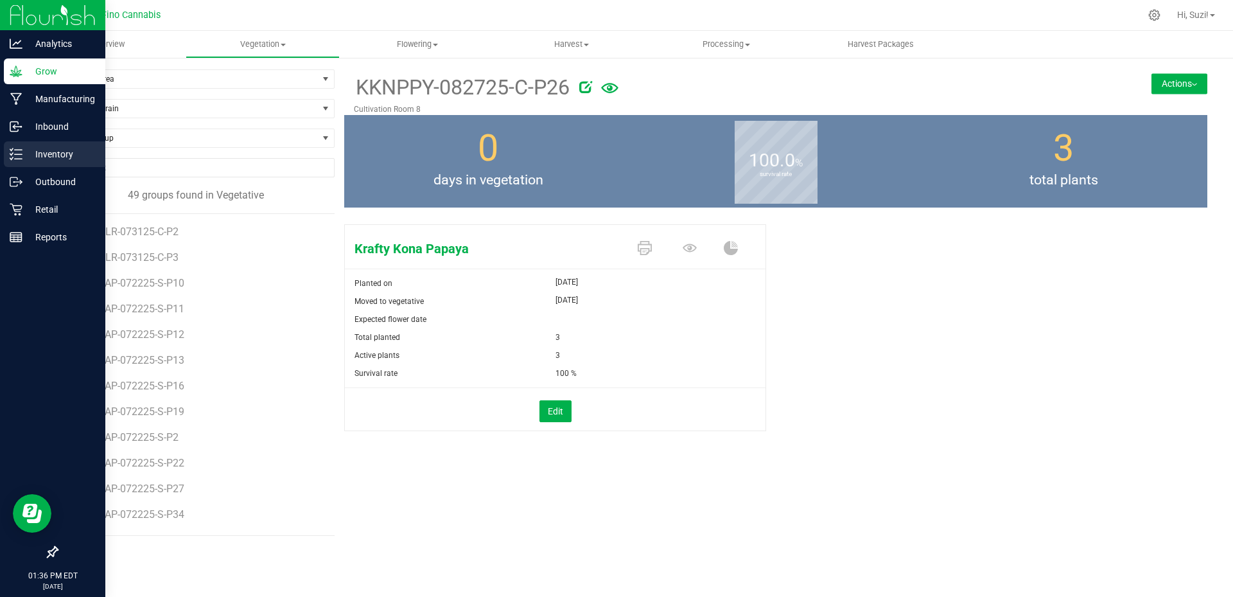
click at [12, 152] on icon at bounding box center [16, 154] width 13 height 13
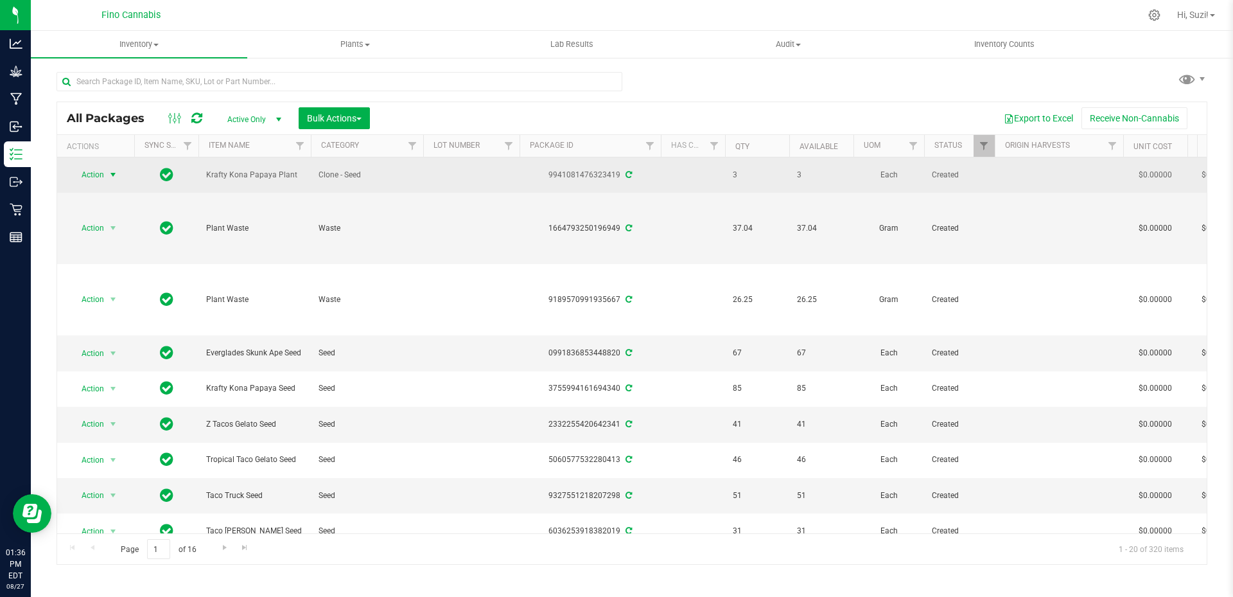
click at [112, 170] on span "select" at bounding box center [113, 175] width 10 height 10
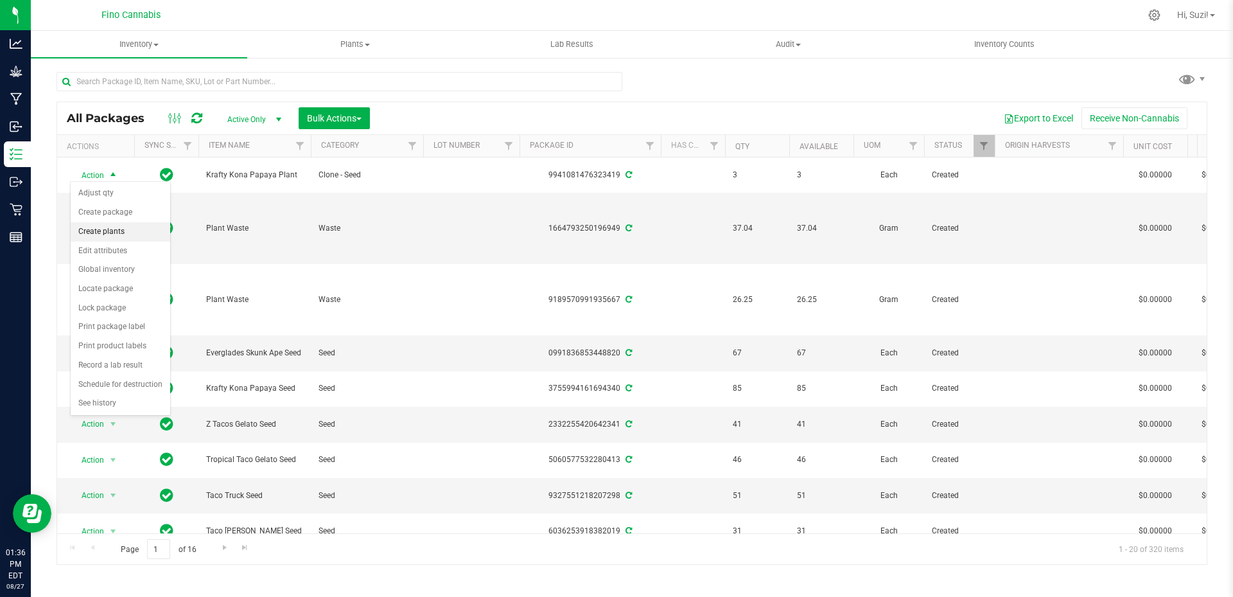
click at [124, 234] on li "Create plants" at bounding box center [121, 231] width 100 height 19
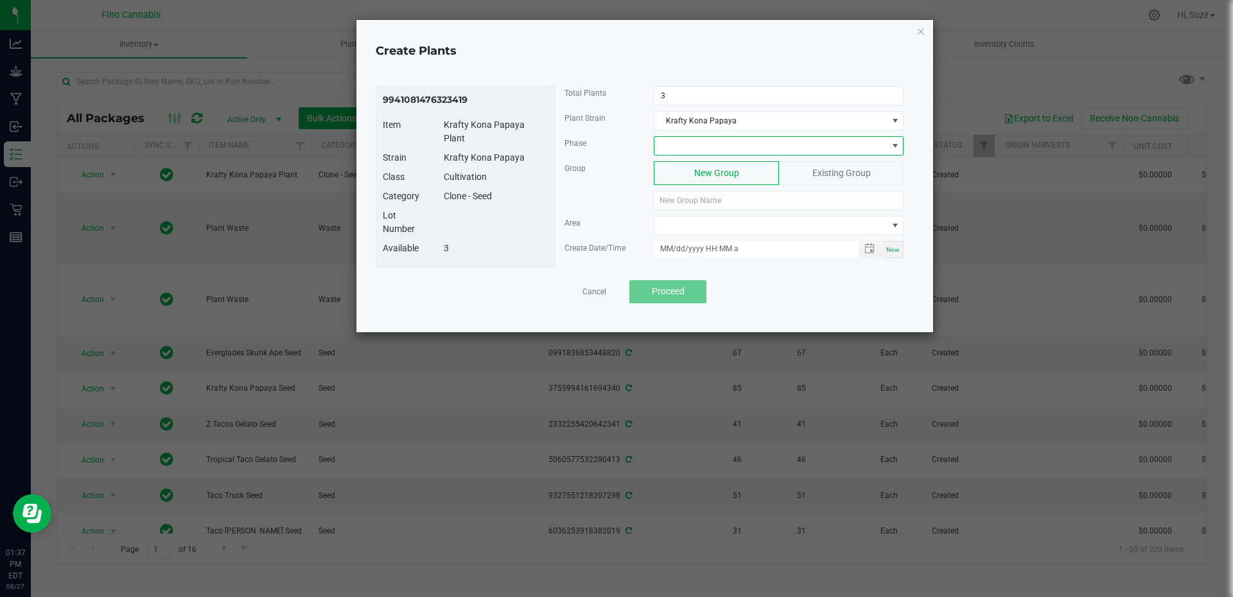
click at [880, 150] on span at bounding box center [770, 146] width 232 height 18
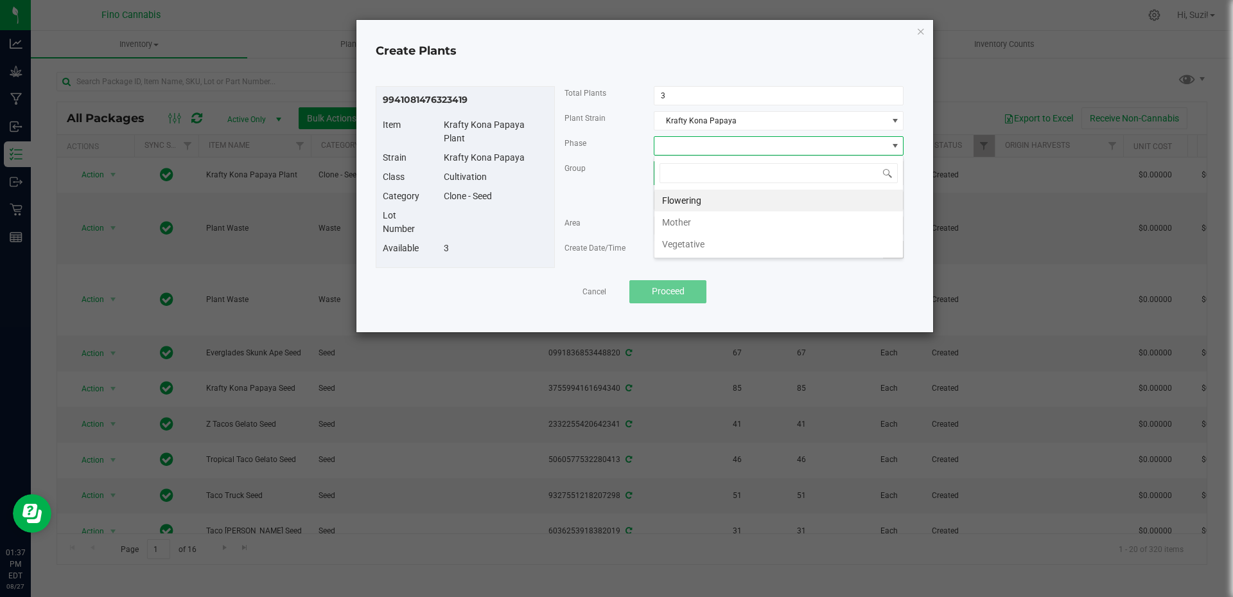
scroll to position [19, 250]
click at [712, 249] on li "Vegetative" at bounding box center [778, 244] width 249 height 22
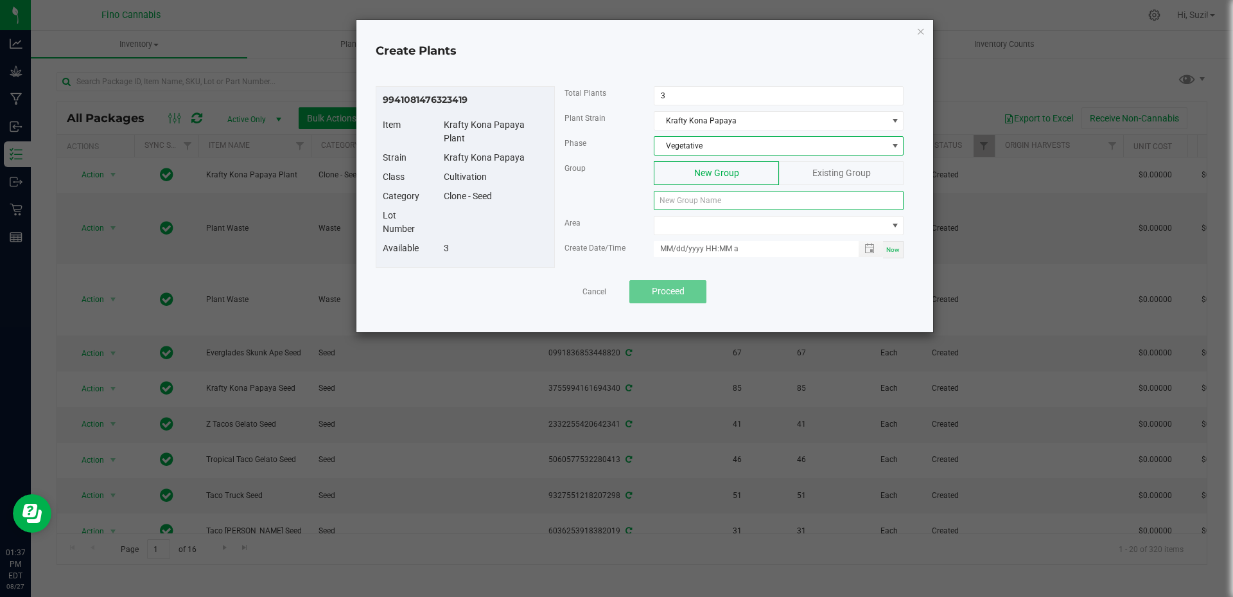
click at [723, 206] on input at bounding box center [779, 200] width 250 height 19
paste input "KKNPPY-082725-C-P26"
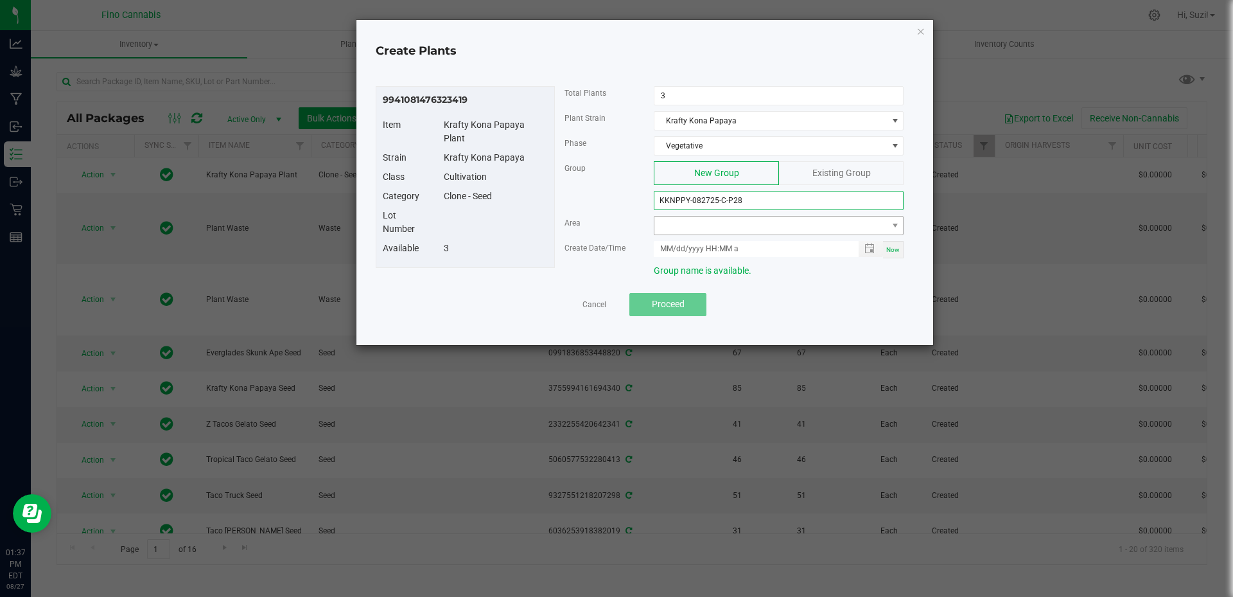
type input "KKNPPY-082725-C-P28"
click at [765, 220] on span at bounding box center [770, 225] width 232 height 18
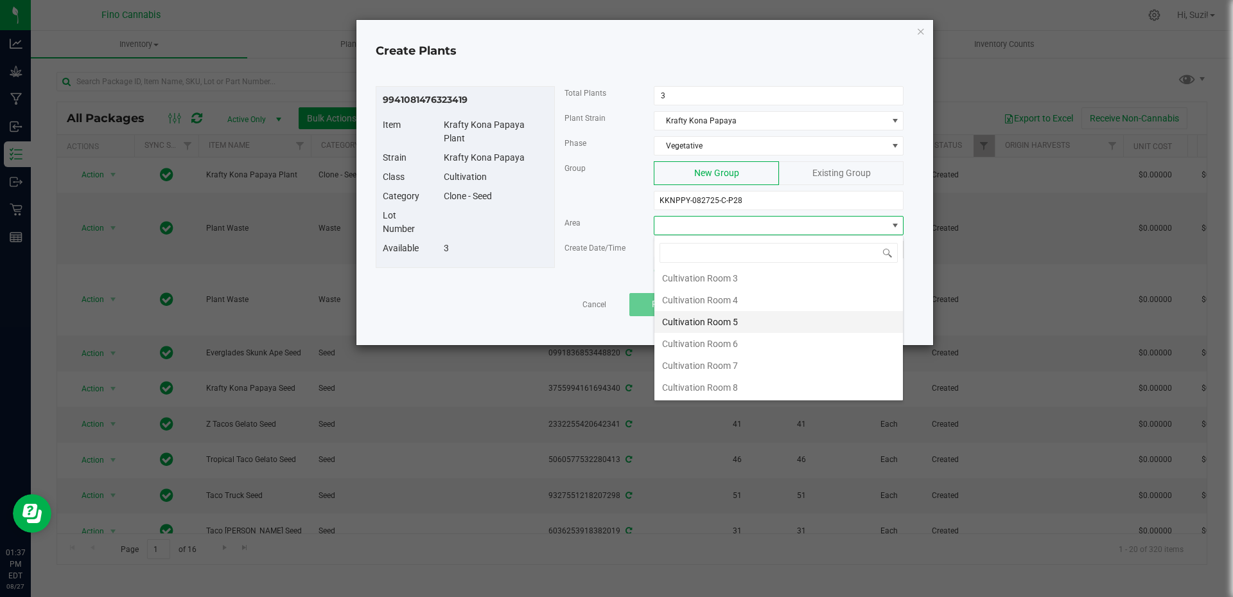
scroll to position [68, 0]
click at [741, 390] on li "Cultivation Room 8" at bounding box center [778, 387] width 249 height 22
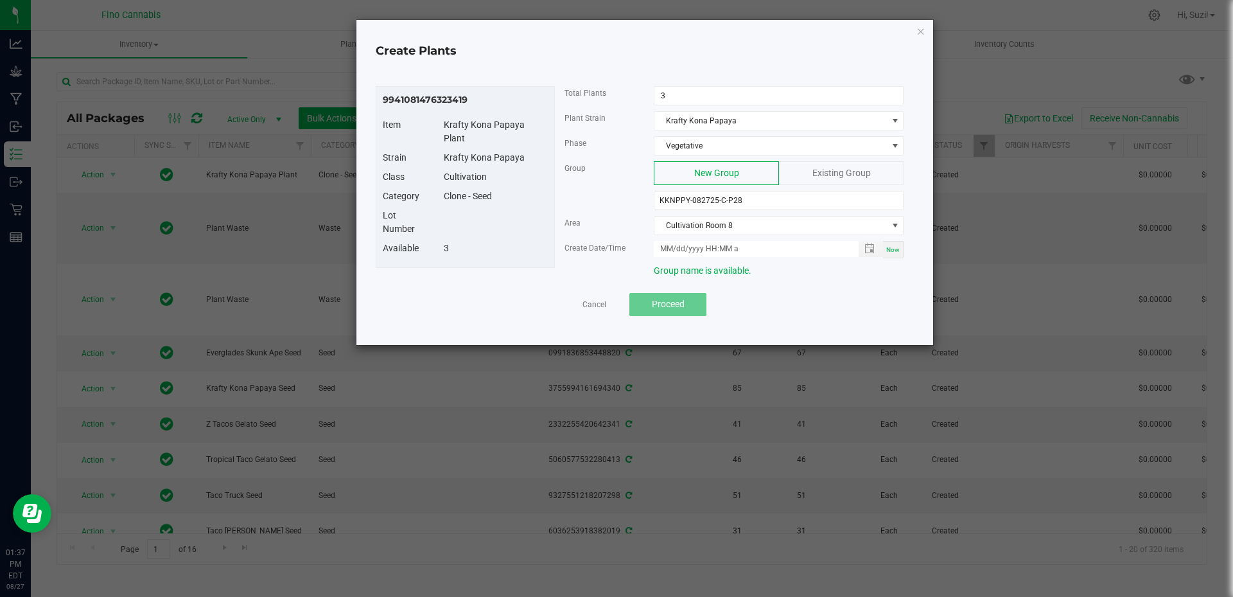
click at [896, 248] on span "Now" at bounding box center [892, 249] width 13 height 7
type input "08/27/2025 1:37 PM"
click at [673, 310] on button "Proceed" at bounding box center [667, 304] width 77 height 23
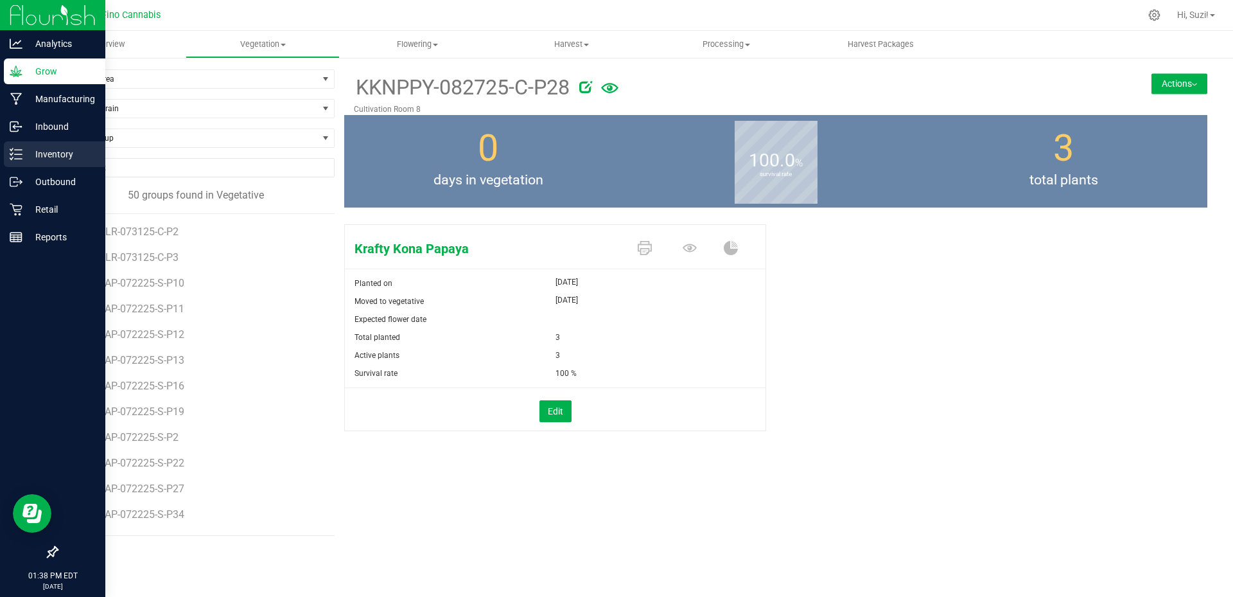
click at [16, 153] on icon at bounding box center [16, 154] width 13 height 13
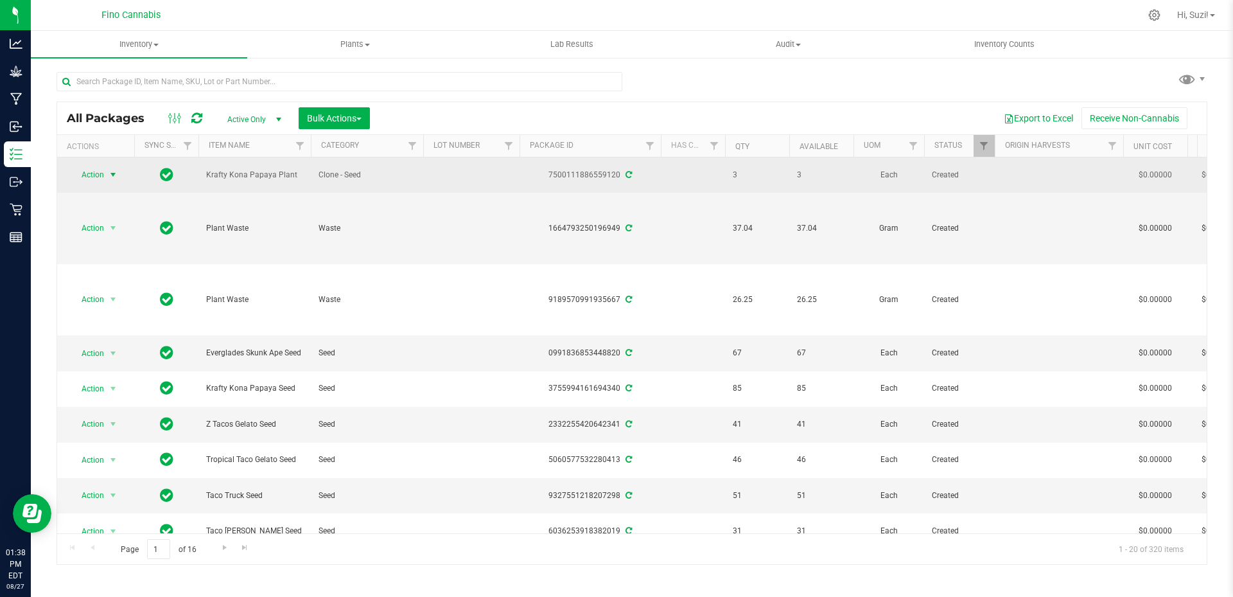
click at [110, 170] on span "select" at bounding box center [113, 175] width 10 height 10
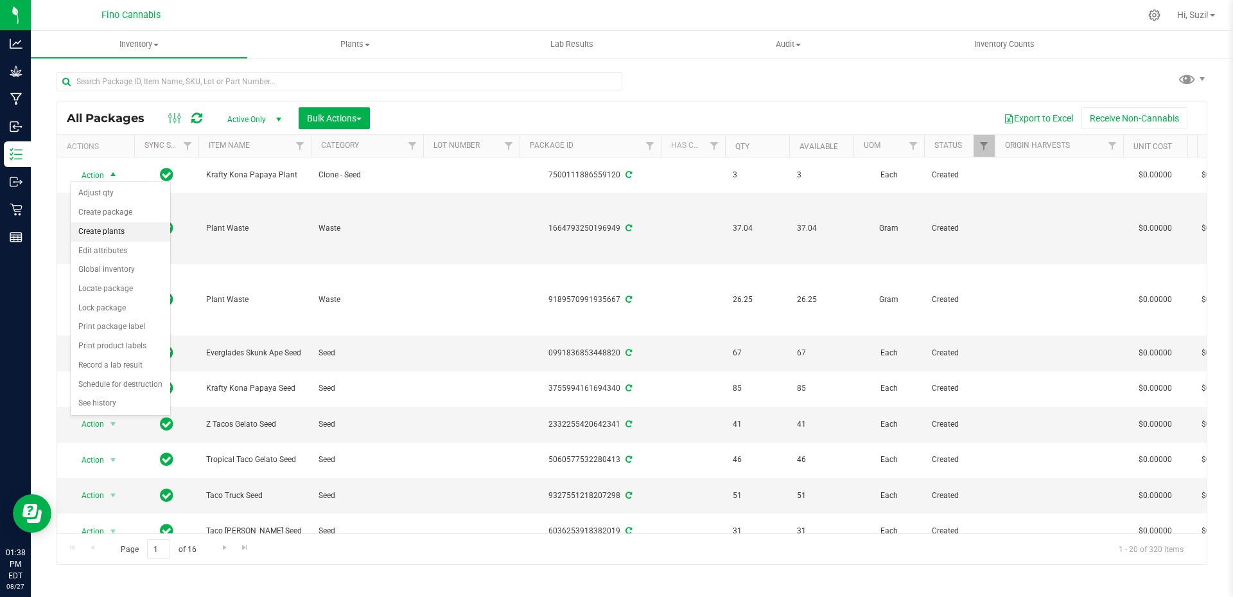
click at [109, 228] on li "Create plants" at bounding box center [121, 231] width 100 height 19
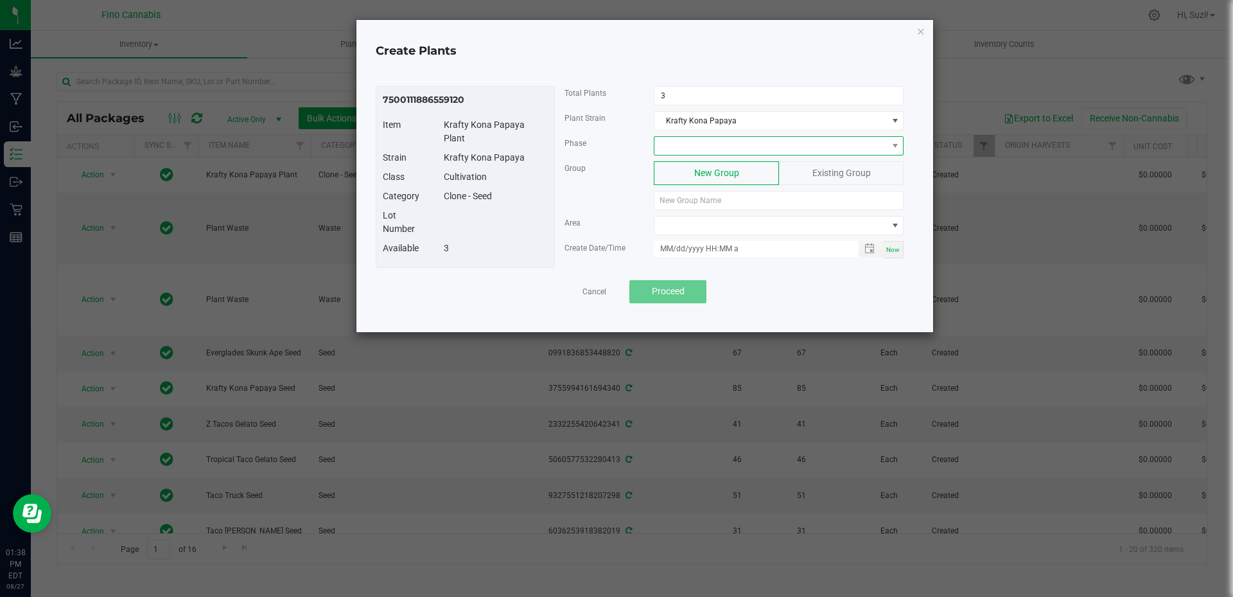
click at [688, 143] on span at bounding box center [770, 146] width 232 height 18
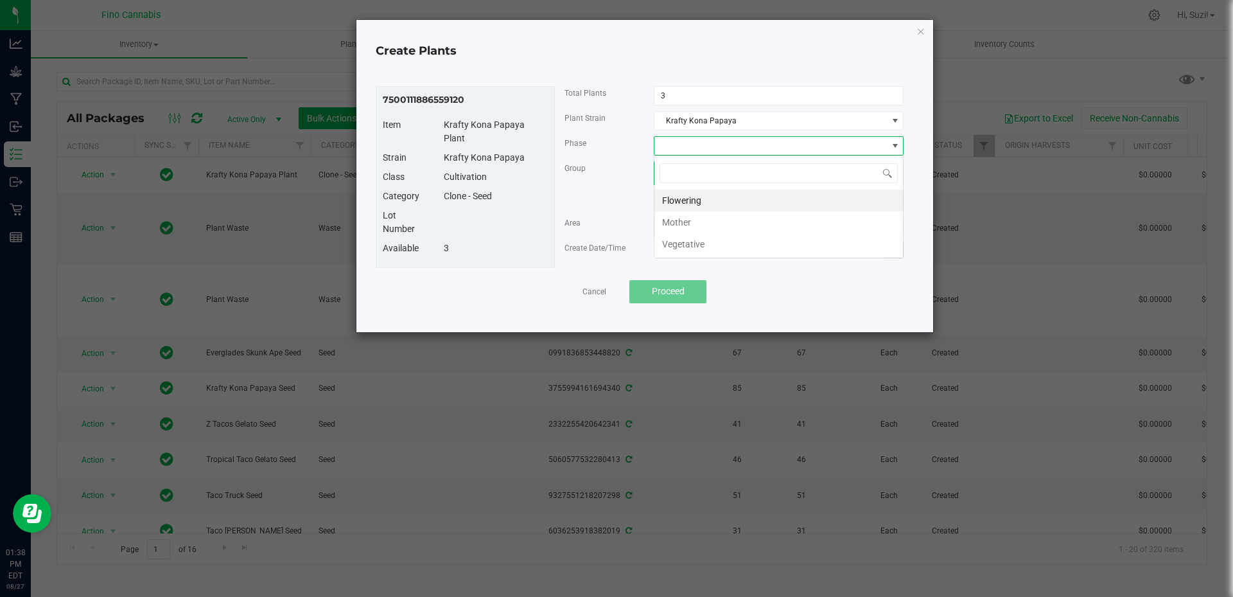
scroll to position [19, 250]
click at [680, 241] on li "Vegetative" at bounding box center [778, 244] width 249 height 22
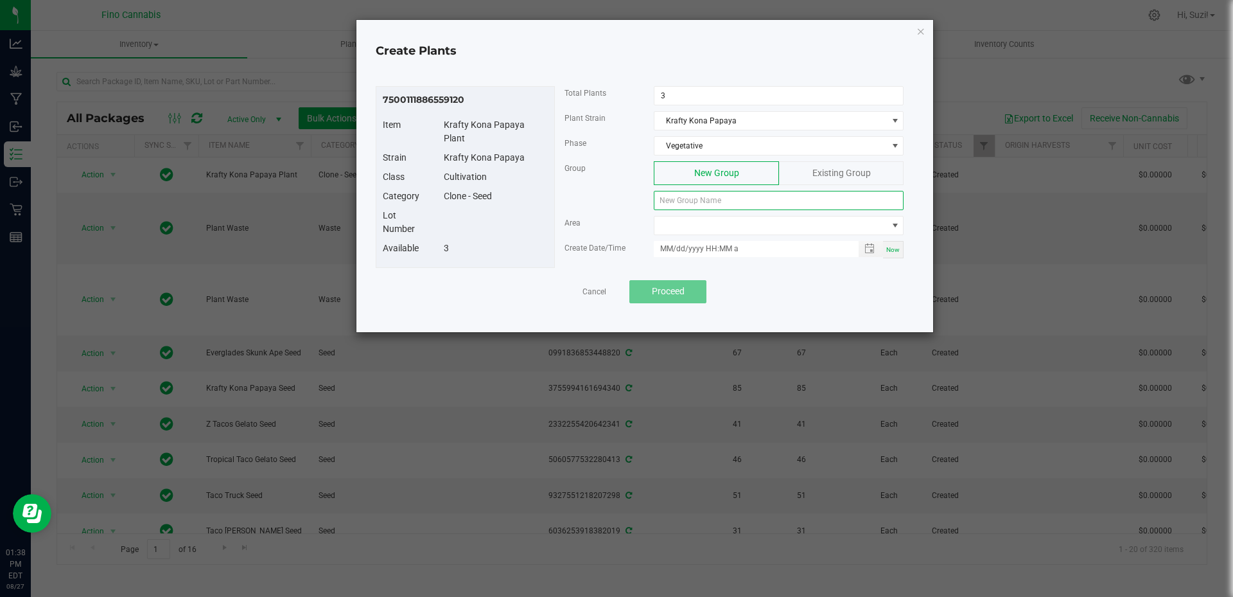
click at [679, 202] on input at bounding box center [779, 200] width 250 height 19
paste input "KKNPPY-082725-C-P28"
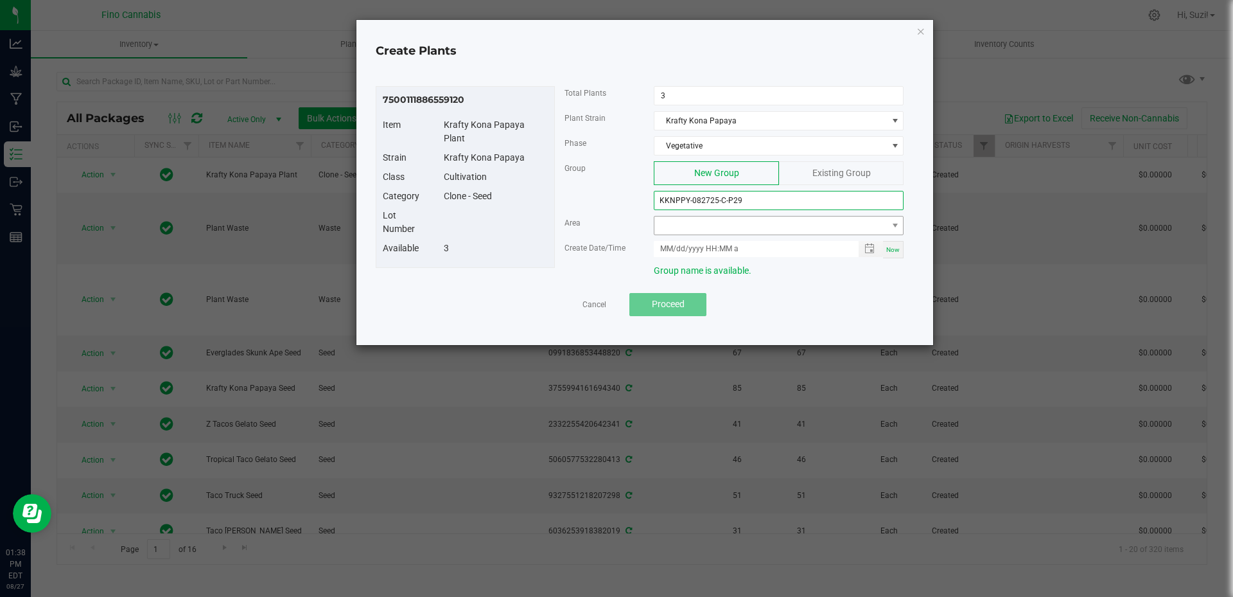
type input "KKNPPY-082725-C-P29"
click at [772, 226] on span at bounding box center [770, 225] width 232 height 18
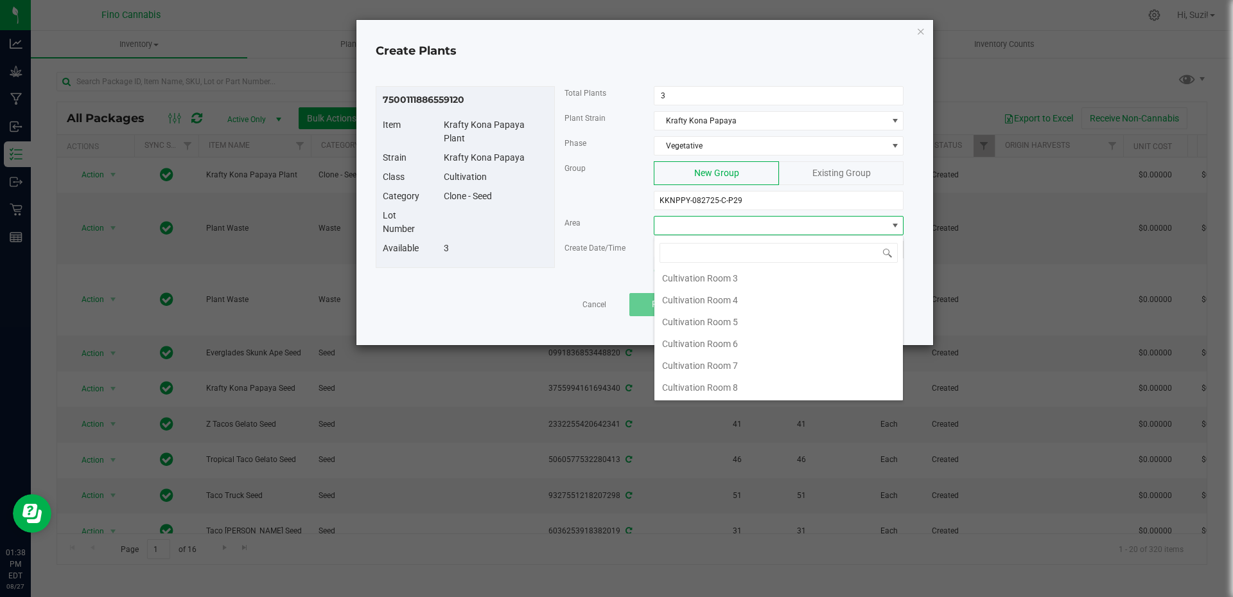
scroll to position [68, 0]
click at [745, 385] on li "Cultivation Room 8" at bounding box center [778, 387] width 249 height 22
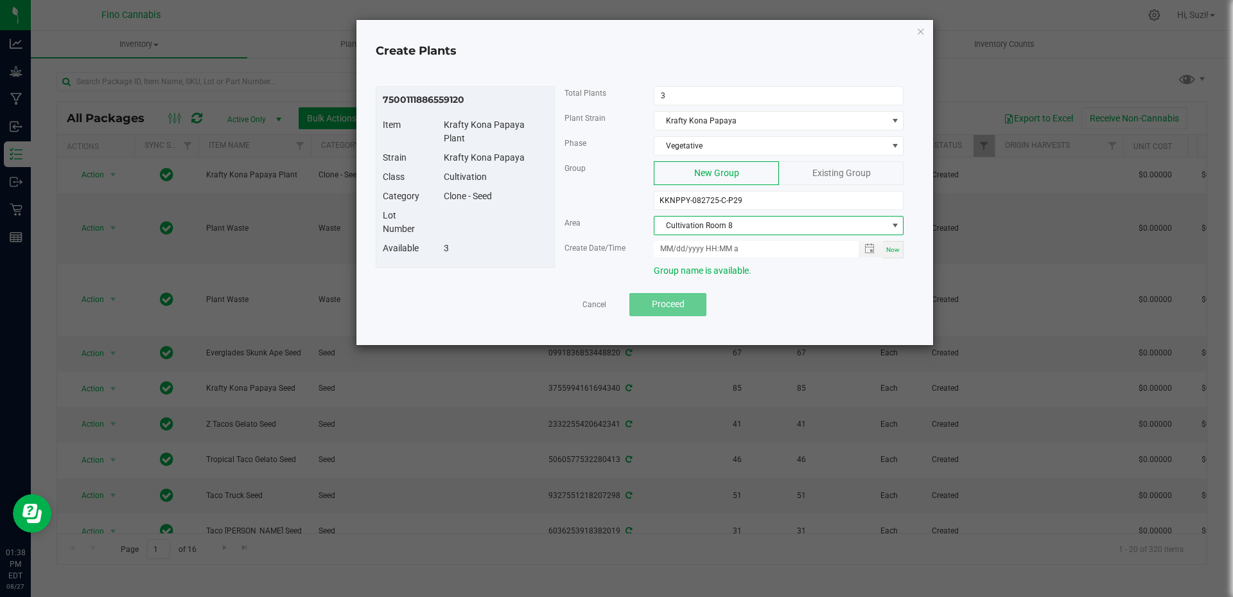
click at [897, 247] on span "Now" at bounding box center [892, 249] width 13 height 7
type input "08/27/2025 1:38 PM"
click at [675, 306] on span "Proceed" at bounding box center [668, 304] width 33 height 10
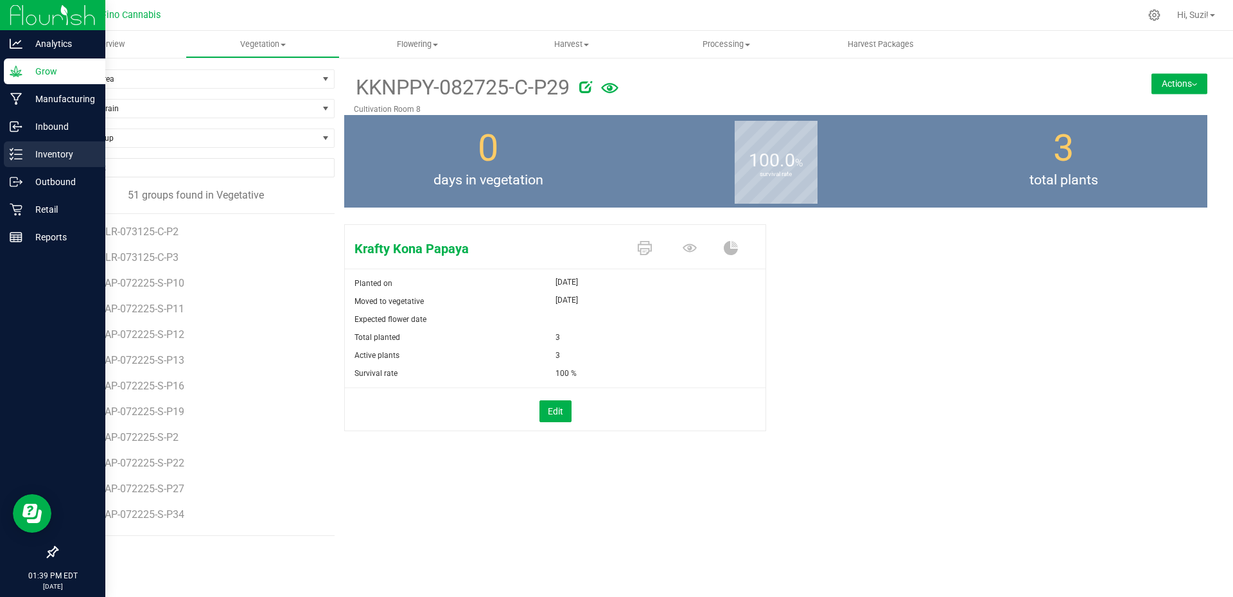
drag, startPoint x: 30, startPoint y: 156, endPoint x: 43, endPoint y: 157, distance: 13.5
click at [30, 156] on p "Inventory" at bounding box center [60, 153] width 77 height 15
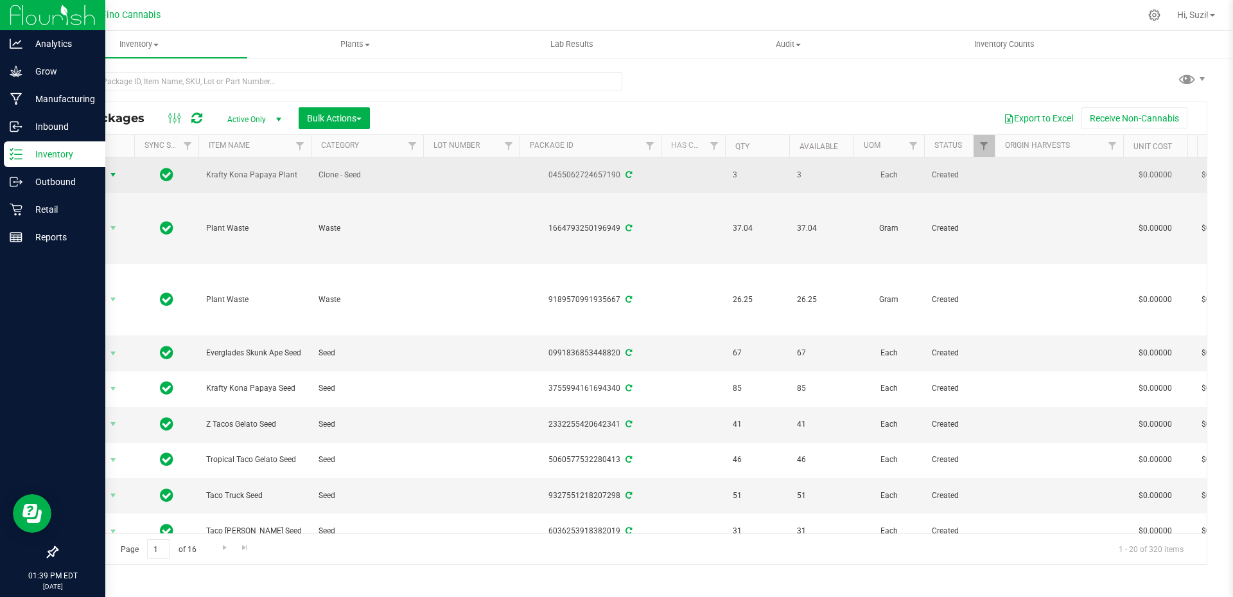
click at [112, 172] on span "select" at bounding box center [113, 175] width 10 height 10
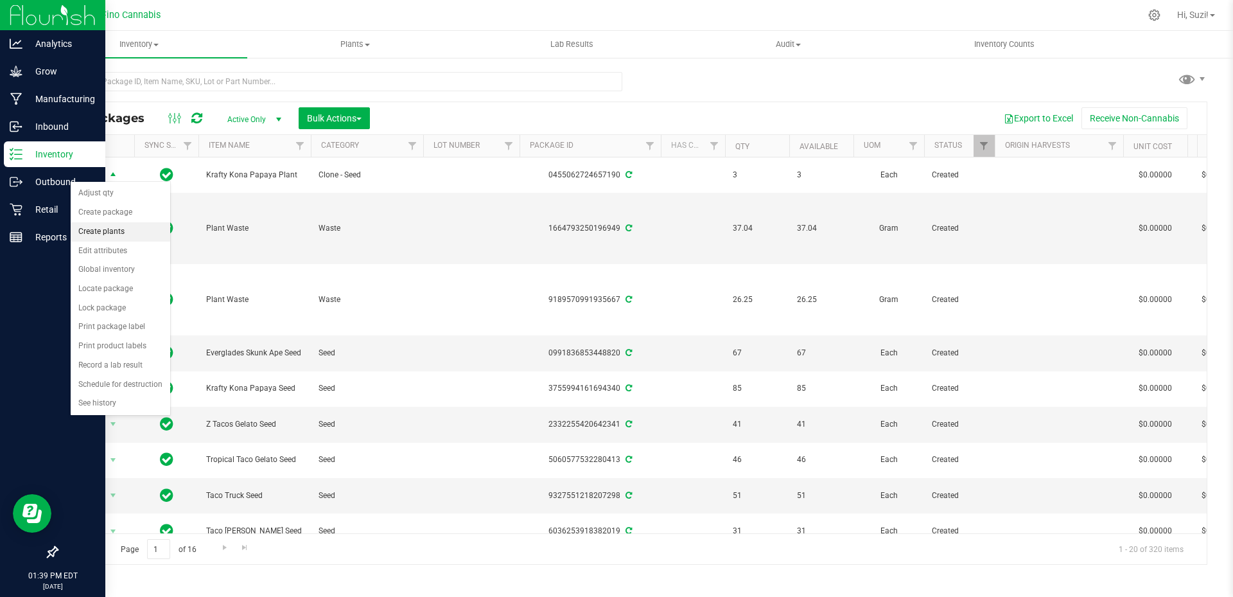
click at [127, 233] on li "Create plants" at bounding box center [121, 231] width 100 height 19
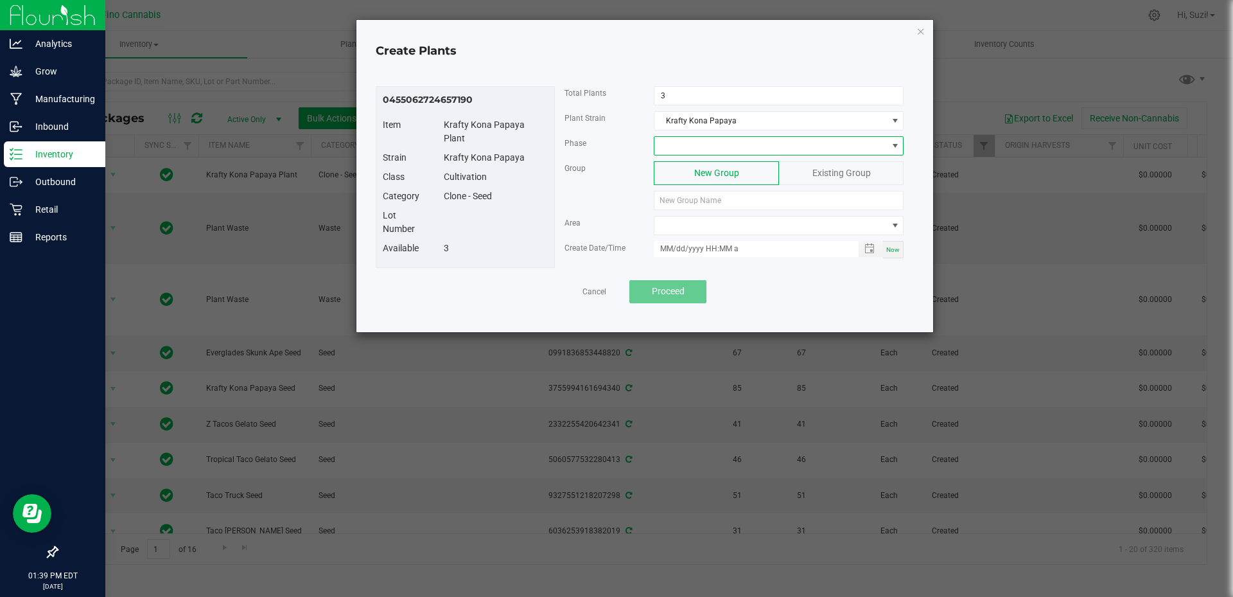
click at [772, 150] on span at bounding box center [770, 146] width 232 height 18
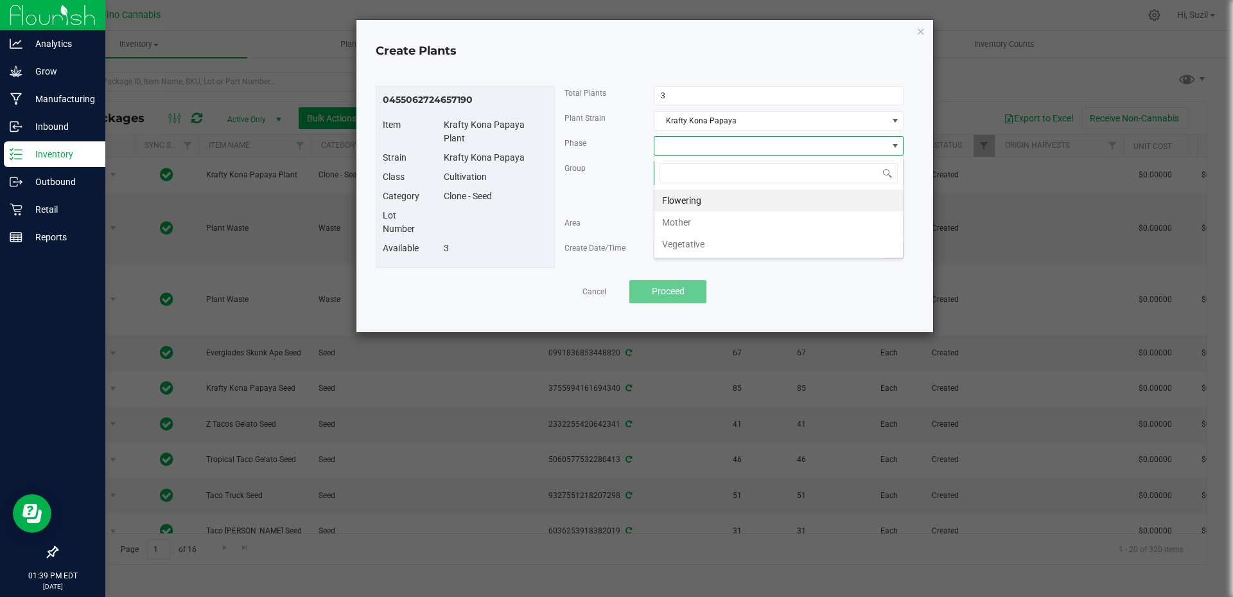
scroll to position [19, 250]
click at [754, 245] on li "Vegetative" at bounding box center [778, 244] width 249 height 22
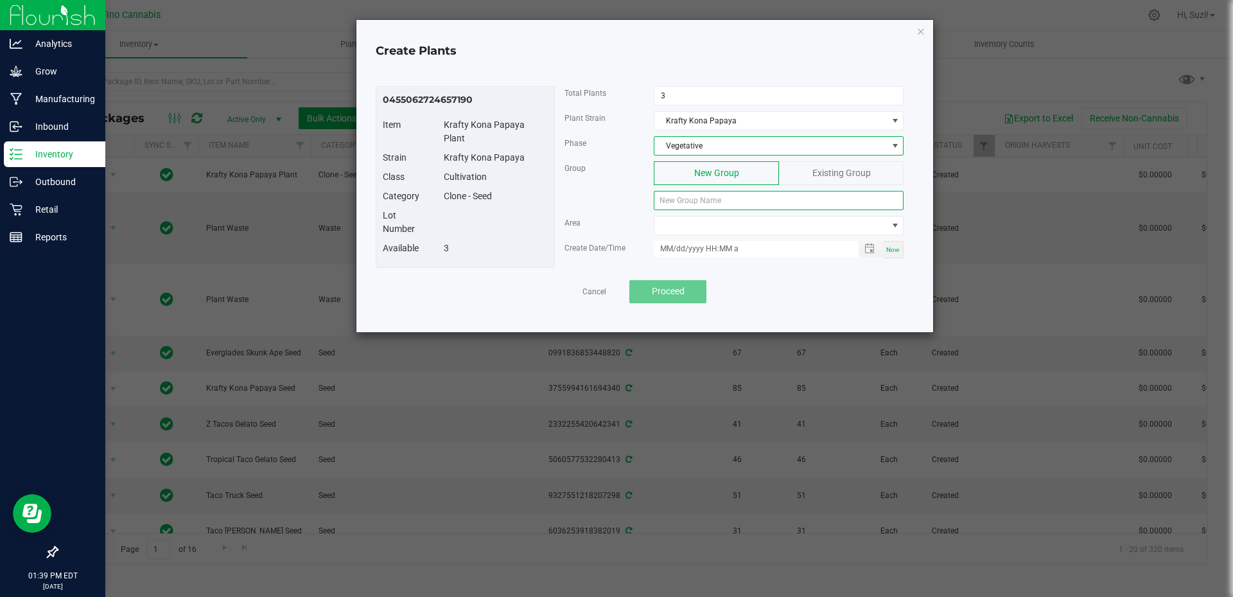
click at [712, 204] on input at bounding box center [779, 200] width 250 height 19
paste input "KKNPPY-082725-C-P29"
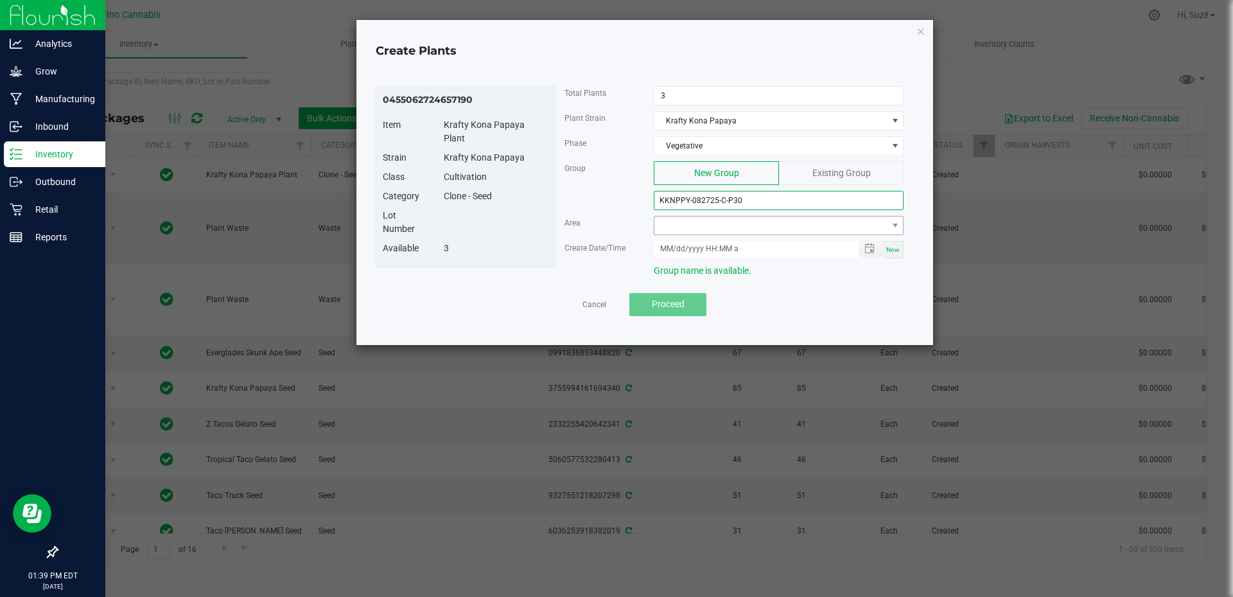
type input "KKNPPY-082725-C-P30"
click at [883, 229] on span at bounding box center [770, 225] width 232 height 18
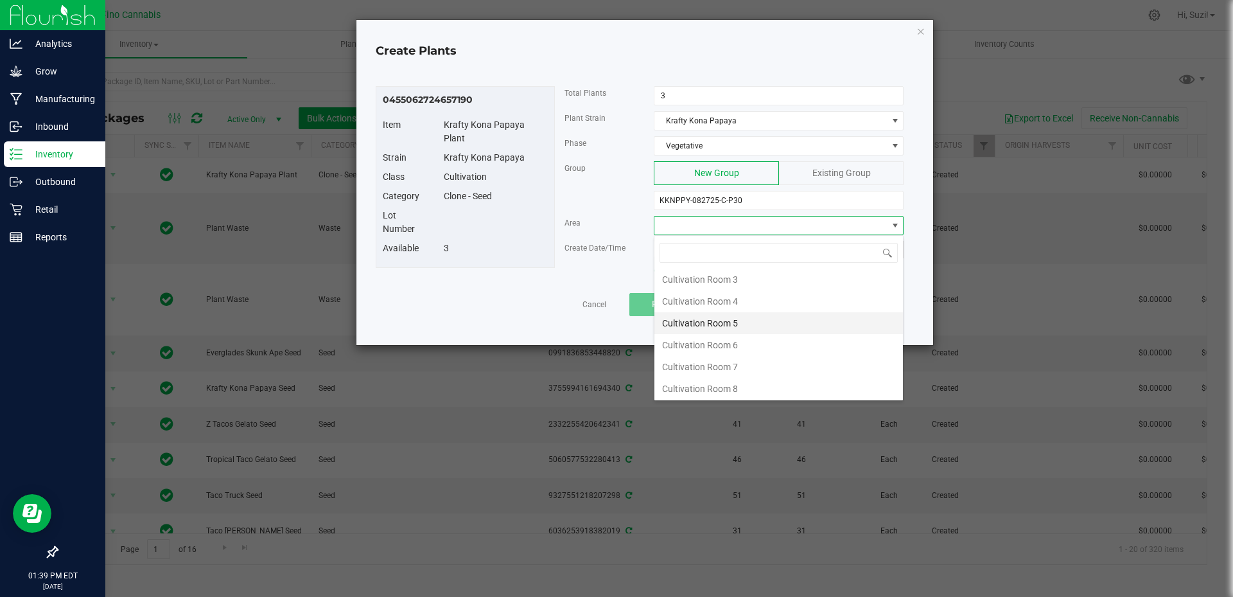
scroll to position [68, 0]
click at [706, 382] on li "Cultivation Room 8" at bounding box center [778, 387] width 249 height 22
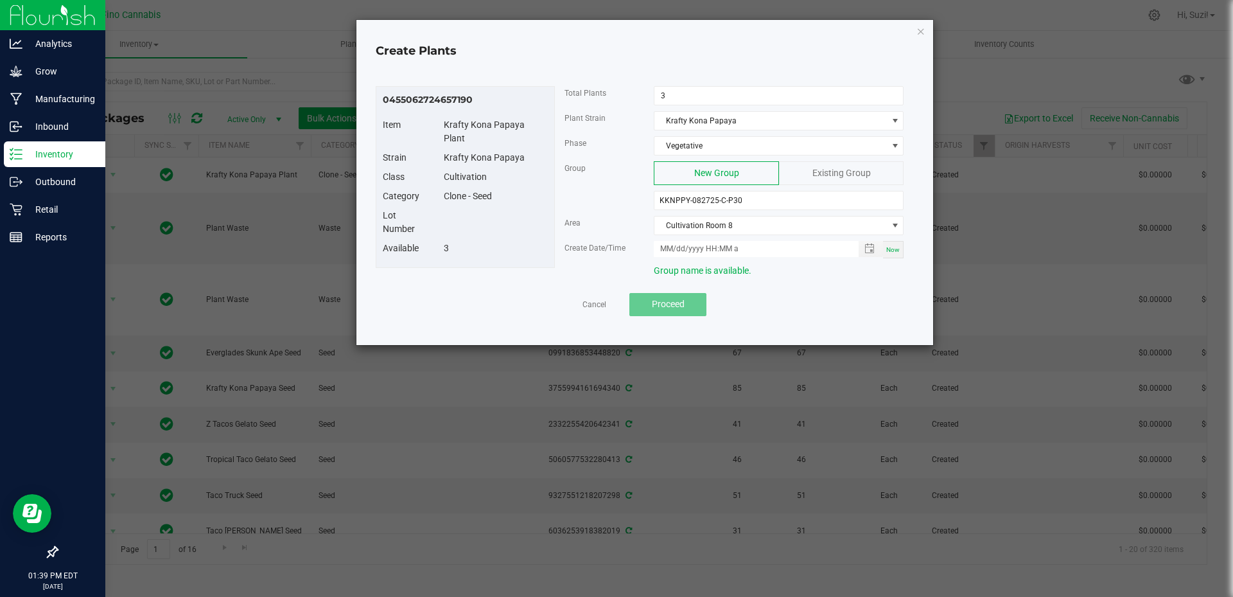
drag, startPoint x: 891, startPoint y: 249, endPoint x: 822, endPoint y: 293, distance: 82.3
click at [890, 249] on span "Now" at bounding box center [892, 249] width 13 height 7
type input "08/27/2025 1:39 PM"
click at [683, 302] on span "Proceed" at bounding box center [668, 304] width 33 height 10
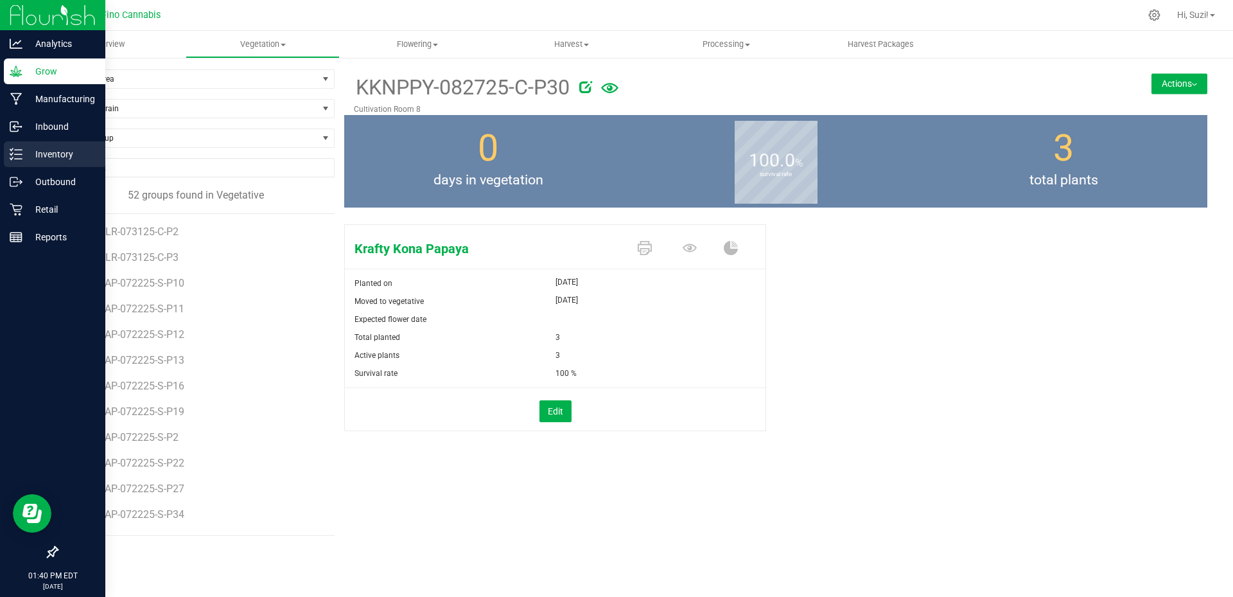
click at [22, 155] on p "Inventory" at bounding box center [60, 153] width 77 height 15
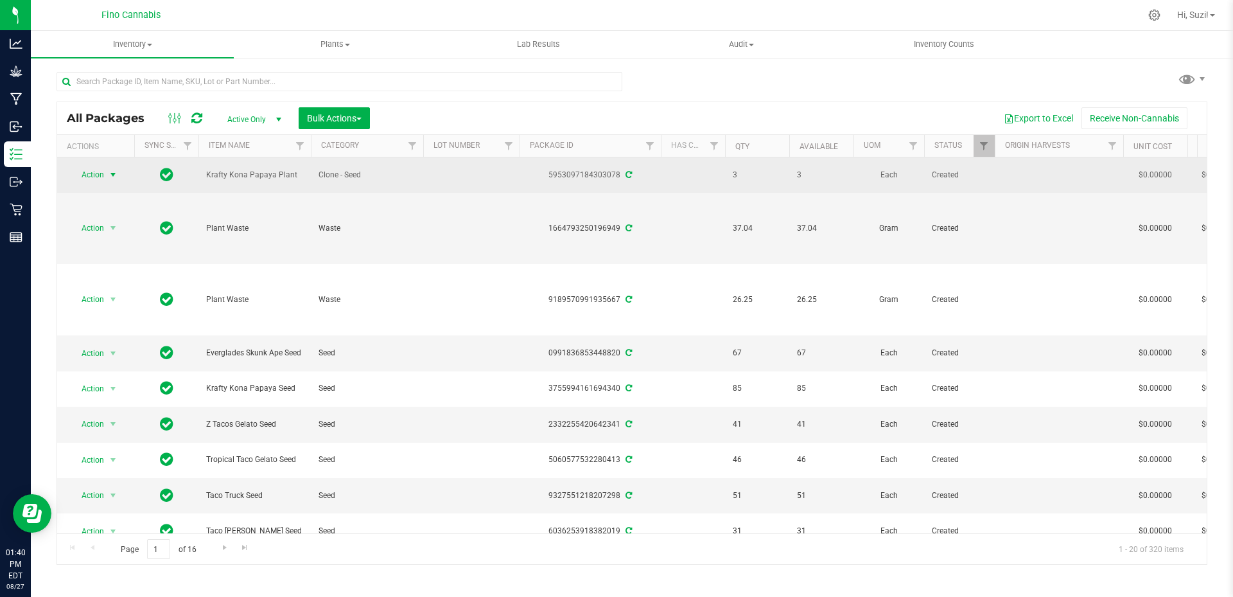
click at [112, 171] on span "select" at bounding box center [113, 175] width 10 height 10
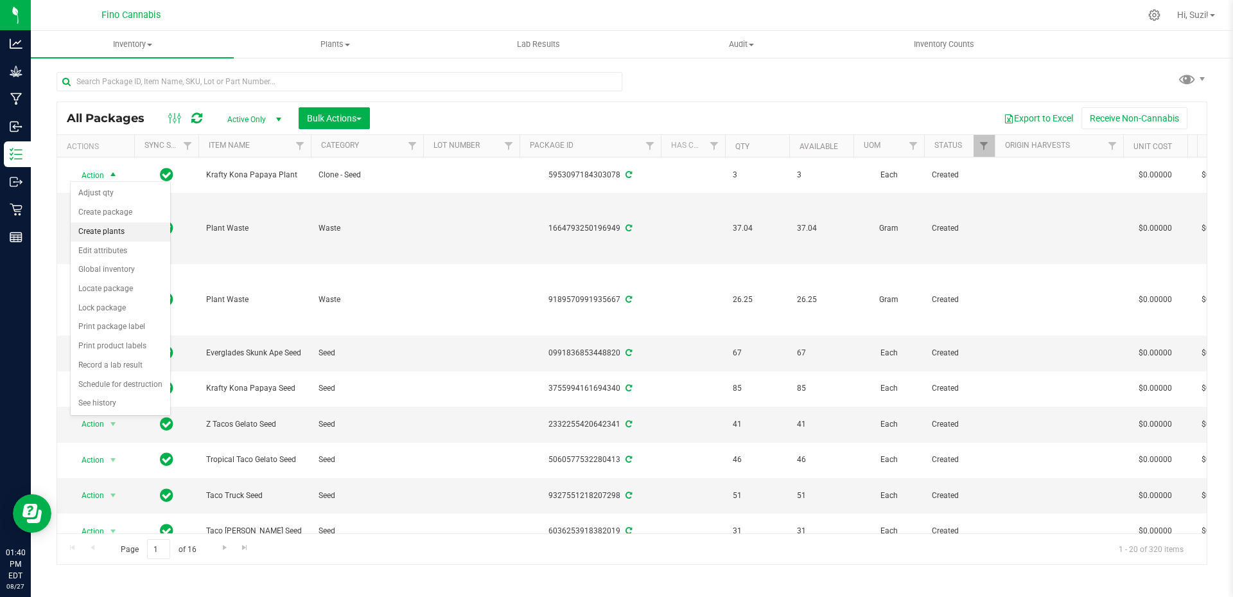
click at [105, 234] on li "Create plants" at bounding box center [121, 231] width 100 height 19
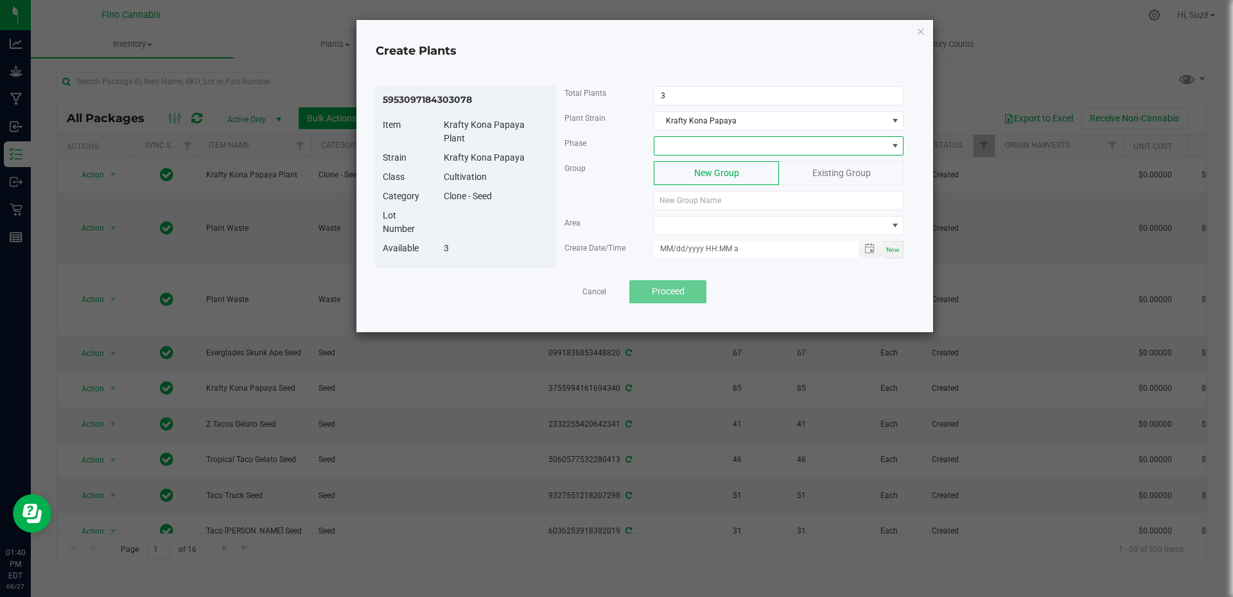
click at [672, 146] on span at bounding box center [770, 146] width 232 height 18
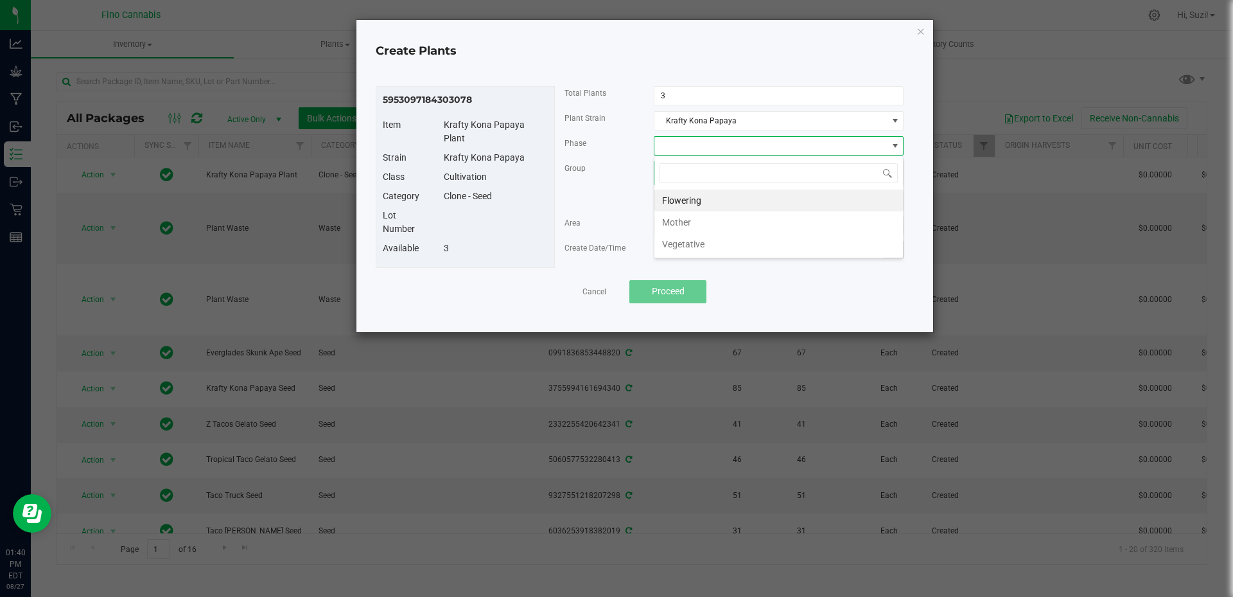
scroll to position [19, 250]
click at [690, 238] on li "Vegetative" at bounding box center [778, 244] width 249 height 22
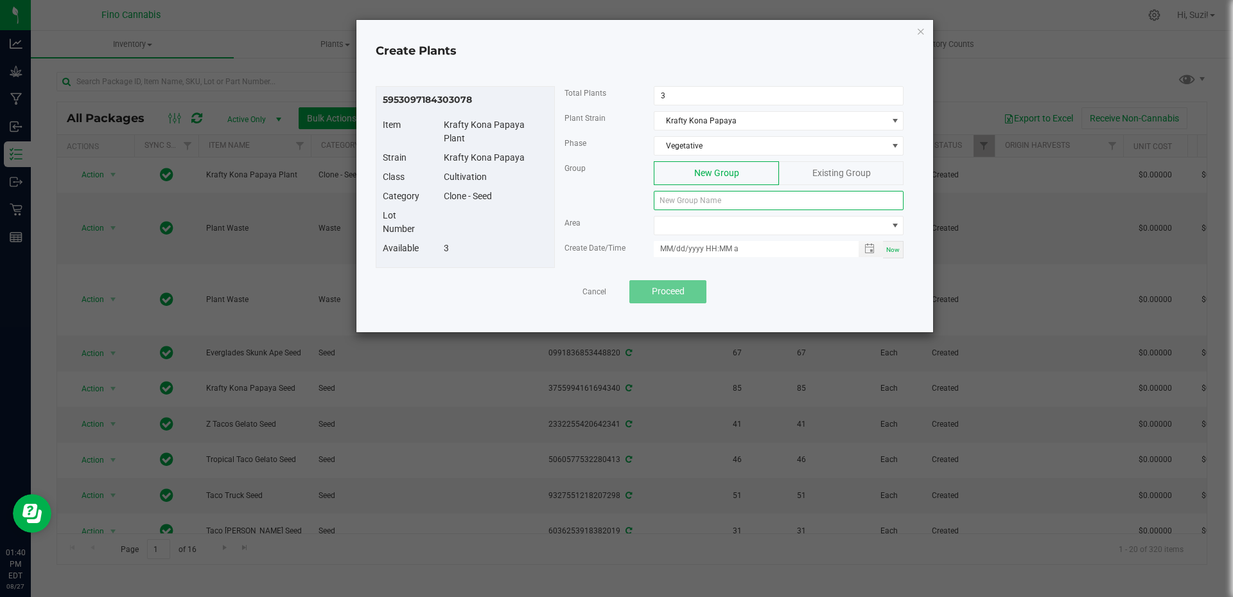
click at [692, 202] on input at bounding box center [779, 200] width 250 height 19
paste input "KKNPPY-082725-C-P30"
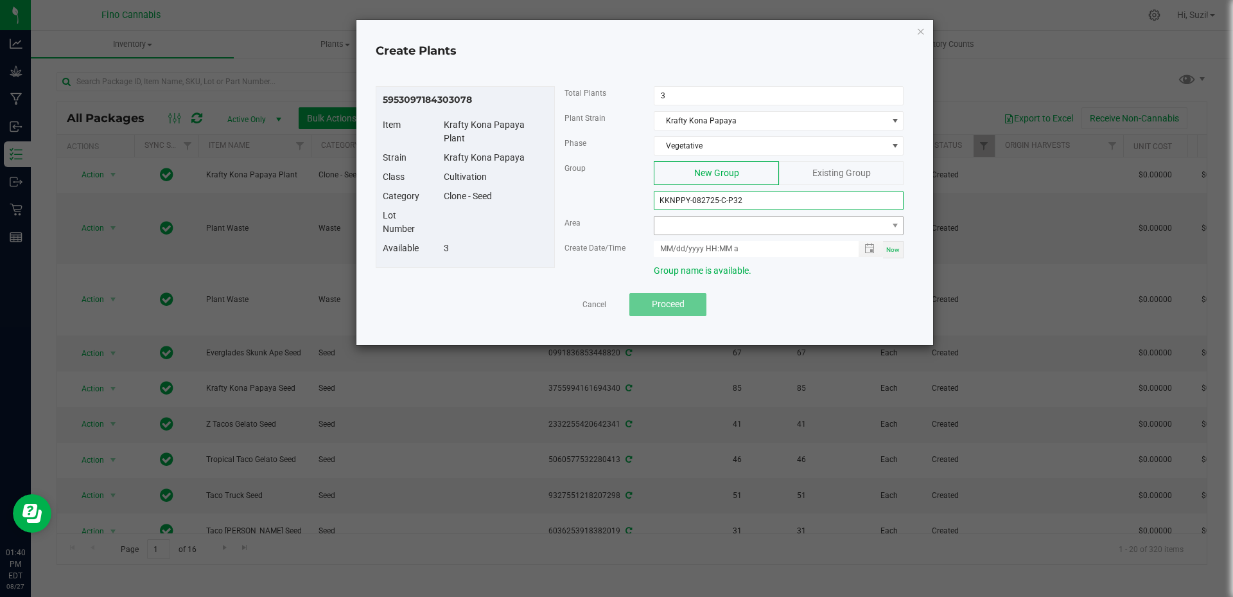
type input "KKNPPY-082725-C-P32"
click at [714, 231] on span at bounding box center [770, 225] width 232 height 18
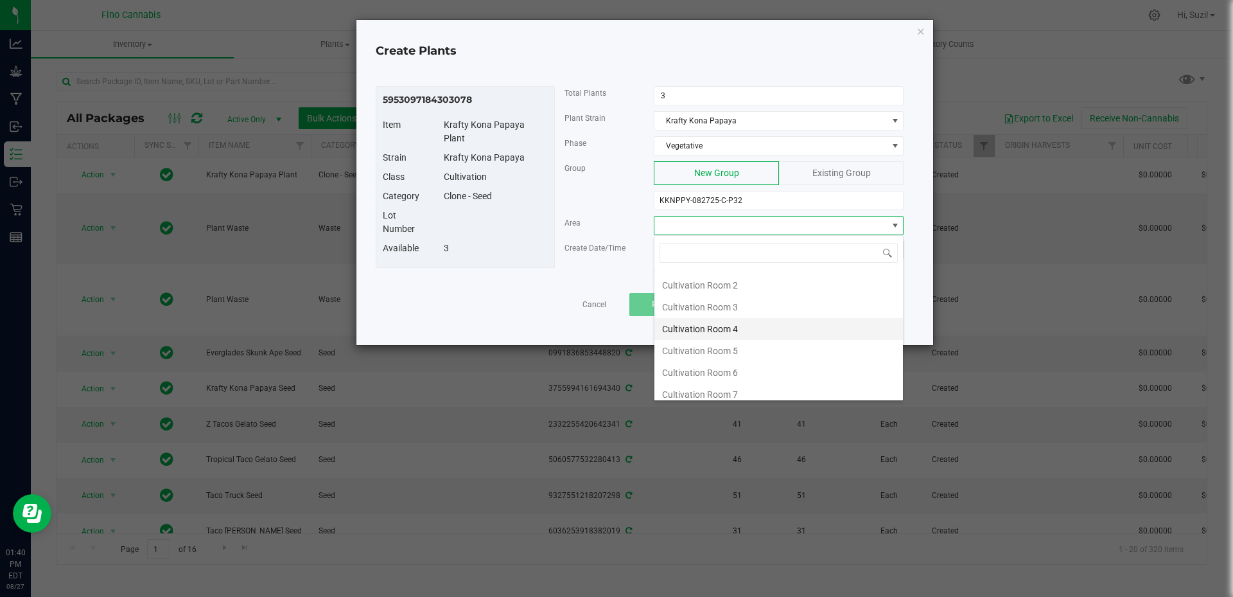
scroll to position [68, 0]
click at [748, 382] on li "Cultivation Room 8" at bounding box center [778, 387] width 249 height 22
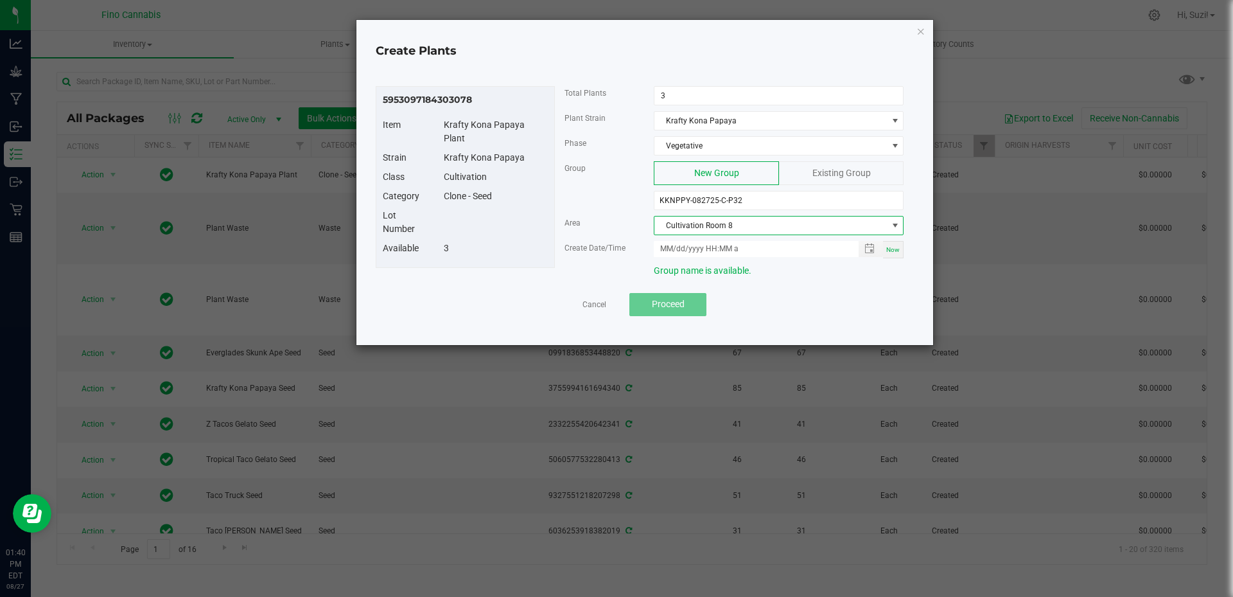
click at [897, 257] on div "Now" at bounding box center [893, 249] width 21 height 17
type input "08/27/2025 1:40 PM"
click at [697, 304] on button "Proceed" at bounding box center [667, 304] width 77 height 23
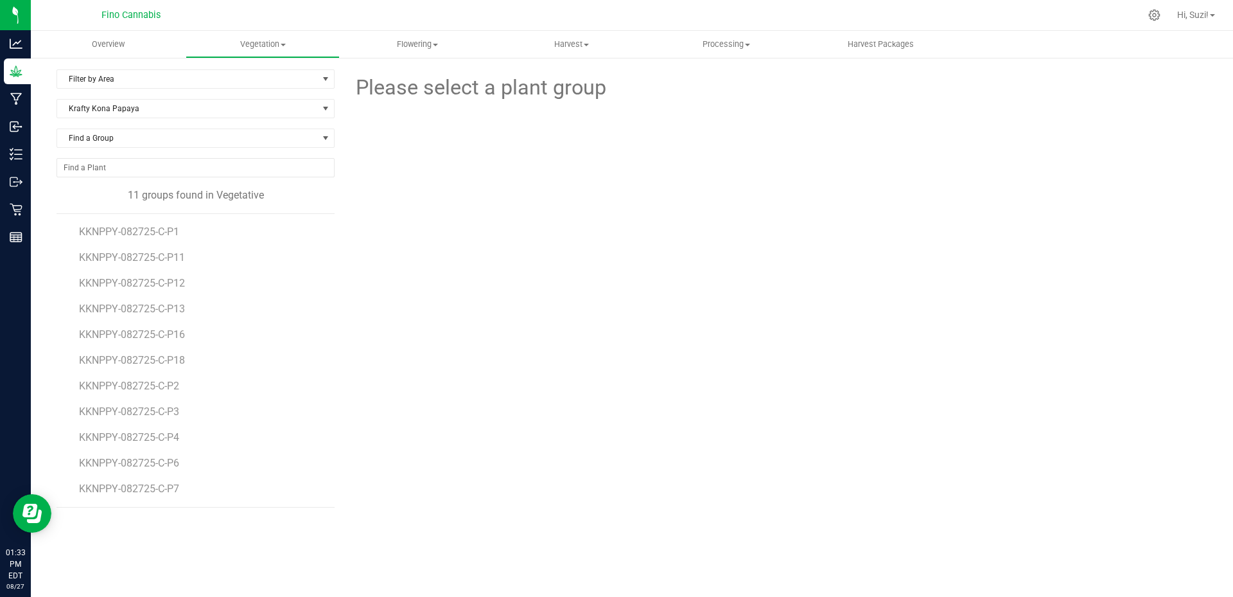
drag, startPoint x: 214, startPoint y: 364, endPoint x: 62, endPoint y: 360, distance: 152.3
click at [62, 360] on div "KKNPPY-082725-C-P1 KKNPPY-082725-C-P11 KKNPPY-082725-C-P12 KKNPPY-082725-C-P13 …" at bounding box center [196, 360] width 278 height 294
copy span "KKNPPY-082725-C-P18"
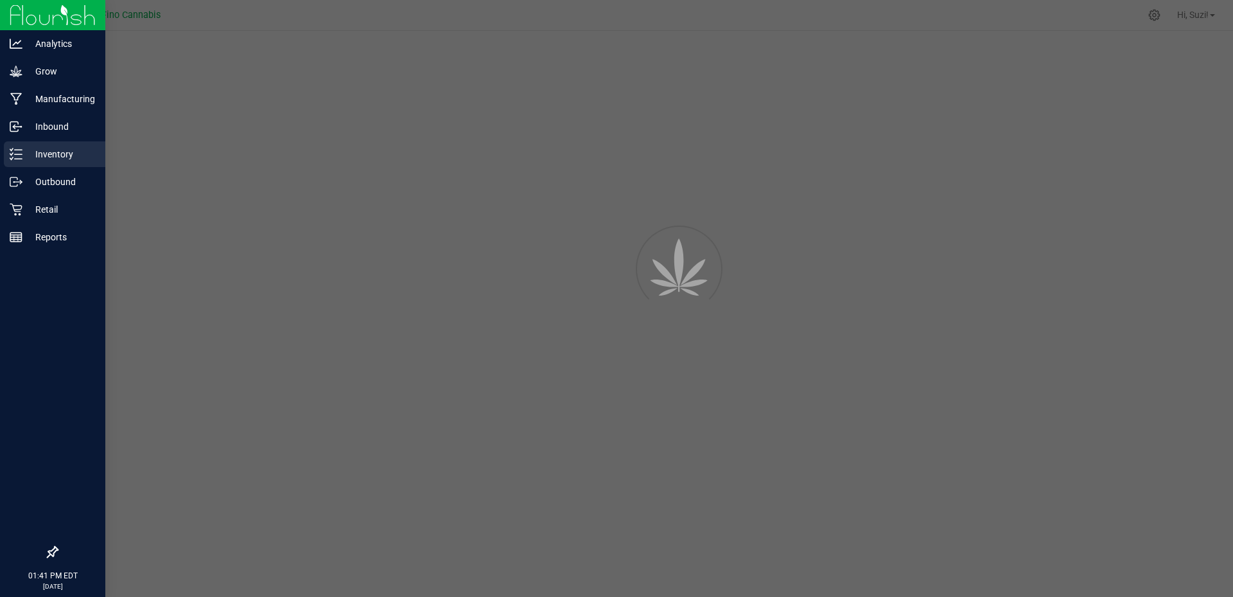
click at [31, 149] on p "Inventory" at bounding box center [60, 153] width 77 height 15
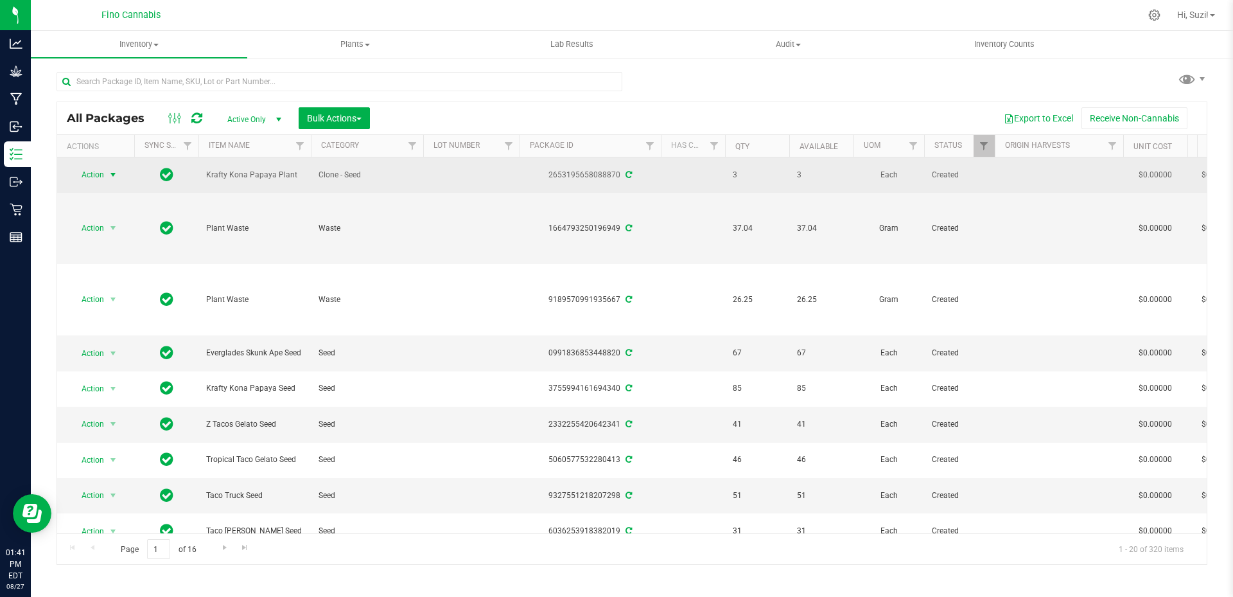
click at [115, 173] on span "select" at bounding box center [113, 175] width 10 height 10
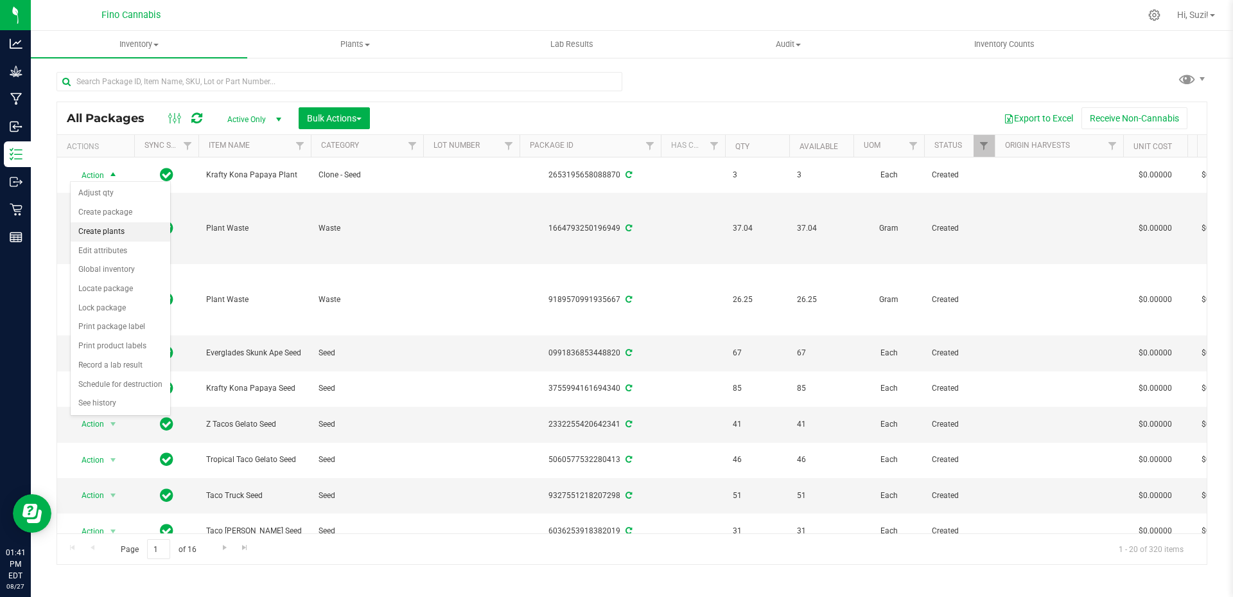
click at [116, 232] on li "Create plants" at bounding box center [121, 231] width 100 height 19
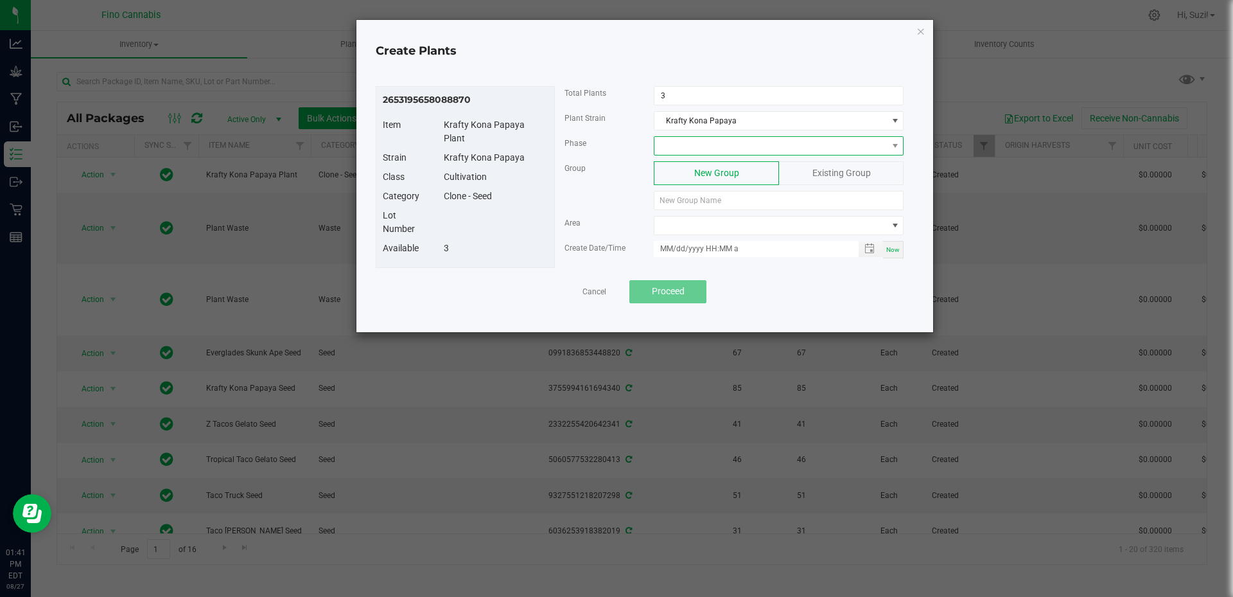
click at [820, 145] on span at bounding box center [770, 146] width 232 height 18
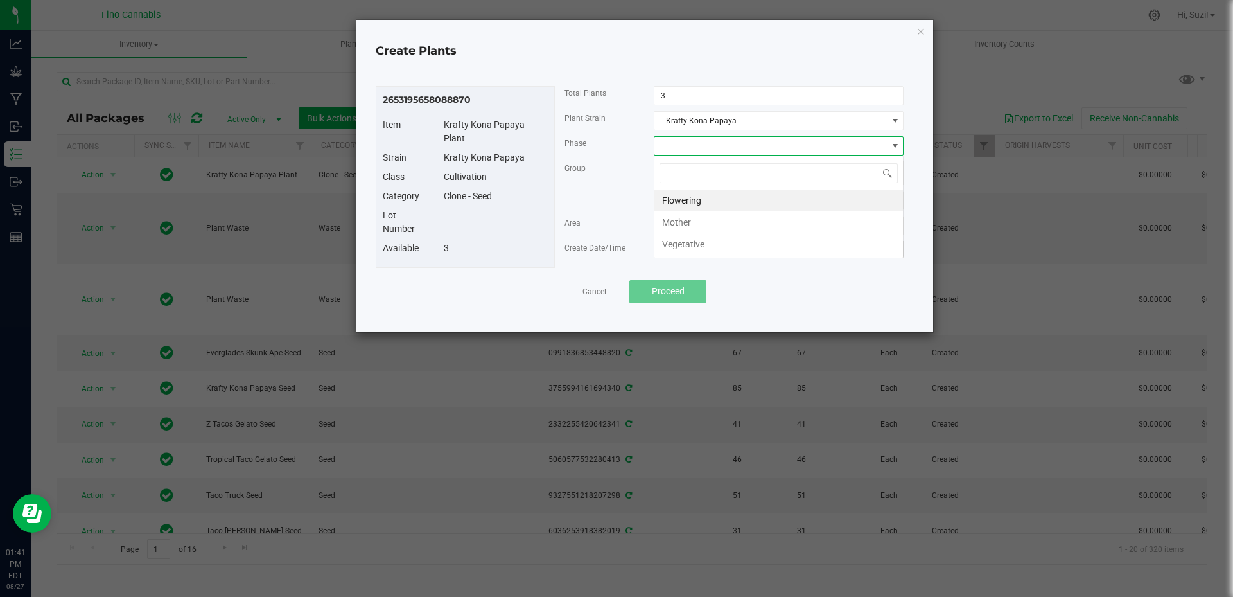
scroll to position [19, 250]
click at [714, 244] on li "Vegetative" at bounding box center [778, 244] width 249 height 22
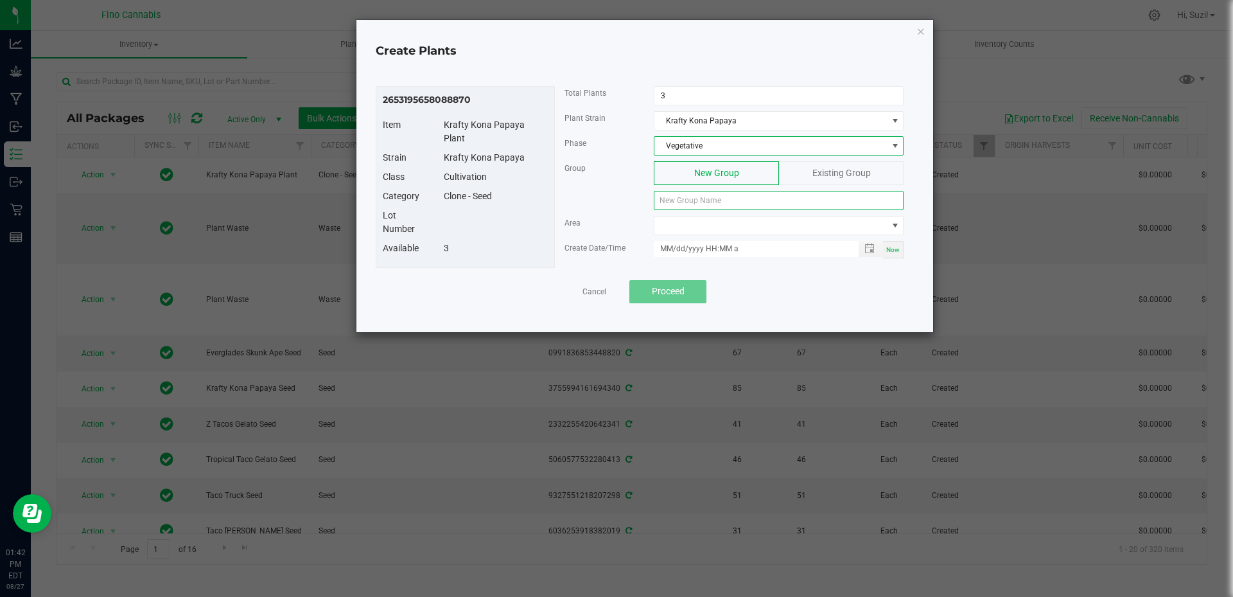
click at [712, 198] on input at bounding box center [779, 200] width 250 height 19
paste input "KKNPPY-082725-C-P32"
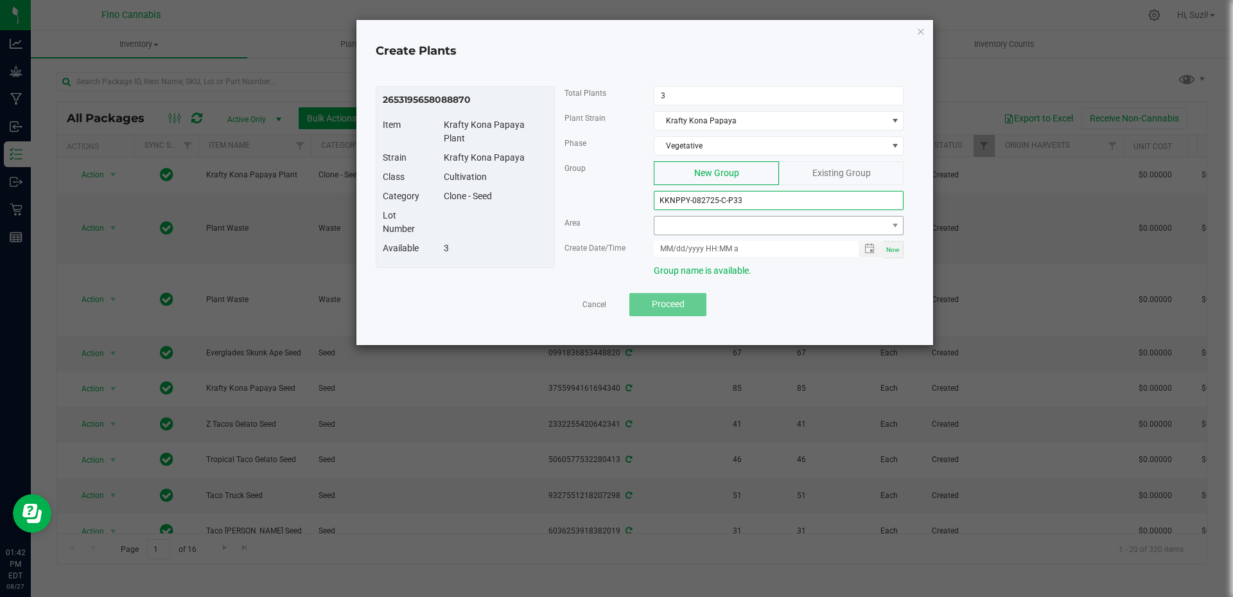
type input "KKNPPY-082725-C-P33"
click at [885, 227] on span at bounding box center [770, 225] width 232 height 18
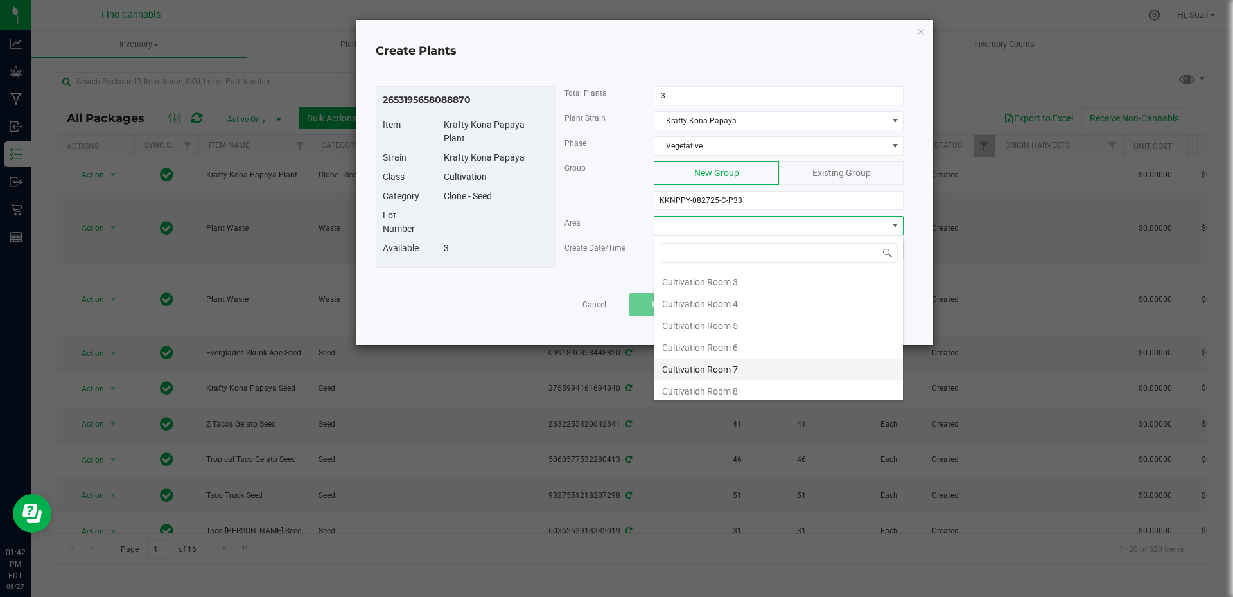
scroll to position [68, 0]
click at [744, 387] on li "Cultivation Room 8" at bounding box center [778, 387] width 249 height 22
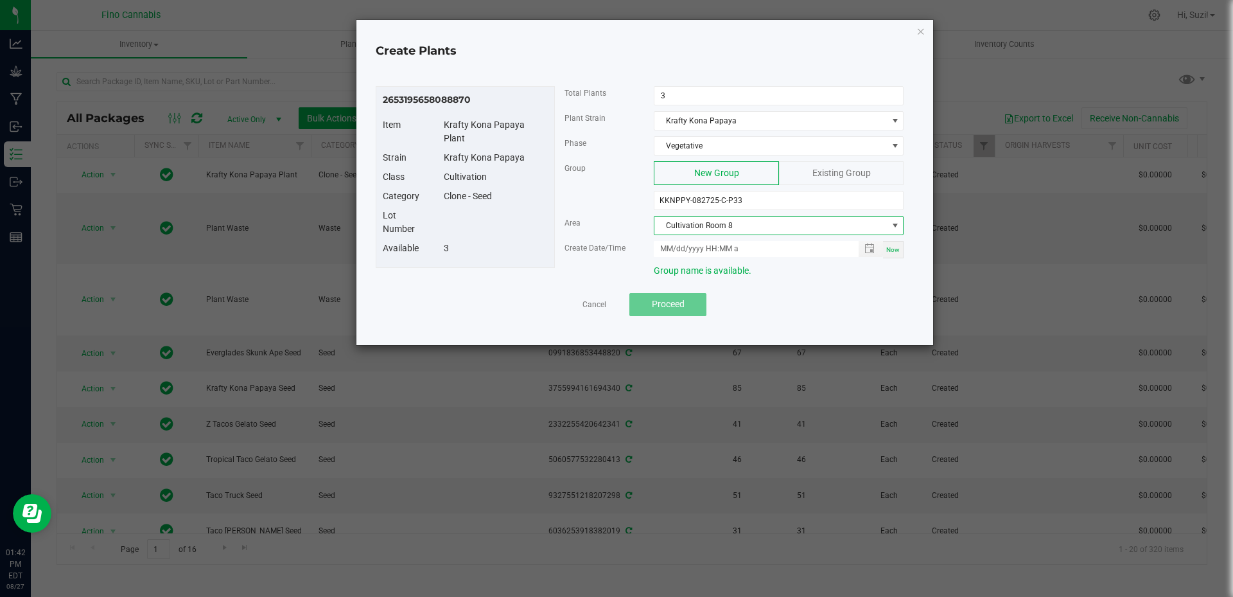
click at [891, 250] on span "Now" at bounding box center [892, 249] width 13 height 7
type input "[DATE] 1:42 PM"
click at [685, 304] on button "Proceed" at bounding box center [667, 304] width 77 height 23
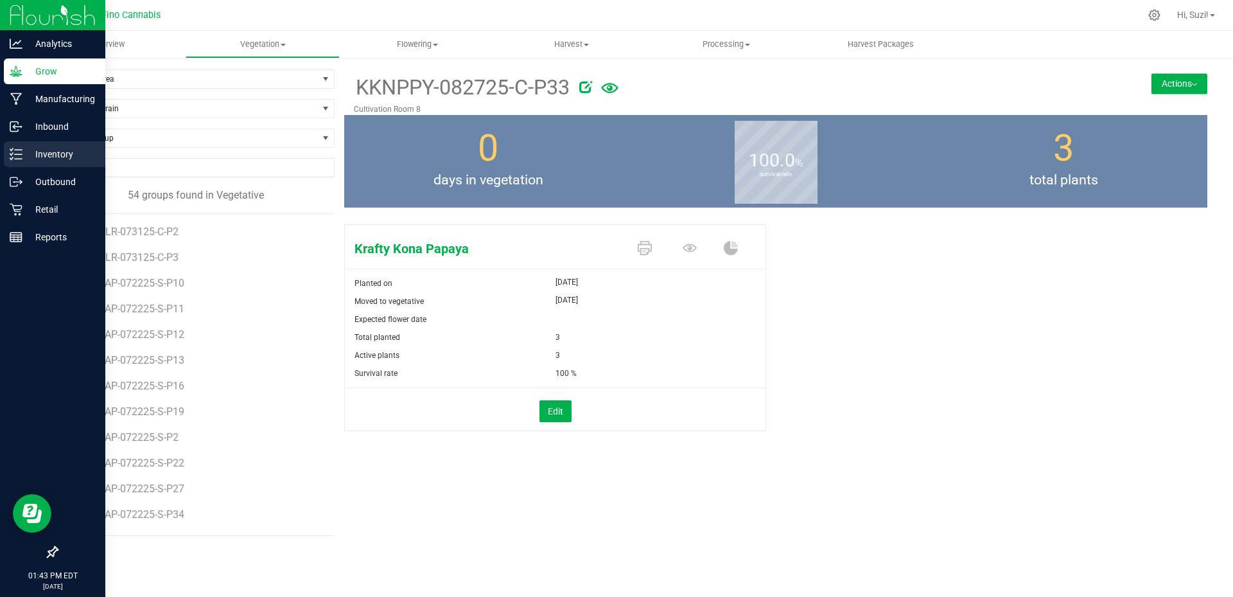
click at [10, 147] on div "Inventory" at bounding box center [54, 154] width 101 height 26
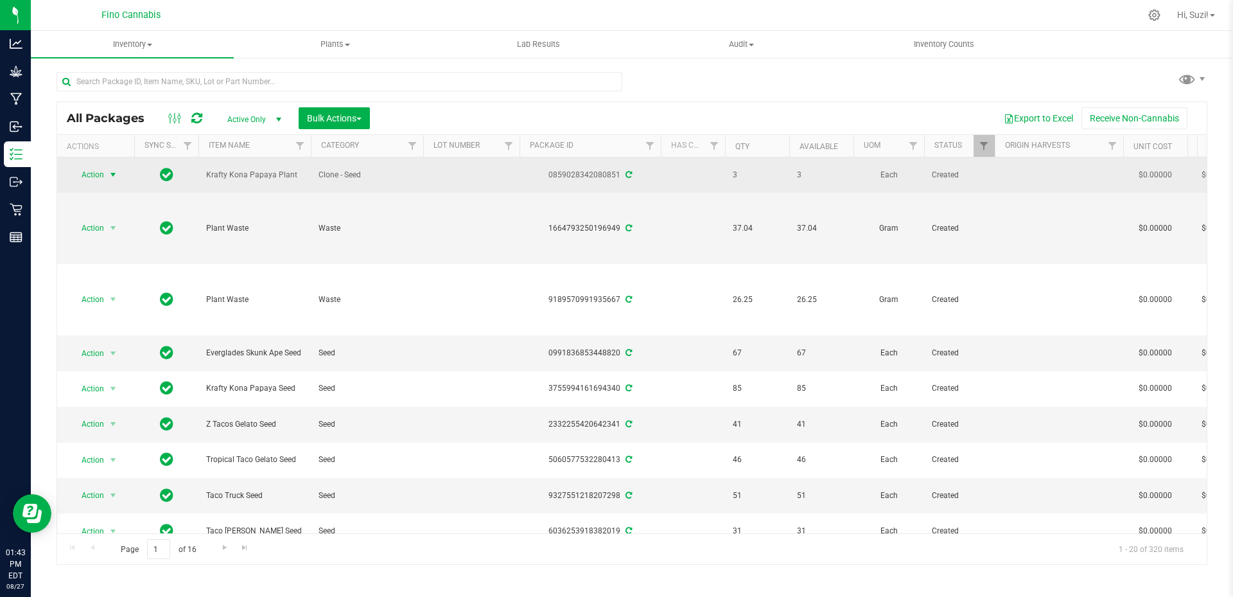
click at [114, 170] on span "select" at bounding box center [113, 175] width 10 height 10
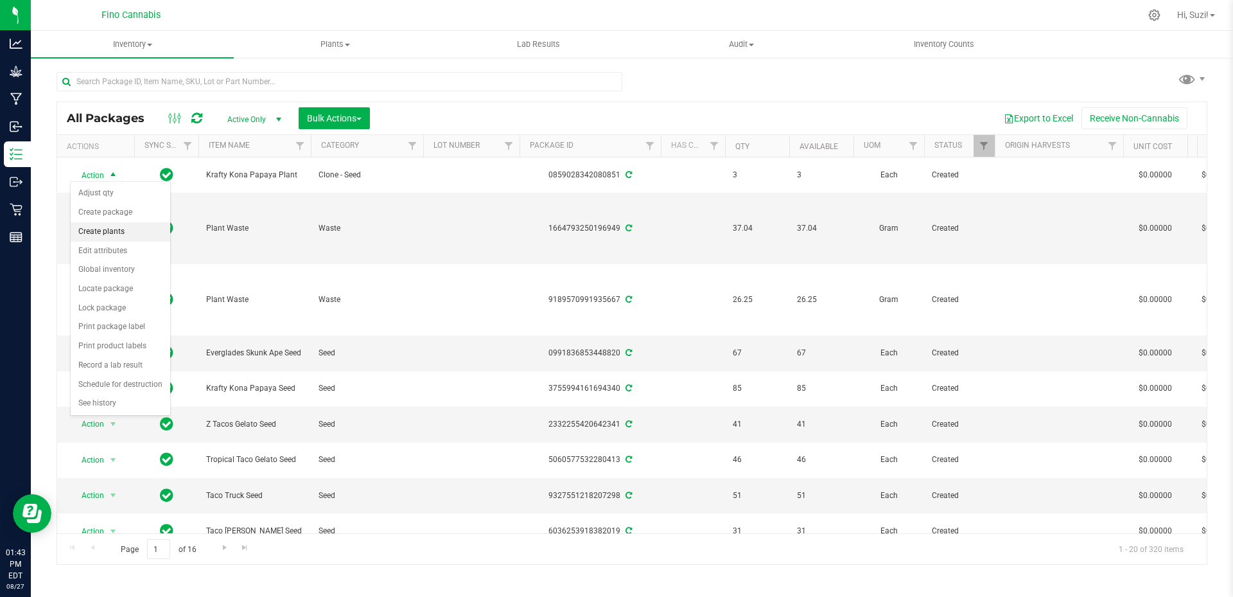
click at [126, 229] on li "Create plants" at bounding box center [121, 231] width 100 height 19
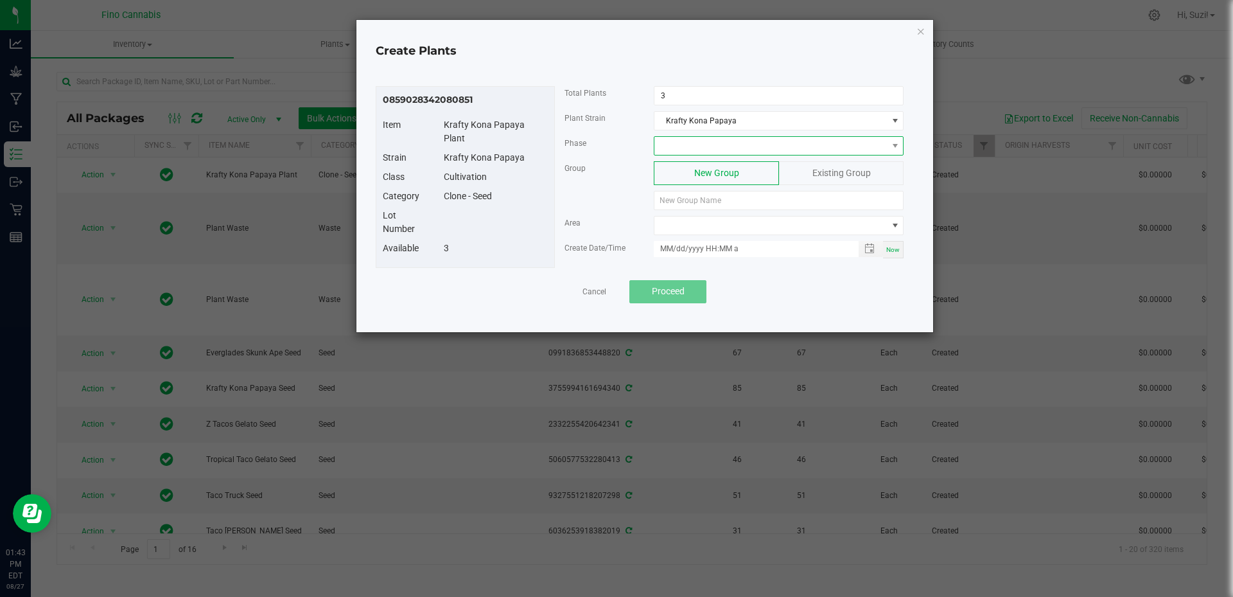
click at [672, 150] on span at bounding box center [770, 146] width 232 height 18
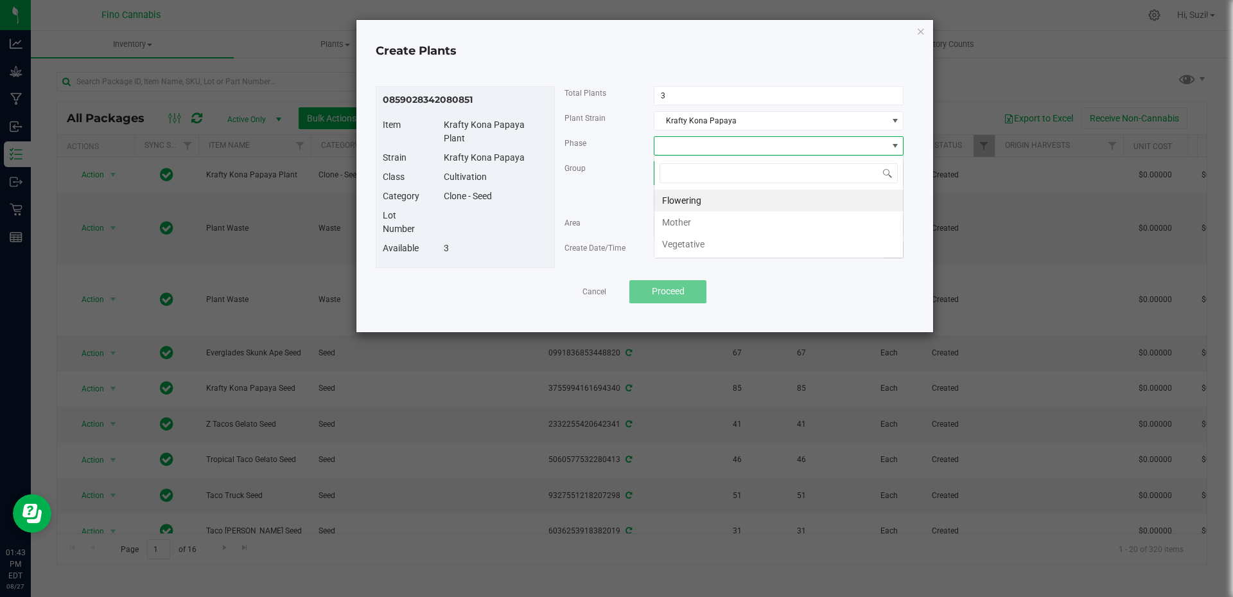
scroll to position [19, 250]
click at [678, 249] on li "Vegetative" at bounding box center [778, 244] width 249 height 22
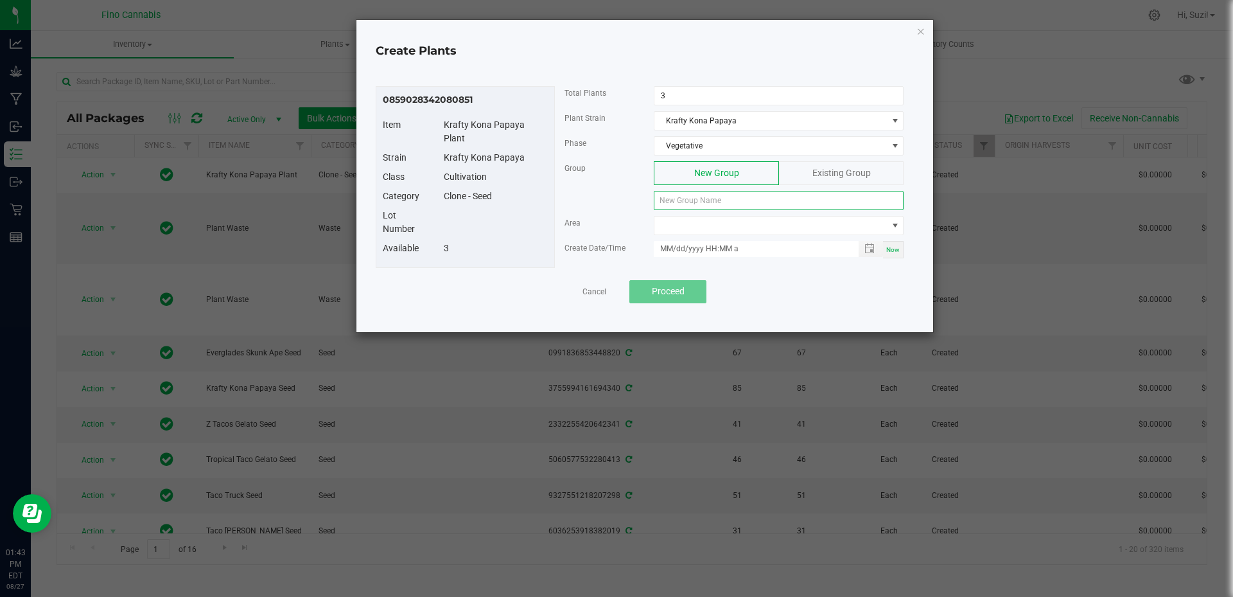
click at [694, 200] on input at bounding box center [779, 200] width 250 height 19
paste input "KKNPPY-082725-C-P33"
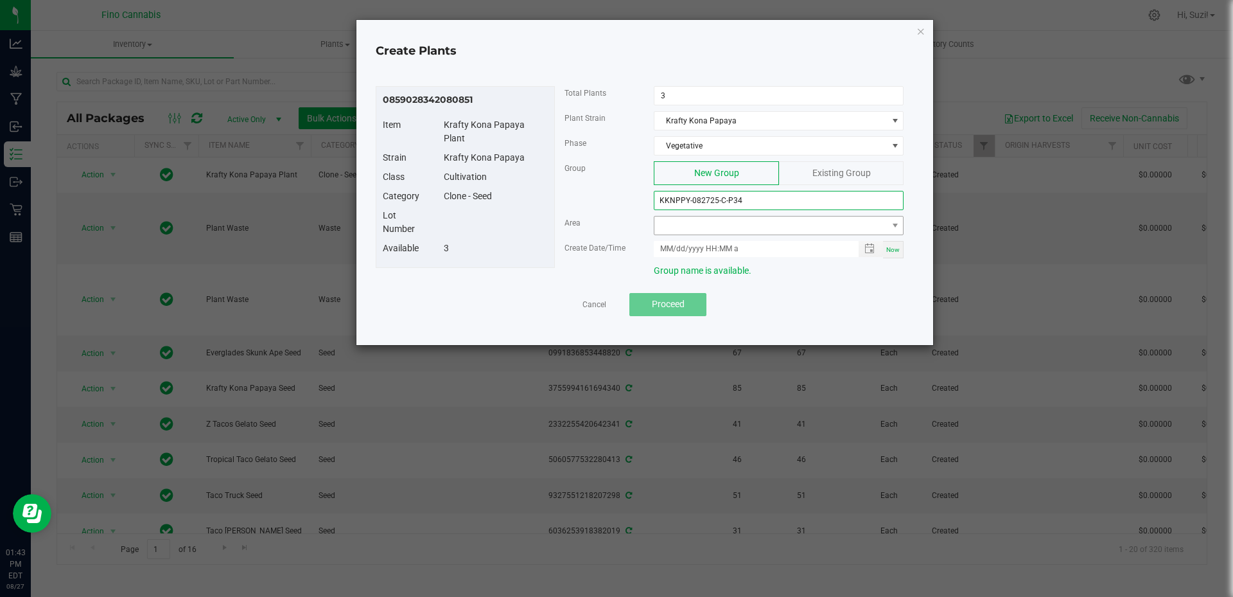
type input "KKNPPY-082725-C-P34"
click at [714, 227] on span at bounding box center [770, 225] width 232 height 18
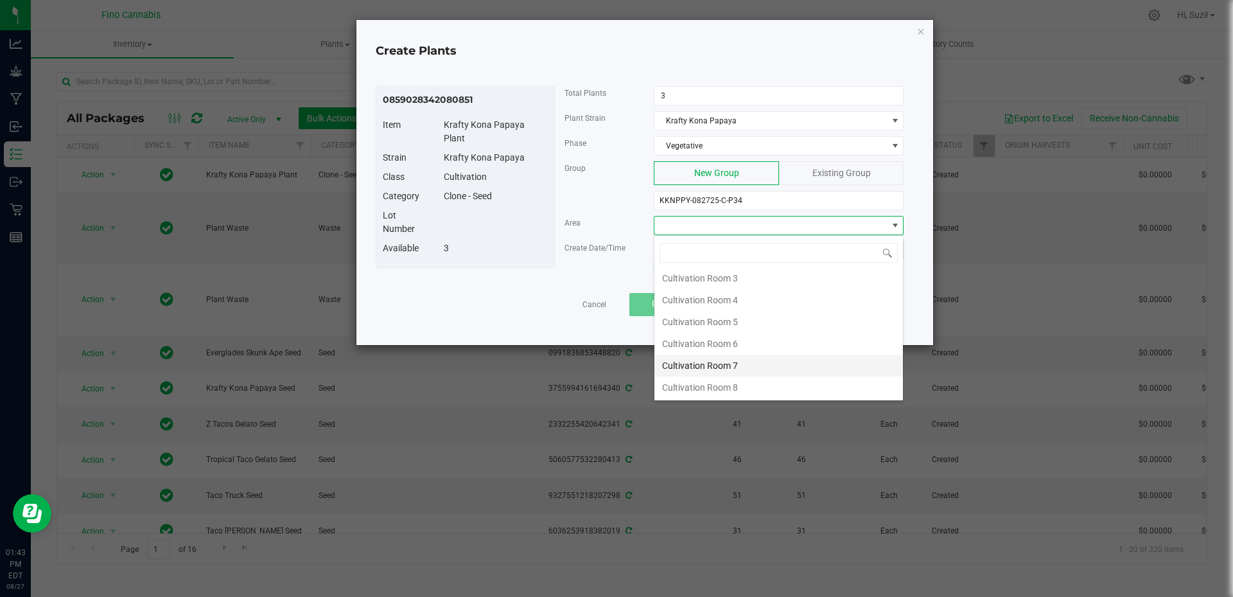
scroll to position [68, 0]
click at [733, 382] on li "Cultivation Room 8" at bounding box center [778, 387] width 249 height 22
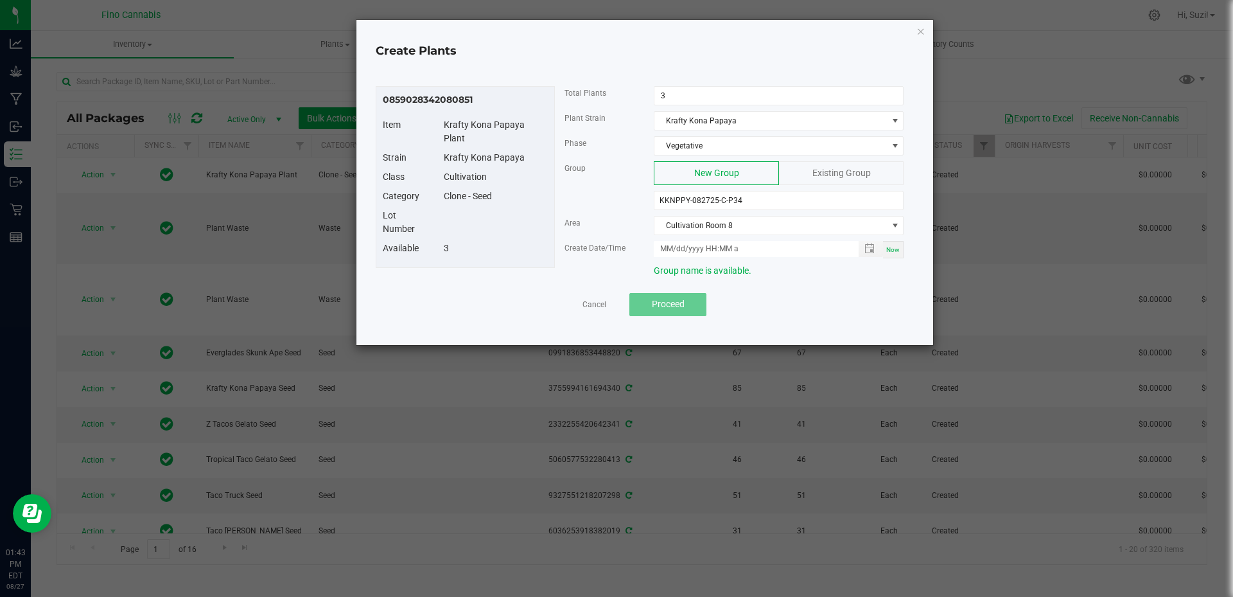
click at [901, 252] on div "Now" at bounding box center [893, 249] width 21 height 17
type input "[DATE] 1:43 PM"
click at [668, 304] on span "Proceed" at bounding box center [668, 304] width 33 height 10
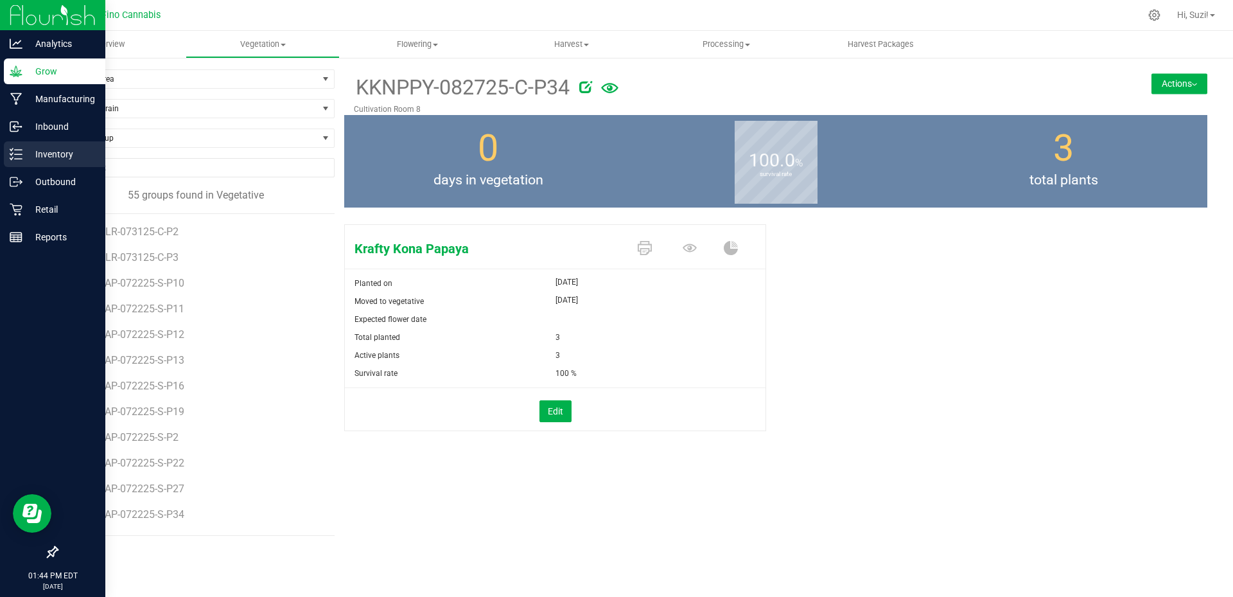
click at [22, 156] on icon at bounding box center [16, 154] width 13 height 13
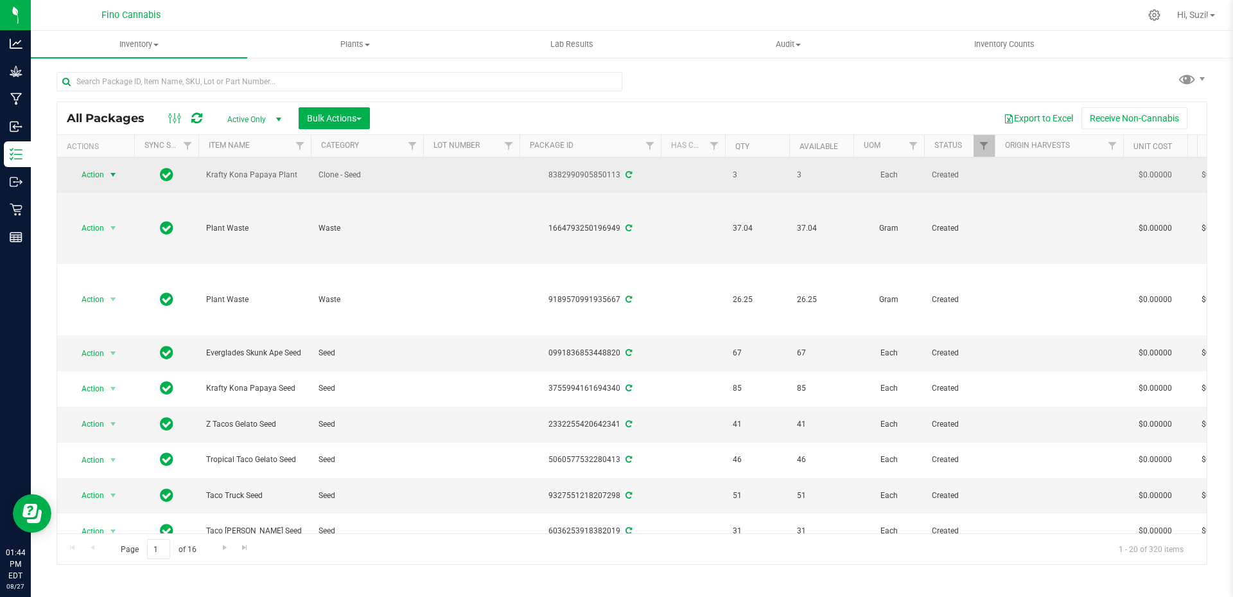
click at [116, 176] on span "select" at bounding box center [113, 175] width 10 height 10
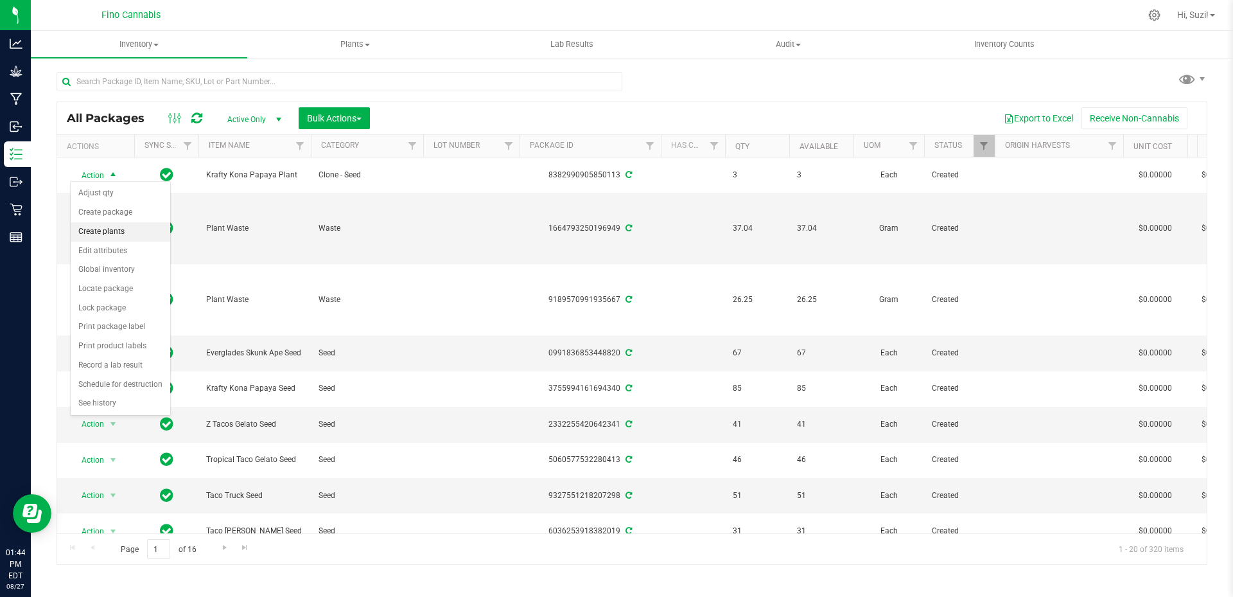
click at [116, 234] on li "Create plants" at bounding box center [121, 231] width 100 height 19
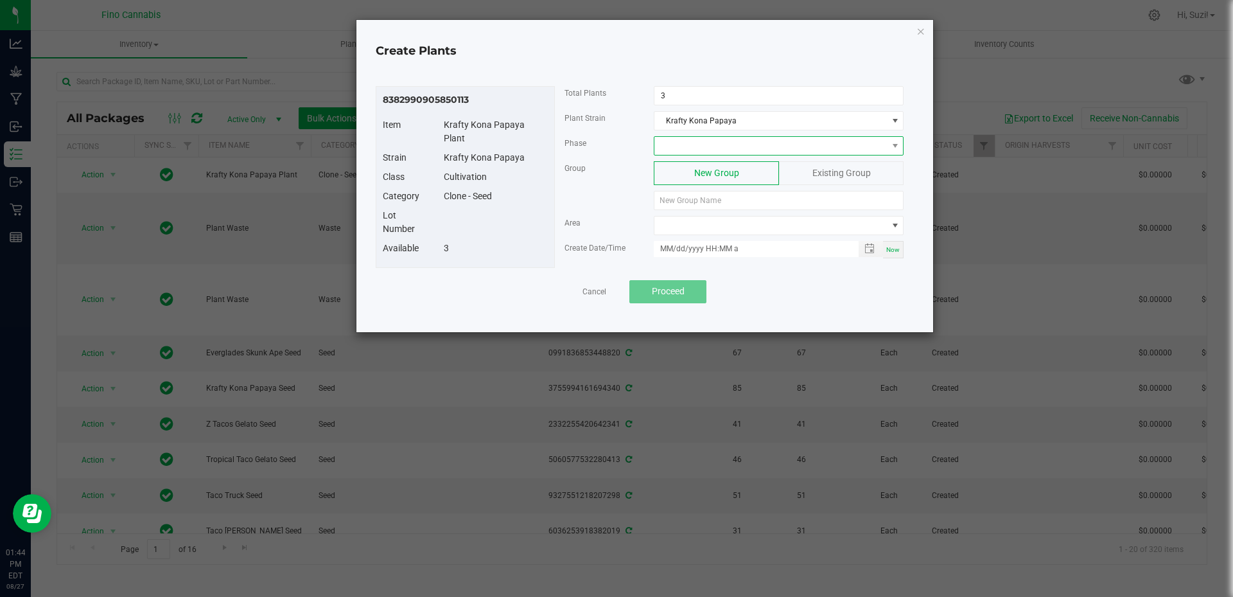
click at [691, 145] on span at bounding box center [770, 146] width 232 height 18
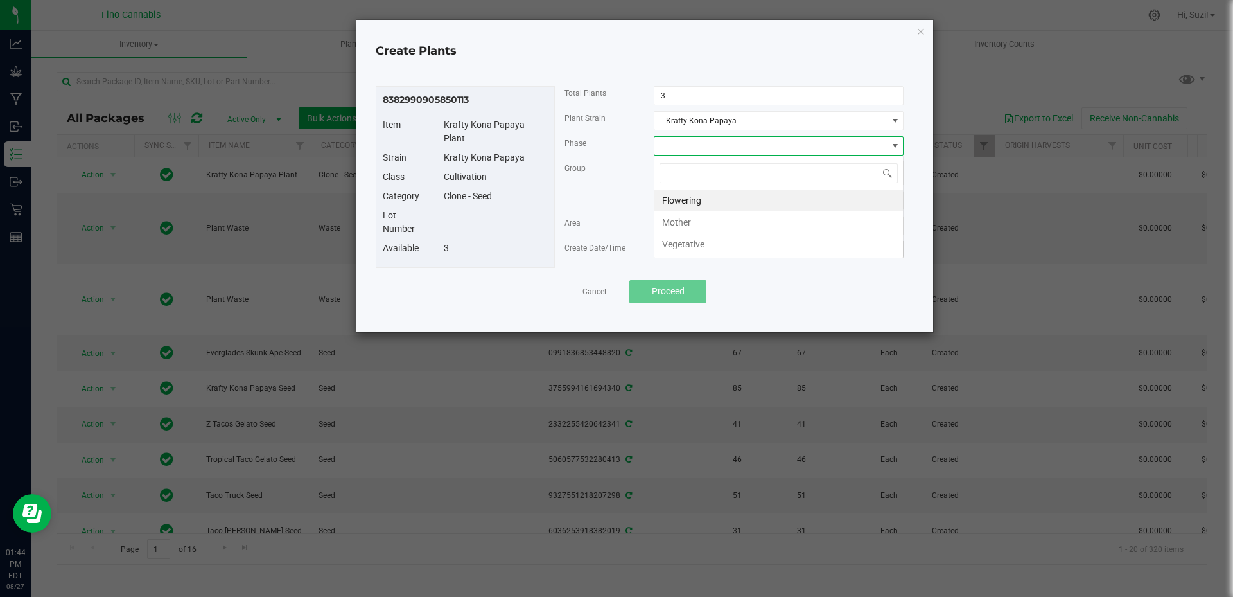
scroll to position [19, 250]
click at [689, 245] on li "Vegetative" at bounding box center [778, 244] width 249 height 22
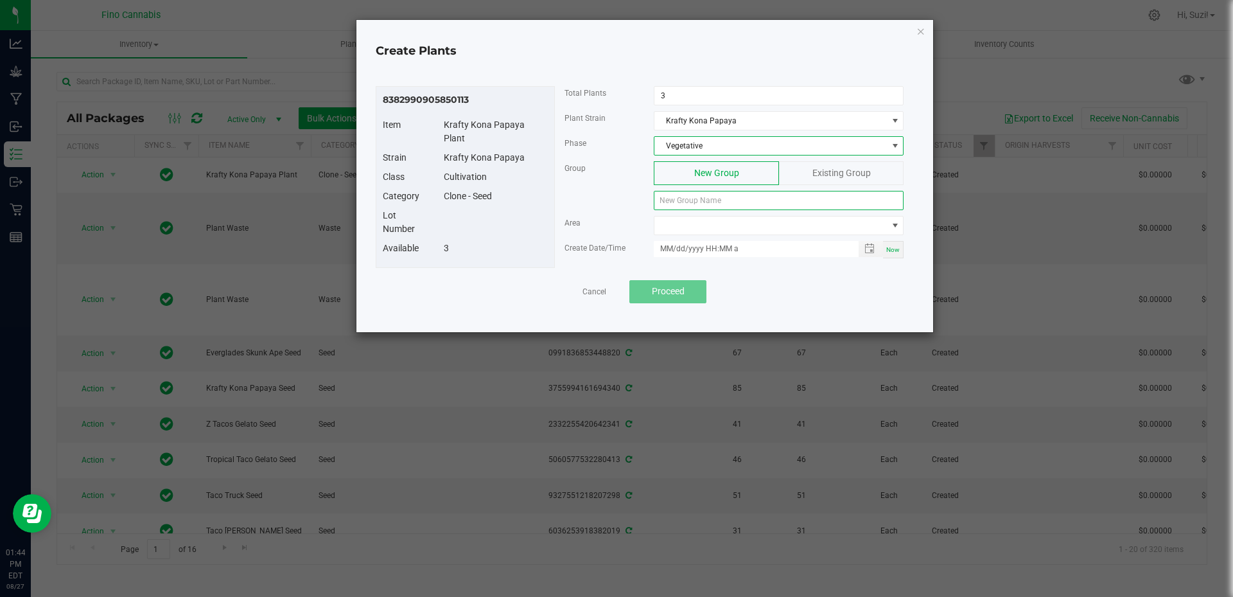
click at [702, 200] on input at bounding box center [779, 200] width 250 height 19
paste input "KKNPPY-082725-C-P34"
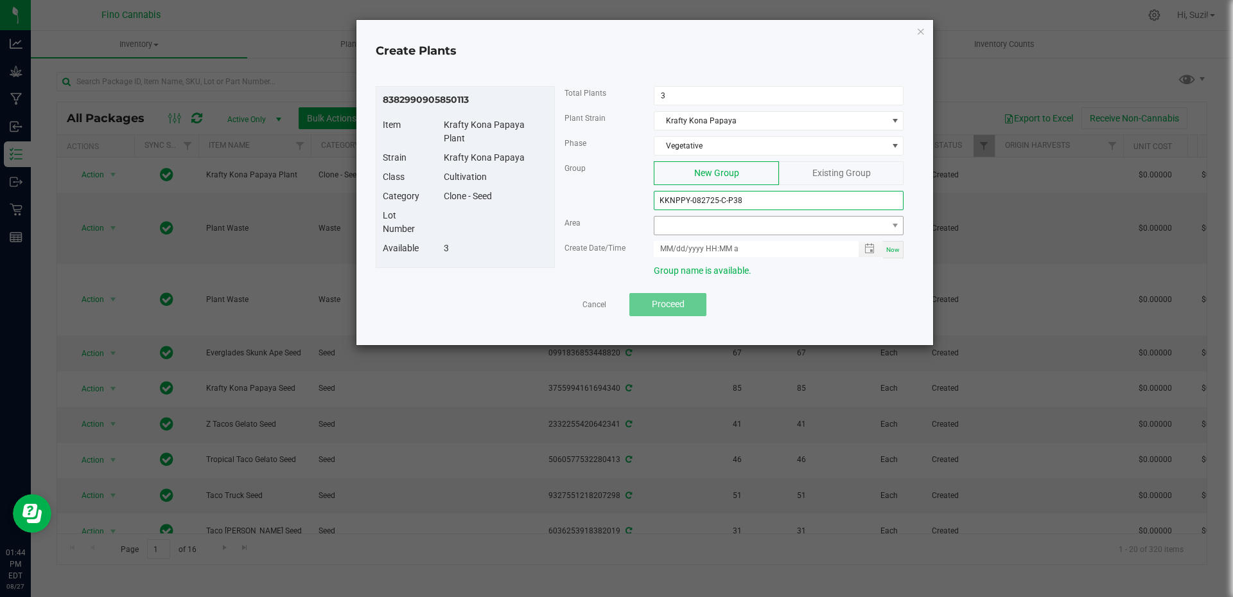
type input "KKNPPY-082725-C-P38"
click at [803, 221] on span at bounding box center [770, 225] width 232 height 18
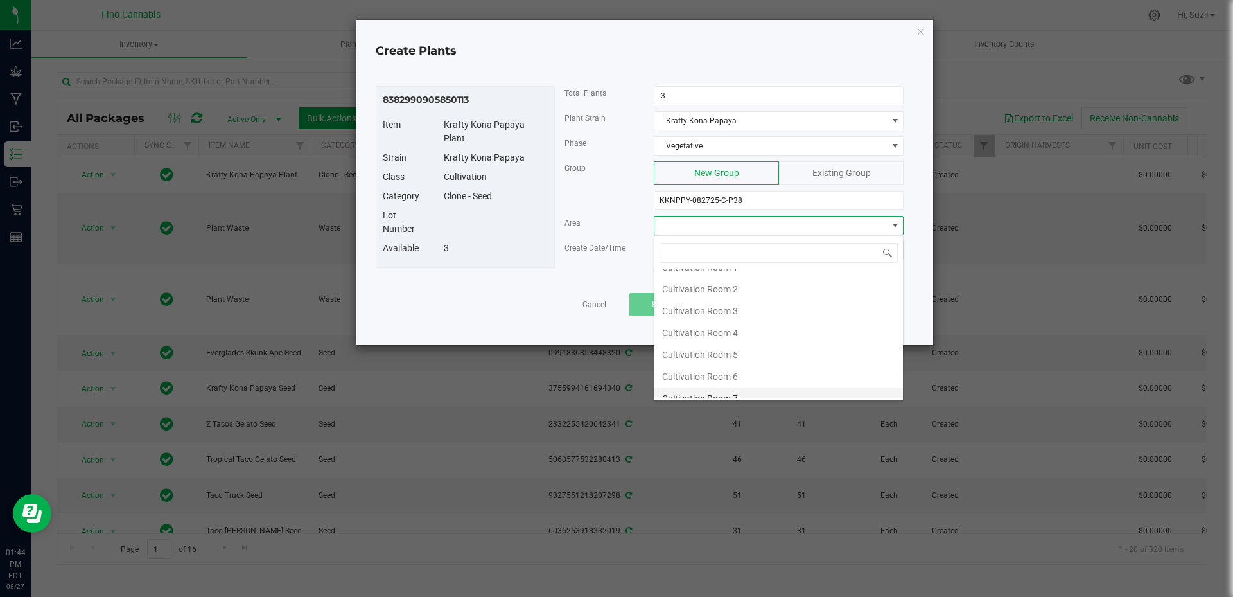
scroll to position [68, 0]
click at [748, 386] on li "Cultivation Room 8" at bounding box center [778, 387] width 249 height 22
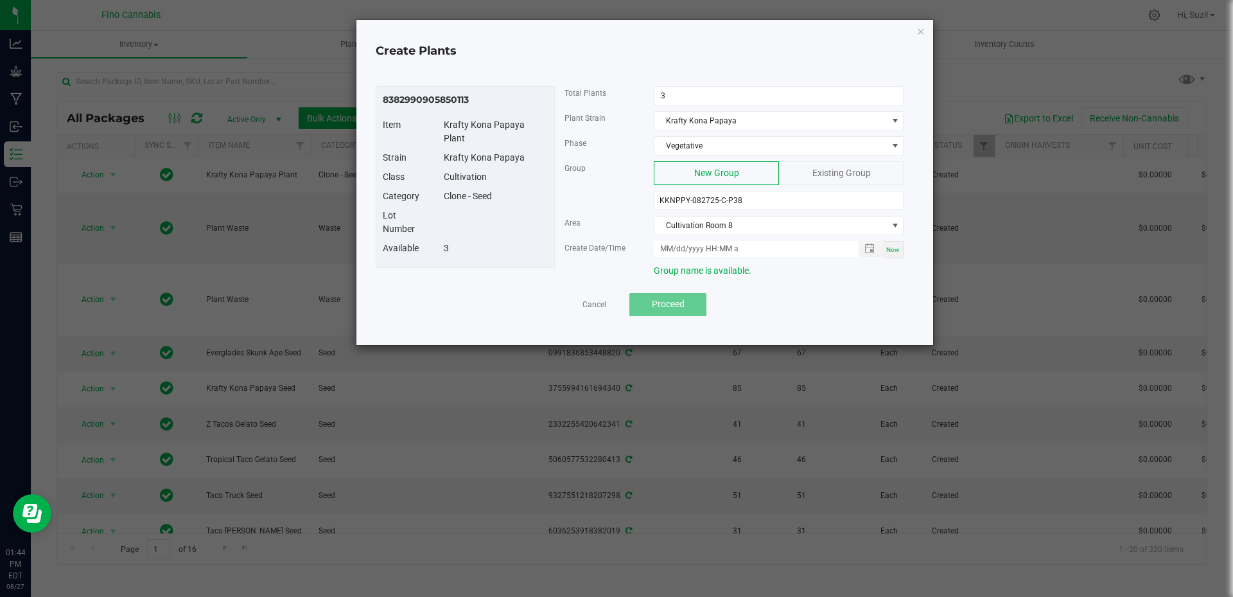
click at [897, 251] on span "Now" at bounding box center [892, 249] width 13 height 7
type input "[DATE] 1:44 PM"
click at [677, 306] on span "Proceed" at bounding box center [668, 304] width 33 height 10
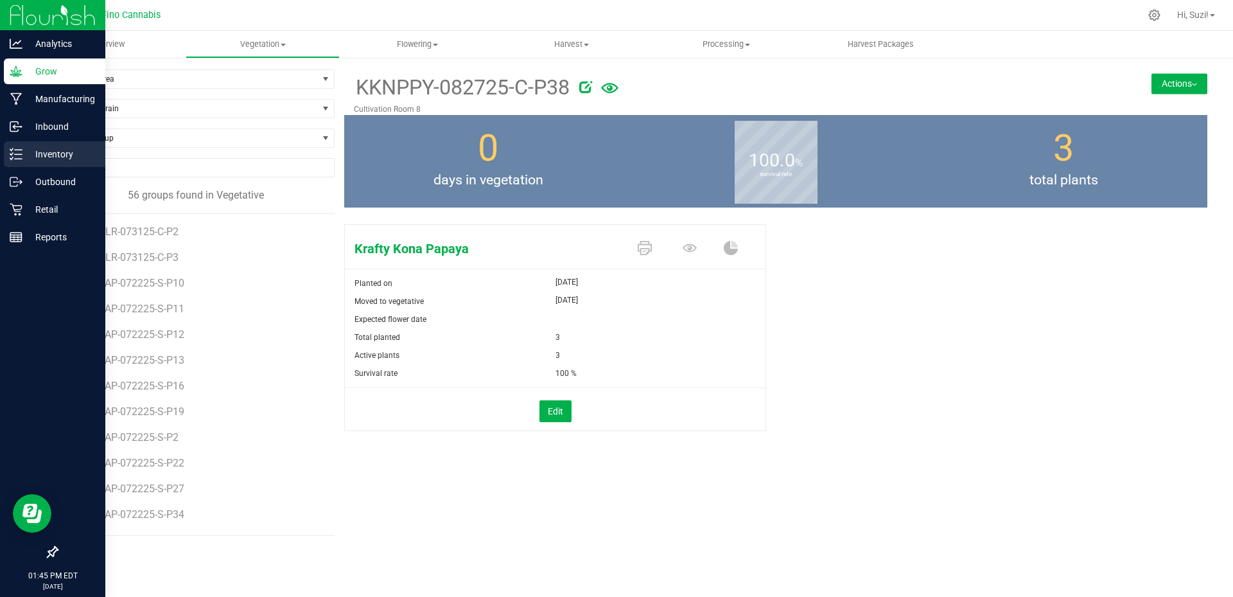
click at [20, 154] on line at bounding box center [18, 154] width 7 height 0
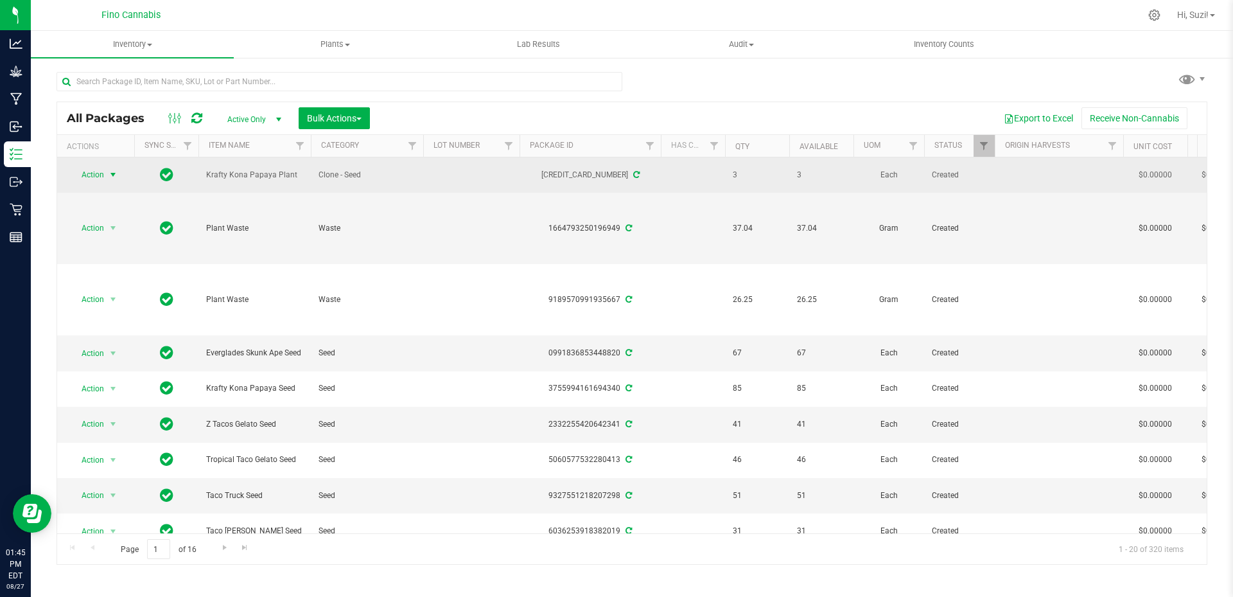
click at [114, 171] on span "select" at bounding box center [113, 175] width 10 height 10
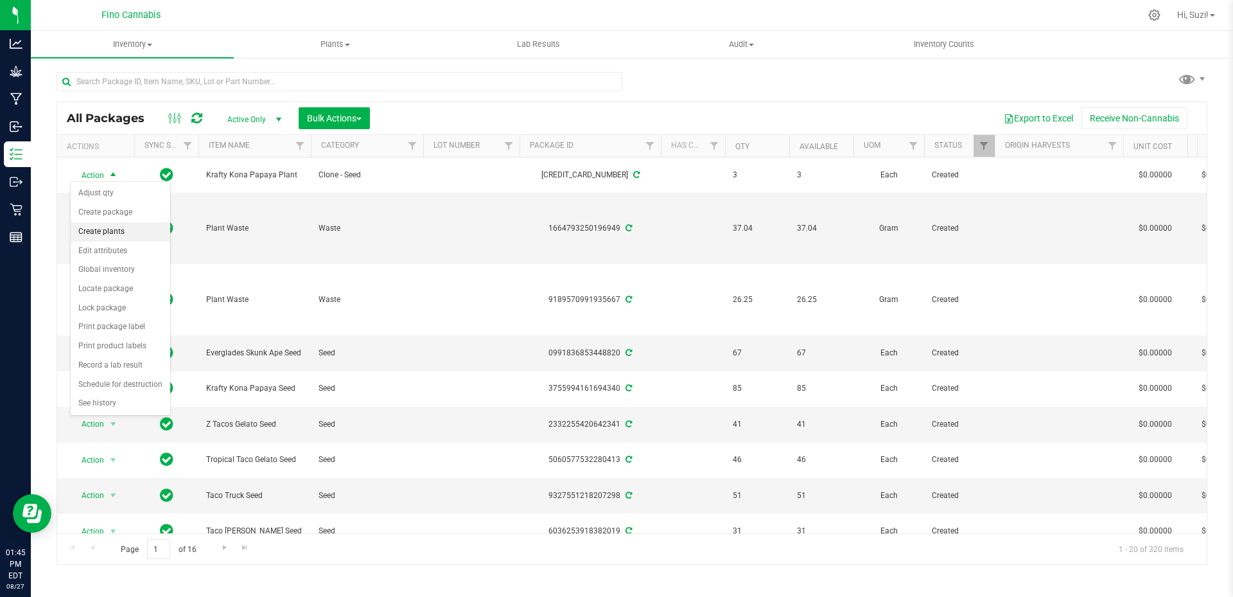
click at [123, 236] on li "Create plants" at bounding box center [121, 231] width 100 height 19
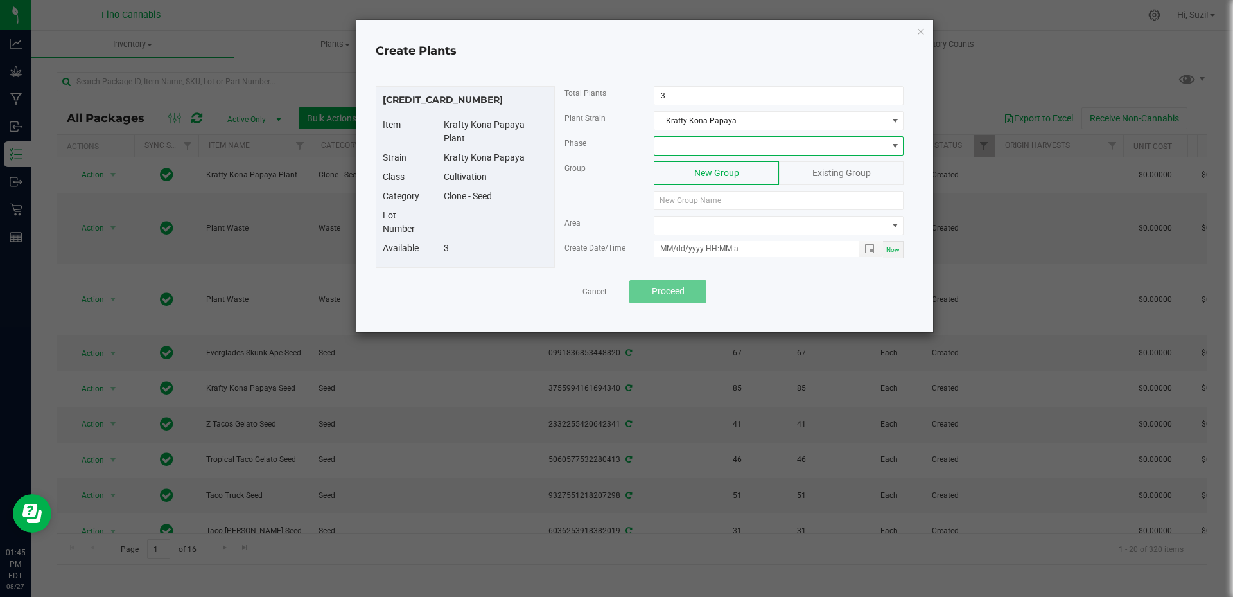
click at [747, 143] on span at bounding box center [770, 146] width 232 height 18
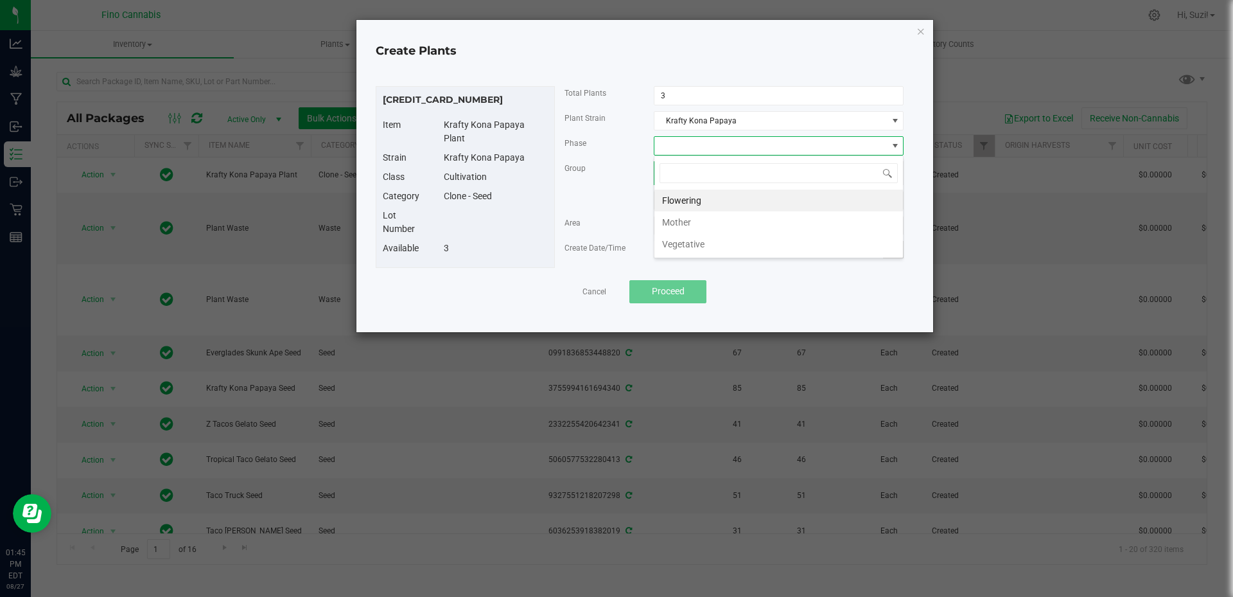
scroll to position [19, 250]
click at [720, 246] on li "Vegetative" at bounding box center [778, 244] width 249 height 22
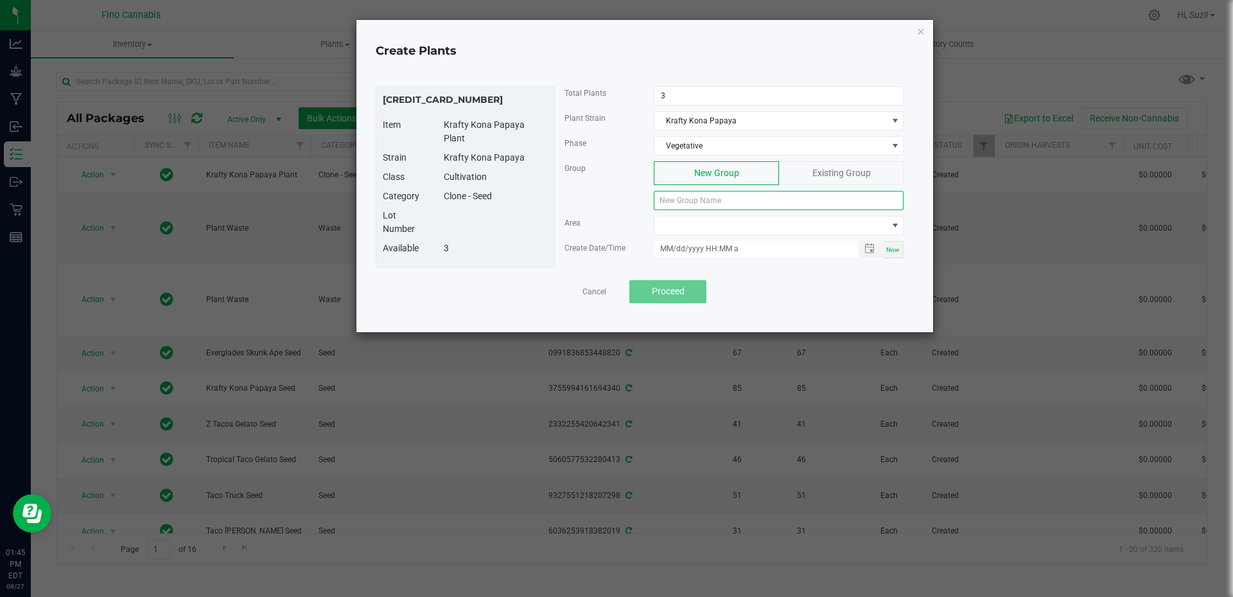
click at [720, 199] on input at bounding box center [779, 200] width 250 height 19
paste input "KKNPPY-082725-C-P38"
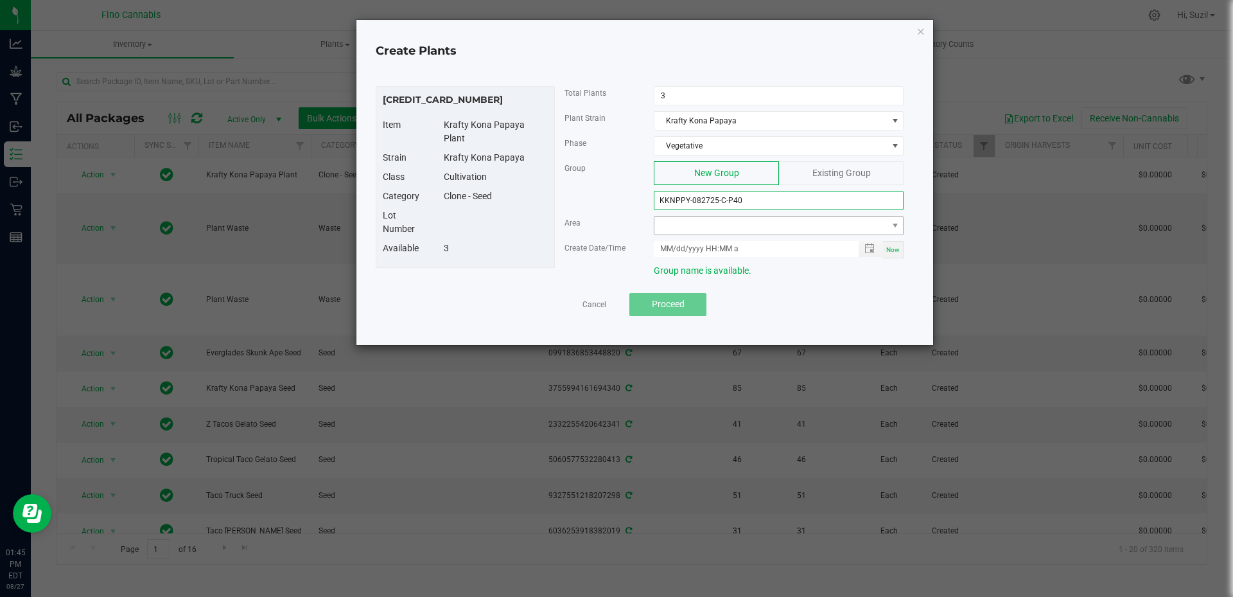
type input "KKNPPY-082725-C-P40"
click at [724, 231] on span at bounding box center [770, 225] width 232 height 18
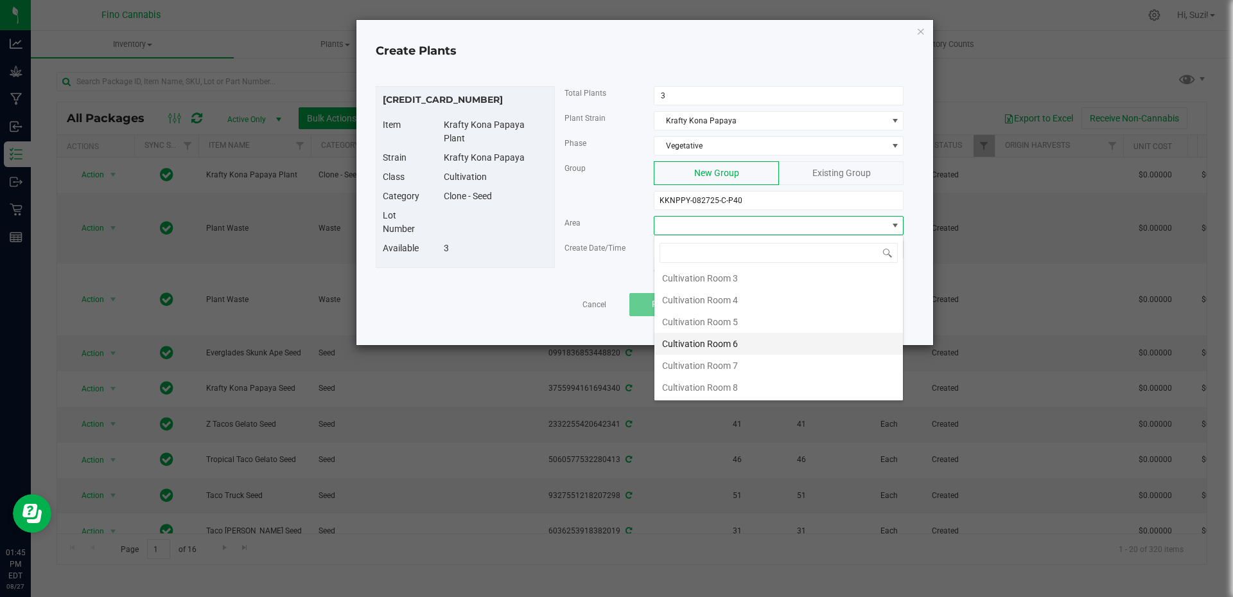
scroll to position [68, 0]
click at [739, 389] on li "Cultivation Room 8" at bounding box center [778, 387] width 249 height 22
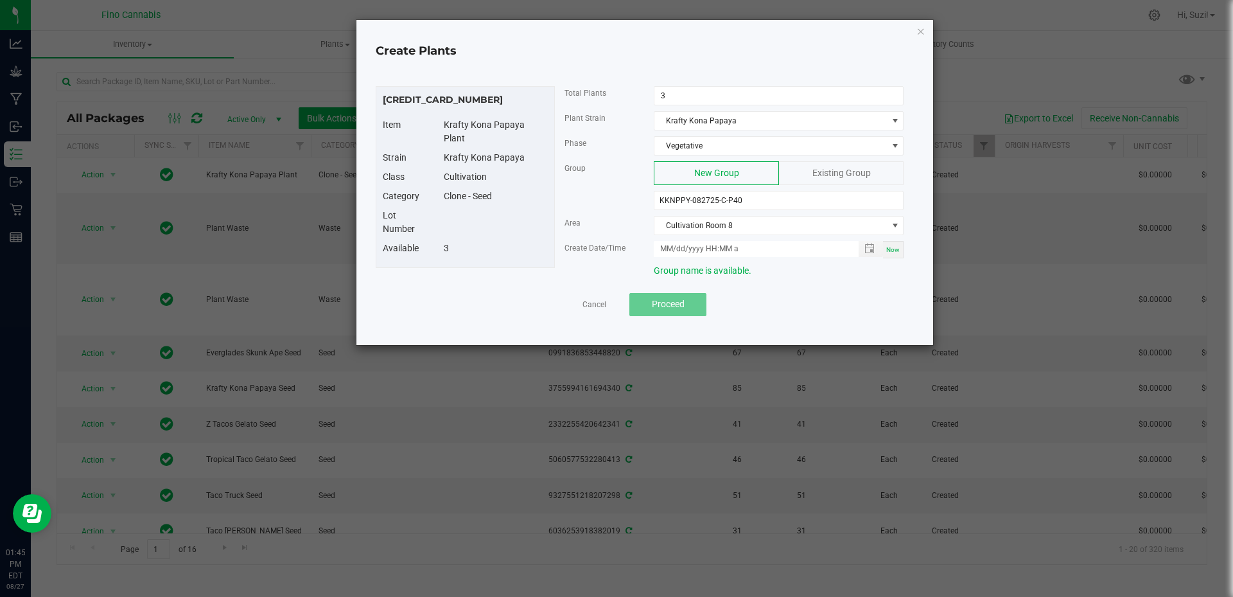
click at [888, 250] on span "Now" at bounding box center [892, 249] width 13 height 7
type input "[DATE] 1:45 PM"
click at [667, 306] on span "Proceed" at bounding box center [668, 304] width 33 height 10
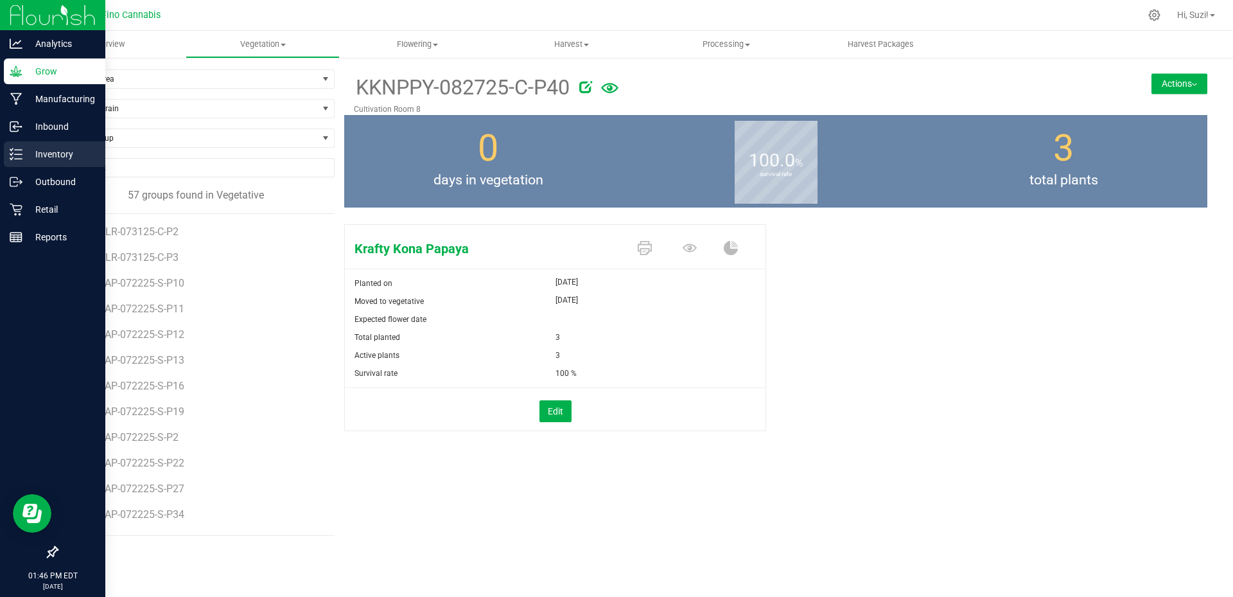
click at [40, 153] on p "Inventory" at bounding box center [60, 153] width 77 height 15
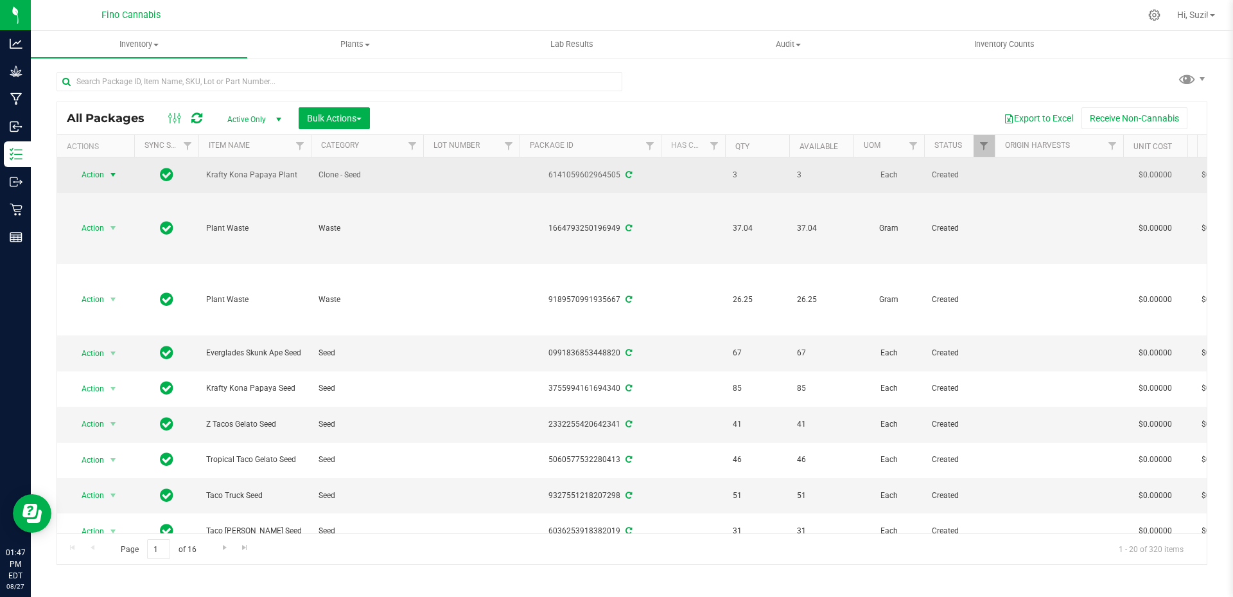
click at [112, 171] on span "select" at bounding box center [113, 175] width 10 height 10
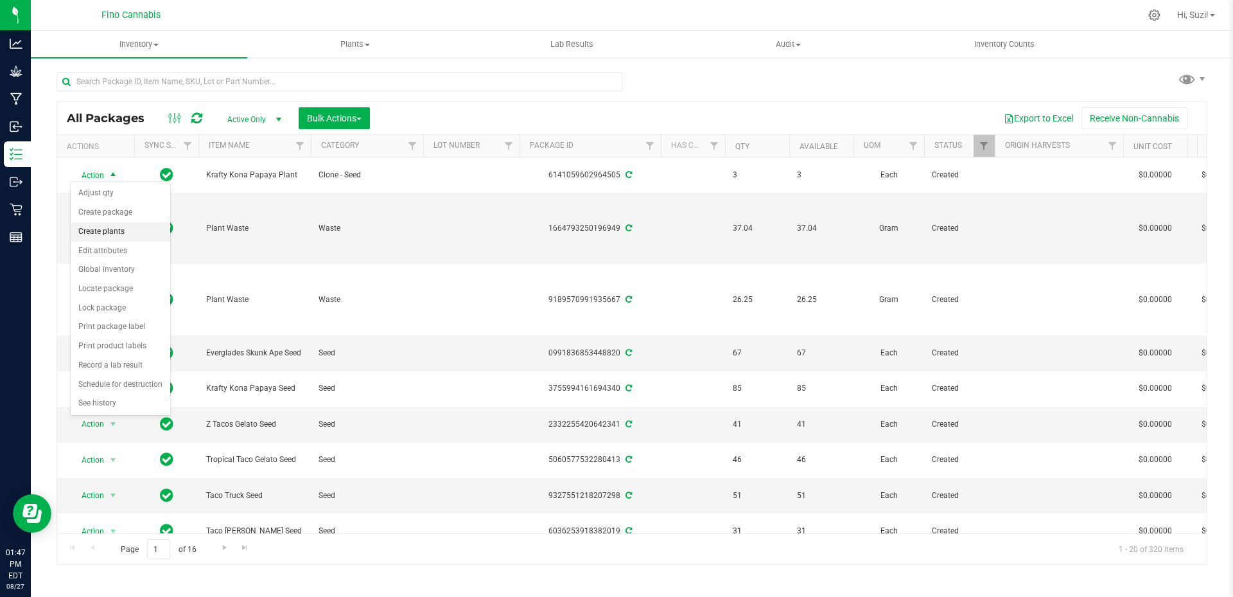
click at [118, 235] on li "Create plants" at bounding box center [121, 231] width 100 height 19
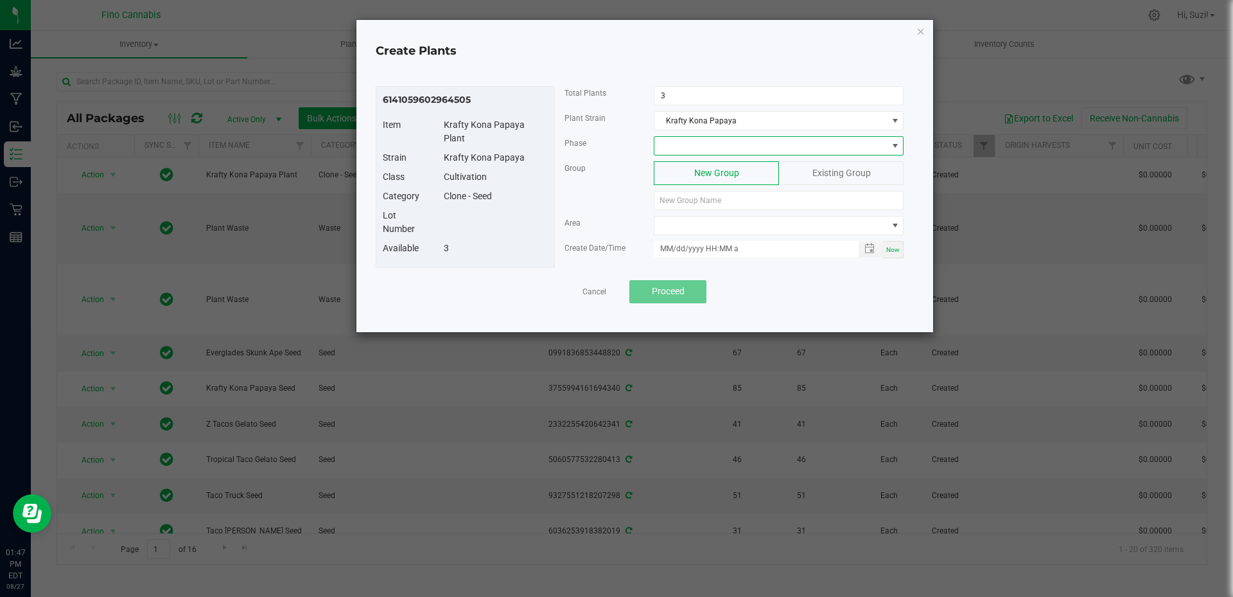
click at [715, 144] on span at bounding box center [770, 146] width 232 height 18
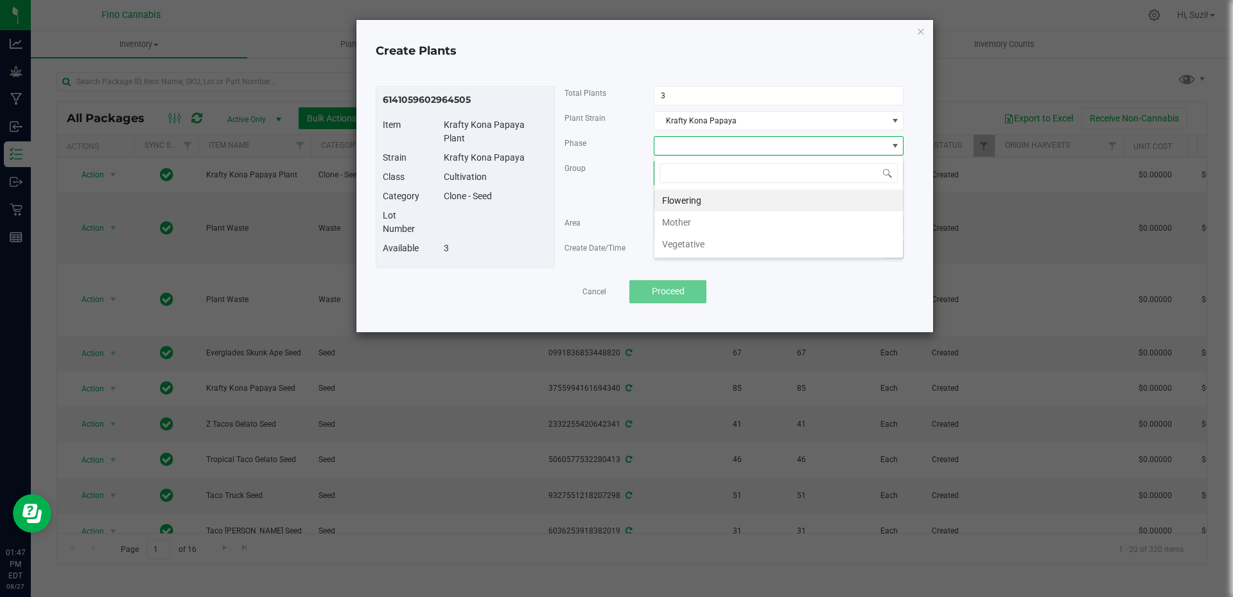
scroll to position [19, 250]
click at [712, 246] on li "Vegetative" at bounding box center [778, 244] width 249 height 22
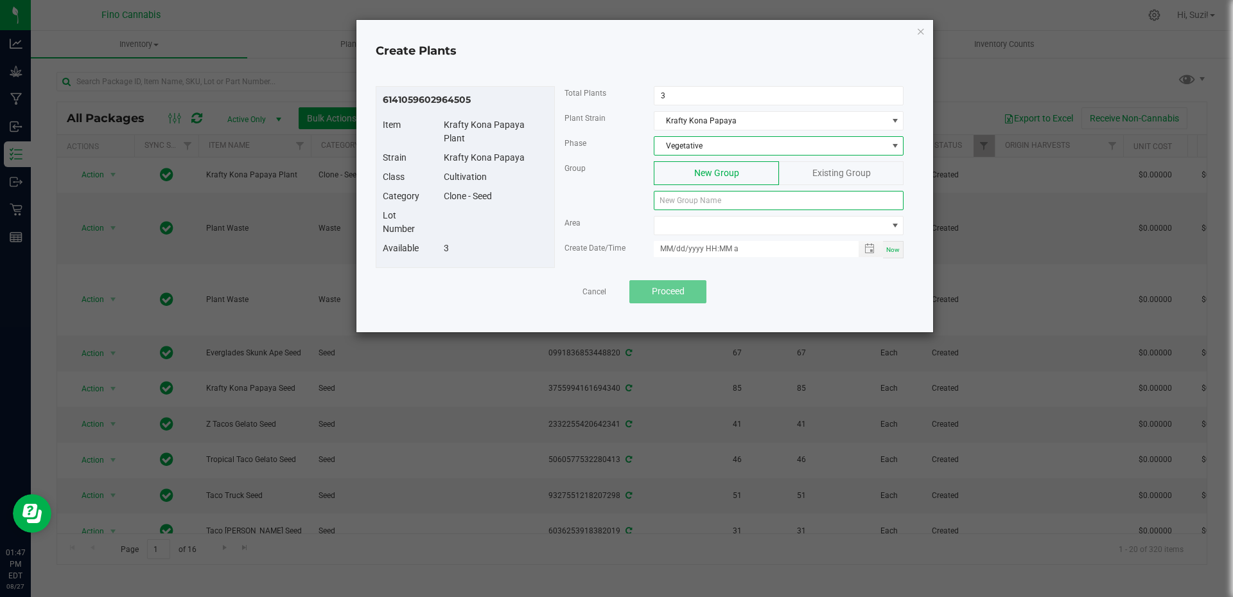
click at [706, 198] on input at bounding box center [779, 200] width 250 height 19
paste input "KKNPPY-082725-C-P40"
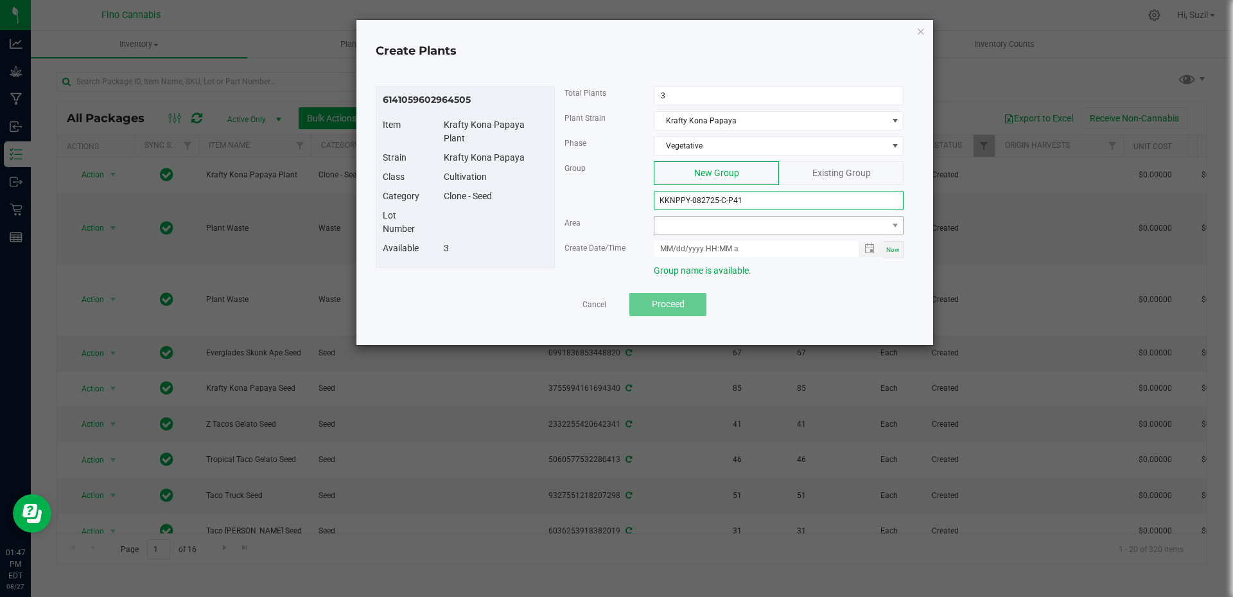
type input "KKNPPY-082725-C-P41"
click at [843, 220] on span at bounding box center [770, 225] width 232 height 18
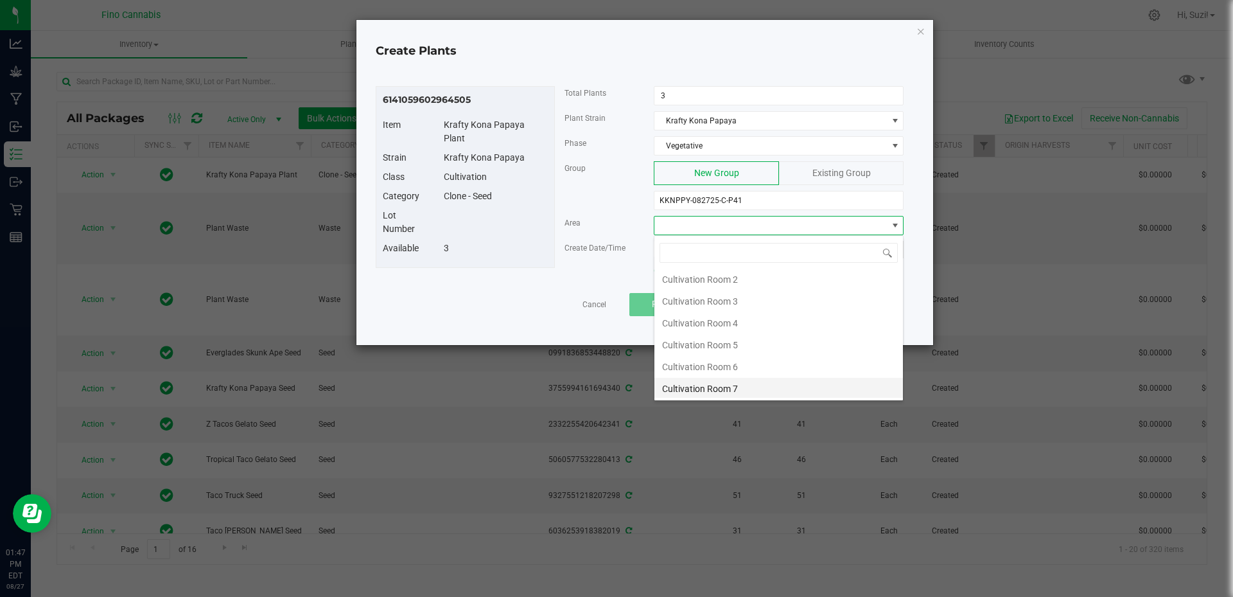
scroll to position [68, 0]
click at [740, 389] on li "Cultivation Room 8" at bounding box center [778, 387] width 249 height 22
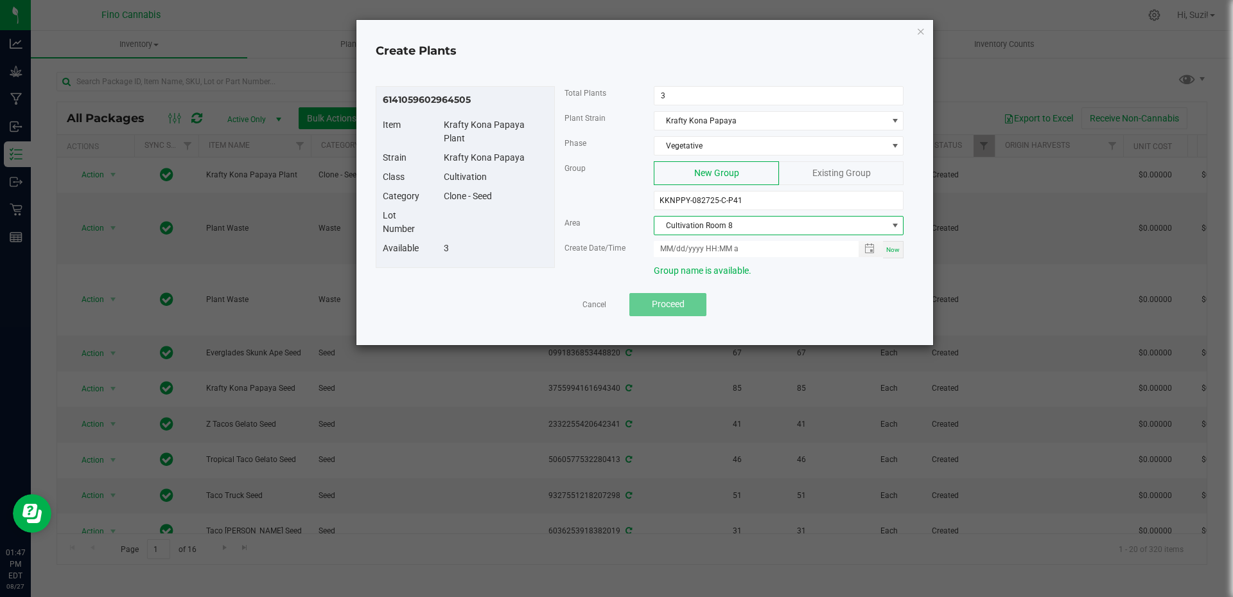
click at [888, 249] on span "Now" at bounding box center [892, 249] width 13 height 7
type input "[DATE] 1:47 PM"
click at [687, 309] on button "Proceed" at bounding box center [667, 304] width 77 height 23
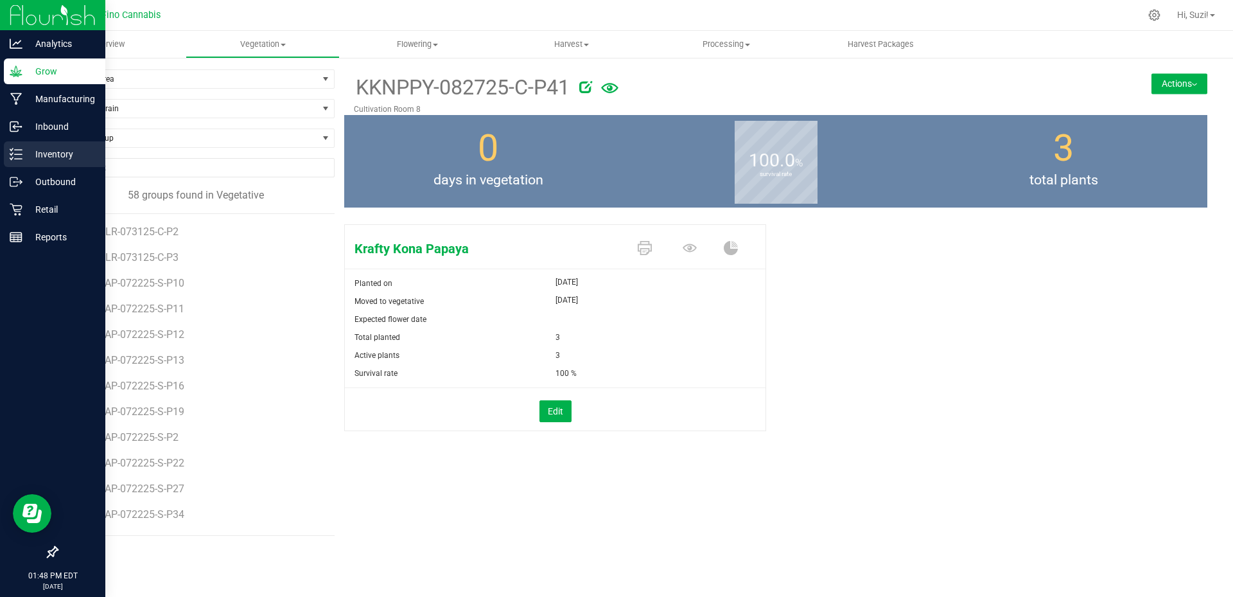
click at [30, 156] on p "Inventory" at bounding box center [60, 153] width 77 height 15
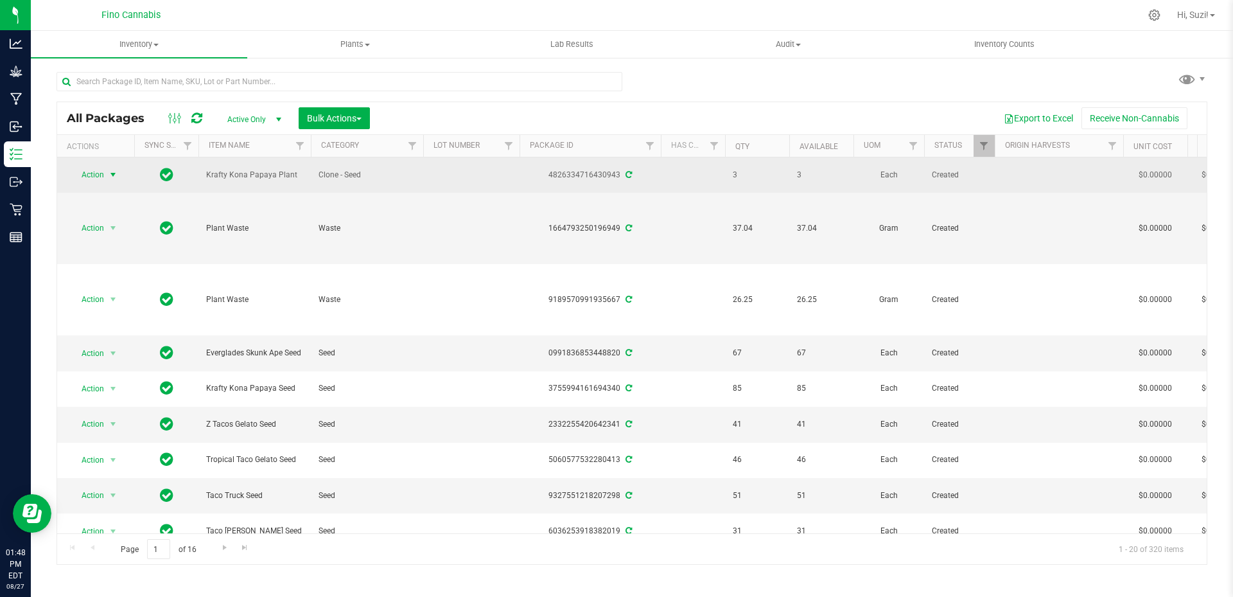
click at [116, 175] on span "select" at bounding box center [113, 175] width 10 height 10
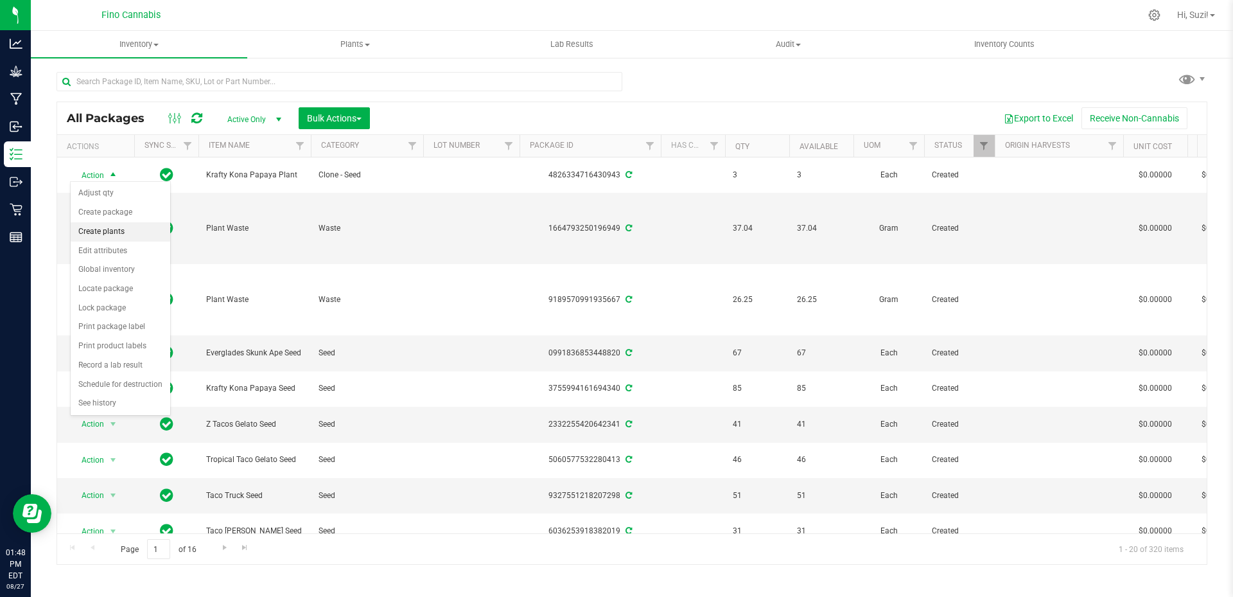
click at [112, 235] on li "Create plants" at bounding box center [121, 231] width 100 height 19
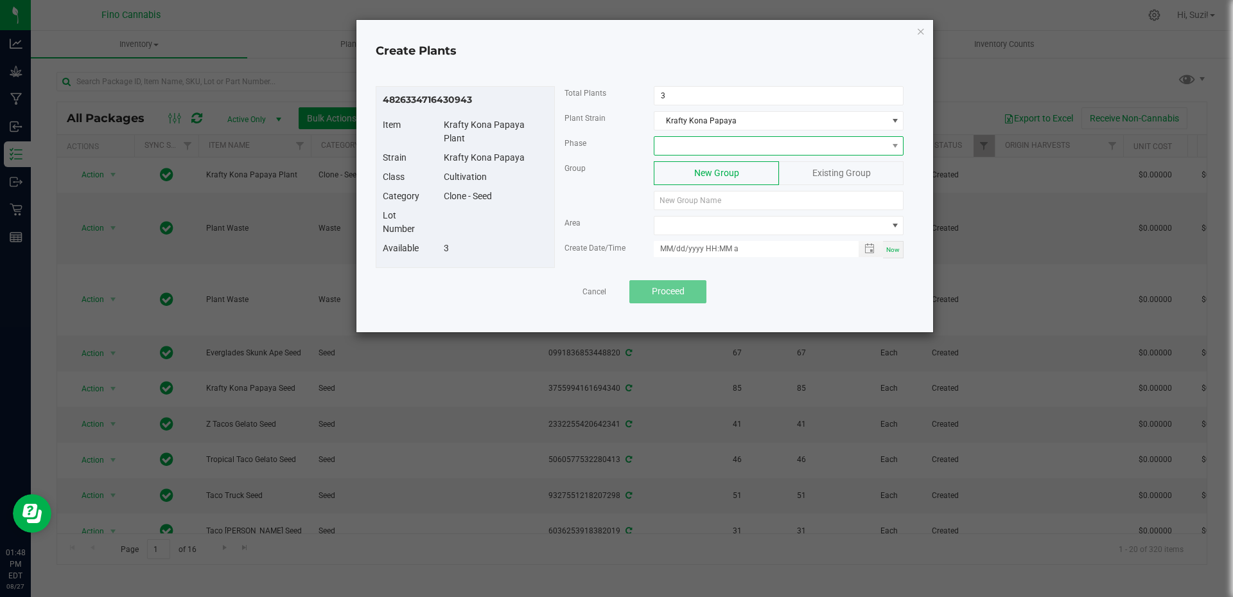
click at [678, 149] on span at bounding box center [770, 146] width 232 height 18
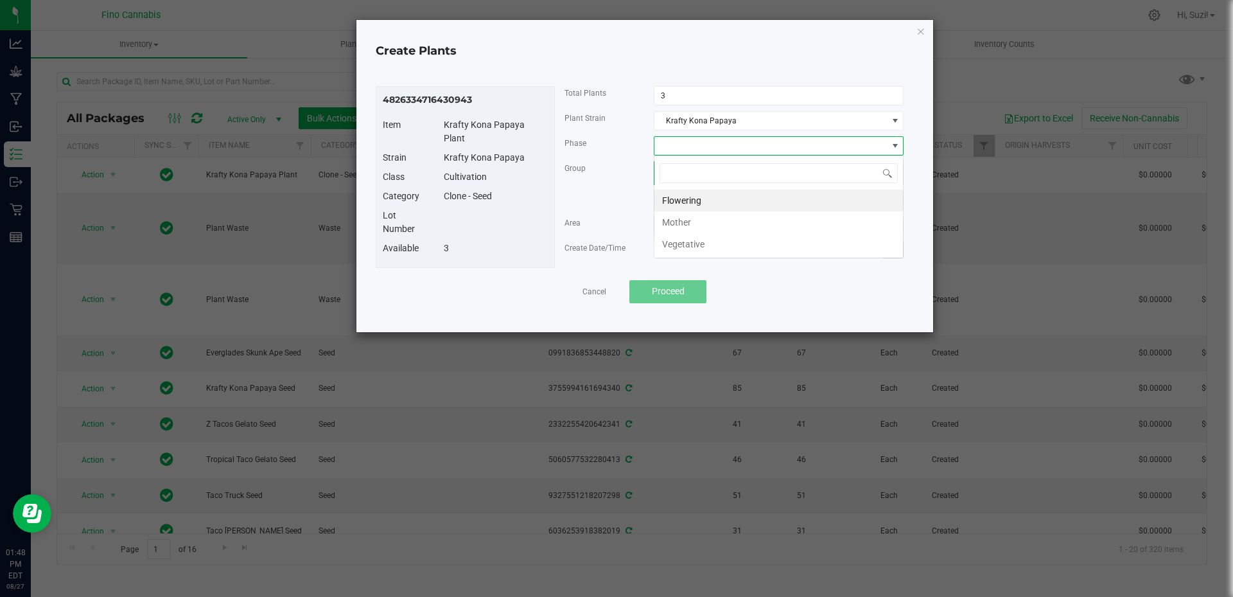
scroll to position [19, 250]
click at [689, 240] on li "Vegetative" at bounding box center [778, 244] width 249 height 22
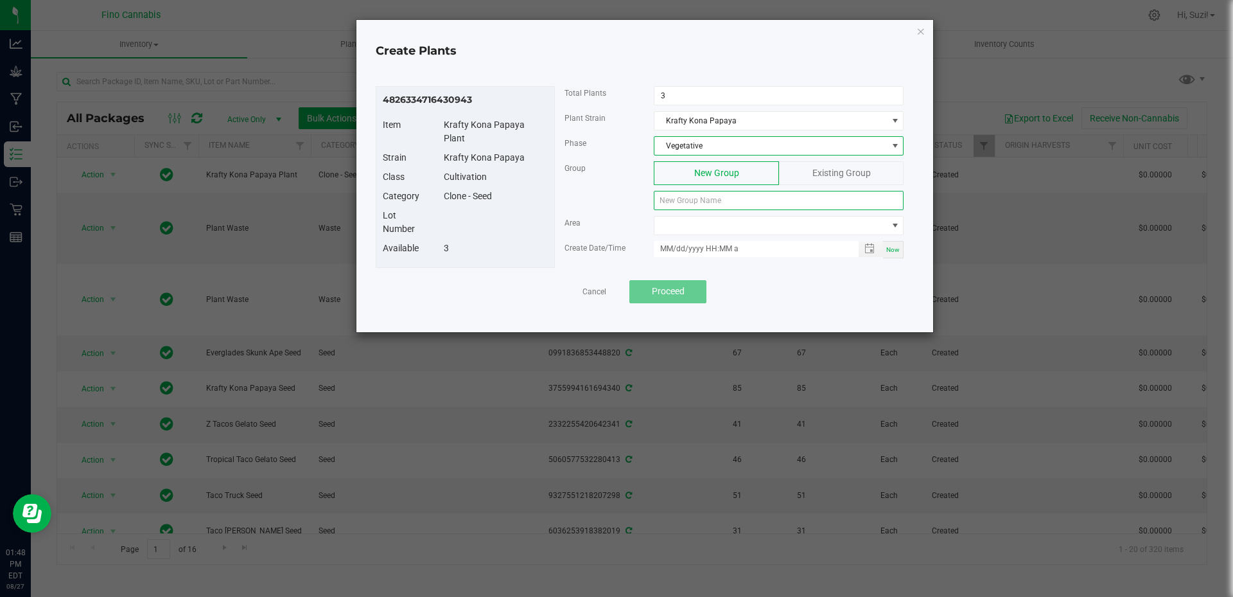
click at [701, 200] on input at bounding box center [779, 200] width 250 height 19
paste input "KKNPPY-082725-C-P41"
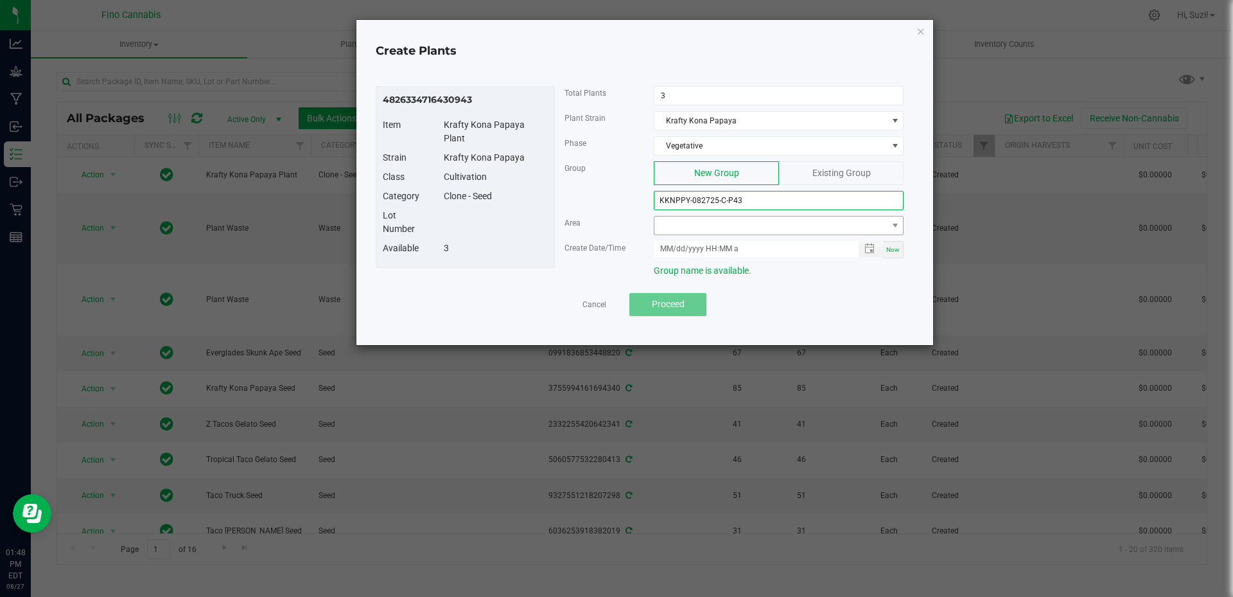
type input "KKNPPY-082725-C-P43"
click at [717, 227] on span at bounding box center [770, 225] width 232 height 18
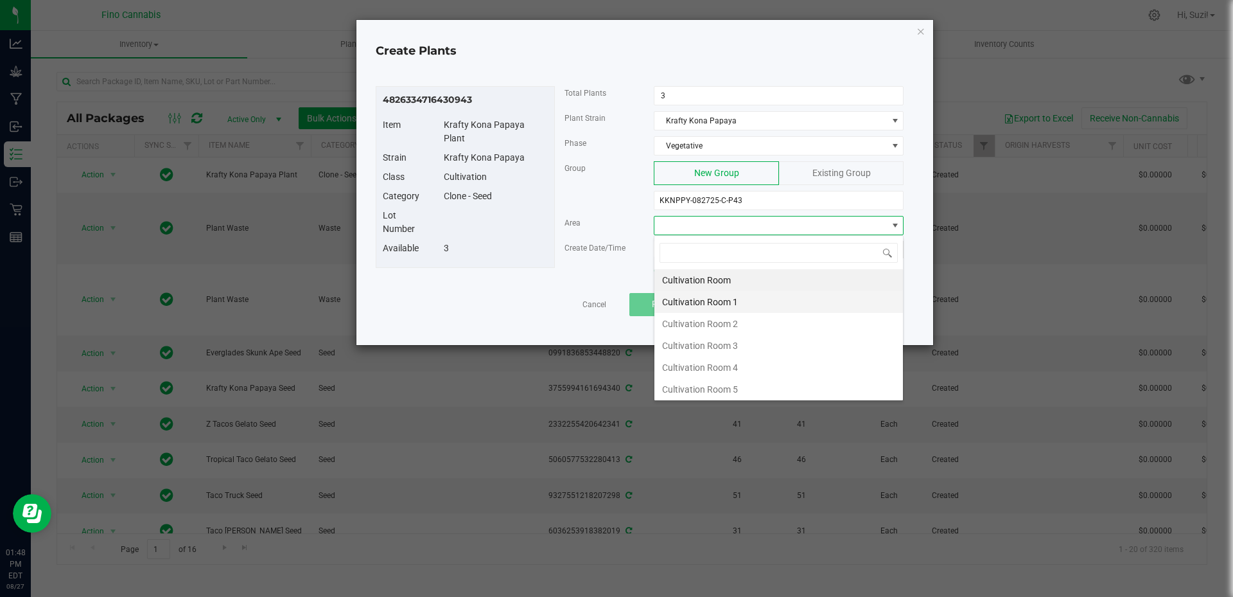
scroll to position [68, 0]
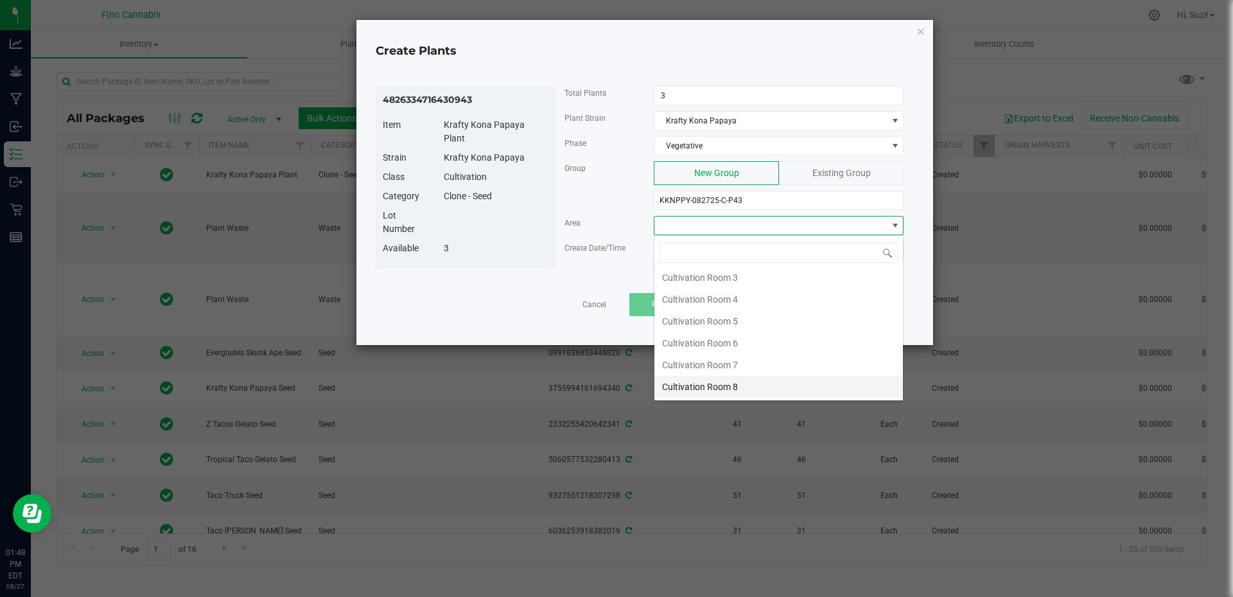
click at [724, 382] on li "Cultivation Room 8" at bounding box center [778, 387] width 249 height 22
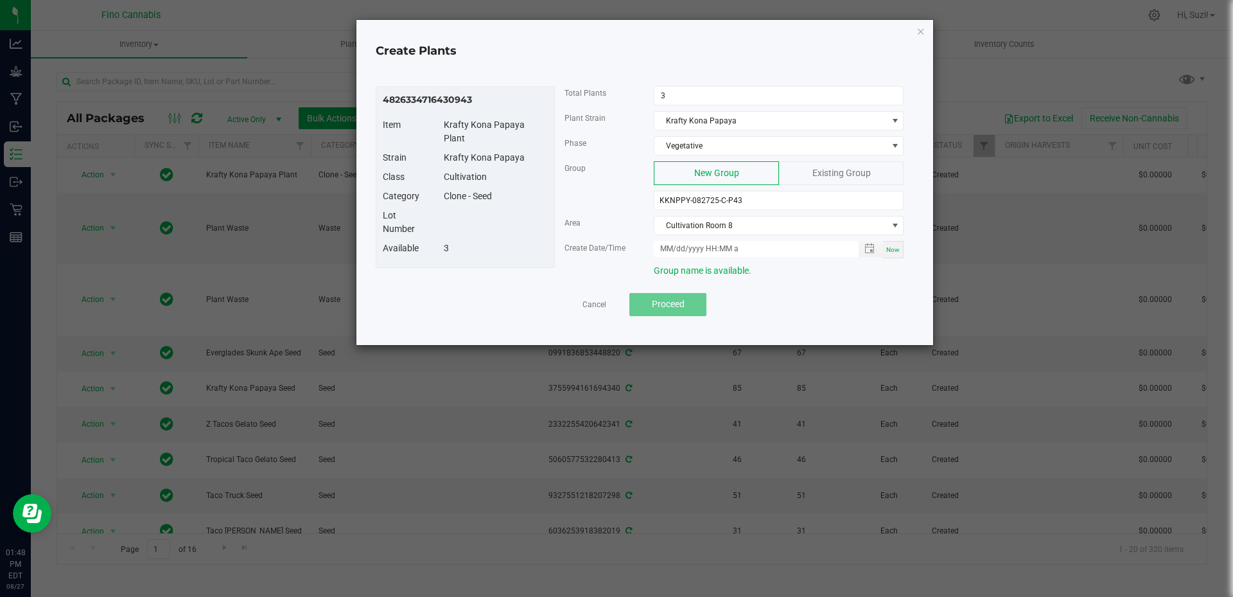
click at [894, 250] on span "Now" at bounding box center [892, 249] width 13 height 7
type input "[DATE] 1:48 PM"
click at [688, 310] on button "Proceed" at bounding box center [667, 304] width 77 height 23
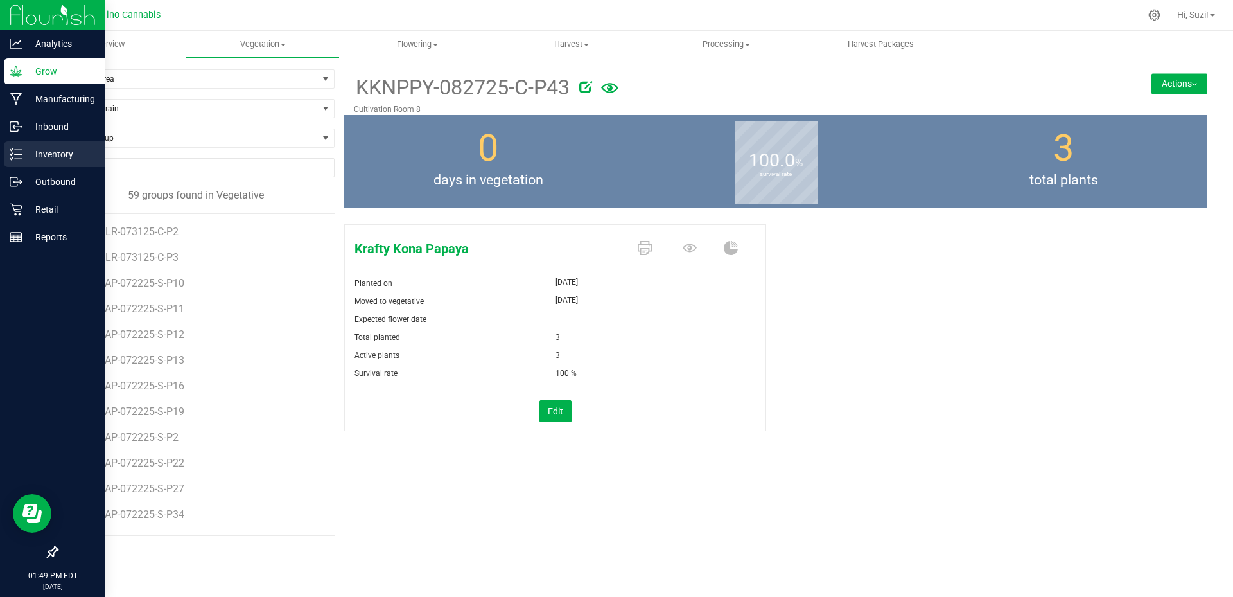
drag, startPoint x: 23, startPoint y: 151, endPoint x: 31, endPoint y: 146, distance: 9.8
click at [23, 151] on p "Inventory" at bounding box center [60, 153] width 77 height 15
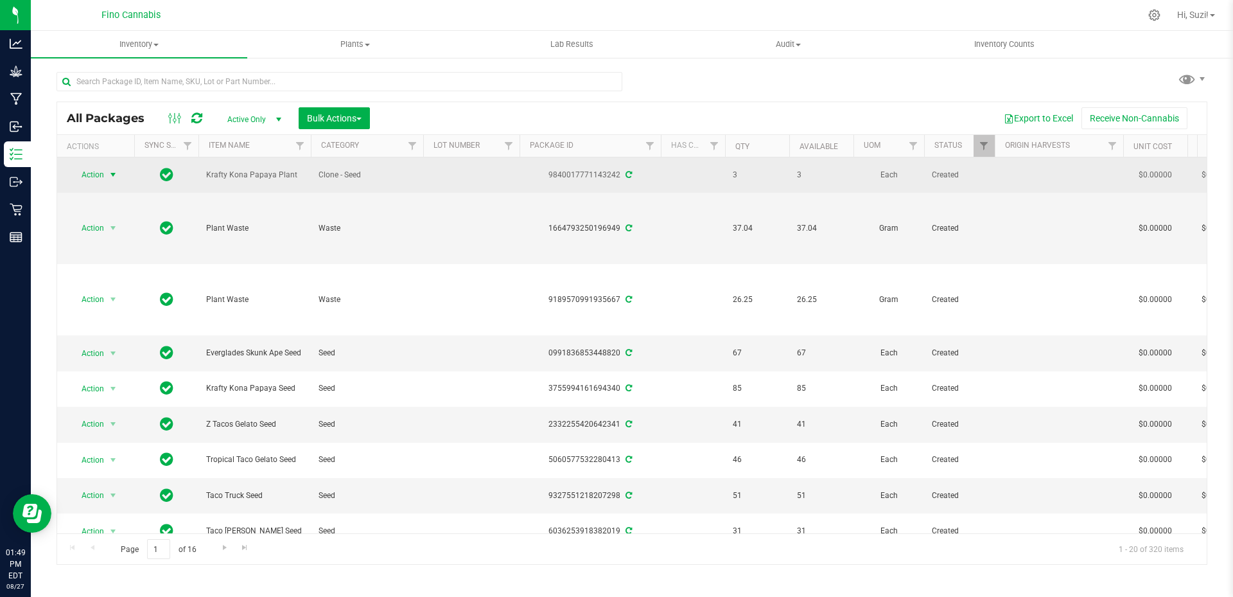
click at [112, 173] on span "select" at bounding box center [113, 175] width 10 height 10
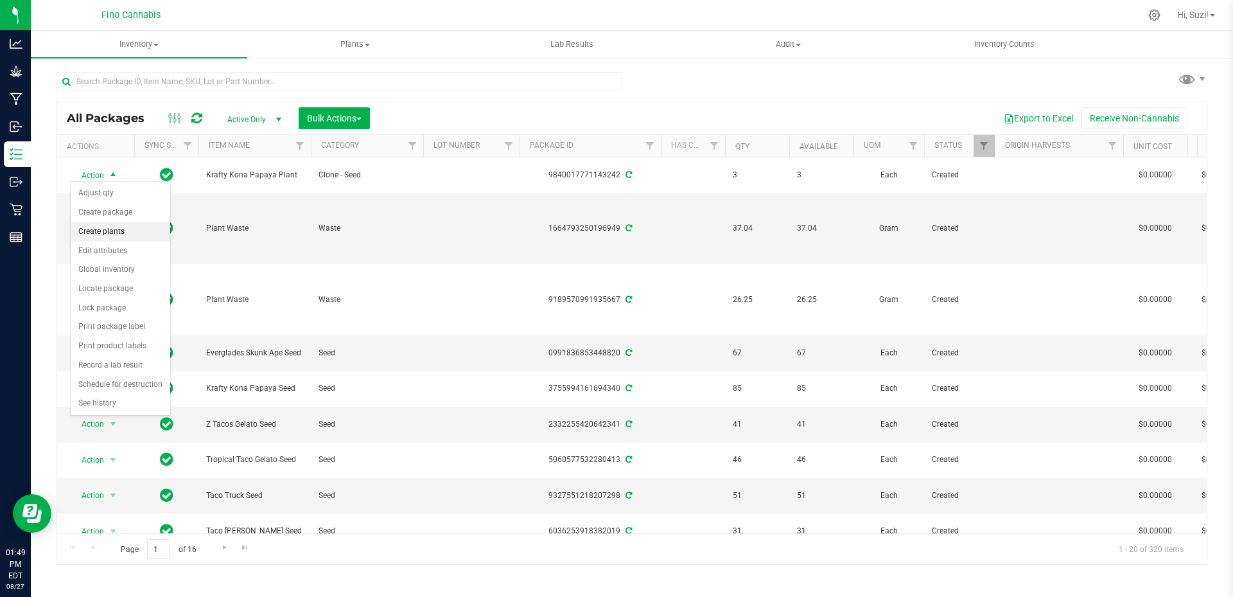
click at [119, 234] on li "Create plants" at bounding box center [121, 231] width 100 height 19
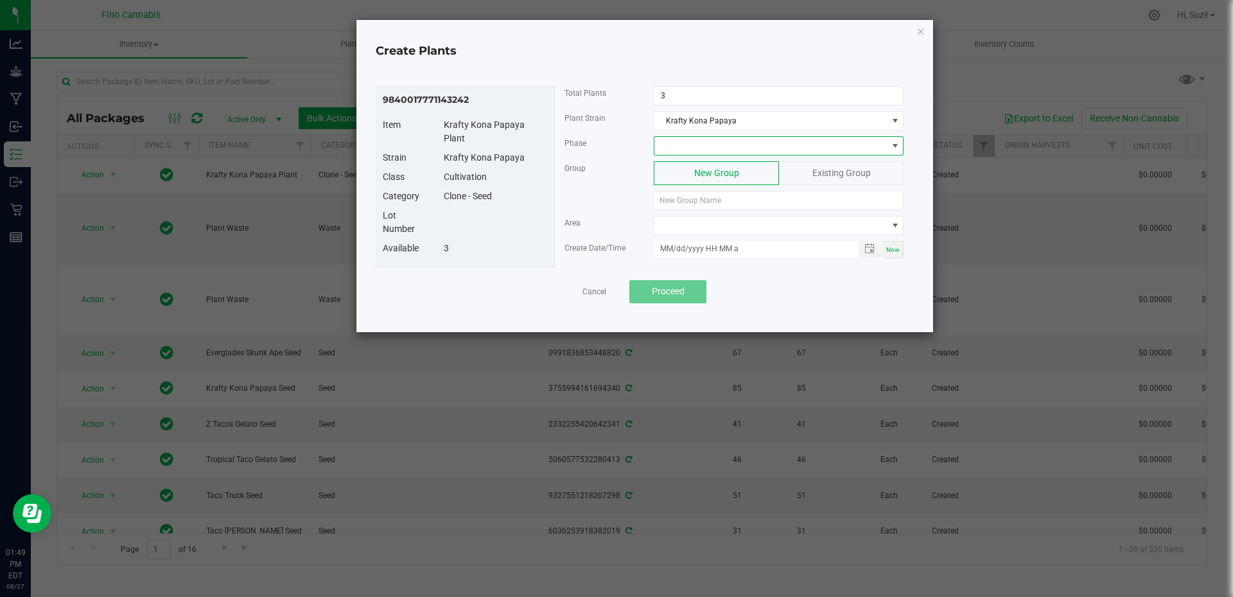
click at [706, 152] on span at bounding box center [770, 146] width 232 height 18
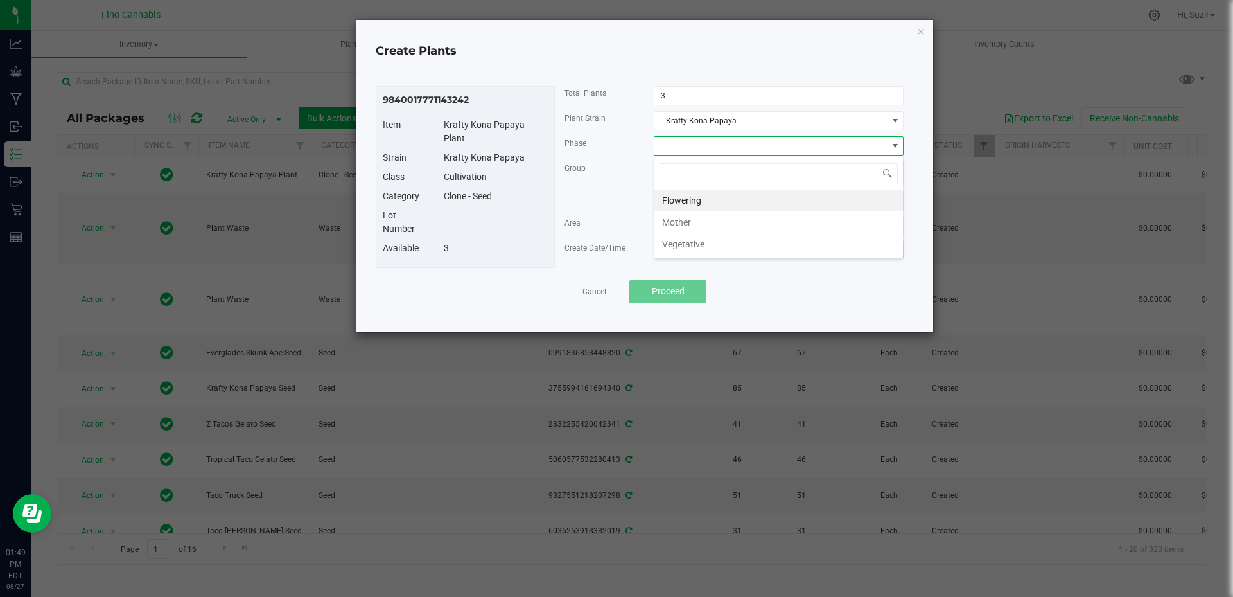
scroll to position [19, 250]
click at [702, 240] on li "Vegetative" at bounding box center [778, 244] width 249 height 22
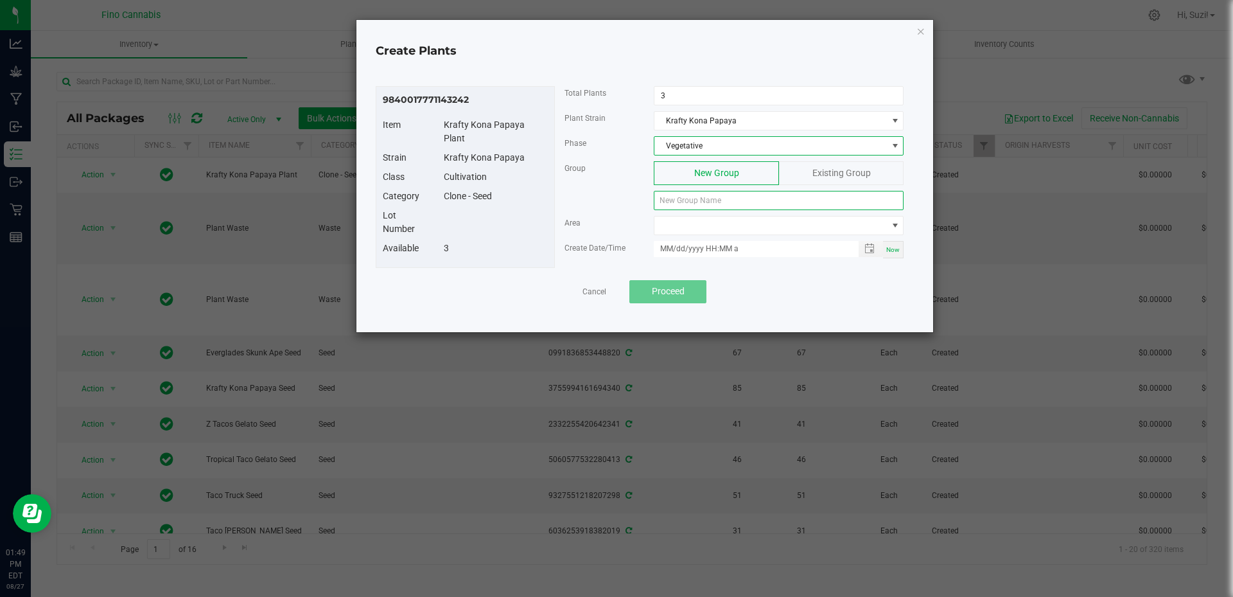
click at [708, 204] on input at bounding box center [779, 200] width 250 height 19
paste input "KKNPPY-082725-C-P43"
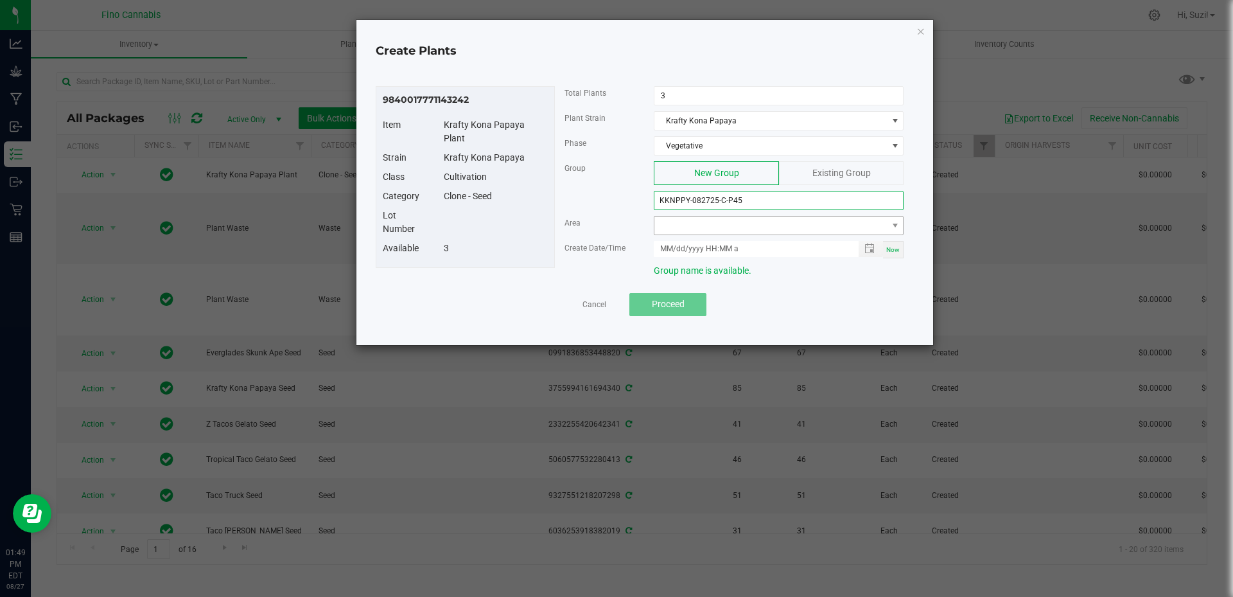
type input "KKNPPY-082725-C-P45"
click at [751, 225] on span at bounding box center [770, 225] width 232 height 18
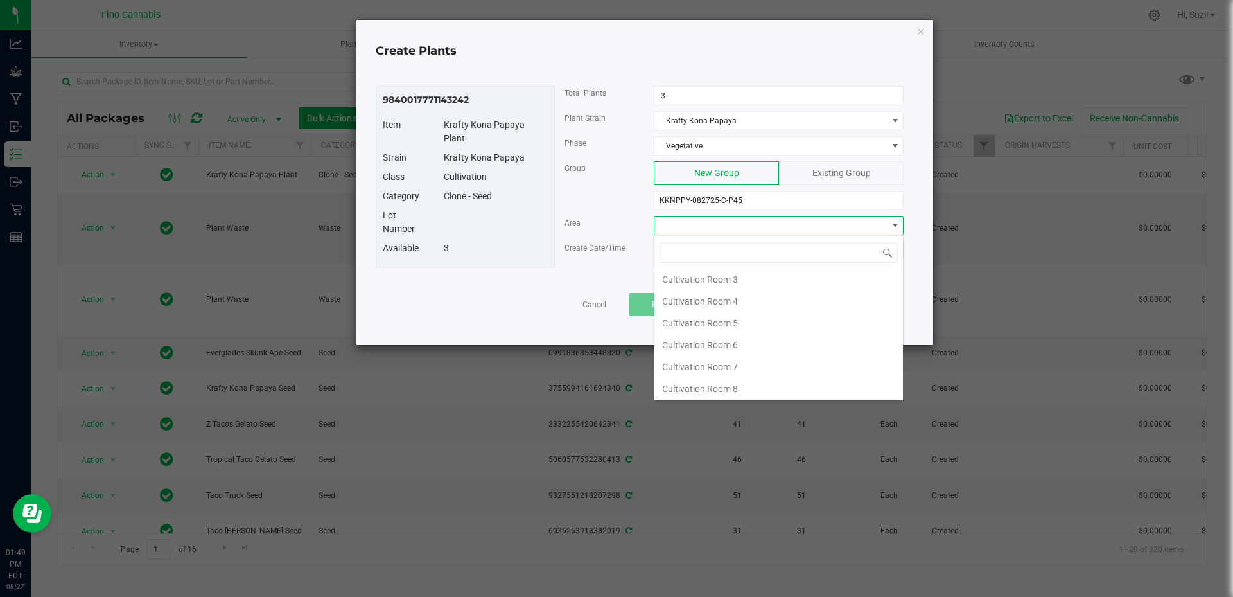
scroll to position [68, 0]
click at [730, 384] on li "Cultivation Room 8" at bounding box center [778, 387] width 249 height 22
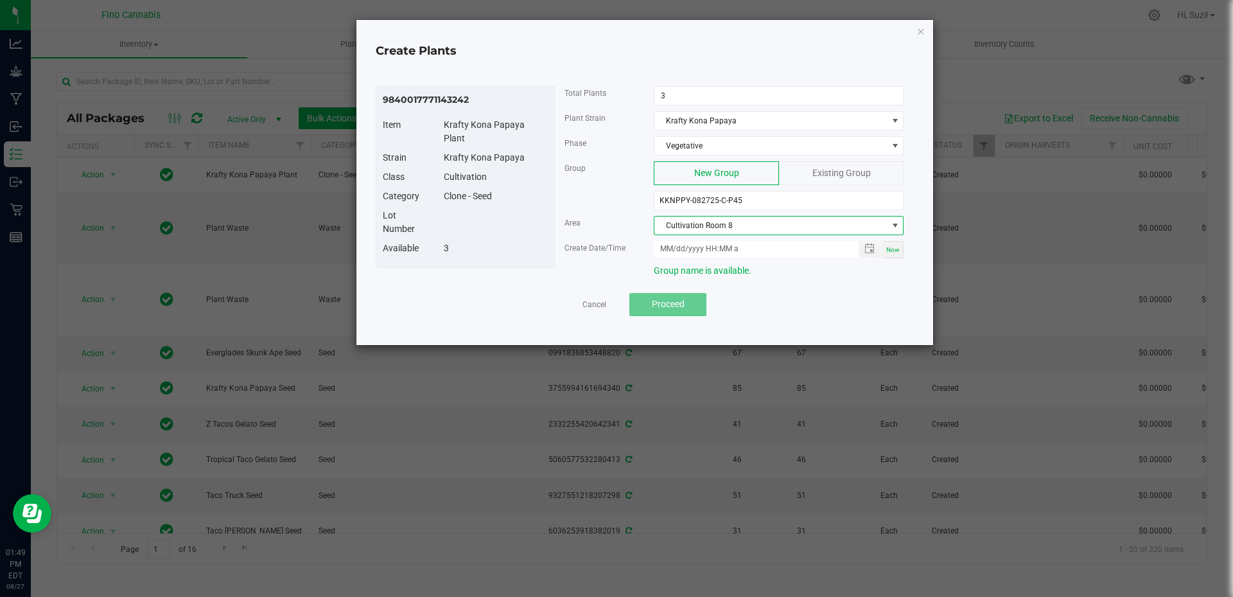
drag, startPoint x: 896, startPoint y: 250, endPoint x: 758, endPoint y: 293, distance: 144.0
click at [895, 250] on span "Now" at bounding box center [892, 249] width 13 height 7
type input "[DATE] 1:49 PM"
click at [669, 307] on span "Proceed" at bounding box center [668, 304] width 33 height 10
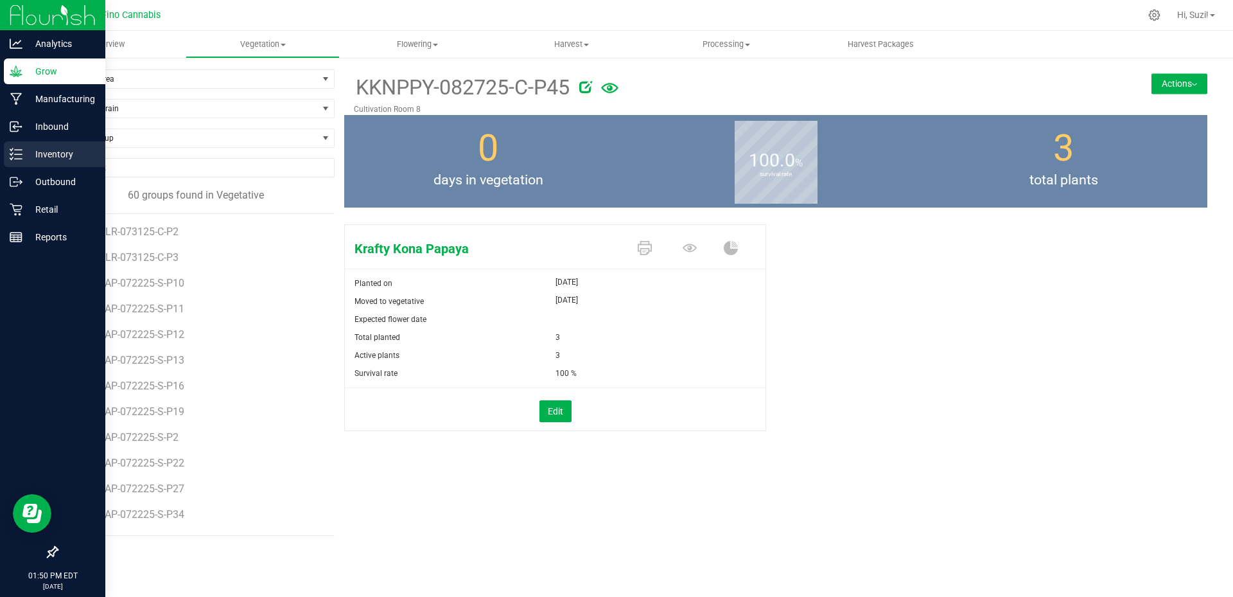
click at [12, 148] on icon at bounding box center [16, 154] width 13 height 13
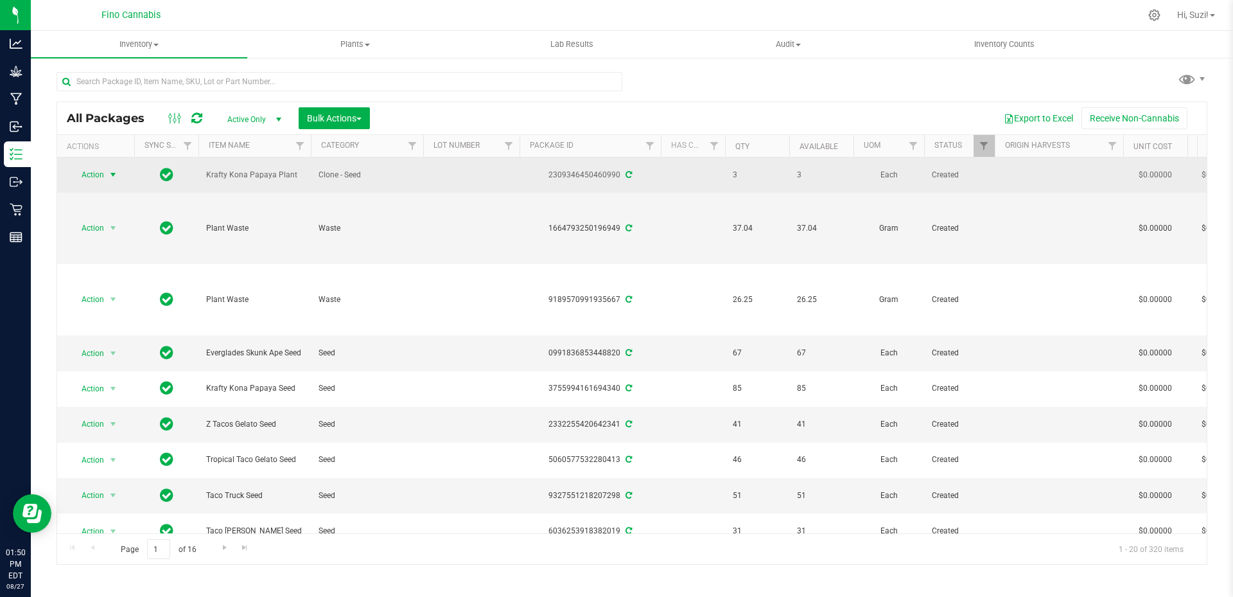
click at [114, 172] on span "select" at bounding box center [113, 175] width 10 height 10
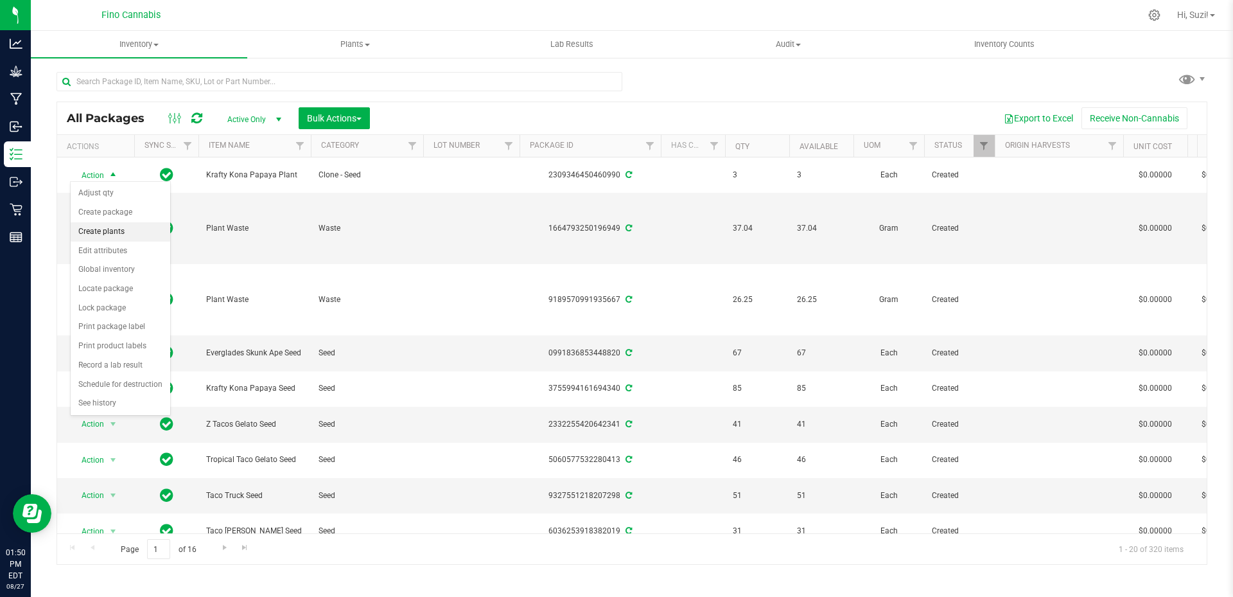
click at [121, 229] on li "Create plants" at bounding box center [121, 231] width 100 height 19
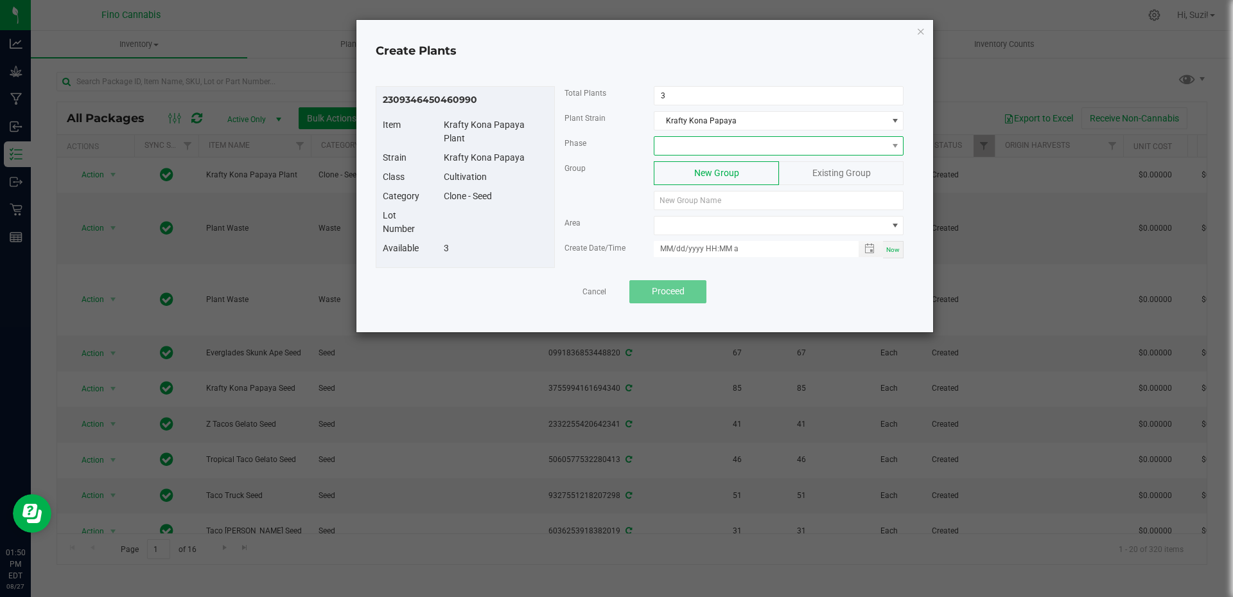
click at [821, 152] on span at bounding box center [770, 146] width 232 height 18
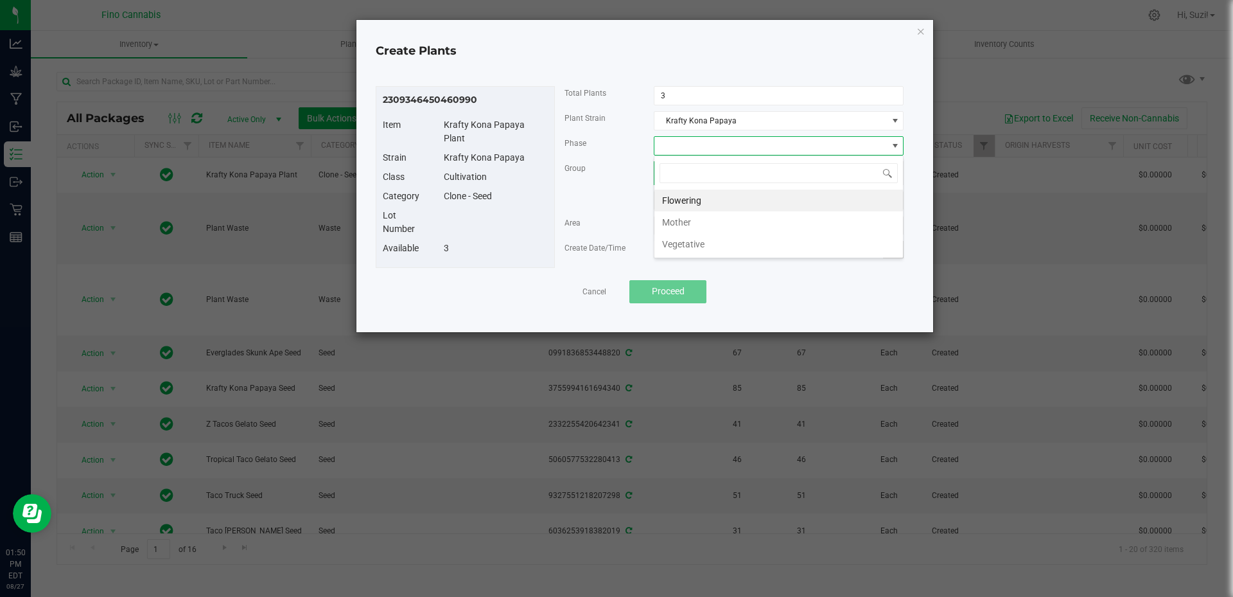
scroll to position [19, 250]
click at [733, 248] on li "Vegetative" at bounding box center [778, 244] width 249 height 22
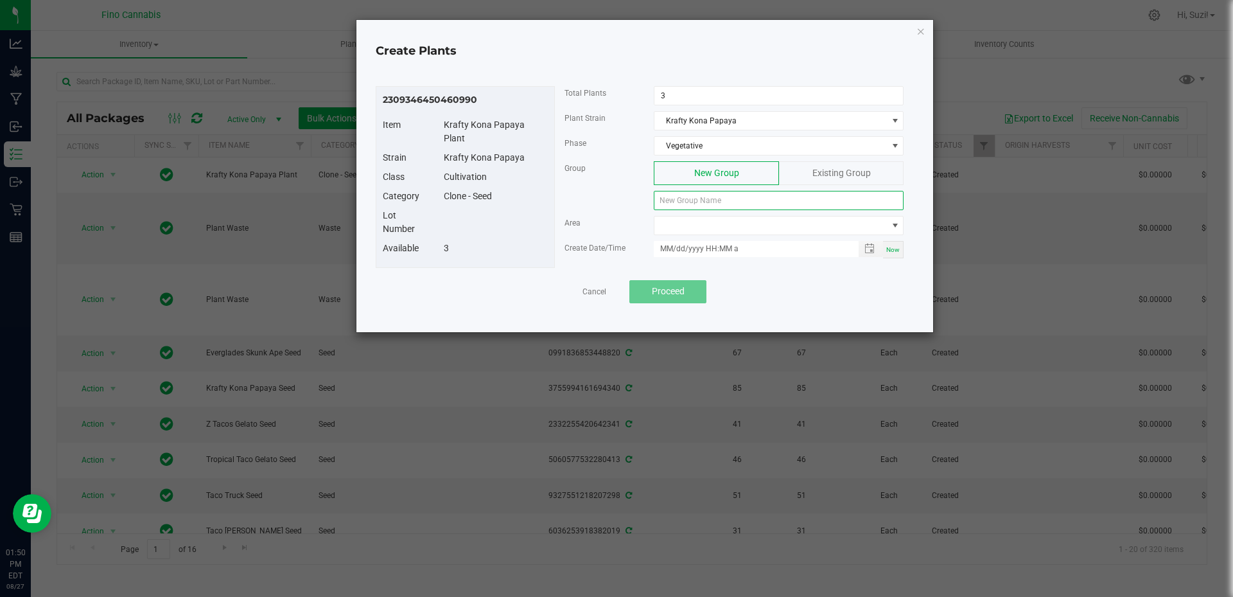
click at [734, 202] on input at bounding box center [779, 200] width 250 height 19
paste input "KKNPPY-082725-C-P45"
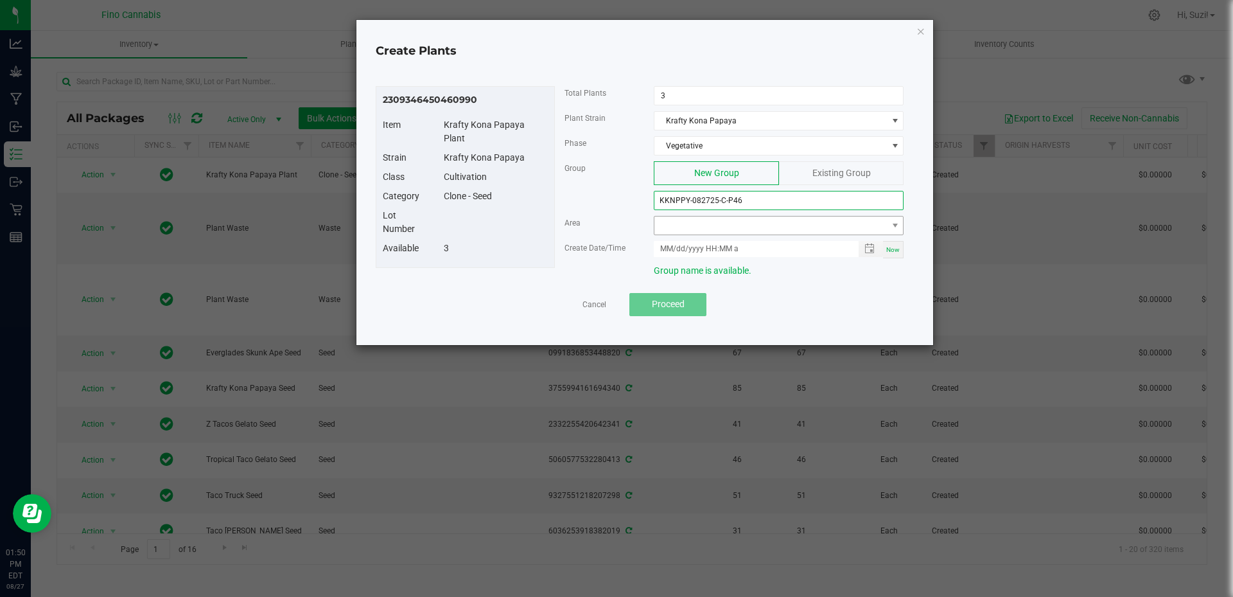
type input "KKNPPY-082725-C-P46"
click at [796, 228] on span at bounding box center [770, 225] width 232 height 18
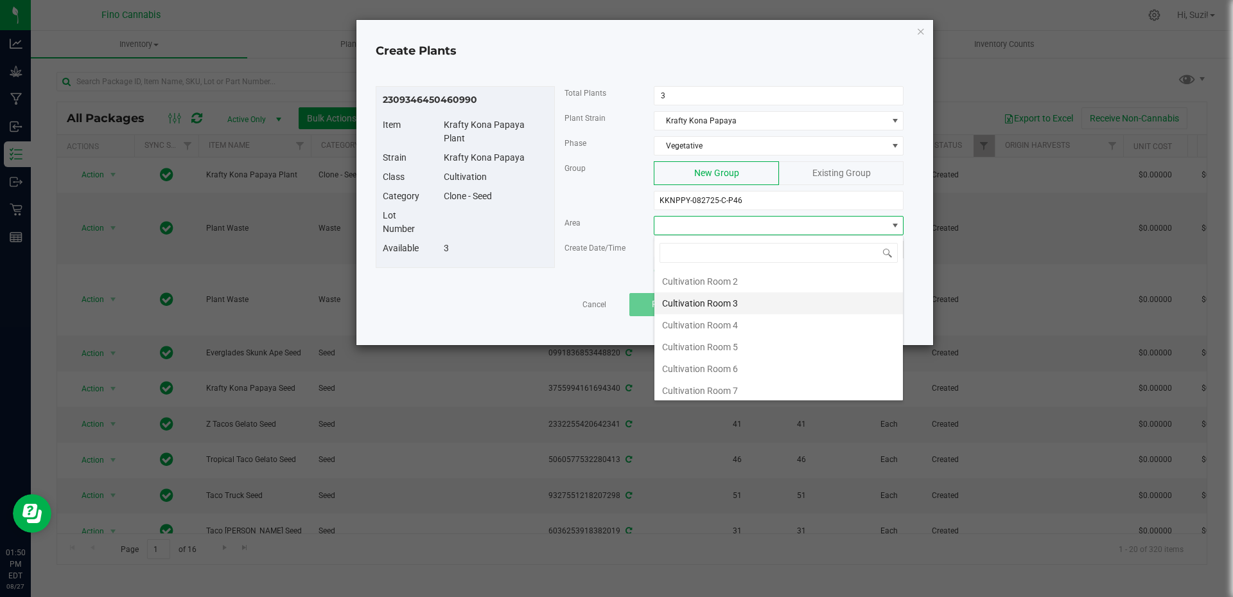
scroll to position [68, 0]
click at [749, 384] on li "Cultivation Room 8" at bounding box center [778, 387] width 249 height 22
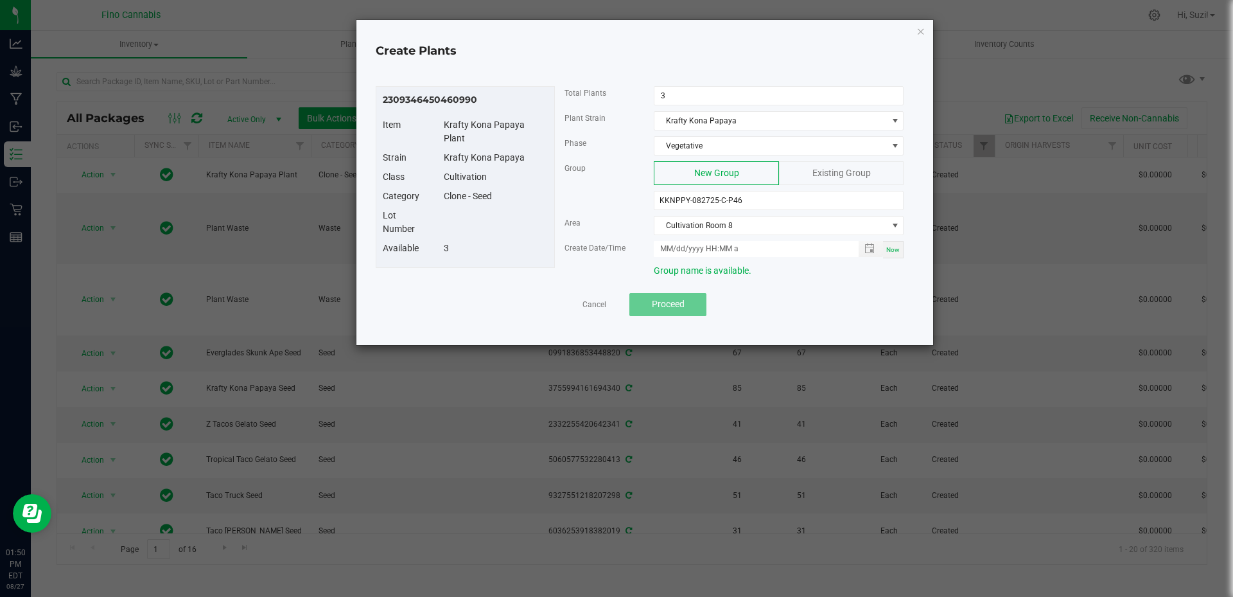
click at [898, 250] on span "Now" at bounding box center [892, 249] width 13 height 7
type input "[DATE] 1:50 PM"
click at [670, 303] on span "Proceed" at bounding box center [668, 304] width 33 height 10
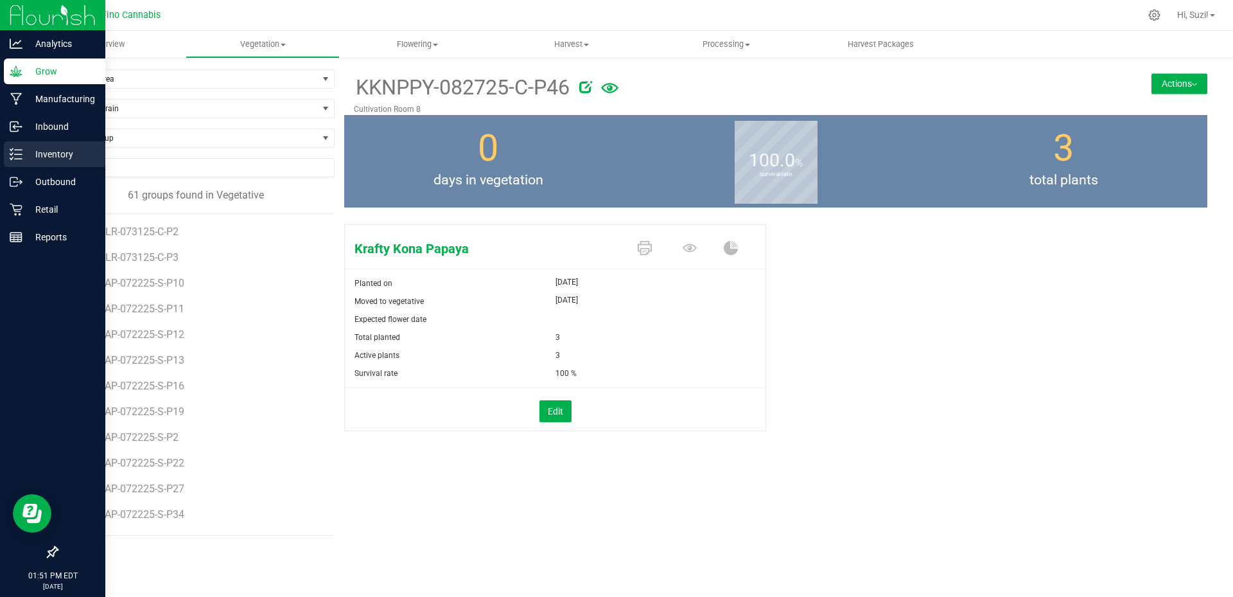
click at [17, 156] on icon at bounding box center [16, 154] width 13 height 13
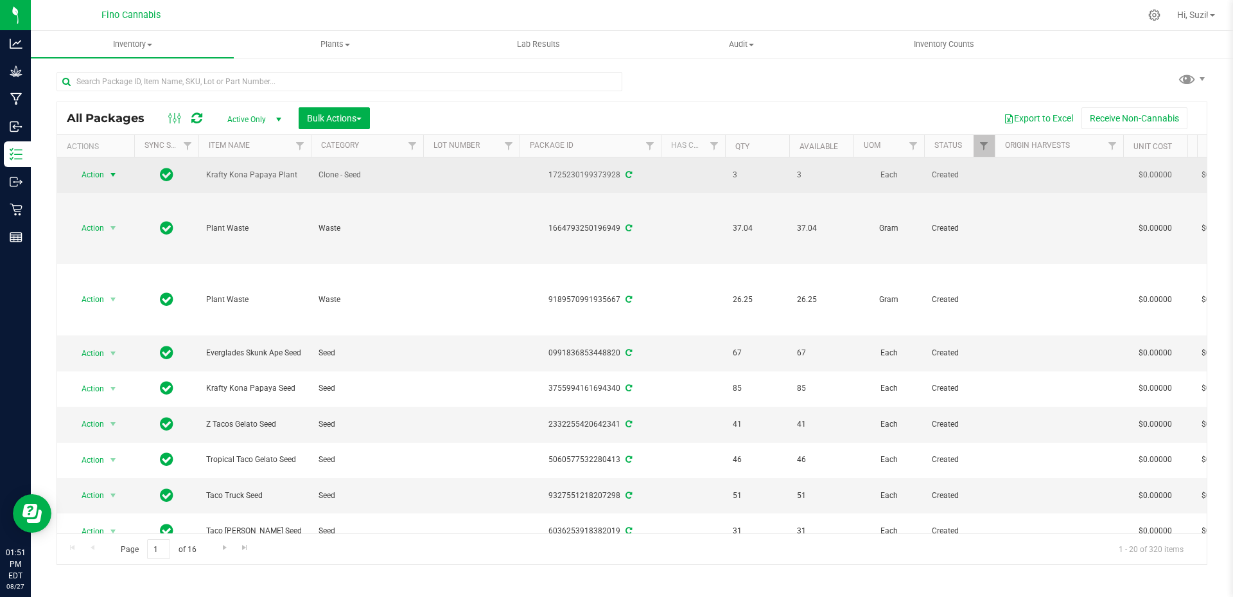
click at [115, 170] on span "select" at bounding box center [113, 175] width 10 height 10
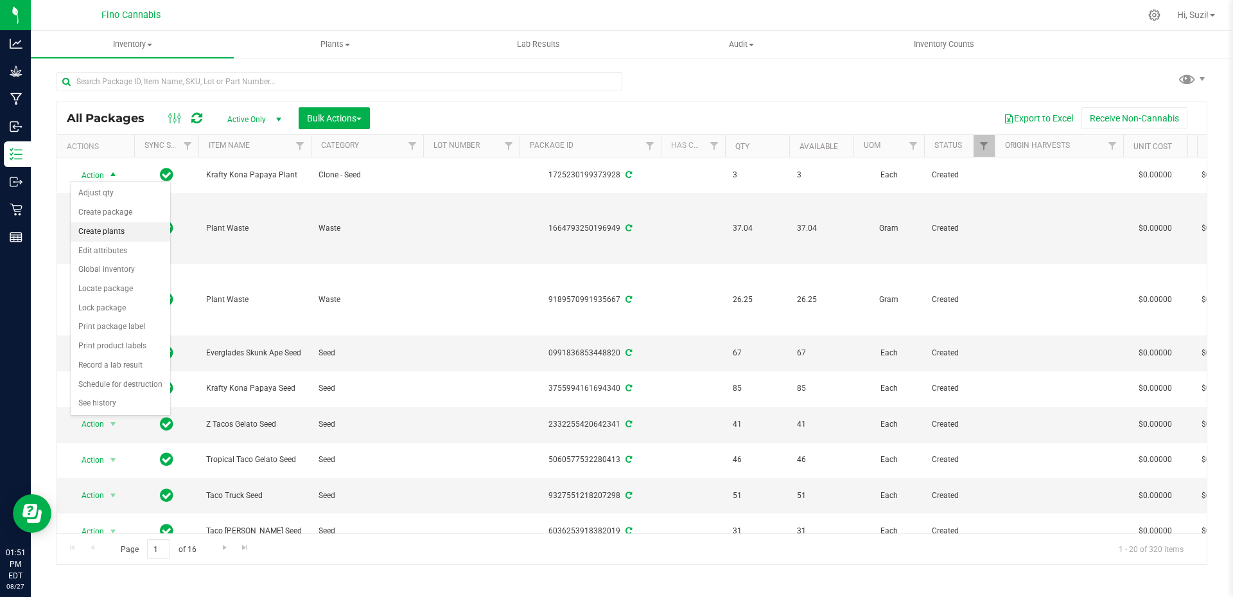
click at [114, 236] on li "Create plants" at bounding box center [121, 231] width 100 height 19
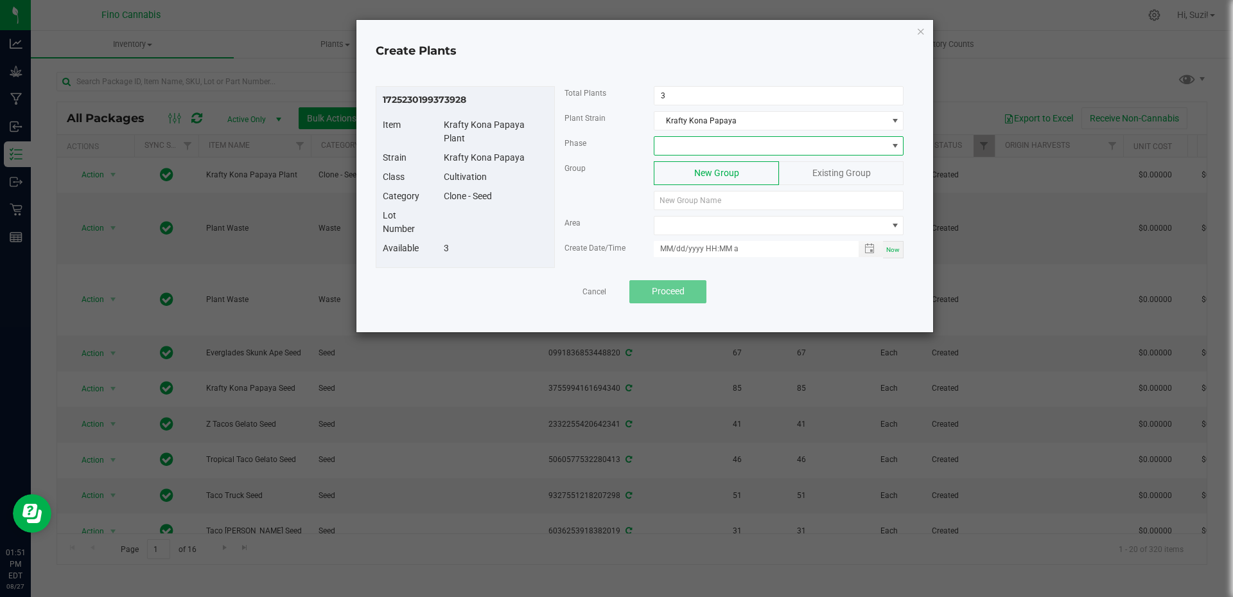
click at [681, 146] on span at bounding box center [770, 146] width 232 height 18
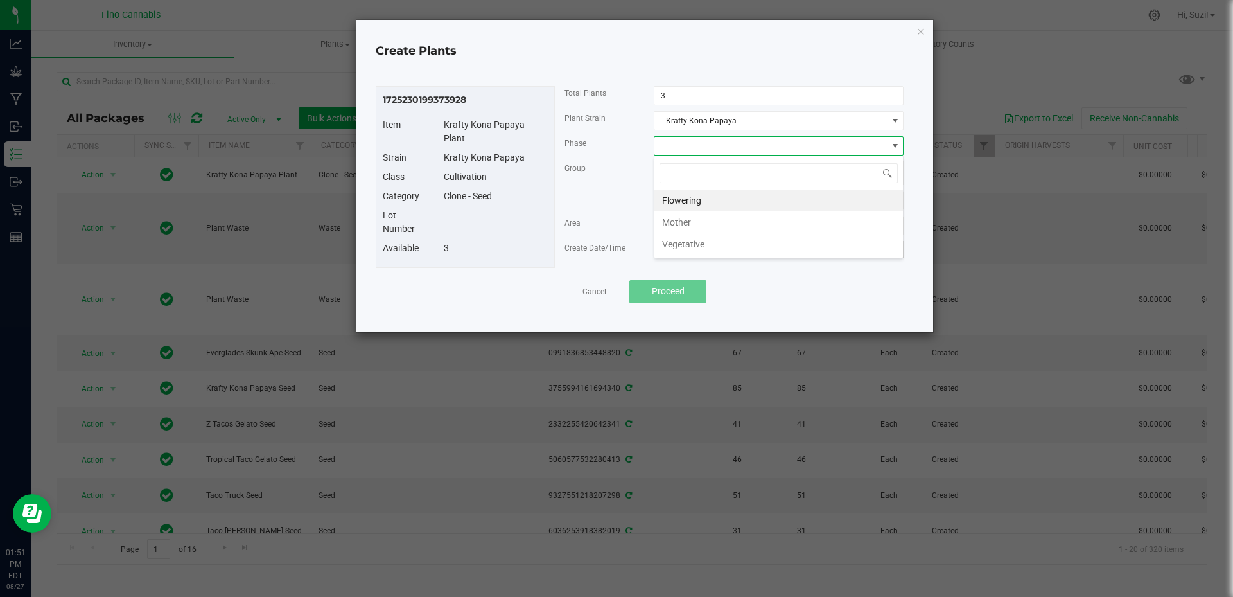
scroll to position [19, 250]
click at [692, 240] on li "Vegetative" at bounding box center [778, 244] width 249 height 22
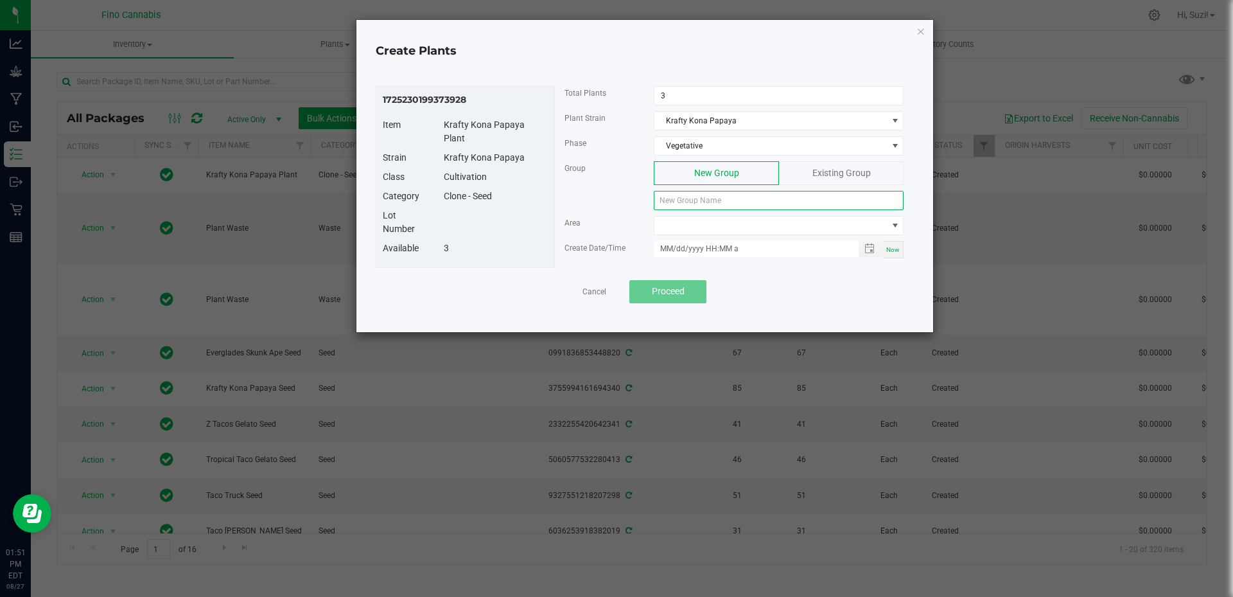
click at [698, 197] on input at bounding box center [779, 200] width 250 height 19
paste input "KKNPPY-082725-C-P46"
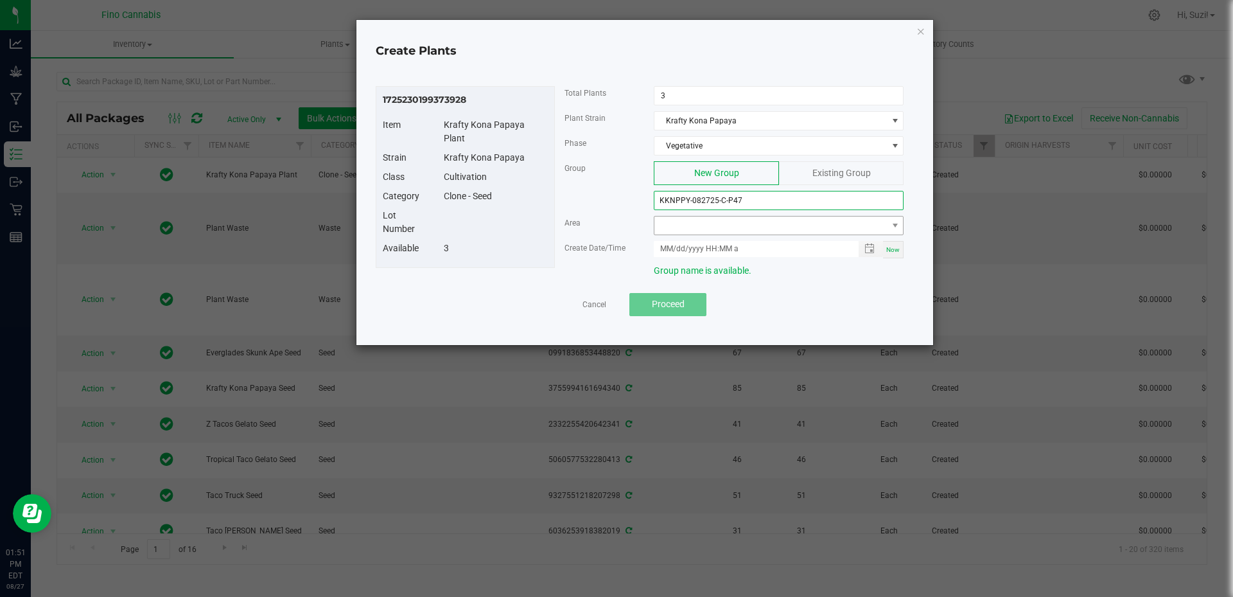
type input "KKNPPY-082725-C-P47"
click at [757, 221] on span at bounding box center [770, 225] width 232 height 18
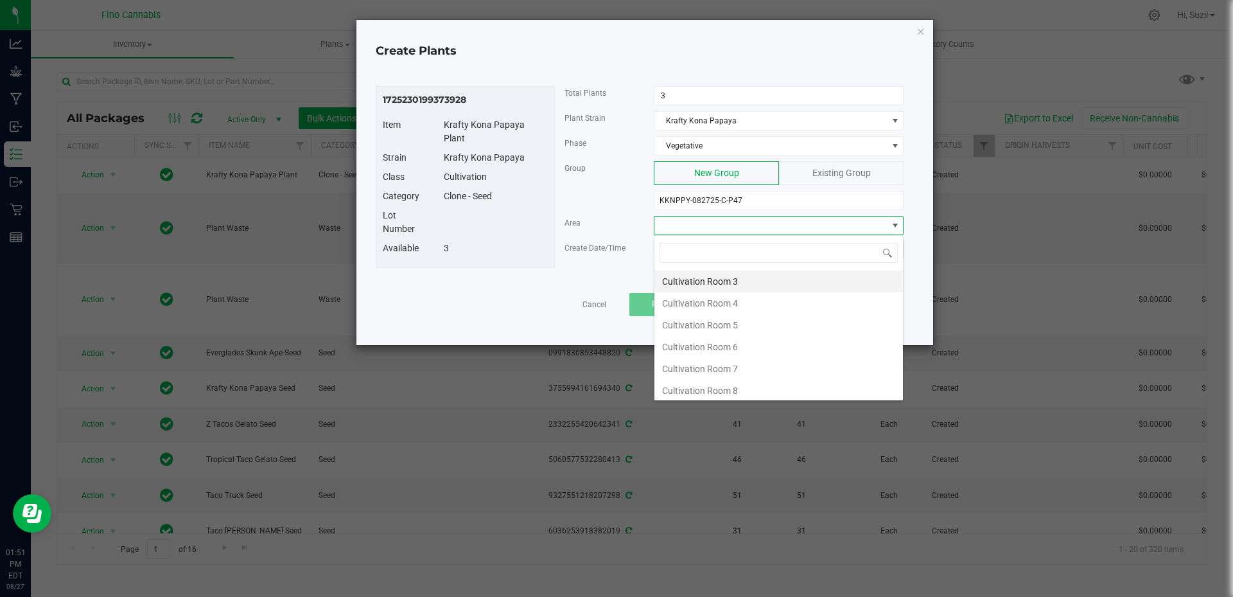
scroll to position [68, 0]
click at [754, 391] on li "Cultivation Room 8" at bounding box center [778, 387] width 249 height 22
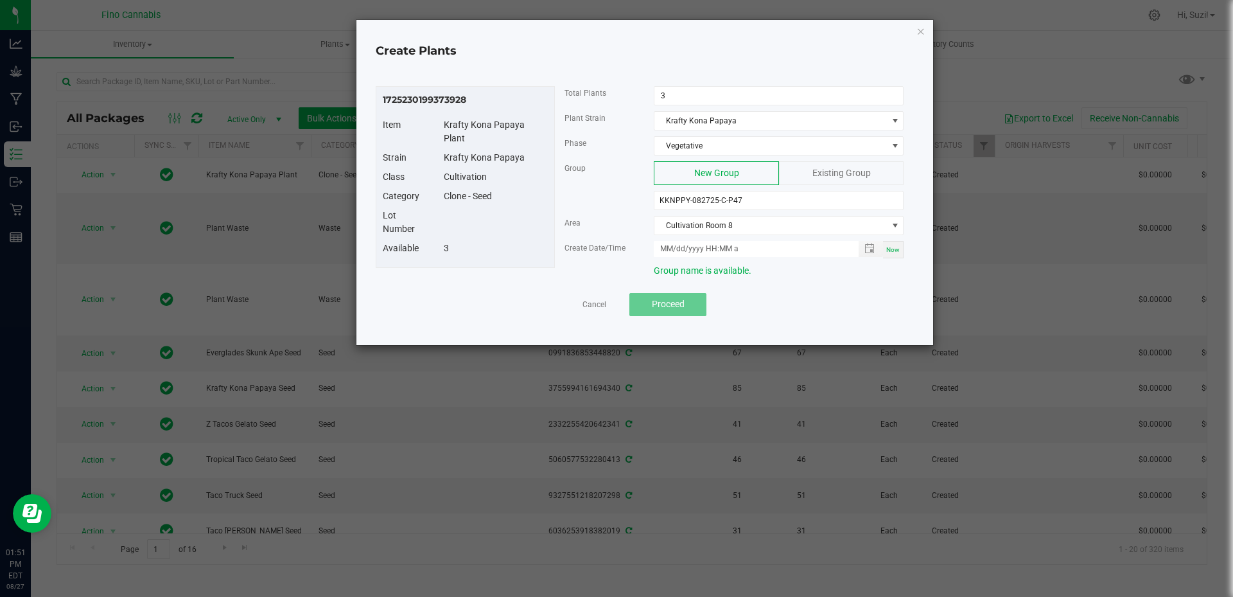
click at [886, 249] on div "Now" at bounding box center [893, 249] width 21 height 17
type input "[DATE] 1:51 PM"
click at [685, 301] on button "Proceed" at bounding box center [667, 304] width 77 height 23
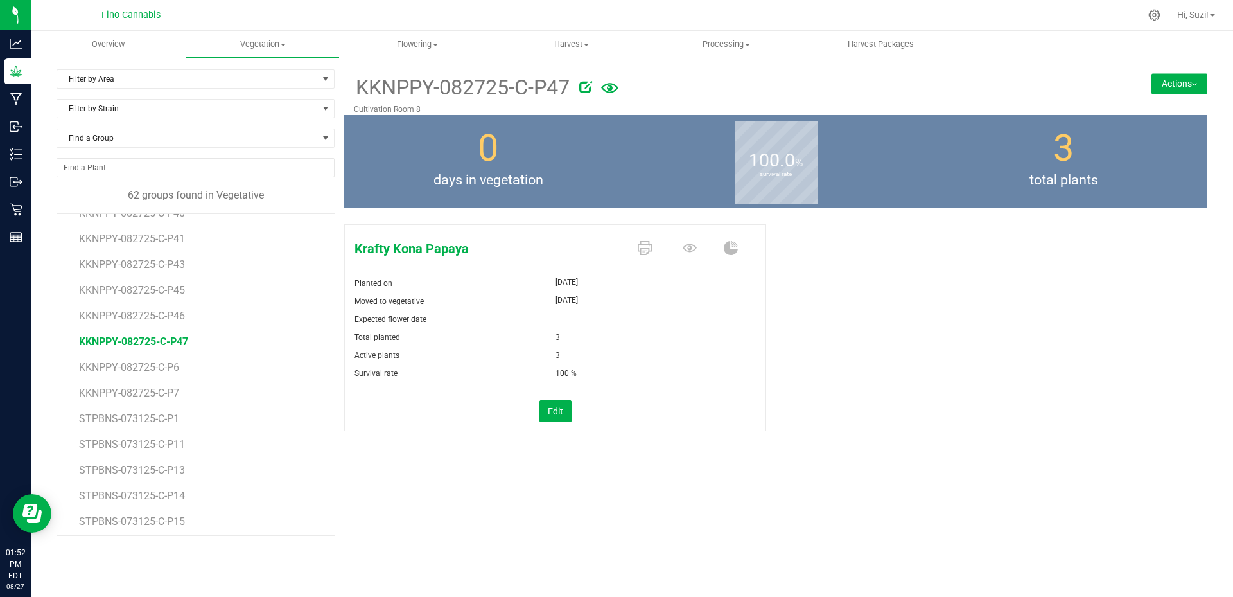
scroll to position [1028, 0]
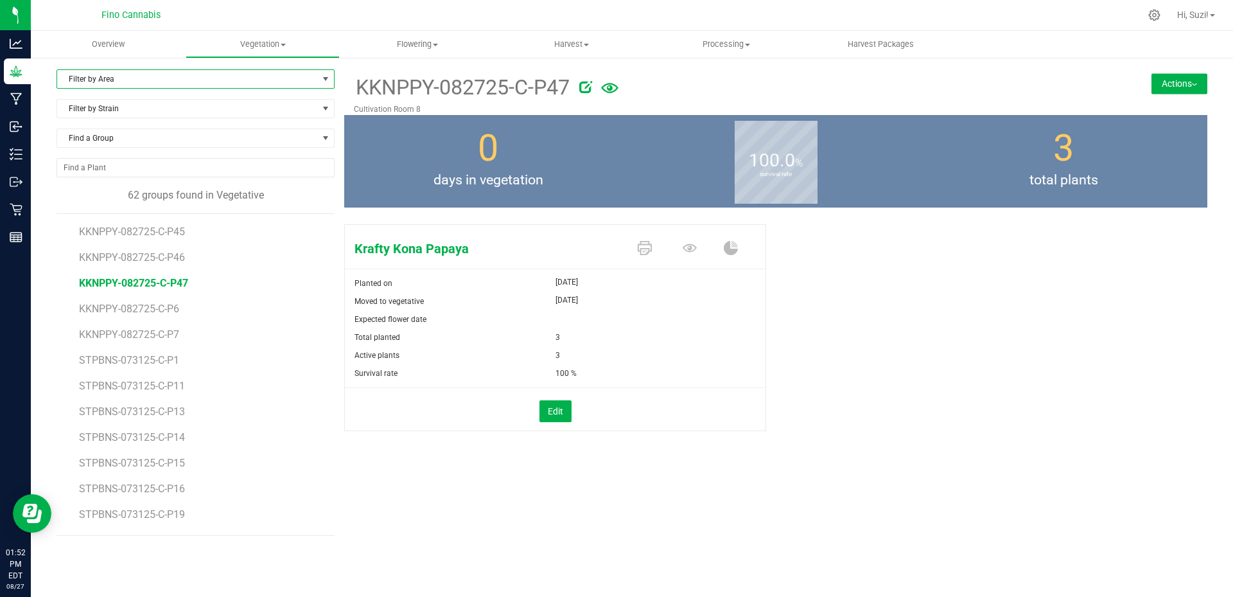
click at [215, 73] on span "Filter by Area" at bounding box center [187, 79] width 261 height 18
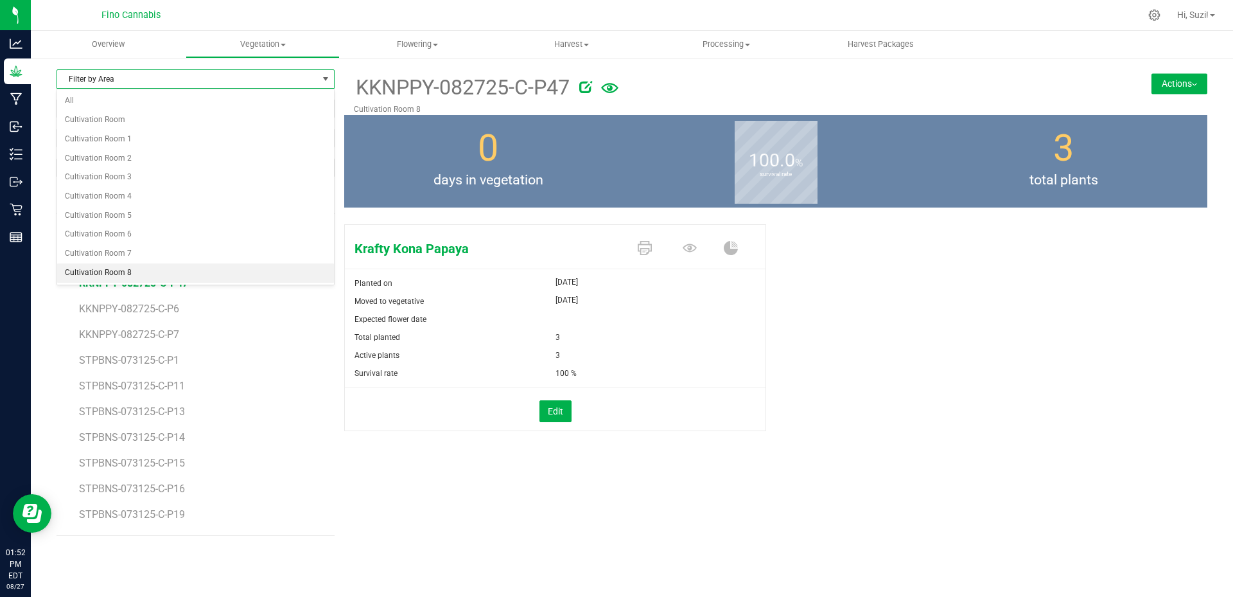
click at [116, 267] on li "Cultivation Room 8" at bounding box center [195, 272] width 277 height 19
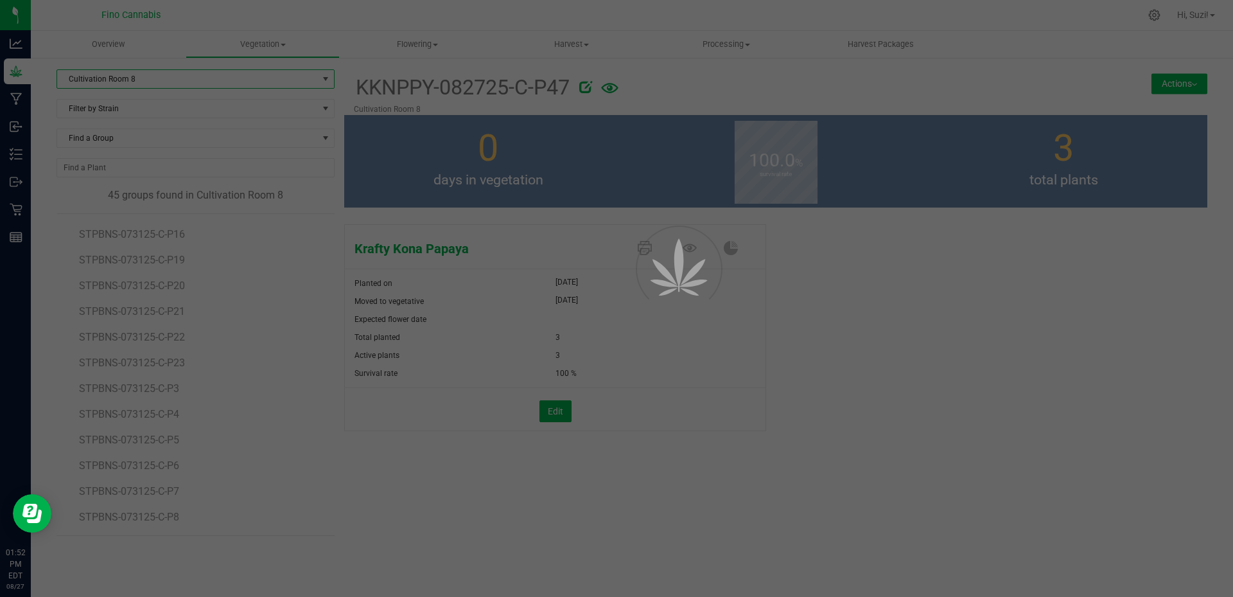
scroll to position [845, 0]
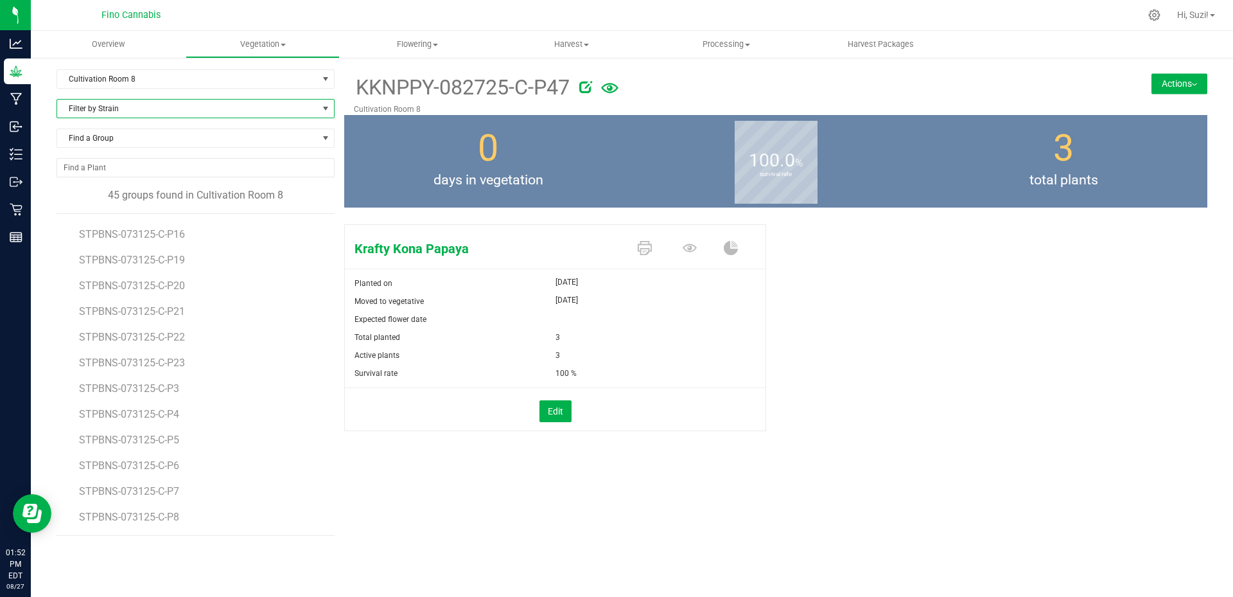
click at [175, 105] on span "Filter by Strain" at bounding box center [187, 109] width 261 height 18
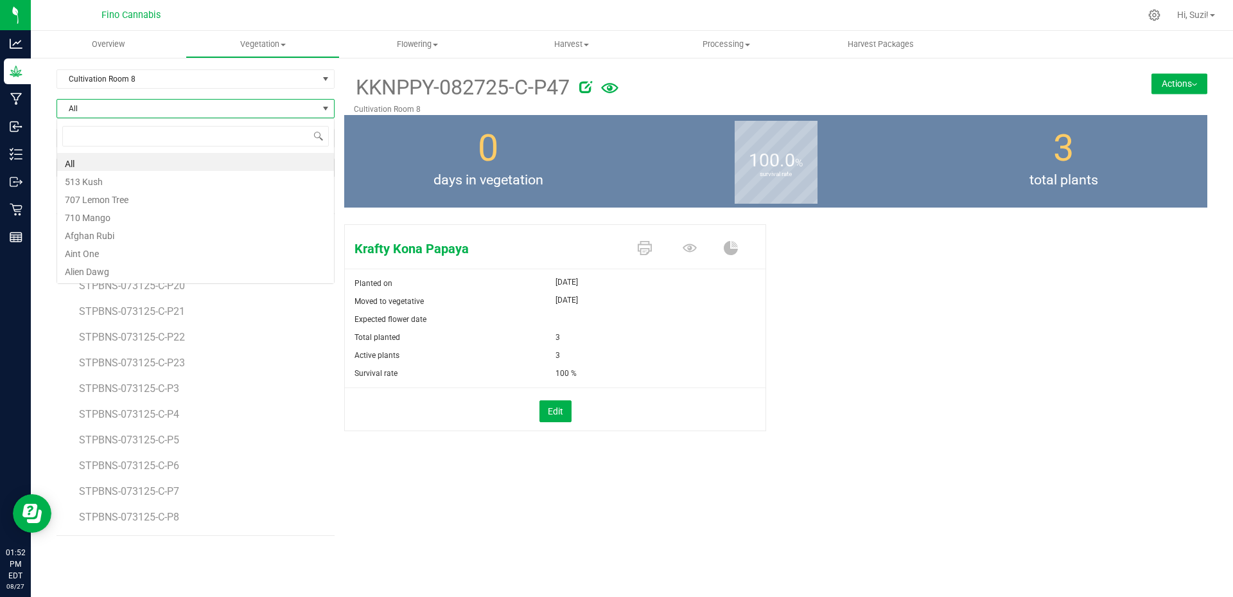
scroll to position [19, 278]
type input "kr"
click at [157, 168] on li "Krafty Kona Papaya" at bounding box center [195, 162] width 277 height 18
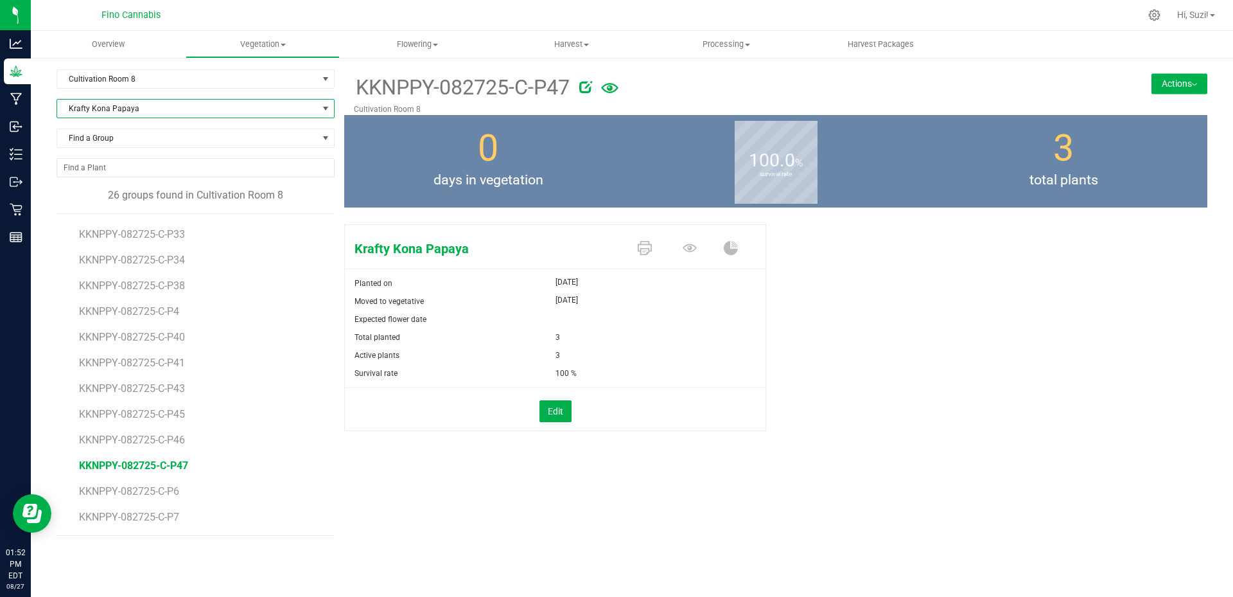
scroll to position [357, 0]
click at [645, 252] on icon at bounding box center [645, 248] width 14 height 14
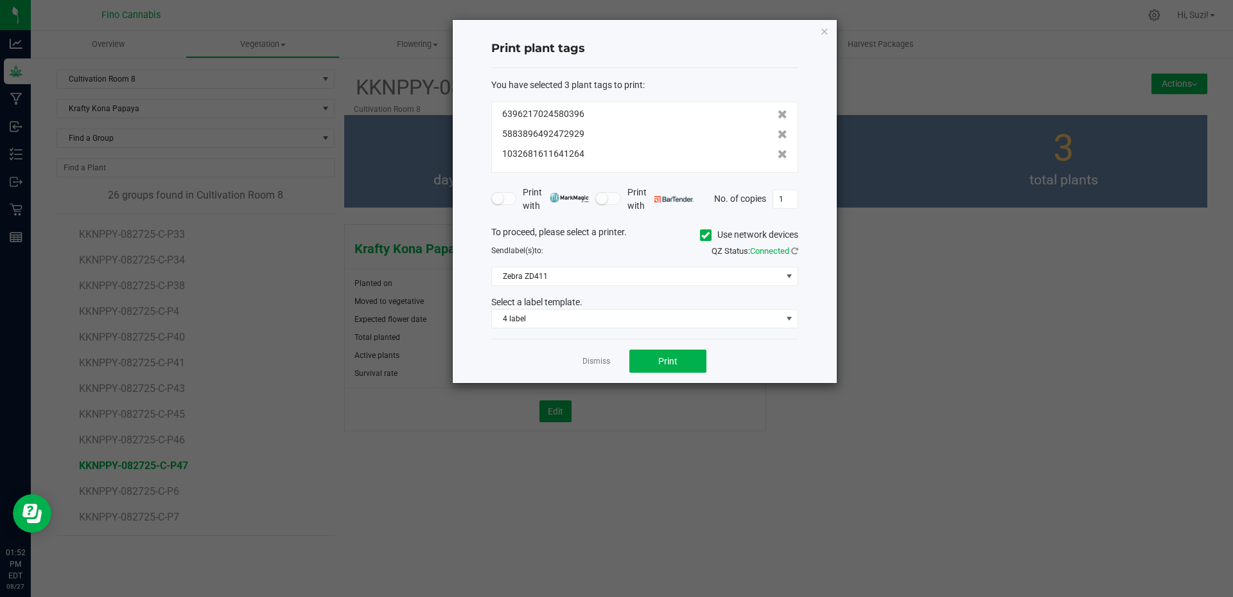
click at [705, 235] on icon at bounding box center [705, 235] width 8 height 0
click at [0, 0] on input "Use network devices" at bounding box center [0, 0] width 0 height 0
click at [766, 279] on span at bounding box center [637, 276] width 290 height 18
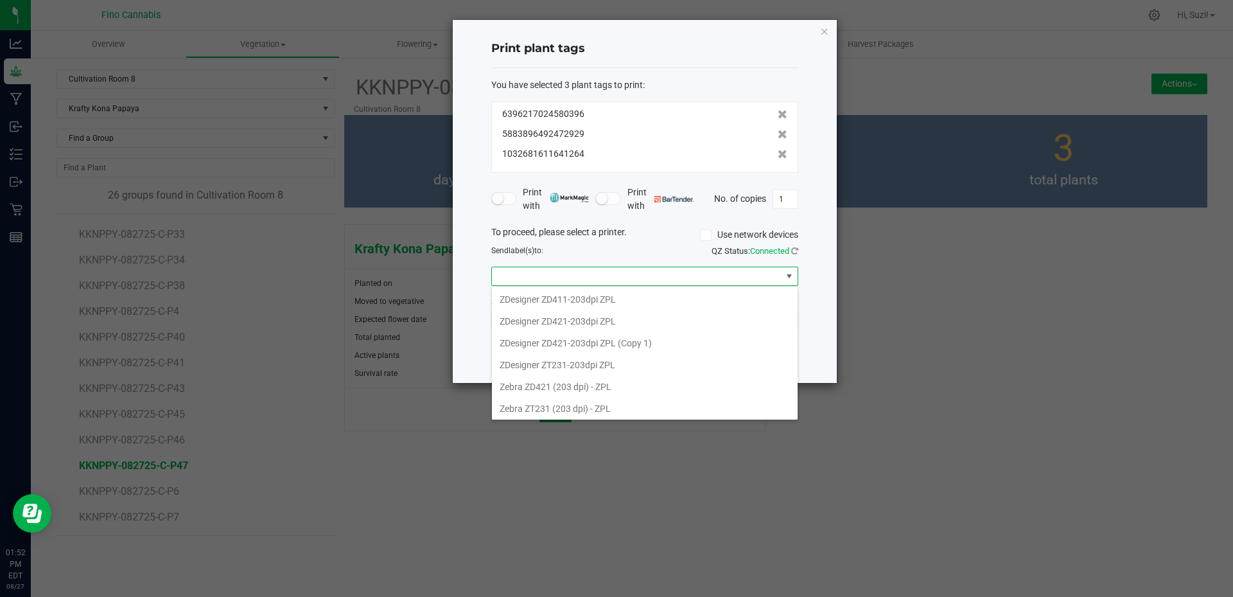
scroll to position [112, 0]
click at [605, 323] on ZPL "ZDesigner ZD421-203dpi ZPL" at bounding box center [645, 319] width 306 height 22
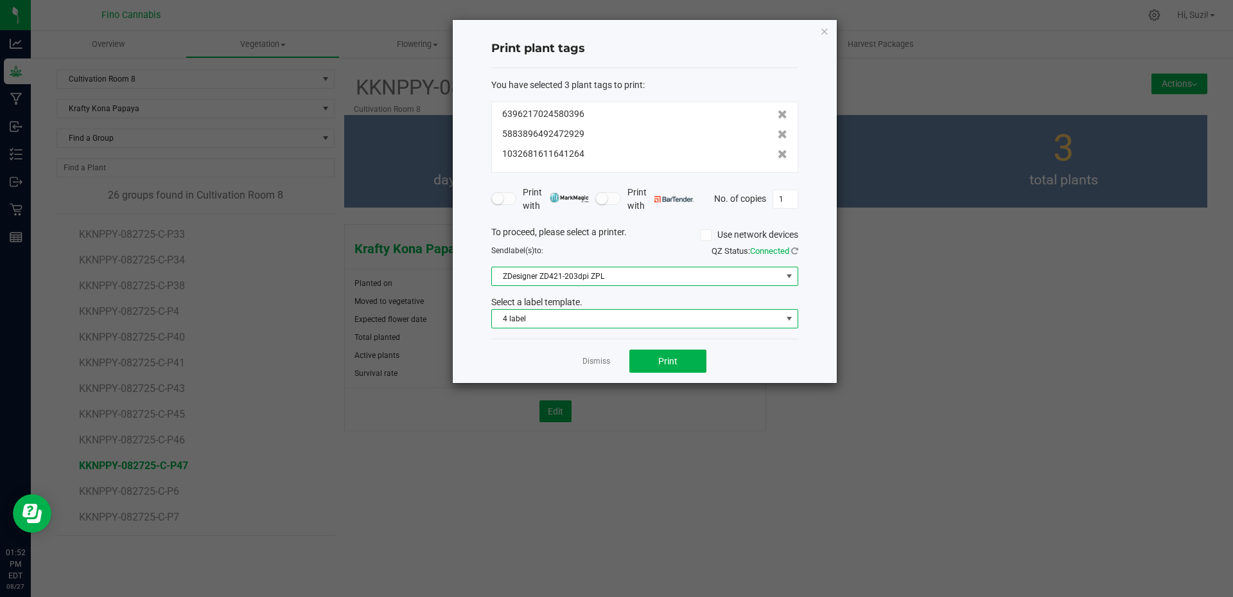
click at [605, 323] on span "4 label" at bounding box center [637, 319] width 290 height 18
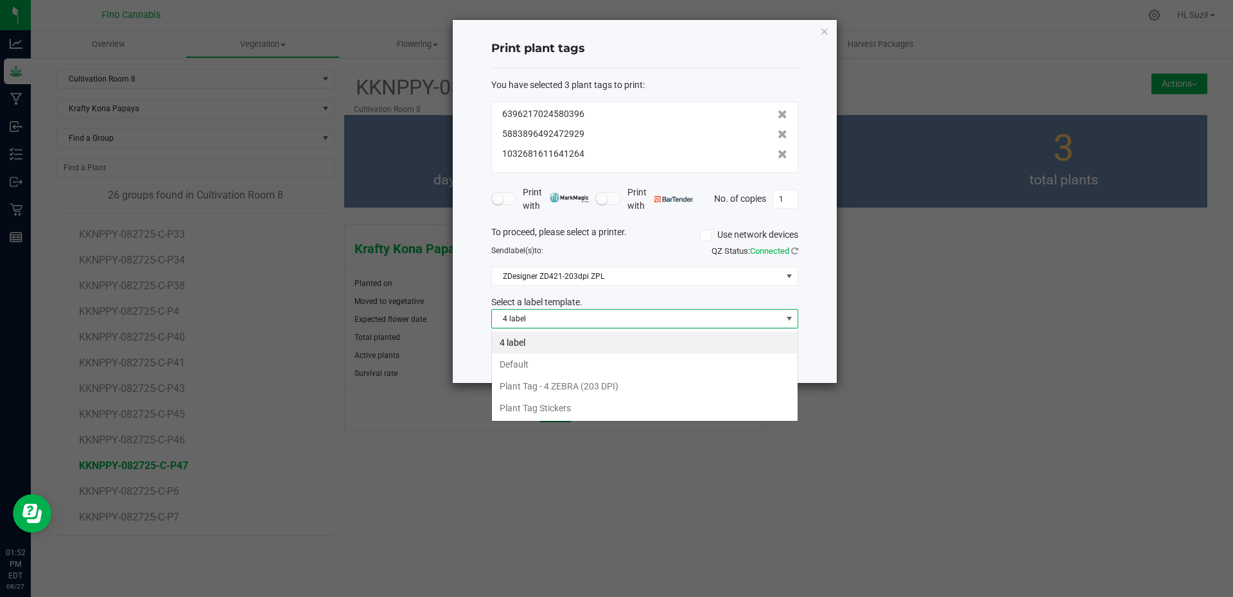
scroll to position [19, 307]
click at [570, 409] on li "Plant Tag Stickers" at bounding box center [645, 408] width 306 height 22
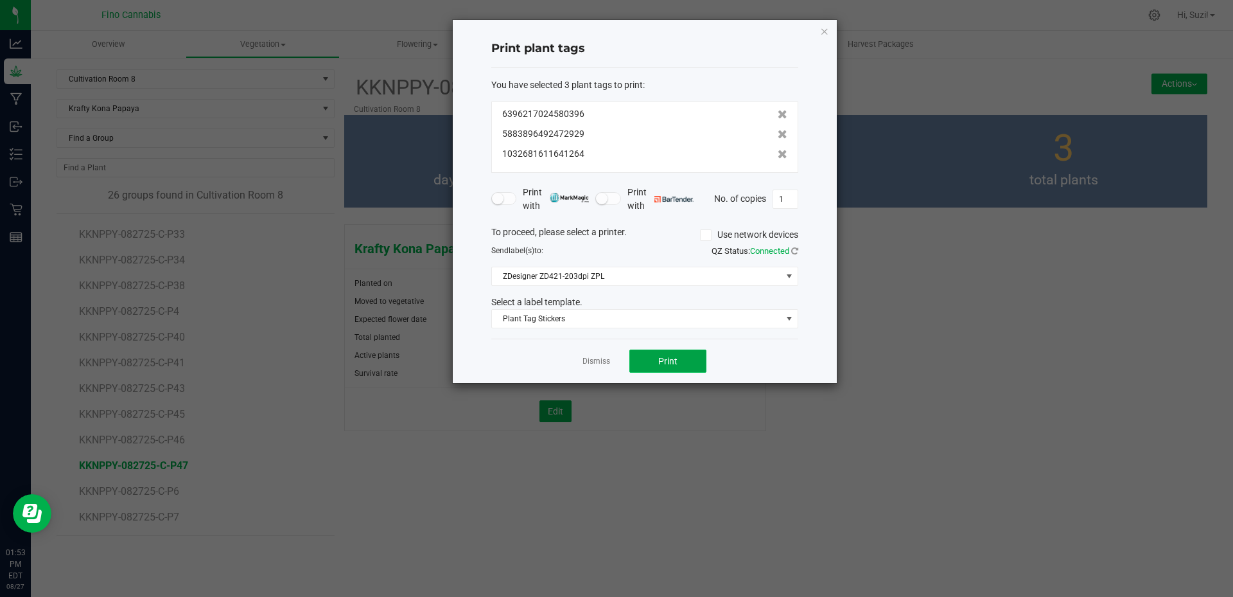
click at [685, 360] on button "Print" at bounding box center [667, 360] width 77 height 23
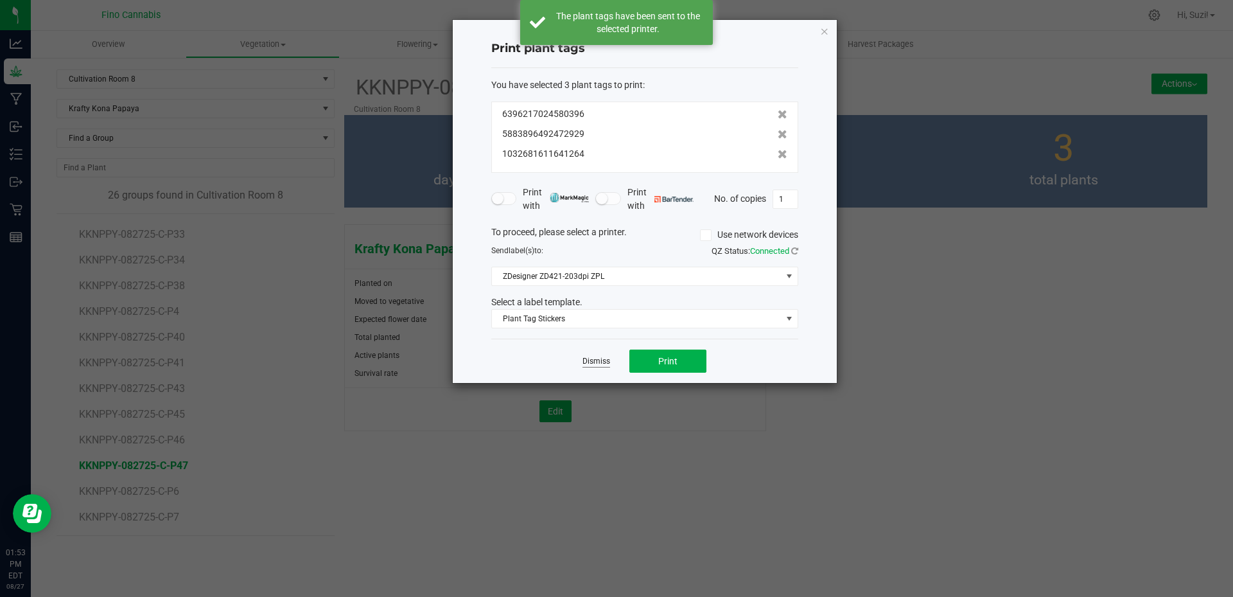
click at [593, 362] on link "Dismiss" at bounding box center [597, 361] width 28 height 11
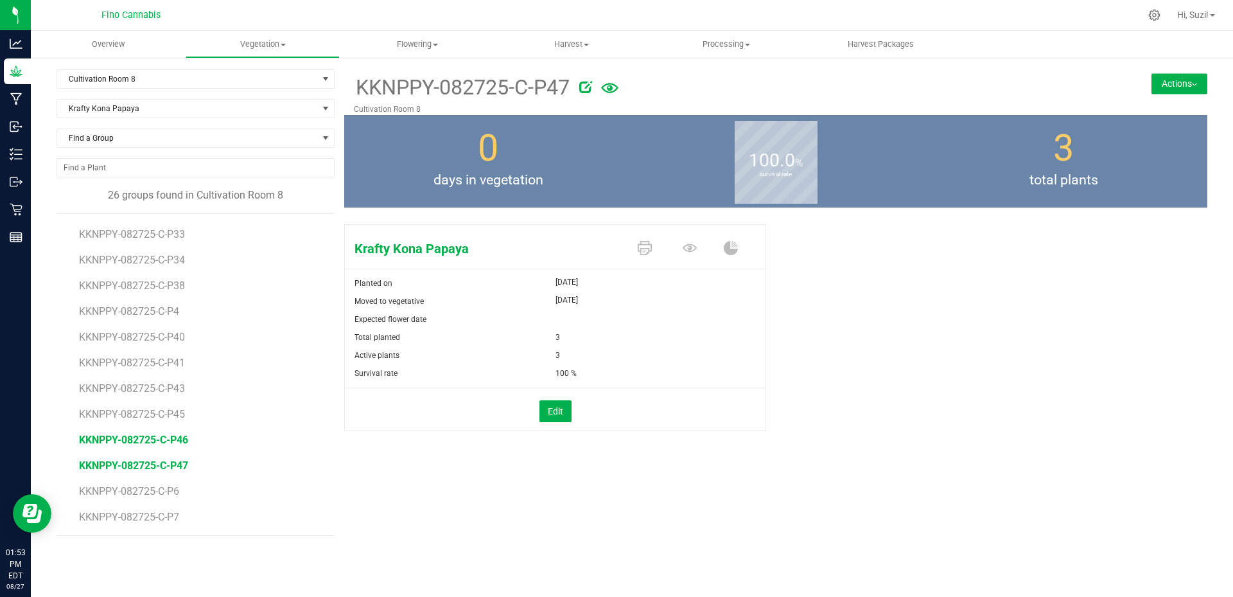
click at [137, 437] on span "KKNPPY-082725-C-P46" at bounding box center [133, 440] width 109 height 12
click at [646, 246] on icon at bounding box center [645, 248] width 14 height 14
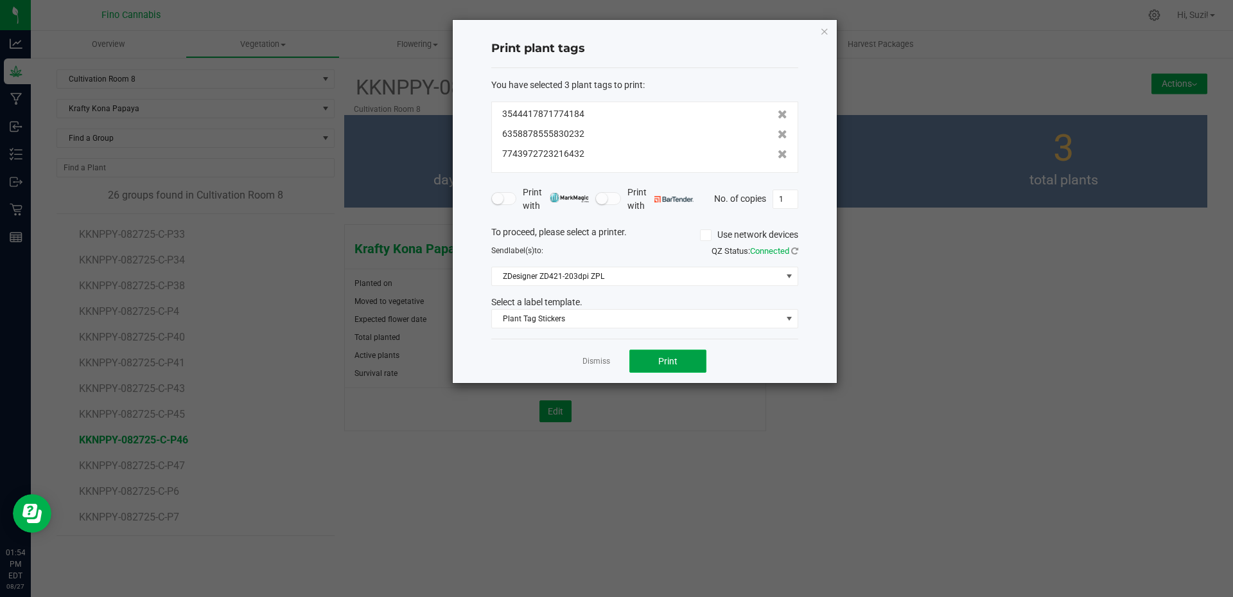
click at [683, 364] on button "Print" at bounding box center [667, 360] width 77 height 23
click at [600, 359] on link "Dismiss" at bounding box center [597, 361] width 28 height 11
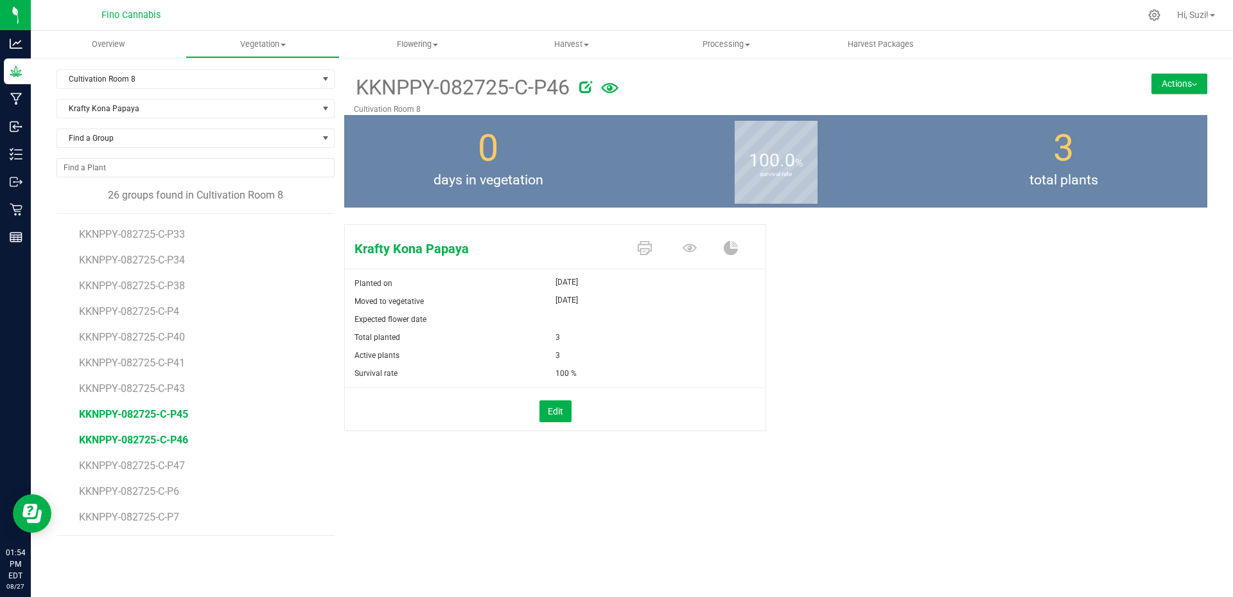
click at [182, 415] on span "KKNPPY-082725-C-P45" at bounding box center [133, 414] width 109 height 12
drag, startPoint x: 640, startPoint y: 252, endPoint x: 648, endPoint y: 252, distance: 7.7
click at [640, 252] on icon at bounding box center [645, 248] width 14 height 14
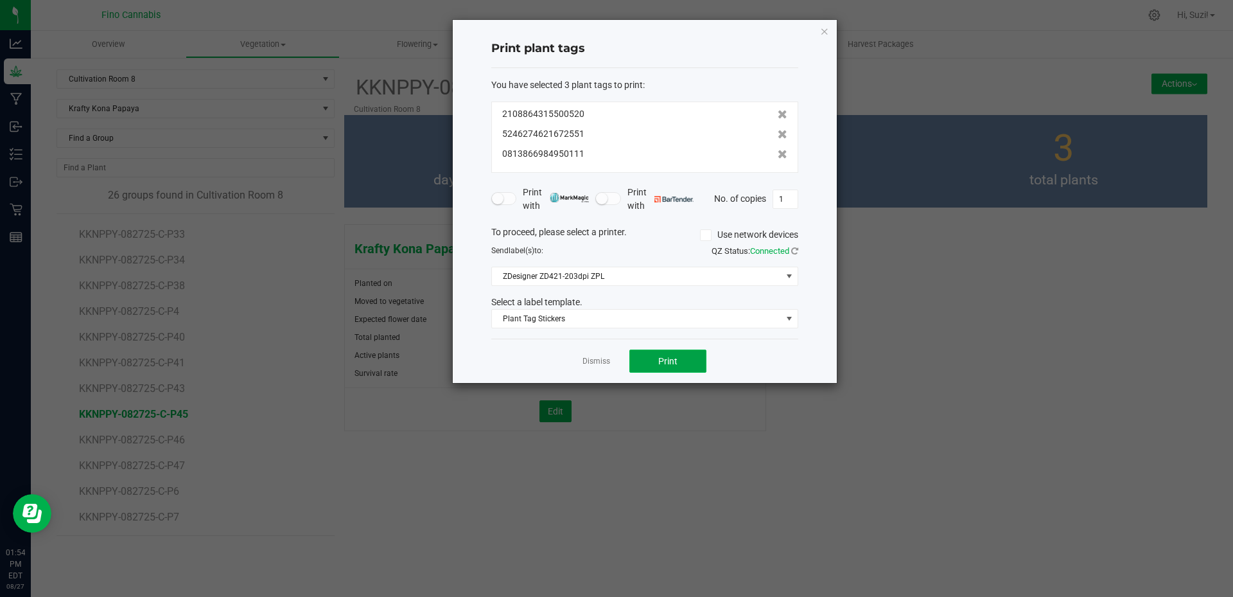
click at [683, 367] on button "Print" at bounding box center [667, 360] width 77 height 23
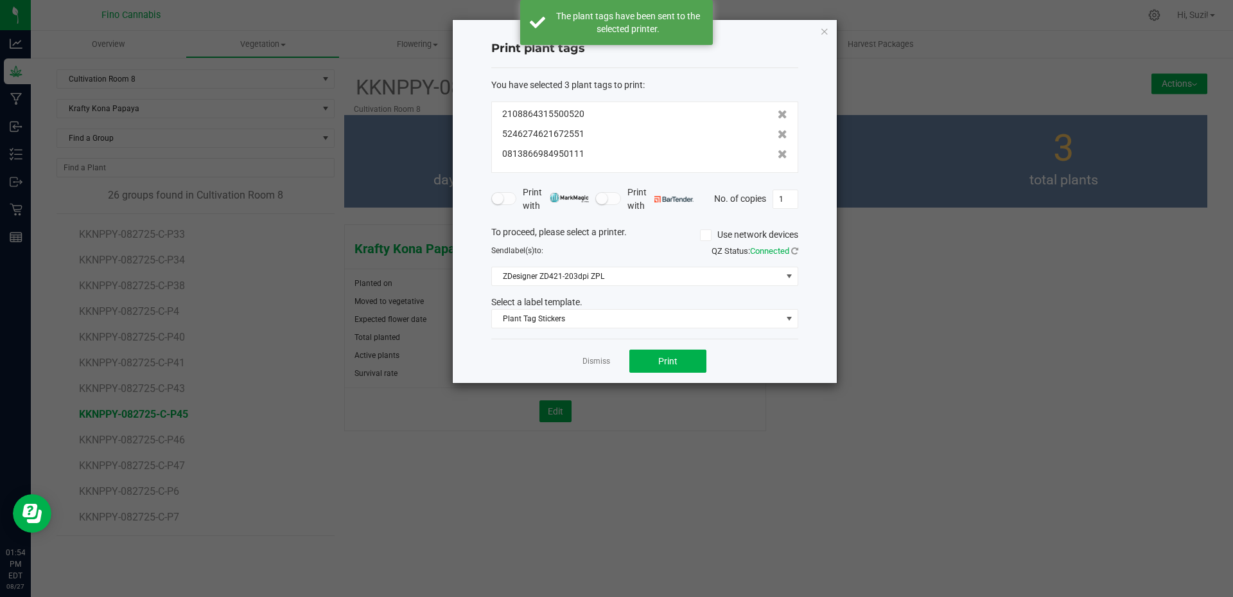
drag, startPoint x: 599, startPoint y: 357, endPoint x: 541, endPoint y: 364, distance: 58.9
click at [598, 357] on link "Dismiss" at bounding box center [597, 361] width 28 height 11
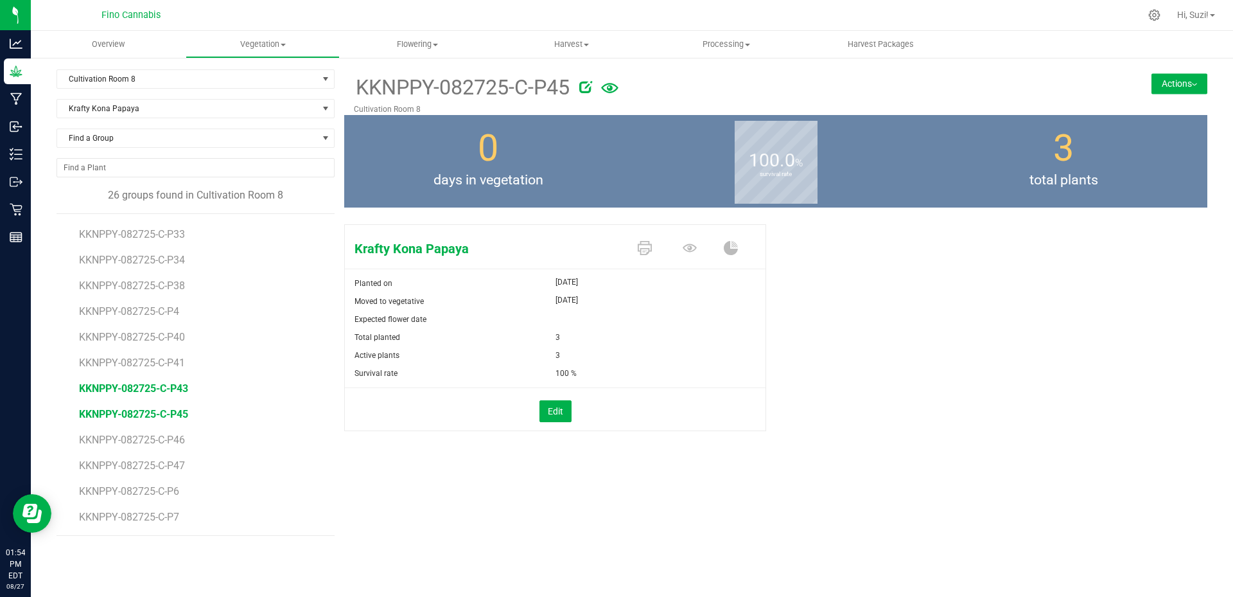
click at [159, 387] on span "KKNPPY-082725-C-P43" at bounding box center [133, 388] width 109 height 12
click at [647, 252] on icon at bounding box center [645, 248] width 14 height 14
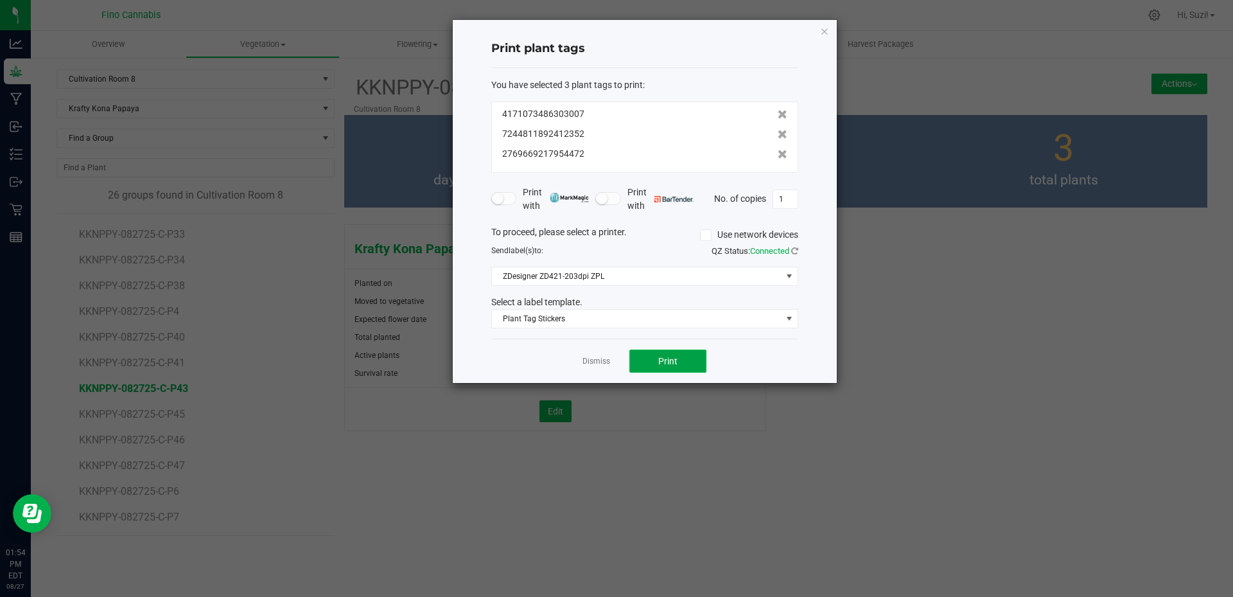
click at [654, 361] on button "Print" at bounding box center [667, 360] width 77 height 23
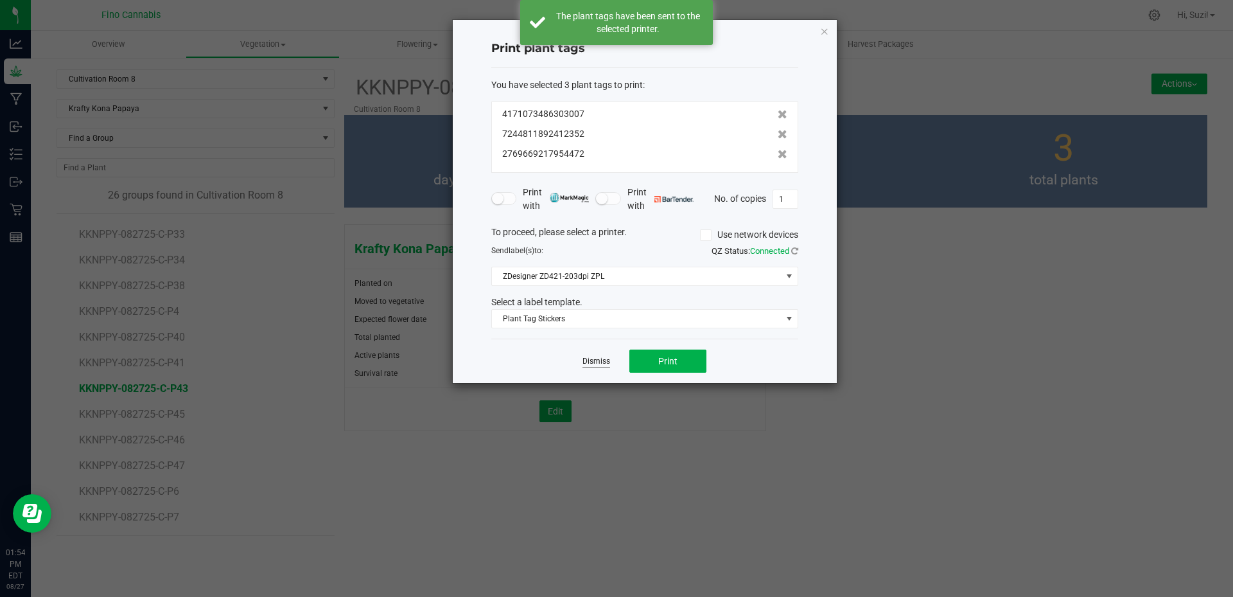
click at [593, 358] on link "Dismiss" at bounding box center [597, 361] width 28 height 11
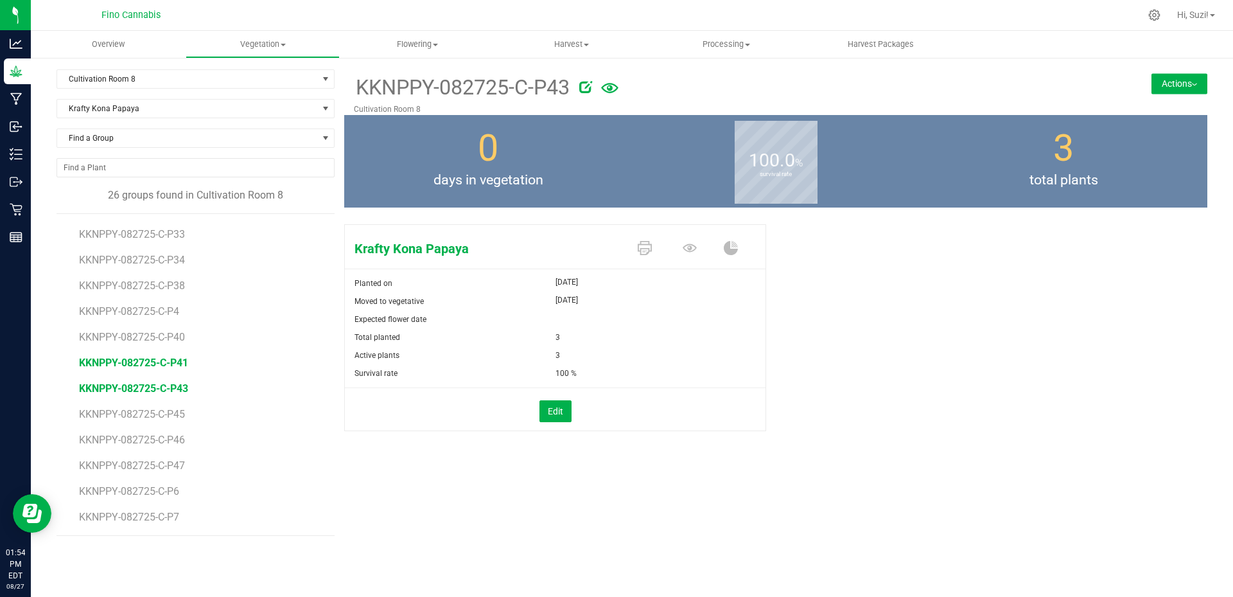
click at [146, 362] on span "KKNPPY-082725-C-P41" at bounding box center [133, 362] width 109 height 12
click at [651, 252] on icon at bounding box center [645, 248] width 14 height 14
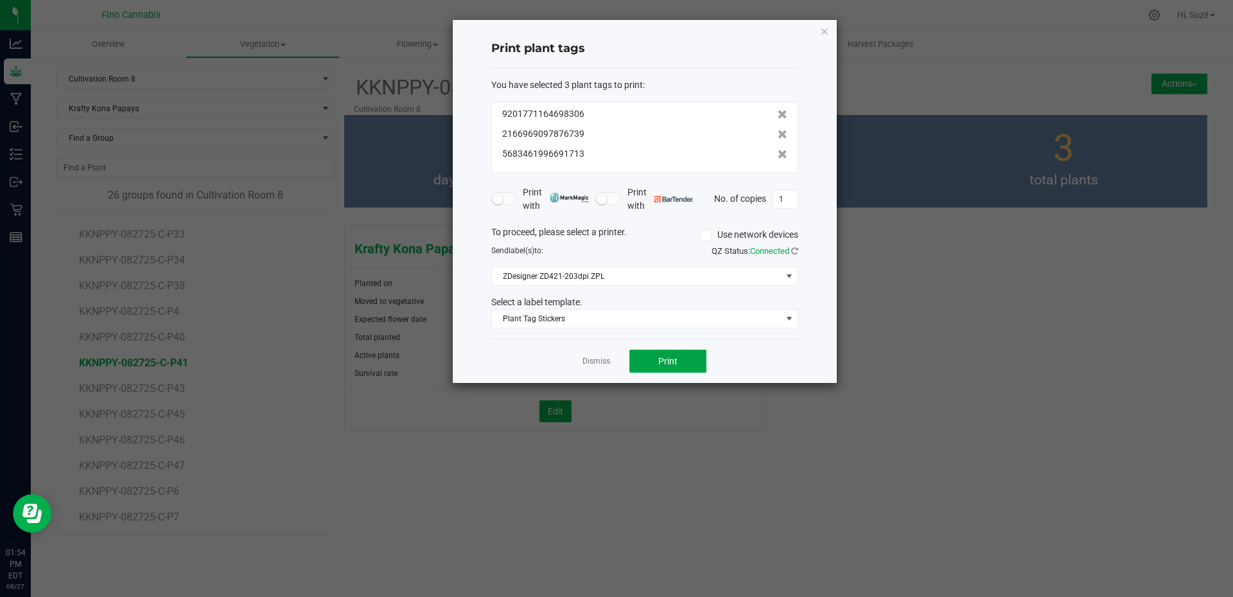
click at [679, 360] on button "Print" at bounding box center [667, 360] width 77 height 23
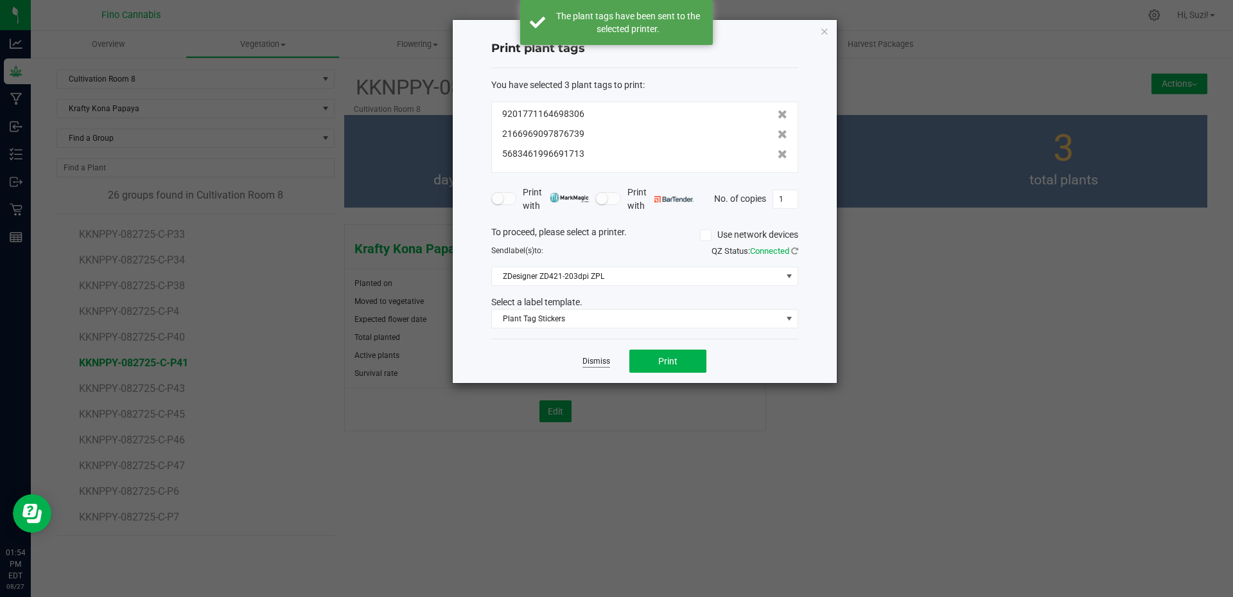
click at [604, 358] on link "Dismiss" at bounding box center [597, 361] width 28 height 11
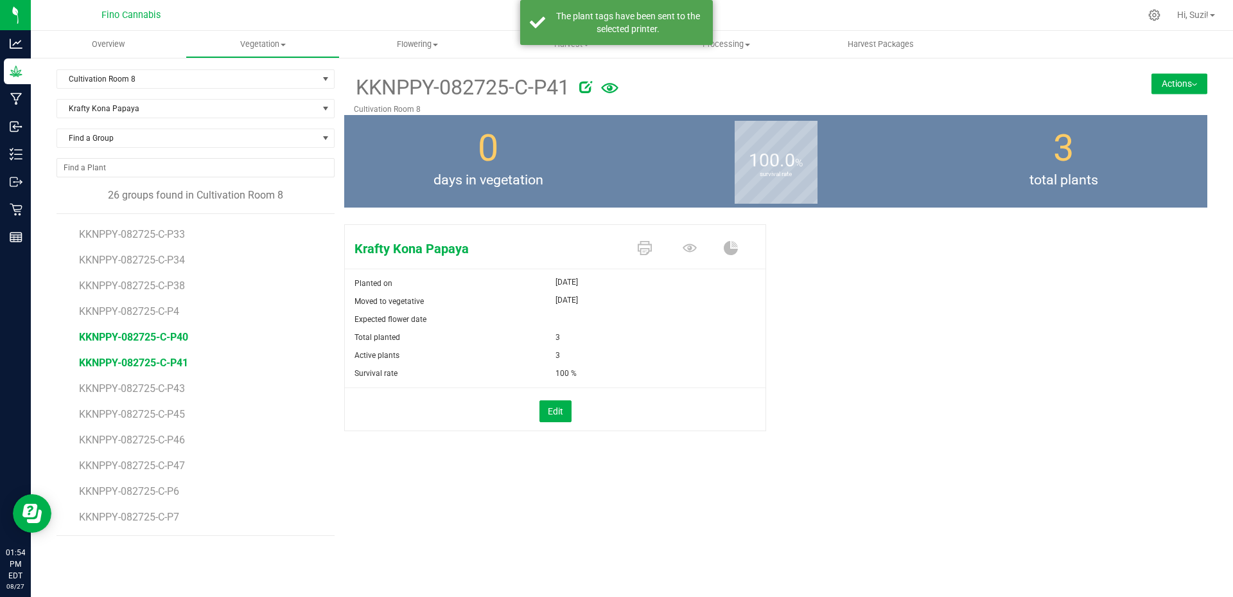
click at [170, 335] on span "KKNPPY-082725-C-P40" at bounding box center [133, 337] width 109 height 12
click at [642, 250] on icon at bounding box center [645, 248] width 14 height 14
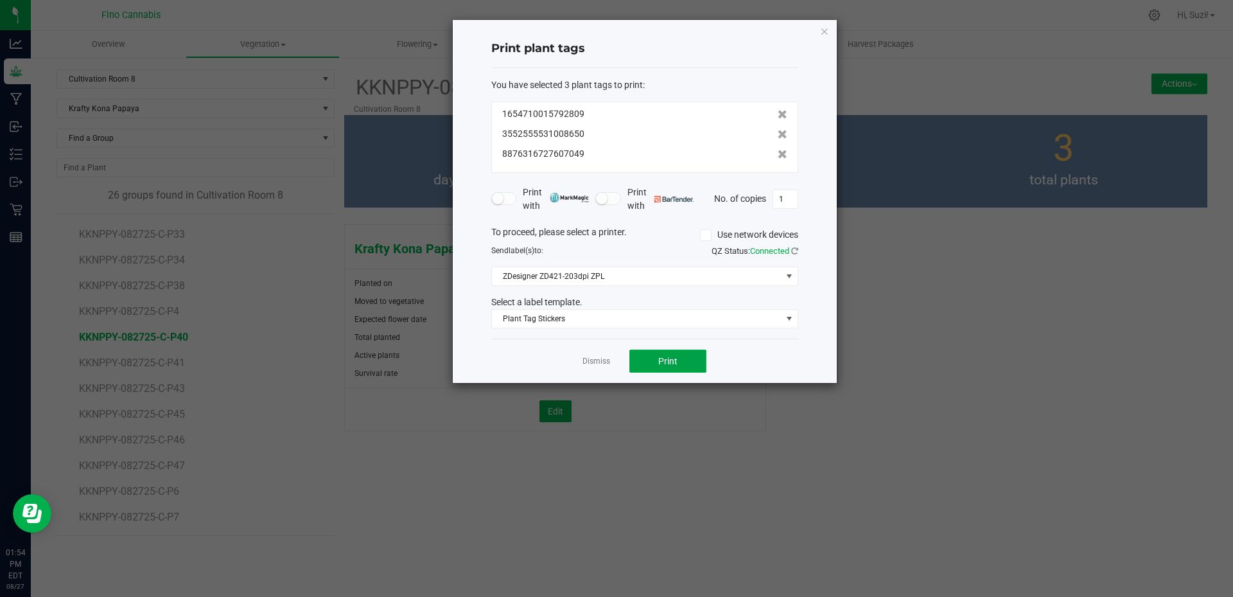
click at [679, 368] on button "Print" at bounding box center [667, 360] width 77 height 23
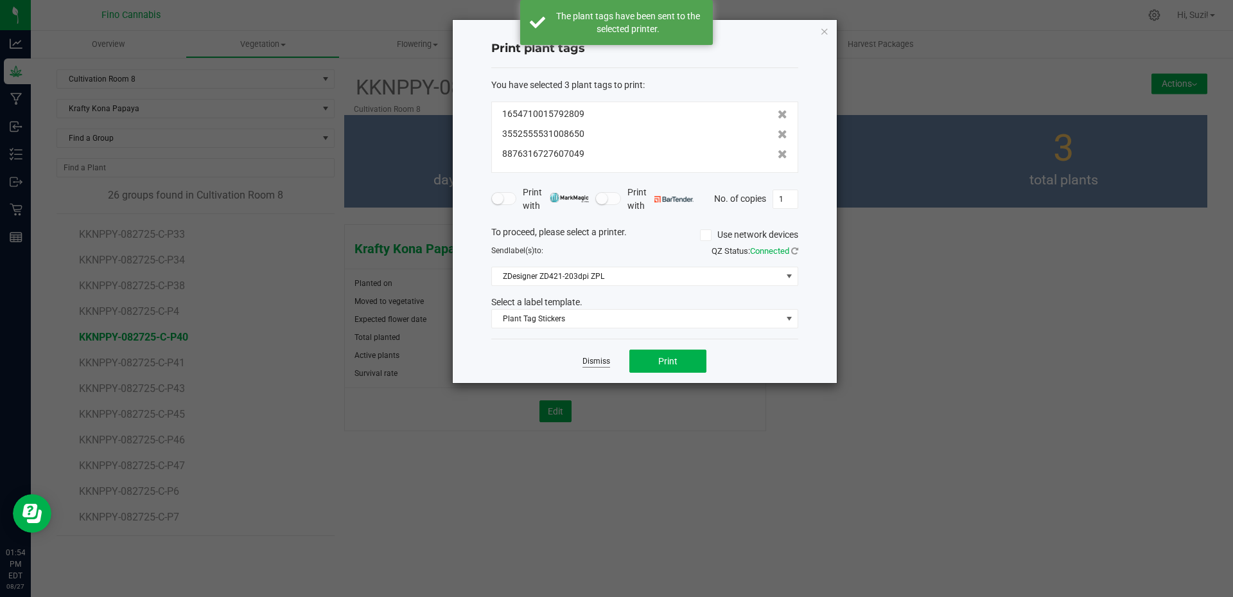
click at [590, 362] on link "Dismiss" at bounding box center [597, 361] width 28 height 11
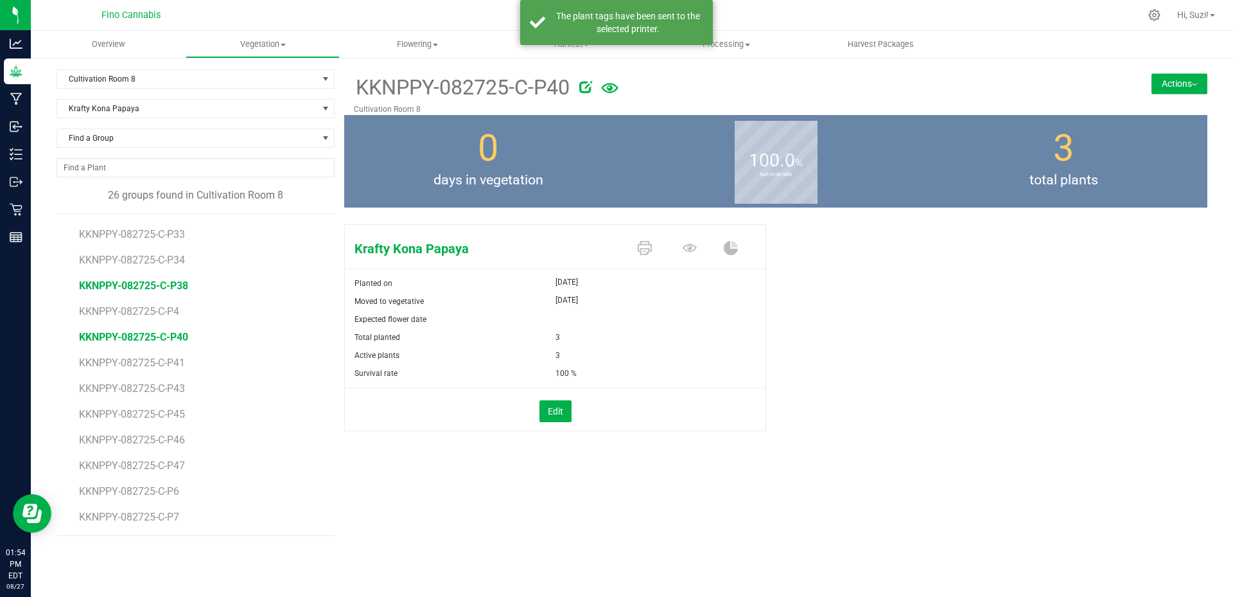
click at [184, 289] on span "KKNPPY-082725-C-P38" at bounding box center [133, 285] width 109 height 12
click at [645, 249] on icon at bounding box center [645, 248] width 14 height 14
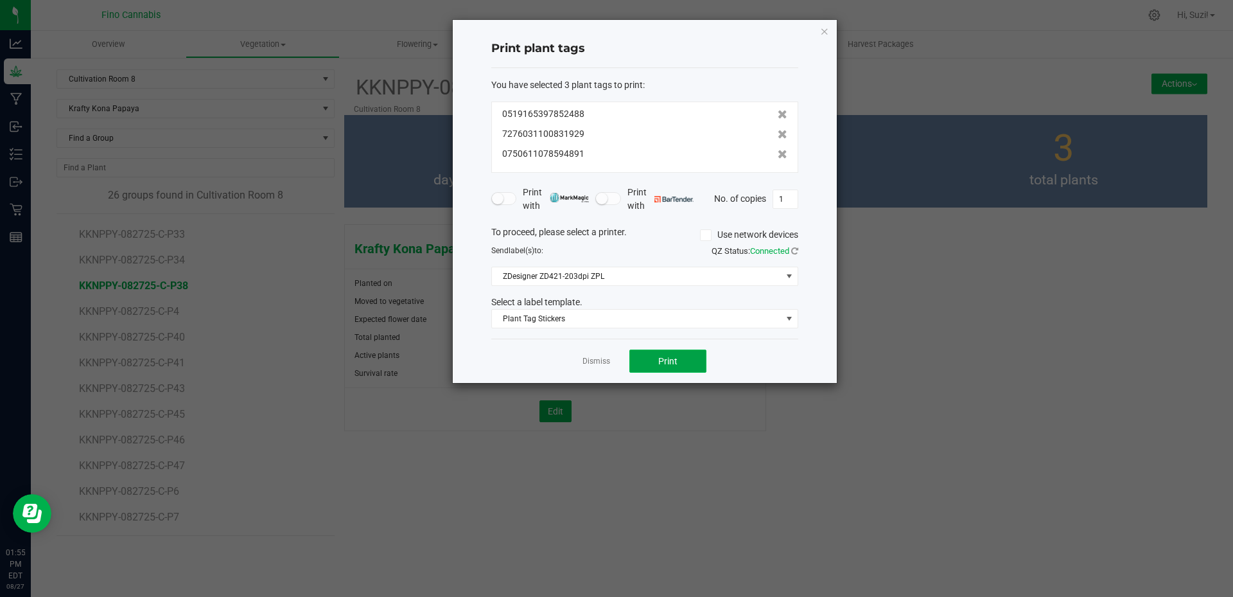
click at [647, 360] on button "Print" at bounding box center [667, 360] width 77 height 23
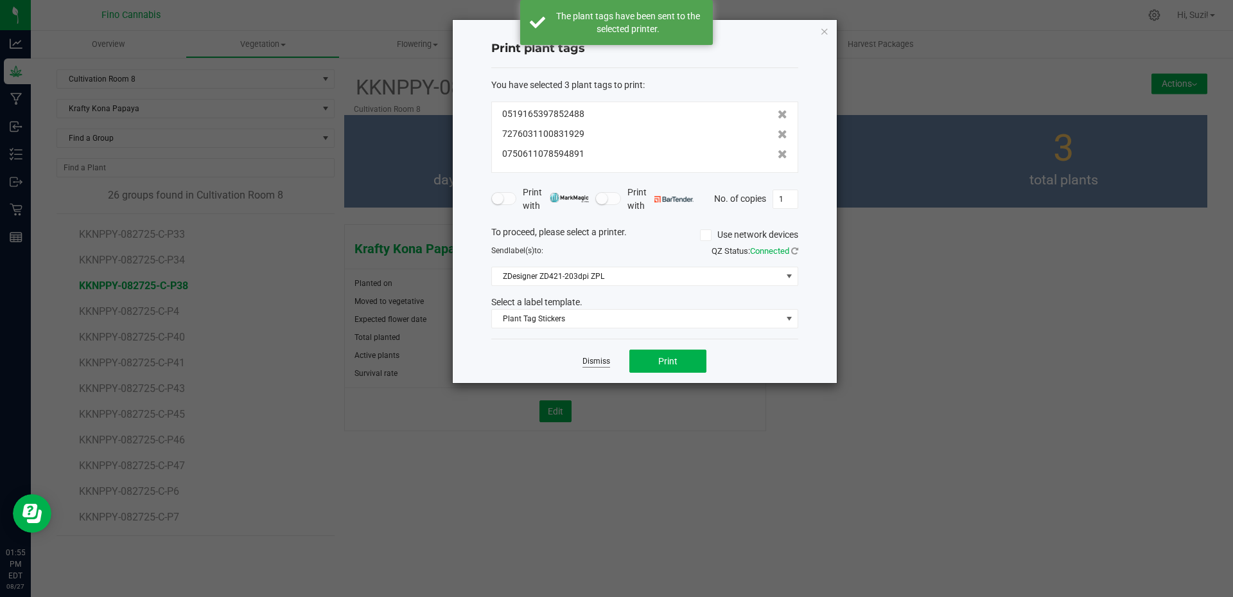
click at [599, 362] on link "Dismiss" at bounding box center [597, 361] width 28 height 11
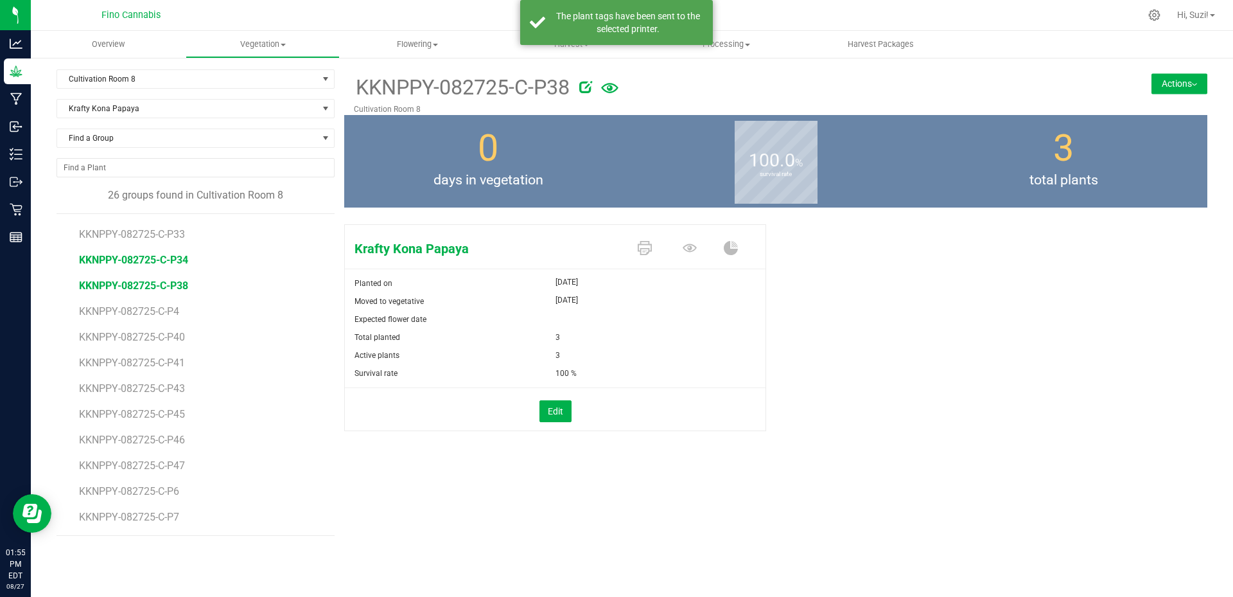
click at [175, 259] on span "KKNPPY-082725-C-P34" at bounding box center [133, 260] width 109 height 12
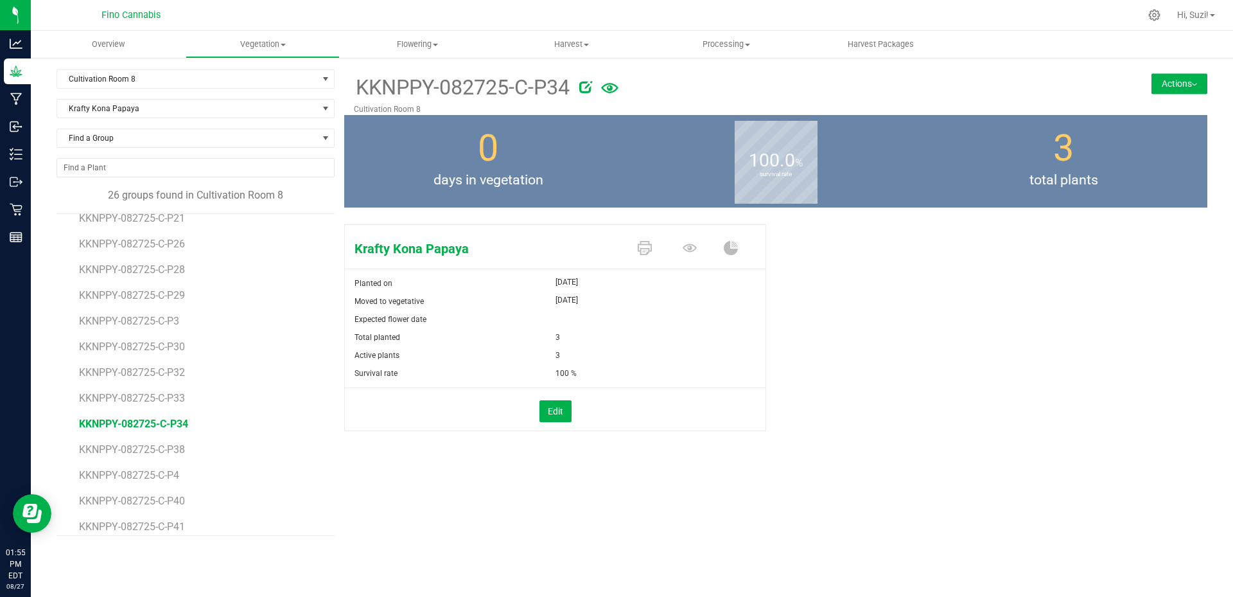
scroll to position [164, 0]
click at [644, 250] on icon at bounding box center [645, 248] width 14 height 14
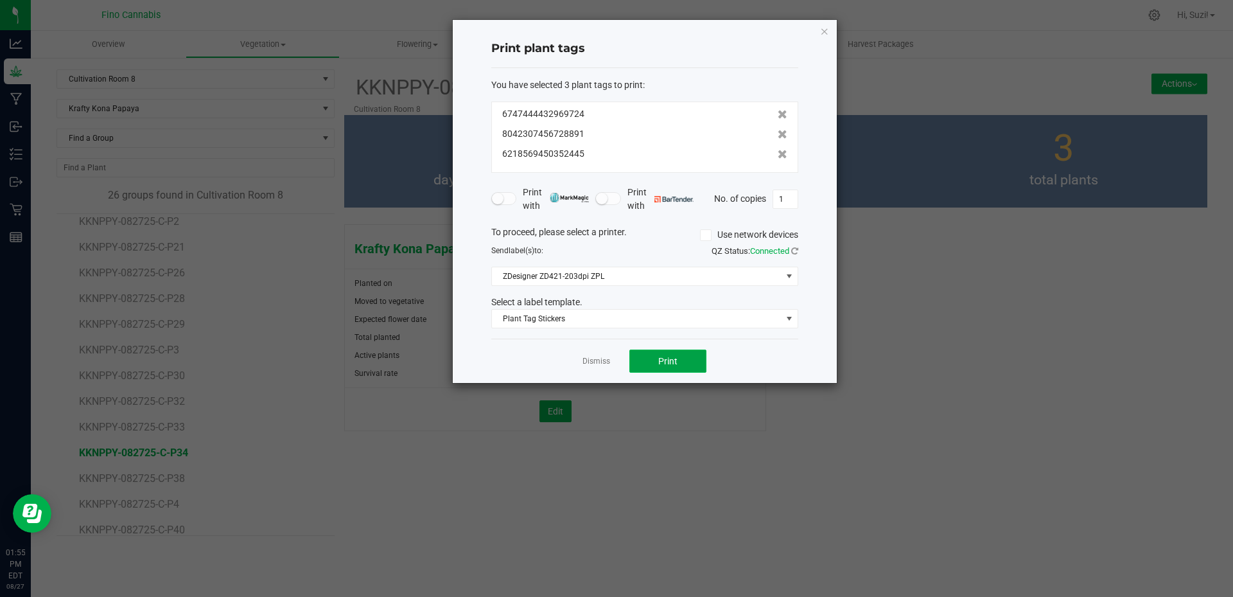
drag, startPoint x: 676, startPoint y: 365, endPoint x: 297, endPoint y: 435, distance: 385.8
click at [676, 365] on span "Print" at bounding box center [667, 361] width 19 height 10
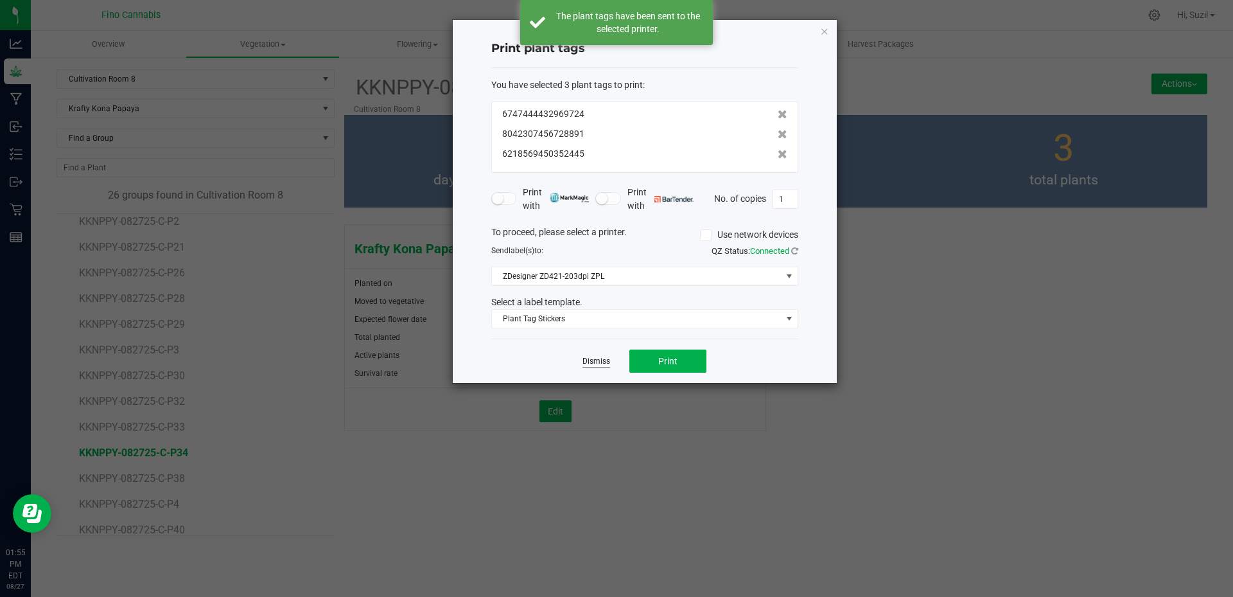
click at [602, 358] on link "Dismiss" at bounding box center [597, 361] width 28 height 11
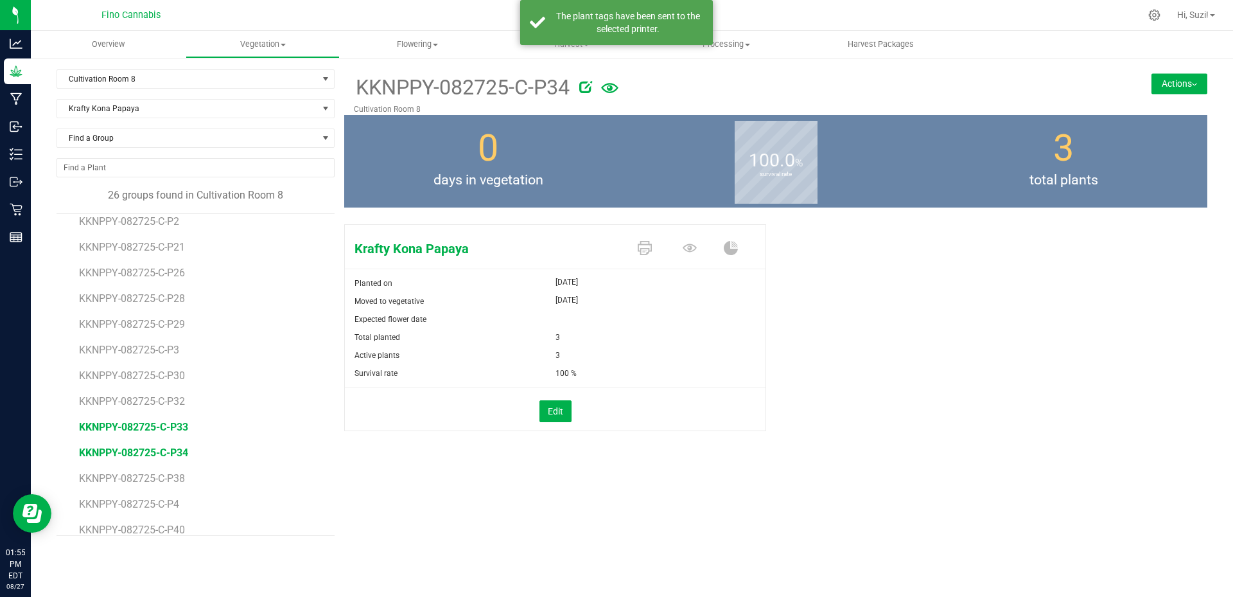
click at [146, 425] on span "KKNPPY-082725-C-P33" at bounding box center [133, 427] width 109 height 12
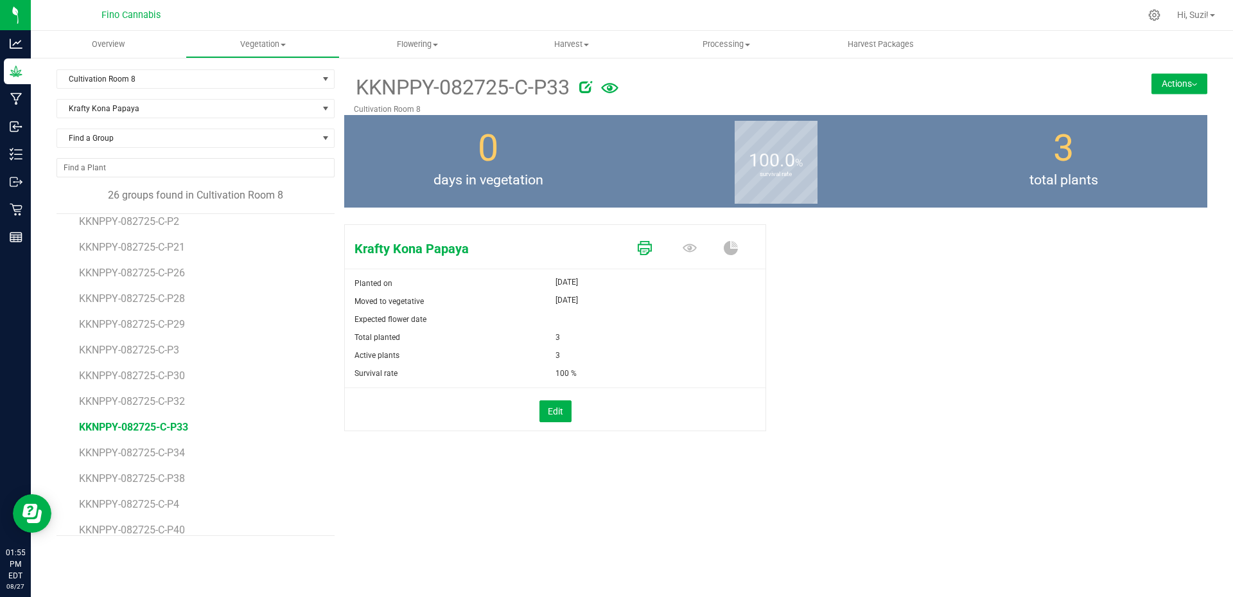
click at [644, 250] on icon at bounding box center [645, 248] width 14 height 14
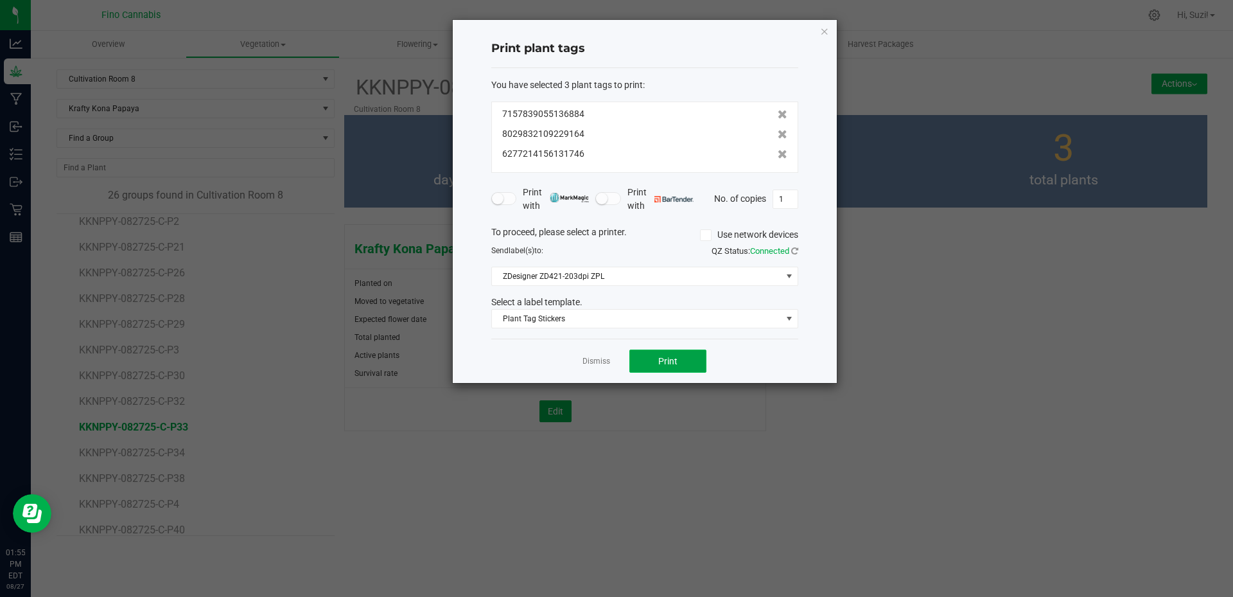
click at [651, 365] on button "Print" at bounding box center [667, 360] width 77 height 23
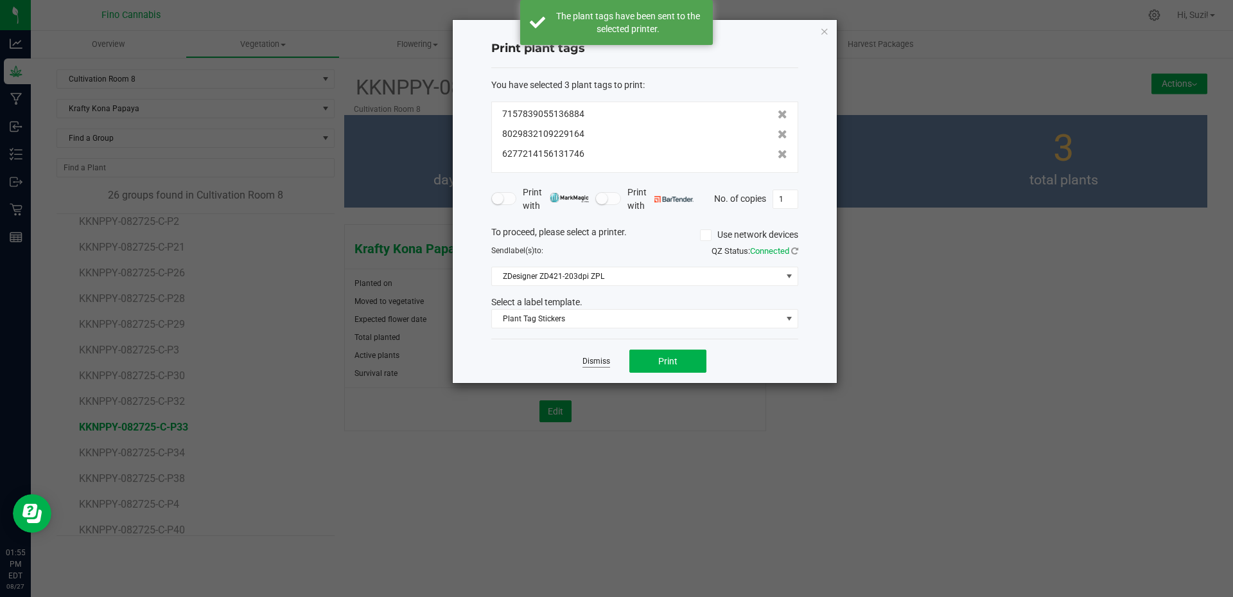
click at [589, 358] on link "Dismiss" at bounding box center [597, 361] width 28 height 11
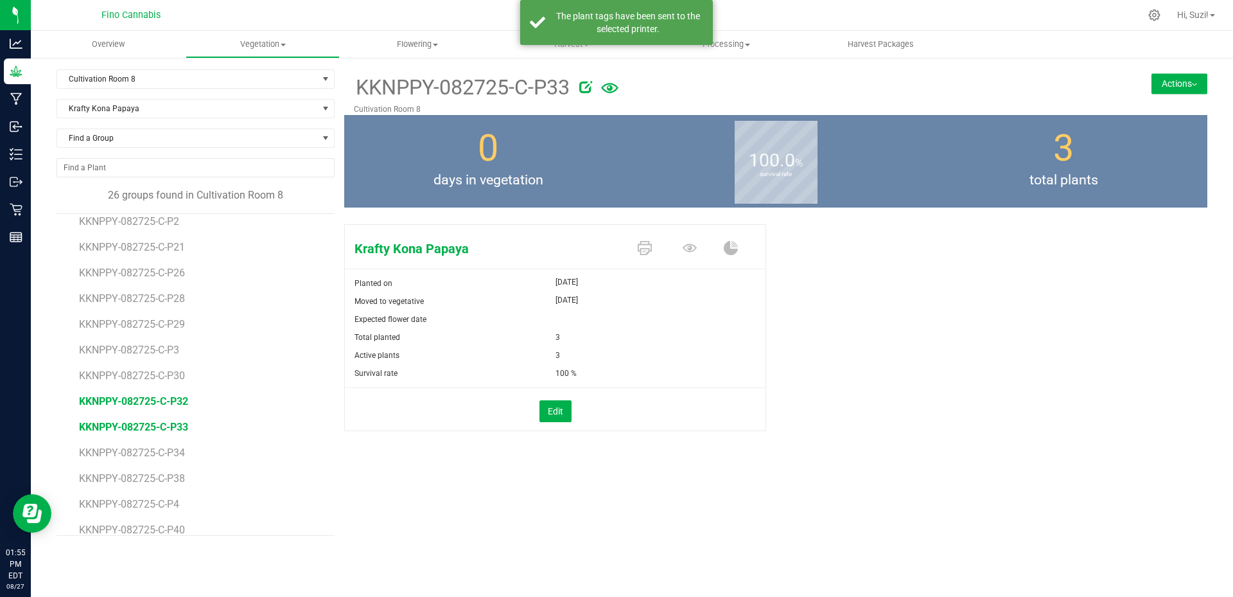
click at [159, 399] on span "KKNPPY-082725-C-P32" at bounding box center [133, 401] width 109 height 12
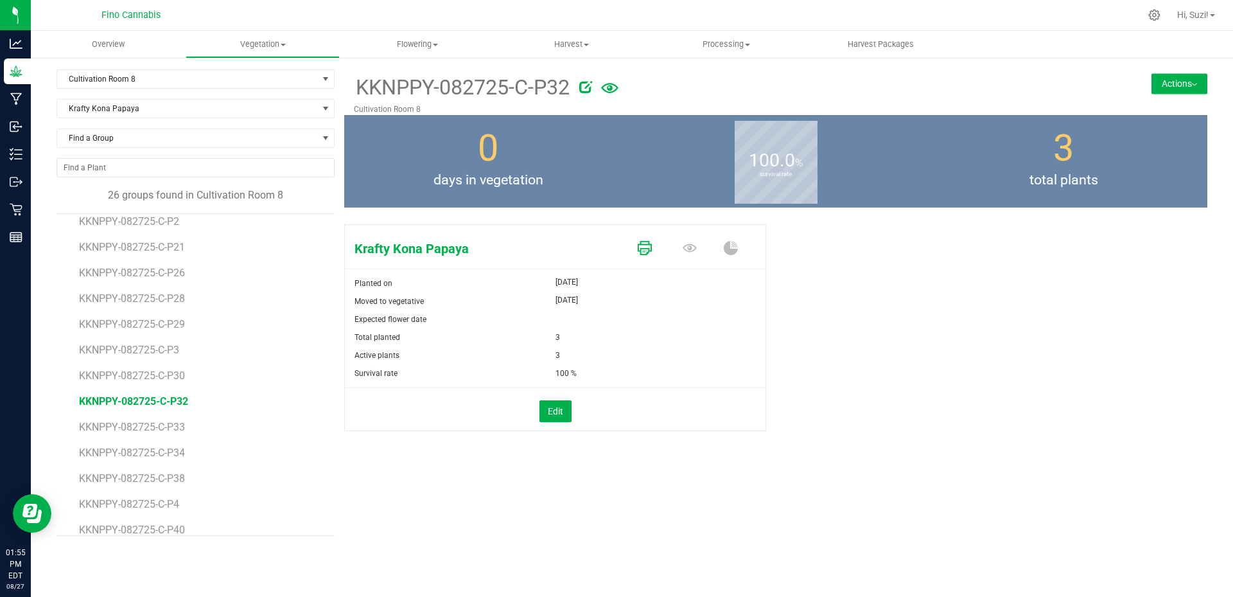
click at [642, 245] on icon at bounding box center [645, 248] width 14 height 14
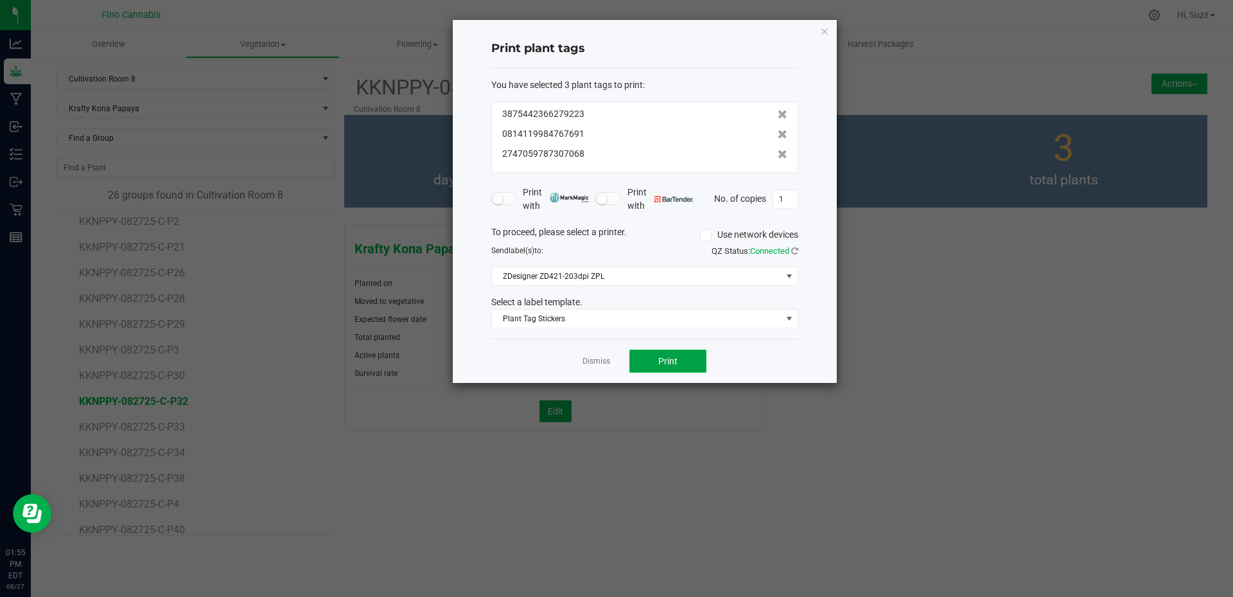
click at [656, 362] on button "Print" at bounding box center [667, 360] width 77 height 23
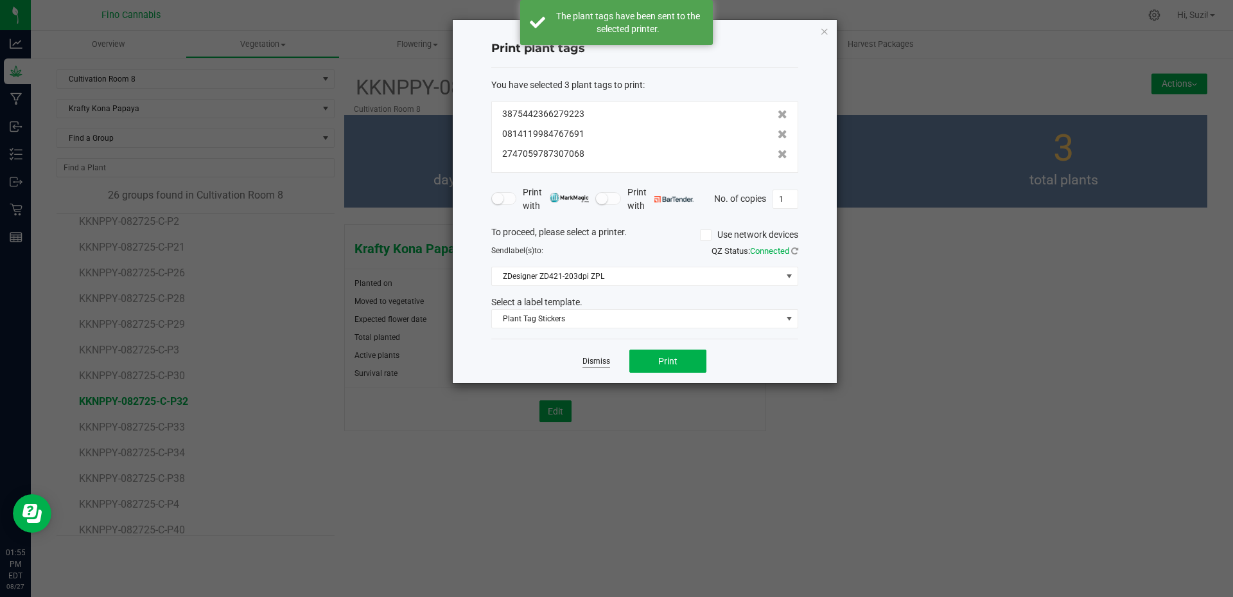
click at [596, 361] on link "Dismiss" at bounding box center [597, 361] width 28 height 11
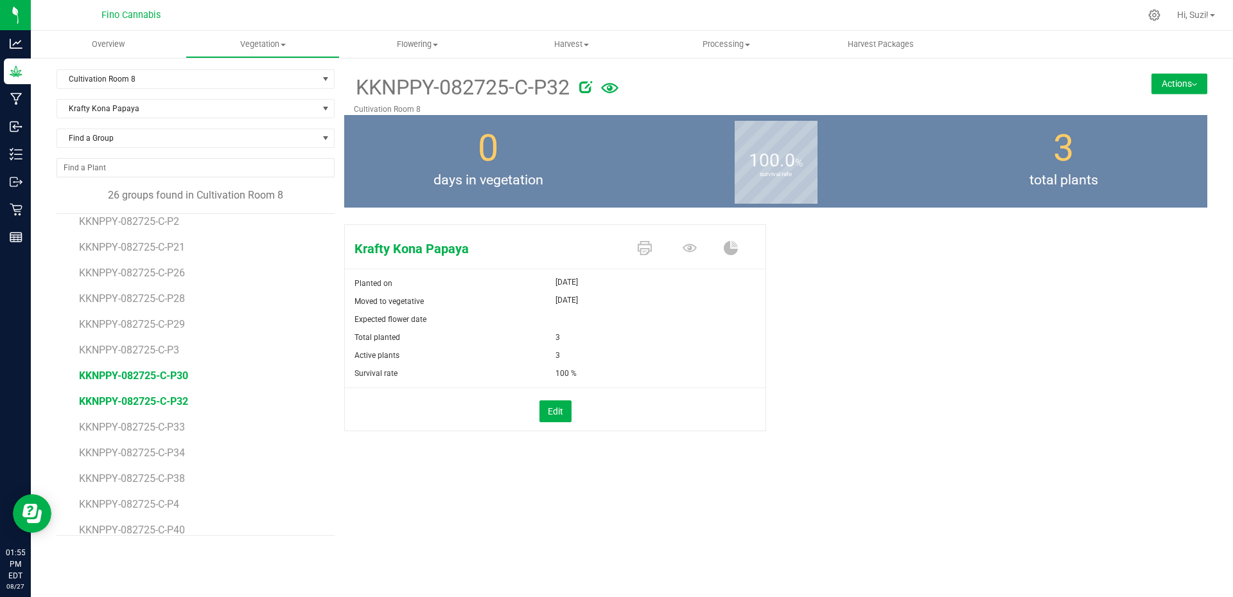
click at [170, 375] on span "KKNPPY-082725-C-P30" at bounding box center [133, 375] width 109 height 12
click at [647, 247] on icon at bounding box center [645, 248] width 14 height 14
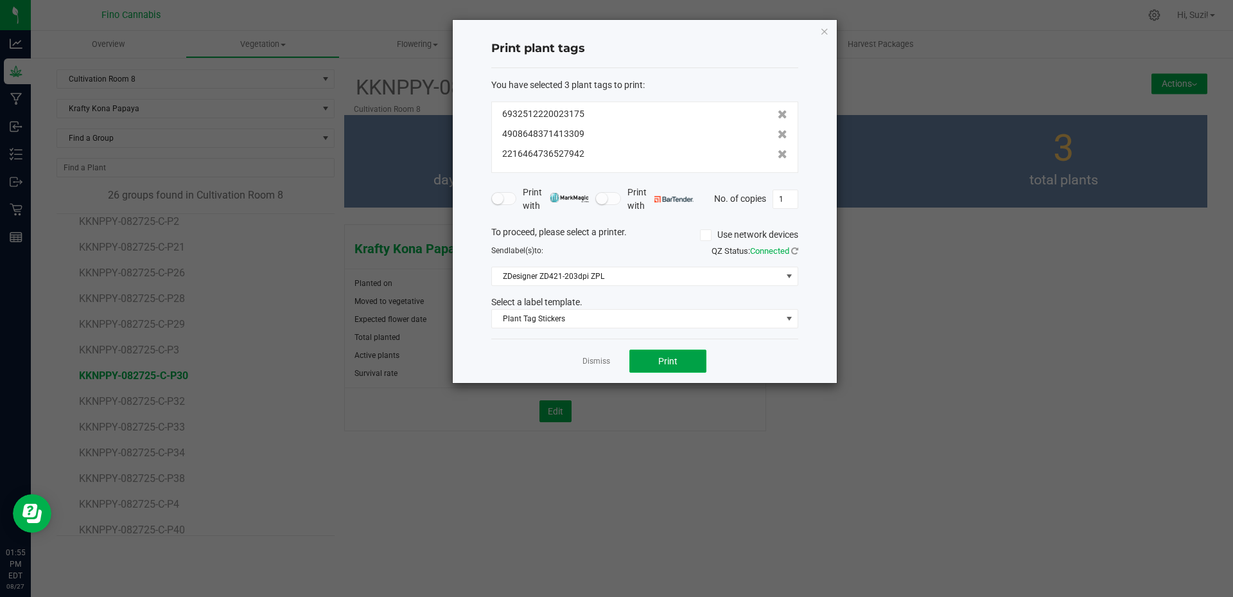
click at [658, 360] on button "Print" at bounding box center [667, 360] width 77 height 23
click at [602, 359] on link "Dismiss" at bounding box center [597, 361] width 28 height 11
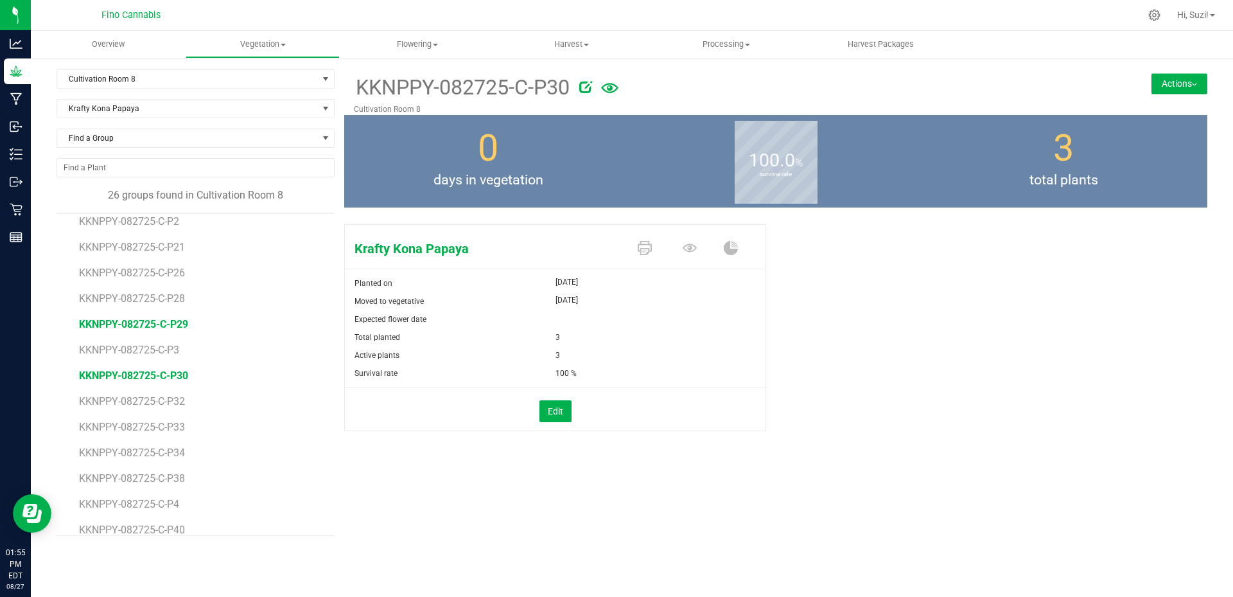
click at [162, 328] on span "KKNPPY-082725-C-P29" at bounding box center [133, 324] width 109 height 12
click at [645, 250] on icon at bounding box center [645, 248] width 14 height 14
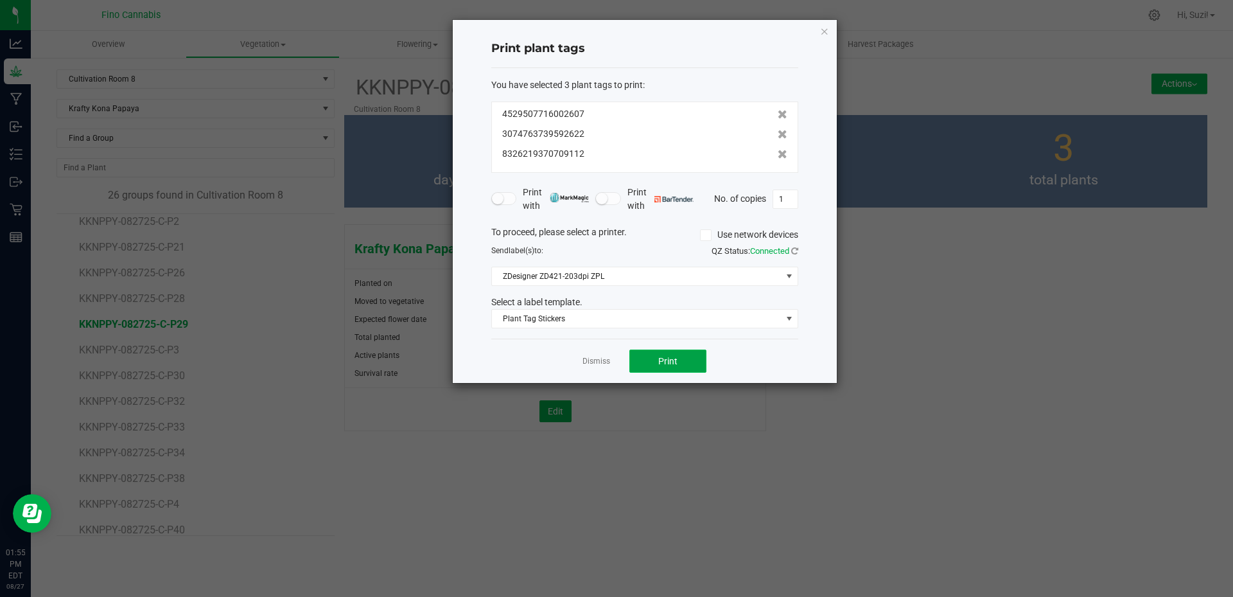
click at [656, 360] on button "Print" at bounding box center [667, 360] width 77 height 23
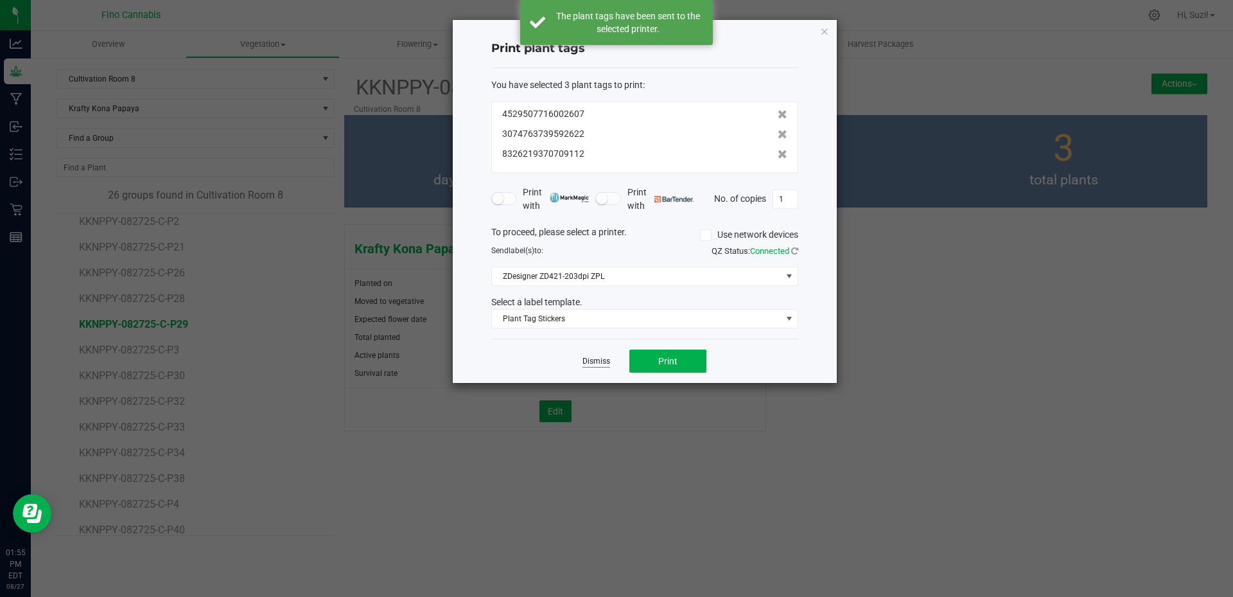
click at [593, 359] on link "Dismiss" at bounding box center [597, 361] width 28 height 11
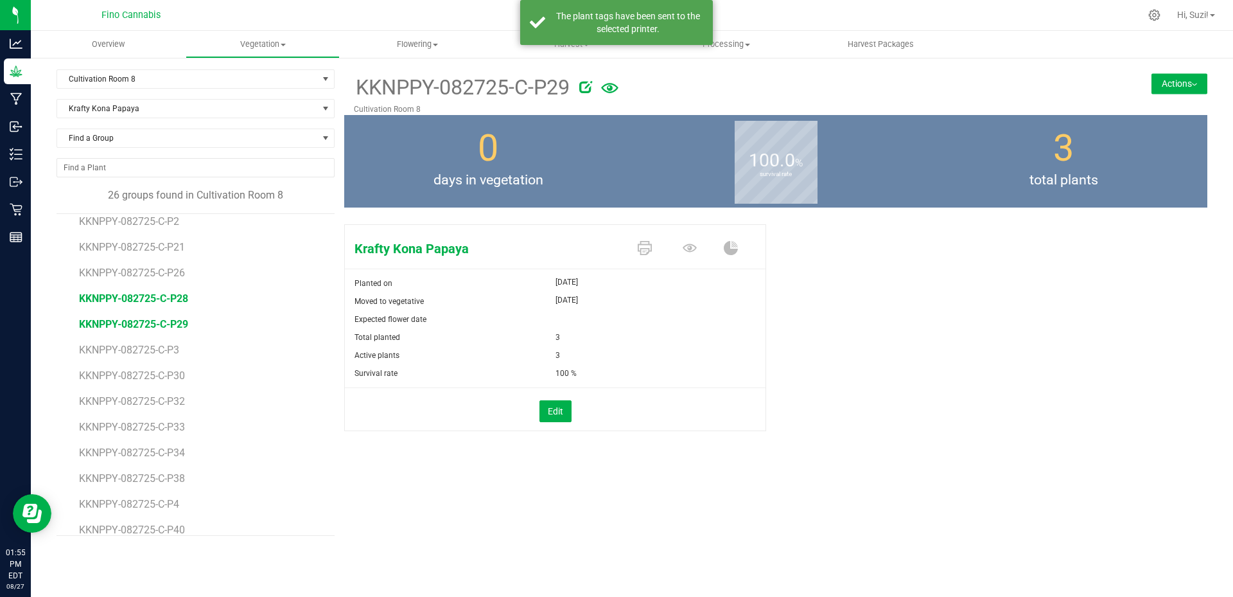
click at [175, 295] on span "KKNPPY-082725-C-P28" at bounding box center [133, 298] width 109 height 12
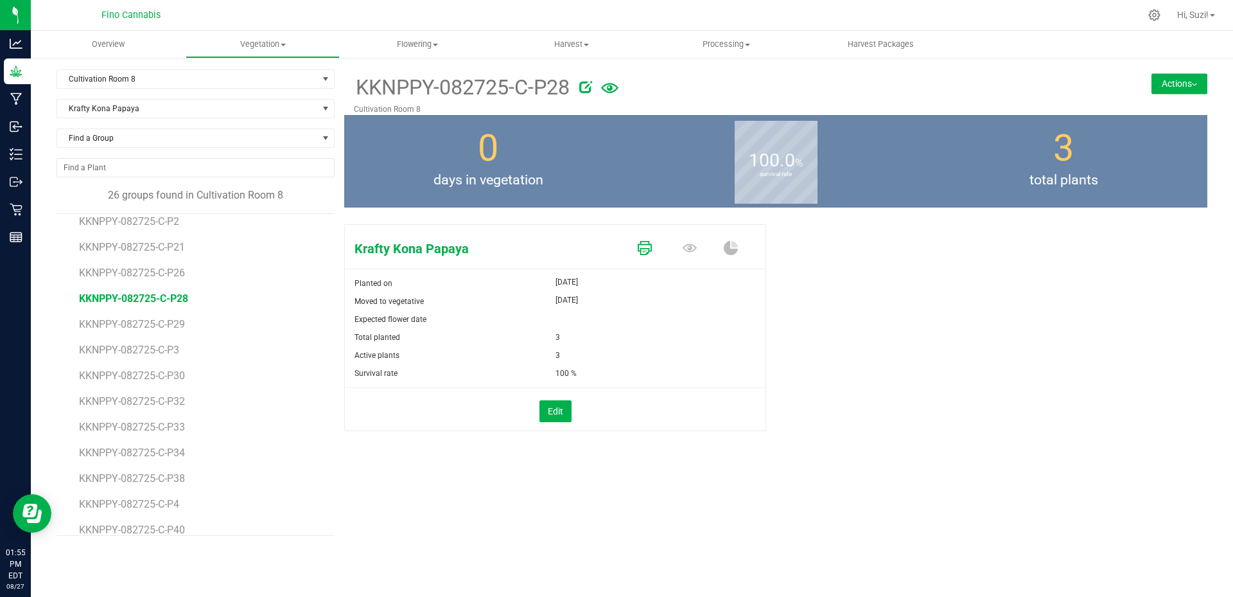
click at [645, 247] on icon at bounding box center [645, 248] width 14 height 14
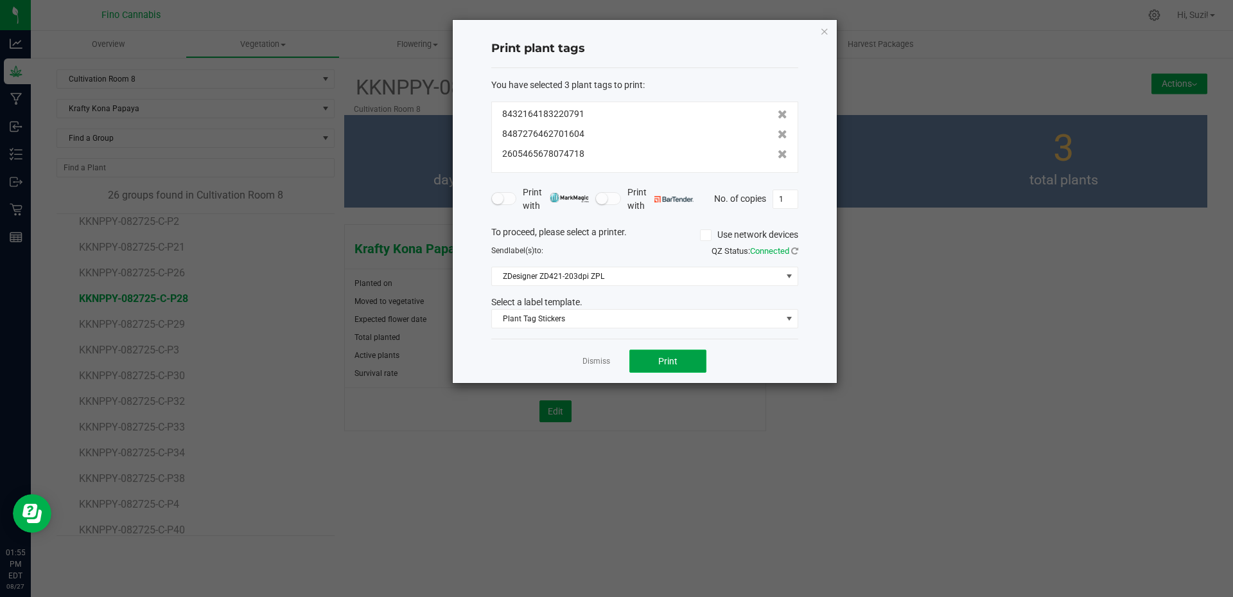
click at [657, 359] on button "Print" at bounding box center [667, 360] width 77 height 23
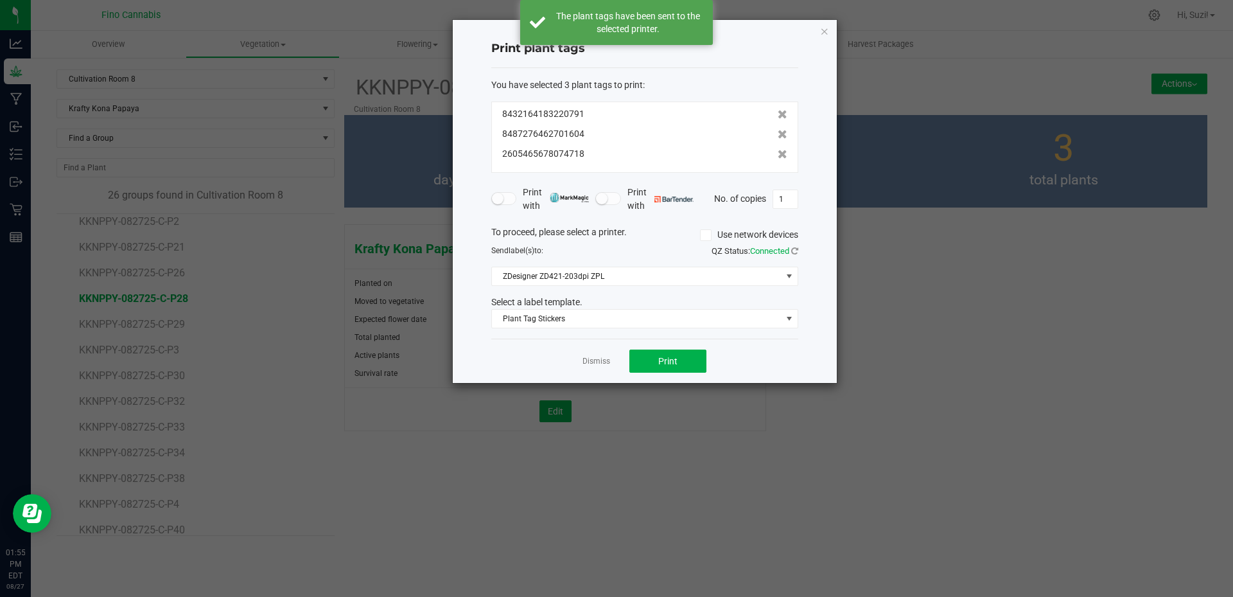
drag, startPoint x: 605, startPoint y: 363, endPoint x: 515, endPoint y: 348, distance: 91.1
click at [604, 363] on link "Dismiss" at bounding box center [597, 361] width 28 height 11
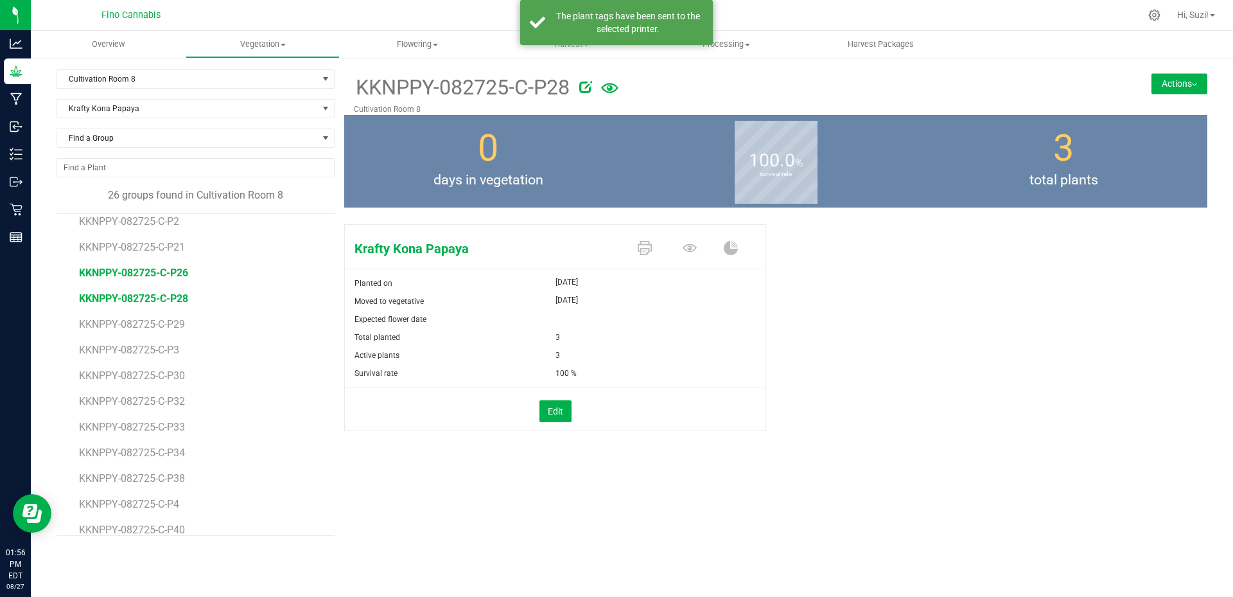
click at [155, 274] on span "KKNPPY-082725-C-P26" at bounding box center [133, 273] width 109 height 12
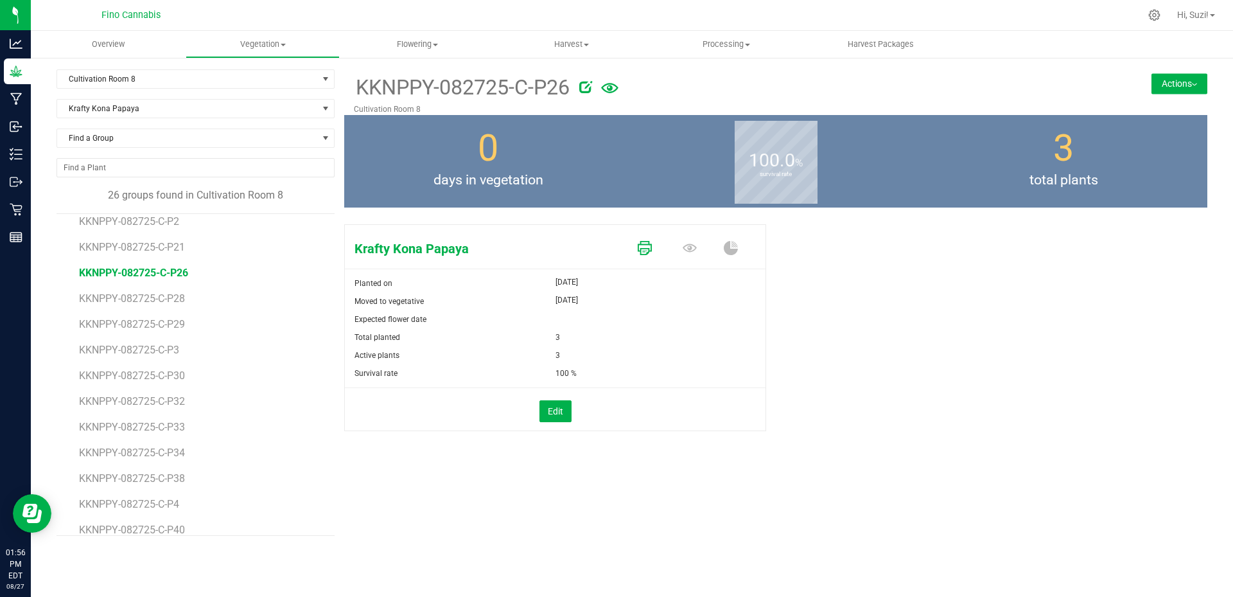
click at [646, 250] on icon at bounding box center [645, 248] width 14 height 14
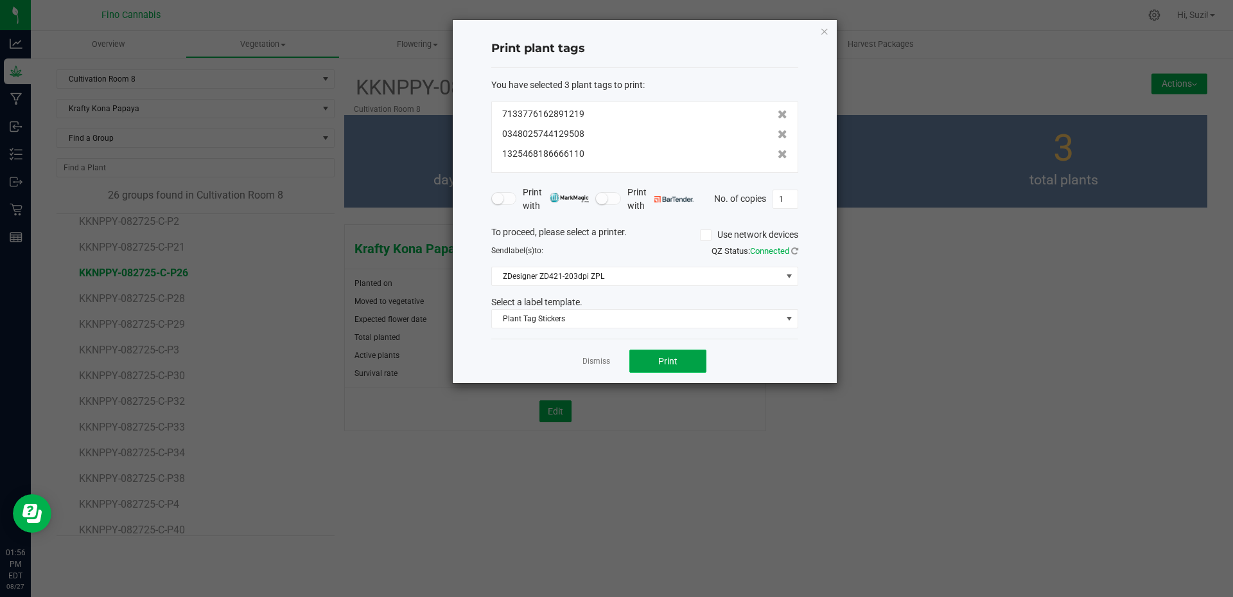
click at [645, 361] on button "Print" at bounding box center [667, 360] width 77 height 23
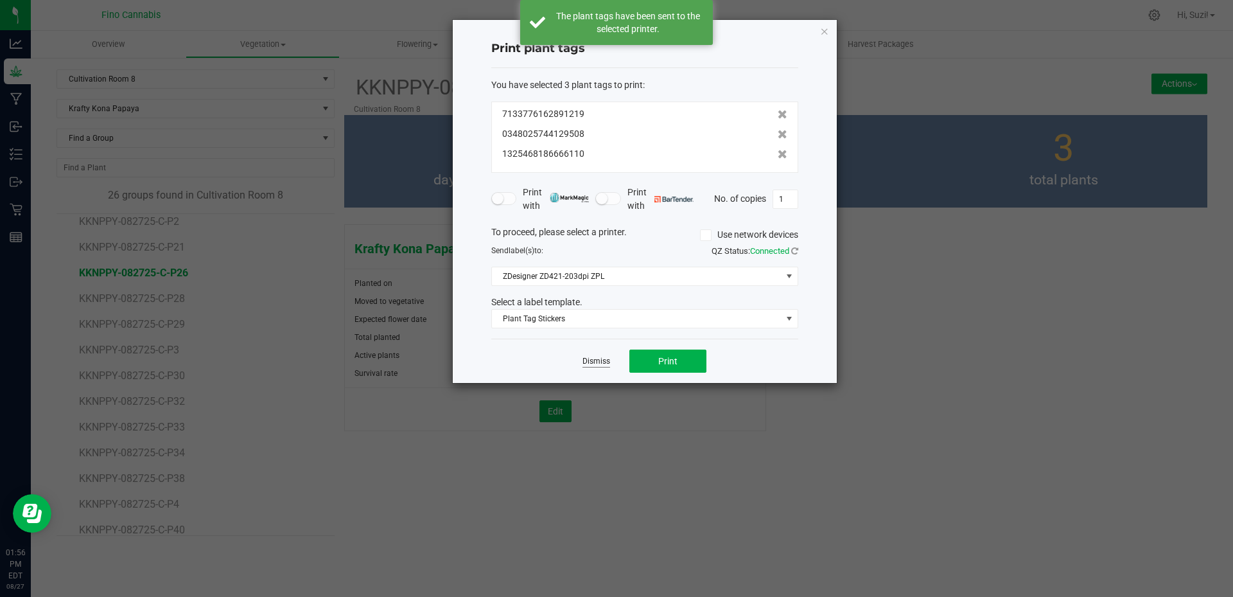
click at [599, 362] on link "Dismiss" at bounding box center [597, 361] width 28 height 11
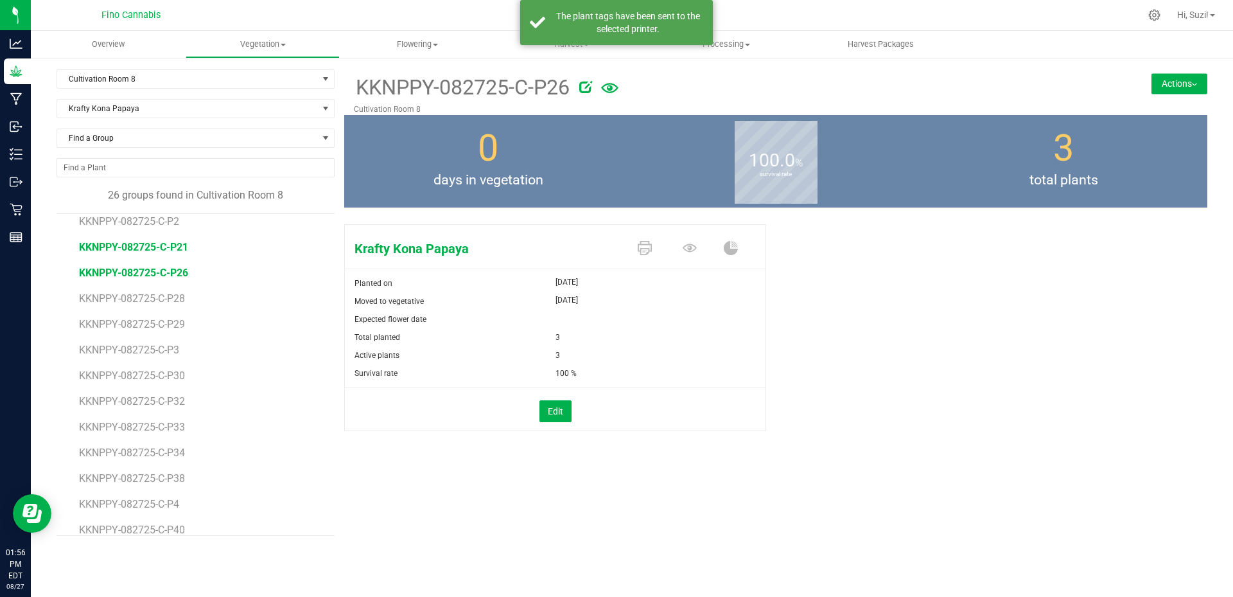
click at [132, 249] on span "KKNPPY-082725-C-P21" at bounding box center [133, 247] width 109 height 12
click at [649, 249] on icon at bounding box center [645, 248] width 14 height 14
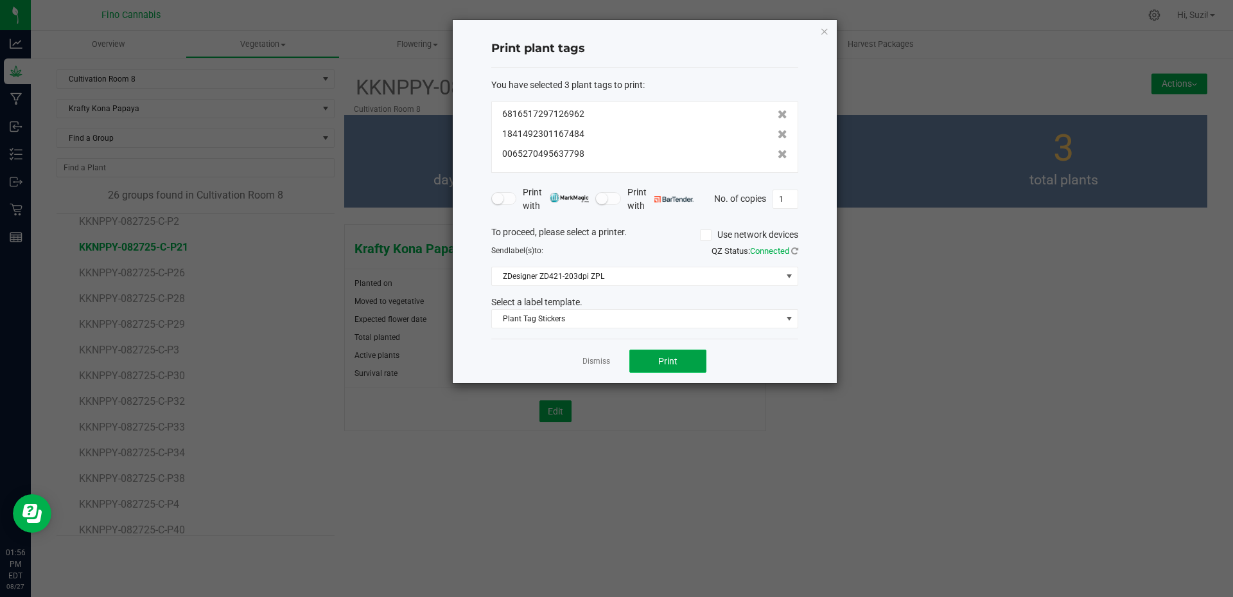
click at [671, 360] on span "Print" at bounding box center [667, 361] width 19 height 10
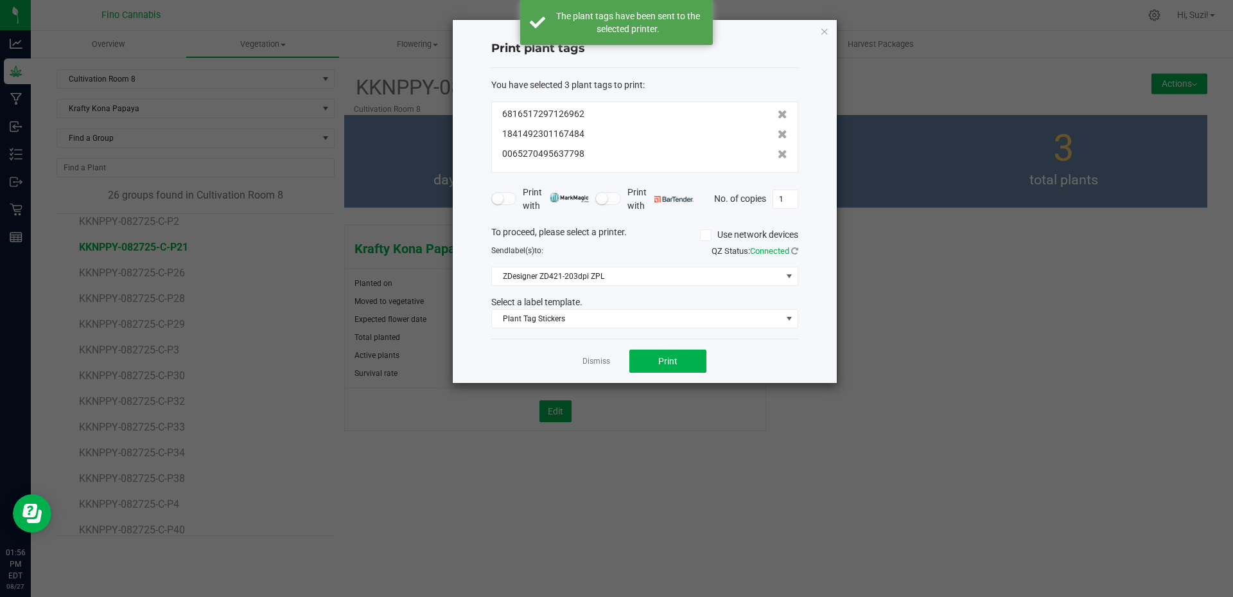
click at [603, 361] on link "Dismiss" at bounding box center [597, 361] width 28 height 11
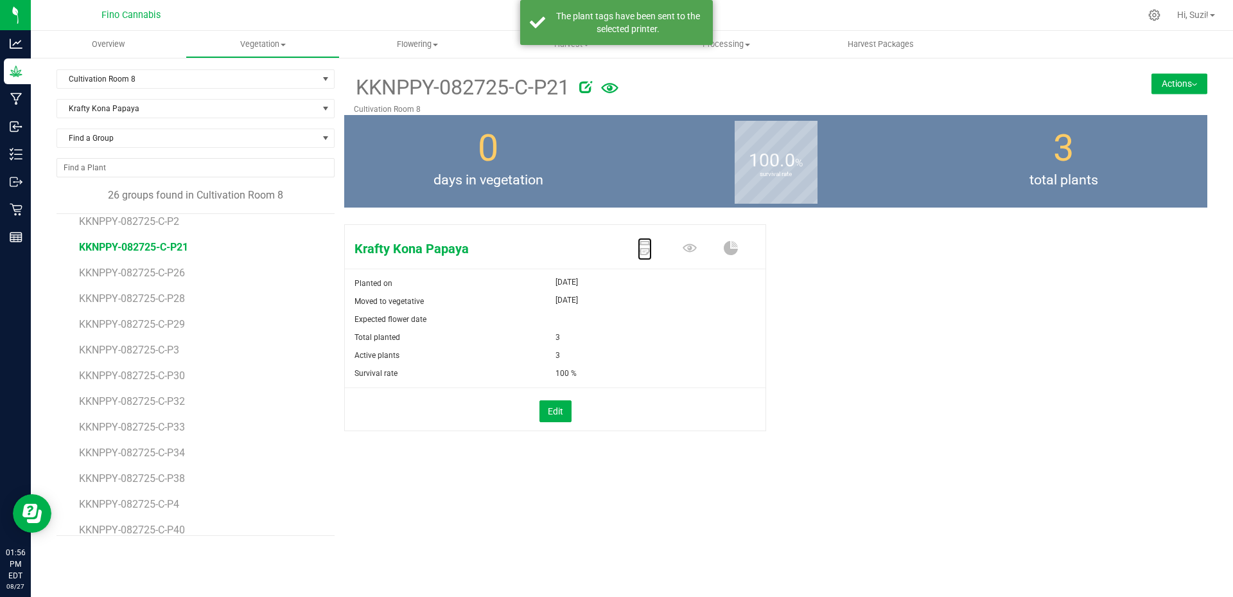
scroll to position [100, 0]
click at [180, 261] on span "KKNPPY-082725-C-P18" at bounding box center [133, 260] width 109 height 12
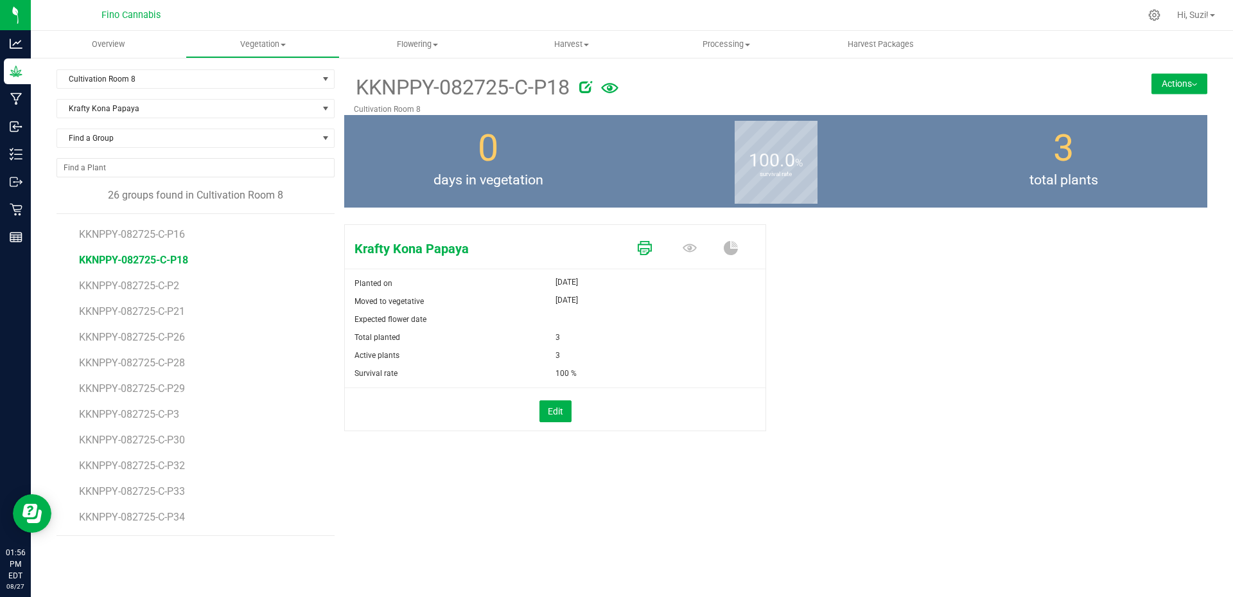
click at [646, 245] on icon at bounding box center [645, 248] width 14 height 14
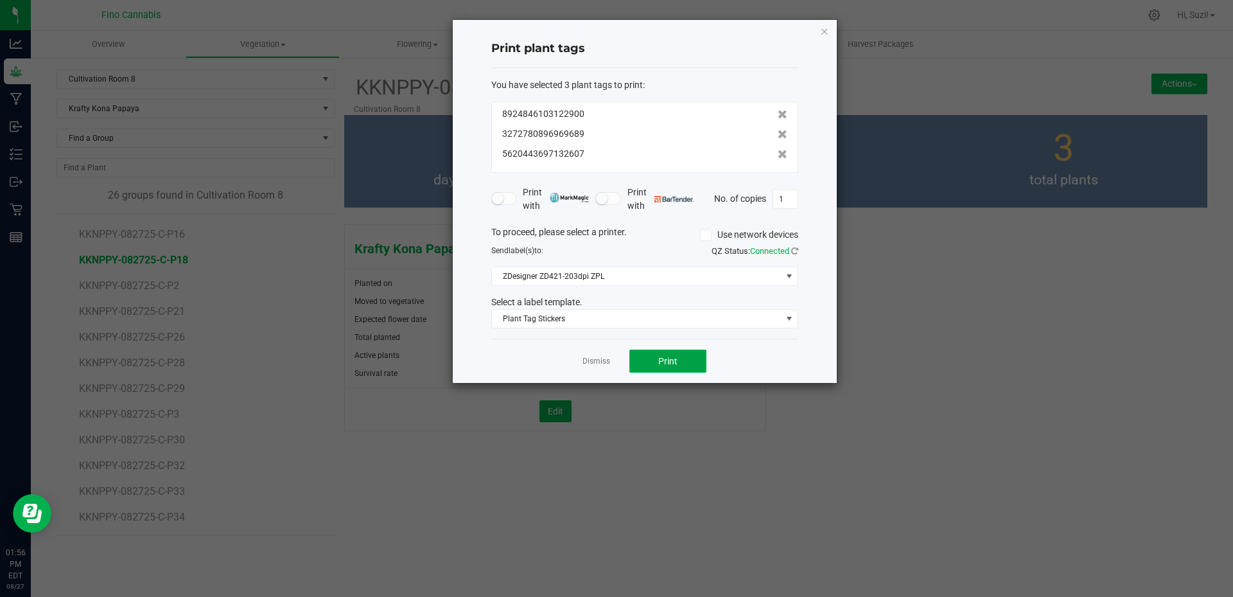
click at [669, 361] on span "Print" at bounding box center [667, 361] width 19 height 10
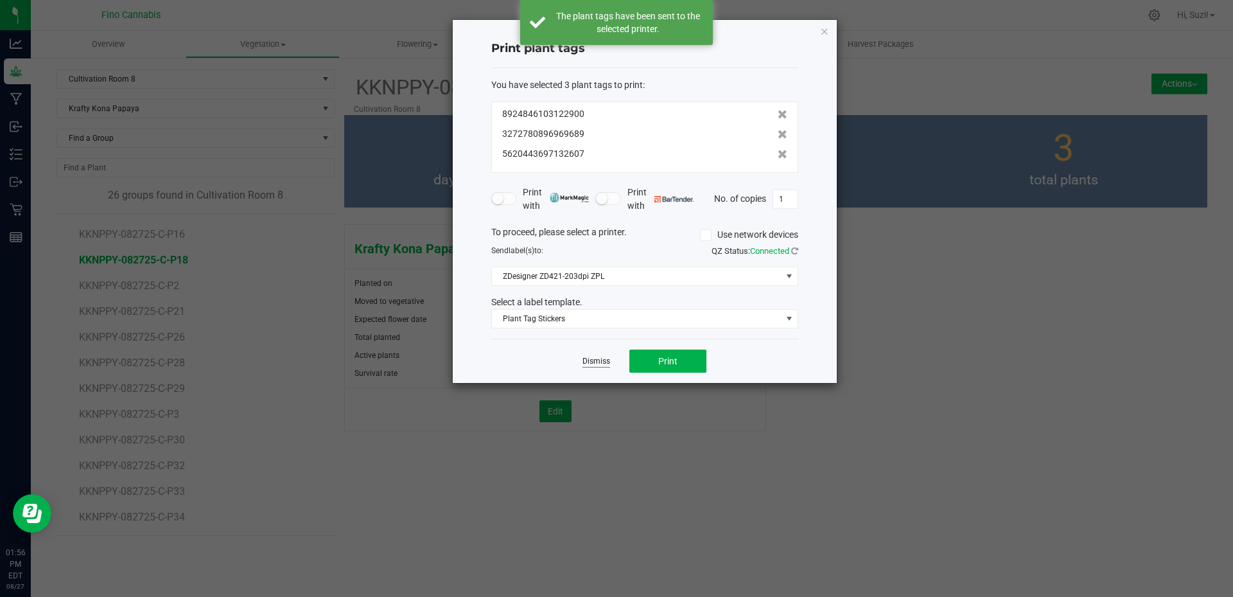
click at [591, 362] on link "Dismiss" at bounding box center [597, 361] width 28 height 11
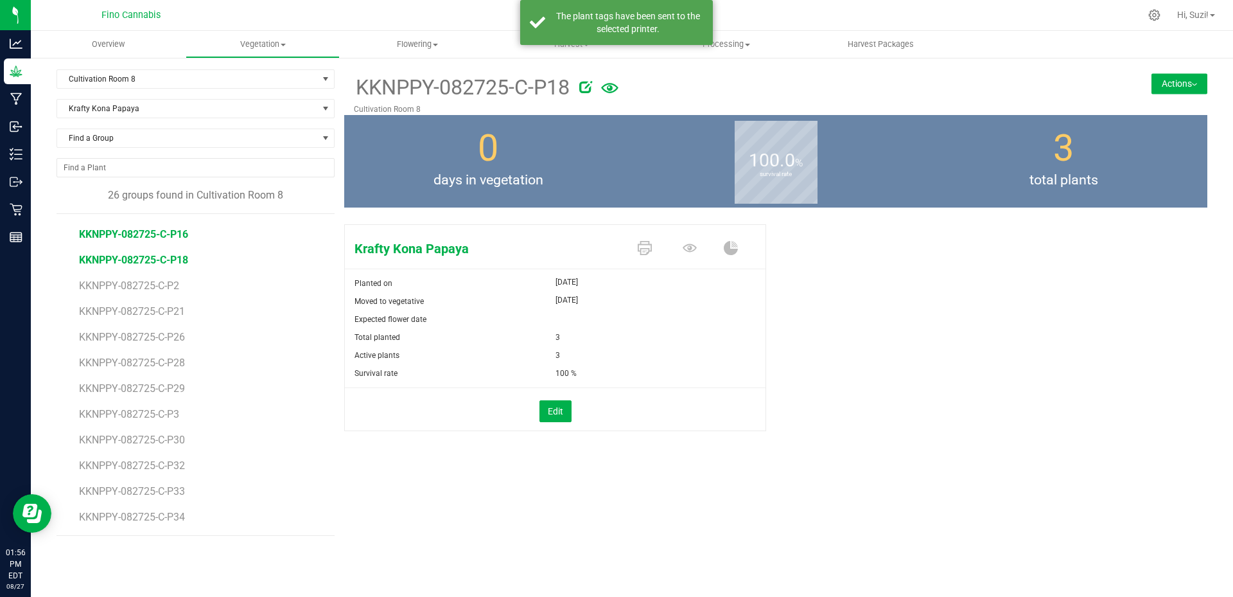
click at [180, 235] on span "KKNPPY-082725-C-P16" at bounding box center [133, 234] width 109 height 12
click at [645, 248] on icon at bounding box center [645, 248] width 14 height 14
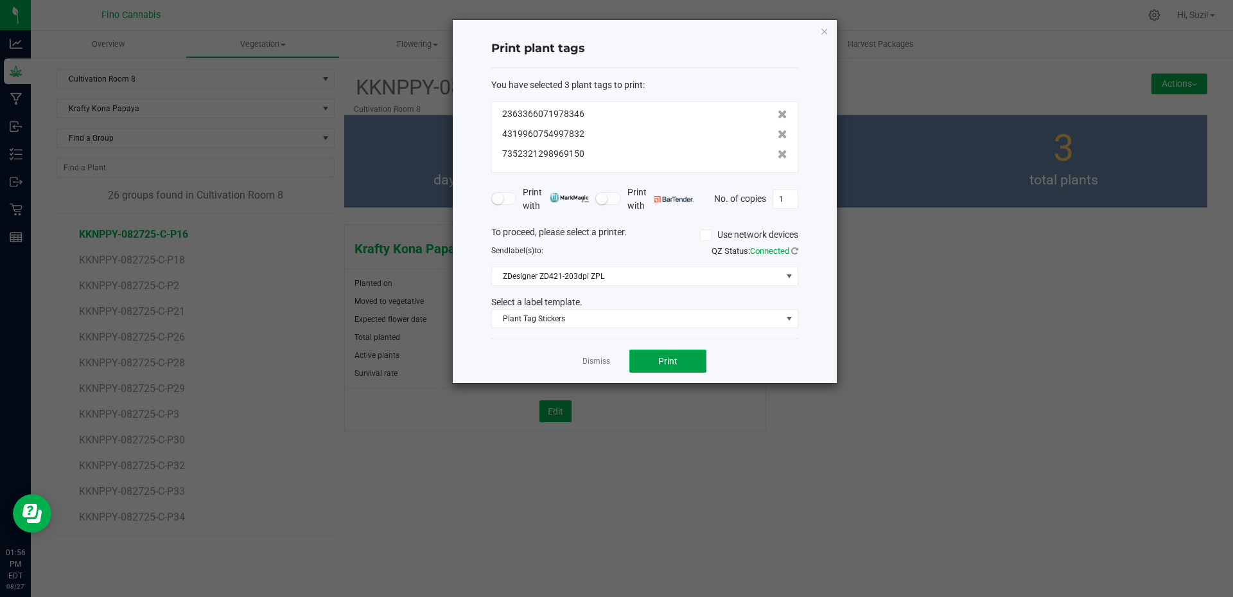
click at [669, 365] on span "Print" at bounding box center [667, 361] width 19 height 10
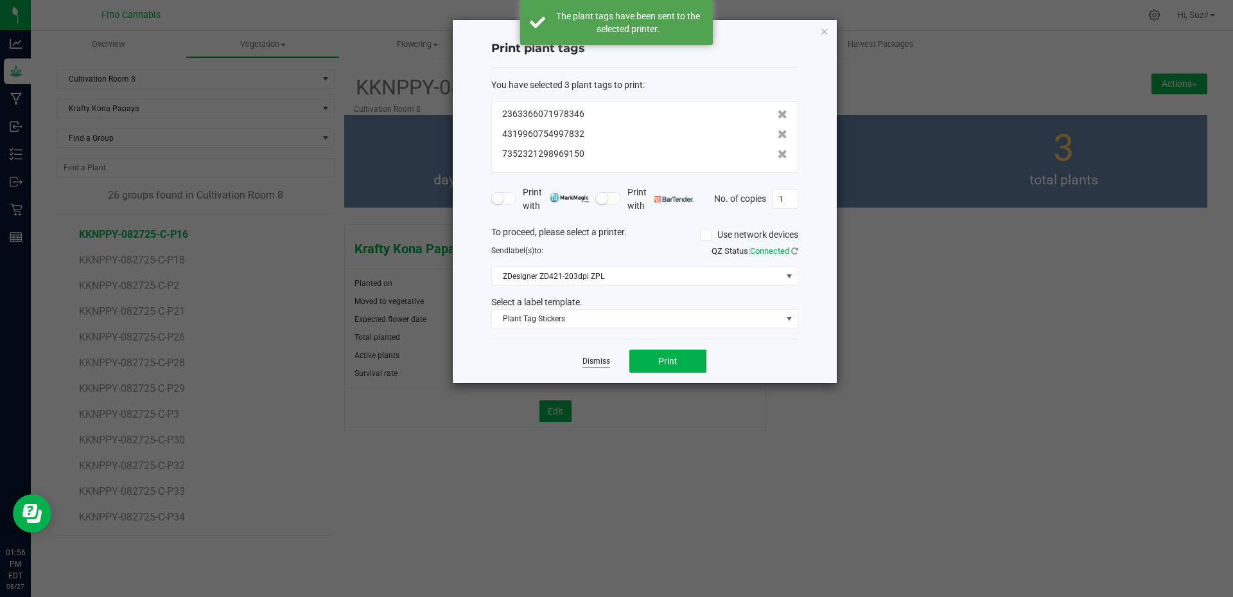
click at [594, 362] on link "Dismiss" at bounding box center [597, 361] width 28 height 11
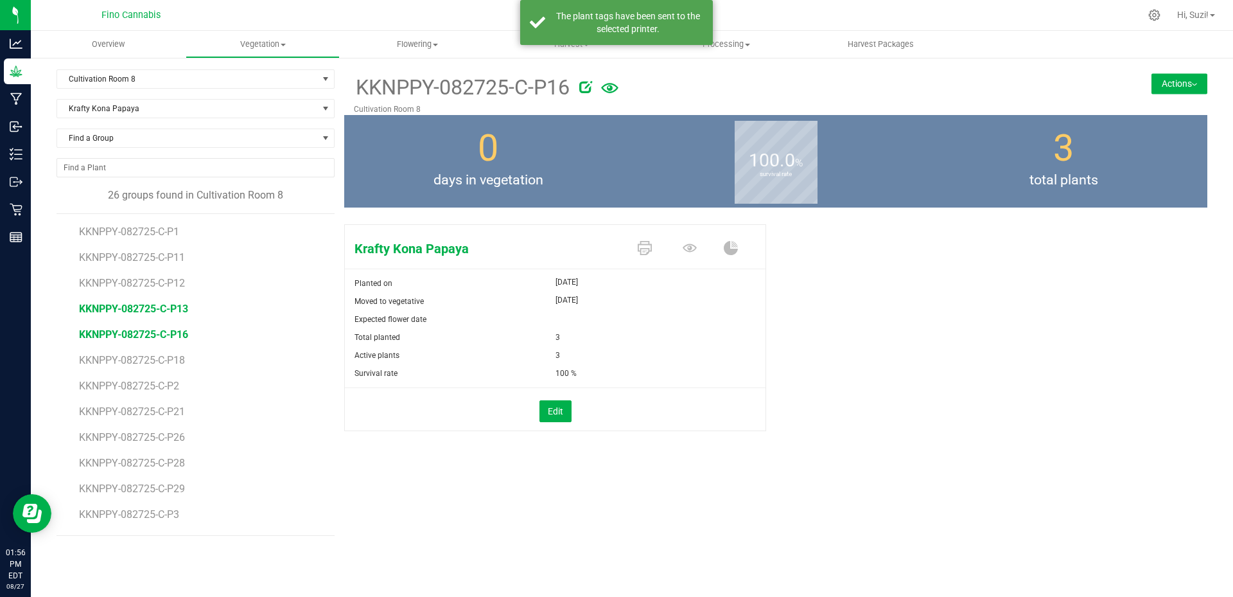
click at [182, 311] on span "KKNPPY-082725-C-P13" at bounding box center [133, 308] width 109 height 12
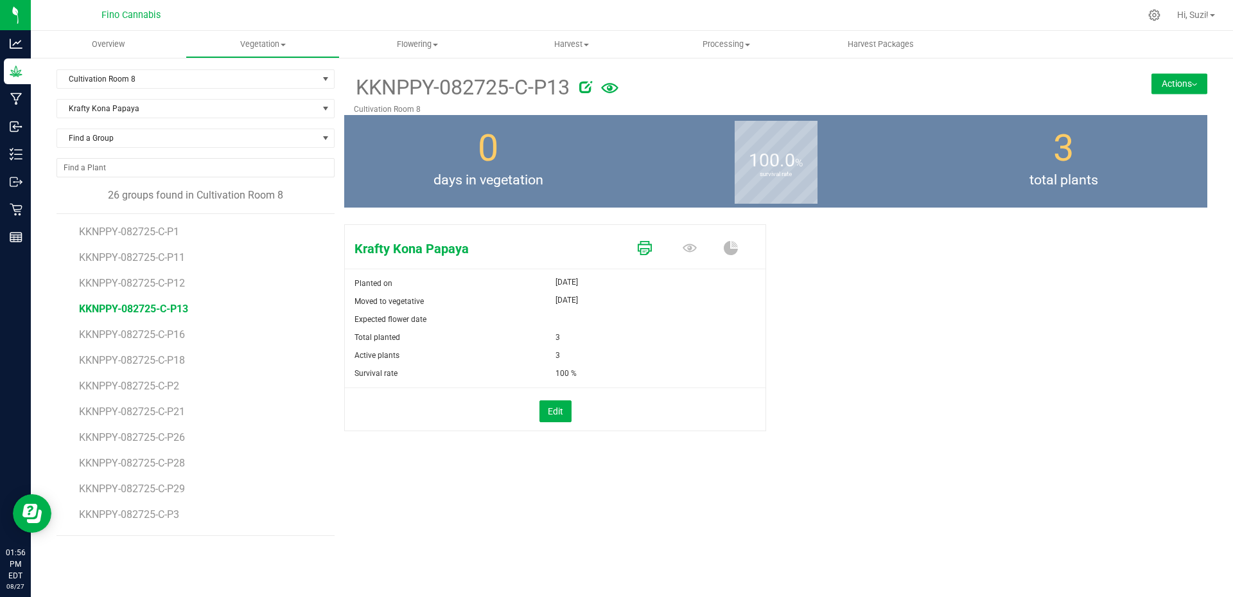
click at [647, 252] on icon at bounding box center [645, 248] width 14 height 14
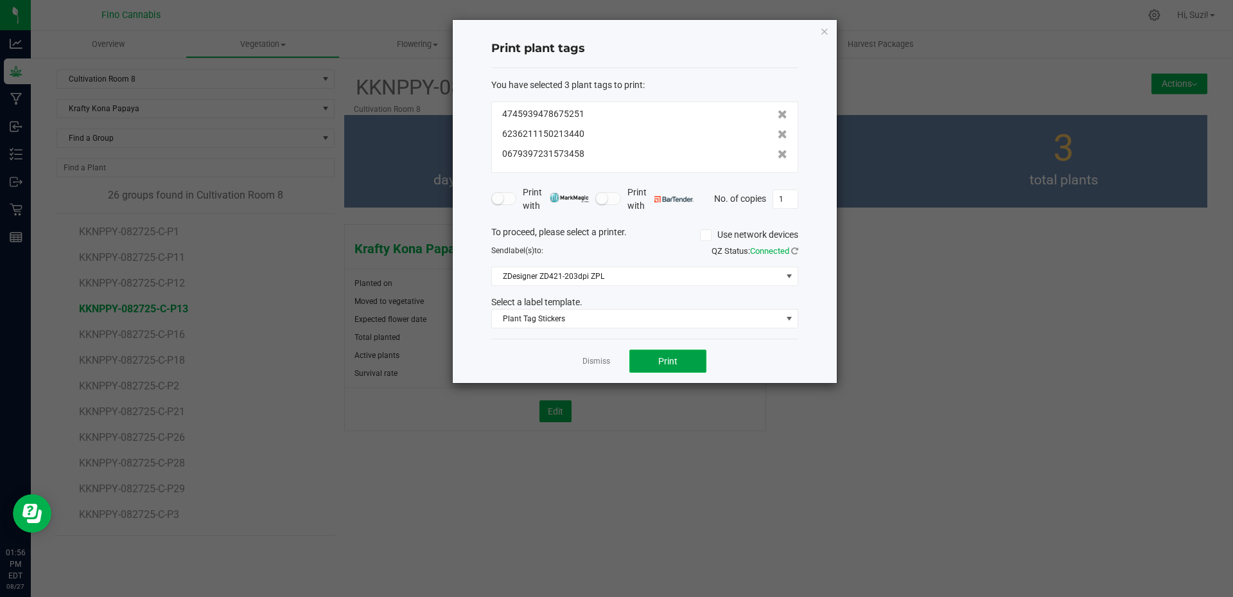
click at [654, 356] on button "Print" at bounding box center [667, 360] width 77 height 23
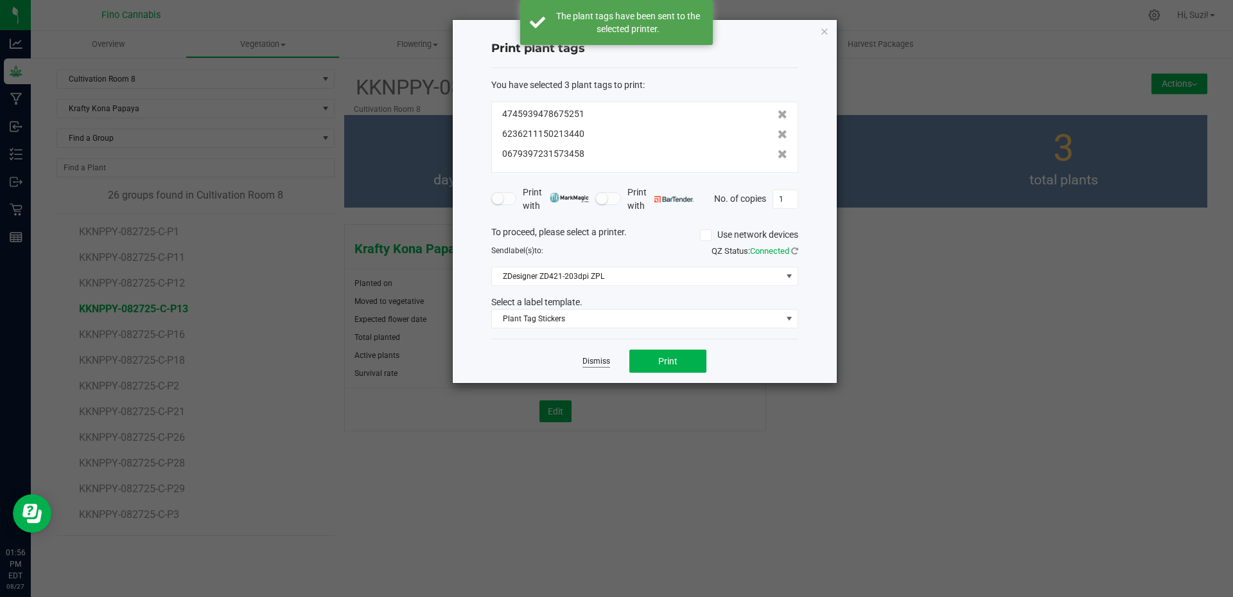
click at [596, 364] on link "Dismiss" at bounding box center [597, 361] width 28 height 11
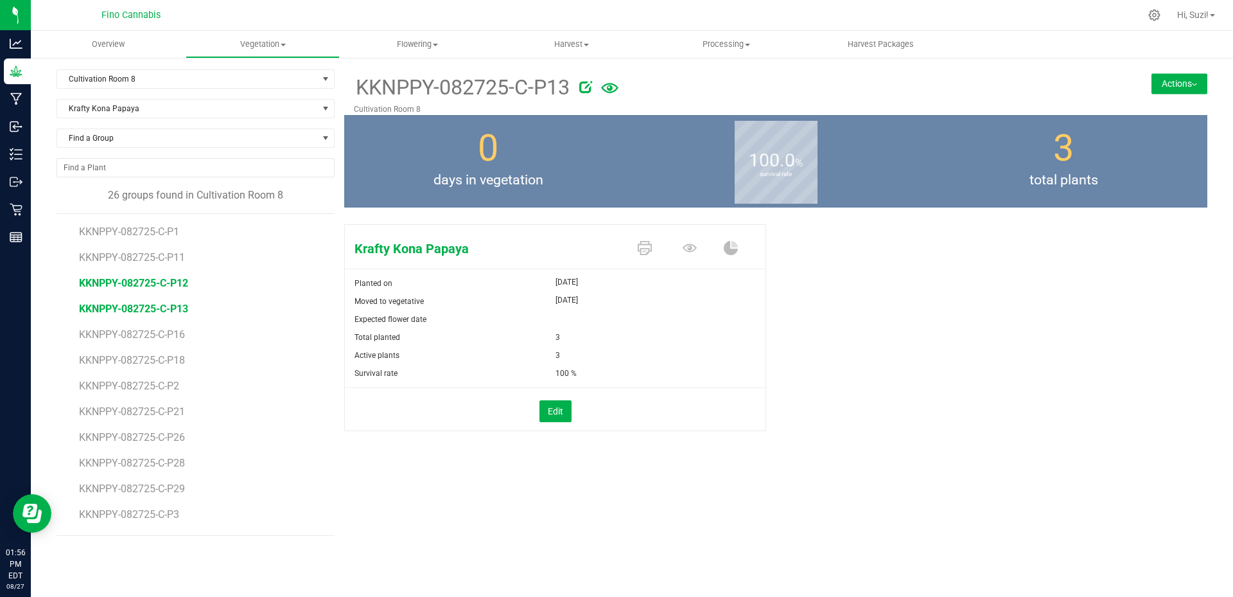
click at [137, 284] on span "KKNPPY-082725-C-P12" at bounding box center [133, 283] width 109 height 12
click at [640, 246] on icon at bounding box center [645, 248] width 14 height 14
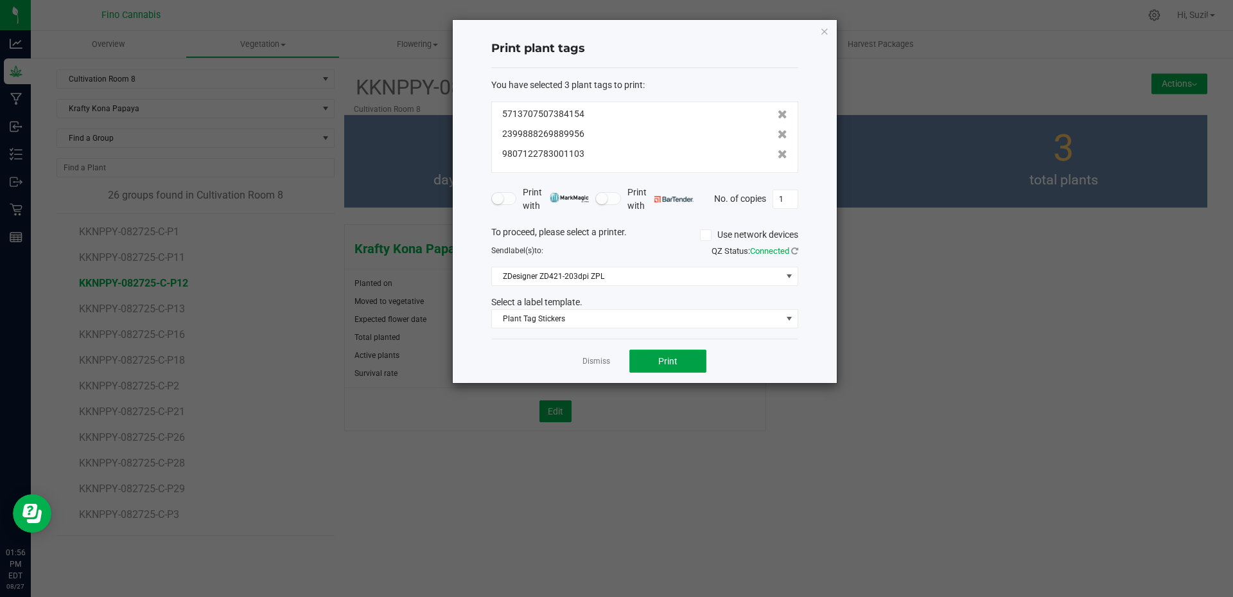
click at [656, 356] on button "Print" at bounding box center [667, 360] width 77 height 23
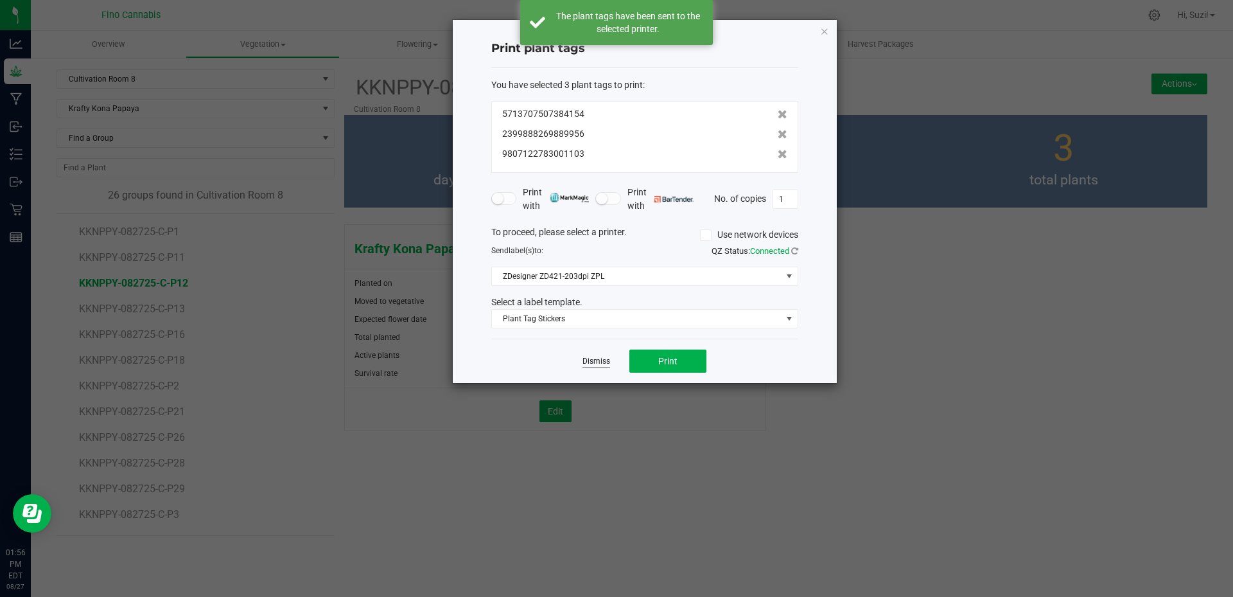
click at [600, 358] on link "Dismiss" at bounding box center [597, 361] width 28 height 11
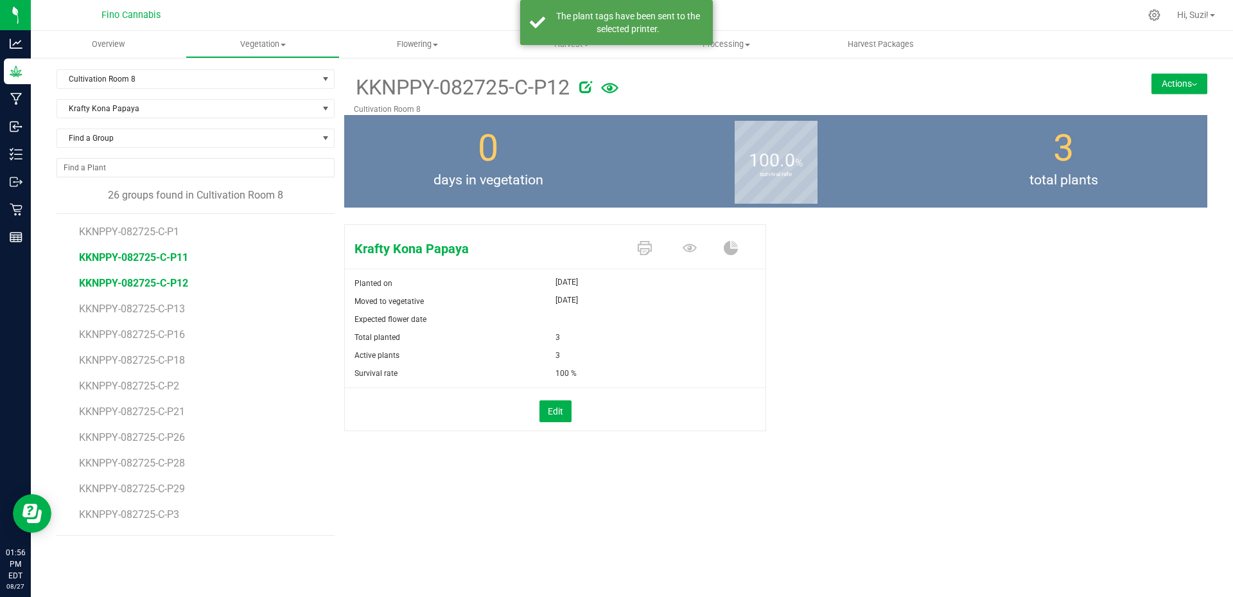
click at [175, 255] on span "KKNPPY-082725-C-P11" at bounding box center [133, 257] width 109 height 12
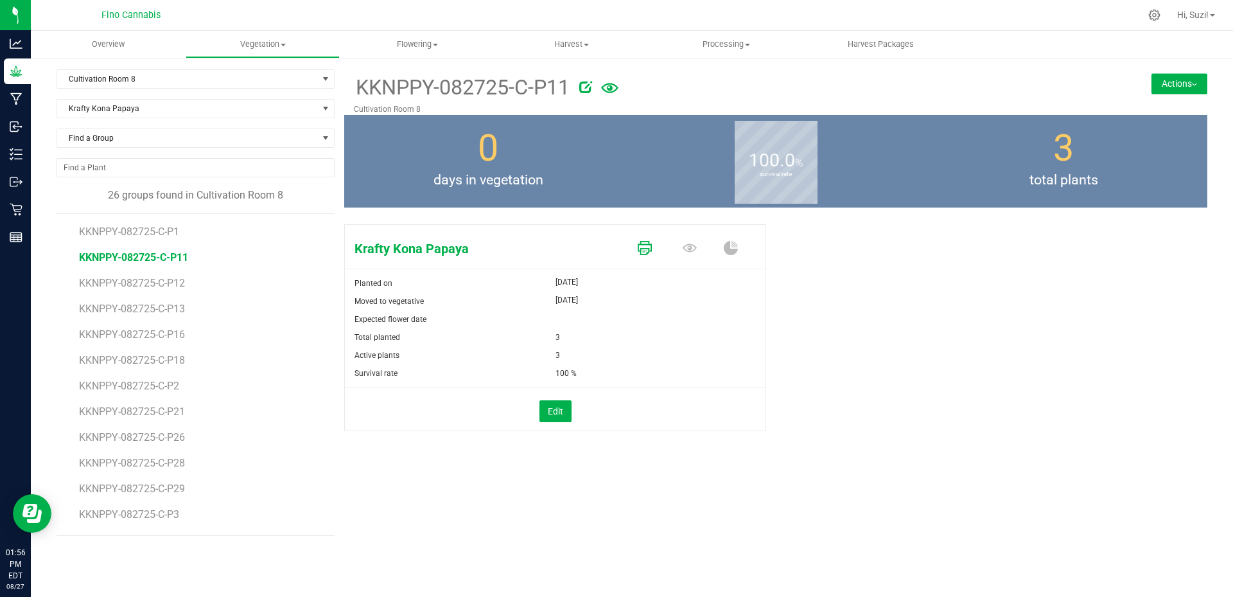
click at [641, 239] on link at bounding box center [645, 249] width 14 height 22
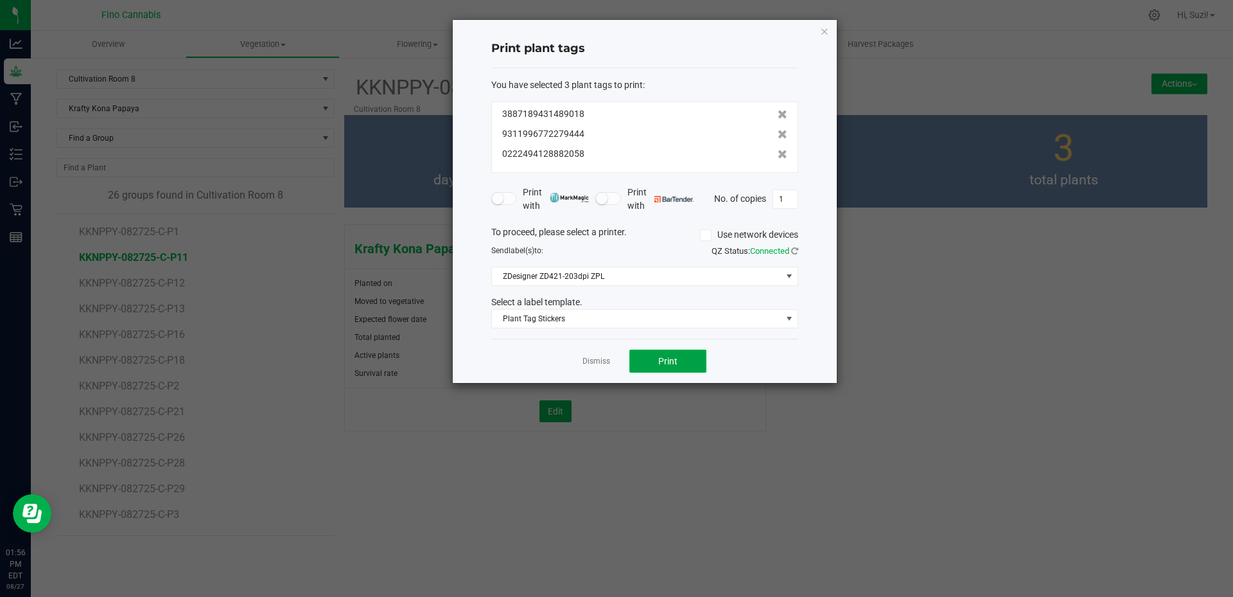
click at [654, 357] on button "Print" at bounding box center [667, 360] width 77 height 23
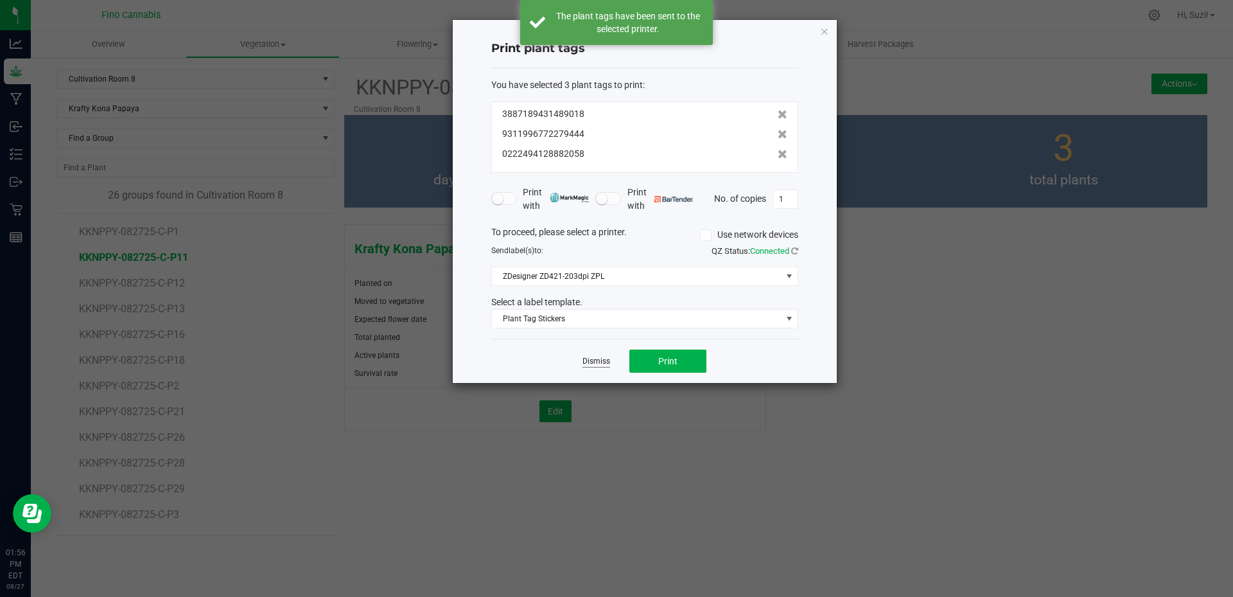
click at [598, 357] on link "Dismiss" at bounding box center [597, 361] width 28 height 11
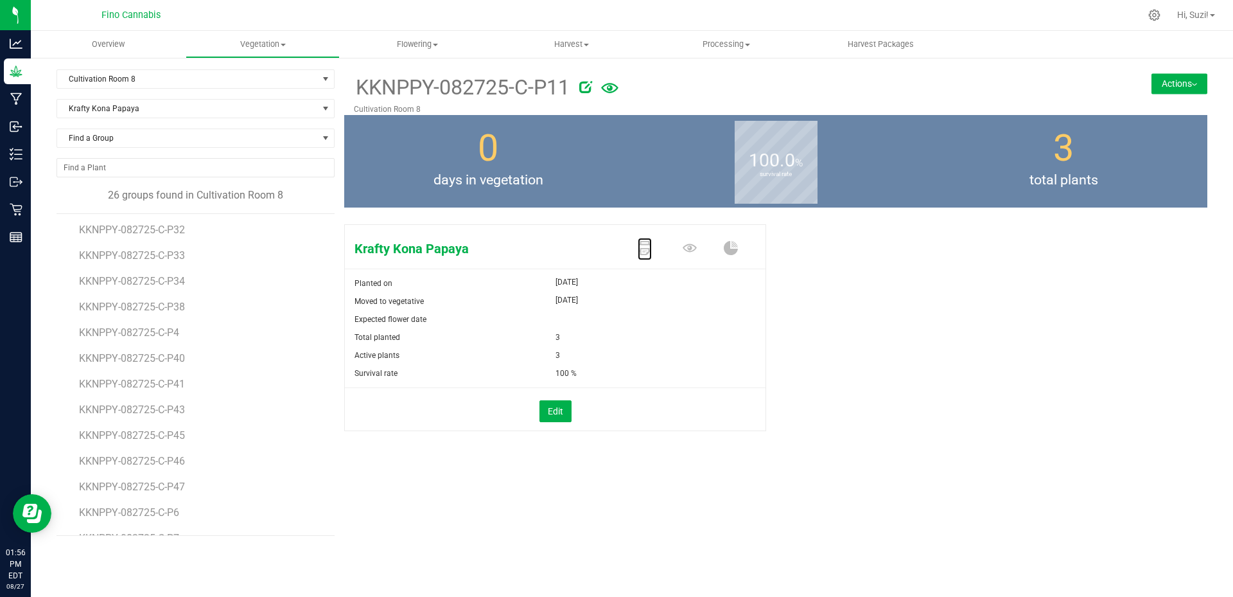
scroll to position [357, 0]
click at [170, 518] on span "KKNPPY-082725-C-P7" at bounding box center [130, 517] width 103 height 12
click at [647, 256] on link at bounding box center [645, 249] width 14 height 22
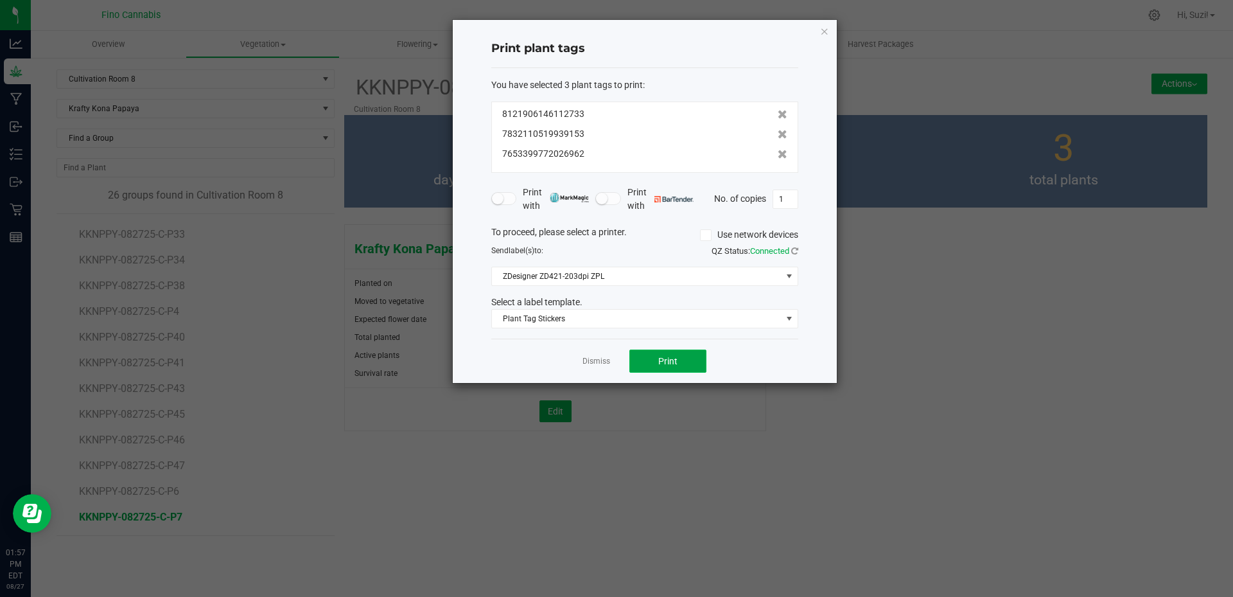
click at [654, 365] on button "Print" at bounding box center [667, 360] width 77 height 23
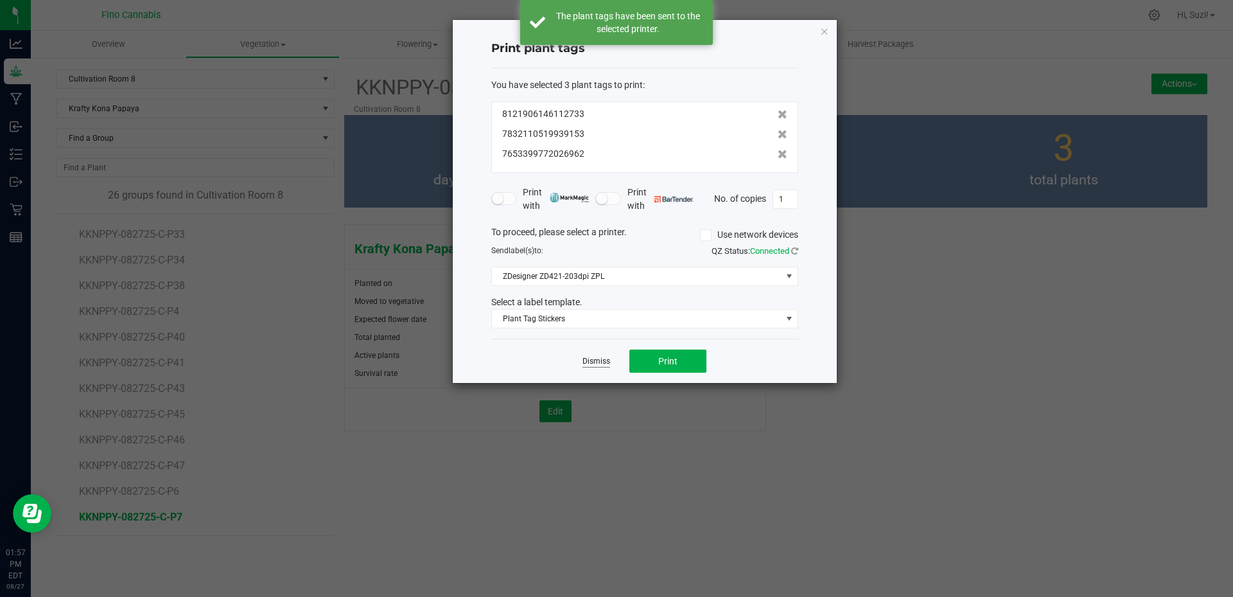
click at [599, 360] on link "Dismiss" at bounding box center [597, 361] width 28 height 11
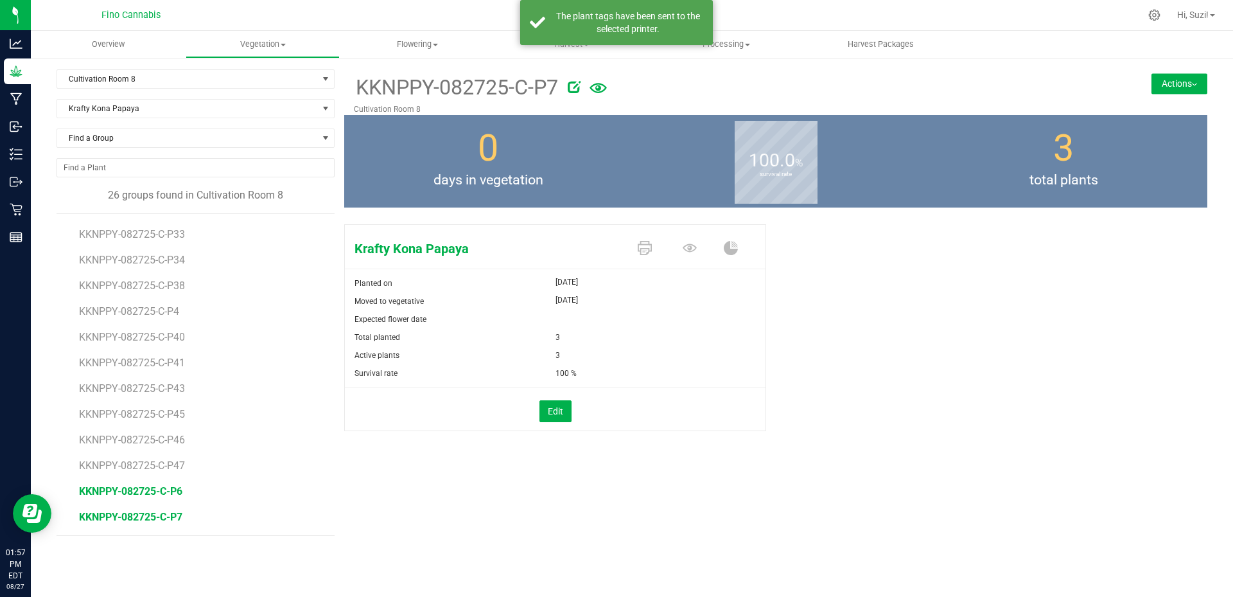
click at [162, 487] on span "KKNPPY-082725-C-P6" at bounding box center [130, 491] width 103 height 12
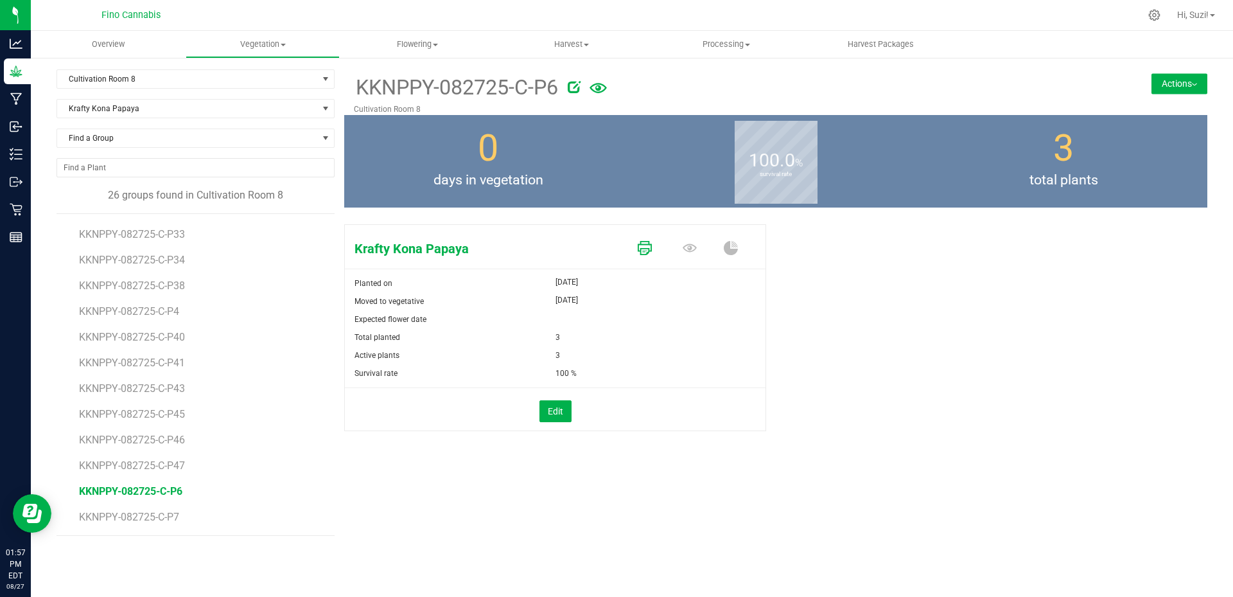
click at [651, 248] on icon at bounding box center [645, 248] width 14 height 14
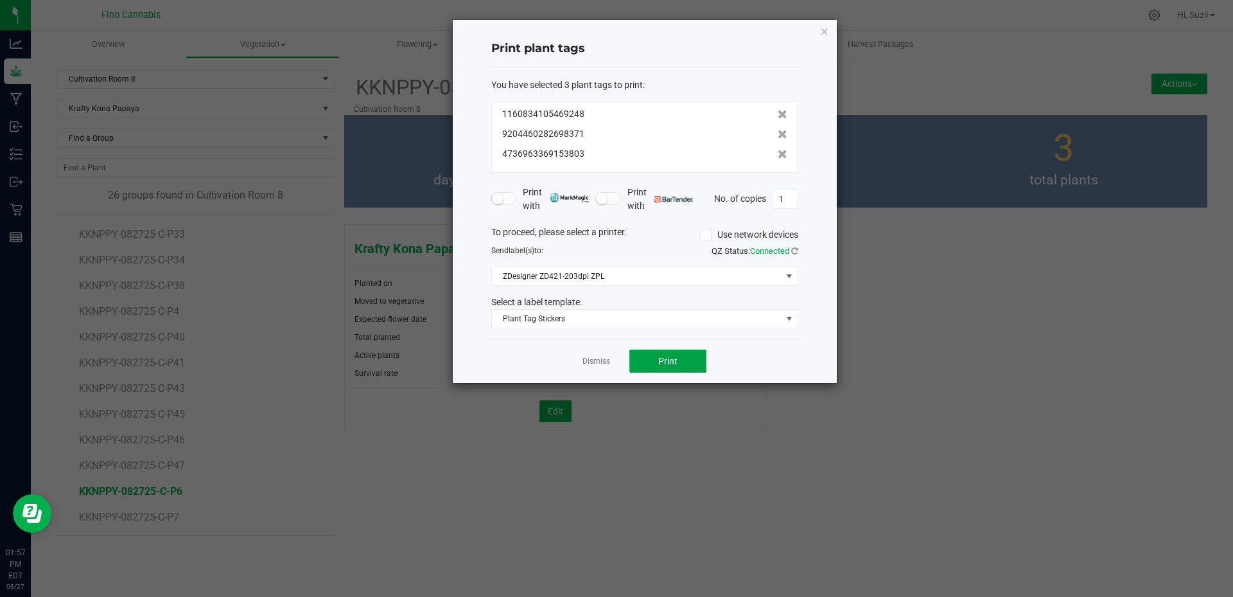
click at [675, 356] on span "Print" at bounding box center [667, 361] width 19 height 10
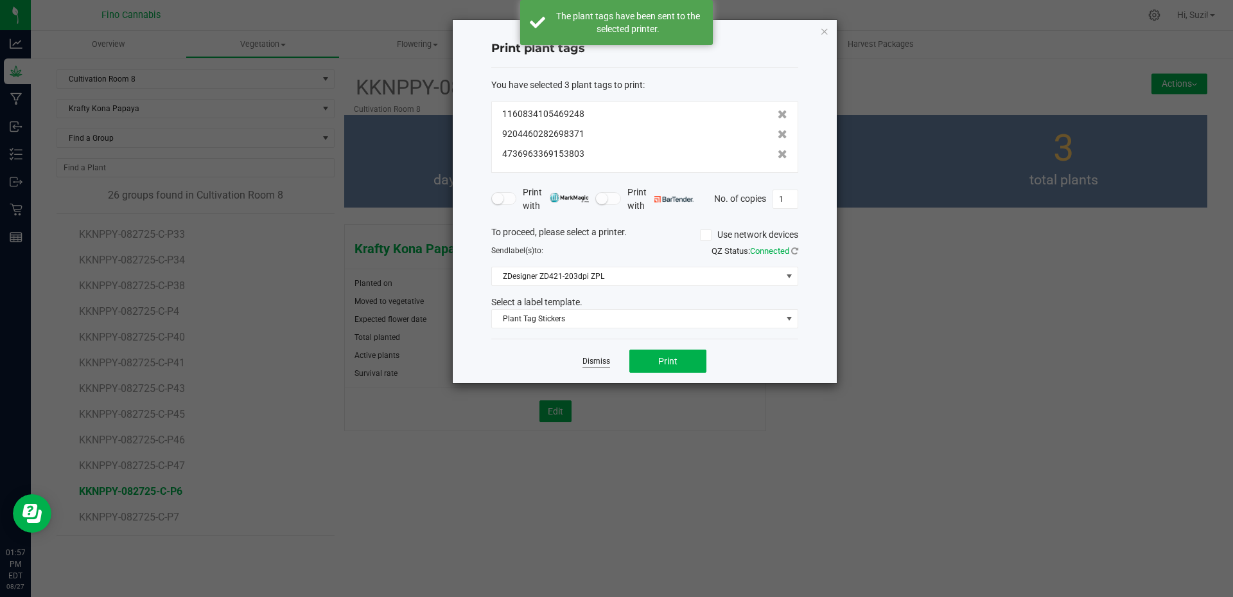
click at [594, 361] on link "Dismiss" at bounding box center [597, 361] width 28 height 11
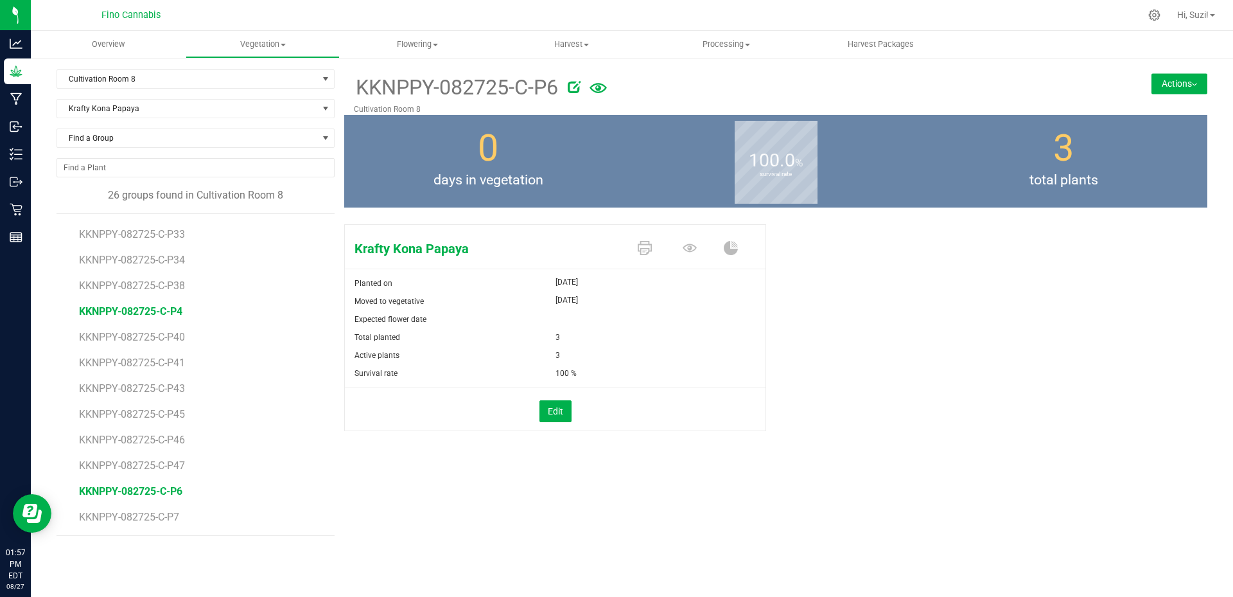
click at [173, 312] on span "KKNPPY-082725-C-P4" at bounding box center [130, 311] width 103 height 12
click at [639, 247] on icon at bounding box center [645, 248] width 14 height 14
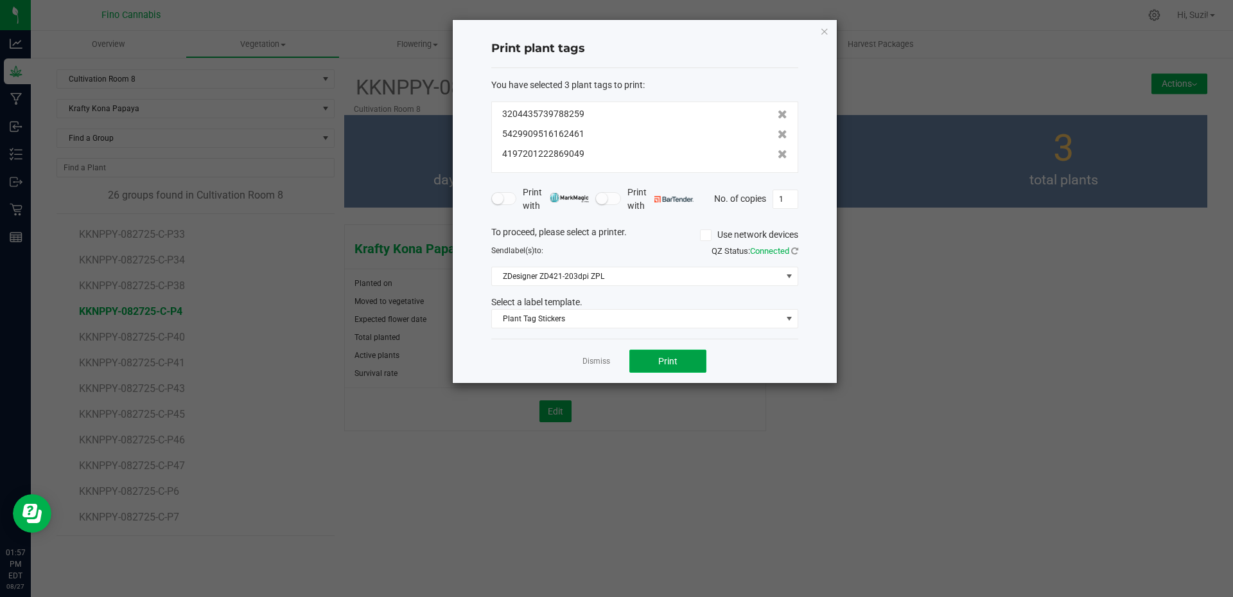
click at [662, 362] on span "Print" at bounding box center [667, 361] width 19 height 10
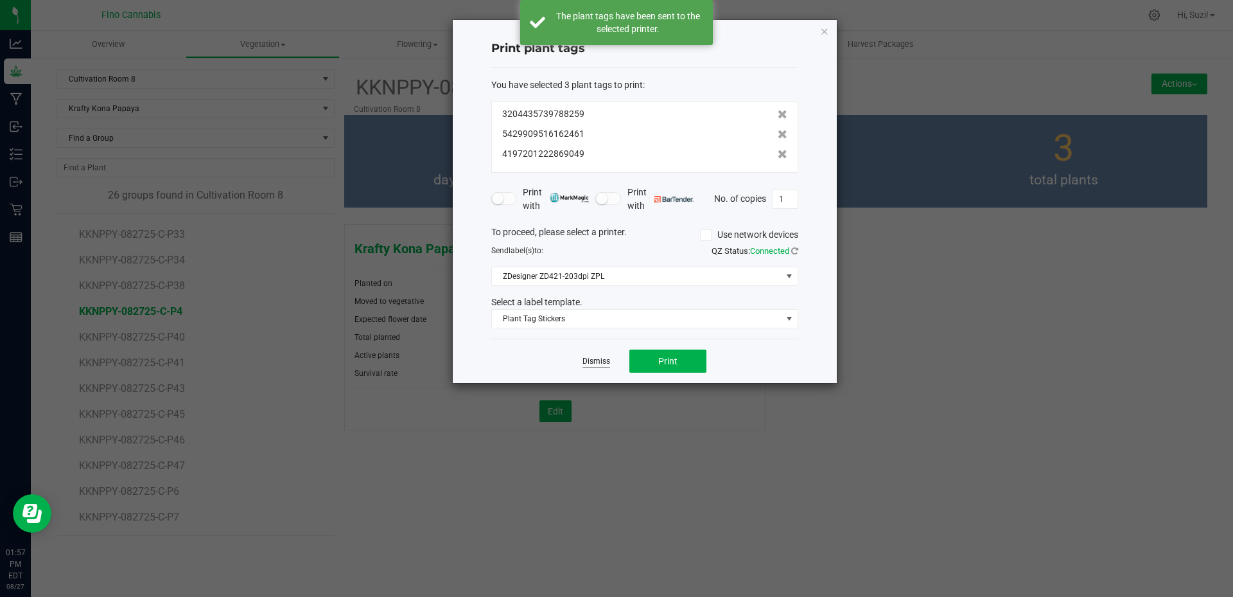
click at [598, 357] on link "Dismiss" at bounding box center [597, 361] width 28 height 11
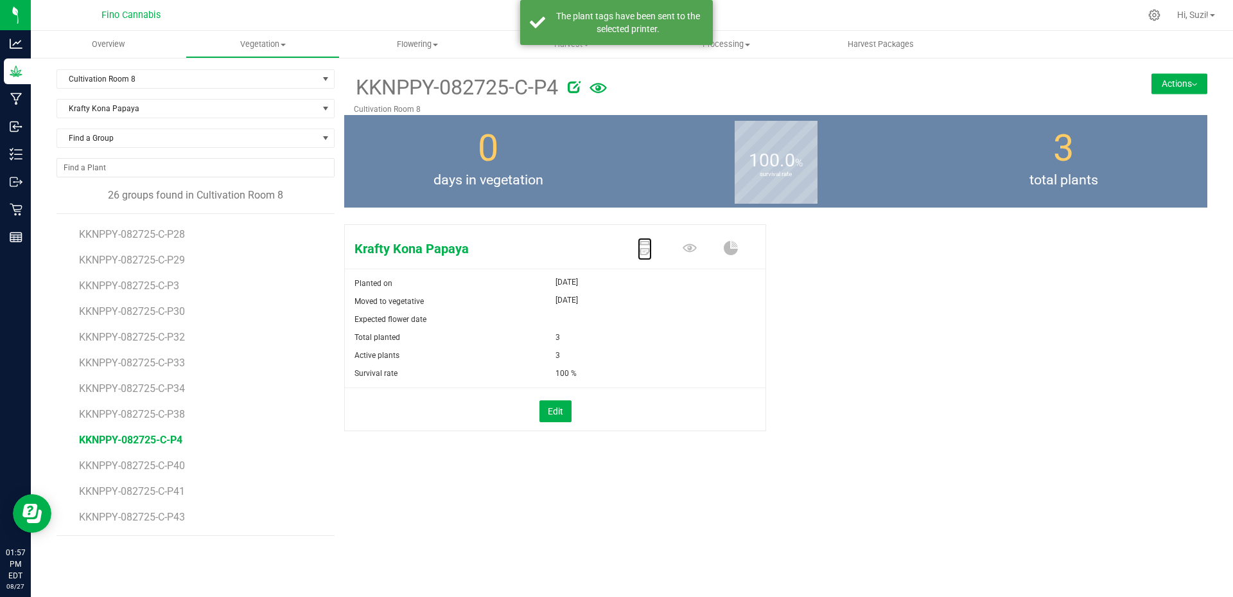
scroll to position [164, 0]
click at [174, 350] on span "KKNPPY-082725-C-P3" at bounding box center [130, 350] width 103 height 12
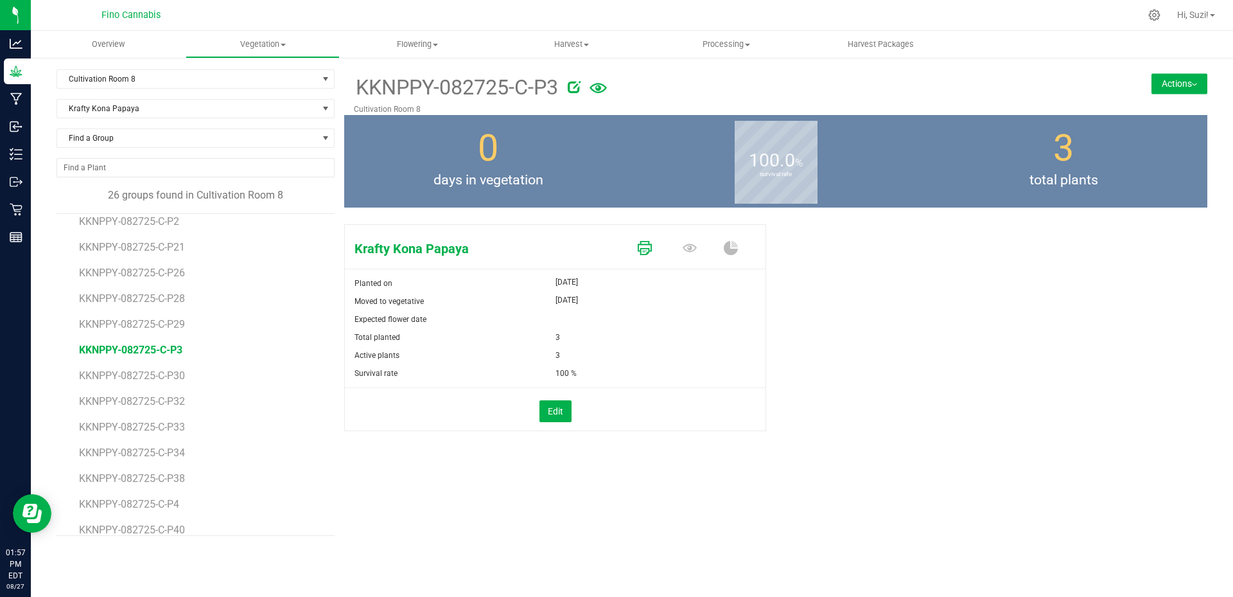
click at [644, 249] on icon at bounding box center [645, 248] width 14 height 14
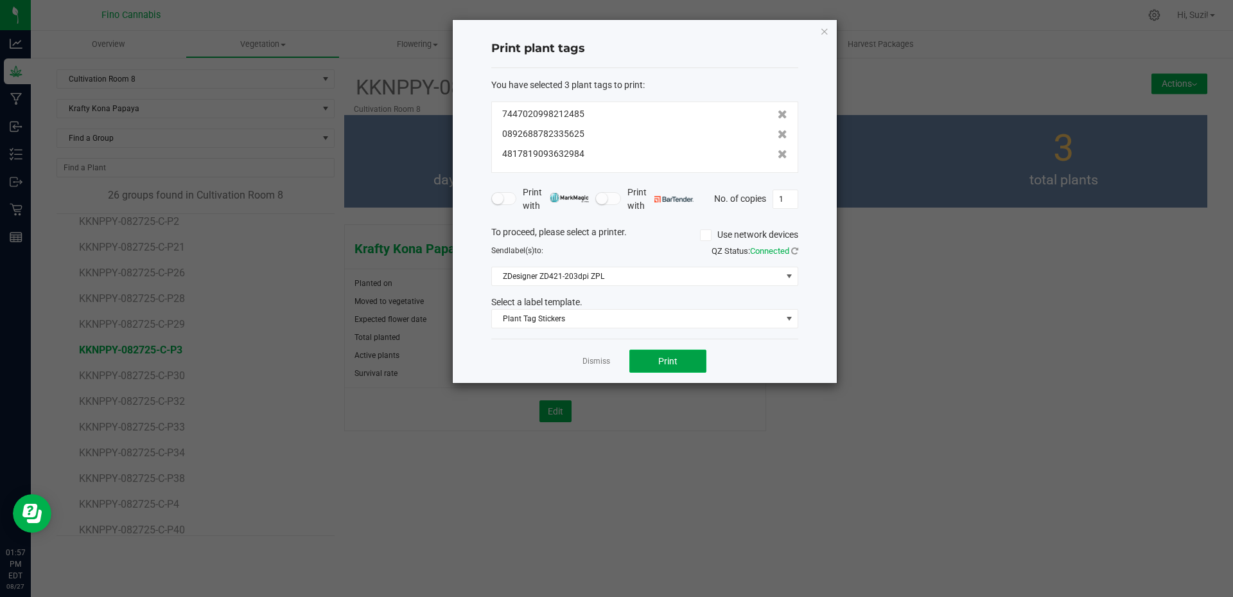
click at [646, 359] on button "Print" at bounding box center [667, 360] width 77 height 23
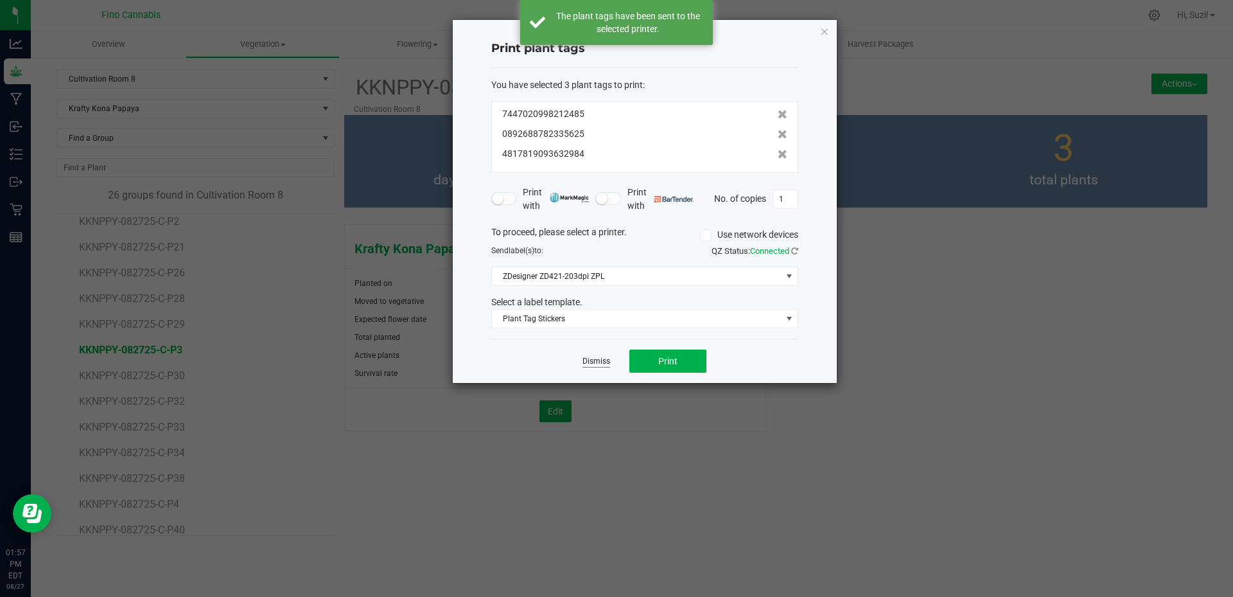
click at [604, 362] on link "Dismiss" at bounding box center [597, 361] width 28 height 11
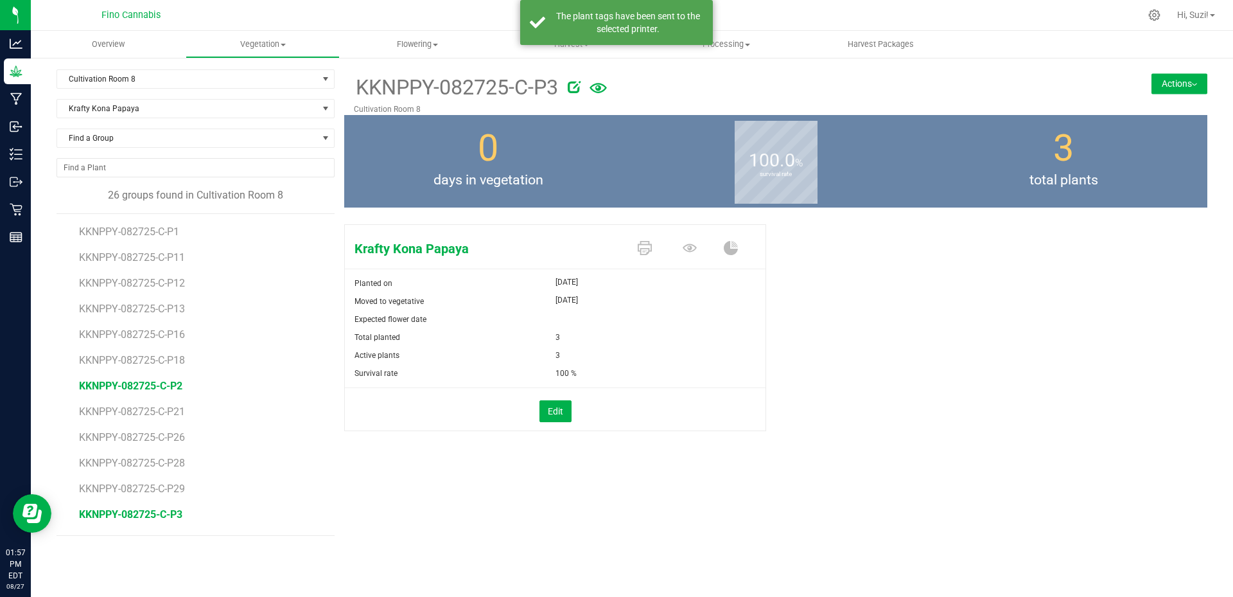
click at [171, 387] on span "KKNPPY-082725-C-P2" at bounding box center [130, 386] width 103 height 12
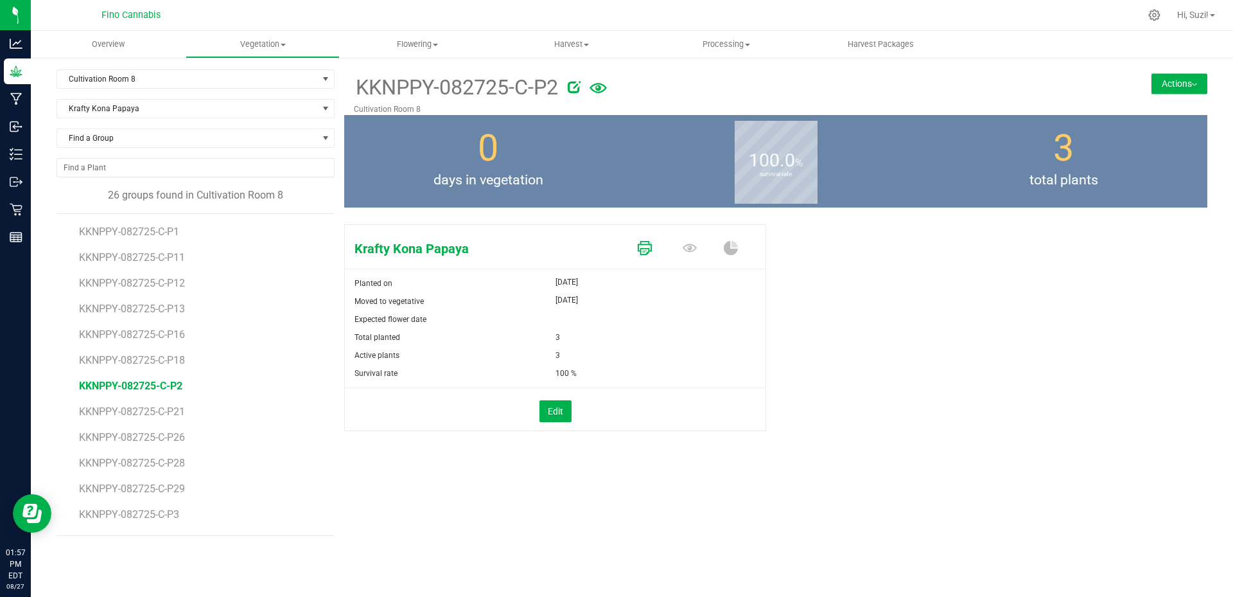
click at [645, 246] on icon at bounding box center [645, 248] width 14 height 14
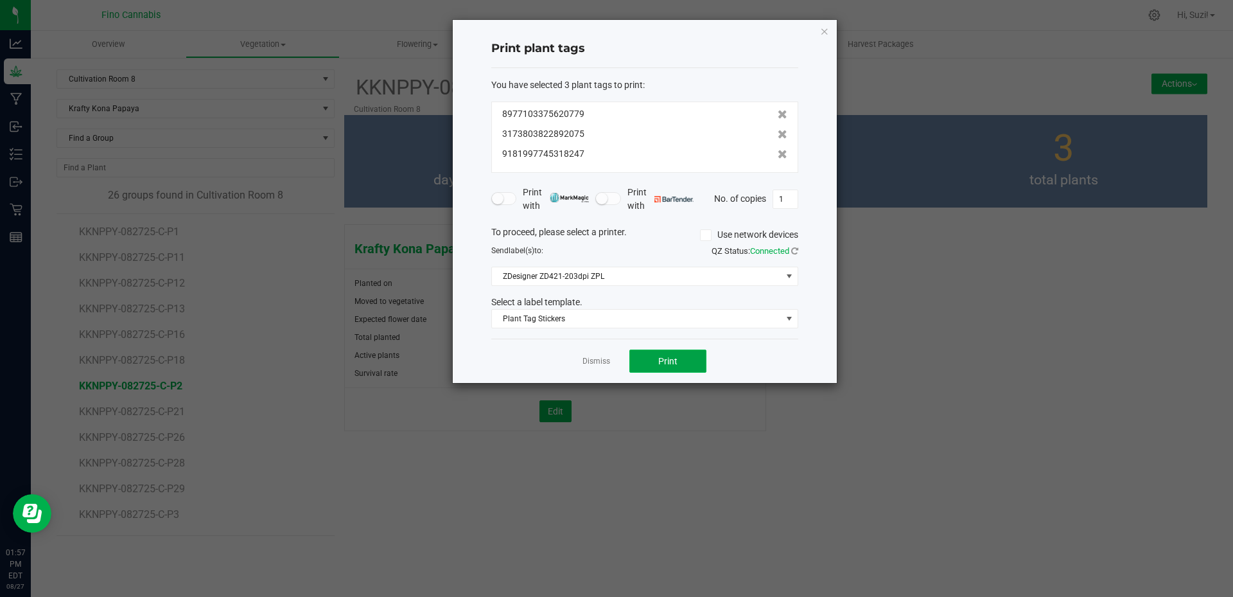
click at [659, 367] on button "Print" at bounding box center [667, 360] width 77 height 23
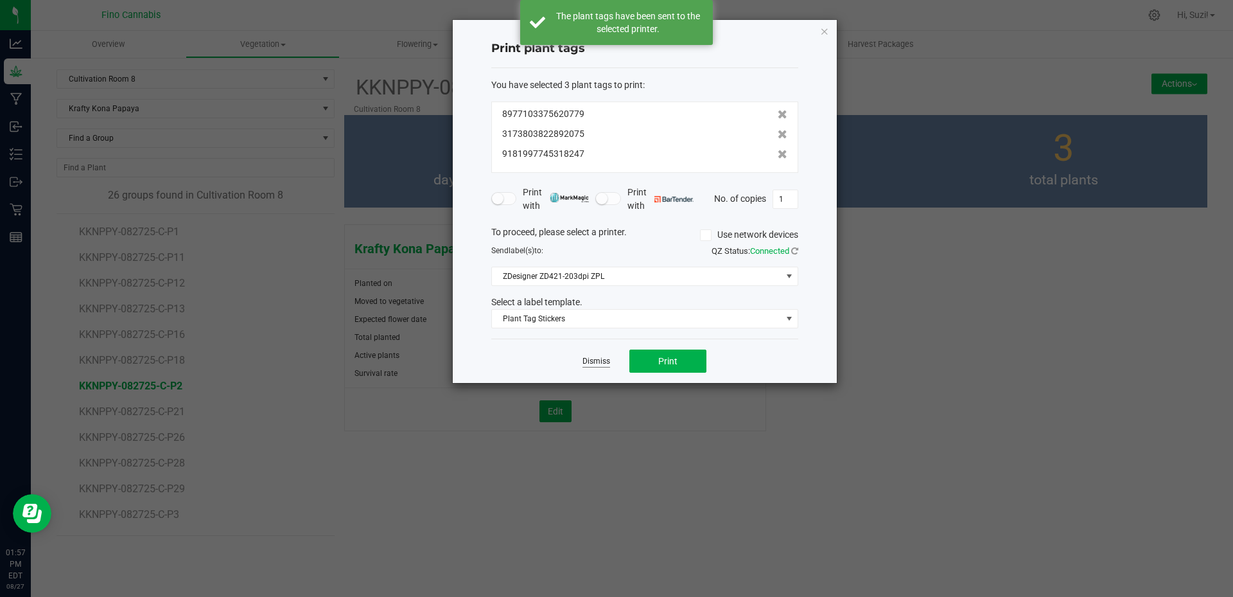
click at [609, 362] on link "Dismiss" at bounding box center [597, 361] width 28 height 11
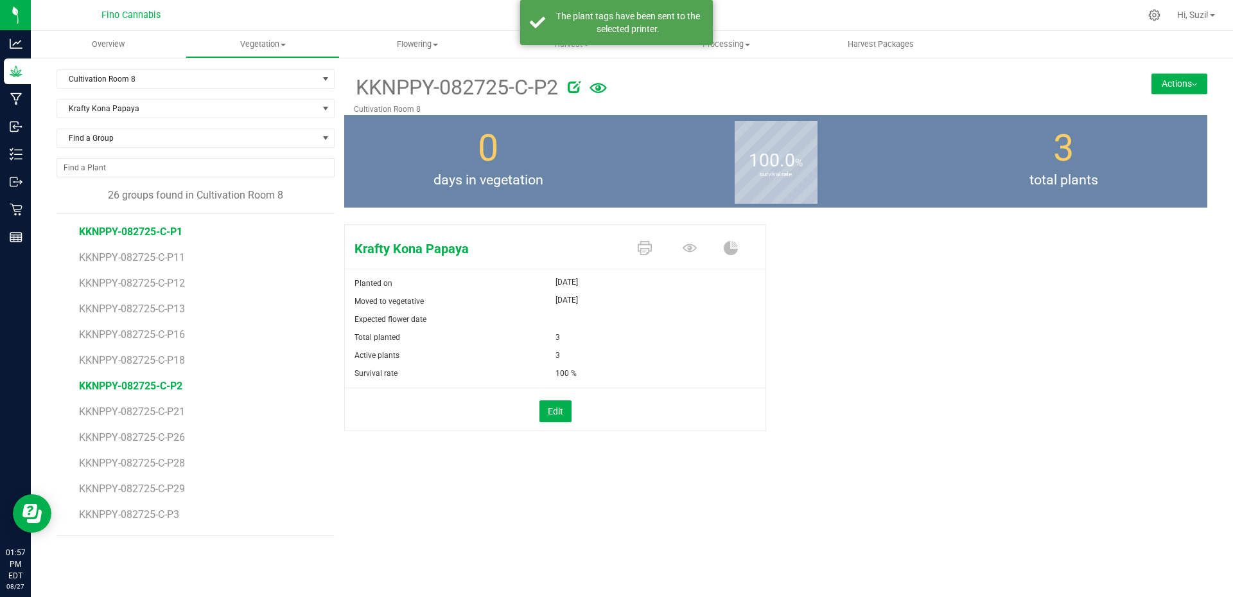
click at [165, 231] on span "KKNPPY-082725-C-P1" at bounding box center [130, 231] width 103 height 12
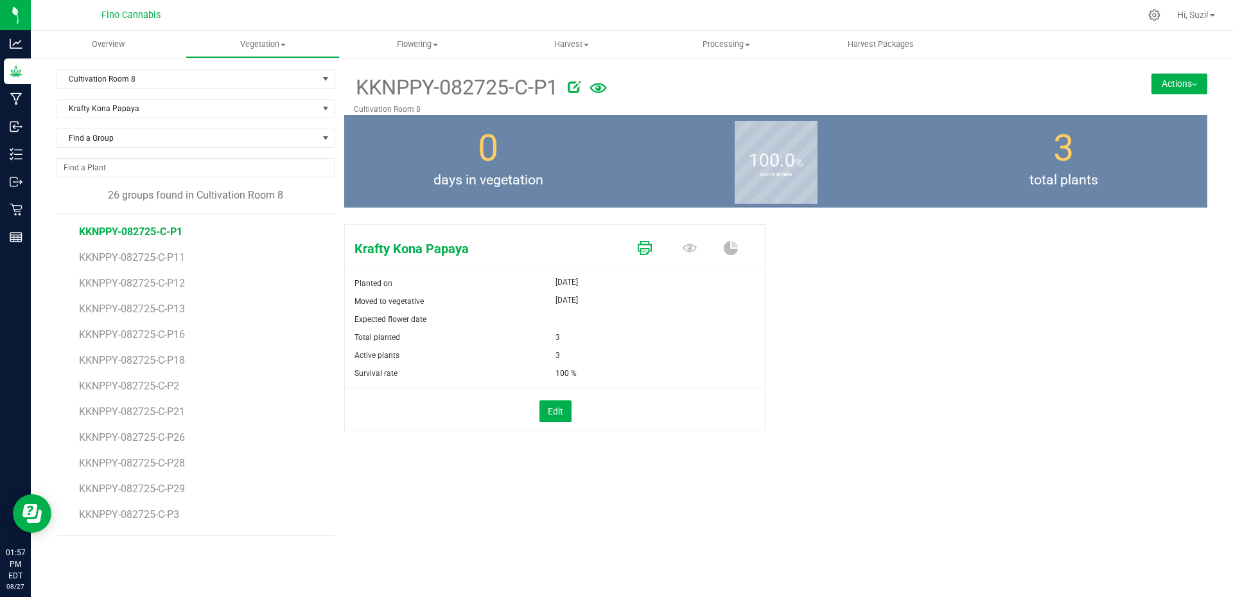
click at [651, 240] on link at bounding box center [645, 249] width 14 height 22
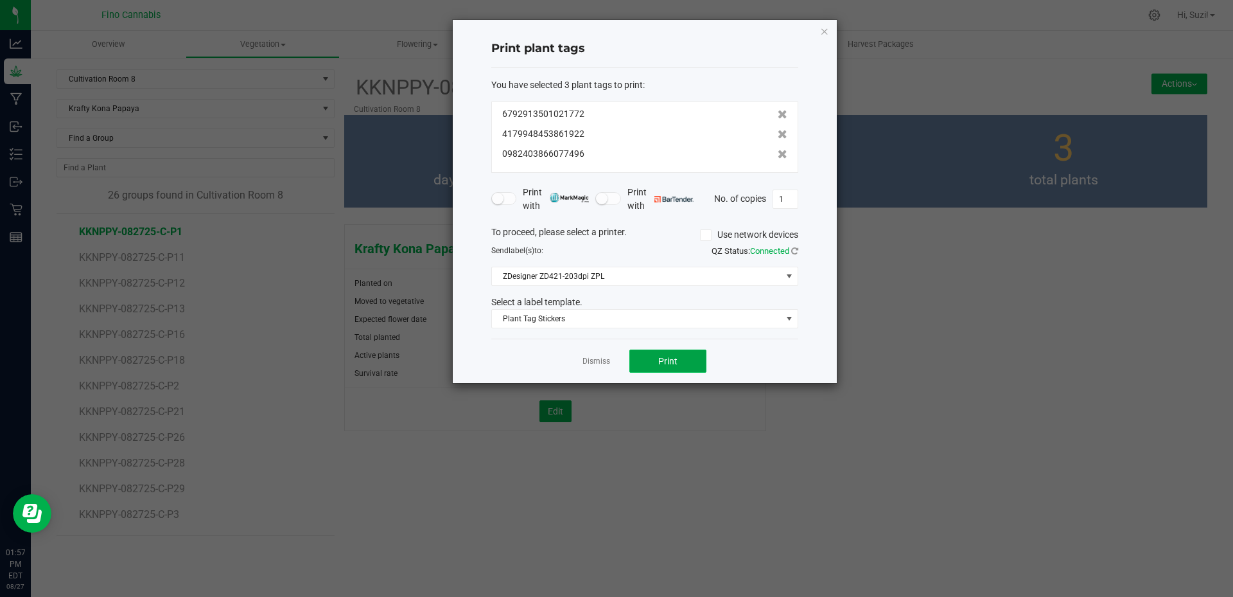
click at [685, 364] on button "Print" at bounding box center [667, 360] width 77 height 23
click at [599, 358] on link "Dismiss" at bounding box center [597, 361] width 28 height 11
